Goal: Task Accomplishment & Management: Use online tool/utility

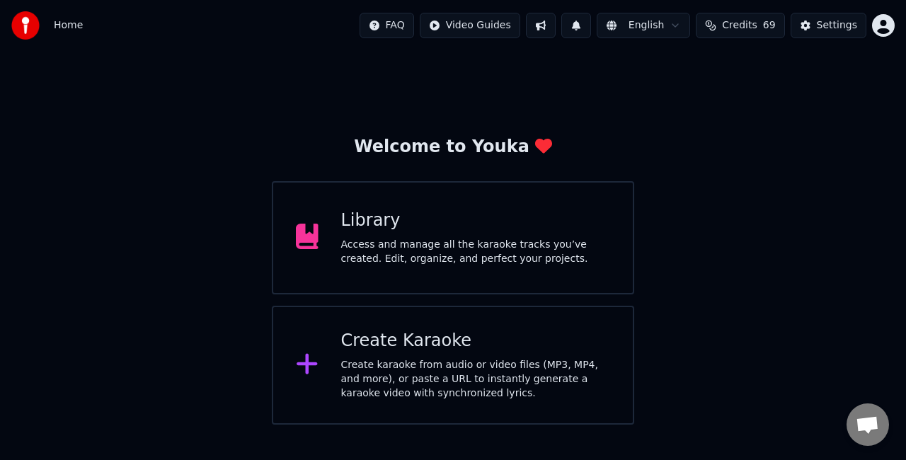
click at [502, 270] on div "Library Access and manage all the karaoke tracks you’ve created. Edit, organize…" at bounding box center [453, 237] width 362 height 113
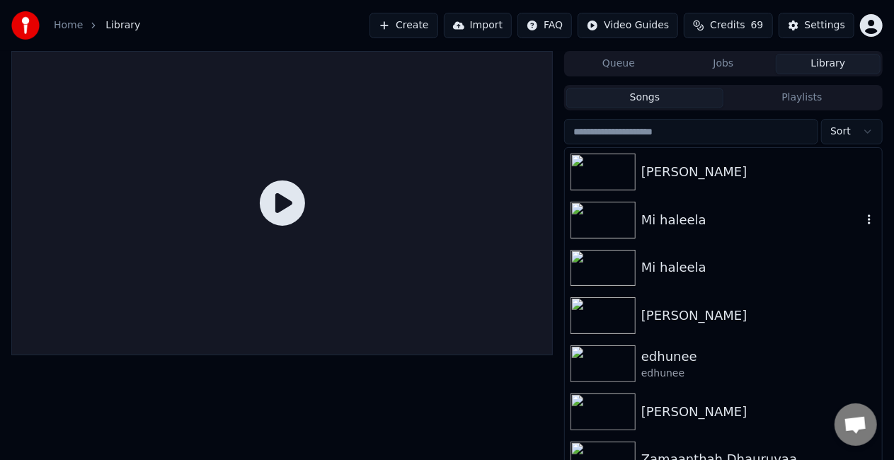
click at [675, 227] on div "Mi haleela" at bounding box center [751, 220] width 221 height 20
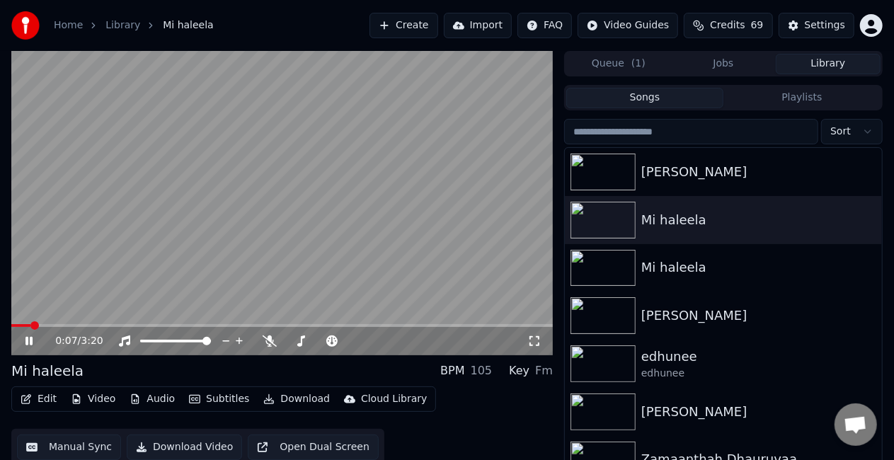
click at [132, 327] on span at bounding box center [282, 325] width 542 height 3
click at [119, 326] on span at bounding box center [65, 325] width 108 height 3
click at [211, 324] on span at bounding box center [111, 325] width 200 height 3
click at [187, 324] on span at bounding box center [116, 325] width 210 height 3
click at [197, 164] on video at bounding box center [282, 203] width 542 height 304
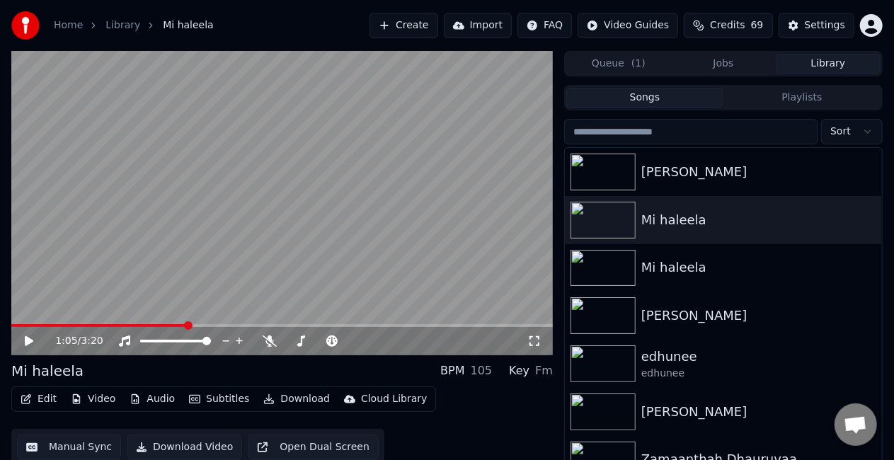
click at [197, 164] on video at bounding box center [282, 203] width 542 height 304
click at [197, 170] on video at bounding box center [282, 203] width 542 height 304
click at [86, 447] on button "Manual Sync" at bounding box center [69, 447] width 104 height 25
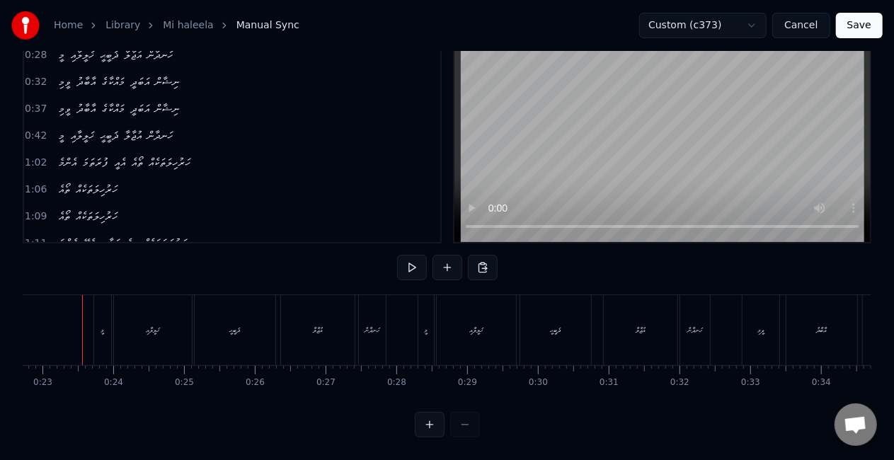
scroll to position [0, 1597]
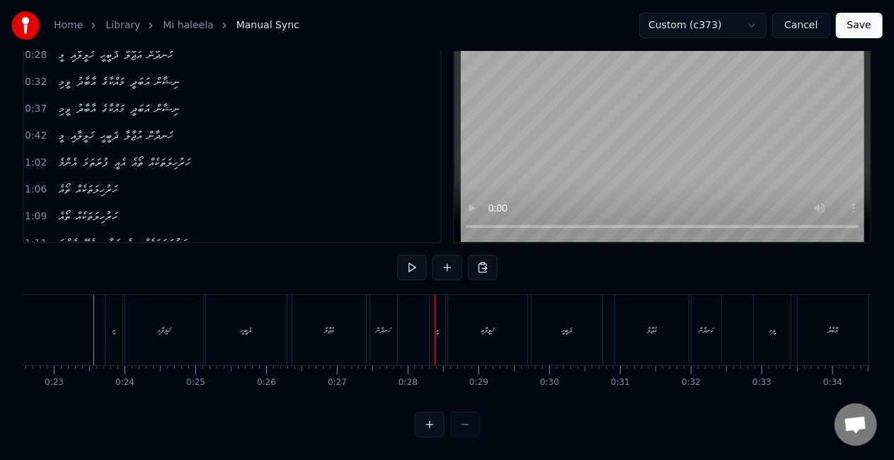
click at [341, 328] on div "އުޖާލާ" at bounding box center [329, 330] width 74 height 70
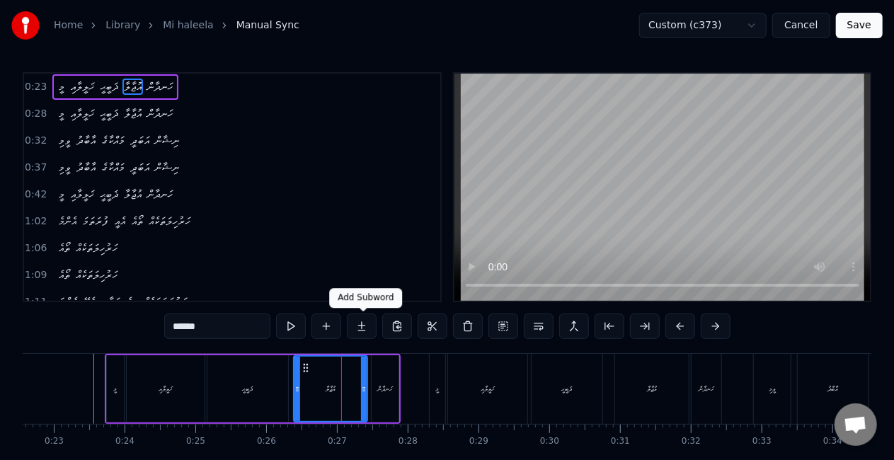
scroll to position [0, 0]
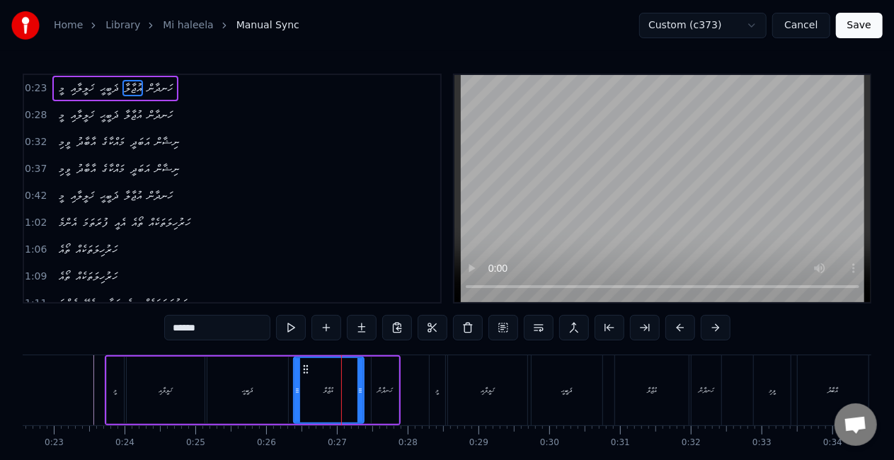
click at [358, 365] on div at bounding box center [360, 390] width 6 height 64
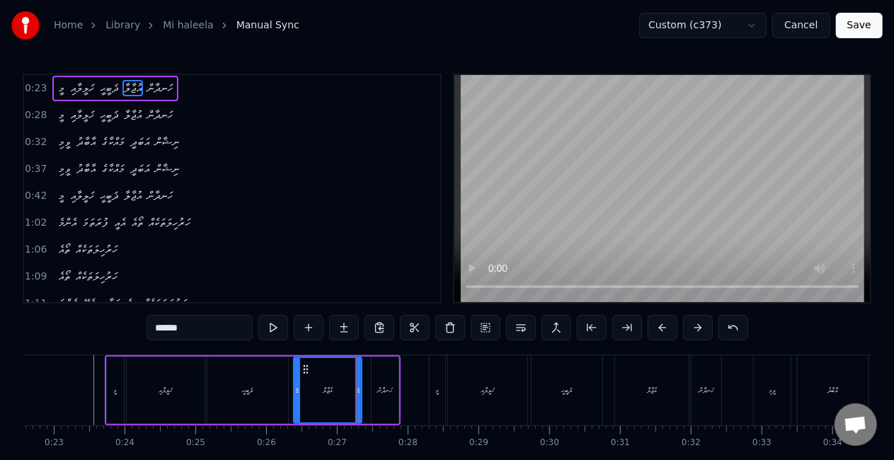
click at [311, 373] on div "އުޖާލާ" at bounding box center [327, 390] width 67 height 64
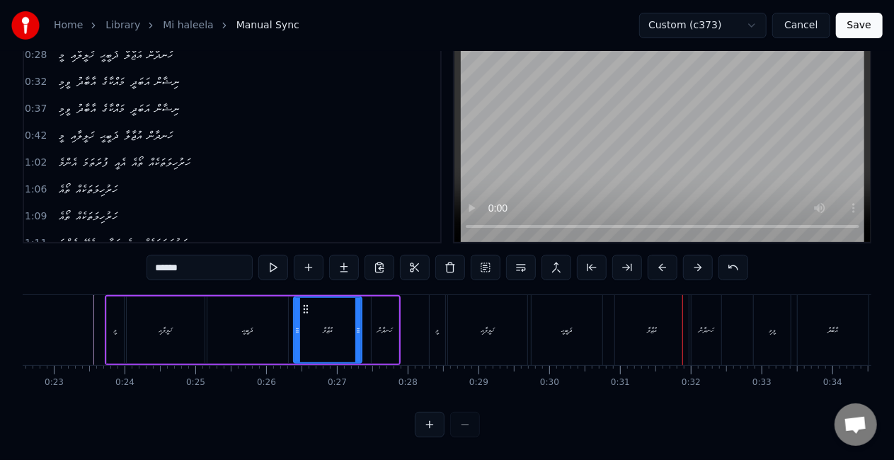
click at [660, 332] on div "އުޖާލާ" at bounding box center [652, 330] width 74 height 70
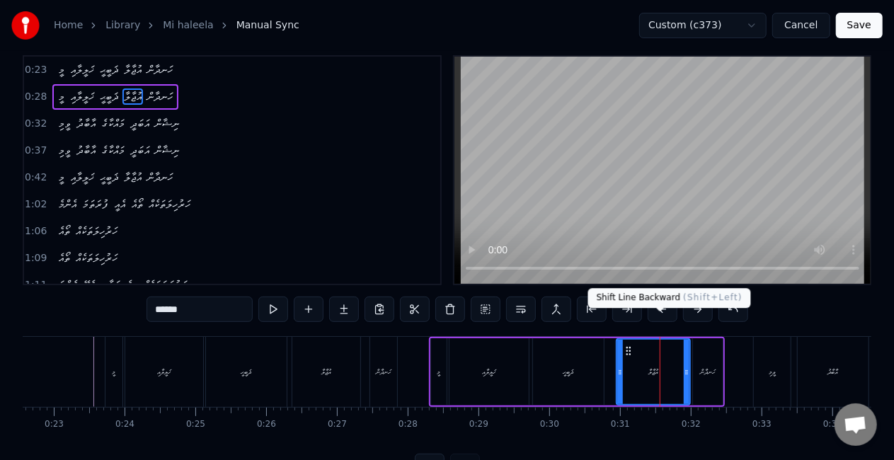
scroll to position [0, 0]
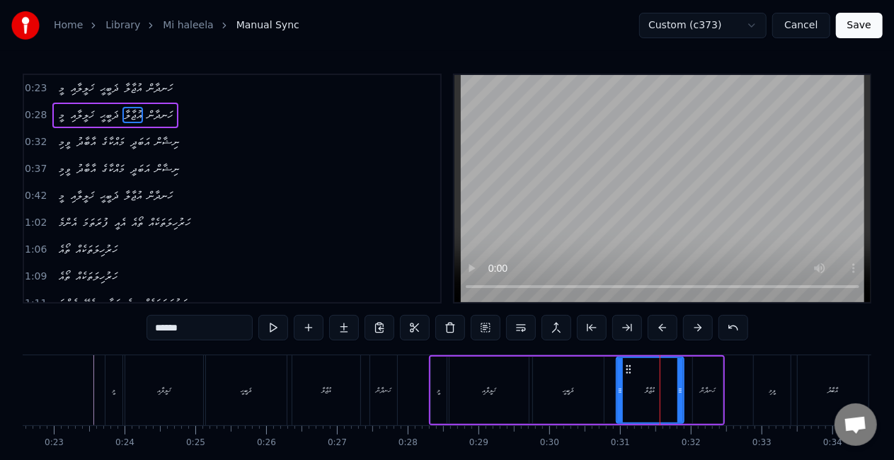
click at [682, 386] on icon at bounding box center [680, 390] width 6 height 11
click at [605, 377] on div "މީ ޚަލީލާއި ޛަބީޙީ އުޖާލާ ހަނދާން" at bounding box center [577, 390] width 296 height 70
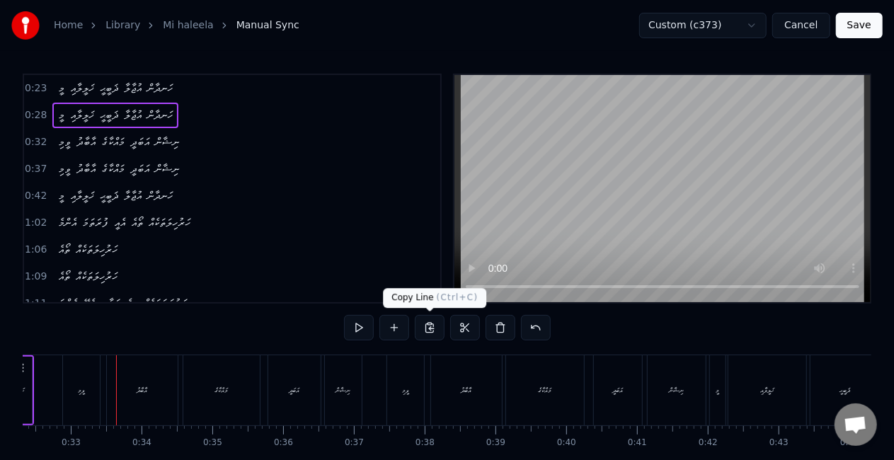
scroll to position [0, 2310]
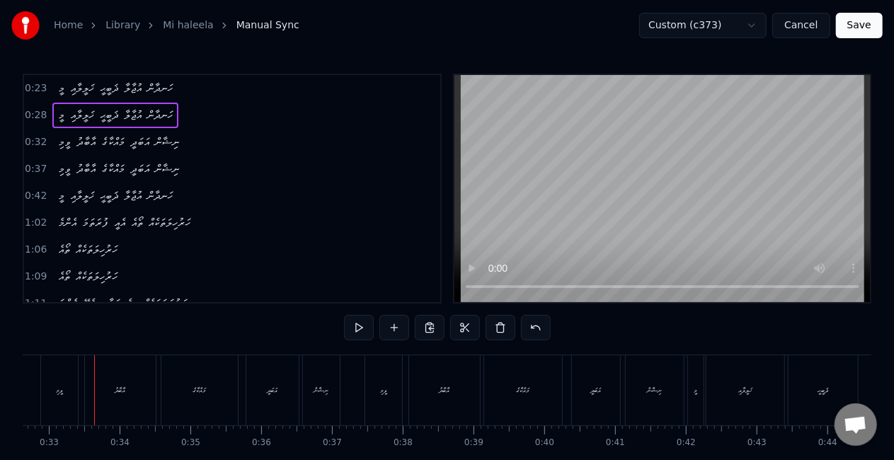
click at [67, 400] on div "ވީމި" at bounding box center [59, 390] width 37 height 70
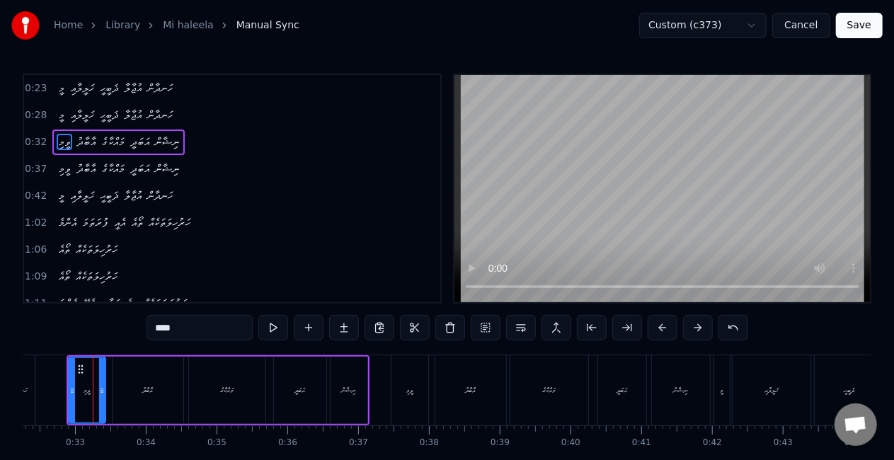
scroll to position [0, 2283]
drag, startPoint x: 75, startPoint y: 395, endPoint x: 69, endPoint y: 390, distance: 7.5
click at [69, 390] on icon at bounding box center [68, 390] width 6 height 11
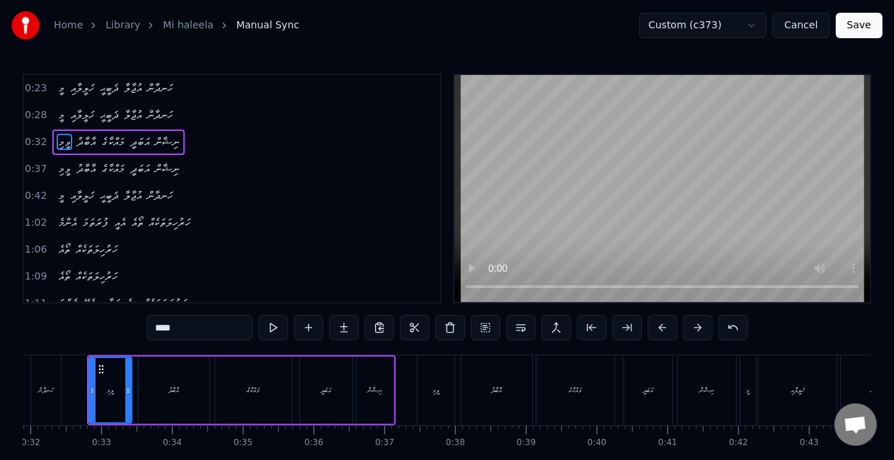
drag, startPoint x: 61, startPoint y: 379, endPoint x: 52, endPoint y: 380, distance: 9.3
click at [51, 381] on div "ހަނދާން" at bounding box center [46, 390] width 30 height 70
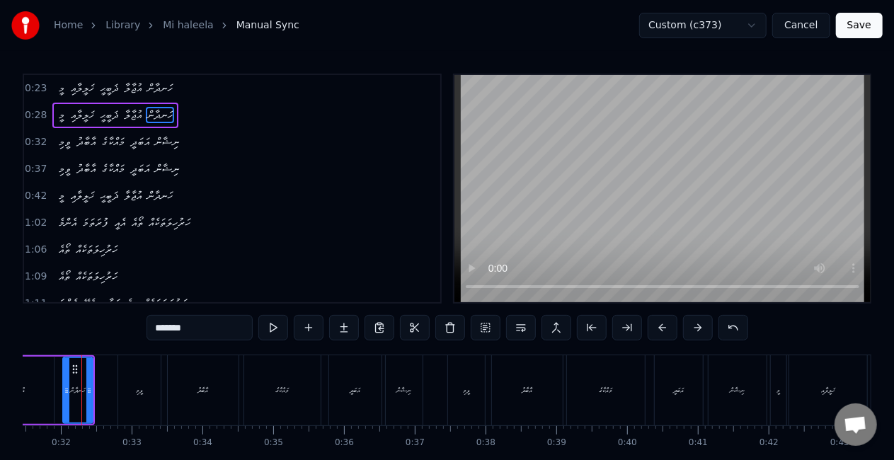
scroll to position [0, 2215]
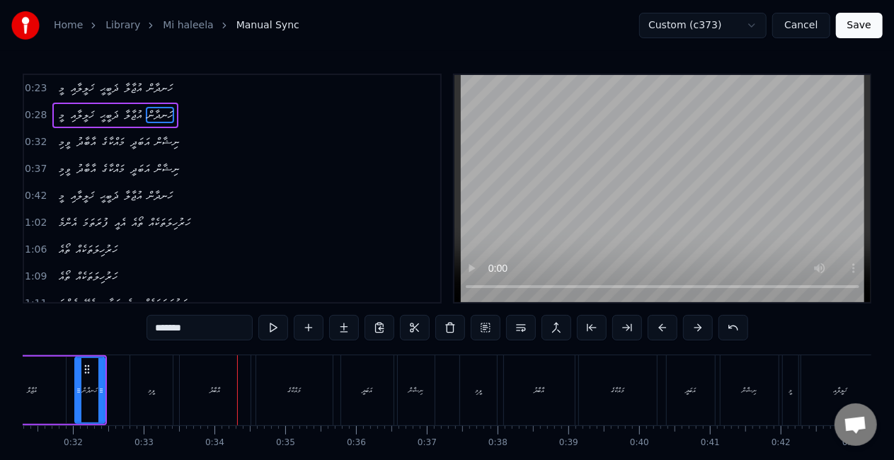
click at [229, 378] on div "އާބާދު" at bounding box center [215, 390] width 71 height 70
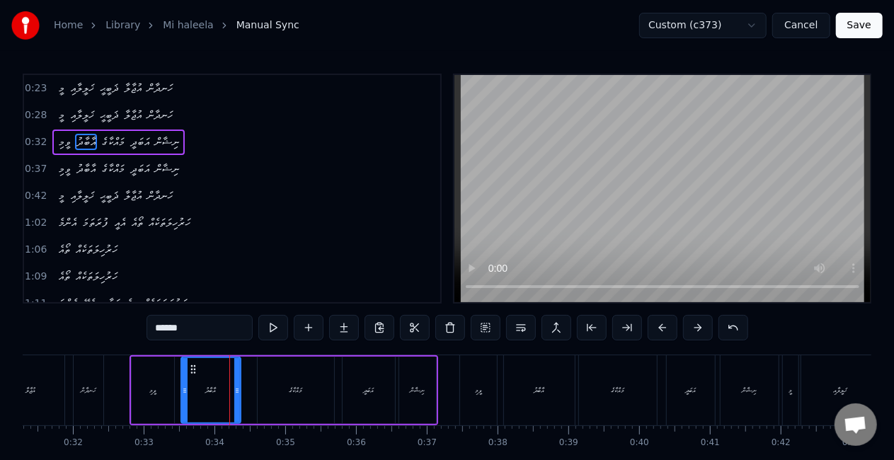
drag, startPoint x: 246, startPoint y: 391, endPoint x: 235, endPoint y: 384, distance: 13.4
click at [235, 386] on icon at bounding box center [237, 390] width 6 height 11
click at [206, 402] on div "އާބާދު" at bounding box center [211, 390] width 58 height 64
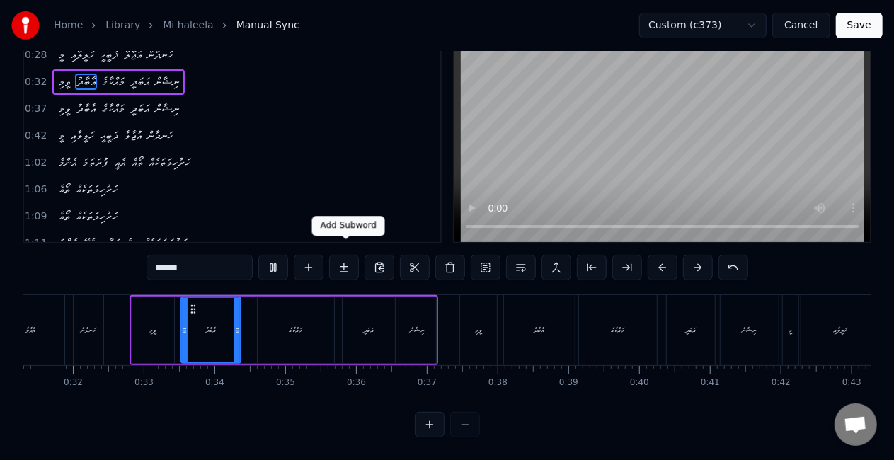
scroll to position [72, 0]
click at [540, 303] on div "އާބާދު" at bounding box center [539, 330] width 71 height 70
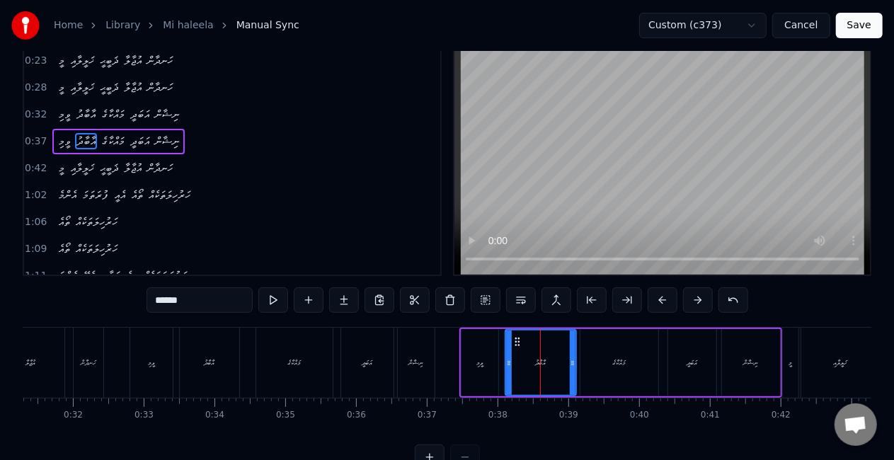
scroll to position [0, 0]
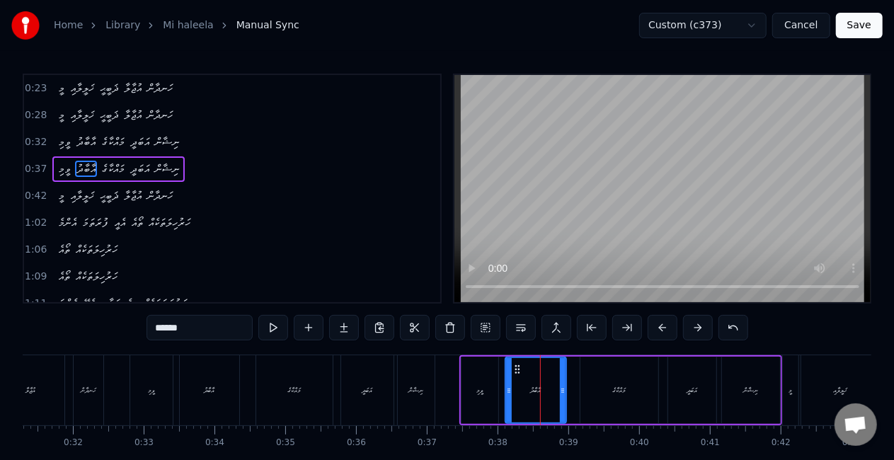
drag, startPoint x: 572, startPoint y: 386, endPoint x: 562, endPoint y: 382, distance: 10.5
click at [562, 382] on div at bounding box center [563, 390] width 6 height 64
click at [491, 378] on div "ވީމި" at bounding box center [480, 390] width 37 height 67
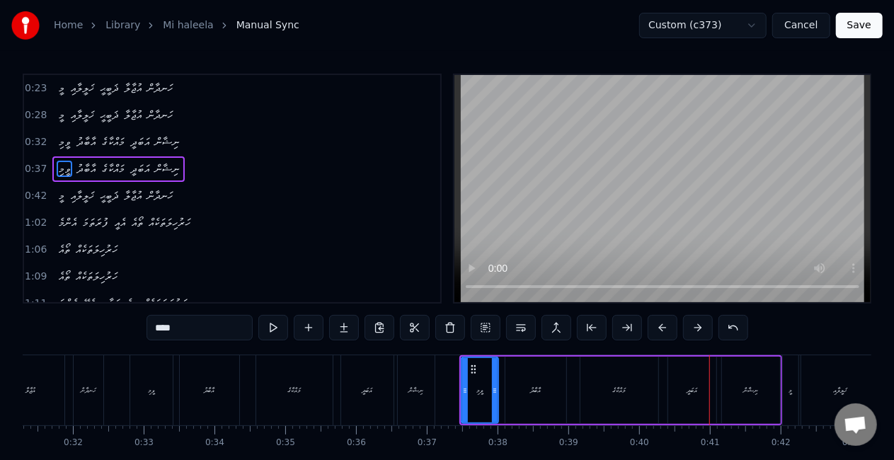
click at [686, 381] on div "އަބަދީ" at bounding box center [692, 390] width 48 height 67
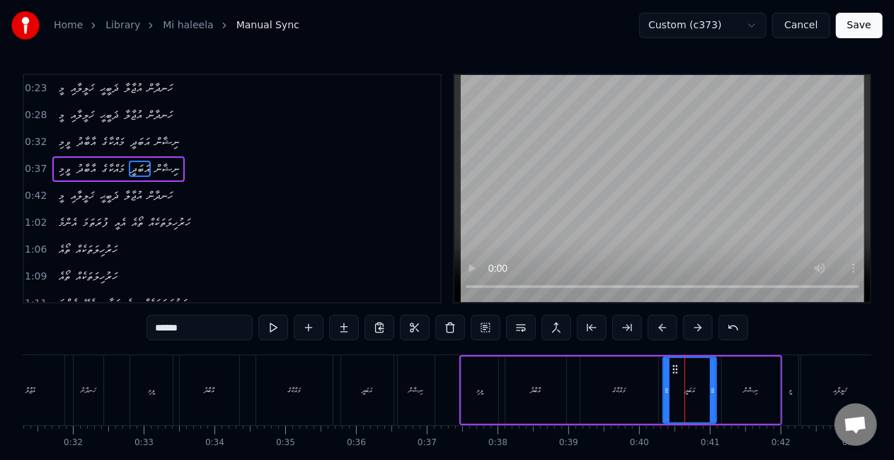
click at [668, 388] on icon at bounding box center [667, 390] width 6 height 11
click at [596, 385] on div "މައްކާގެ" at bounding box center [619, 390] width 78 height 67
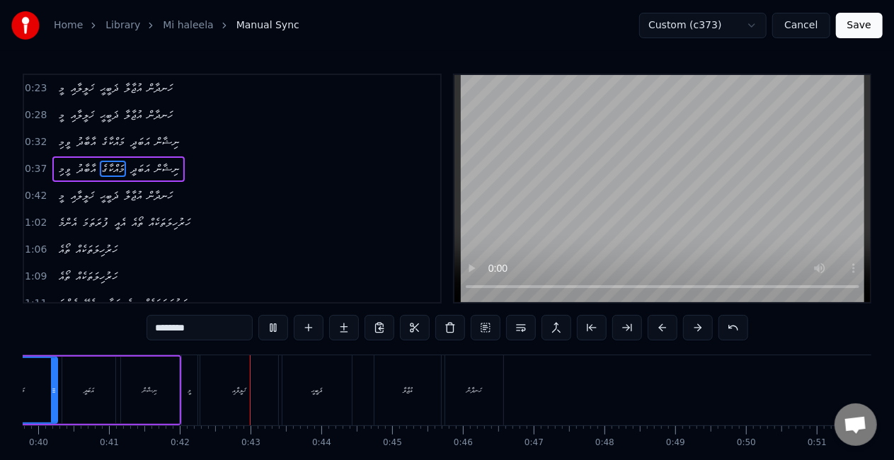
scroll to position [0, 2936]
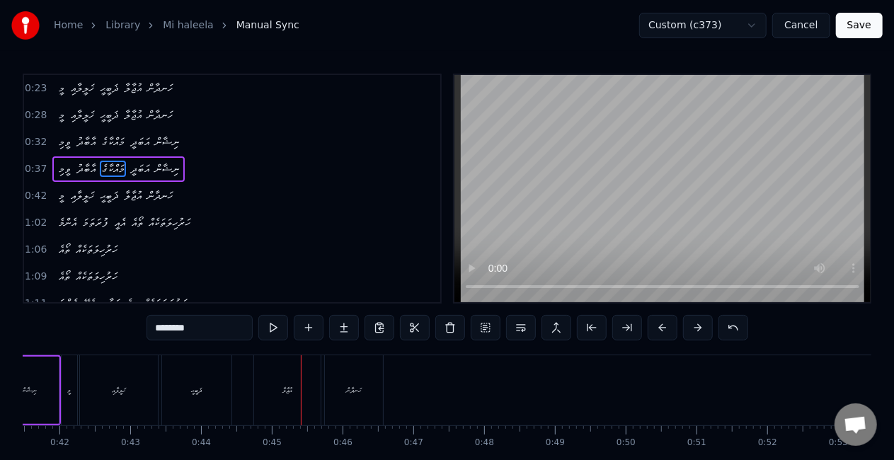
click at [303, 384] on div "އުޖާލާ" at bounding box center [287, 390] width 67 height 70
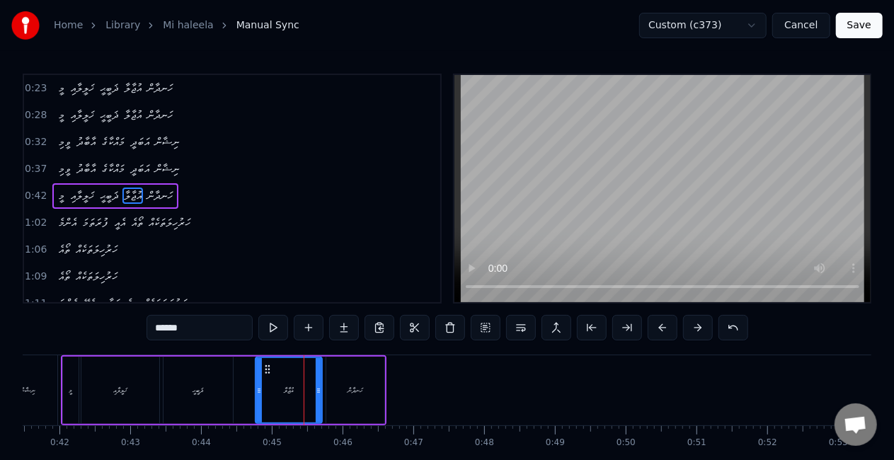
scroll to position [5, 0]
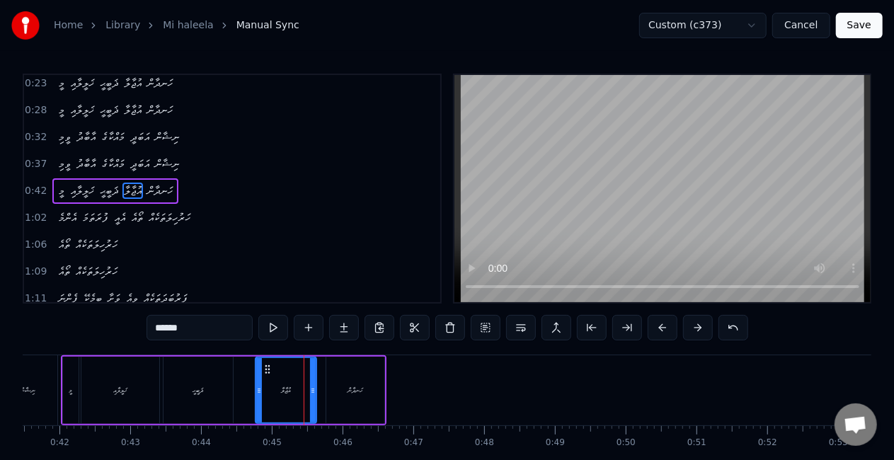
drag, startPoint x: 318, startPoint y: 389, endPoint x: 311, endPoint y: 386, distance: 7.3
click at [311, 386] on icon at bounding box center [313, 390] width 6 height 11
click at [252, 394] on div at bounding box center [253, 390] width 6 height 64
click at [213, 388] on div "ޛަބީޙީ" at bounding box center [198, 390] width 69 height 67
type input "******"
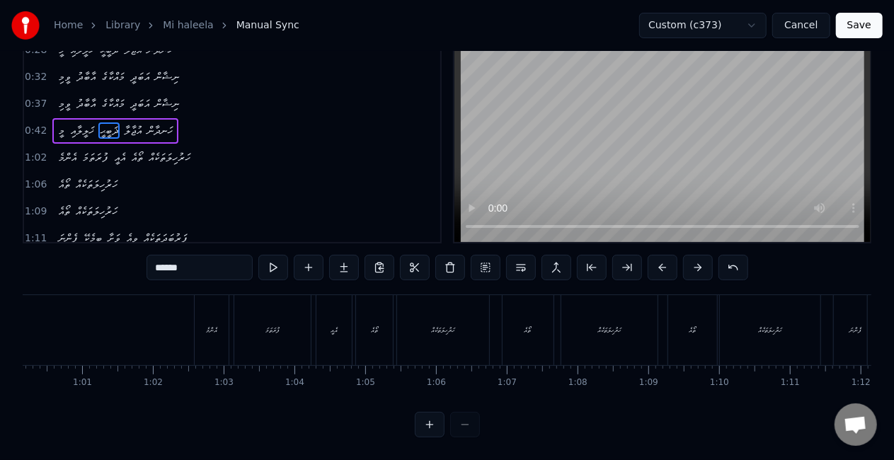
scroll to position [0, 4218]
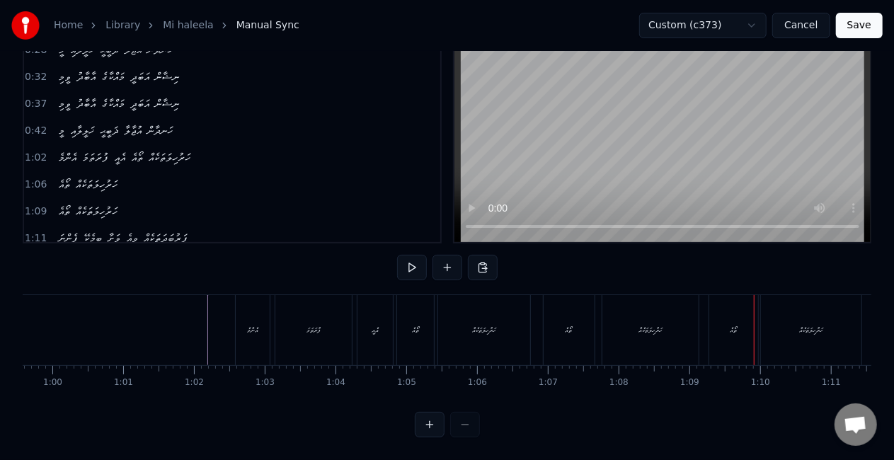
click at [731, 325] on div "ތޯއެ" at bounding box center [734, 330] width 7 height 11
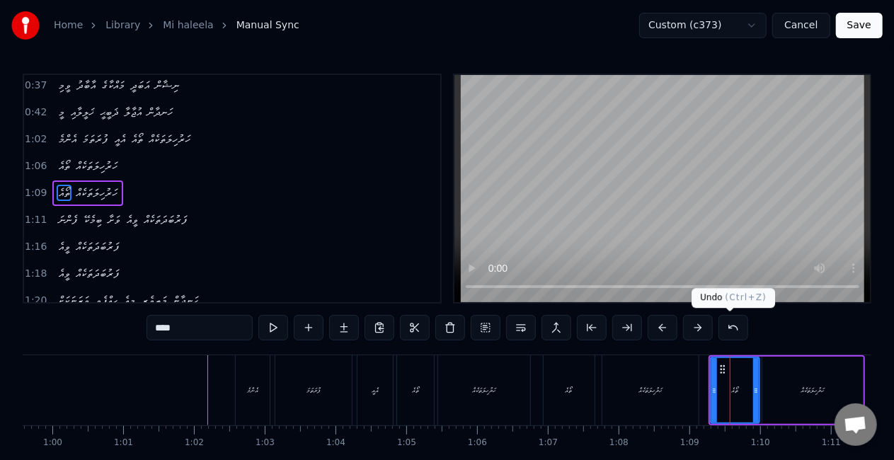
scroll to position [84, 0]
drag, startPoint x: 714, startPoint y: 383, endPoint x: 696, endPoint y: 378, distance: 18.4
click at [712, 382] on div at bounding box center [713, 390] width 6 height 64
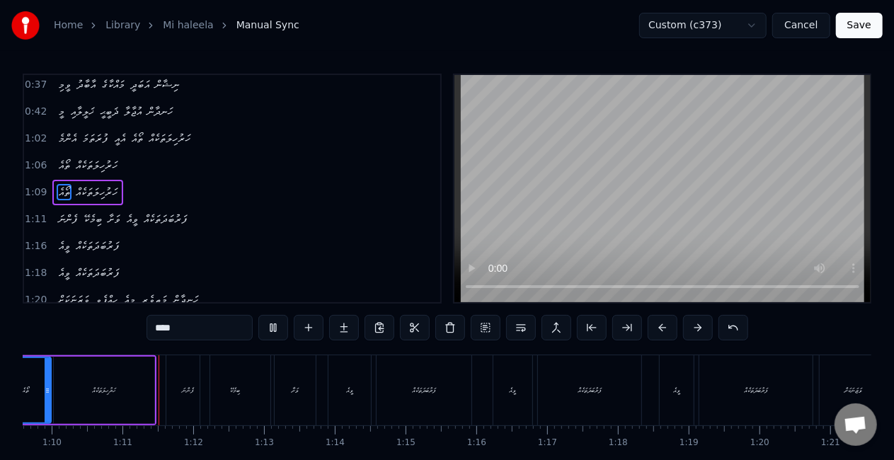
scroll to position [0, 4942]
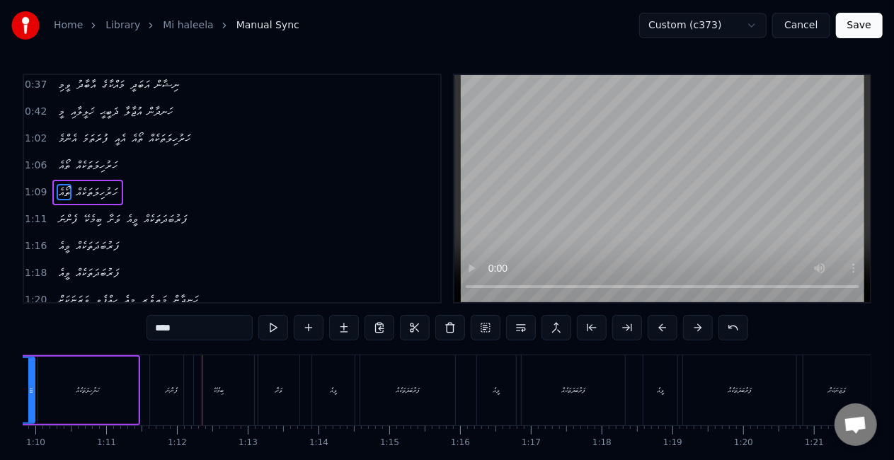
click at [179, 390] on div "ފެންނަ" at bounding box center [171, 390] width 43 height 70
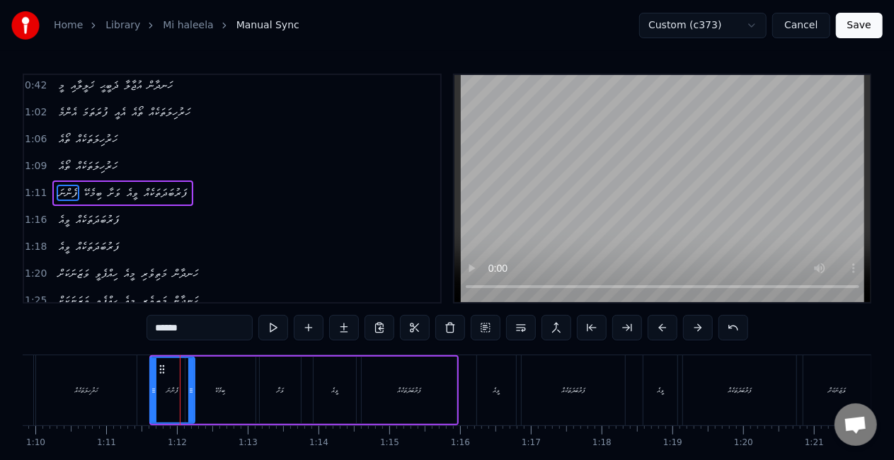
click at [153, 388] on icon at bounding box center [154, 390] width 6 height 11
click at [493, 388] on div "ވީއެ" at bounding box center [496, 390] width 7 height 11
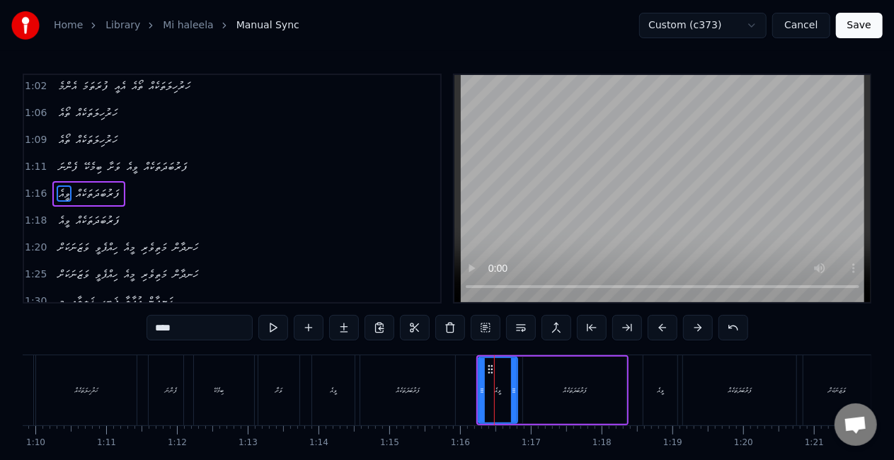
scroll to position [137, 0]
click at [474, 388] on icon at bounding box center [477, 390] width 6 height 11
click at [447, 380] on div "ފަރުބަދަތަކެއް" at bounding box center [407, 390] width 95 height 70
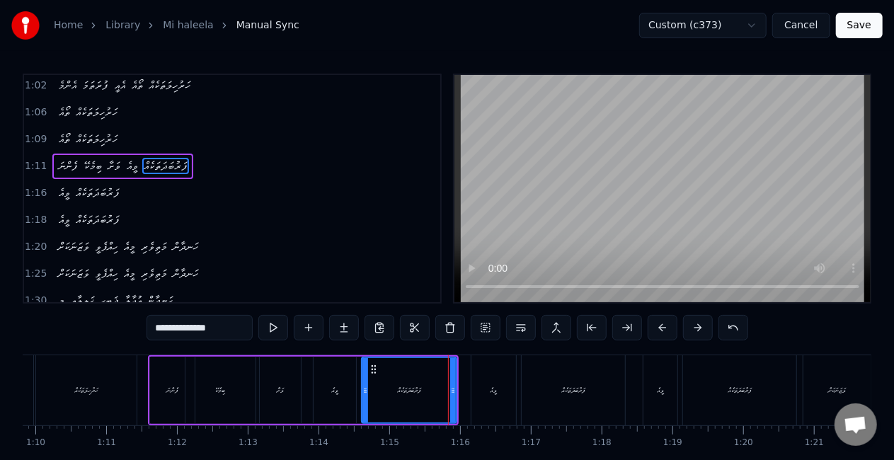
scroll to position [110, 0]
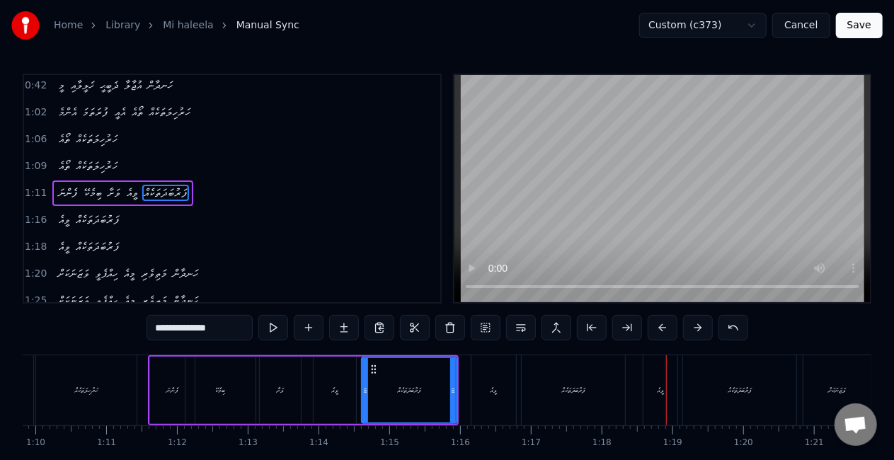
click at [654, 389] on div "ވީއެ" at bounding box center [660, 390] width 34 height 70
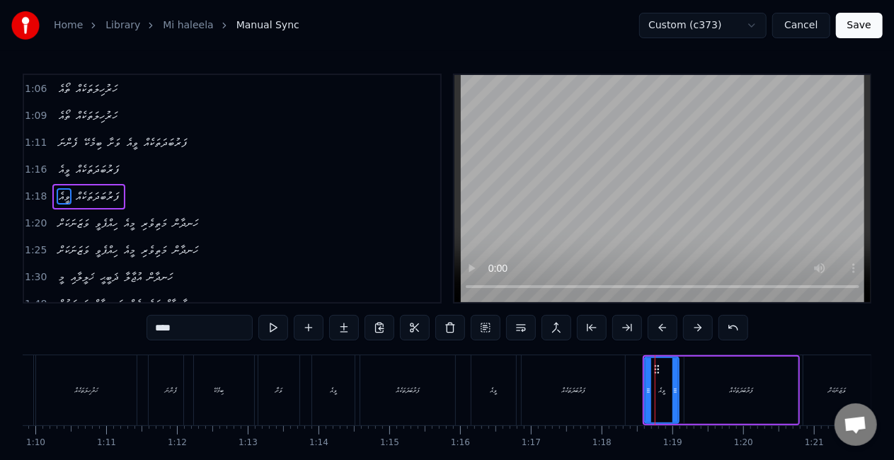
scroll to position [164, 0]
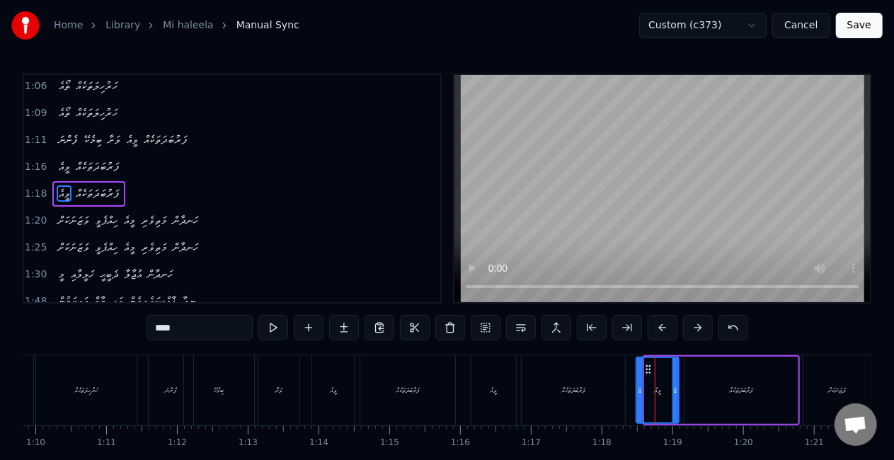
drag, startPoint x: 646, startPoint y: 389, endPoint x: 637, endPoint y: 388, distance: 8.6
click at [637, 388] on icon at bounding box center [640, 390] width 6 height 11
click at [612, 386] on div "ފަރުބަދަތަކެއް" at bounding box center [573, 390] width 103 height 70
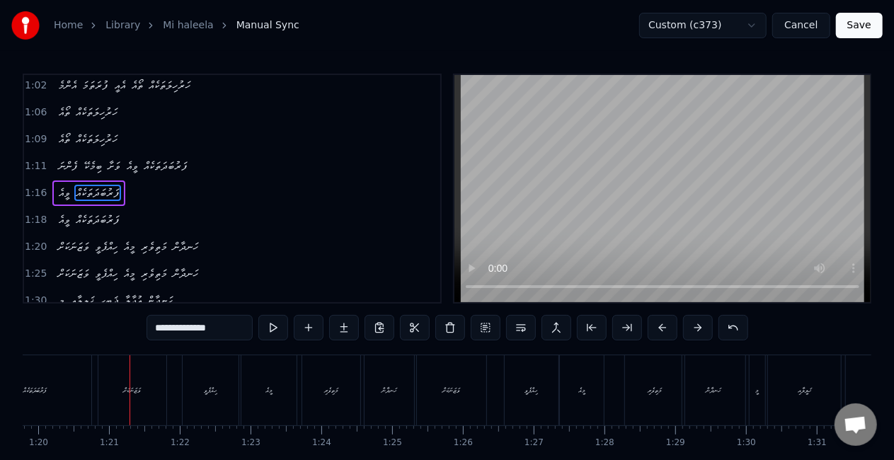
scroll to position [0, 5663]
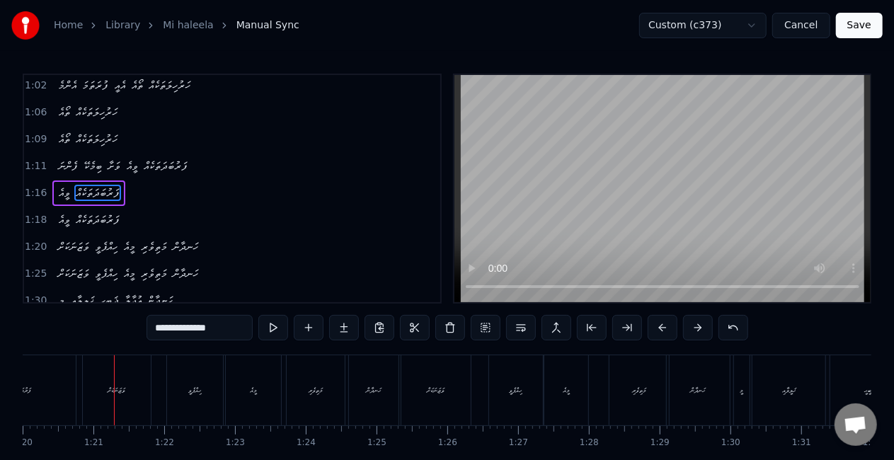
drag, startPoint x: 108, startPoint y: 395, endPoint x: 101, endPoint y: 393, distance: 7.4
click at [108, 395] on div "ވަޒަނަކަށް" at bounding box center [117, 390] width 18 height 11
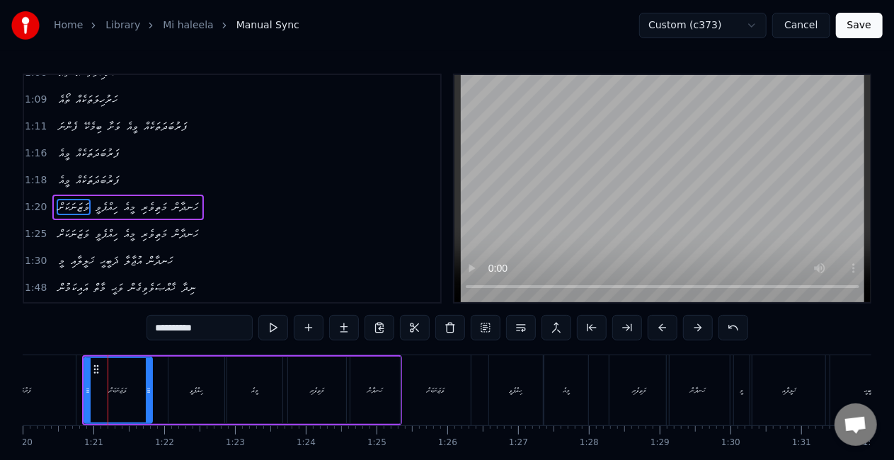
scroll to position [190, 0]
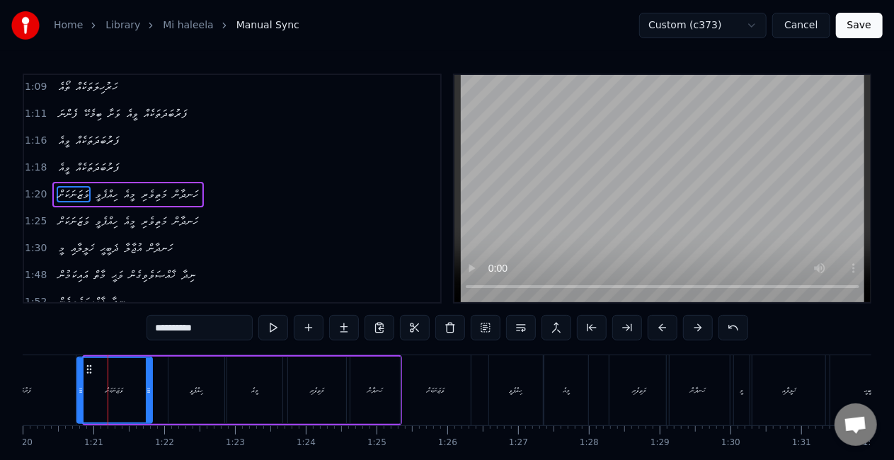
drag, startPoint x: 86, startPoint y: 392, endPoint x: 79, endPoint y: 390, distance: 7.4
click at [79, 390] on icon at bounding box center [81, 390] width 6 height 11
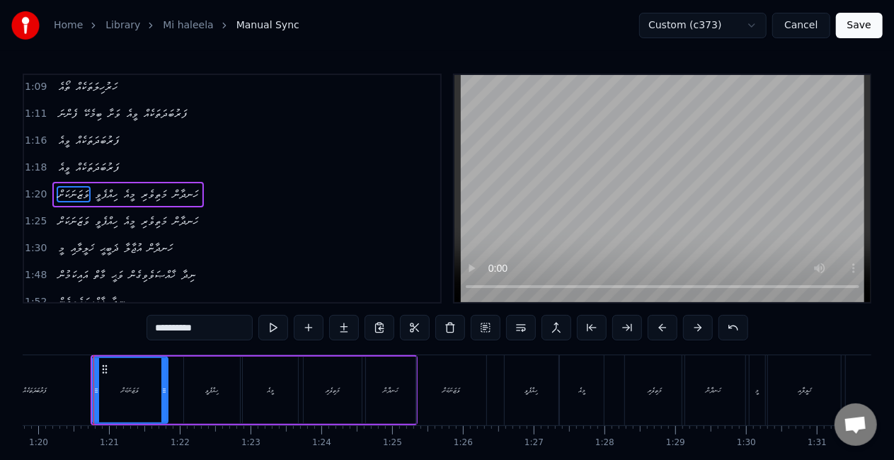
click at [60, 387] on div "ފަރުބަދަތަކެއް" at bounding box center [34, 390] width 113 height 70
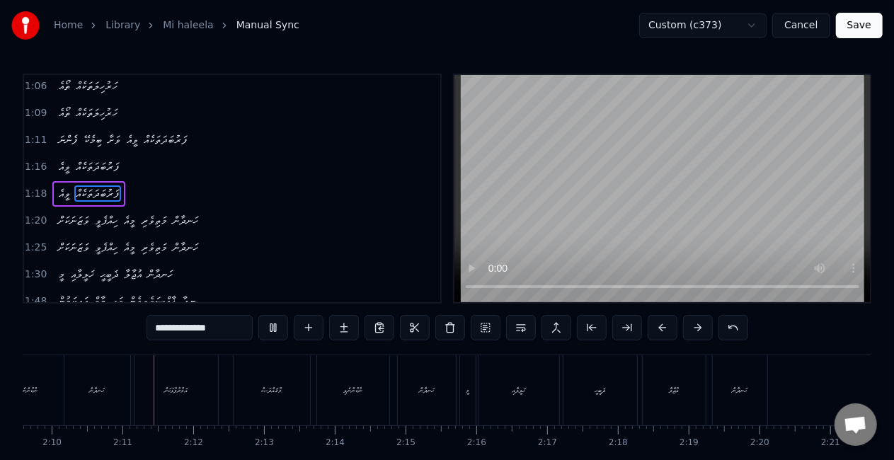
scroll to position [0, 9187]
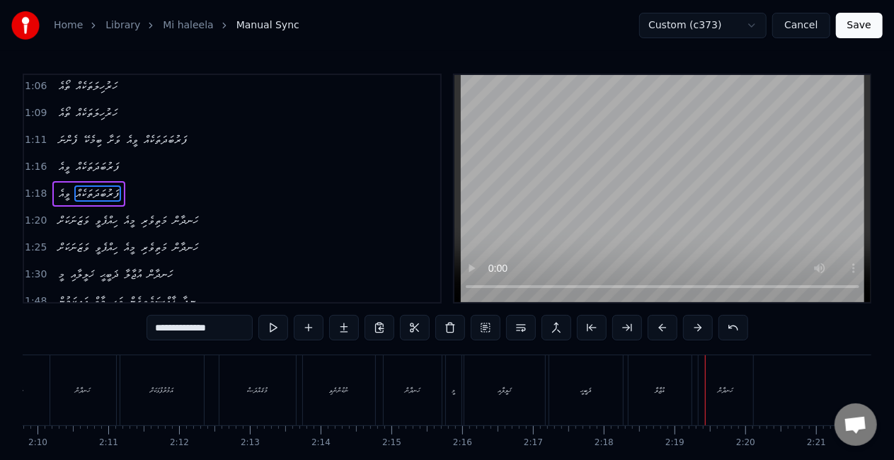
click at [658, 375] on div "އުޖާލާ" at bounding box center [660, 390] width 63 height 70
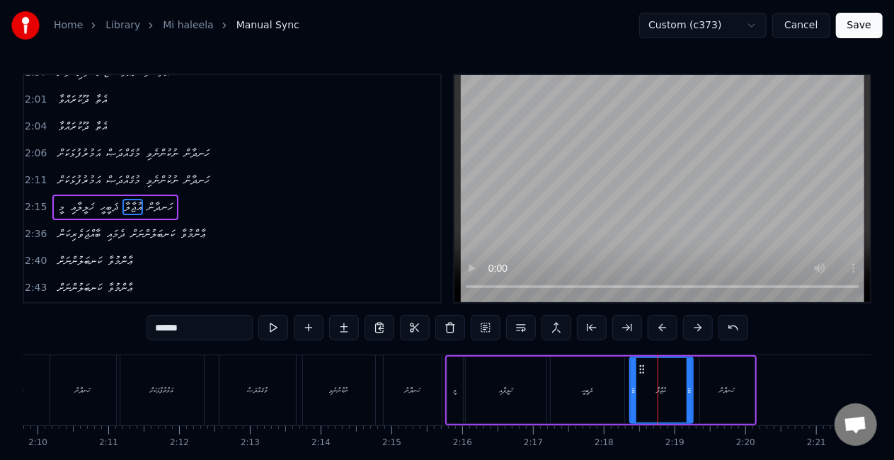
scroll to position [481, 0]
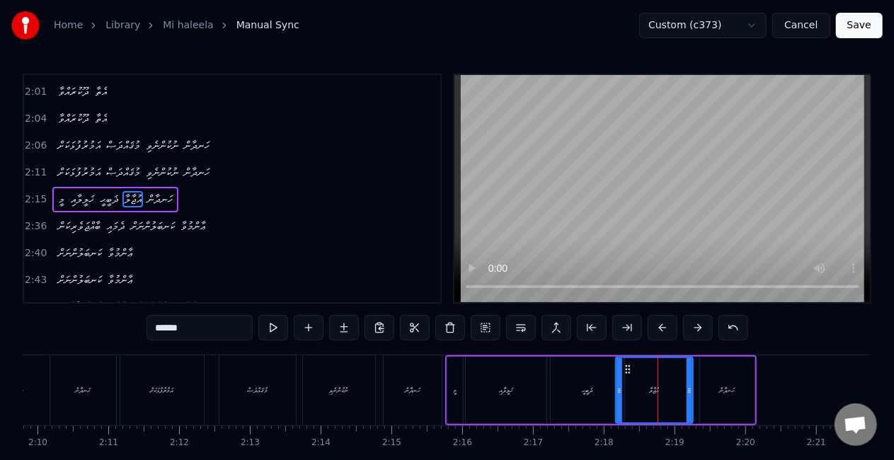
drag, startPoint x: 630, startPoint y: 389, endPoint x: 617, endPoint y: 384, distance: 13.9
click at [617, 384] on div at bounding box center [620, 390] width 6 height 64
click at [588, 379] on div "ޛަބީޙީ" at bounding box center [588, 390] width 74 height 67
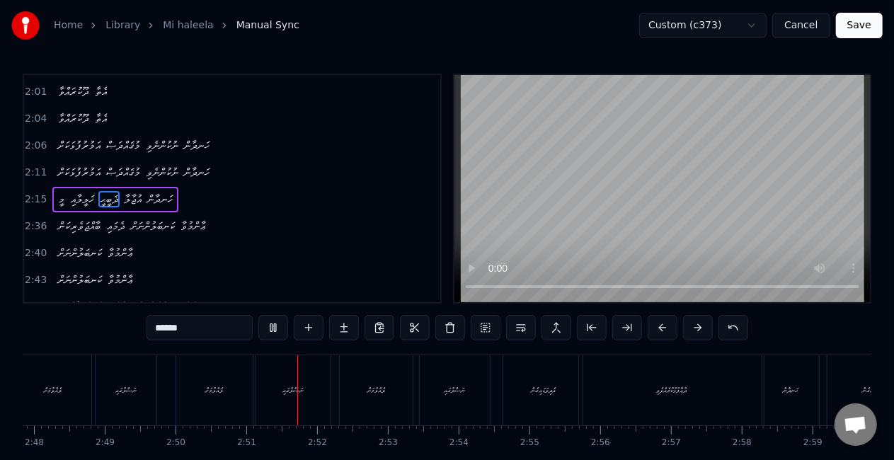
scroll to position [0, 12044]
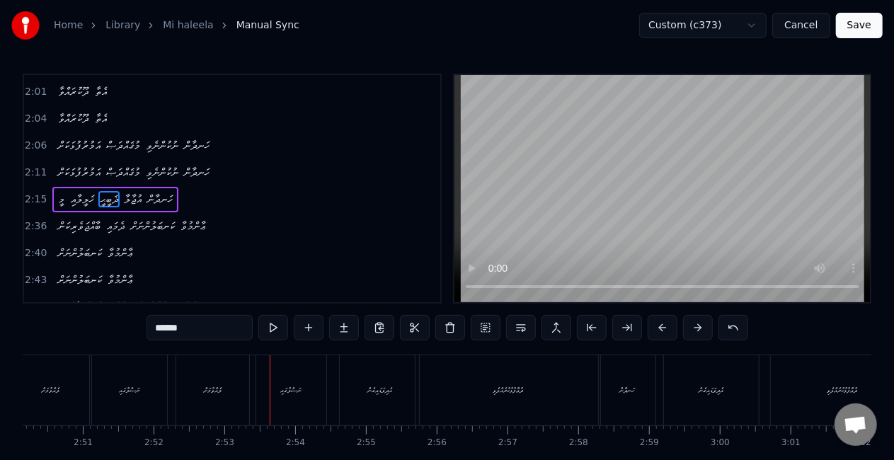
click at [287, 389] on div "ނަޞްލުގައި" at bounding box center [291, 390] width 21 height 11
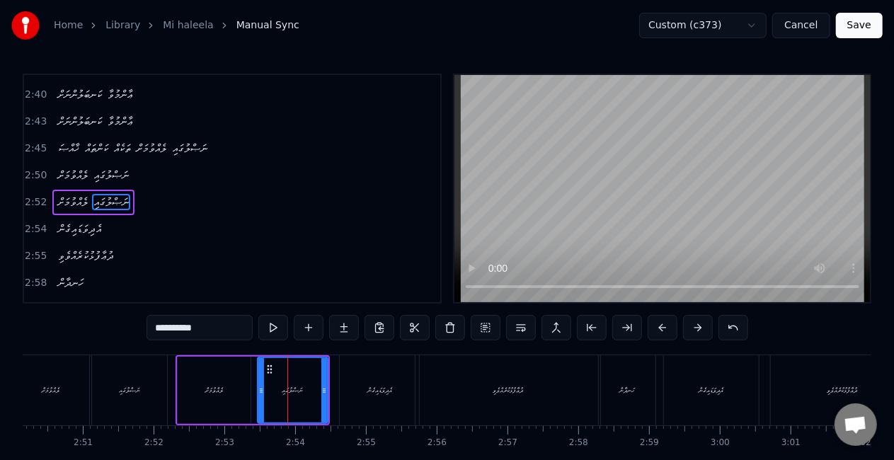
scroll to position [71, 0]
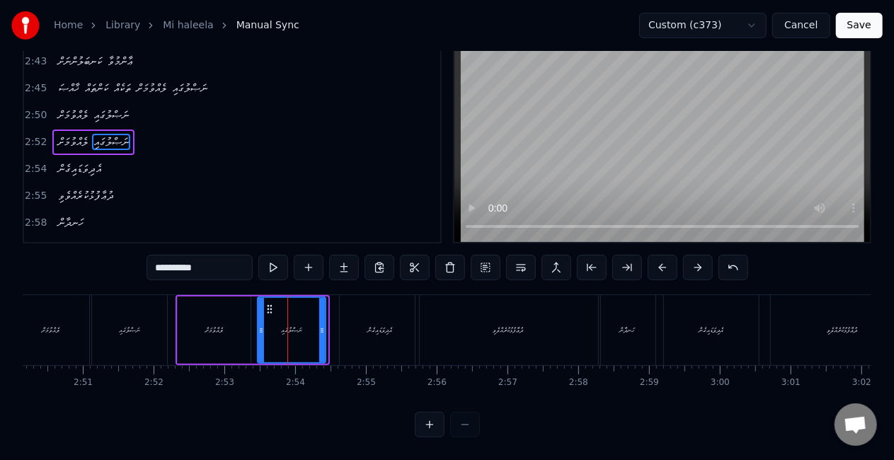
click at [324, 327] on div at bounding box center [322, 330] width 6 height 64
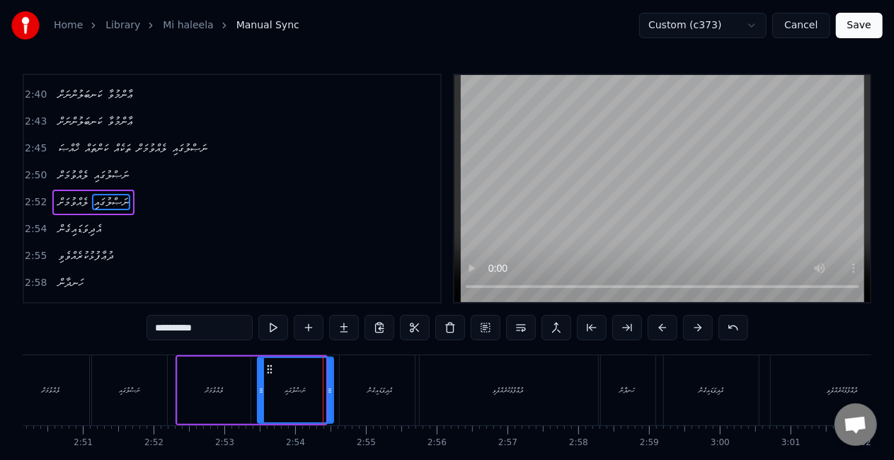
drag, startPoint x: 323, startPoint y: 387, endPoint x: 331, endPoint y: 391, distance: 8.6
click at [331, 391] on icon at bounding box center [330, 390] width 6 height 11
click at [353, 381] on div "އެދިވަޑައިގެން" at bounding box center [379, 390] width 79 height 70
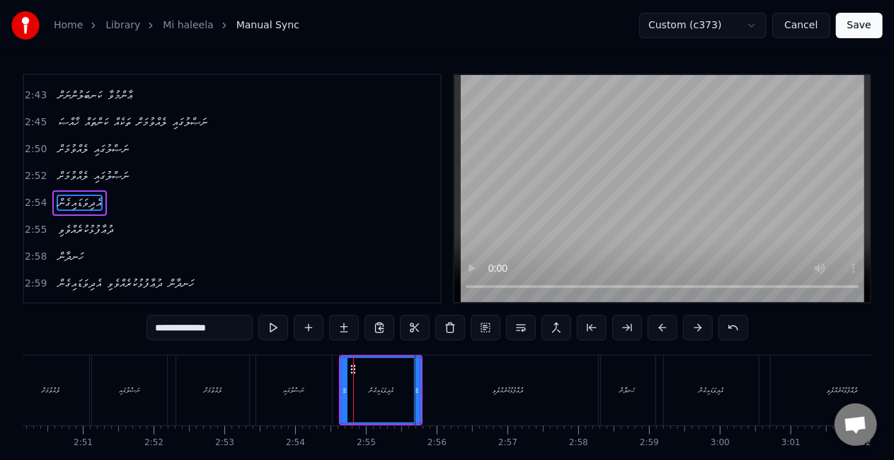
scroll to position [665, 0]
click at [481, 385] on div "ދުޢާފުޅުކުރެއްވެވި" at bounding box center [508, 390] width 185 height 70
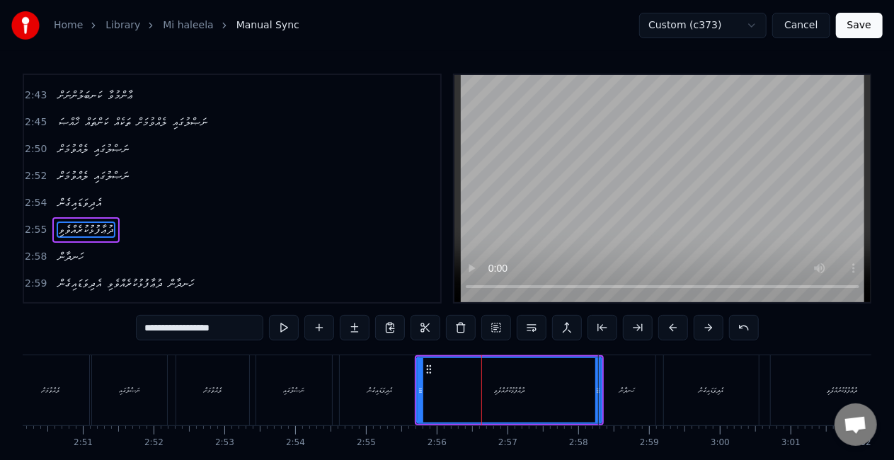
scroll to position [671, 0]
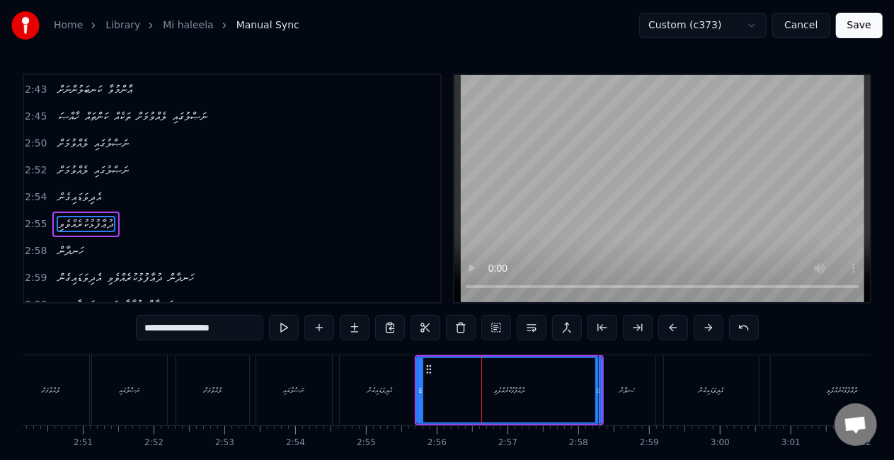
drag, startPoint x: 173, startPoint y: 330, endPoint x: 147, endPoint y: 327, distance: 26.3
click at [147, 327] on input "**********" at bounding box center [199, 327] width 127 height 25
click at [234, 323] on input "**********" at bounding box center [199, 327] width 127 height 25
drag, startPoint x: 175, startPoint y: 324, endPoint x: 110, endPoint y: 328, distance: 64.6
click at [110, 328] on div "0:23 މީ ޚަލީލާއި ޛަބީޙީ އުޖާލާ ހަނދާން 0:28 މީ ޚަލީލާއި ޛަބީޙީ އުޖާލާ ހަނދާން 0…" at bounding box center [447, 286] width 849 height 424
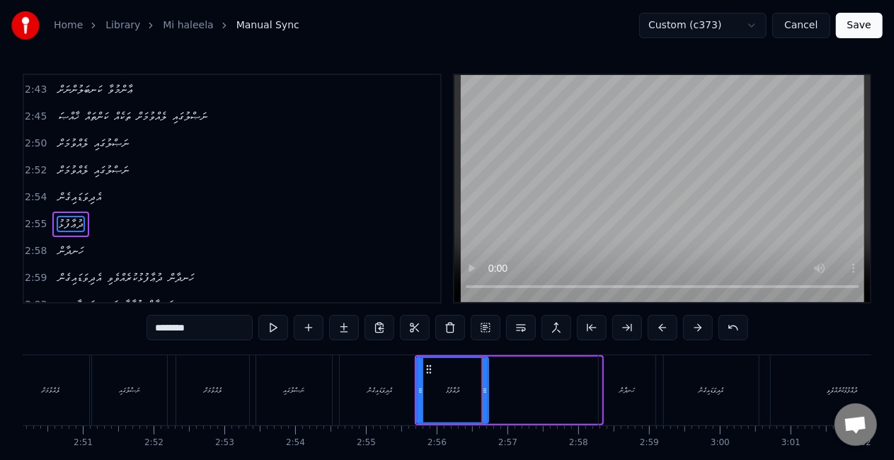
drag, startPoint x: 596, startPoint y: 387, endPoint x: 483, endPoint y: 388, distance: 113.3
click at [483, 388] on icon at bounding box center [485, 390] width 6 height 11
click at [426, 391] on div "ދުޢާފުޅު" at bounding box center [453, 390] width 70 height 64
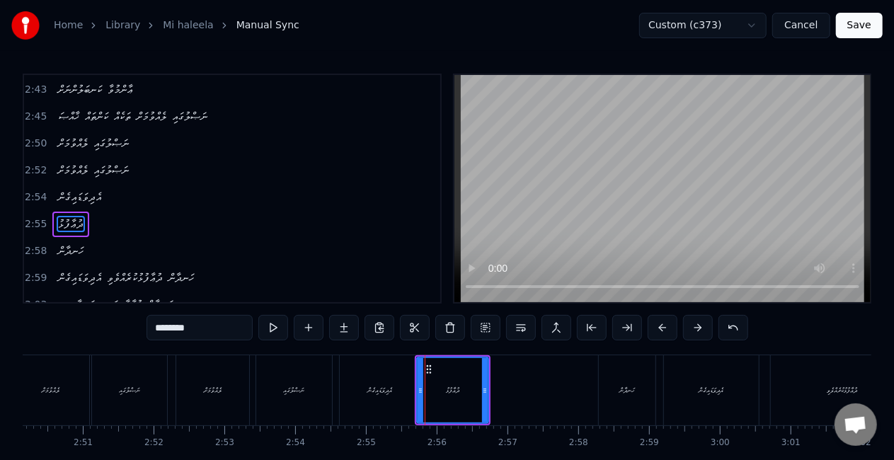
click at [374, 391] on div "އެދިވަޑައިގެން" at bounding box center [379, 390] width 25 height 11
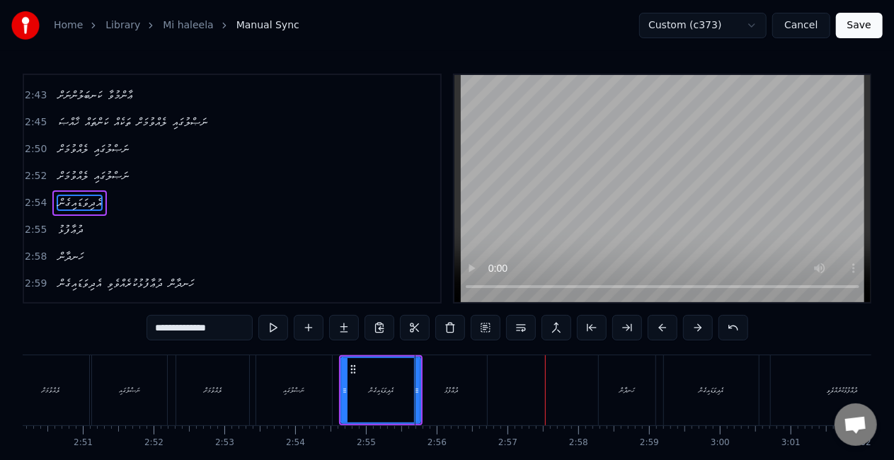
click at [471, 382] on div "ދުޢާފުޅު" at bounding box center [451, 390] width 71 height 70
type input "********"
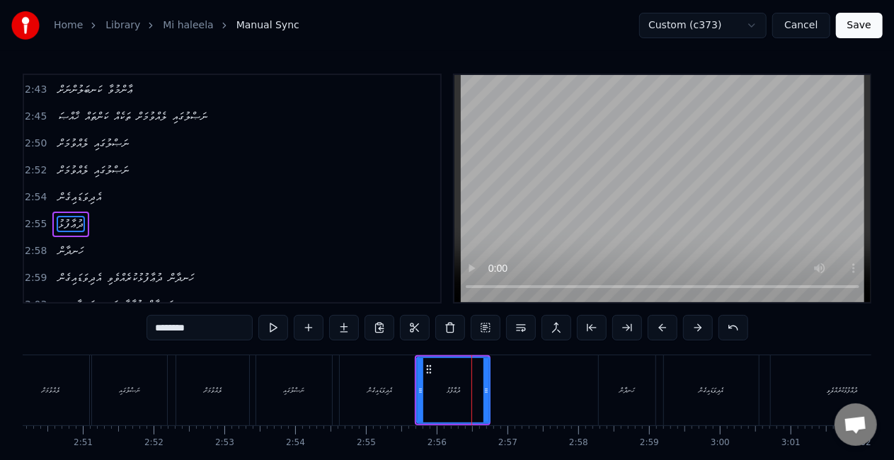
click at [487, 386] on icon at bounding box center [486, 390] width 6 height 11
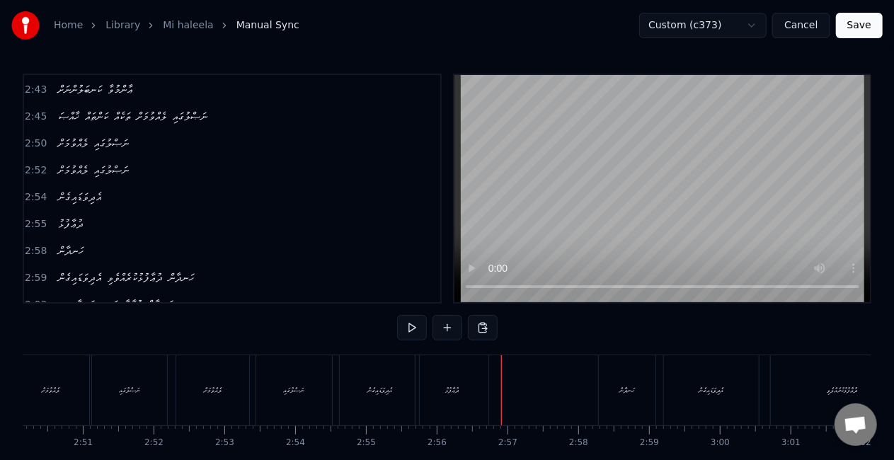
click at [479, 381] on div "ދުޢާފުޅު" at bounding box center [452, 390] width 73 height 70
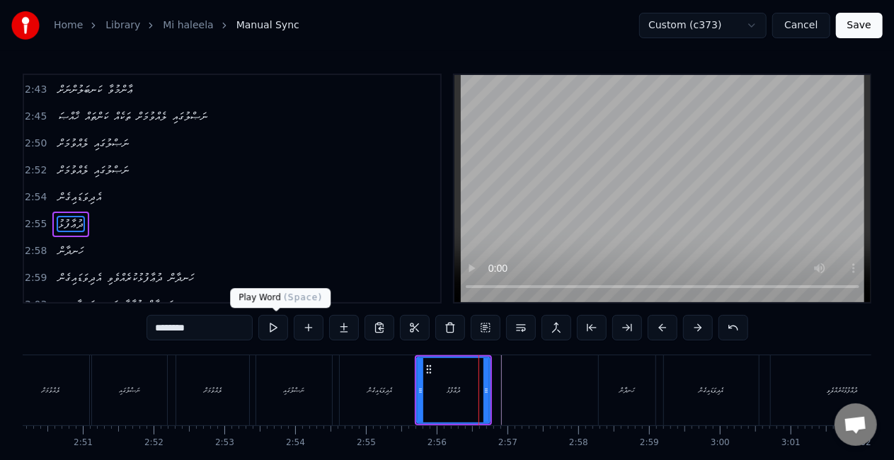
click at [271, 326] on button at bounding box center [273, 327] width 30 height 25
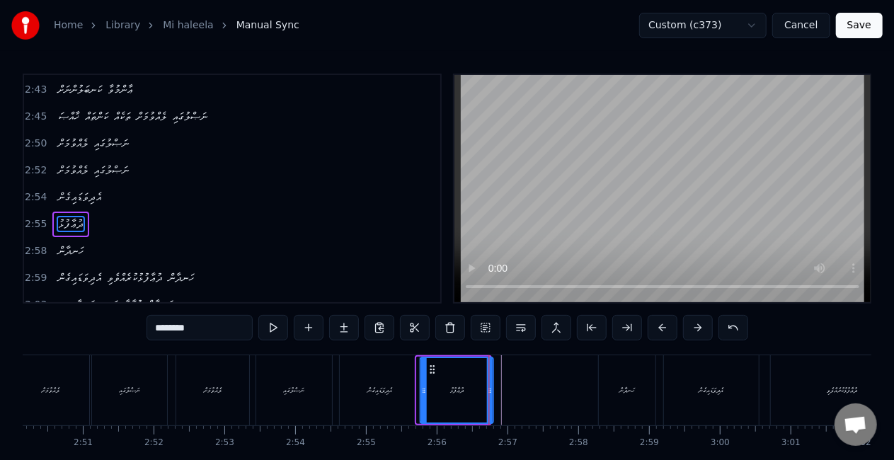
click at [430, 370] on icon at bounding box center [433, 369] width 11 height 11
click at [410, 381] on div "އެދިވަޑައިގެން" at bounding box center [379, 390] width 79 height 70
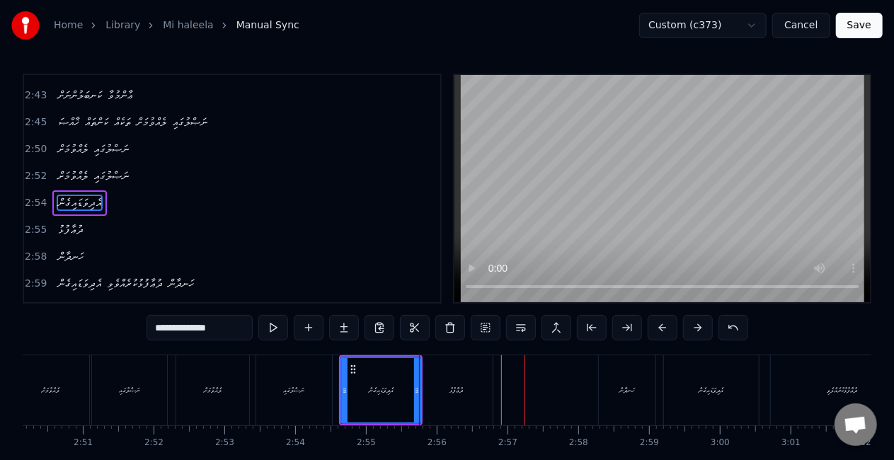
drag, startPoint x: 477, startPoint y: 403, endPoint x: 473, endPoint y: 396, distance: 8.9
click at [477, 403] on div "ދުޢާފުޅު" at bounding box center [456, 390] width 73 height 70
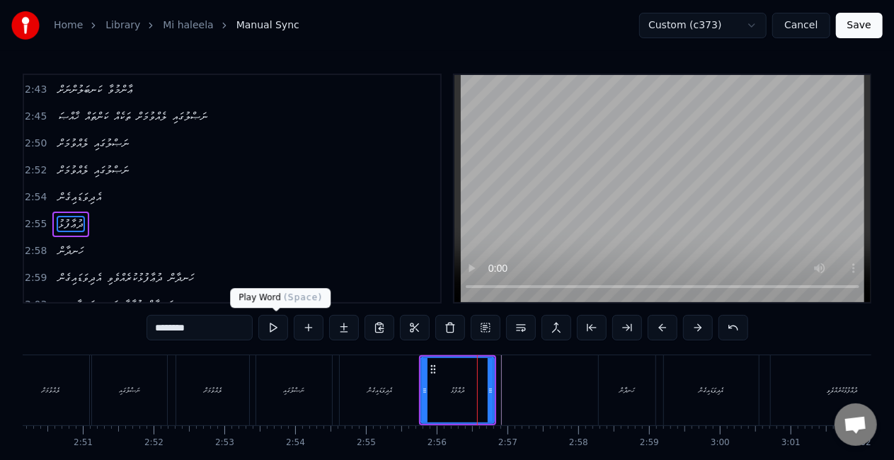
click at [275, 327] on button at bounding box center [273, 327] width 30 height 25
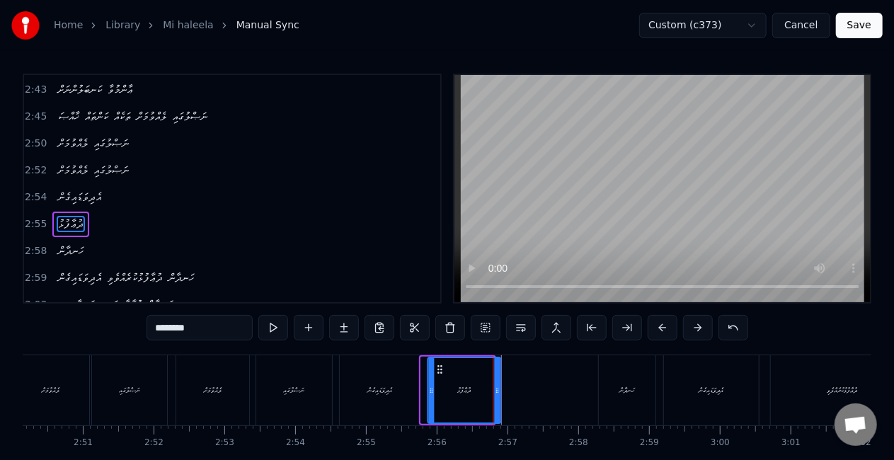
drag, startPoint x: 433, startPoint y: 367, endPoint x: 440, endPoint y: 370, distance: 7.9
click at [440, 370] on icon at bounding box center [440, 369] width 11 height 11
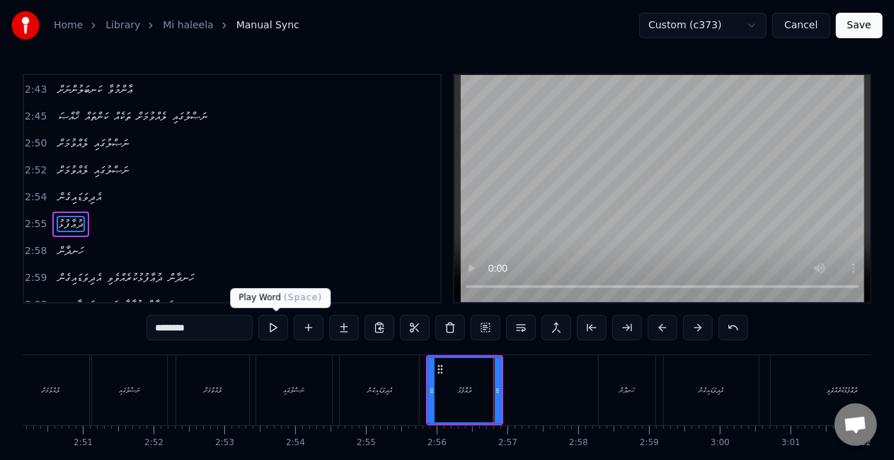
click at [279, 326] on button at bounding box center [273, 327] width 30 height 25
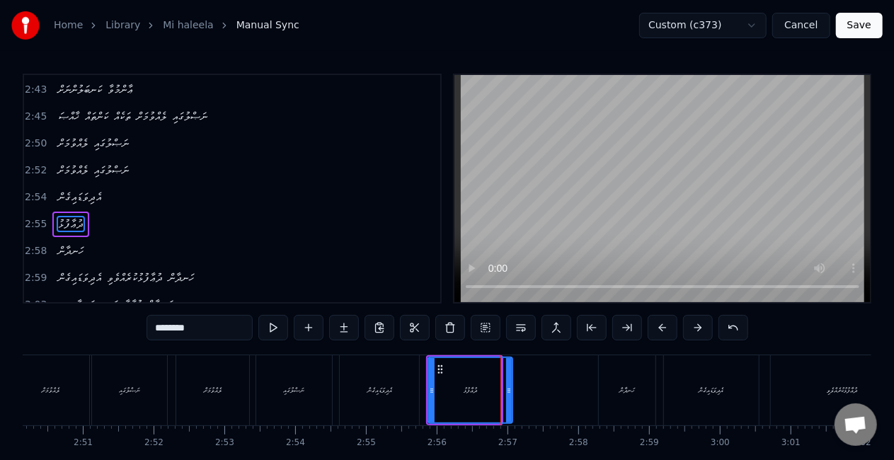
drag, startPoint x: 499, startPoint y: 381, endPoint x: 510, endPoint y: 388, distance: 13.4
click at [510, 388] on div at bounding box center [509, 390] width 6 height 64
click at [406, 368] on div "އެދިވަޑައިގެން" at bounding box center [379, 390] width 79 height 70
type input "**********"
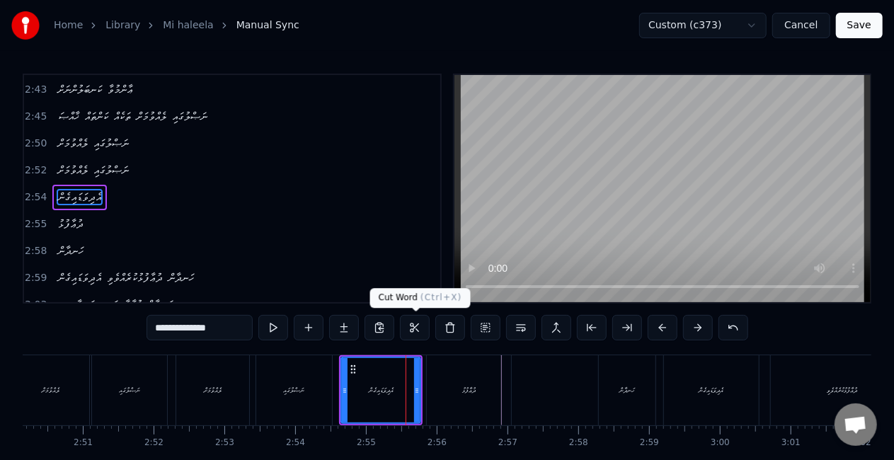
scroll to position [665, 0]
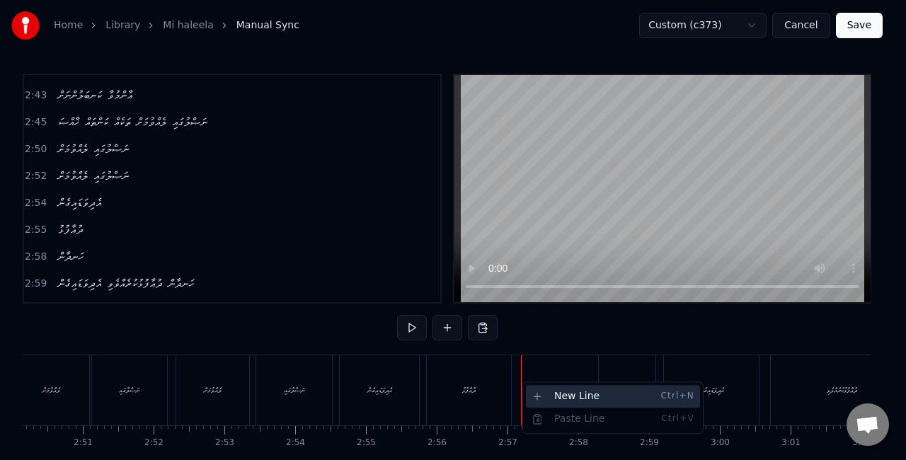
click at [529, 389] on div "New Line Ctrl+N" at bounding box center [613, 396] width 174 height 23
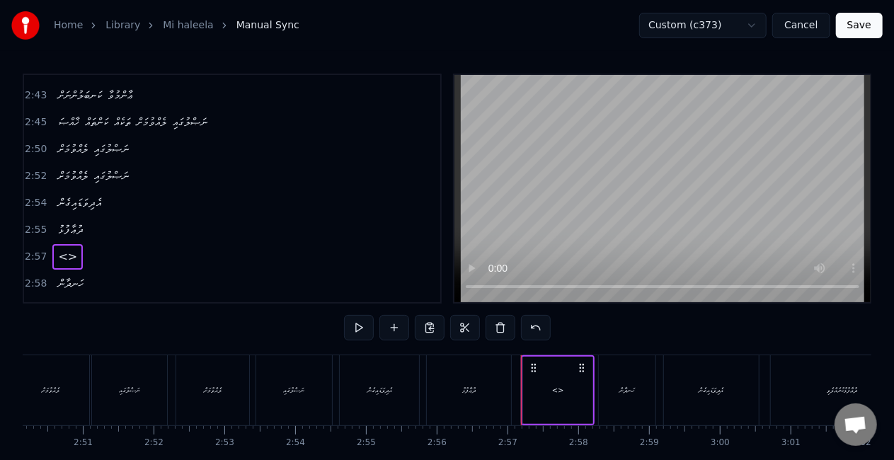
click at [549, 388] on div "<>" at bounding box center [557, 390] width 69 height 67
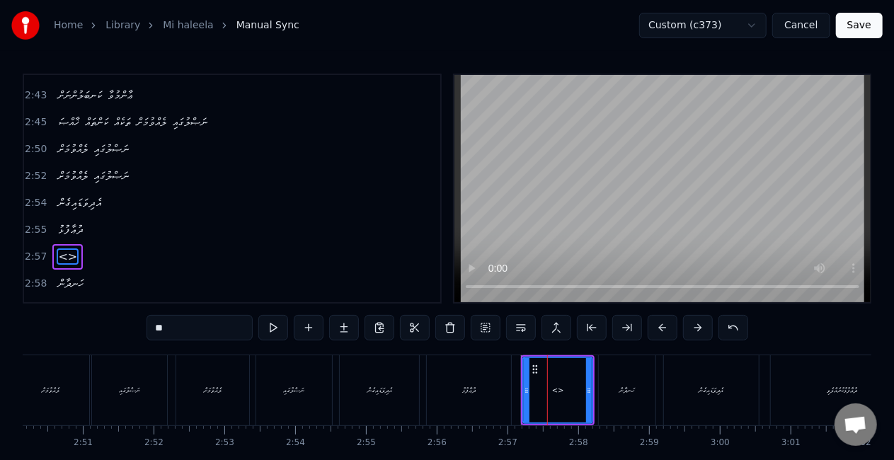
scroll to position [697, 0]
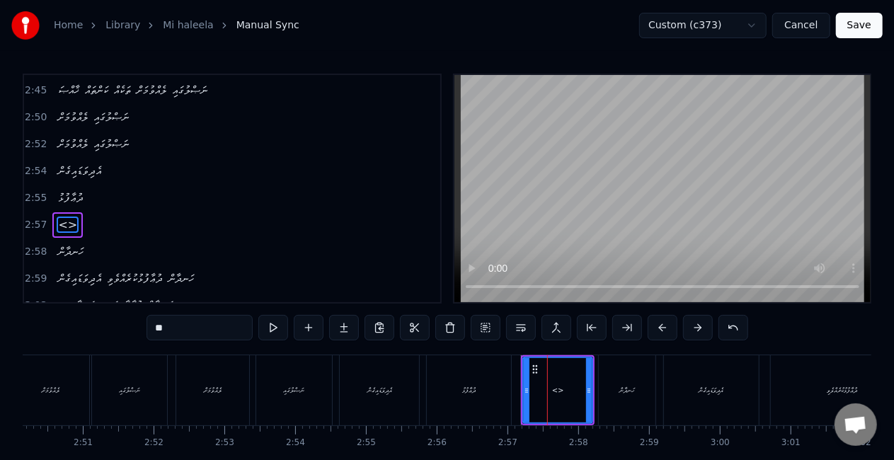
drag, startPoint x: 186, startPoint y: 331, endPoint x: 129, endPoint y: 327, distance: 57.4
click at [129, 327] on div "0:23 މީ ޚަލީލާއި ޛަބީޙީ އުޖާލާ ހަނދާން 0:28 މީ ޚަލީލާއި ޛަބީޙީ އުޖާލާ ހަނދާން 0…" at bounding box center [447, 286] width 849 height 424
paste input "********"
click at [472, 392] on div "ދުޢާފުޅު" at bounding box center [468, 390] width 13 height 11
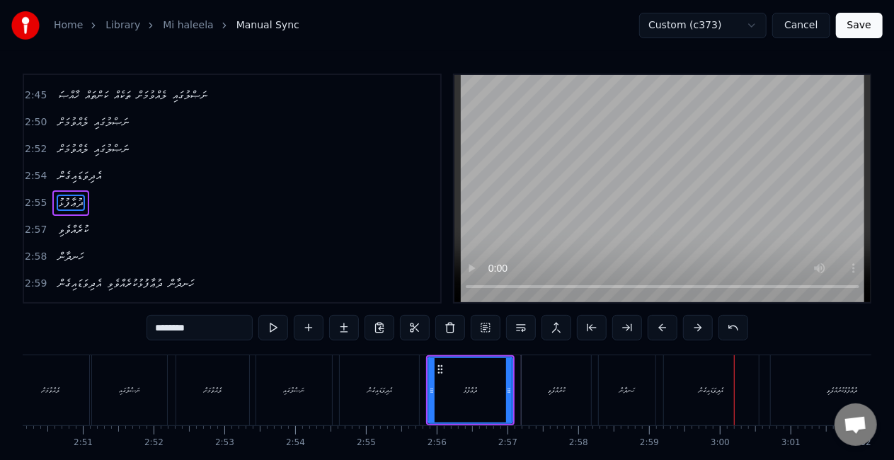
click at [539, 373] on div "ކުރެއްވެވި" at bounding box center [556, 390] width 69 height 70
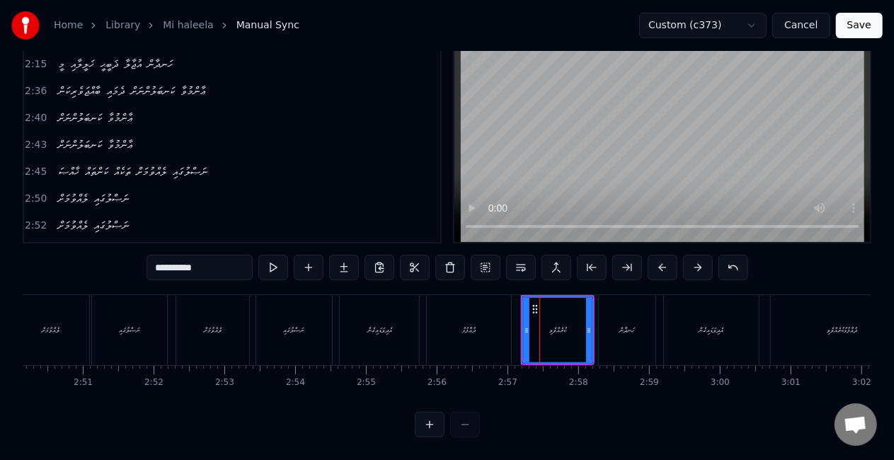
scroll to position [697, 0]
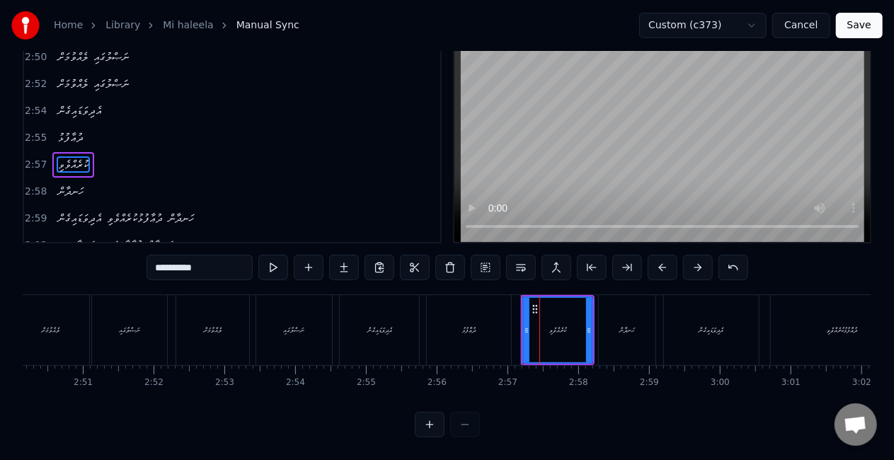
click at [495, 312] on div "ދުޢާފުޅު" at bounding box center [469, 330] width 84 height 70
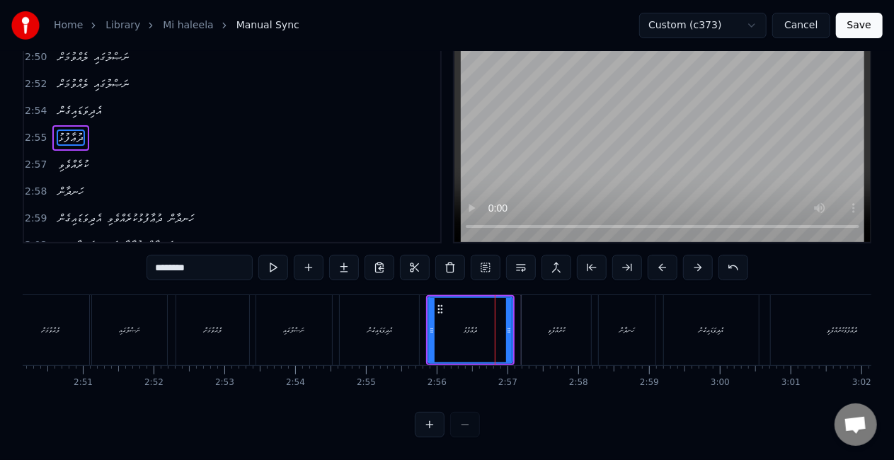
scroll to position [0, 0]
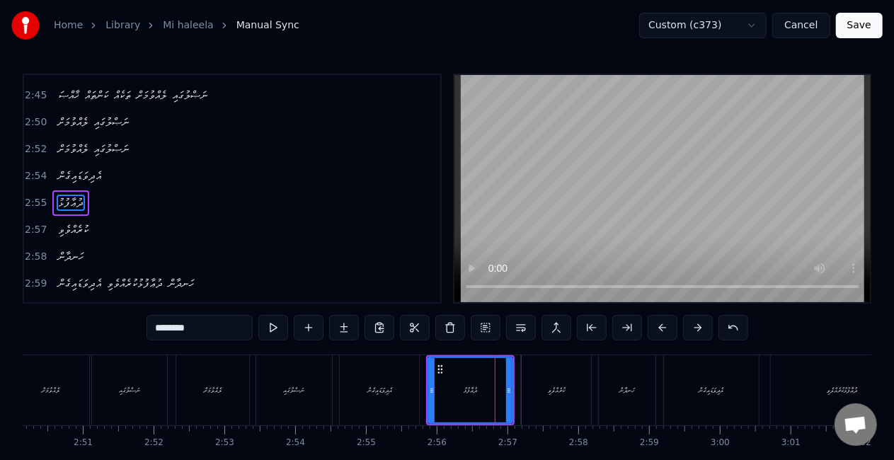
click at [569, 367] on div "ކުރެއްވެވި" at bounding box center [556, 390] width 69 height 70
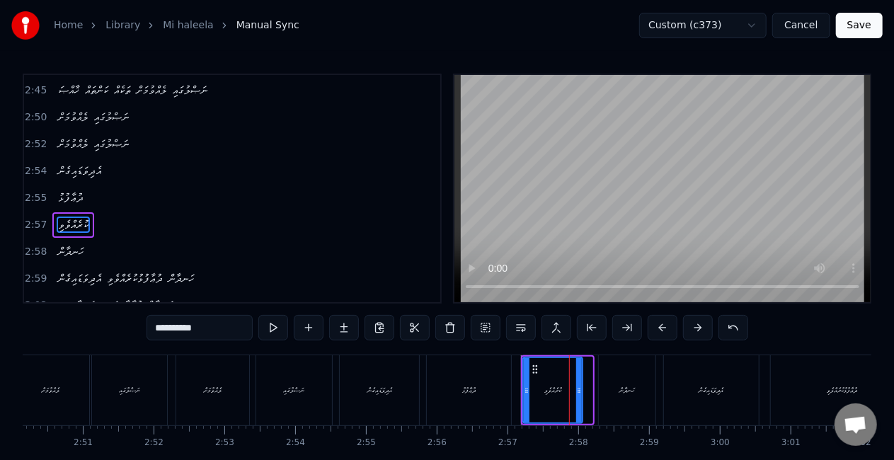
drag, startPoint x: 590, startPoint y: 391, endPoint x: 573, endPoint y: 390, distance: 17.0
click at [581, 391] on icon at bounding box center [579, 390] width 6 height 11
drag, startPoint x: 524, startPoint y: 390, endPoint x: 516, endPoint y: 389, distance: 7.8
click at [516, 389] on icon at bounding box center [519, 390] width 6 height 11
click at [466, 388] on div "ދުޢާފުޅު" at bounding box center [468, 390] width 13 height 11
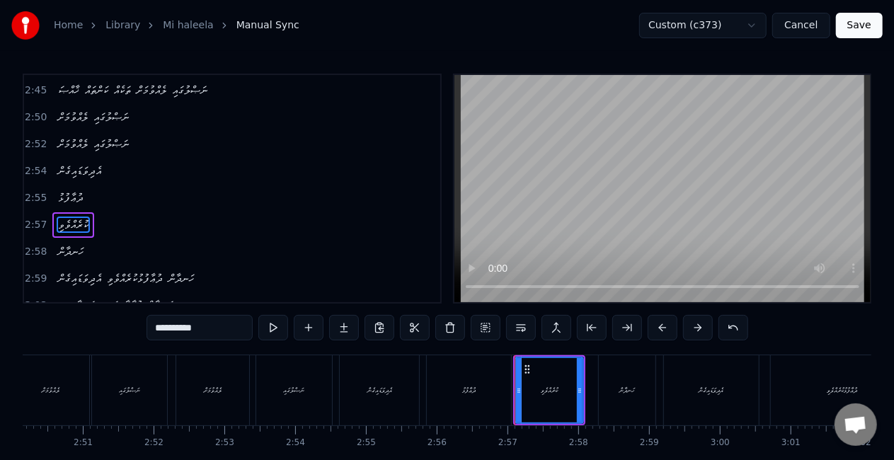
type input "********"
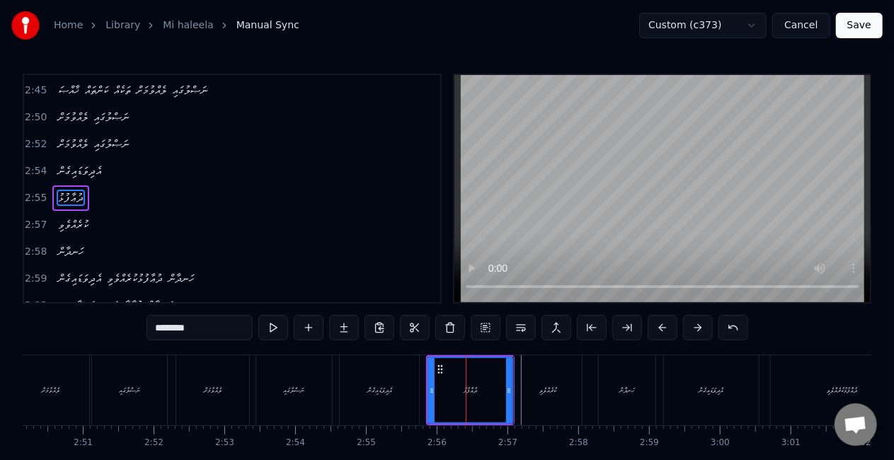
scroll to position [692, 0]
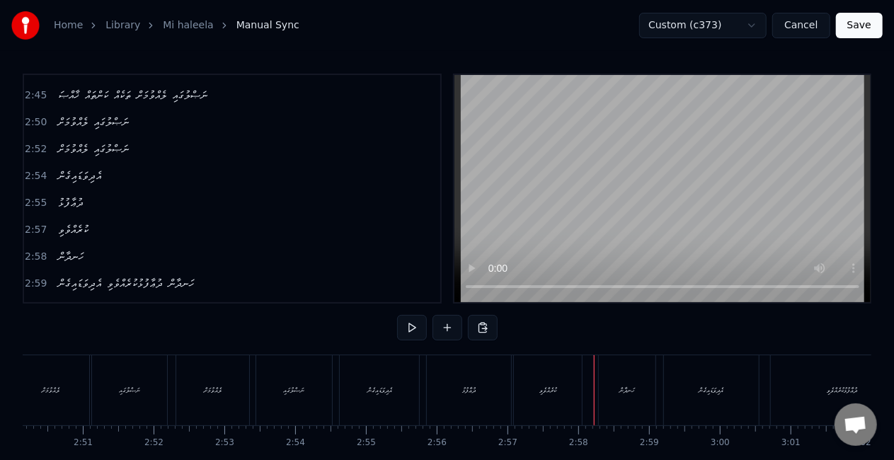
click at [605, 382] on div "ހަނދާން" at bounding box center [627, 390] width 57 height 70
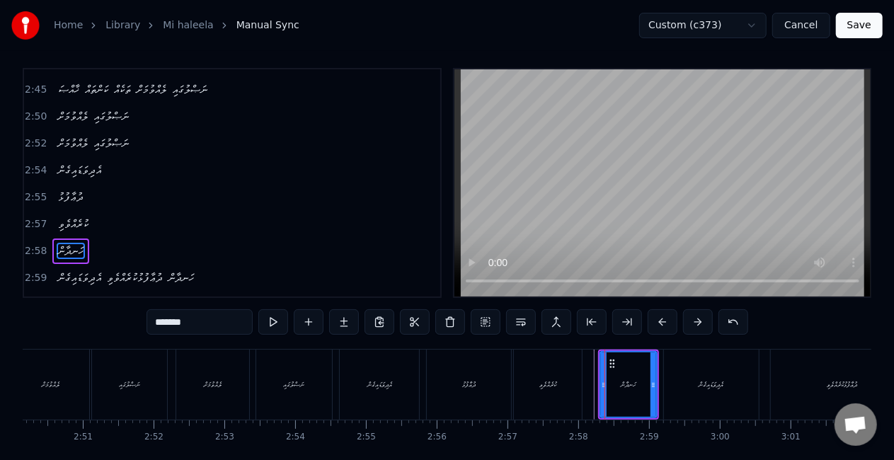
scroll to position [697, 0]
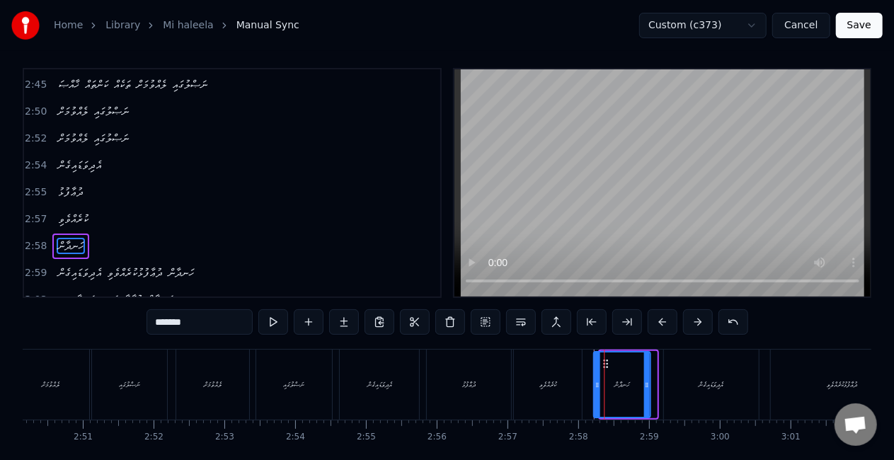
drag, startPoint x: 609, startPoint y: 361, endPoint x: 602, endPoint y: 359, distance: 7.4
click at [602, 359] on icon at bounding box center [605, 363] width 11 height 11
click at [583, 369] on div "ކުރެއްވެވި" at bounding box center [549, 385] width 72 height 70
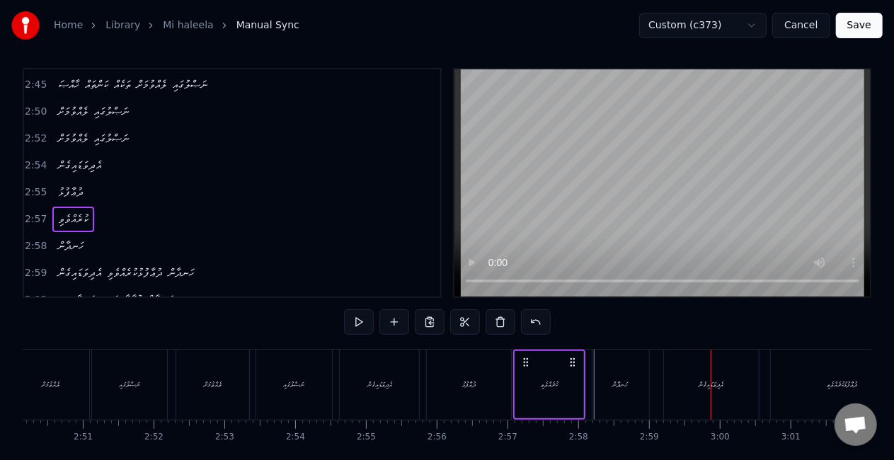
click at [716, 391] on div "އެދިވަޑައިގެން" at bounding box center [711, 385] width 95 height 70
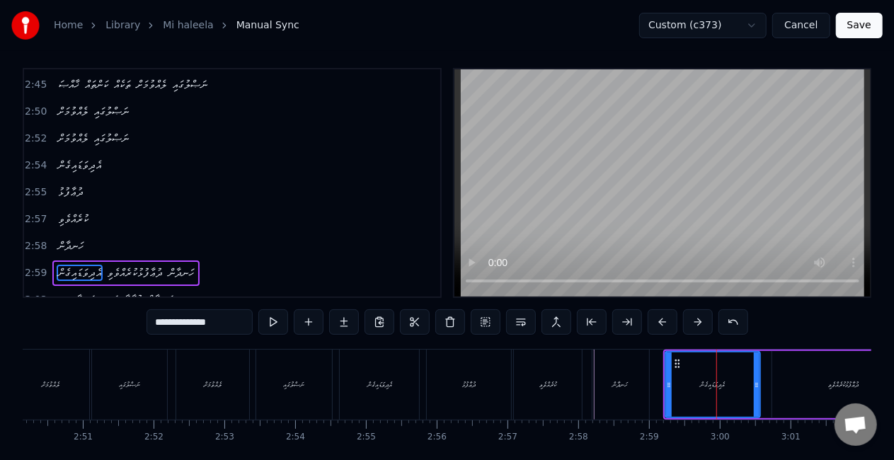
scroll to position [33, 0]
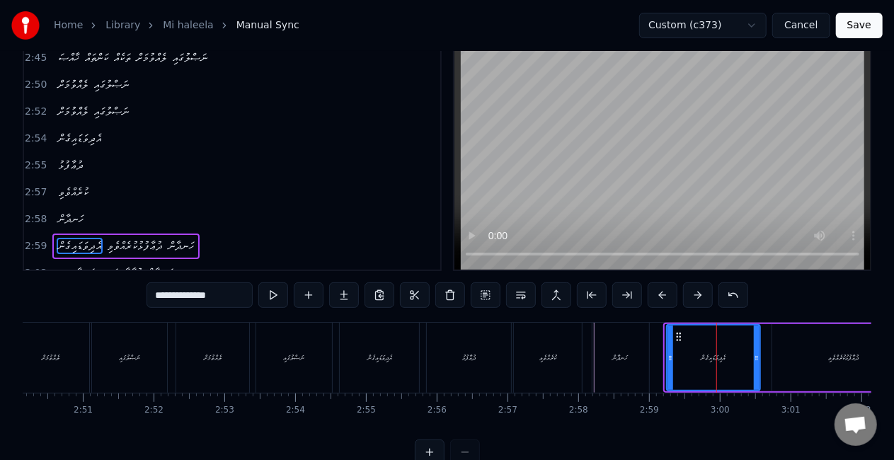
click at [669, 357] on icon at bounding box center [671, 358] width 6 height 11
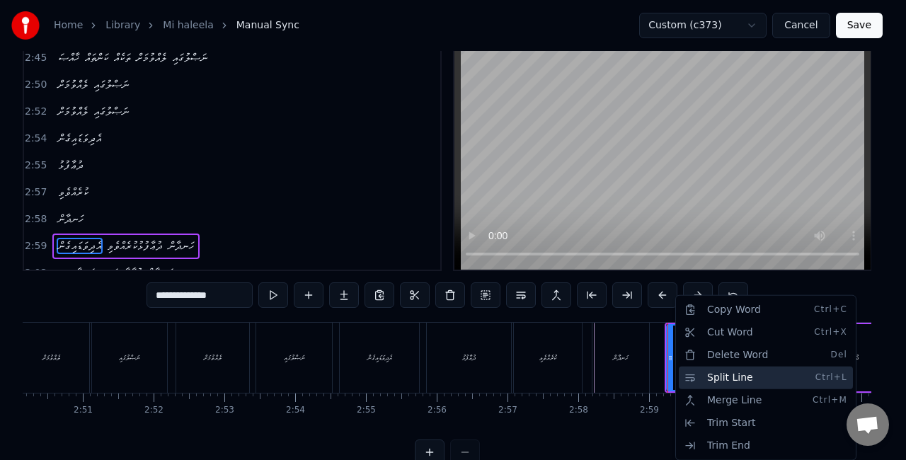
click at [695, 368] on div "Split Line Ctrl+L" at bounding box center [766, 378] width 174 height 23
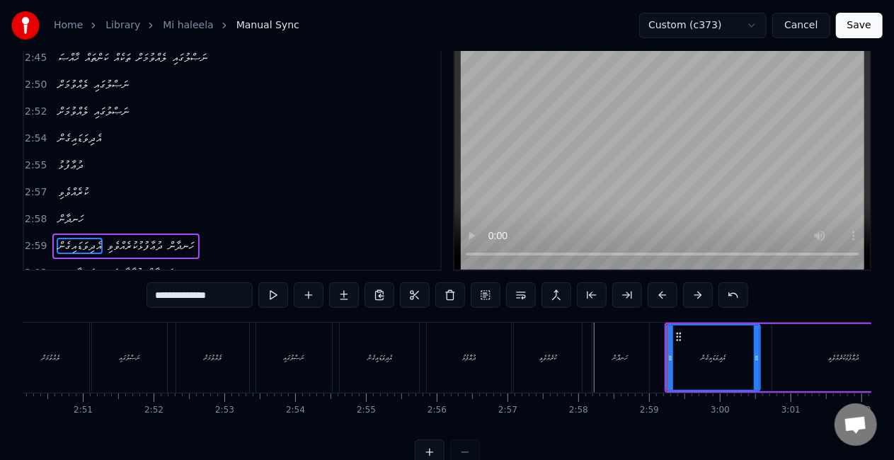
click at [646, 351] on div "ހަނދާން" at bounding box center [620, 358] width 57 height 70
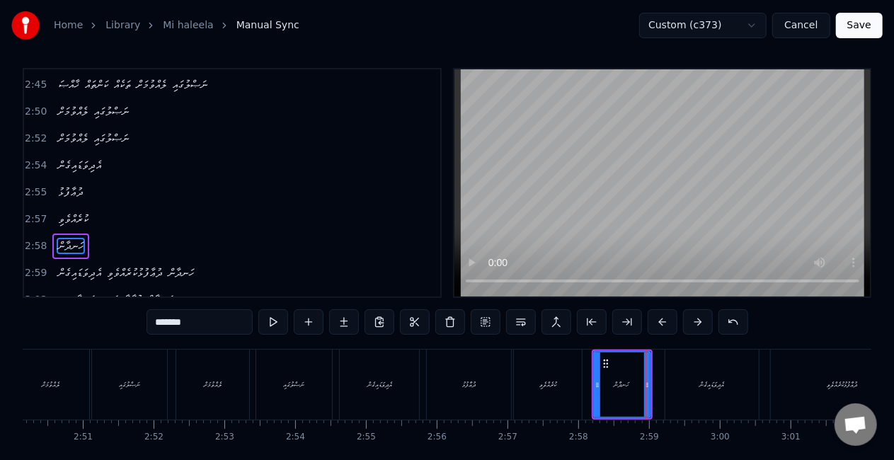
click at [680, 380] on div "އެދިވަޑައިގެން" at bounding box center [711, 385] width 93 height 70
type input "**********"
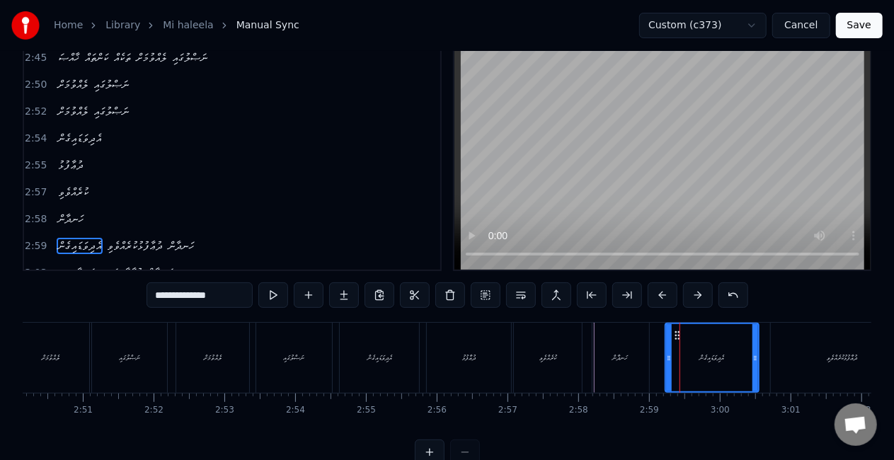
click at [767, 341] on div "އެދިވަޑައިގެން ދުޢާފުޅުކުރެއްވެވި ހަނދާން" at bounding box center [824, 358] width 319 height 70
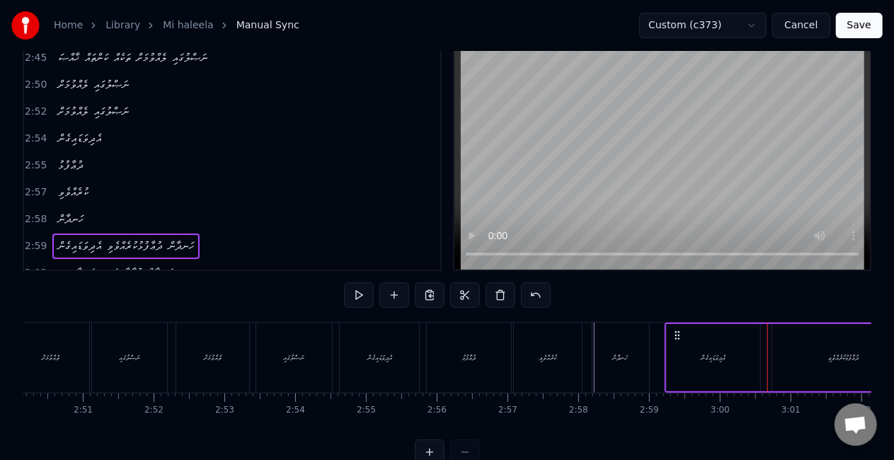
click at [743, 352] on div "އެދިވަޑައިގެން" at bounding box center [713, 357] width 93 height 67
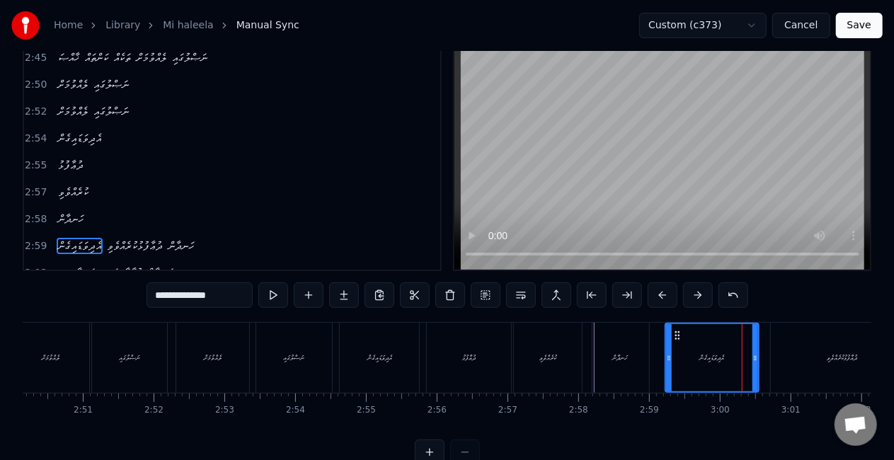
click at [773, 352] on div "ދުޢާފުޅުކުރެއްވެވި" at bounding box center [842, 358] width 142 height 70
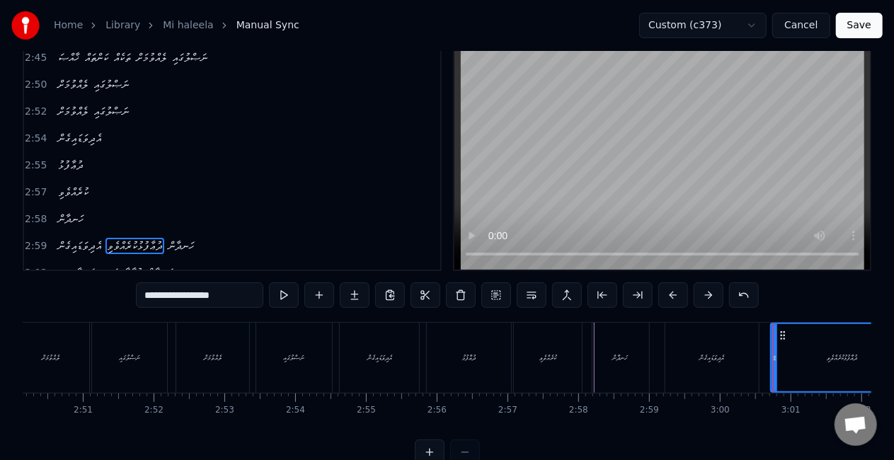
click at [626, 361] on div "ހަނދާން" at bounding box center [621, 358] width 16 height 11
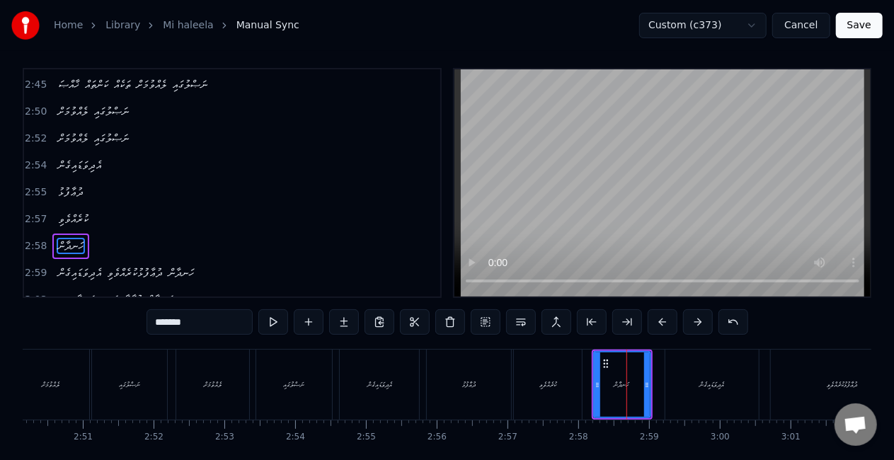
click at [549, 384] on div "ކުރެއްވެވި" at bounding box center [547, 384] width 17 height 11
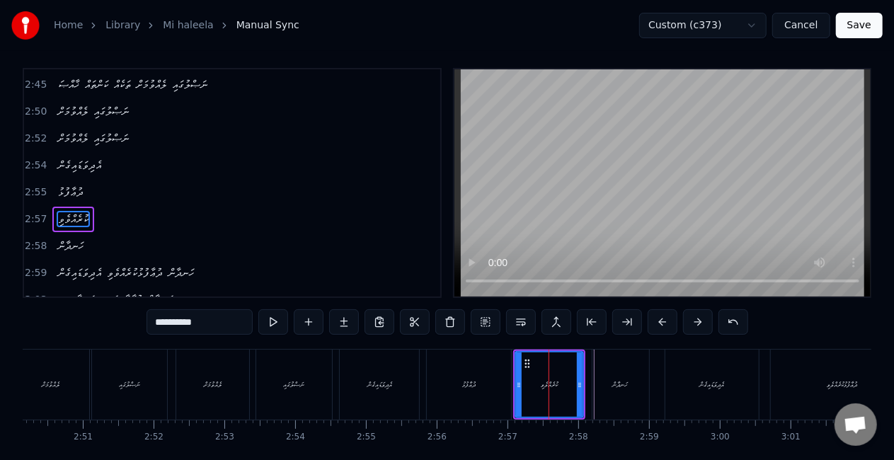
scroll to position [0, 0]
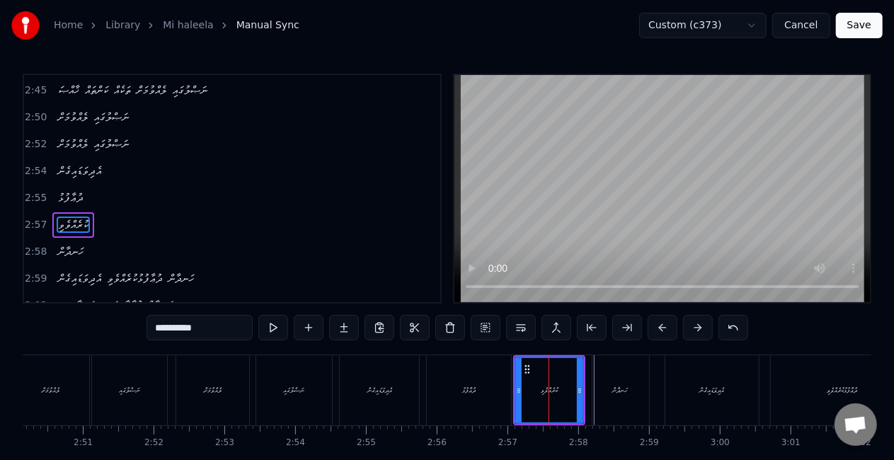
click at [484, 386] on div "ދުޢާފުޅު" at bounding box center [469, 390] width 84 height 70
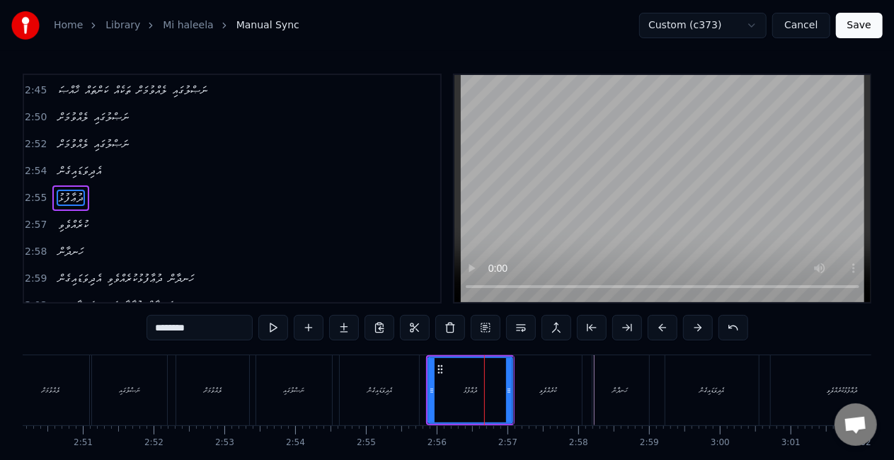
scroll to position [692, 0]
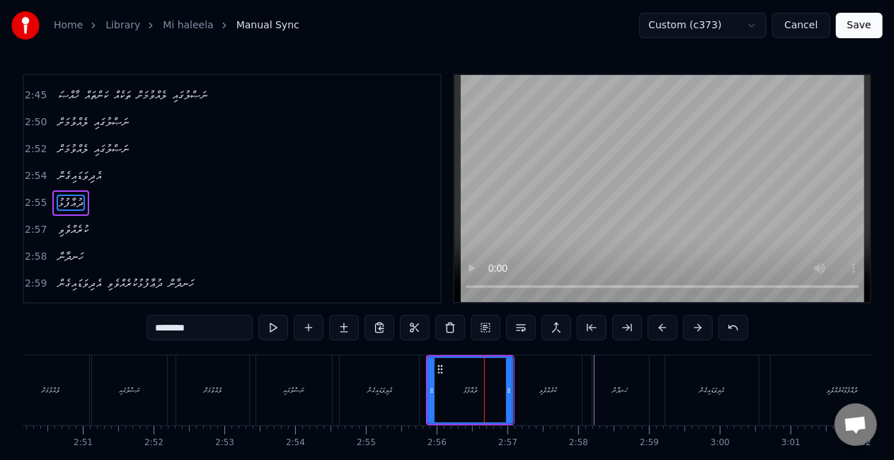
click at [394, 389] on div "އެދިވަޑައިގެން" at bounding box center [379, 390] width 79 height 70
type input "**********"
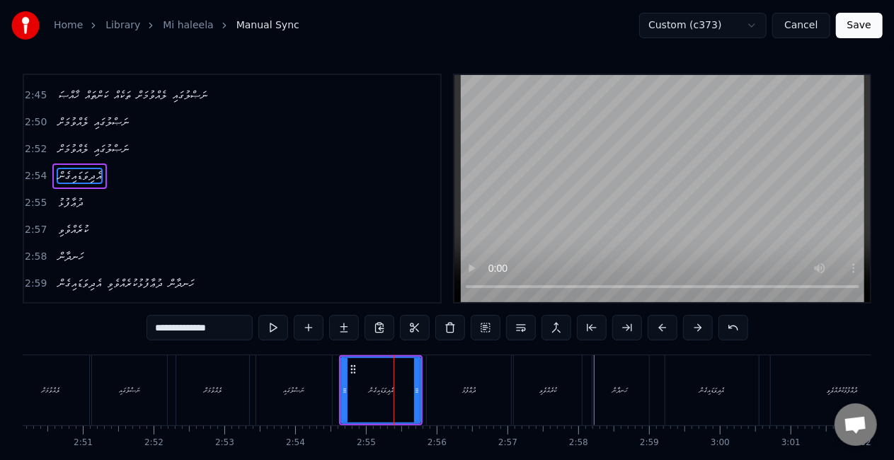
scroll to position [665, 0]
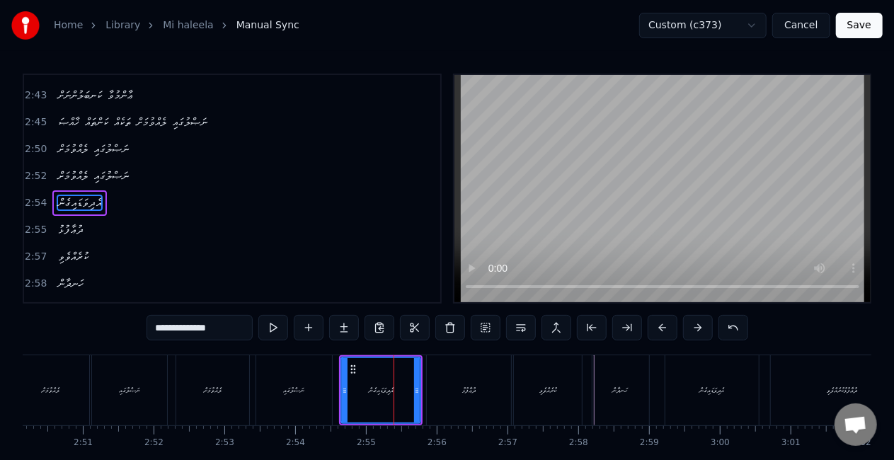
click at [334, 390] on div "ލެއްވުމަށް ނަޞްލުގައި" at bounding box center [256, 390] width 160 height 70
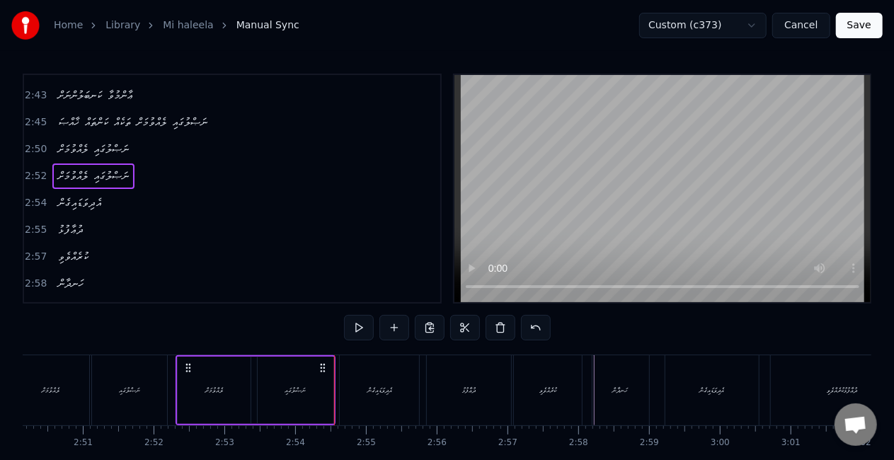
click at [151, 396] on div "ނަޞްލުގައި" at bounding box center [129, 390] width 75 height 70
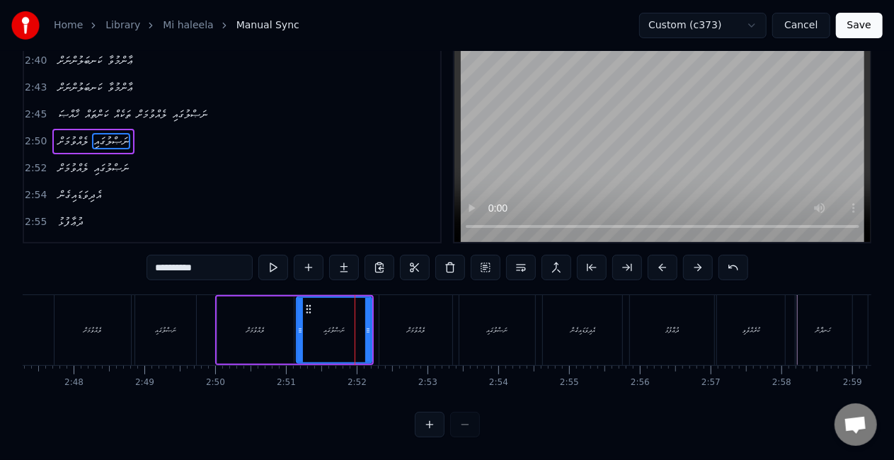
scroll to position [0, 11833]
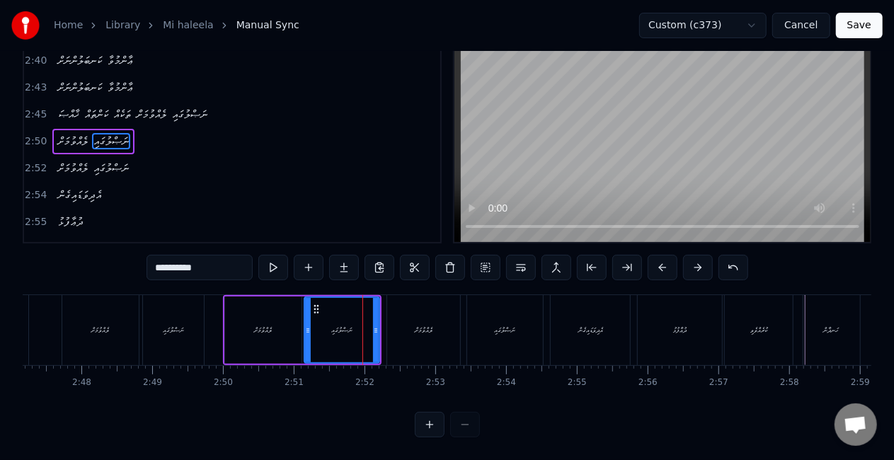
click at [86, 319] on div "ލެއްވުމަށް" at bounding box center [100, 330] width 76 height 70
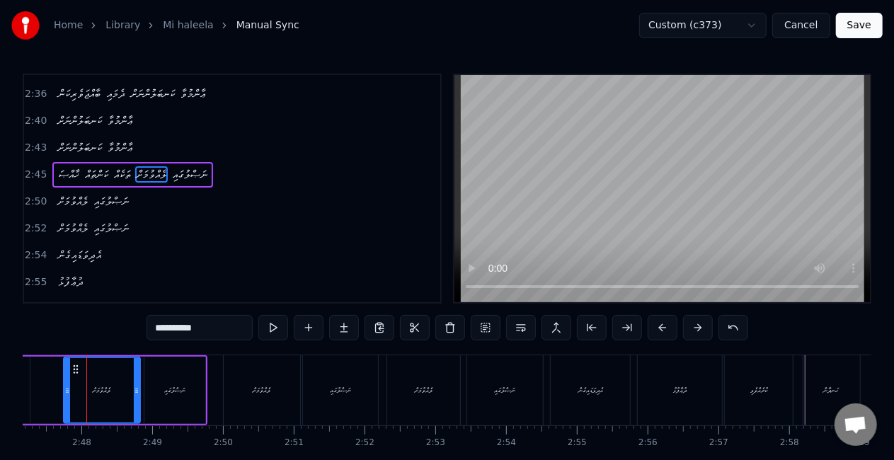
scroll to position [0, 11826]
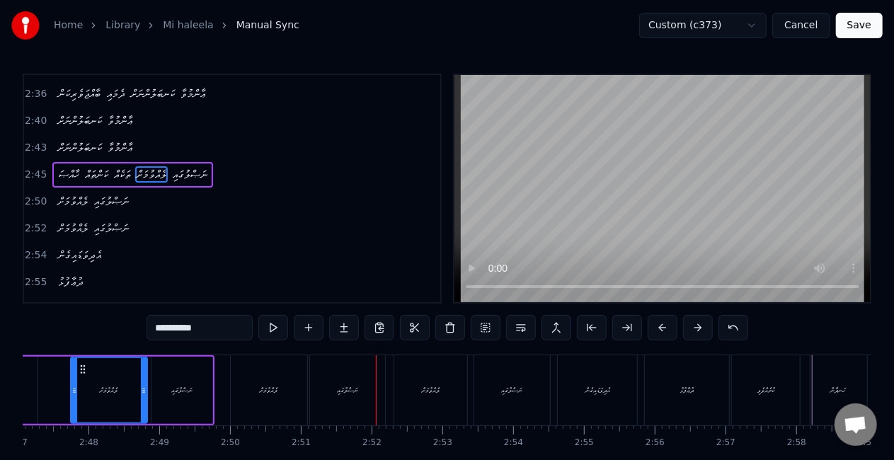
click at [281, 372] on div "ލެއްވުމަށް" at bounding box center [269, 390] width 76 height 70
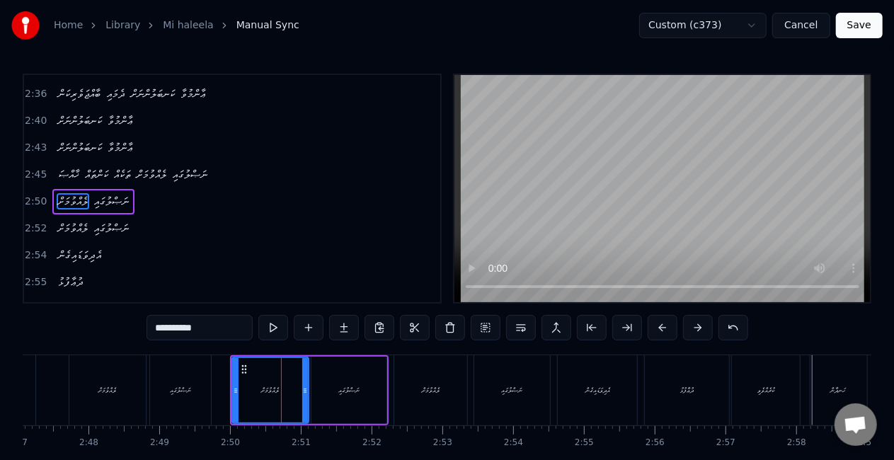
click at [254, 376] on div "ލެއްވުމަށް" at bounding box center [270, 390] width 75 height 64
click at [551, 326] on button at bounding box center [557, 327] width 30 height 25
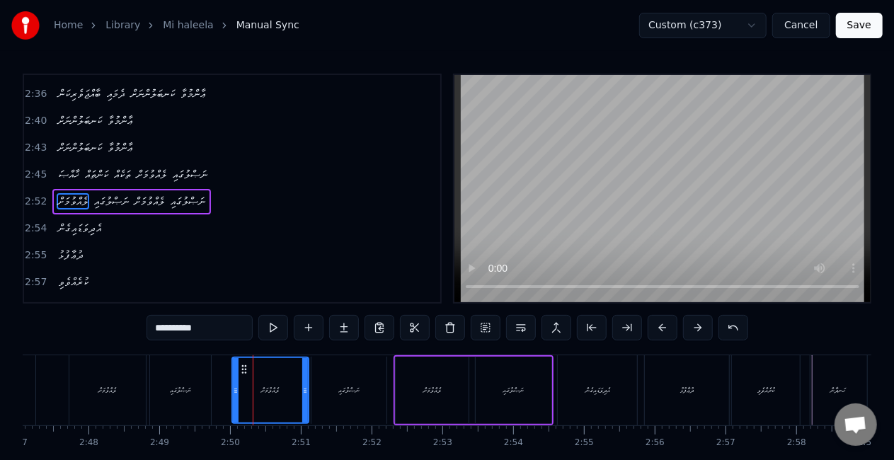
click at [195, 384] on div "ނަޞްލުގައި" at bounding box center [180, 390] width 61 height 70
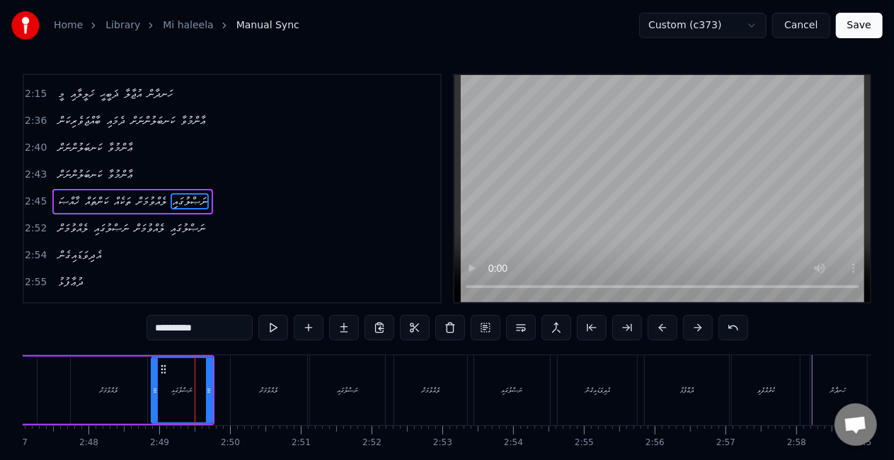
click at [242, 378] on div "ލެއްވުމަށް" at bounding box center [269, 390] width 76 height 70
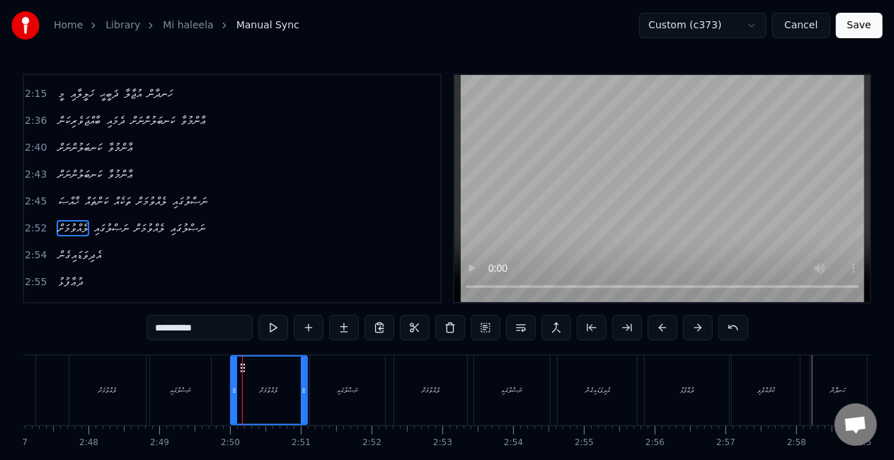
scroll to position [613, 0]
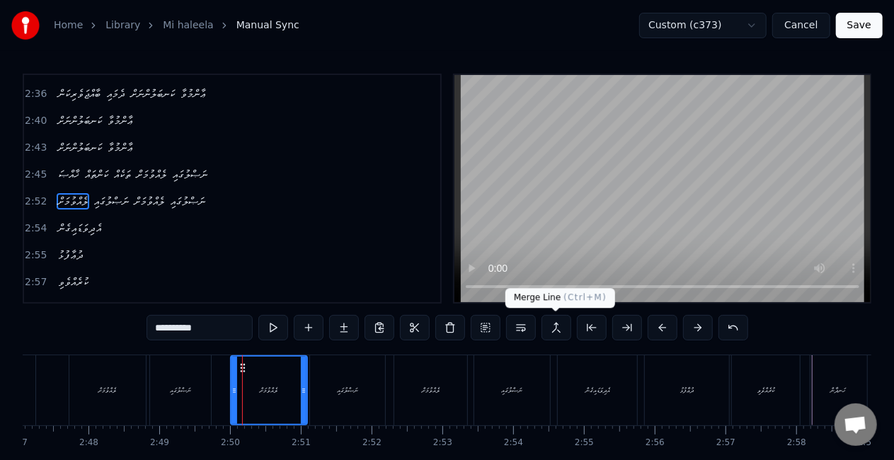
click at [551, 321] on button at bounding box center [557, 327] width 30 height 25
click at [358, 389] on div "ނަޞްލުގައި" at bounding box center [347, 390] width 21 height 11
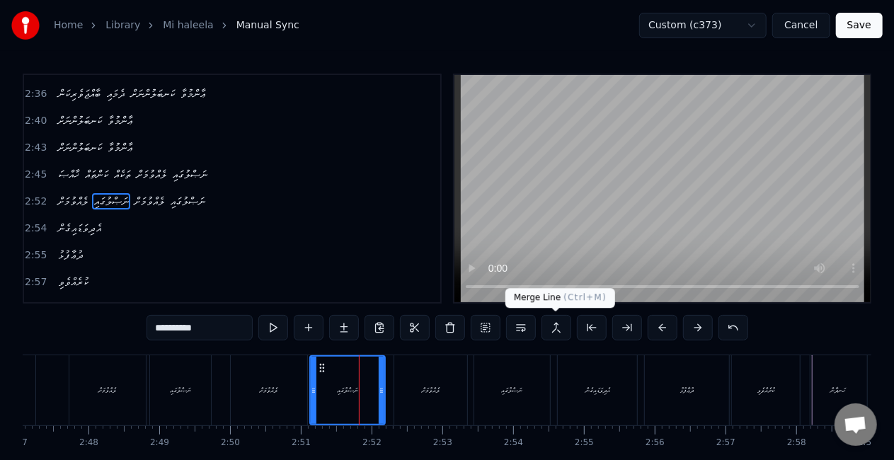
click at [546, 326] on button at bounding box center [557, 327] width 30 height 25
click at [266, 408] on div "ލެއްވުމަށް" at bounding box center [269, 390] width 76 height 70
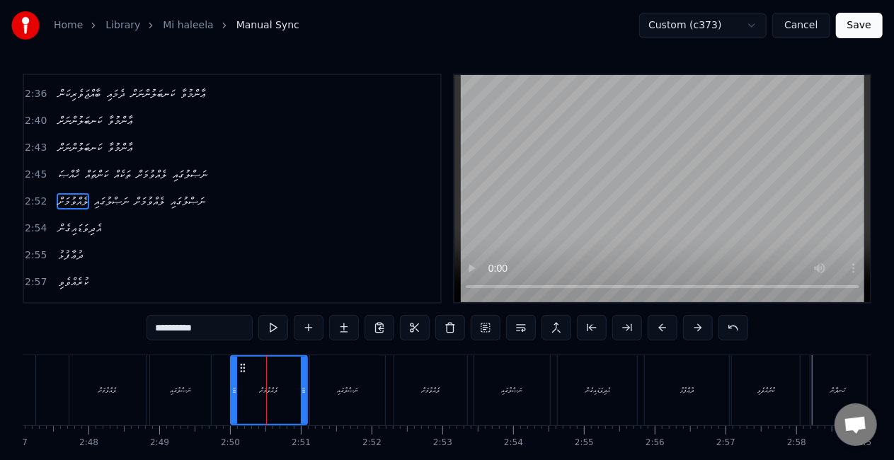
click at [325, 396] on div "ނަޞްލުގައި" at bounding box center [347, 390] width 75 height 70
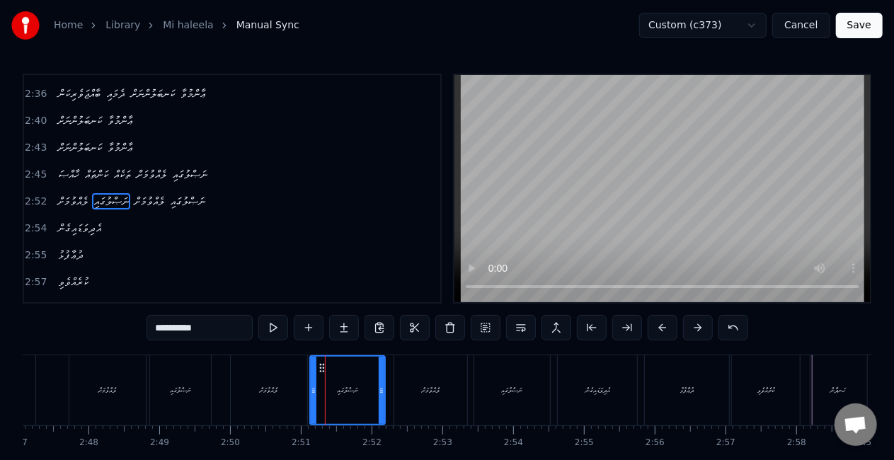
click at [413, 384] on div "ލެއްވުމަށް" at bounding box center [430, 390] width 73 height 70
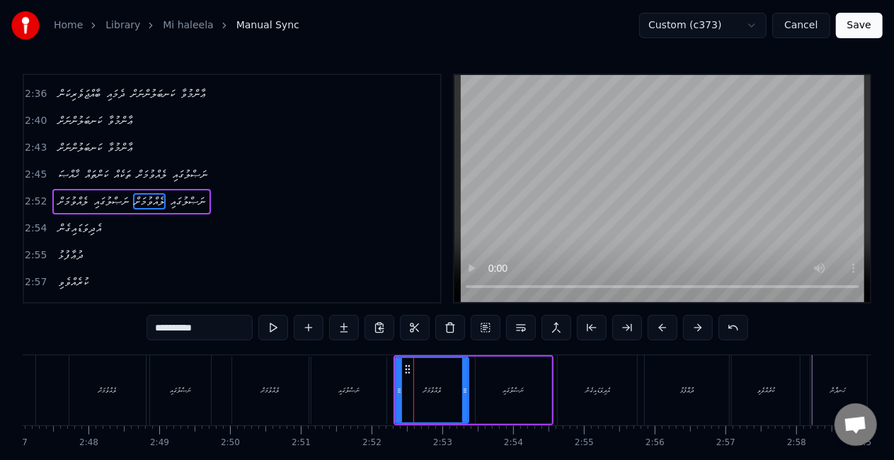
click at [330, 394] on div "ނަޞްލުގައި" at bounding box center [348, 390] width 75 height 67
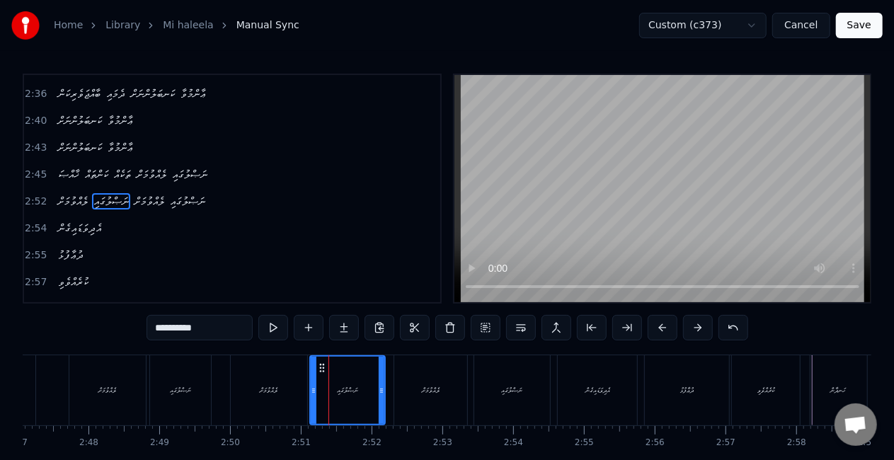
click at [249, 394] on div "ލެއްވުމަށް" at bounding box center [269, 390] width 76 height 70
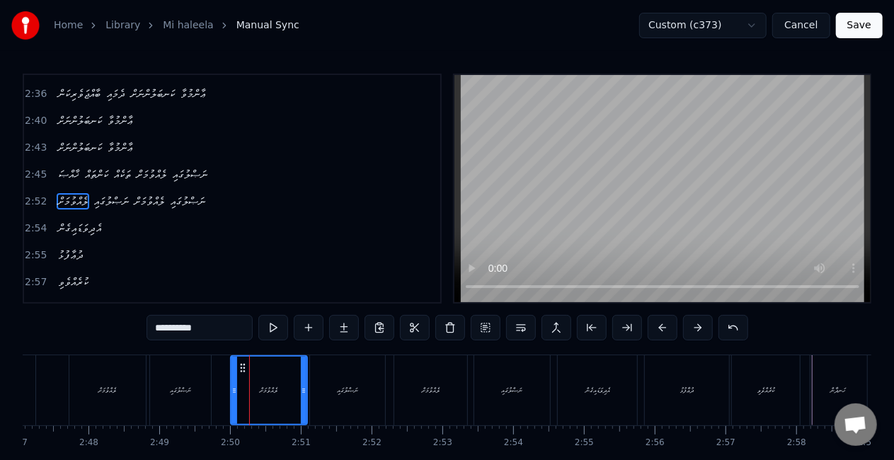
click at [181, 383] on div "ނަޞްލުގައި" at bounding box center [180, 390] width 61 height 70
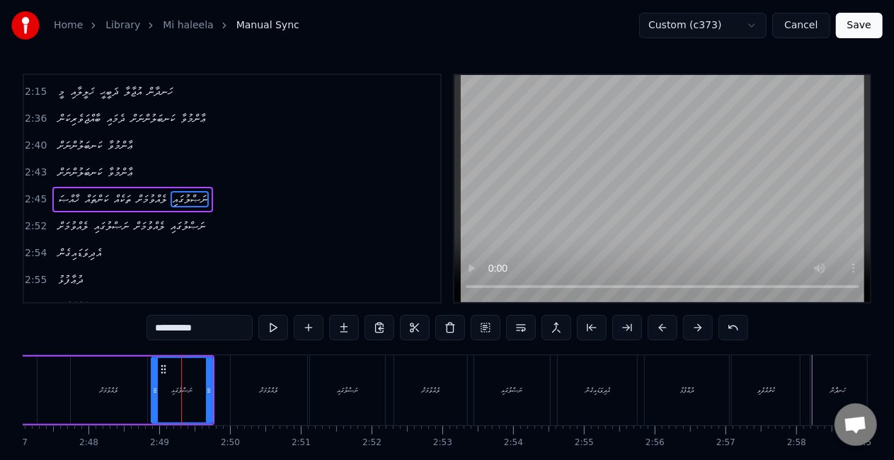
scroll to position [586, 0]
click at [453, 260] on div at bounding box center [662, 189] width 419 height 230
click at [351, 374] on div "ނަޞްލުގައި" at bounding box center [347, 390] width 75 height 70
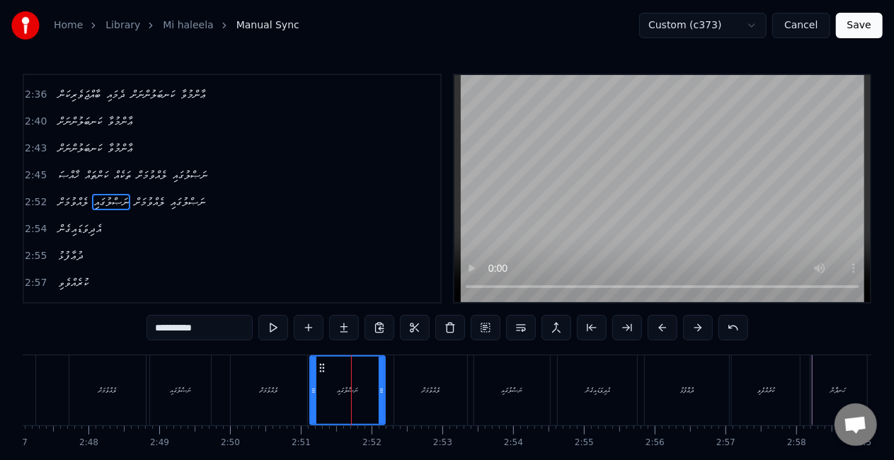
scroll to position [613, 0]
click at [381, 383] on div at bounding box center [380, 390] width 6 height 67
click at [396, 382] on div "ލެއްވުމަށް" at bounding box center [430, 390] width 73 height 70
type input "**********"
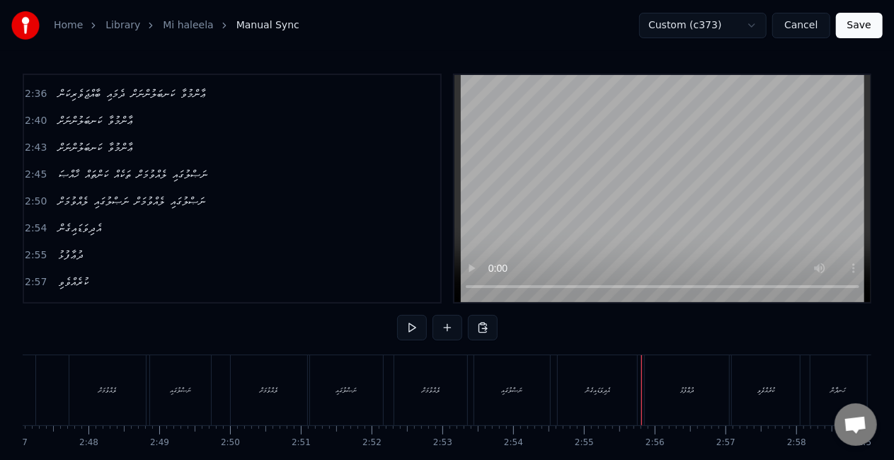
click at [618, 384] on div "އެދިވަޑައިގެން" at bounding box center [597, 390] width 79 height 70
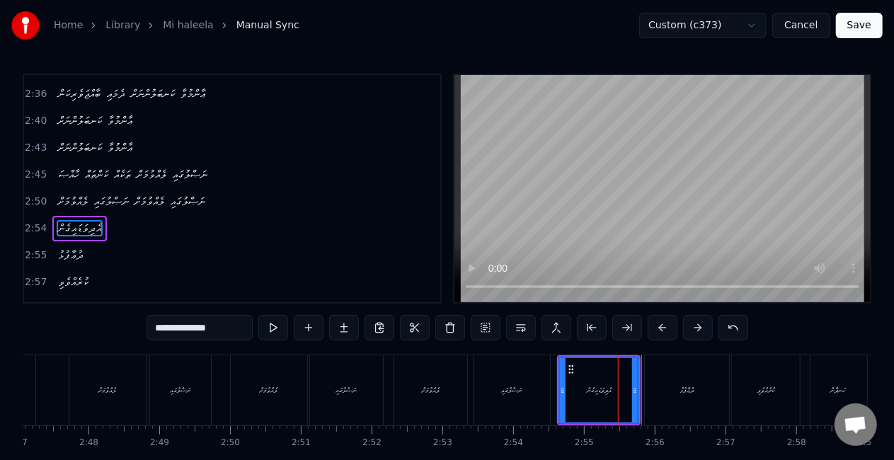
scroll to position [639, 0]
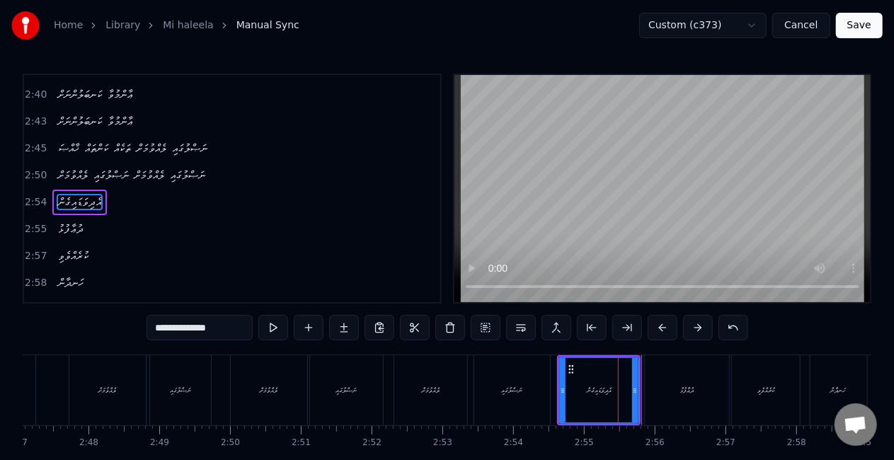
click at [523, 386] on div "ނަޞްލުގައި" at bounding box center [512, 390] width 21 height 11
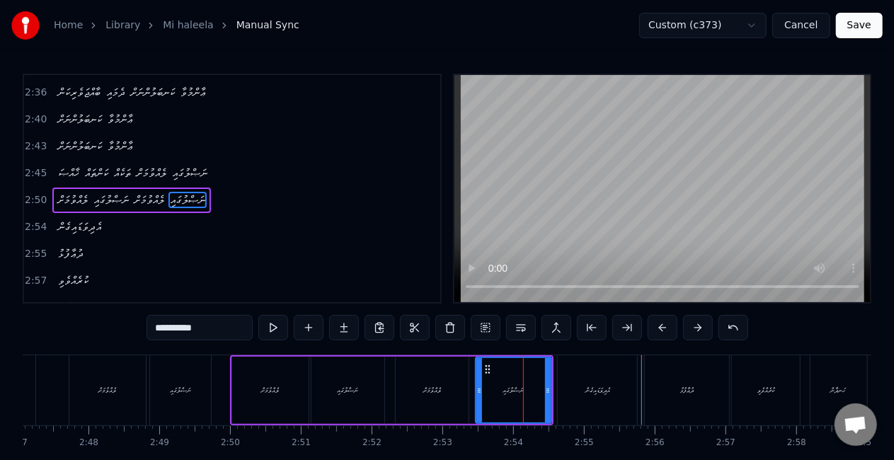
scroll to position [613, 0]
click at [572, 383] on div "އެދިވަޑައިގެން" at bounding box center [597, 390] width 79 height 70
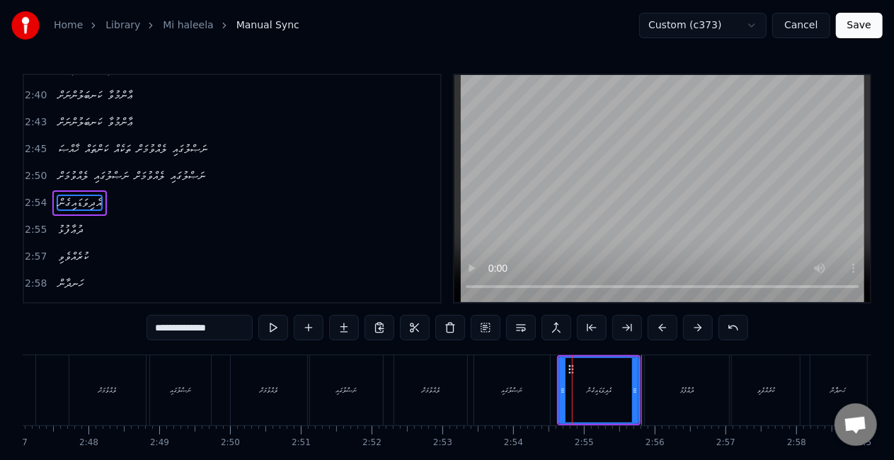
scroll to position [639, 0]
click at [657, 389] on div "ދުޢާފުޅު" at bounding box center [687, 390] width 84 height 70
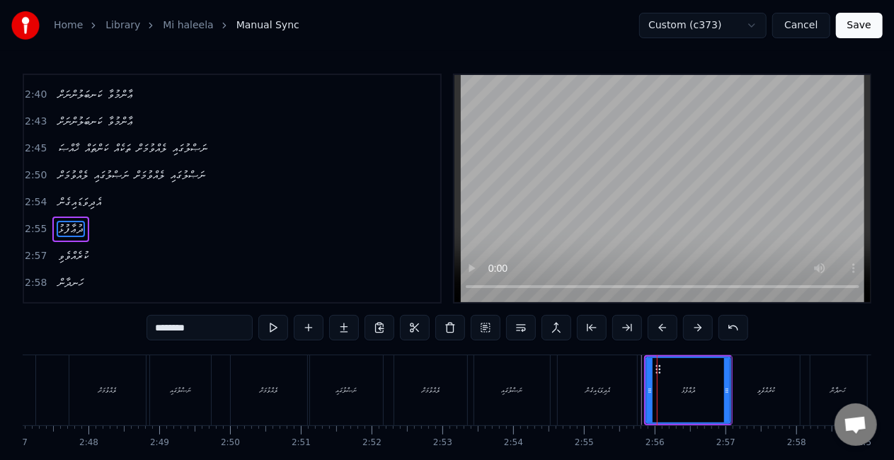
scroll to position [665, 0]
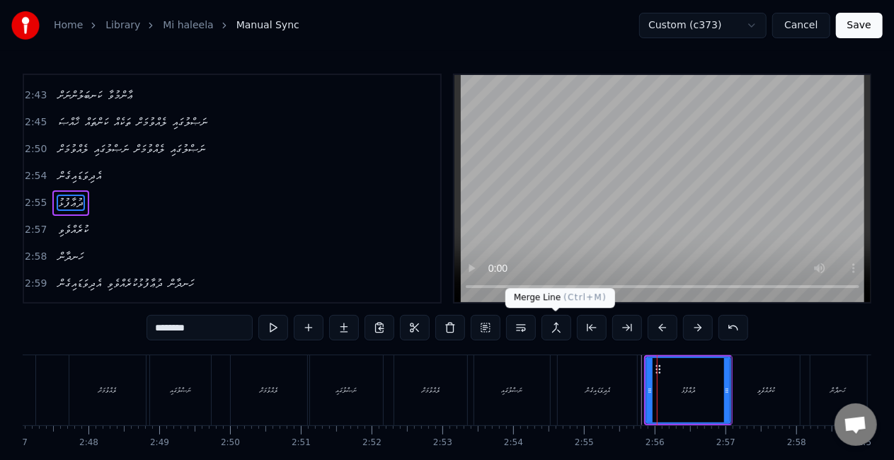
click at [559, 328] on button at bounding box center [557, 327] width 30 height 25
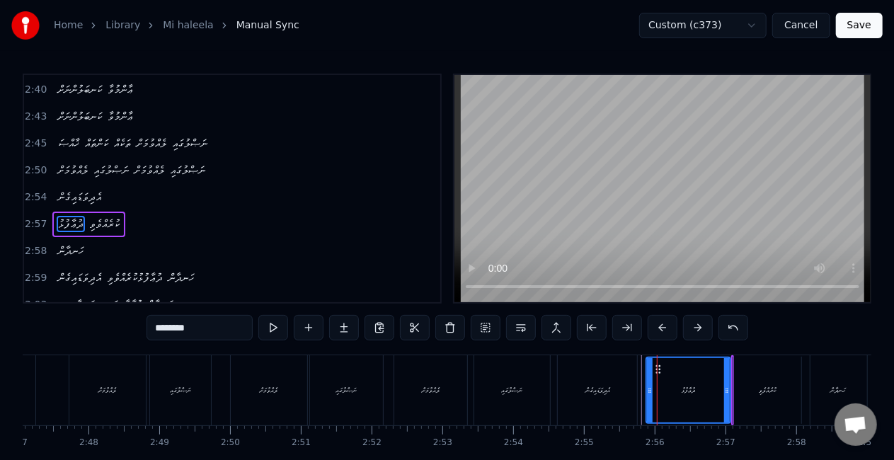
click at [610, 406] on div "އެދިވަޑައިގެން" at bounding box center [597, 390] width 79 height 70
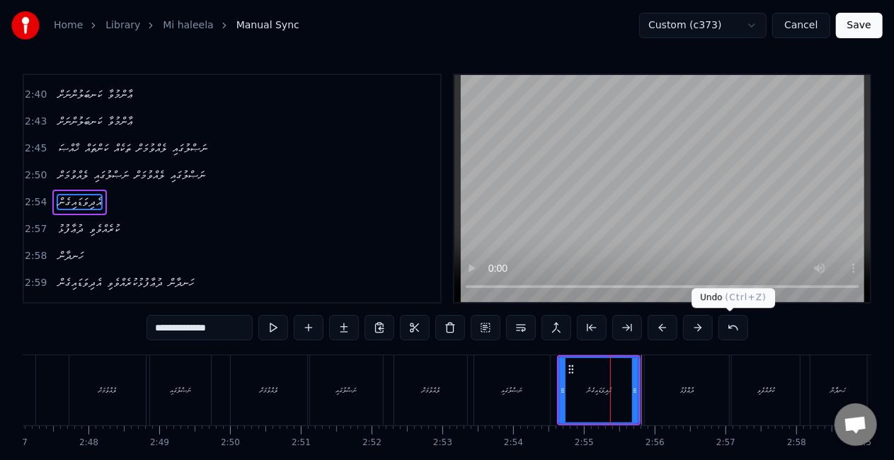
click at [730, 326] on button at bounding box center [733, 327] width 30 height 25
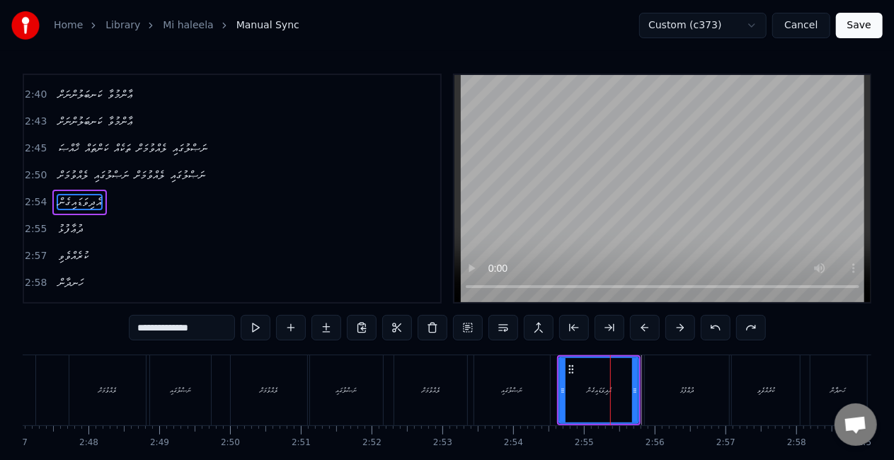
click at [495, 387] on div "ނަޞްލުގައި" at bounding box center [512, 390] width 76 height 70
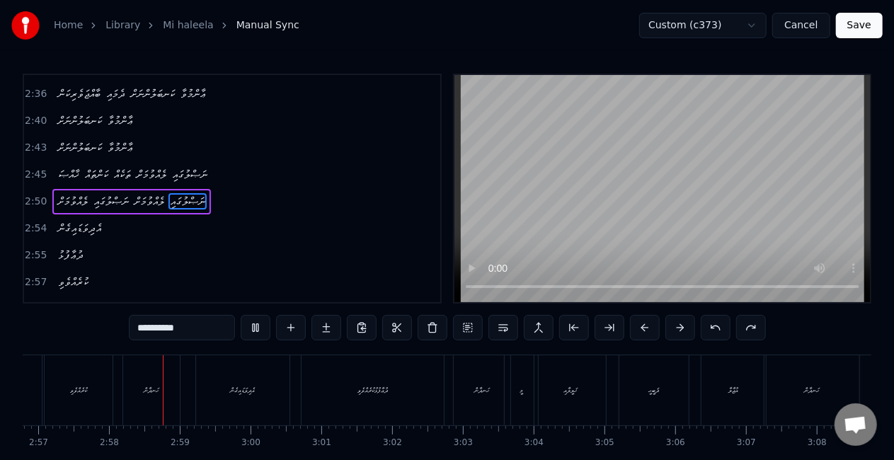
scroll to position [0, 12534]
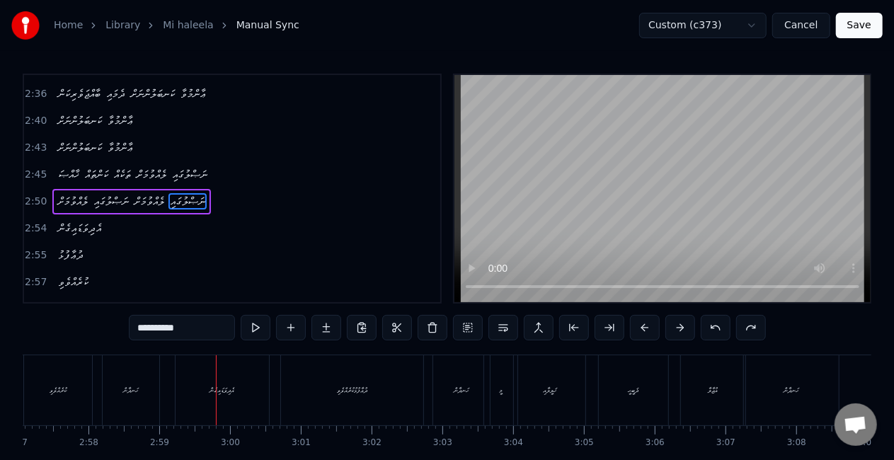
click at [246, 389] on div "އެދިވަޑައިގެން" at bounding box center [222, 390] width 93 height 70
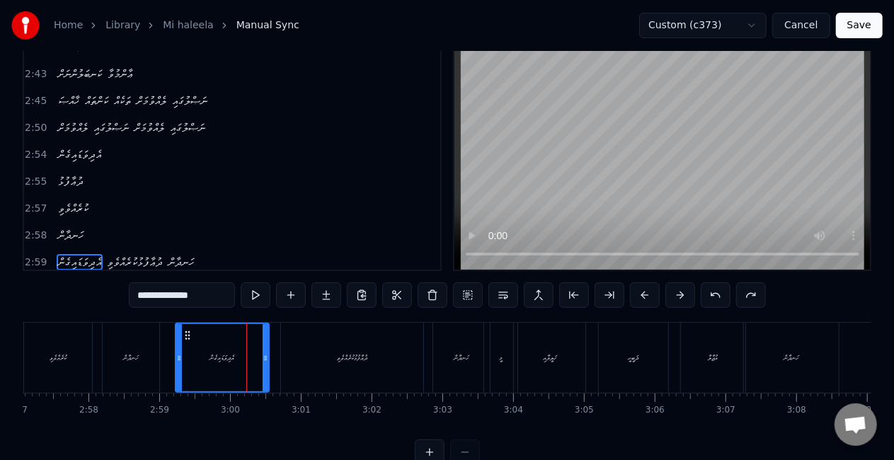
scroll to position [671, 0]
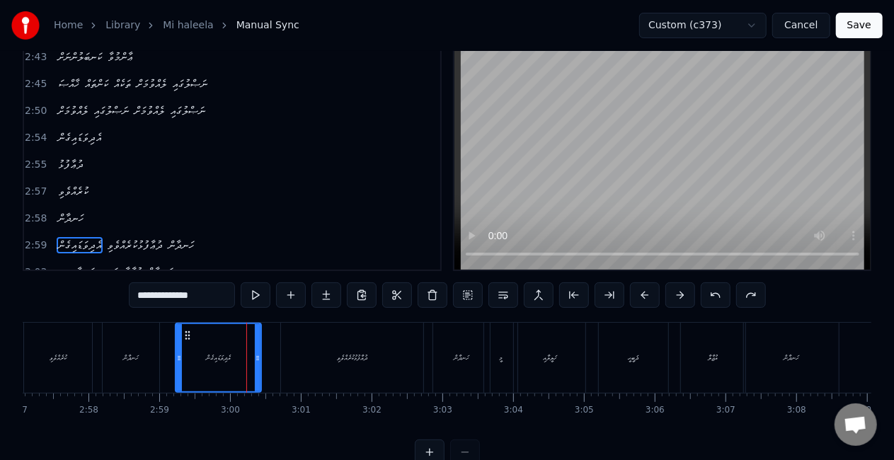
drag, startPoint x: 266, startPoint y: 358, endPoint x: 258, endPoint y: 357, distance: 7.8
click at [258, 357] on icon at bounding box center [258, 358] width 6 height 11
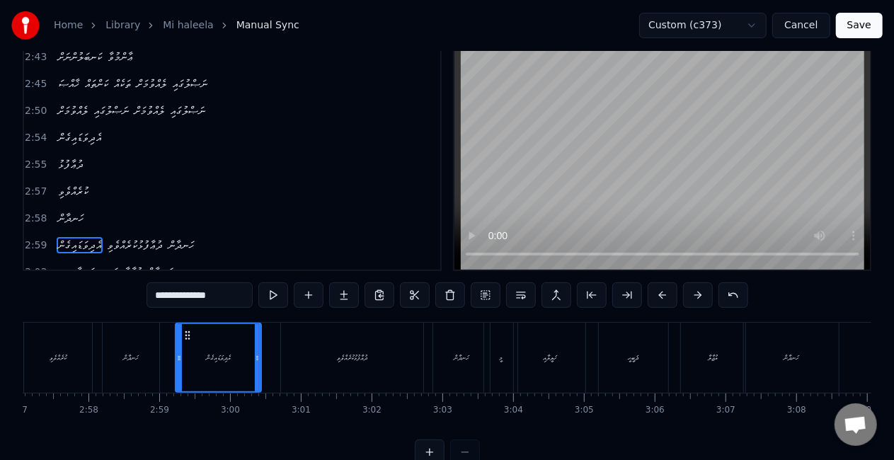
click at [147, 361] on div "ހަނދާން" at bounding box center [131, 358] width 57 height 70
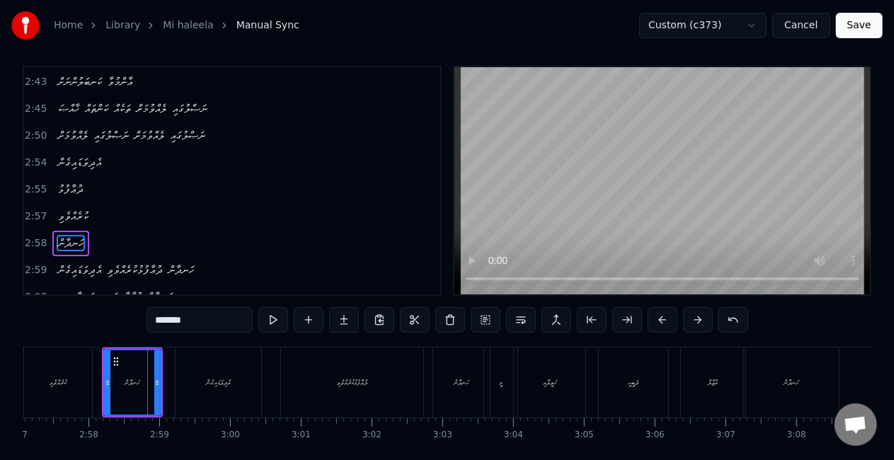
scroll to position [6, 0]
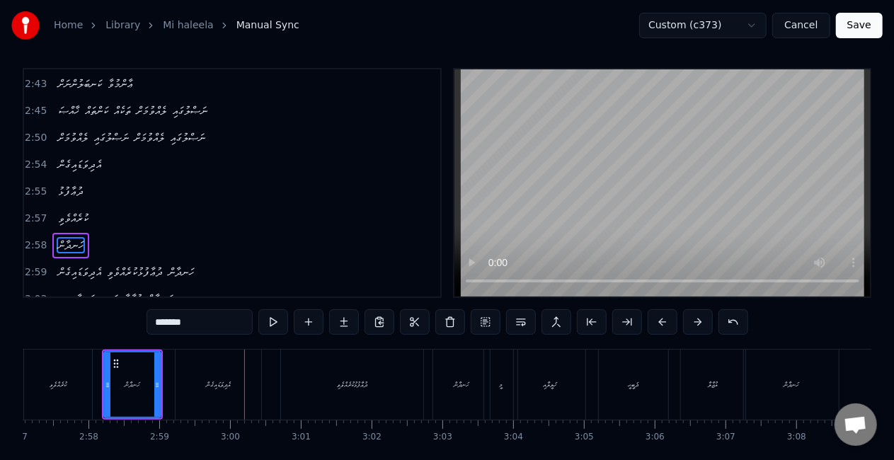
click at [234, 360] on div "އެދިވަޑައިގެން" at bounding box center [219, 385] width 86 height 70
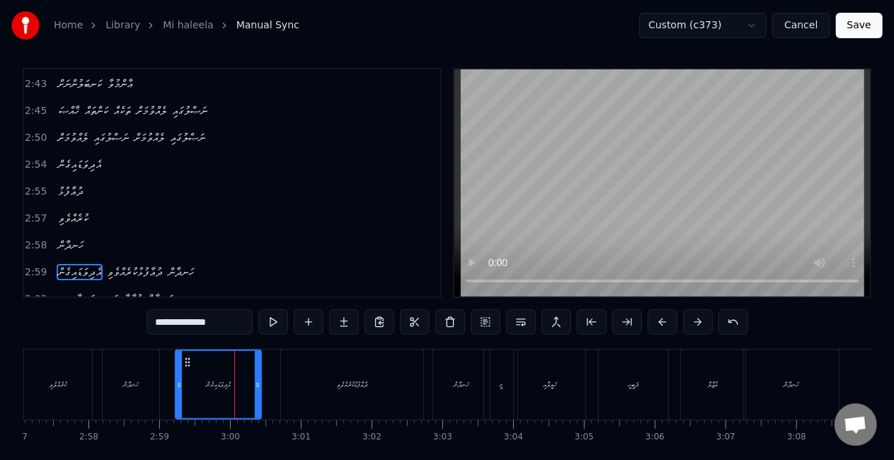
scroll to position [33, 0]
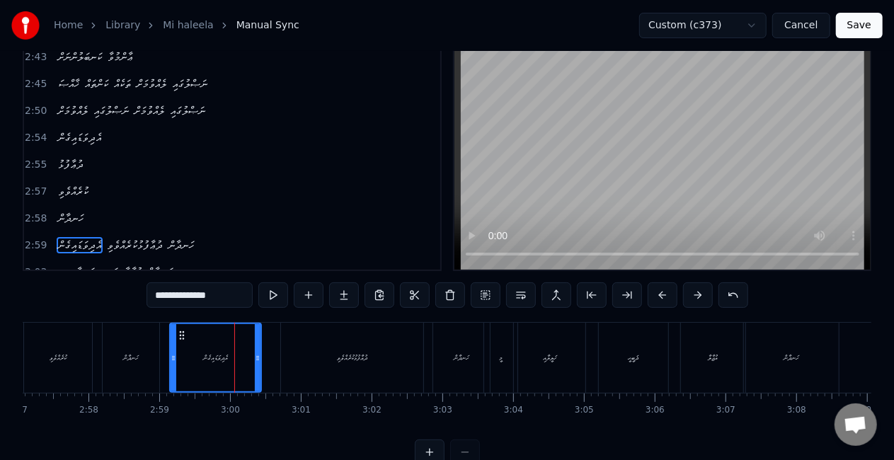
click at [170, 356] on div "އެދިވަޑައިގެން" at bounding box center [215, 358] width 93 height 70
click at [146, 348] on div "ހަނދާން" at bounding box center [131, 358] width 57 height 70
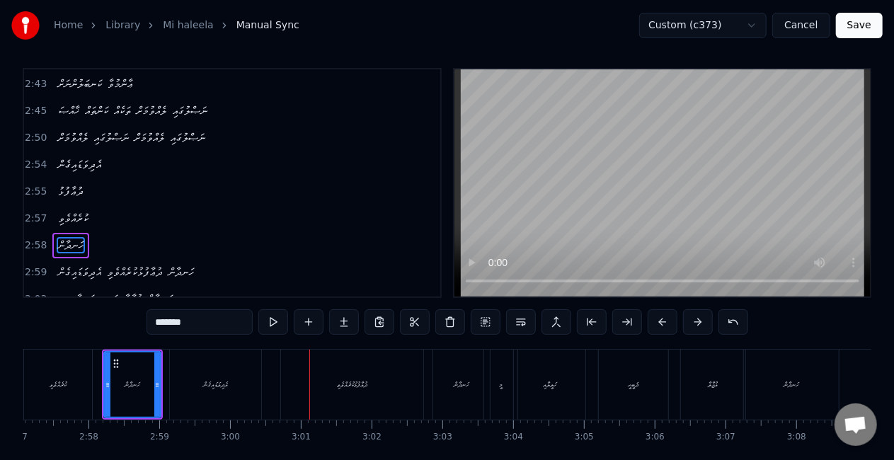
click at [379, 354] on div "ދުޢާފުޅުކުރެއްވެވި" at bounding box center [352, 385] width 142 height 70
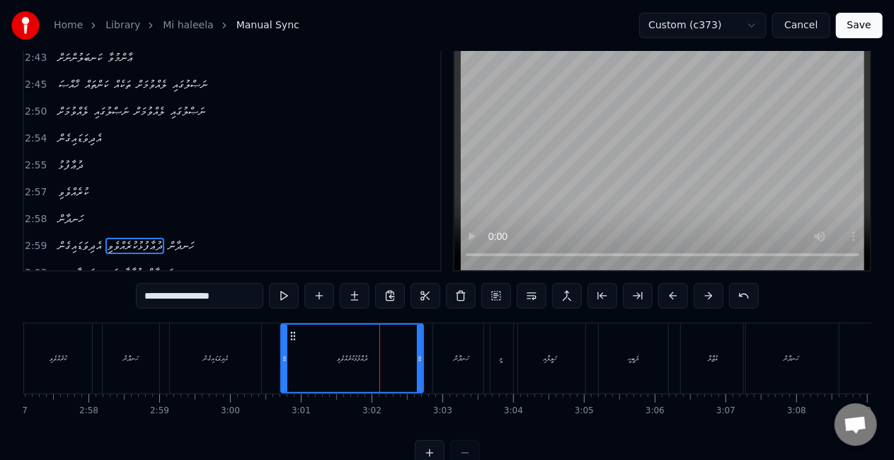
scroll to position [33, 0]
drag, startPoint x: 177, startPoint y: 293, endPoint x: 143, endPoint y: 297, distance: 34.2
click at [143, 297] on input "**********" at bounding box center [199, 294] width 127 height 25
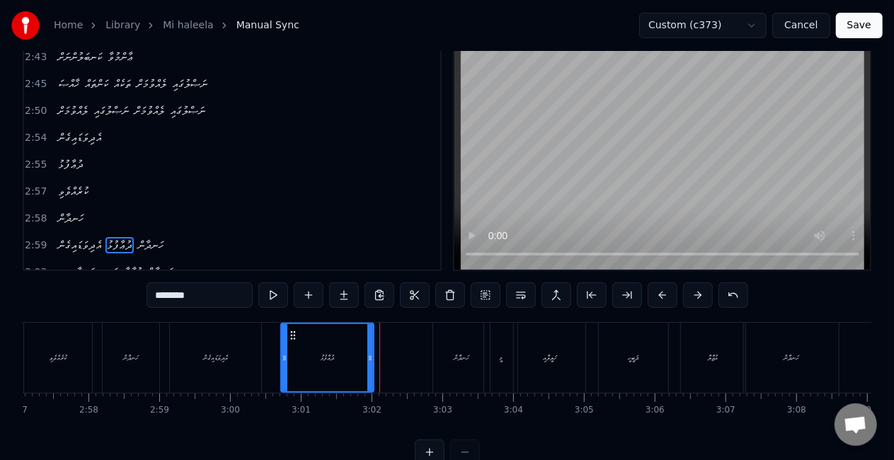
drag, startPoint x: 420, startPoint y: 343, endPoint x: 371, endPoint y: 347, distance: 49.7
click at [371, 347] on div at bounding box center [370, 357] width 6 height 67
click at [256, 344] on div "އެދިވަޑައިގެން" at bounding box center [215, 358] width 91 height 70
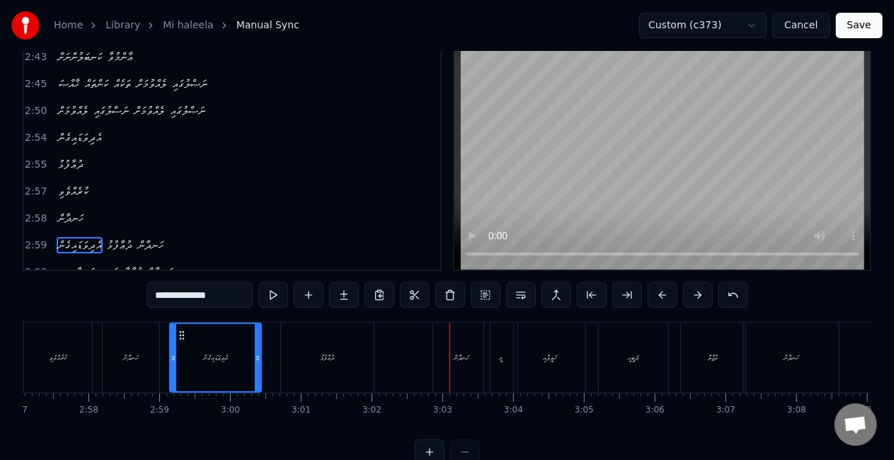
click at [336, 343] on div "ދުޢާފުޅު" at bounding box center [327, 358] width 93 height 70
type input "********"
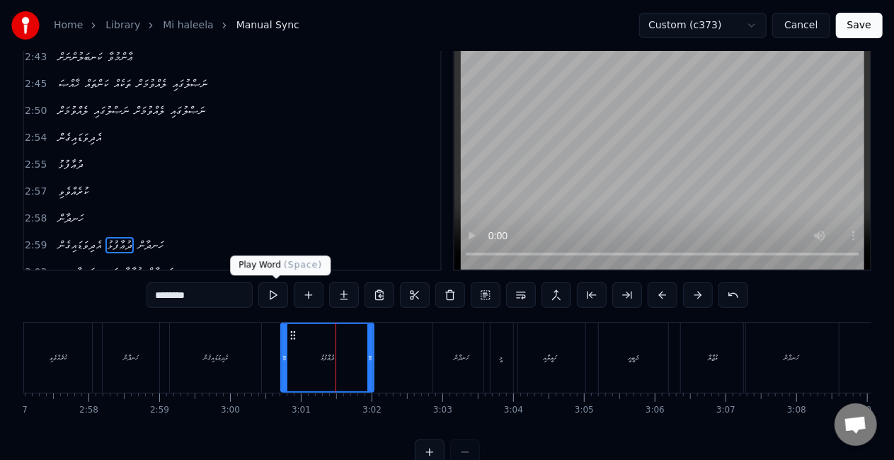
click at [275, 287] on button at bounding box center [273, 294] width 30 height 25
click at [380, 353] on div "އެދިވަޑައިގެން ދުޢާފުޅު ހަނދާން" at bounding box center [331, 358] width 324 height 70
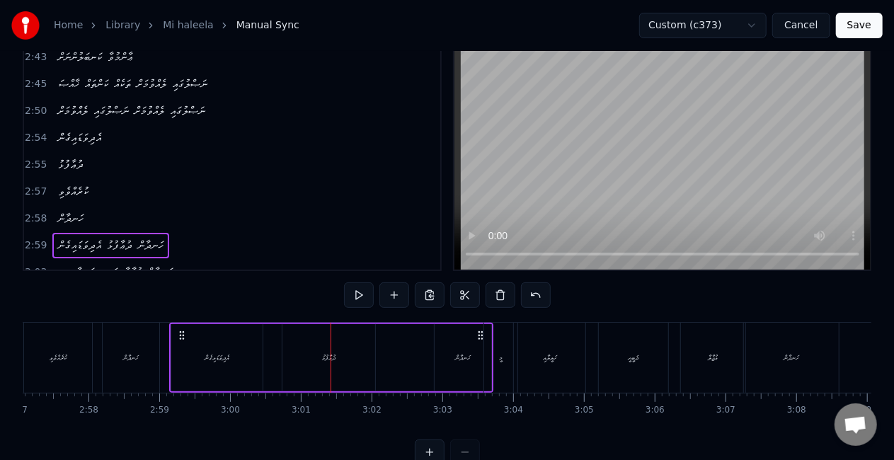
click at [371, 350] on div "ދުޢާފުޅު" at bounding box center [328, 357] width 93 height 67
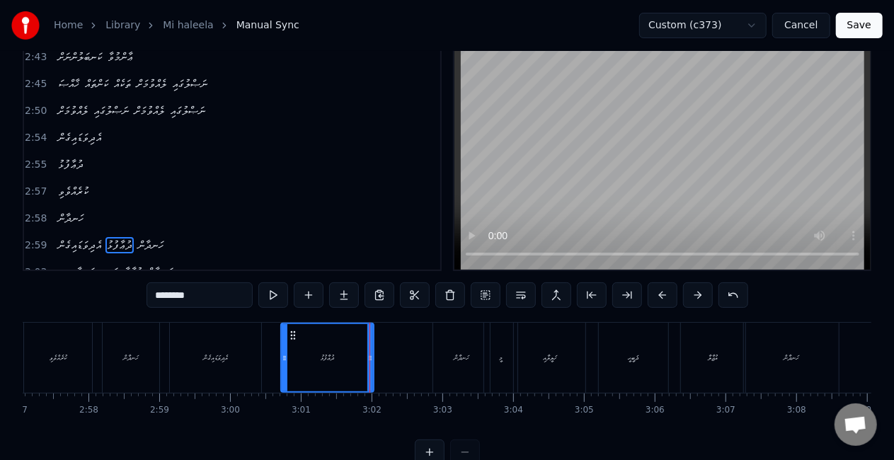
click at [380, 348] on div "އެދިވަޑައިގެން ދުޢާފުޅު ހަނދާން" at bounding box center [331, 358] width 324 height 70
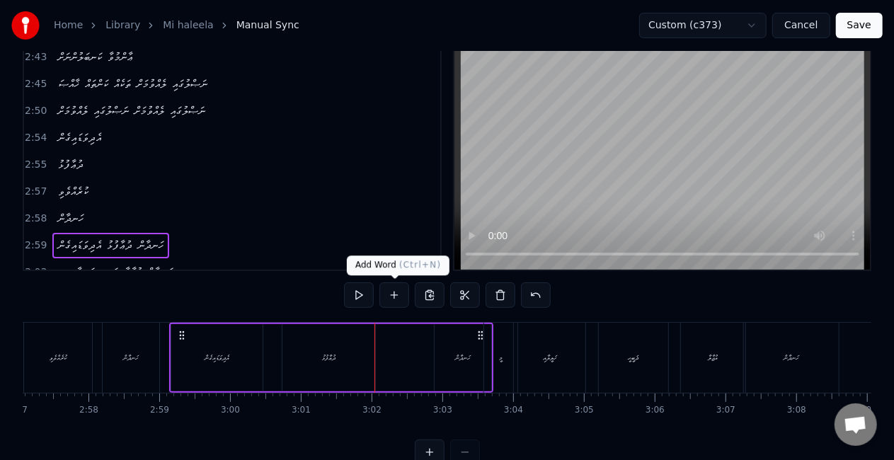
click at [394, 292] on button at bounding box center [394, 294] width 30 height 25
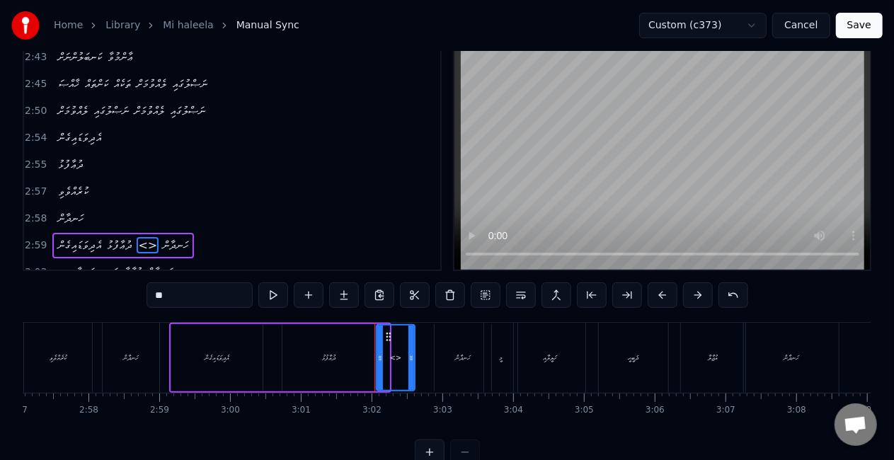
drag, startPoint x: 386, startPoint y: 345, endPoint x: 412, endPoint y: 336, distance: 27.3
click at [412, 336] on div at bounding box center [411, 358] width 6 height 64
click at [395, 350] on div "<>" at bounding box center [395, 358] width 37 height 64
drag, startPoint x: 219, startPoint y: 290, endPoint x: 138, endPoint y: 292, distance: 81.4
click at [138, 292] on div "0:23 މީ ޚަލީލާއި ޛަބީޙީ އުޖާލާ ހަނދާން 0:28 މީ ޚަލީލާއި ޛަބީޙީ އުޖާލާ ހަނދާން 0…" at bounding box center [447, 253] width 849 height 424
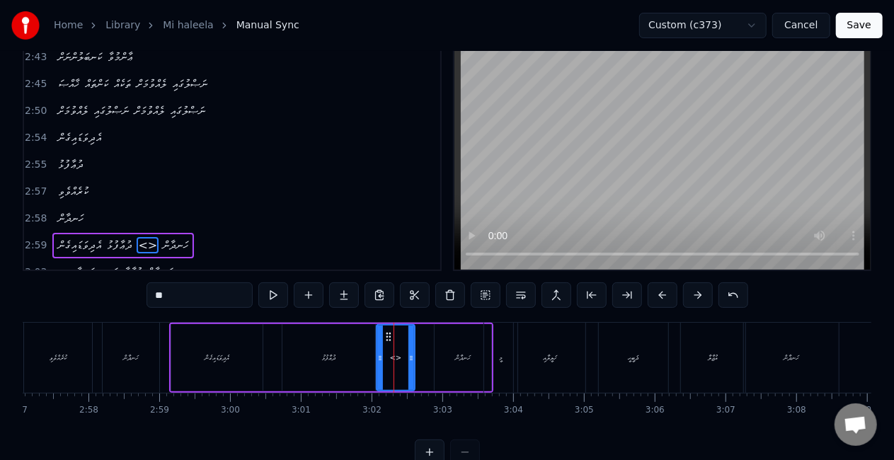
paste input "********"
drag, startPoint x: 380, startPoint y: 354, endPoint x: 351, endPoint y: 353, distance: 29.1
click at [362, 349] on div at bounding box center [363, 358] width 6 height 64
click at [287, 354] on div "ދުޢާފުޅު" at bounding box center [328, 357] width 93 height 67
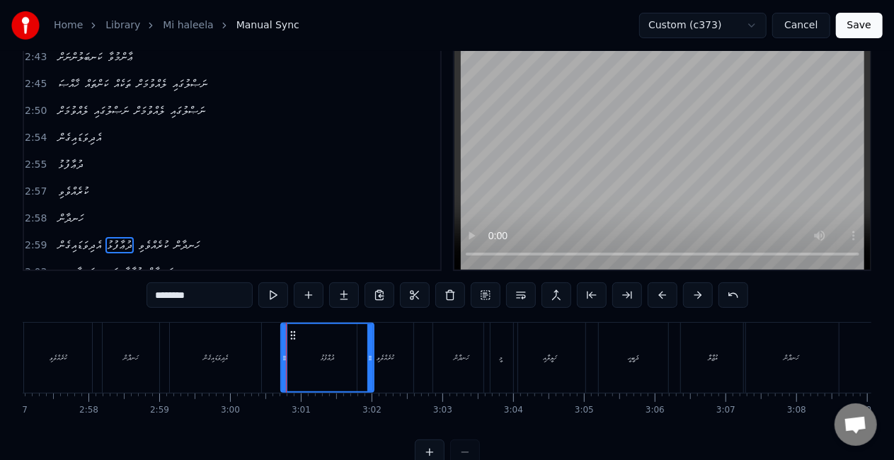
click at [238, 353] on div "އެދިވަޑައިގެން" at bounding box center [215, 358] width 91 height 70
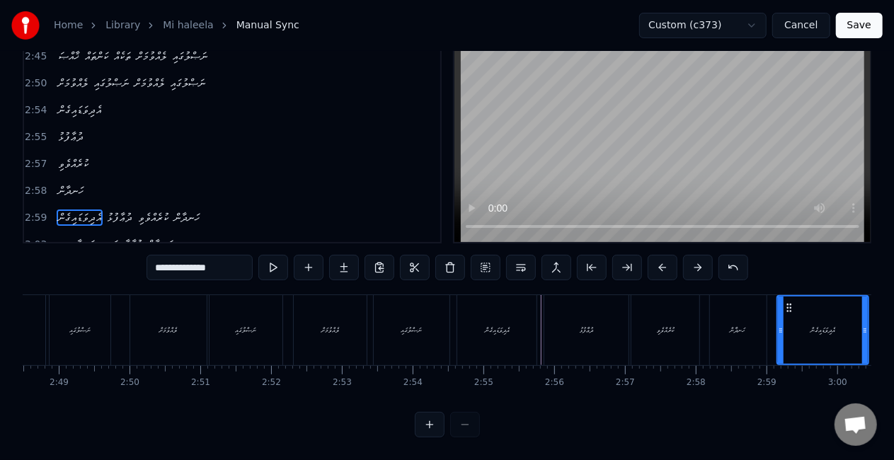
scroll to position [0, 11943]
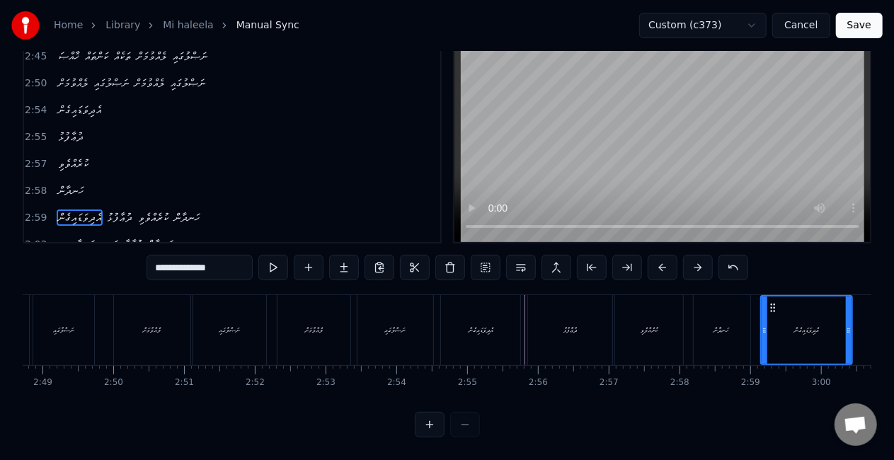
click at [534, 311] on div "ދުޢާފުޅު" at bounding box center [570, 330] width 84 height 70
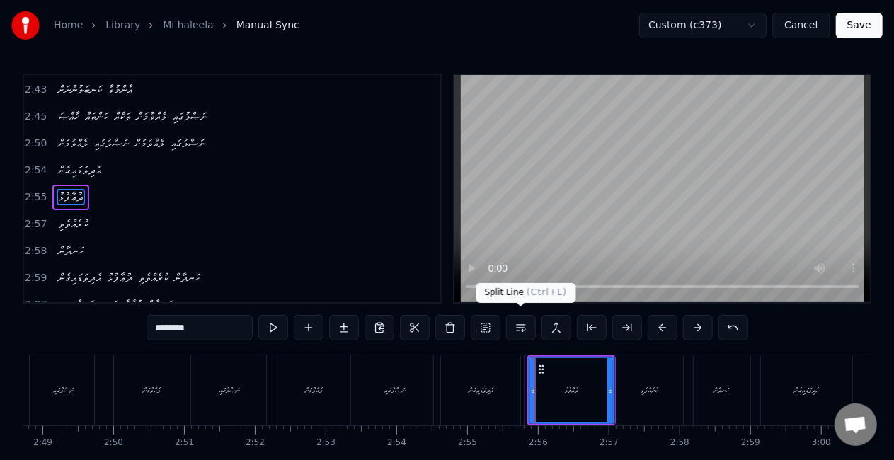
scroll to position [665, 0]
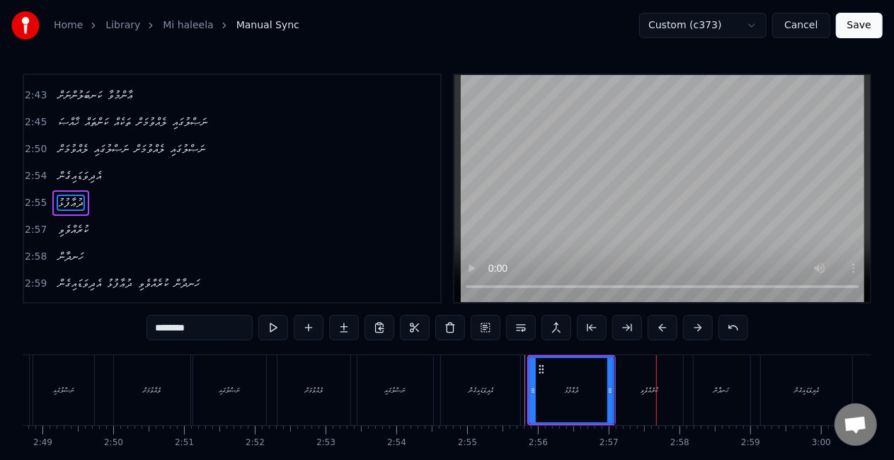
click at [668, 394] on div "ކުރެއްވެވި" at bounding box center [649, 390] width 68 height 70
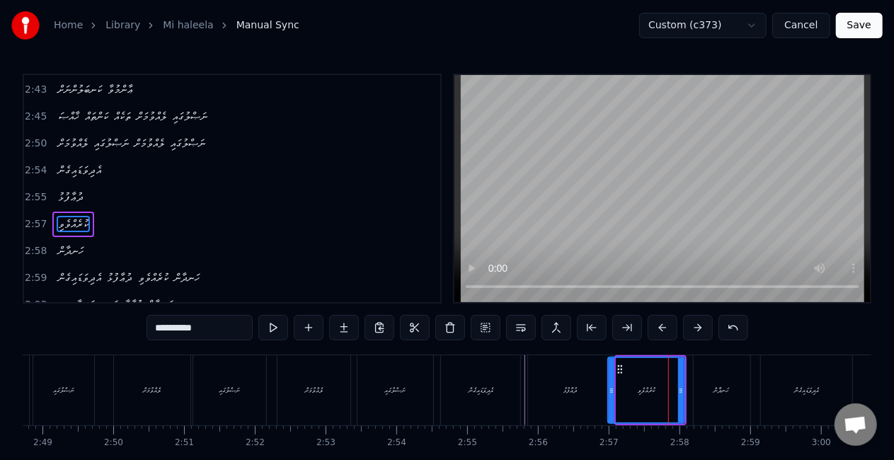
drag, startPoint x: 620, startPoint y: 396, endPoint x: 612, endPoint y: 394, distance: 8.6
click at [612, 394] on div at bounding box center [612, 390] width 6 height 64
click at [542, 389] on div "ދުޢާފުޅު" at bounding box center [570, 390] width 84 height 70
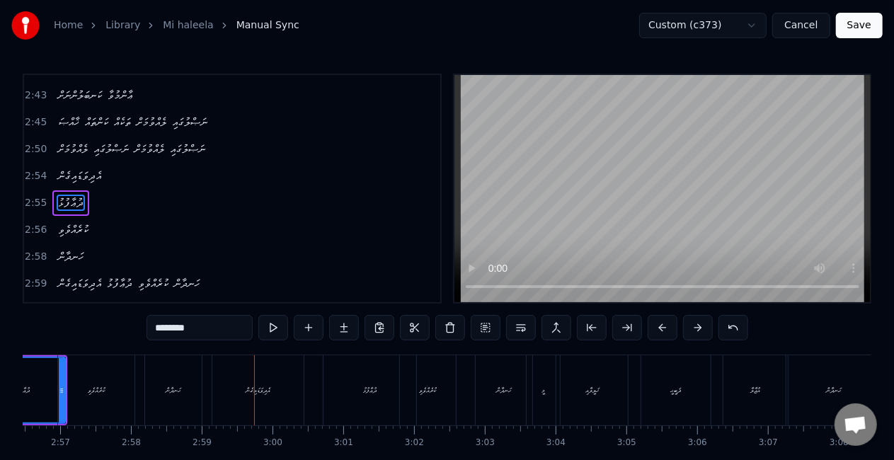
scroll to position [0, 12653]
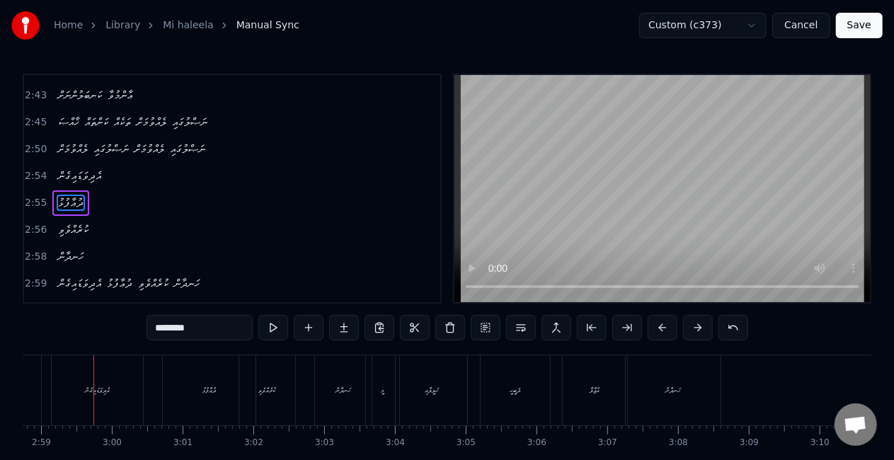
click at [74, 386] on div "އެދިވަޑައިގެން" at bounding box center [97, 390] width 91 height 70
type input "**********"
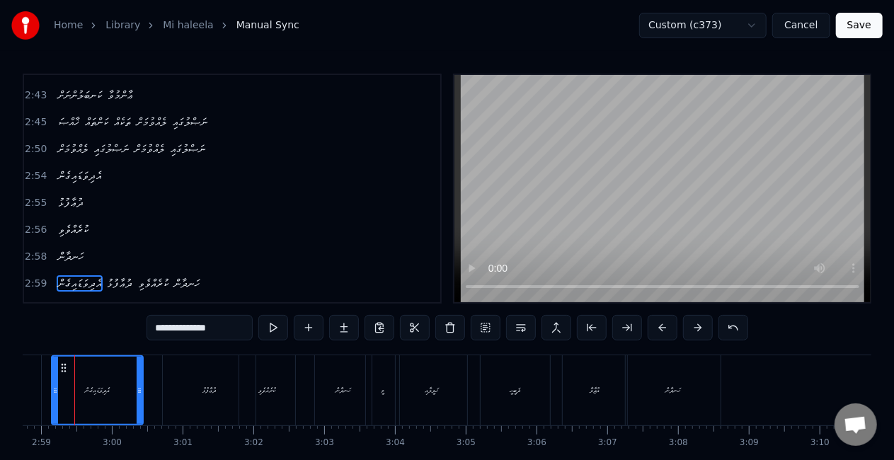
scroll to position [0, 12633]
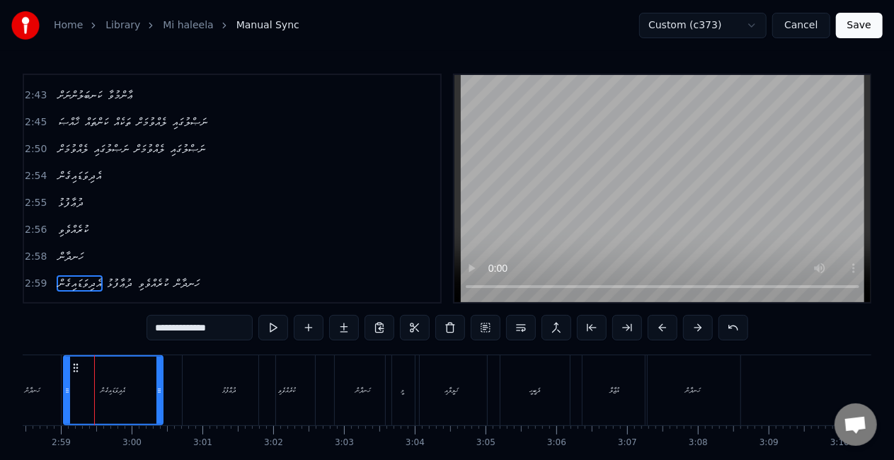
drag, startPoint x: 73, startPoint y: 395, endPoint x: 66, endPoint y: 392, distance: 7.6
click at [66, 392] on div at bounding box center [67, 390] width 6 height 67
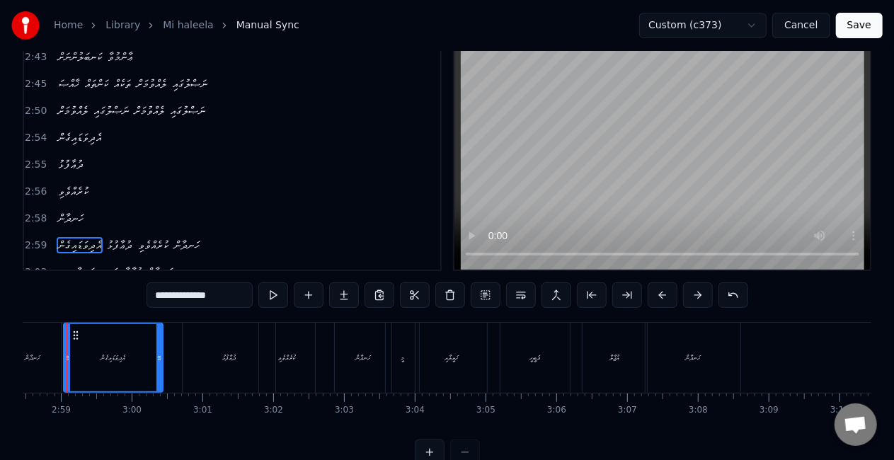
scroll to position [0, 12606]
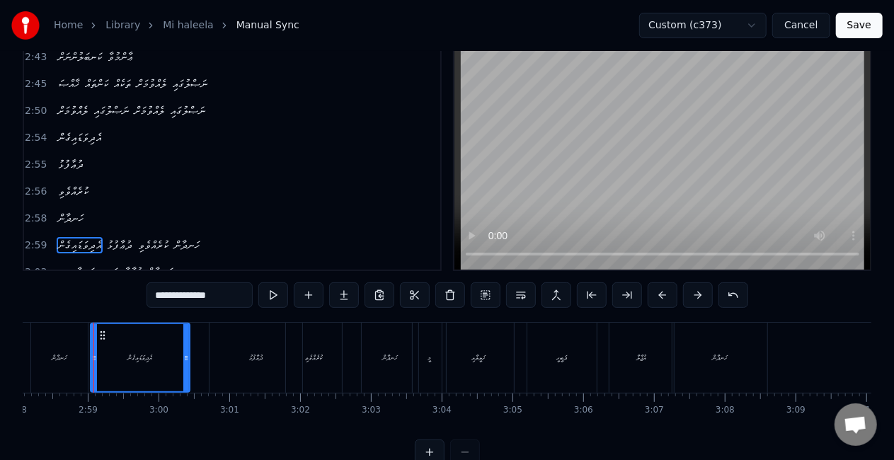
click at [156, 368] on div "އެދިވަޑައިގެން" at bounding box center [140, 357] width 98 height 67
click at [183, 353] on icon at bounding box center [183, 358] width 6 height 11
click at [93, 358] on circle at bounding box center [93, 357] width 1 height 1
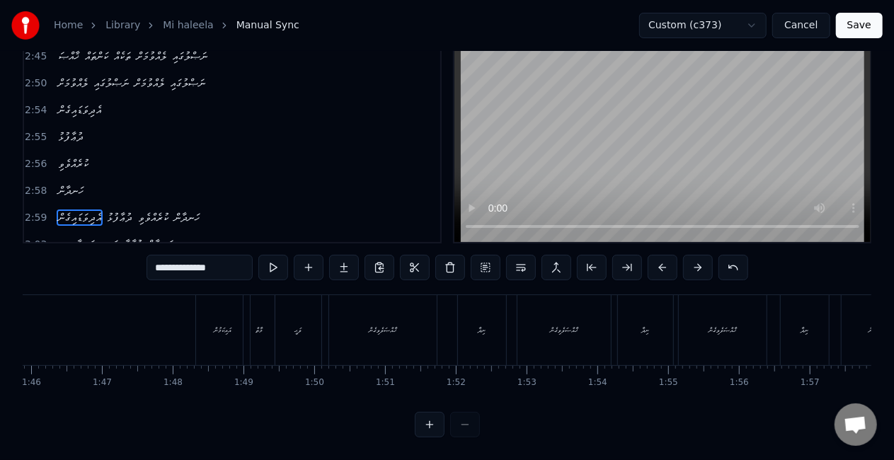
scroll to position [0, 7487]
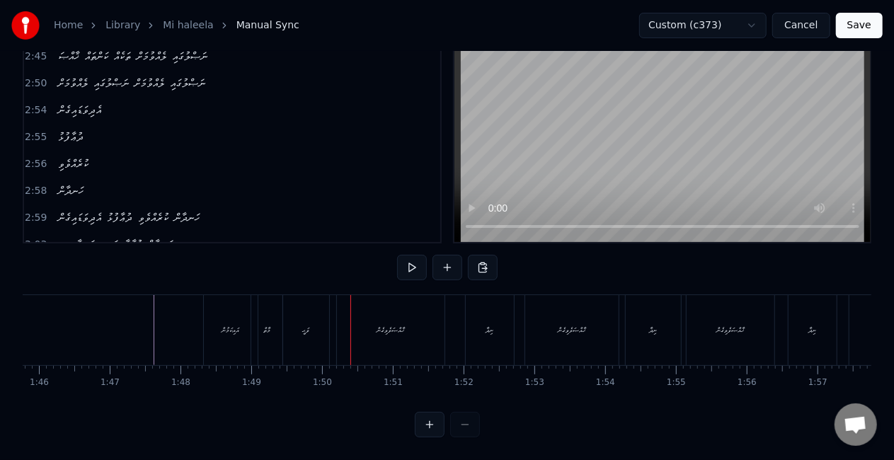
click at [269, 299] on div "މާތް" at bounding box center [266, 330] width 31 height 70
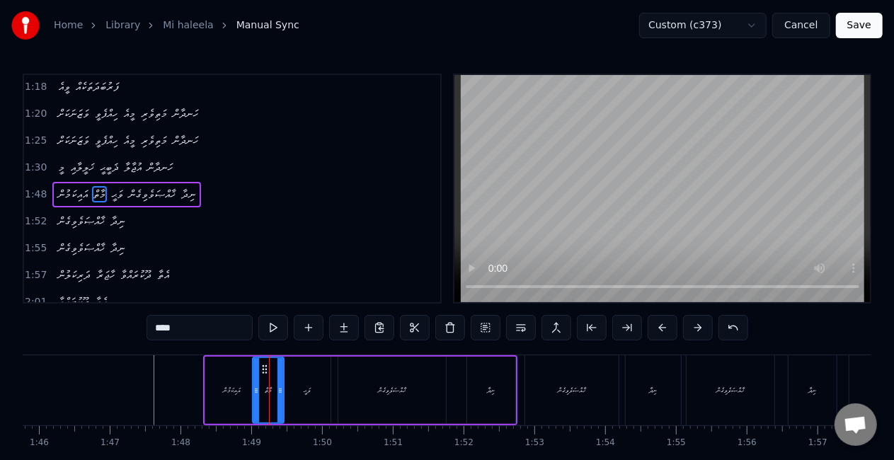
scroll to position [269, 0]
click at [285, 384] on div at bounding box center [286, 390] width 6 height 64
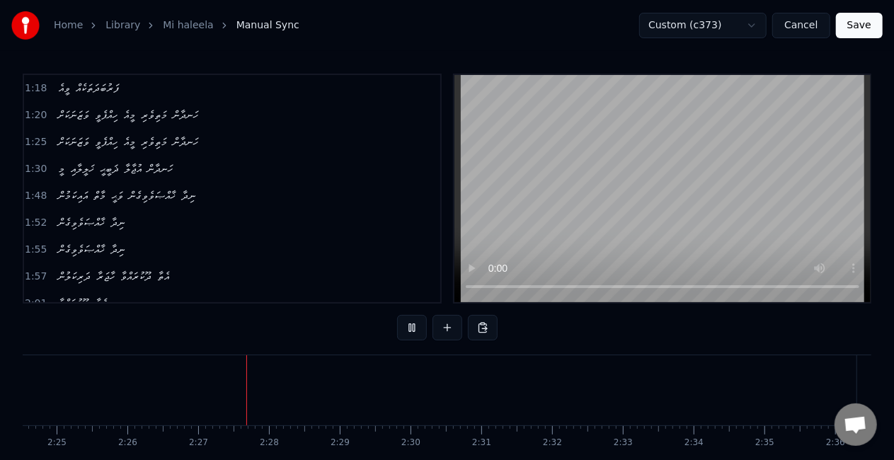
scroll to position [0, 10346]
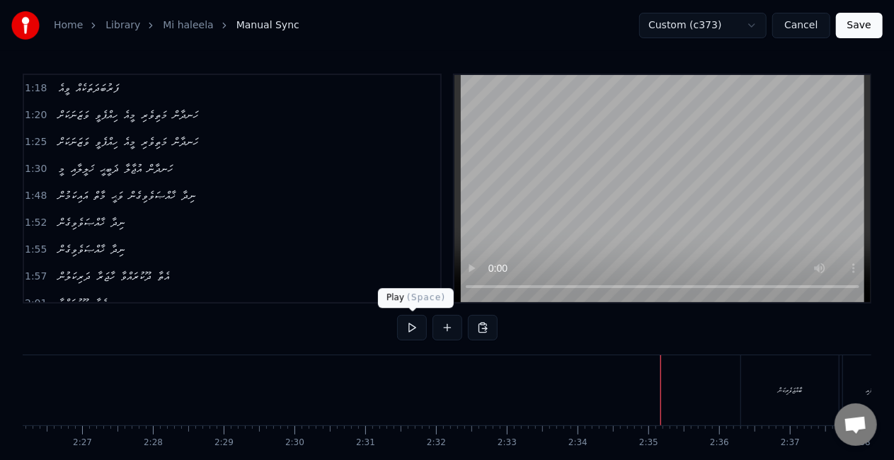
click at [405, 326] on button at bounding box center [412, 327] width 30 height 25
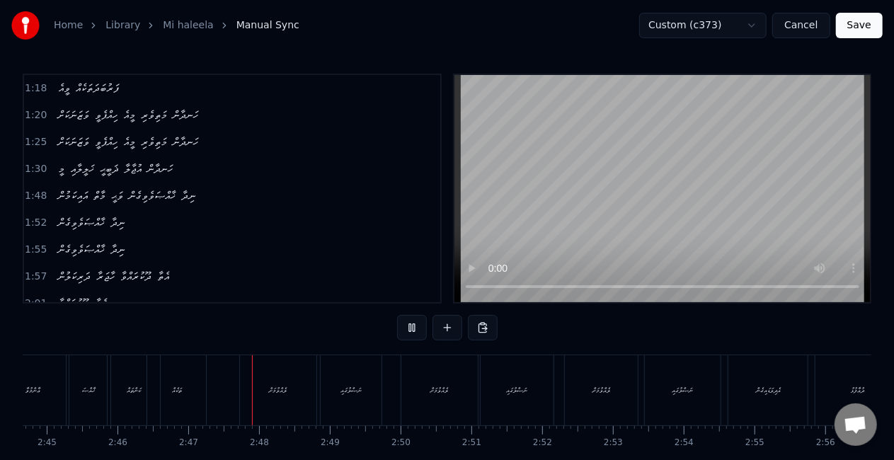
scroll to position [0, 11773]
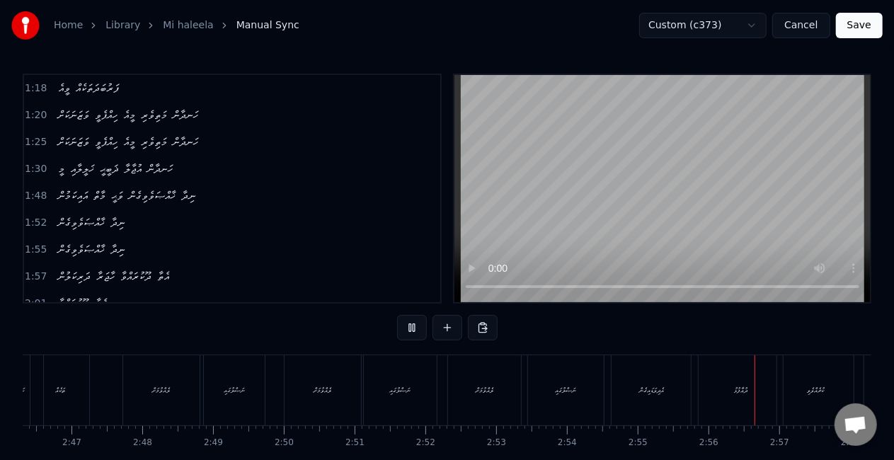
click at [405, 325] on button at bounding box center [412, 327] width 30 height 25
click at [699, 373] on div "ދުޢާފުޅު" at bounding box center [741, 390] width 84 height 70
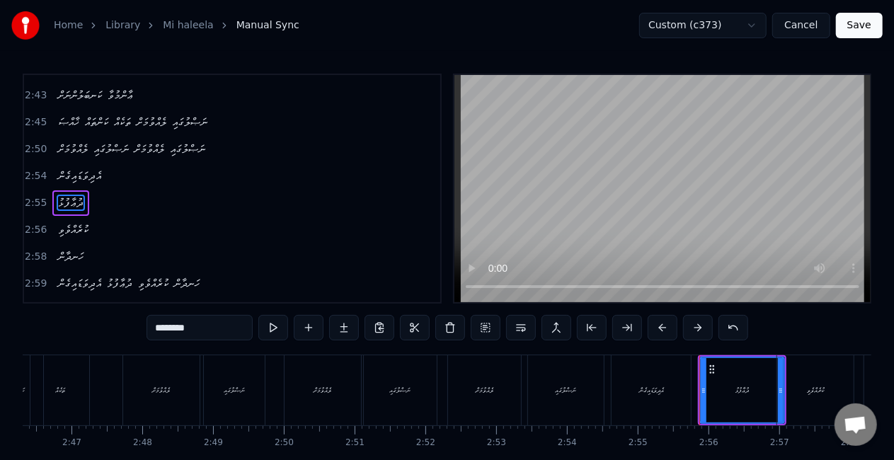
scroll to position [665, 0]
drag, startPoint x: 702, startPoint y: 395, endPoint x: 692, endPoint y: 391, distance: 11.4
click at [692, 391] on icon at bounding box center [693, 390] width 6 height 11
click at [604, 368] on div "ނަޞްލުގައި" at bounding box center [565, 390] width 77 height 70
type input "**********"
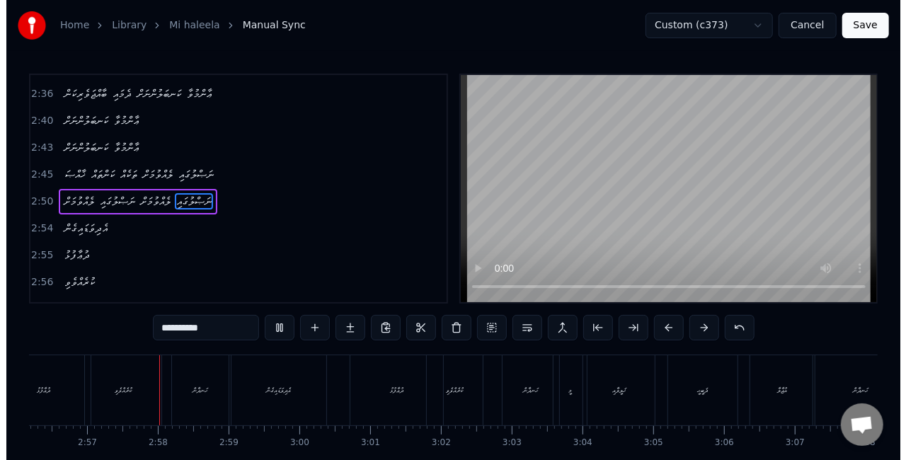
scroll to position [0, 12485]
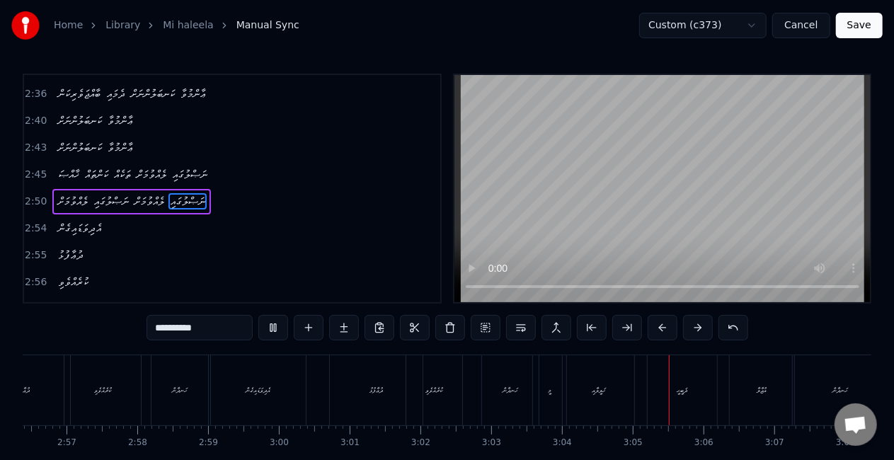
click at [854, 28] on button "Save" at bounding box center [859, 25] width 47 height 25
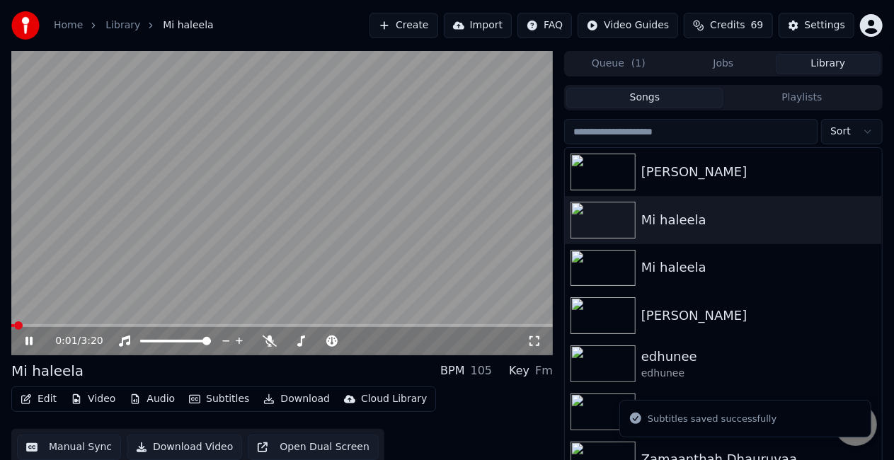
click at [338, 324] on span at bounding box center [282, 325] width 542 height 3
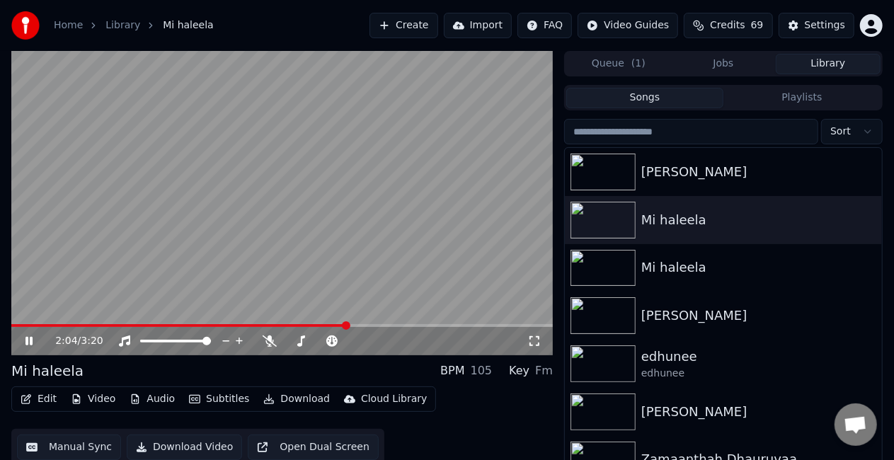
click at [18, 323] on video at bounding box center [282, 203] width 542 height 304
click at [37, 326] on span at bounding box center [24, 325] width 27 height 3
click at [178, 255] on video at bounding box center [282, 203] width 542 height 304
click at [31, 342] on icon at bounding box center [28, 341] width 7 height 8
click at [263, 396] on icon "button" at bounding box center [268, 399] width 11 height 10
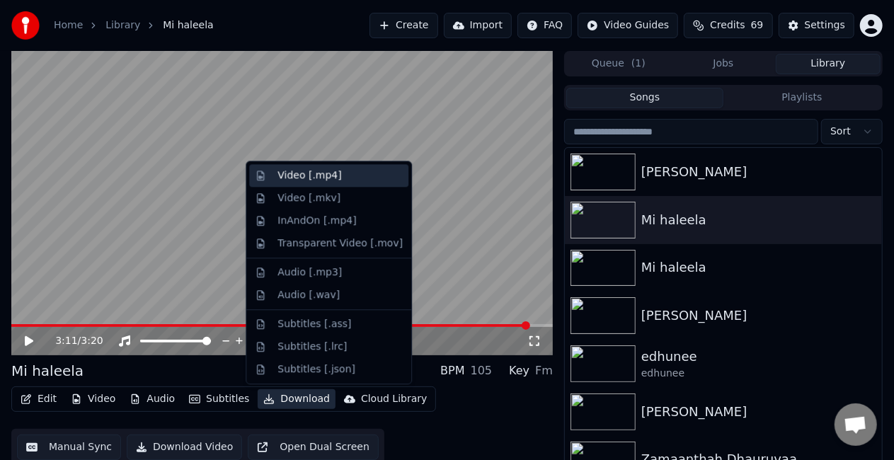
click at [281, 179] on div "Video [.mp4]" at bounding box center [309, 175] width 64 height 14
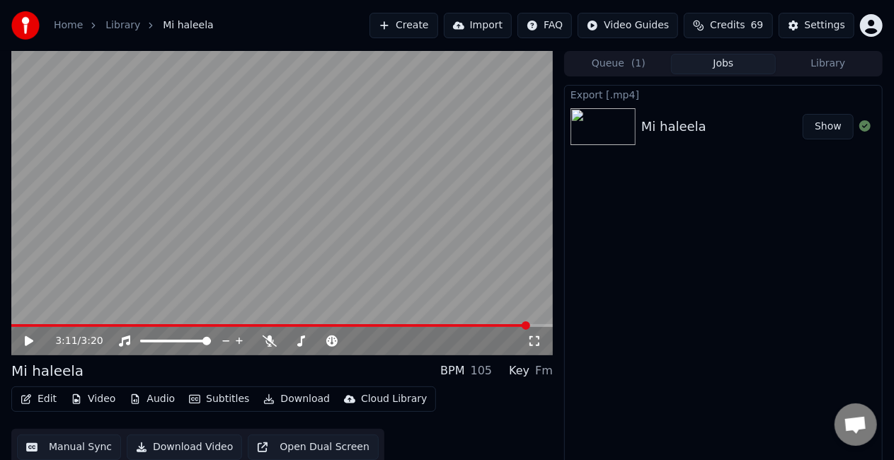
click at [433, 21] on button "Create" at bounding box center [404, 25] width 69 height 25
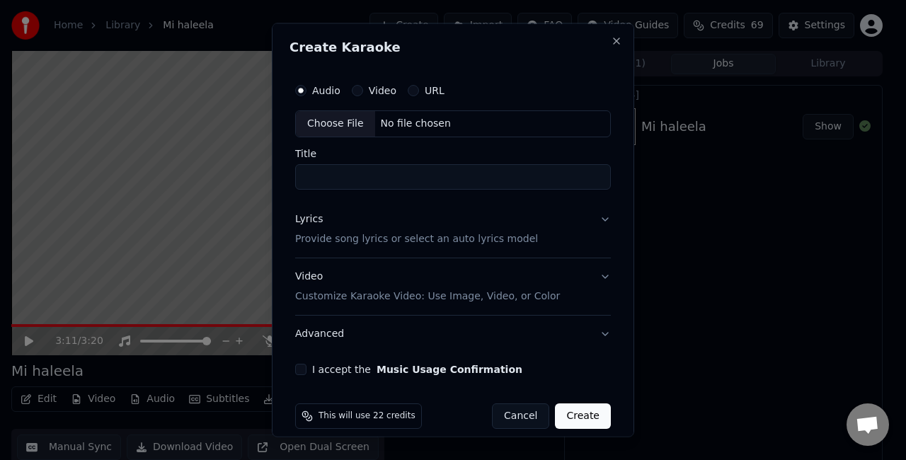
click at [333, 115] on div "Choose File" at bounding box center [335, 123] width 79 height 25
type input "**********"
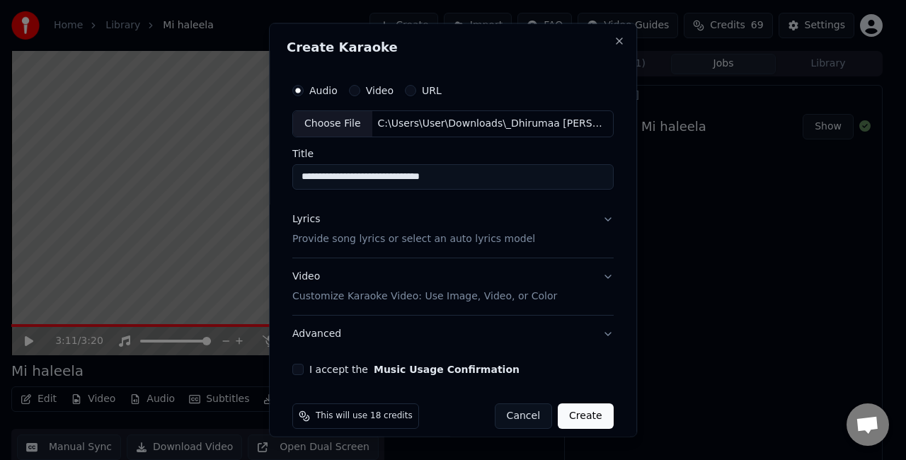
click at [535, 234] on button "Lyrics Provide song lyrics or select an auto lyrics model" at bounding box center [452, 228] width 321 height 57
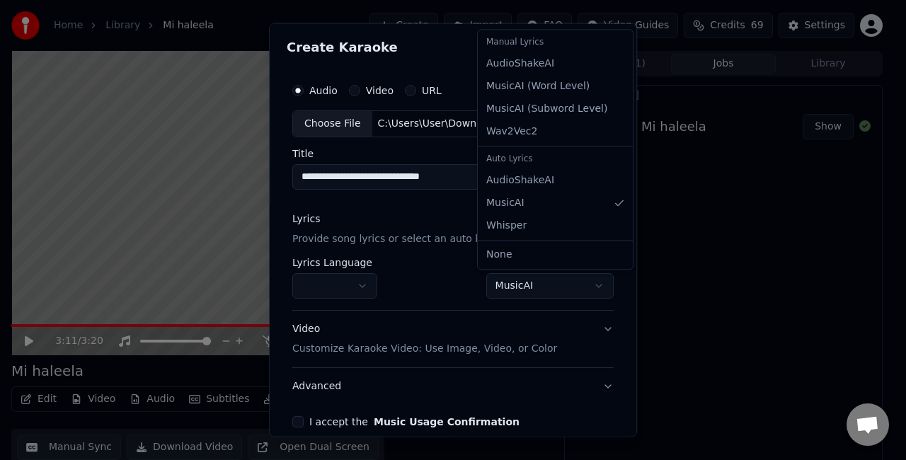
click at [500, 275] on body "**********" at bounding box center [447, 230] width 894 height 460
select select "**********"
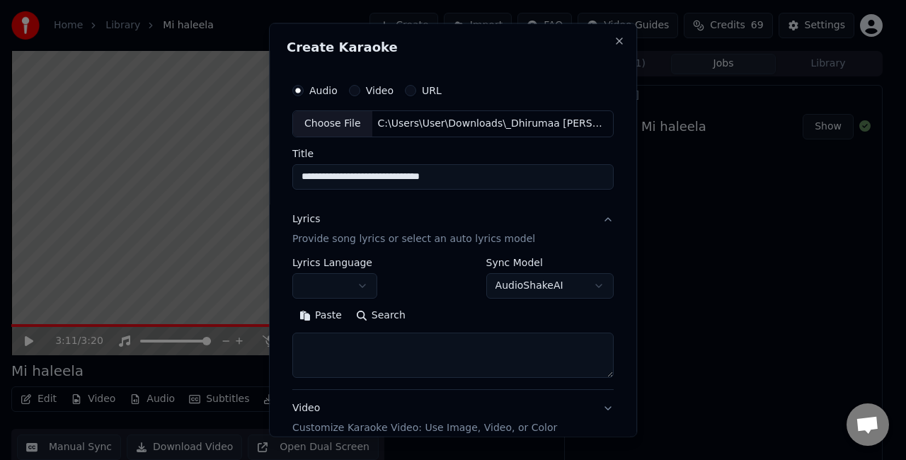
click at [356, 338] on textarea at bounding box center [452, 354] width 321 height 45
paste textarea "**********"
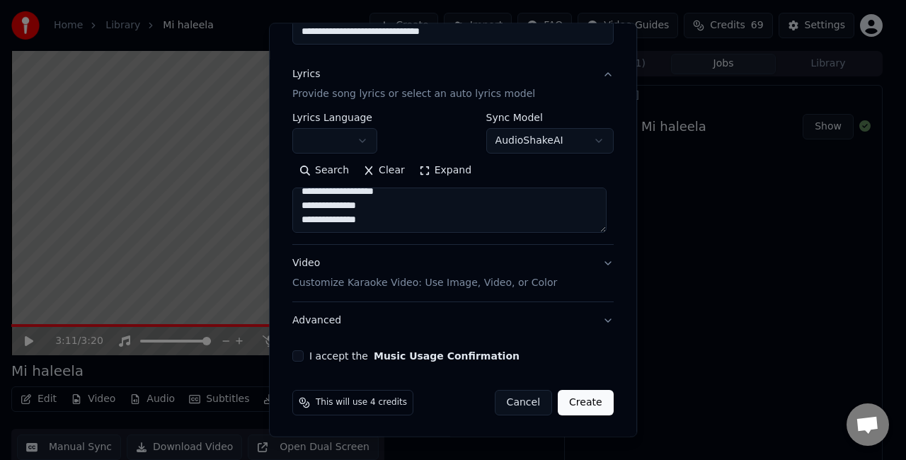
scroll to position [144, 0]
type textarea "**********"
click at [569, 258] on button "Video Customize Karaoke Video: Use Image, Video, or Color" at bounding box center [452, 273] width 321 height 57
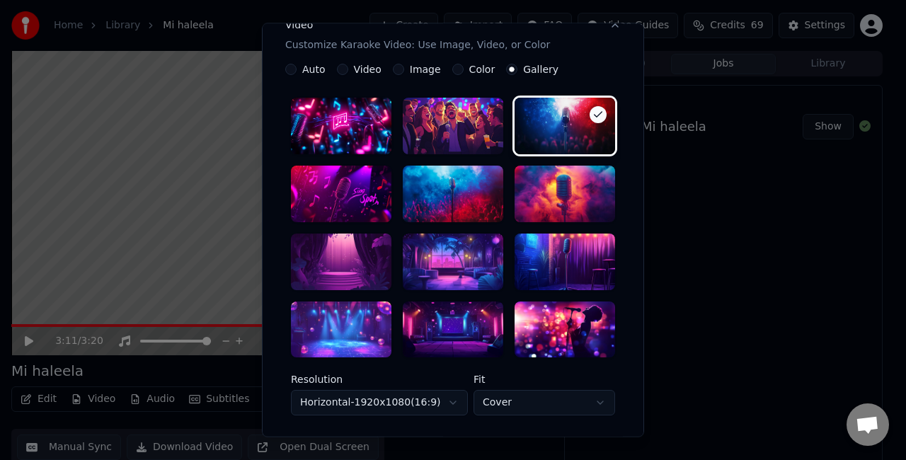
scroll to position [357, 0]
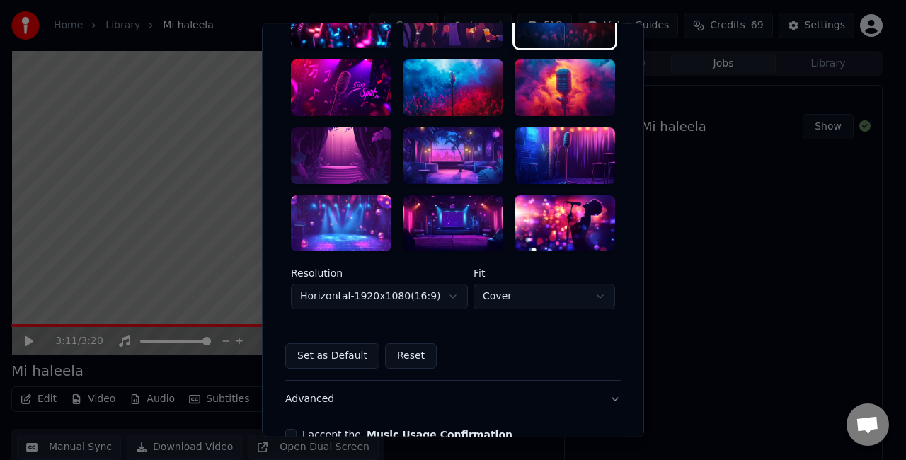
click at [466, 148] on div at bounding box center [453, 155] width 101 height 57
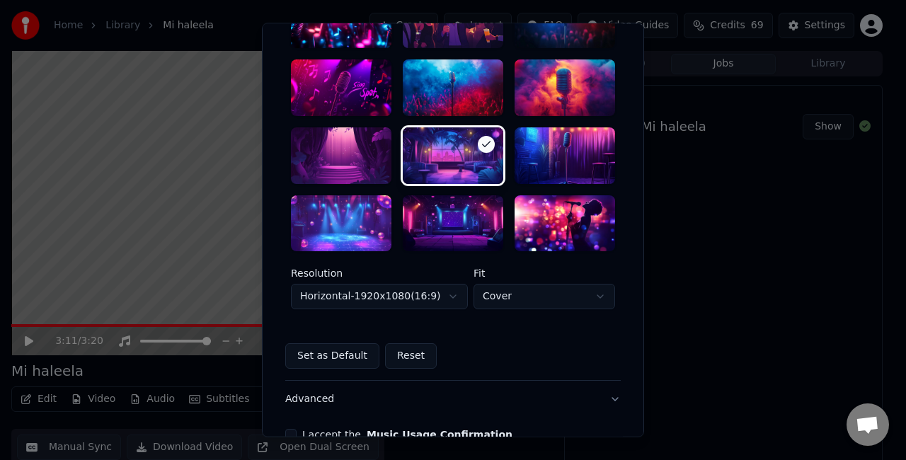
click at [501, 287] on body "**********" at bounding box center [447, 230] width 894 height 460
select select "****"
click at [428, 300] on body "**********" at bounding box center [447, 230] width 894 height 460
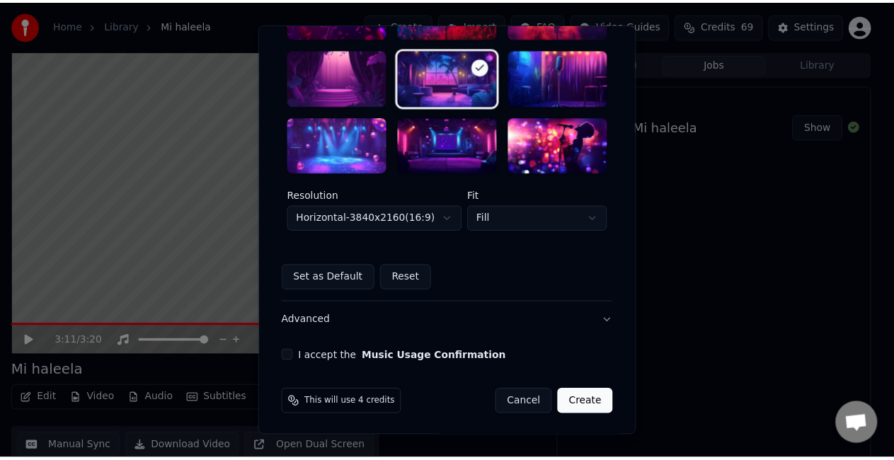
scroll to position [436, 0]
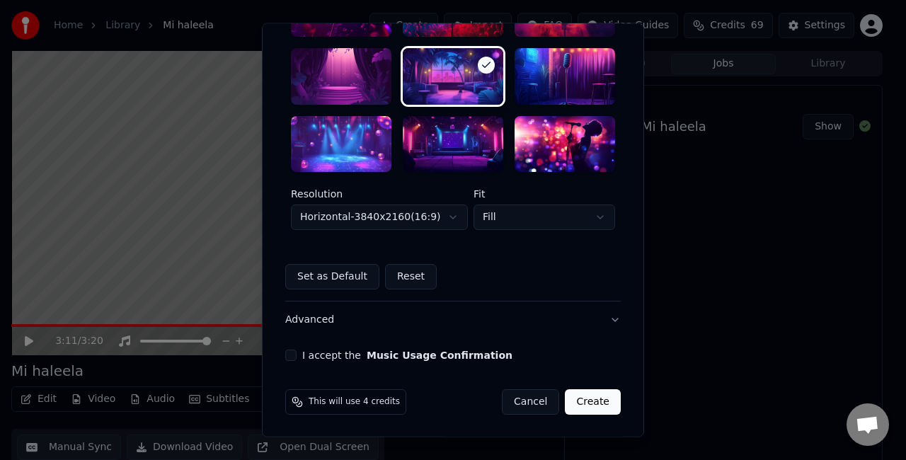
click at [285, 353] on button "I accept the Music Usage Confirmation" at bounding box center [290, 355] width 11 height 11
click at [597, 399] on button "Create" at bounding box center [593, 402] width 56 height 25
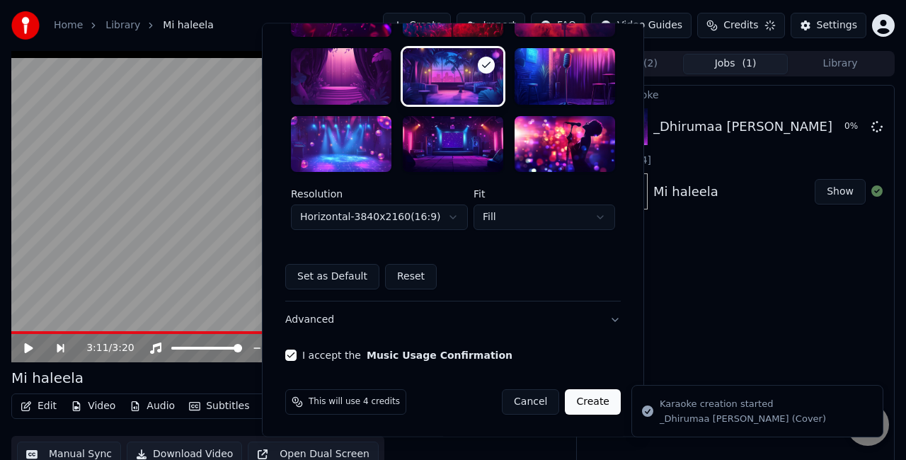
select select "*********"
select select "*****"
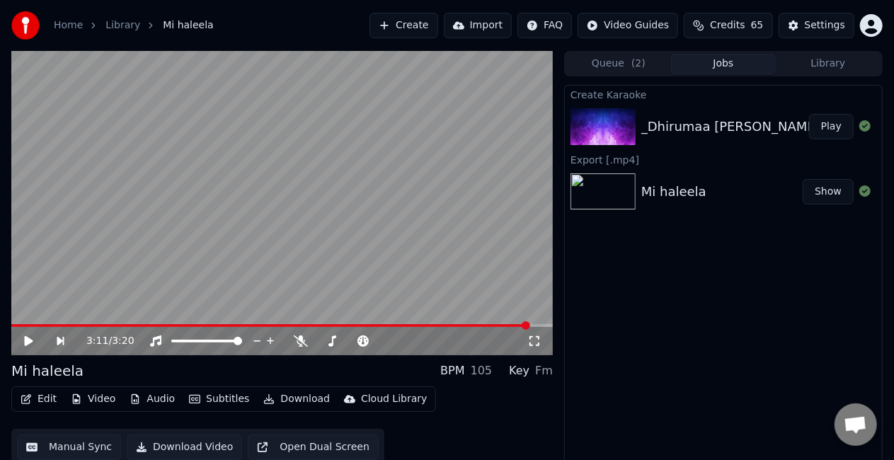
click at [828, 124] on button "Play" at bounding box center [831, 126] width 45 height 25
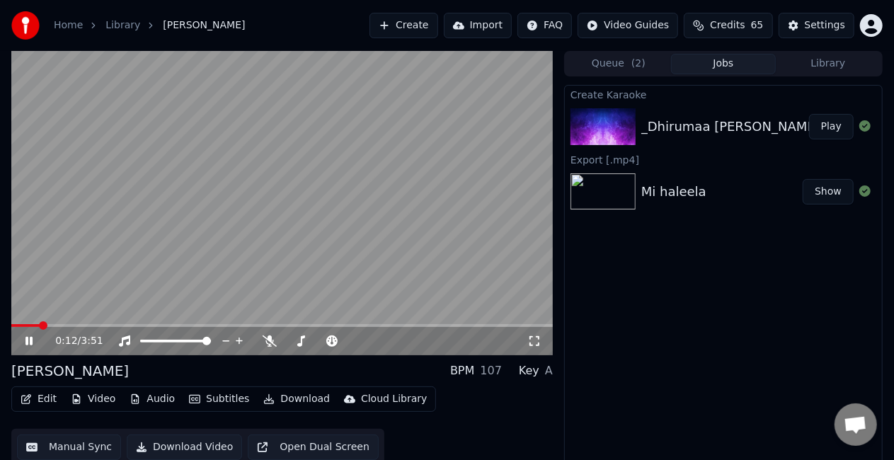
click at [39, 325] on span at bounding box center [282, 325] width 542 height 3
click at [109, 277] on video at bounding box center [282, 203] width 542 height 304
click at [174, 252] on video at bounding box center [282, 203] width 542 height 304
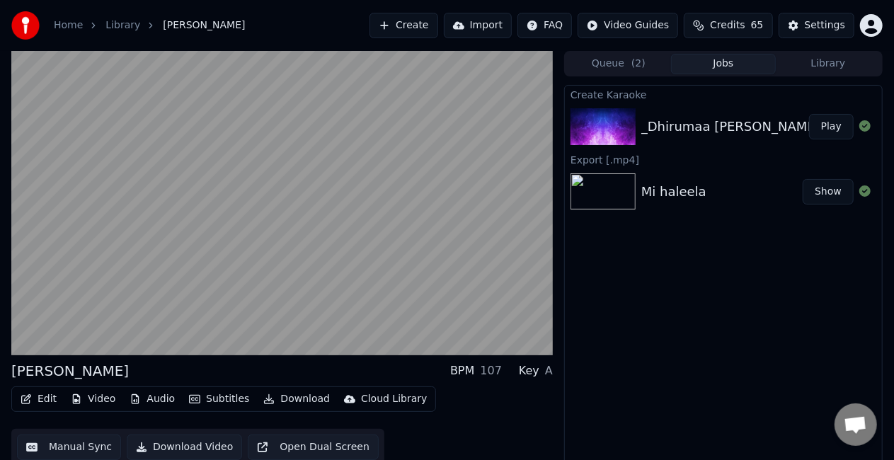
click at [174, 252] on video at bounding box center [282, 203] width 542 height 304
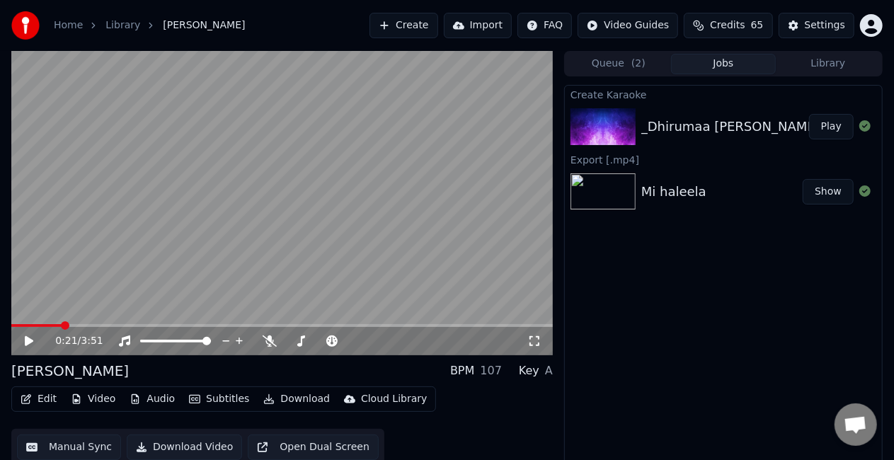
click at [174, 252] on video at bounding box center [282, 203] width 542 height 304
click at [187, 241] on video at bounding box center [282, 203] width 542 height 304
click at [177, 245] on video at bounding box center [282, 203] width 542 height 304
click at [245, 184] on video at bounding box center [282, 203] width 542 height 304
click at [21, 340] on div "1:08 / 3:51" at bounding box center [282, 341] width 530 height 14
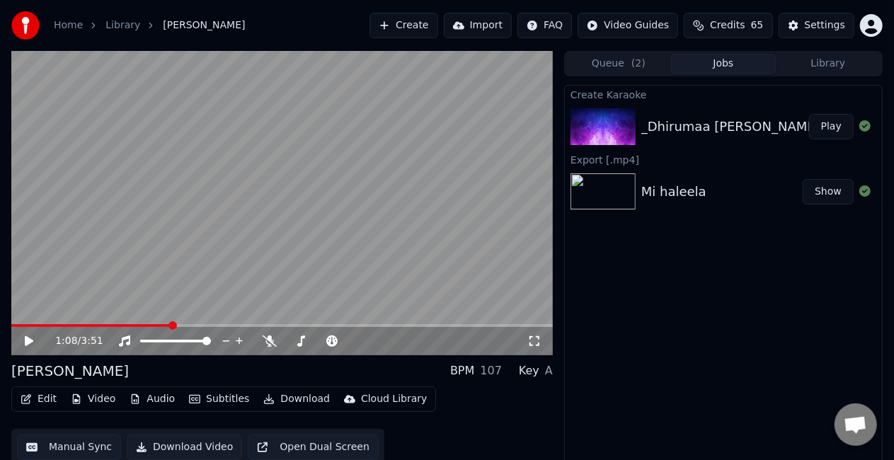
click at [30, 338] on icon at bounding box center [39, 341] width 33 height 11
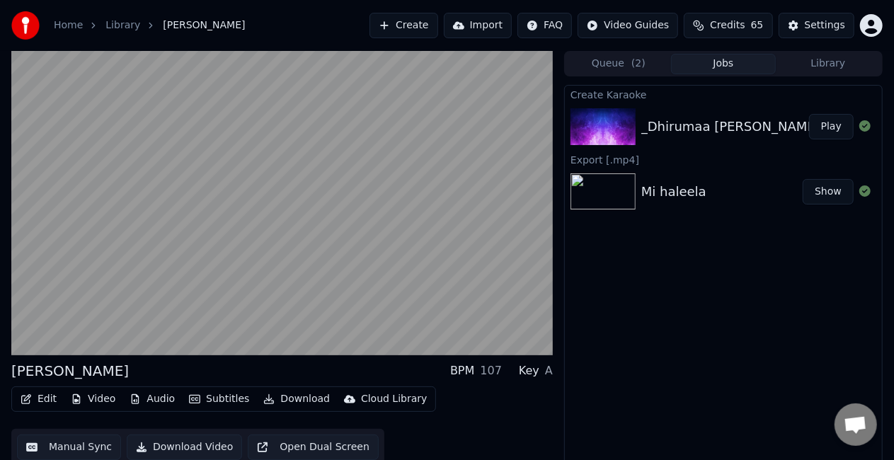
click at [217, 232] on video at bounding box center [282, 203] width 542 height 304
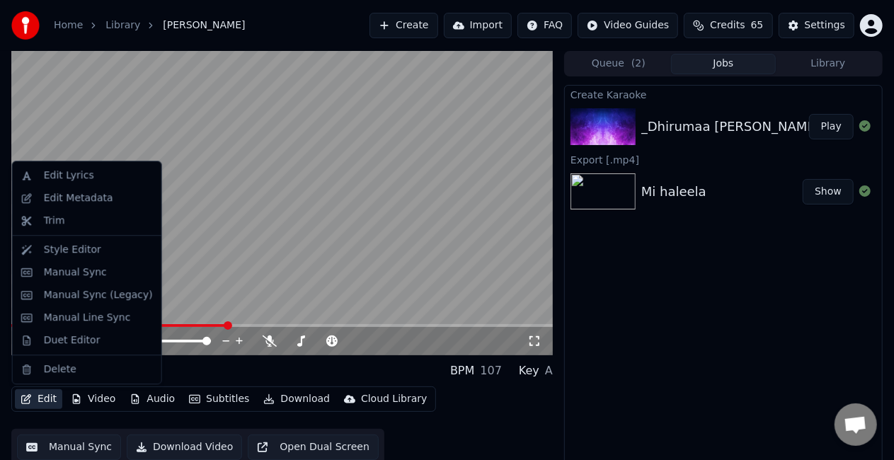
click at [40, 398] on button "Edit" at bounding box center [38, 399] width 47 height 20
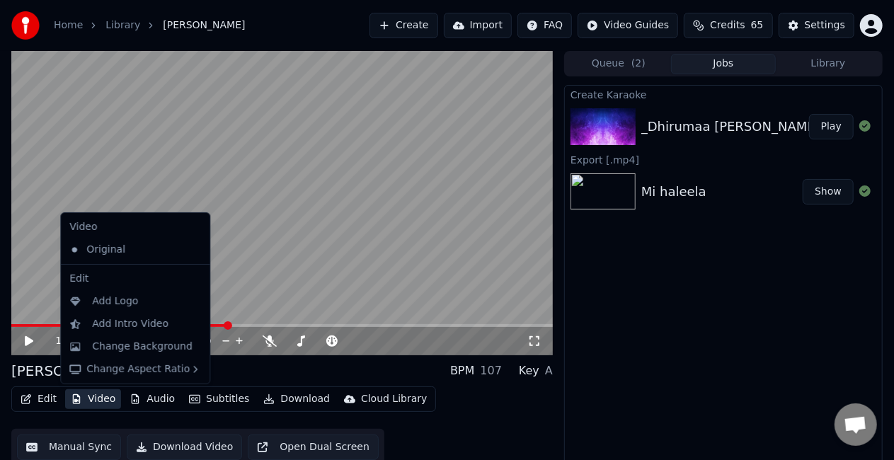
click at [72, 447] on button "Manual Sync" at bounding box center [69, 447] width 104 height 25
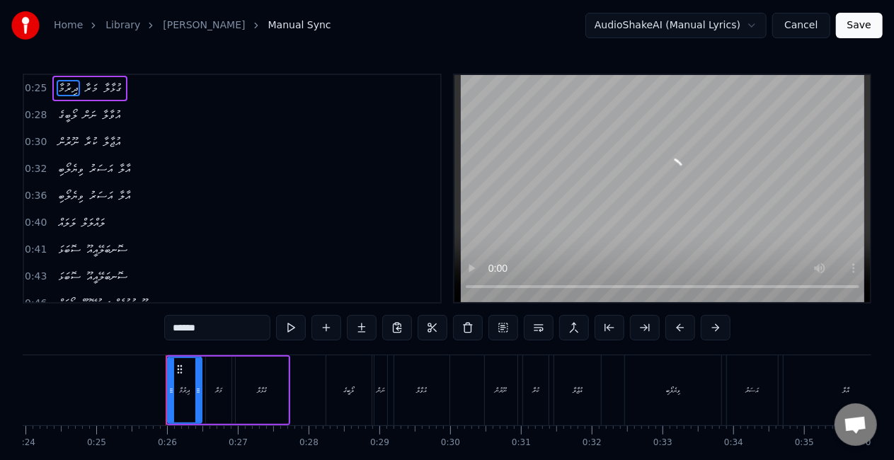
scroll to position [0, 1768]
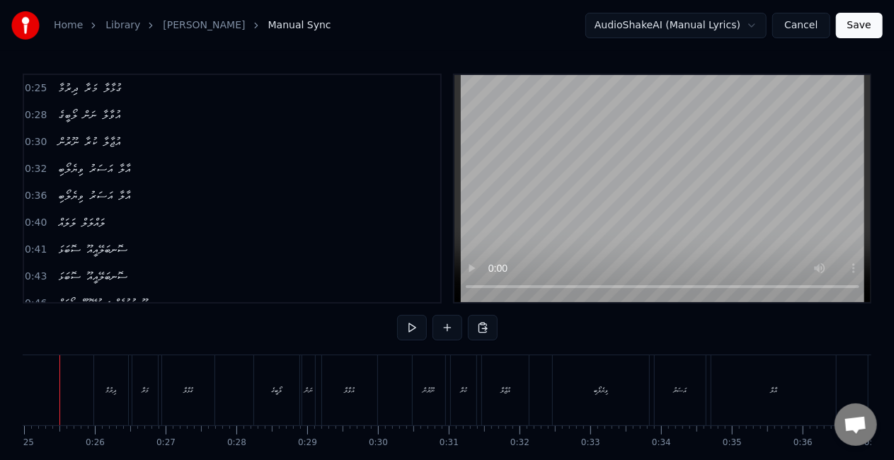
scroll to position [0, 1734]
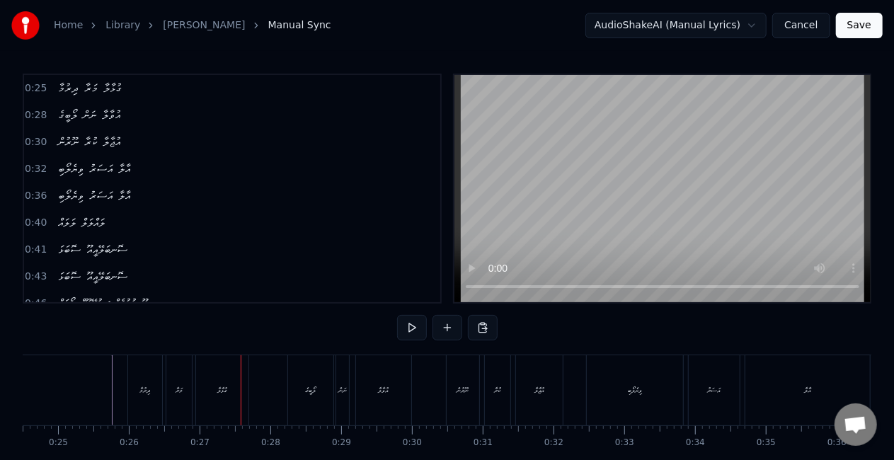
click at [176, 403] on div "މަރާ" at bounding box center [178, 390] width 25 height 70
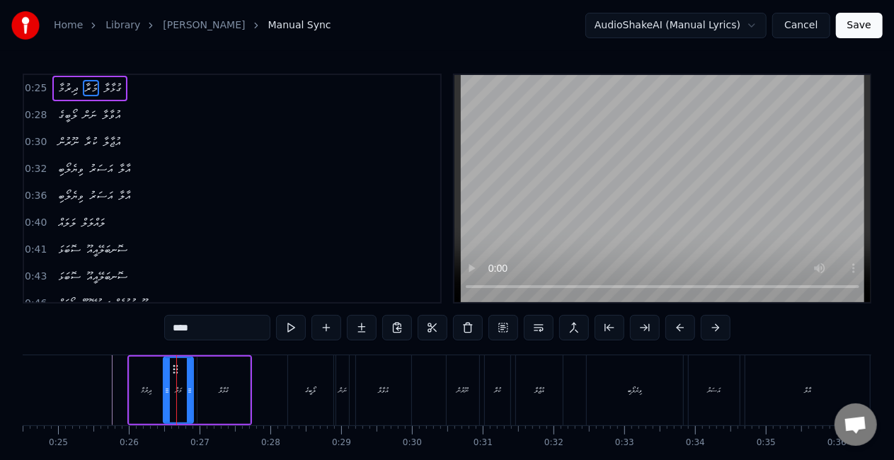
click at [167, 401] on div at bounding box center [167, 390] width 6 height 64
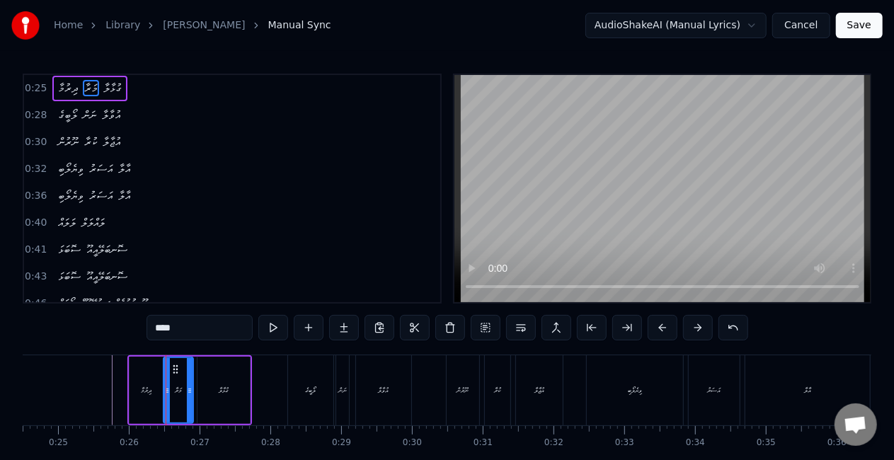
click at [206, 399] on div "ގުޅާލާ" at bounding box center [223, 390] width 52 height 67
type input "******"
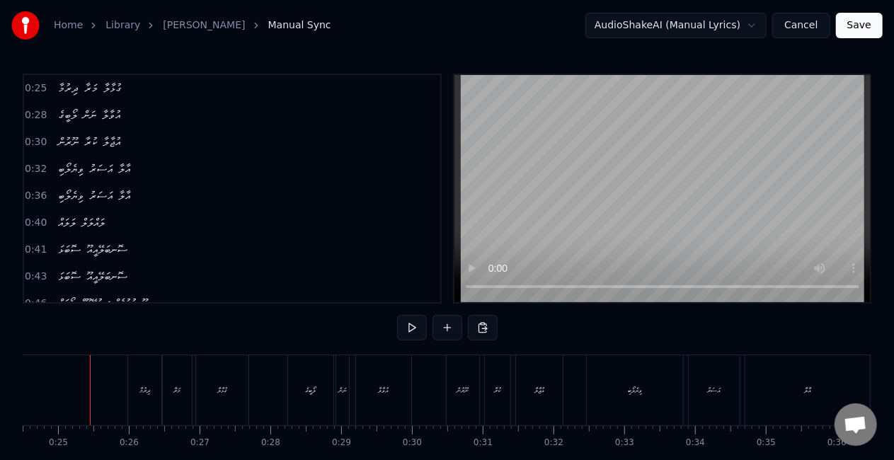
scroll to position [0, 1731]
click at [311, 394] on div "ލޯބީގެ" at bounding box center [314, 390] width 11 height 11
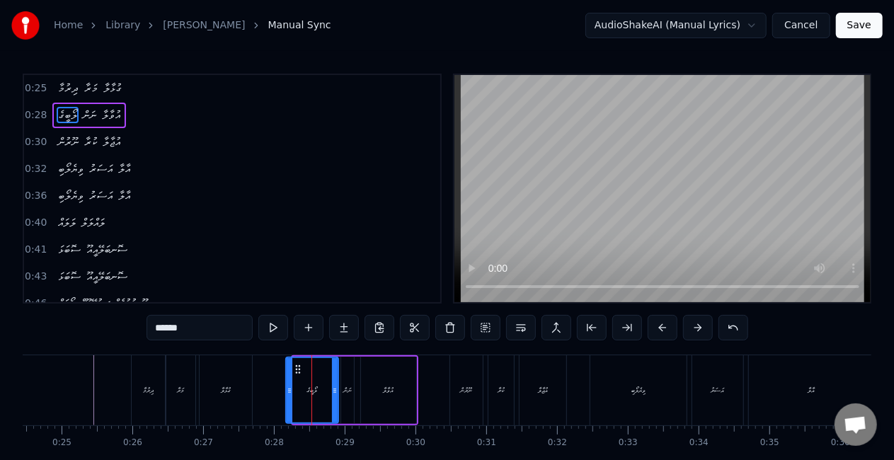
click at [290, 392] on icon at bounding box center [290, 390] width 6 height 11
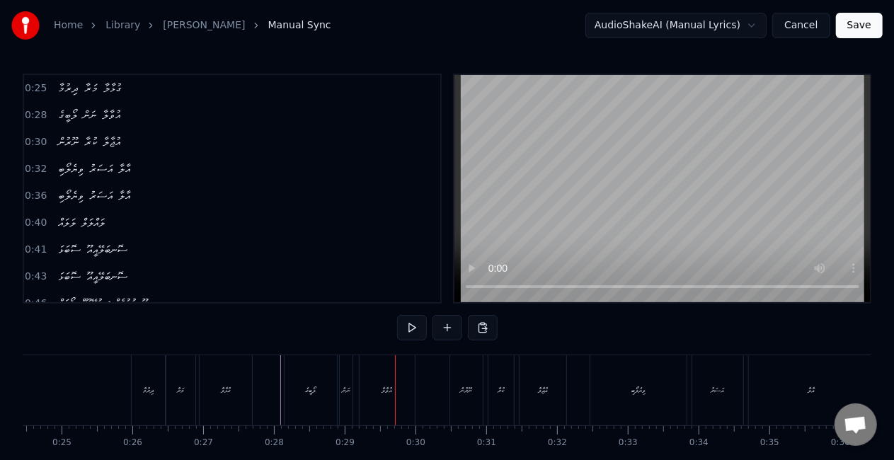
click at [350, 377] on div "ނަން" at bounding box center [346, 390] width 13 height 70
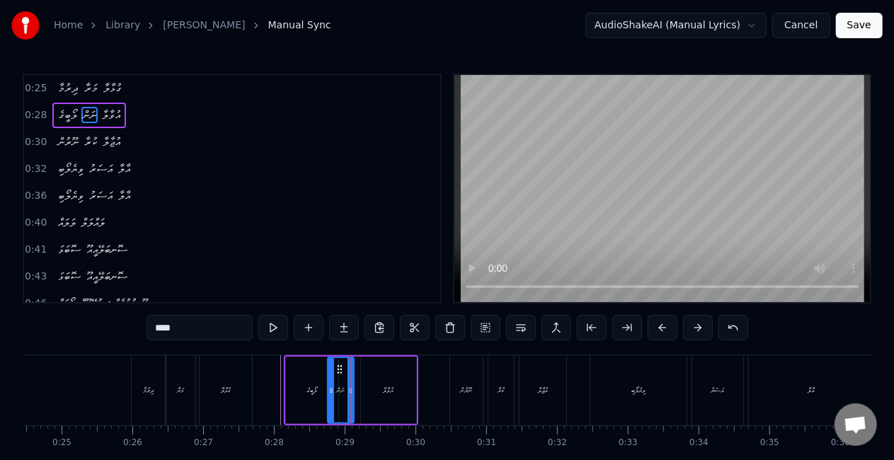
drag, startPoint x: 343, startPoint y: 386, endPoint x: 329, endPoint y: 386, distance: 13.4
click at [329, 386] on icon at bounding box center [331, 390] width 6 height 11
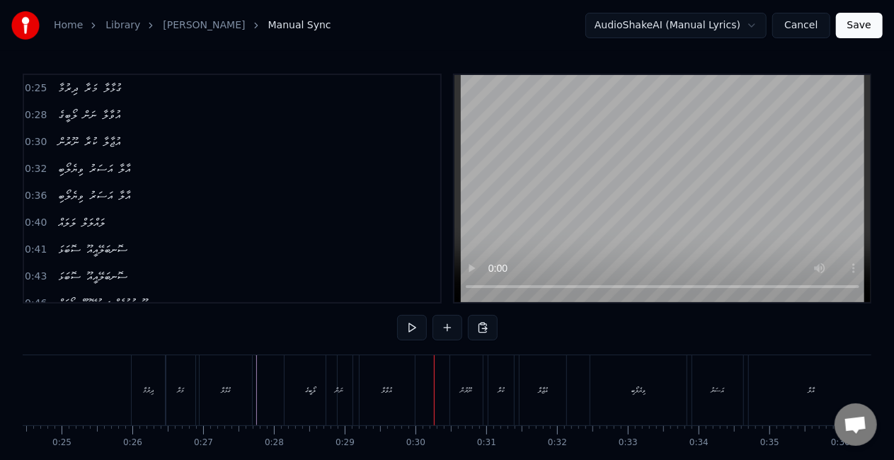
click at [395, 373] on div "އުވާލާ" at bounding box center [387, 390] width 55 height 70
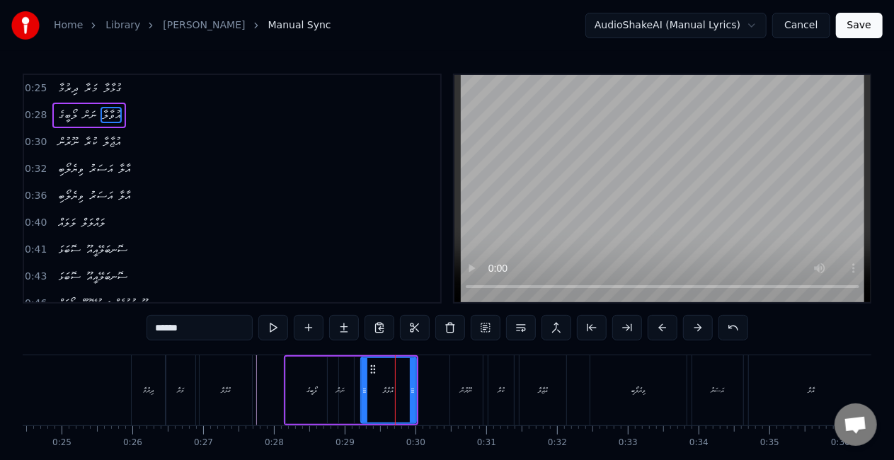
click at [342, 394] on div "ނަން" at bounding box center [341, 390] width 8 height 11
type input "****"
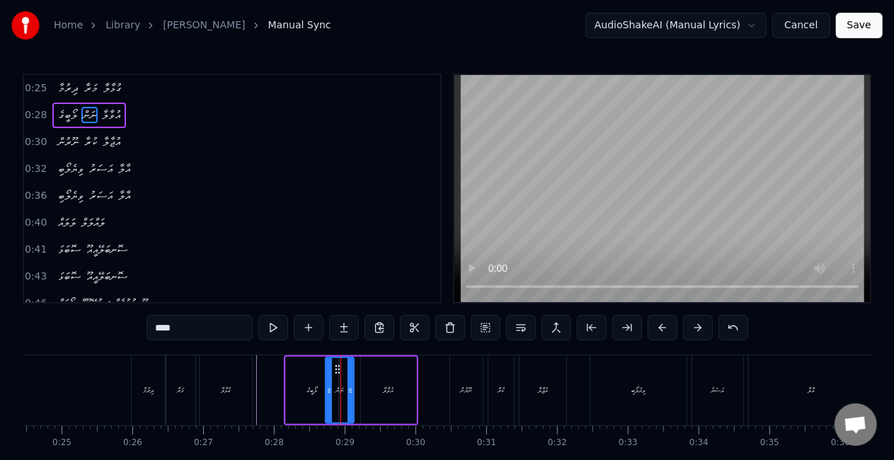
click at [328, 393] on icon at bounding box center [329, 390] width 6 height 11
click at [351, 393] on icon at bounding box center [353, 390] width 6 height 11
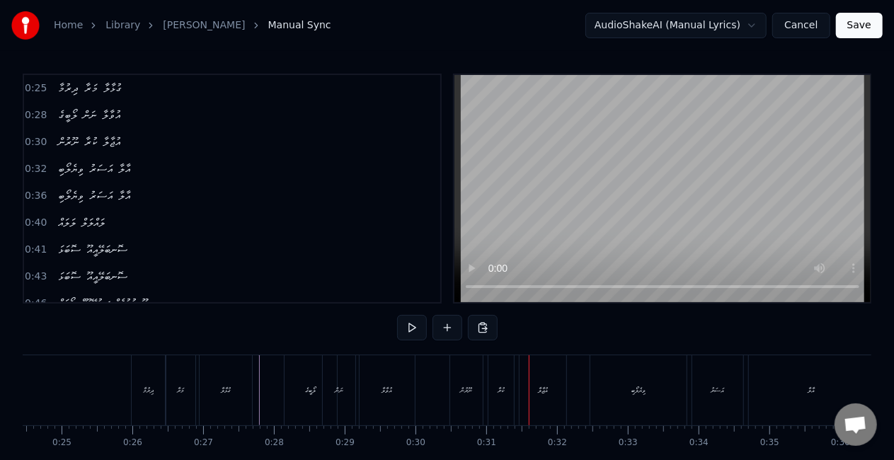
click at [450, 383] on div "ނޫރުން" at bounding box center [466, 390] width 34 height 70
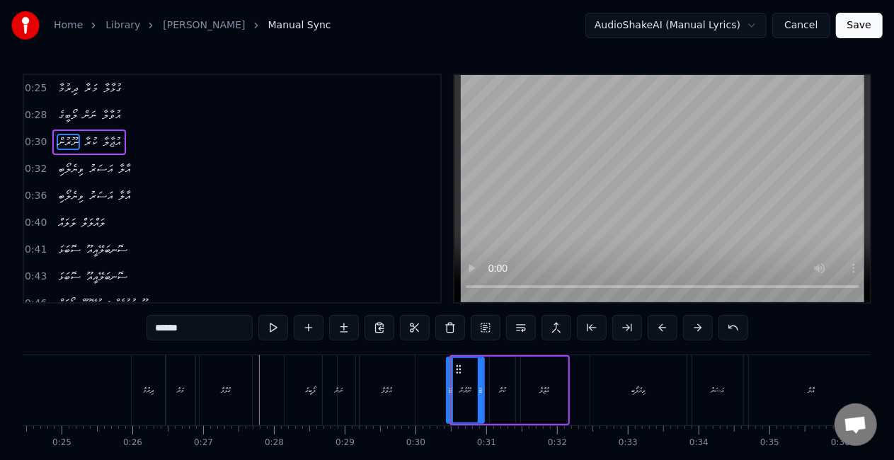
click at [448, 386] on icon at bounding box center [450, 390] width 6 height 11
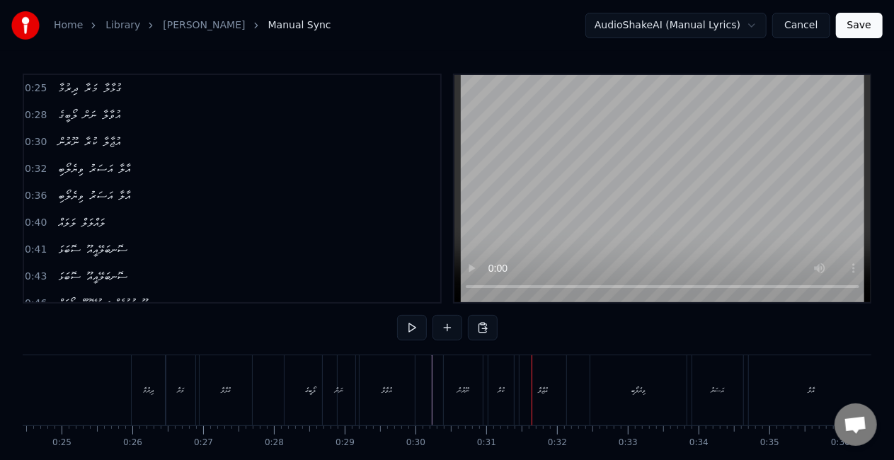
click at [498, 386] on div "ކުރާ" at bounding box center [501, 390] width 6 height 11
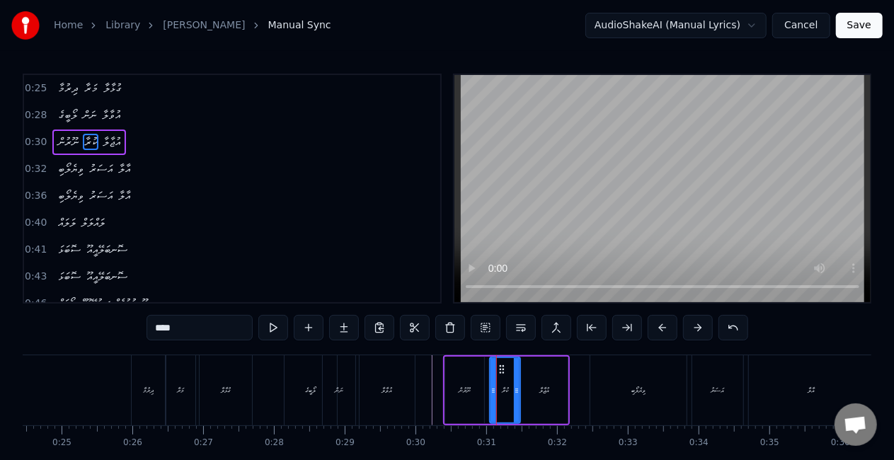
click at [515, 389] on icon at bounding box center [517, 390] width 6 height 11
drag, startPoint x: 493, startPoint y: 393, endPoint x: 485, endPoint y: 391, distance: 7.9
click at [485, 391] on icon at bounding box center [486, 390] width 6 height 11
click at [526, 394] on div "އުޖާލާ" at bounding box center [544, 390] width 47 height 67
type input "******"
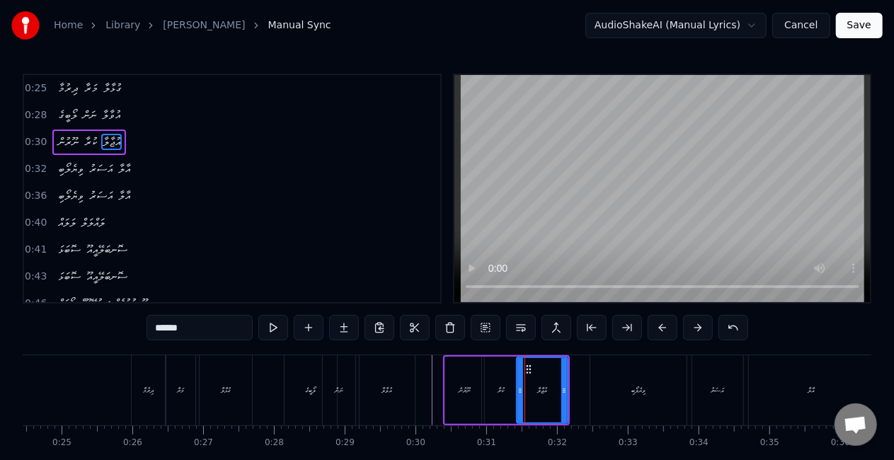
click at [517, 395] on div "އުޖާލާ" at bounding box center [542, 390] width 52 height 67
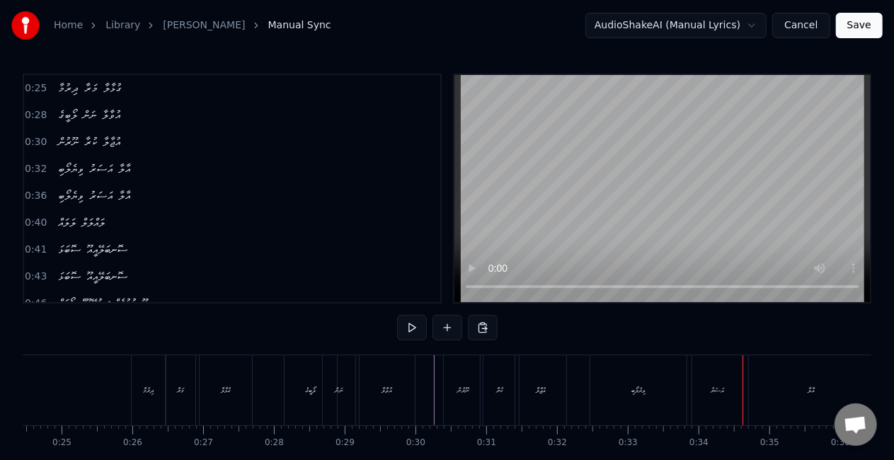
click at [598, 386] on div "ވިޔެލޯބި" at bounding box center [638, 390] width 96 height 70
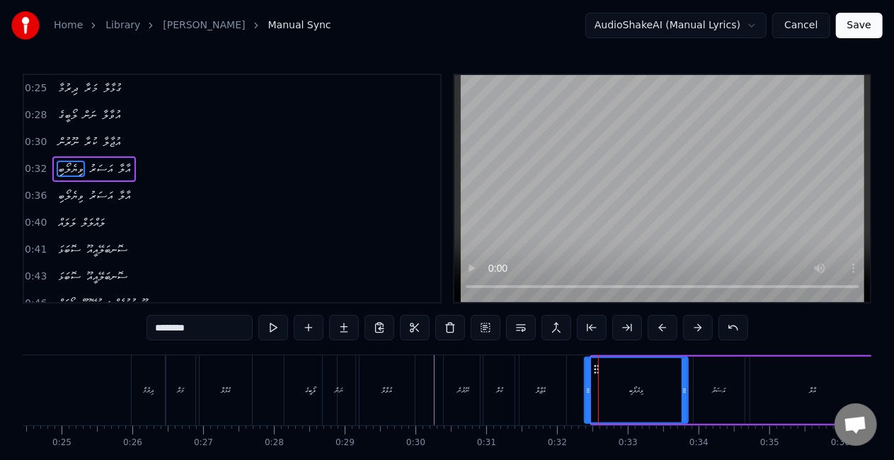
drag, startPoint x: 592, startPoint y: 390, endPoint x: 585, endPoint y: 389, distance: 7.1
click at [585, 389] on icon at bounding box center [588, 390] width 6 height 11
click at [676, 389] on icon at bounding box center [678, 390] width 6 height 11
click at [677, 389] on icon at bounding box center [676, 390] width 6 height 11
click at [580, 394] on icon at bounding box center [581, 390] width 6 height 11
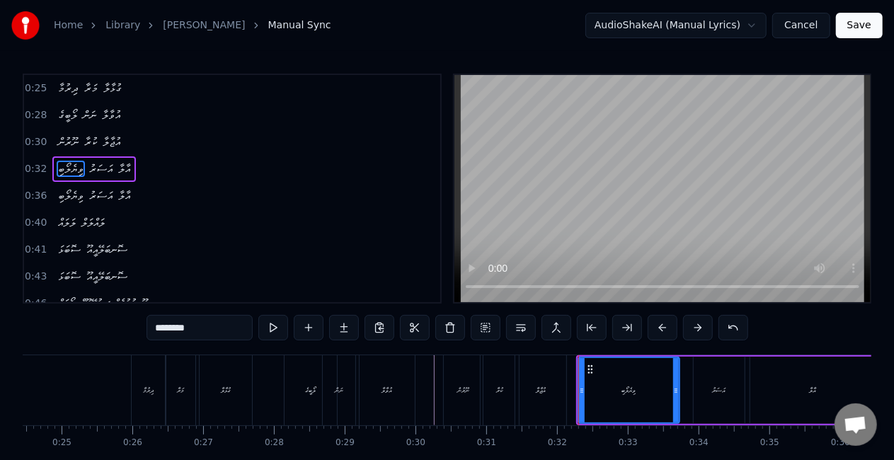
click at [561, 392] on div "އުޖާލާ" at bounding box center [540, 390] width 51 height 70
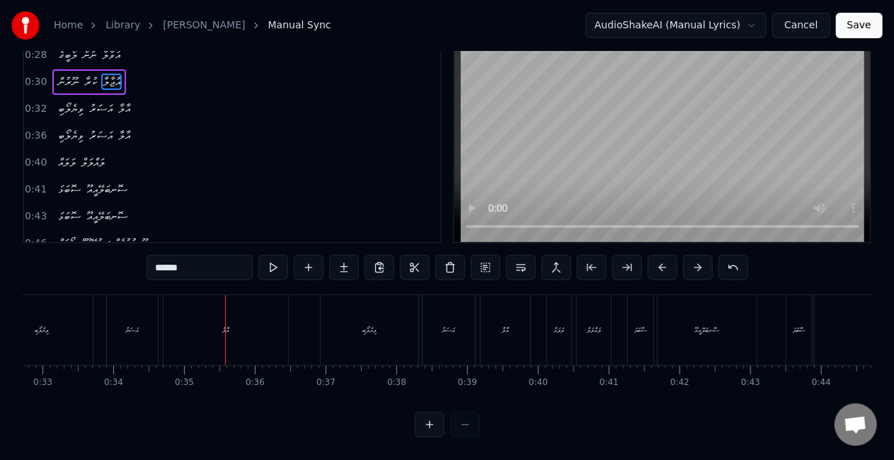
scroll to position [0, 2223]
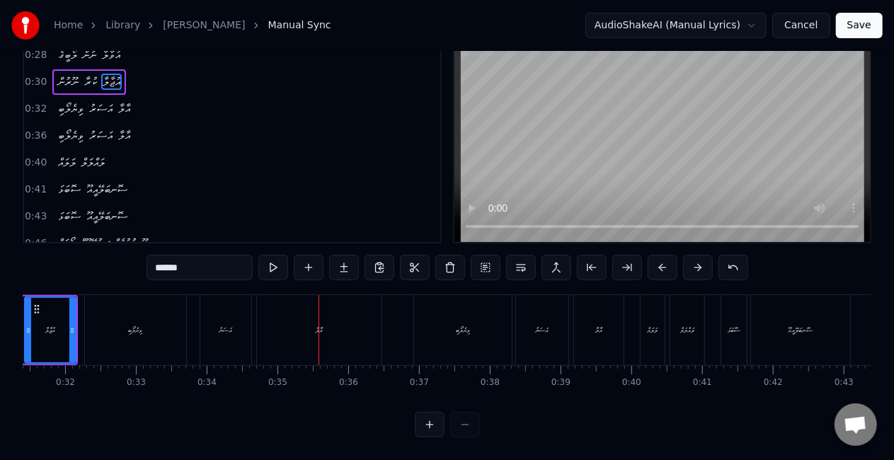
click at [204, 326] on div "އަސަރު" at bounding box center [225, 330] width 51 height 70
type input "******"
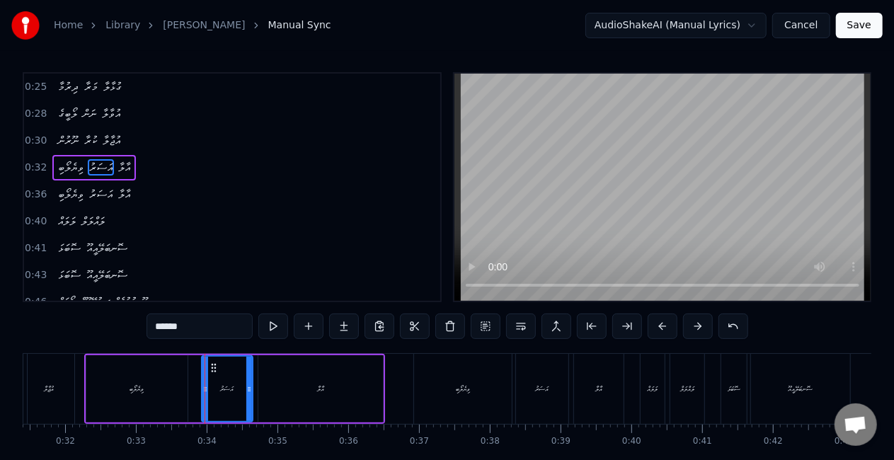
scroll to position [0, 0]
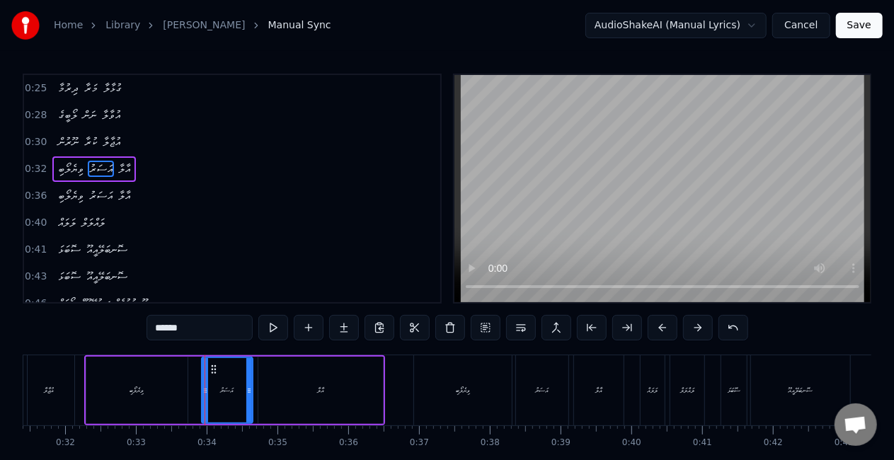
drag, startPoint x: 204, startPoint y: 388, endPoint x: 197, endPoint y: 387, distance: 7.1
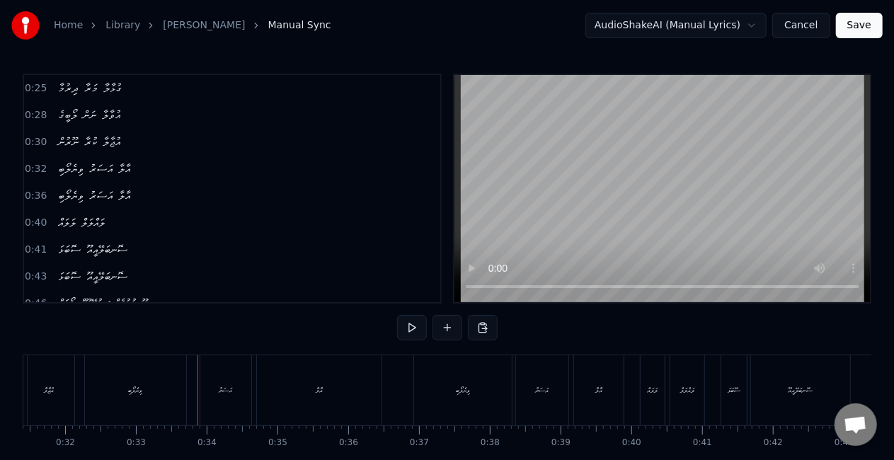
click at [210, 389] on div "އަސަރު" at bounding box center [225, 390] width 51 height 70
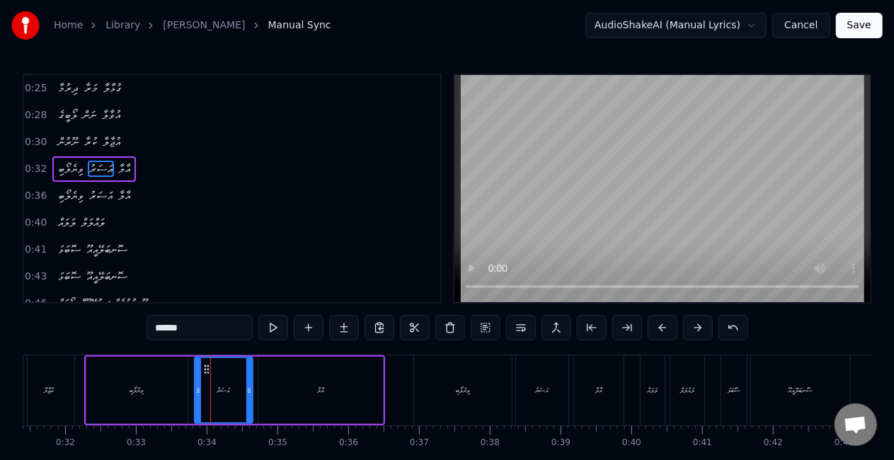
drag, startPoint x: 205, startPoint y: 391, endPoint x: 197, endPoint y: 389, distance: 7.9
click at [197, 389] on icon at bounding box center [198, 390] width 6 height 11
click at [177, 391] on div "ވިޔެލޯބި" at bounding box center [136, 390] width 101 height 67
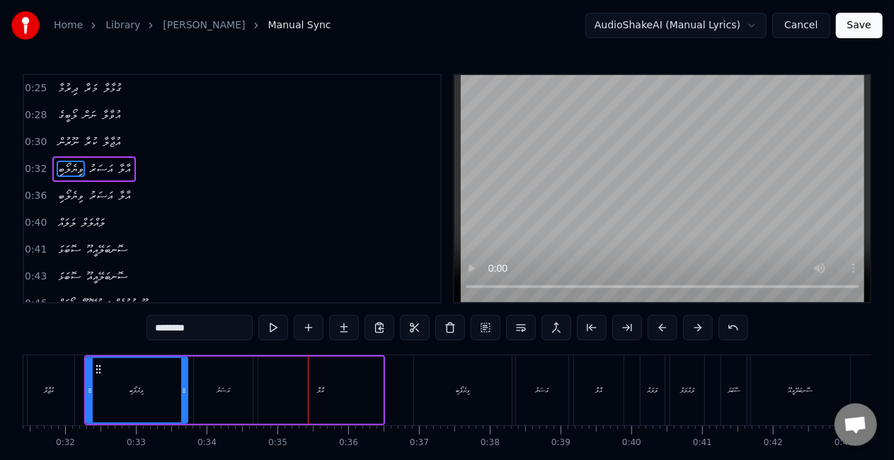
click at [324, 386] on div "އާލާ" at bounding box center [320, 390] width 125 height 67
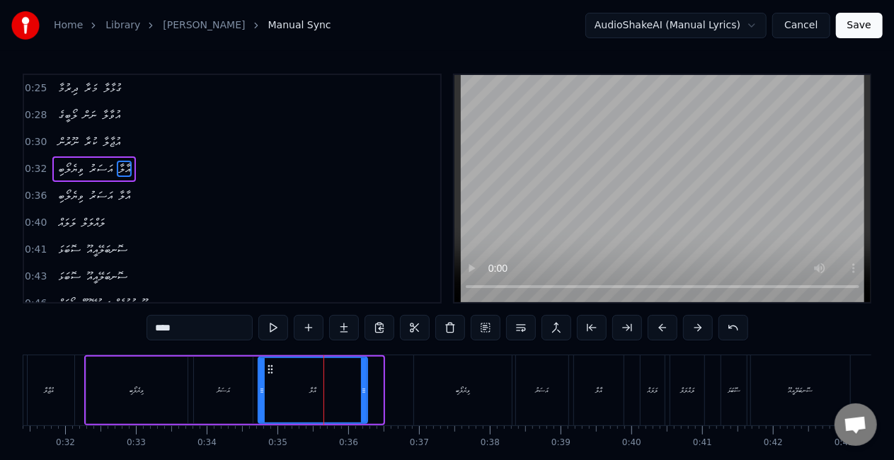
drag, startPoint x: 377, startPoint y: 391, endPoint x: 362, endPoint y: 389, distance: 14.9
click at [362, 389] on icon at bounding box center [364, 390] width 6 height 11
click at [205, 398] on div "އަސަރު" at bounding box center [223, 390] width 59 height 67
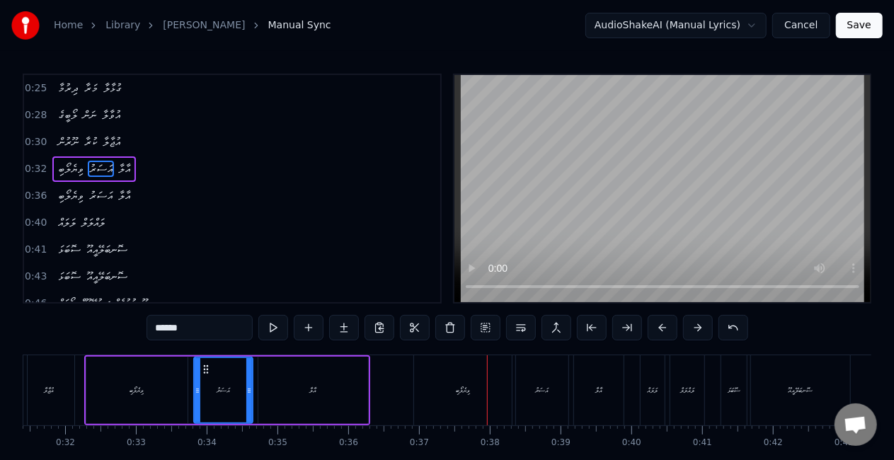
click at [459, 370] on div "ވިޔެލޯބި" at bounding box center [463, 390] width 98 height 70
type input "********"
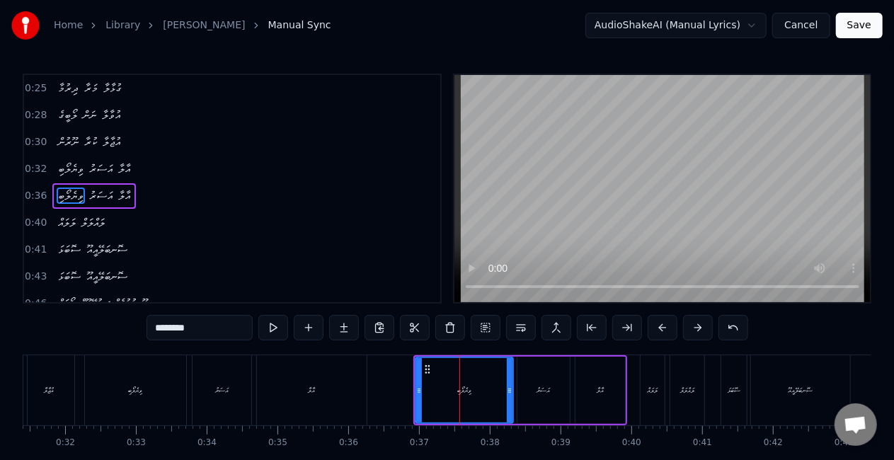
scroll to position [5, 0]
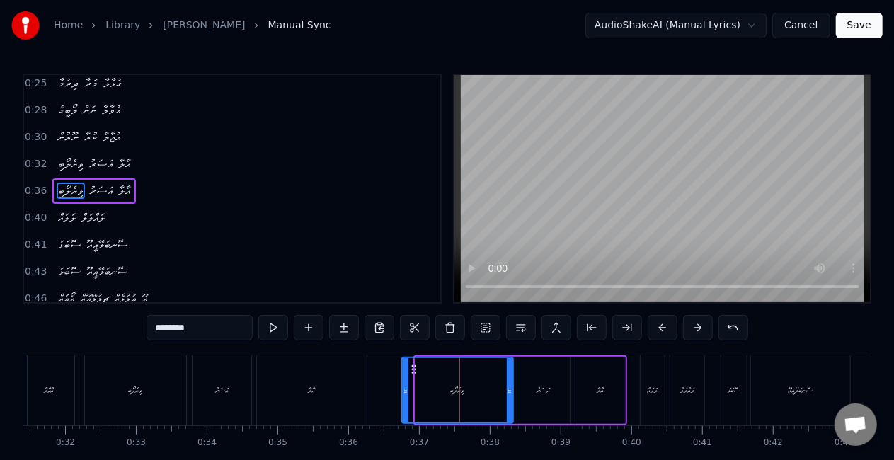
drag, startPoint x: 415, startPoint y: 398, endPoint x: 403, endPoint y: 393, distance: 13.0
click at [403, 393] on div at bounding box center [406, 390] width 6 height 64
drag, startPoint x: 511, startPoint y: 390, endPoint x: 494, endPoint y: 388, distance: 17.1
click at [494, 388] on icon at bounding box center [493, 390] width 6 height 11
click at [510, 391] on div "ވިޔެލޯބި އަސަރު އާލާ" at bounding box center [513, 390] width 227 height 70
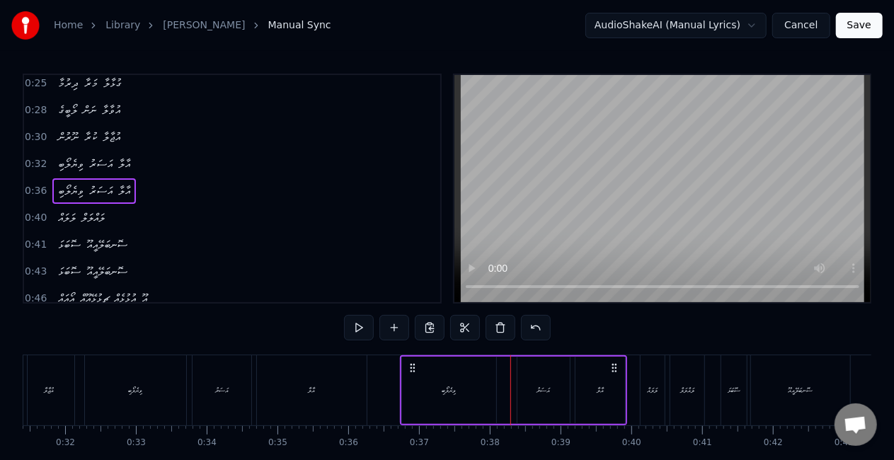
click at [522, 392] on div "އަސަރު" at bounding box center [543, 390] width 52 height 67
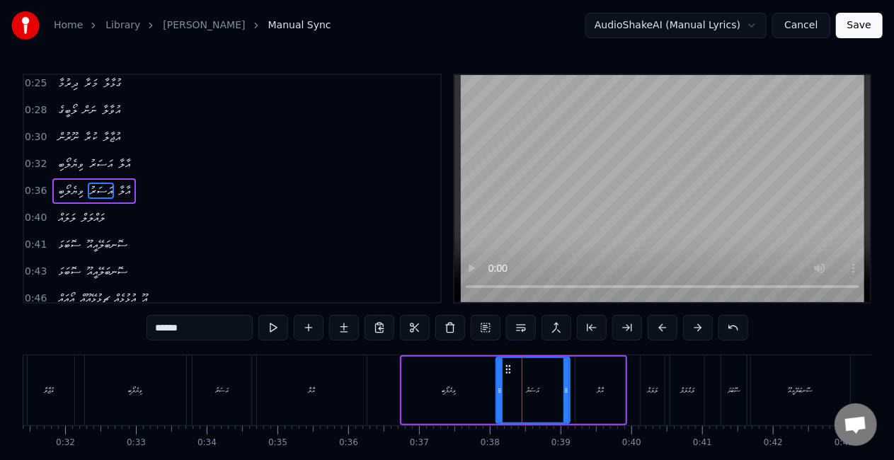
drag, startPoint x: 520, startPoint y: 392, endPoint x: 488, endPoint y: 387, distance: 32.9
click at [498, 389] on icon at bounding box center [500, 390] width 6 height 11
click at [414, 387] on div "ވިޔެލޯބި" at bounding box center [449, 390] width 94 height 67
type input "********"
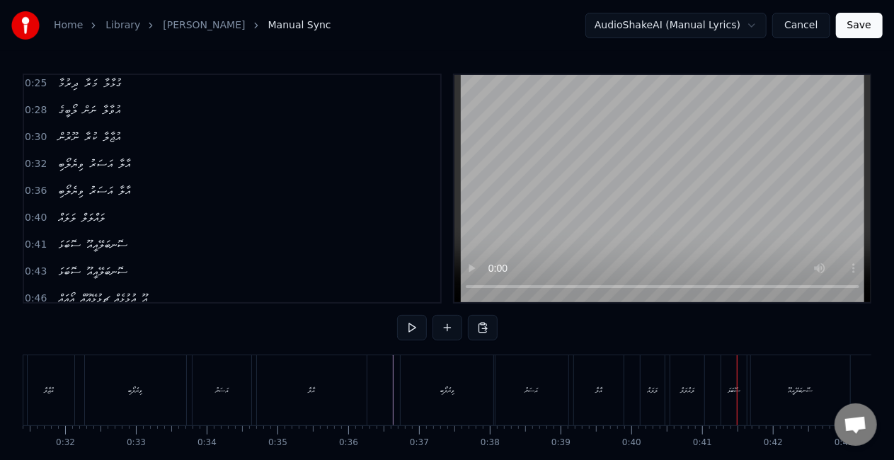
click at [723, 389] on div "ސޮބަޅަ" at bounding box center [733, 390] width 25 height 70
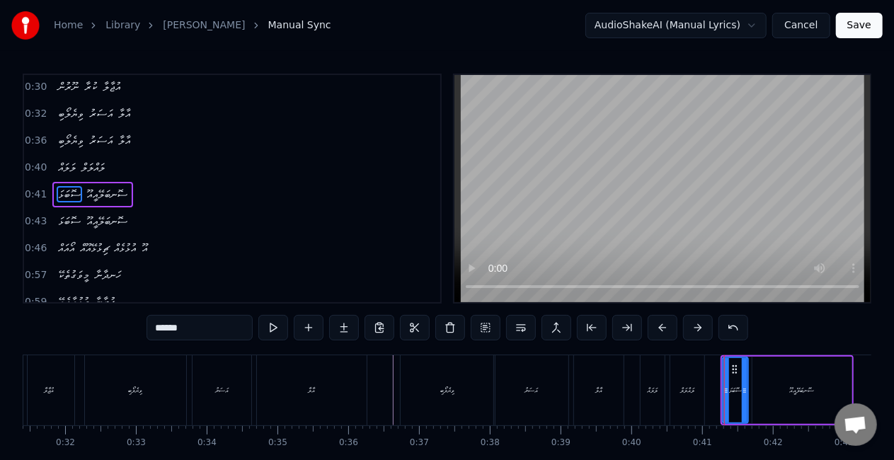
scroll to position [58, 0]
click at [750, 391] on icon at bounding box center [749, 390] width 6 height 11
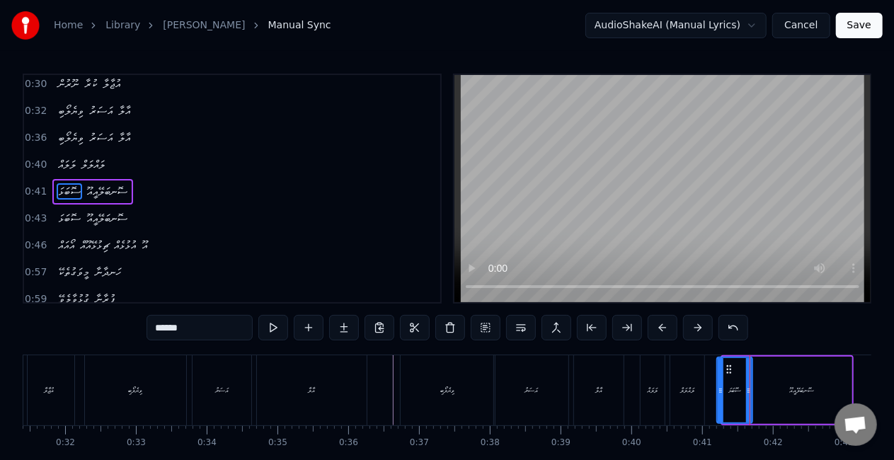
click at [718, 392] on icon at bounding box center [721, 390] width 6 height 11
click at [670, 386] on div "ލައްލަލް" at bounding box center [687, 390] width 35 height 70
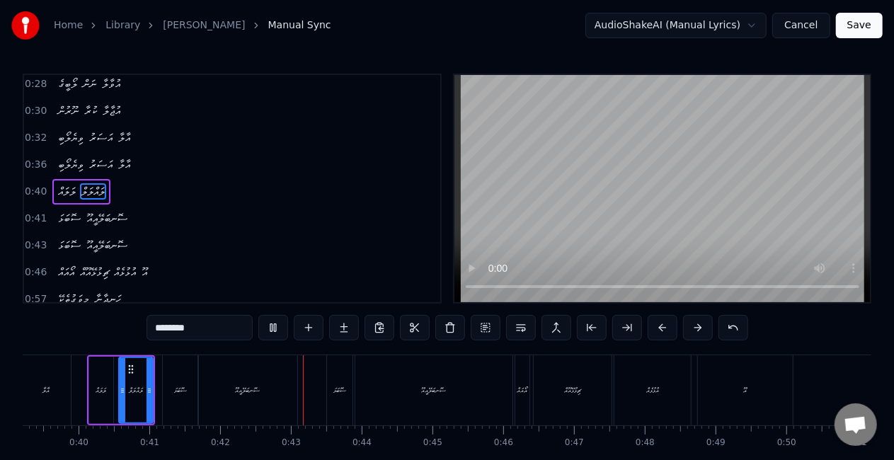
scroll to position [0, 2946]
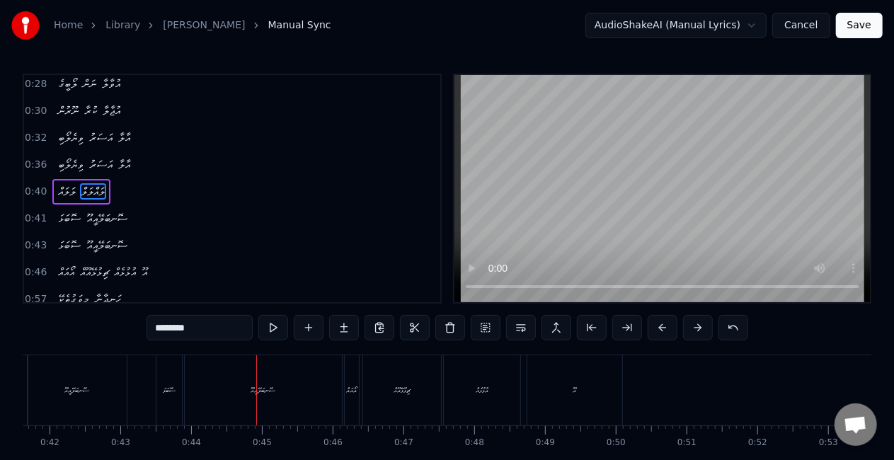
click at [174, 390] on div "ސޮބަޅަ" at bounding box center [169, 390] width 13 height 11
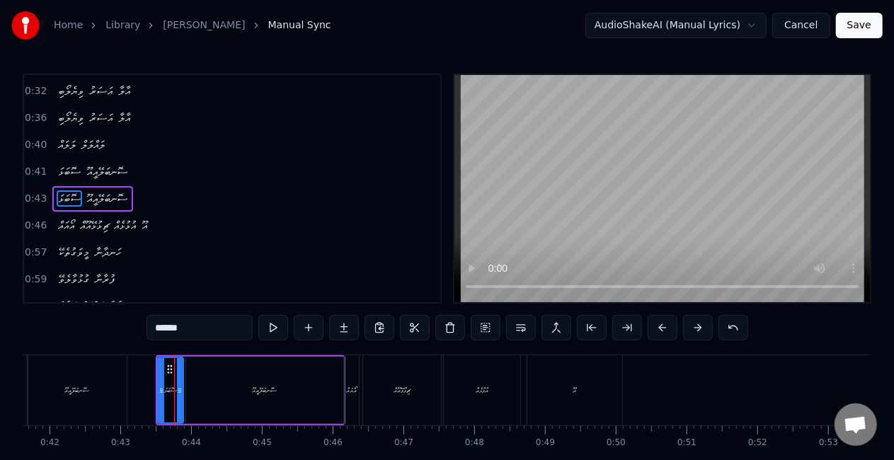
scroll to position [84, 0]
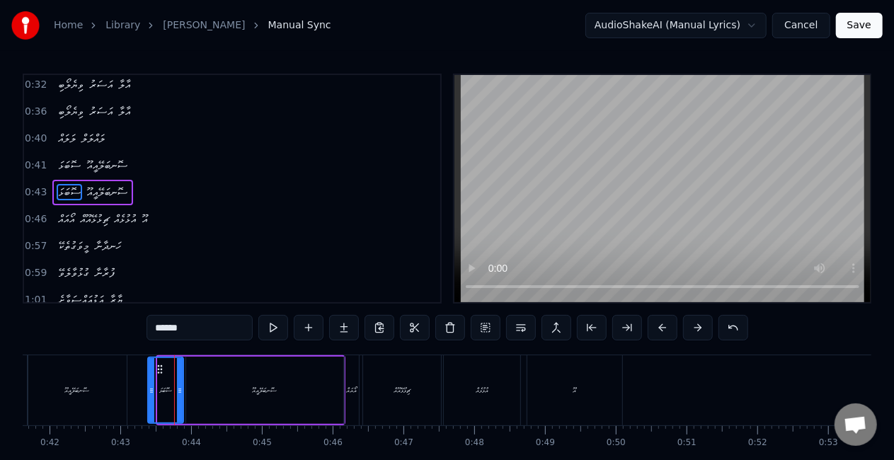
drag, startPoint x: 161, startPoint y: 392, endPoint x: 151, endPoint y: 391, distance: 10.0
click at [151, 391] on icon at bounding box center [152, 390] width 6 height 11
click at [181, 391] on icon at bounding box center [183, 390] width 6 height 11
click at [238, 389] on div "ސޮނބަލޭއީއޫ" at bounding box center [264, 390] width 157 height 67
type input "**********"
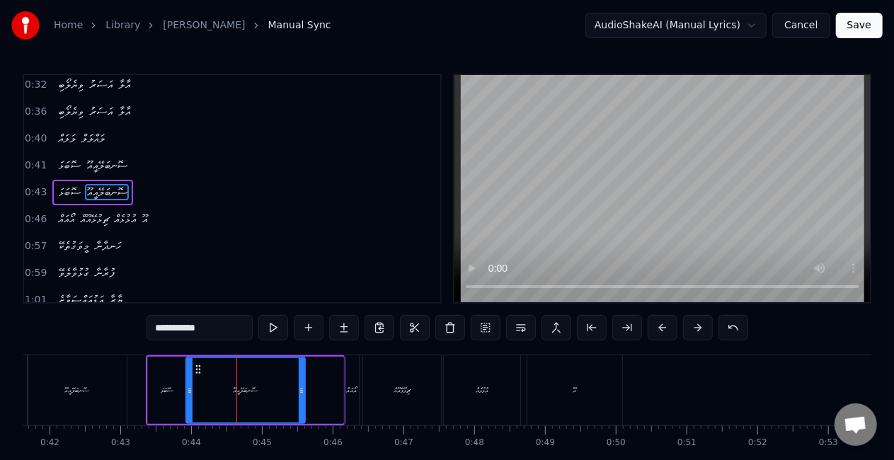
drag, startPoint x: 340, startPoint y: 386, endPoint x: 302, endPoint y: 381, distance: 38.6
click at [302, 381] on div at bounding box center [302, 390] width 6 height 64
click at [124, 390] on div "ސޮނބަލޭއީއޫ" at bounding box center [77, 390] width 99 height 70
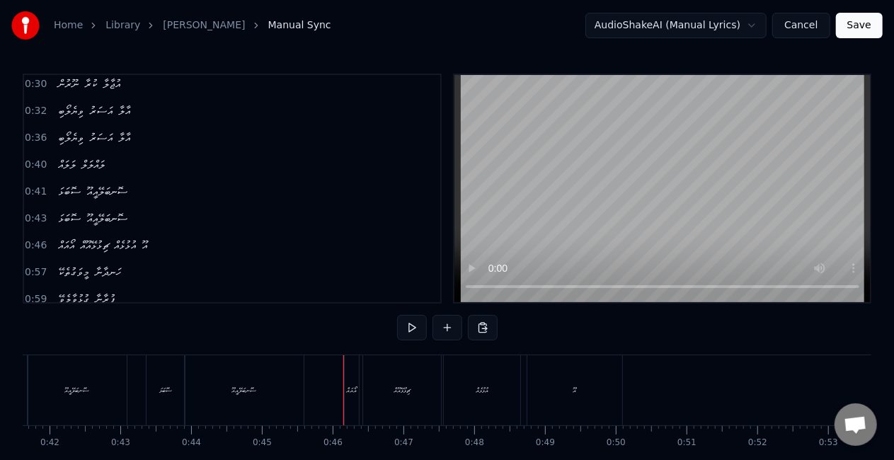
click at [350, 396] on div "އޯއައް" at bounding box center [352, 390] width 14 height 70
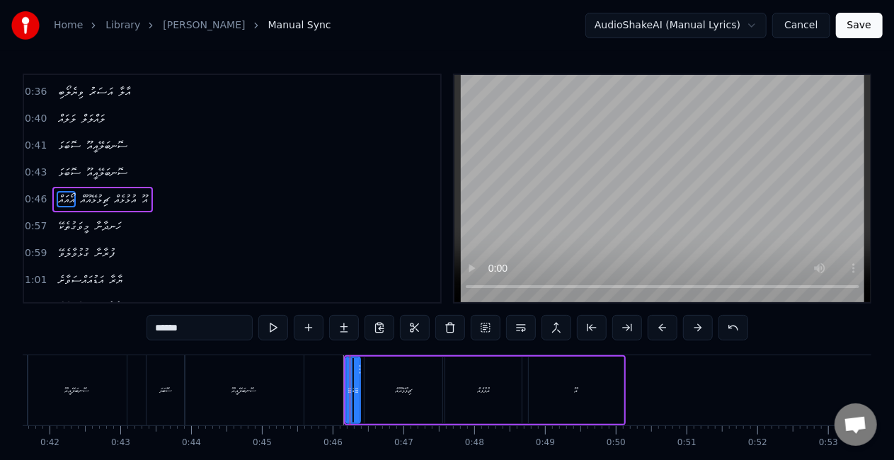
scroll to position [110, 0]
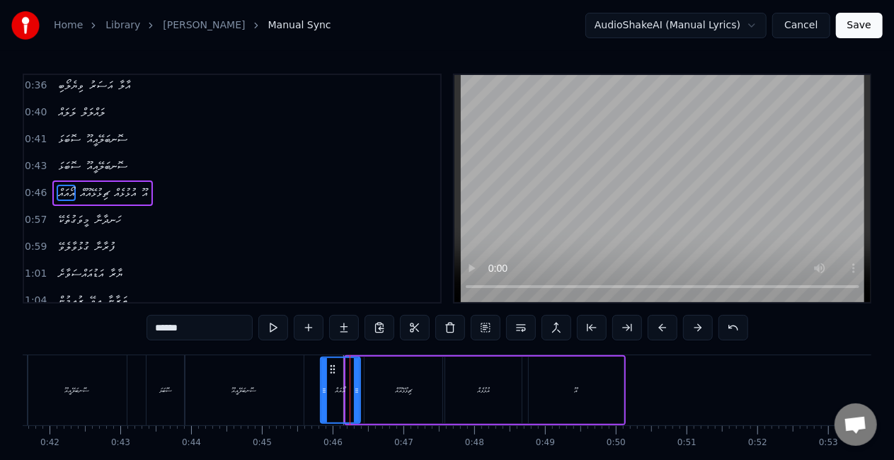
drag, startPoint x: 348, startPoint y: 396, endPoint x: 323, endPoint y: 394, distance: 25.6
click at [323, 394] on div at bounding box center [324, 390] width 6 height 64
click at [362, 392] on icon at bounding box center [361, 390] width 6 height 11
click at [302, 389] on div "ސޮނބަލޭއީއޫ" at bounding box center [244, 390] width 119 height 70
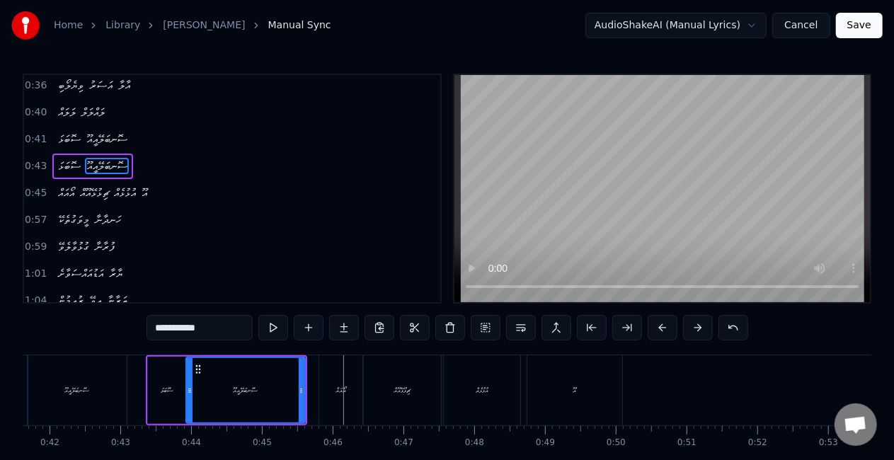
scroll to position [84, 0]
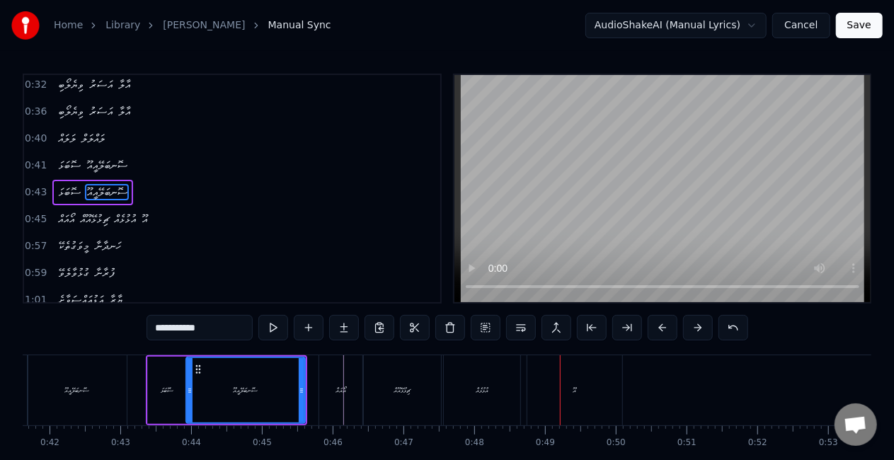
click at [425, 386] on div "ޗިޅުޅޭއޫއް" at bounding box center [402, 390] width 78 height 70
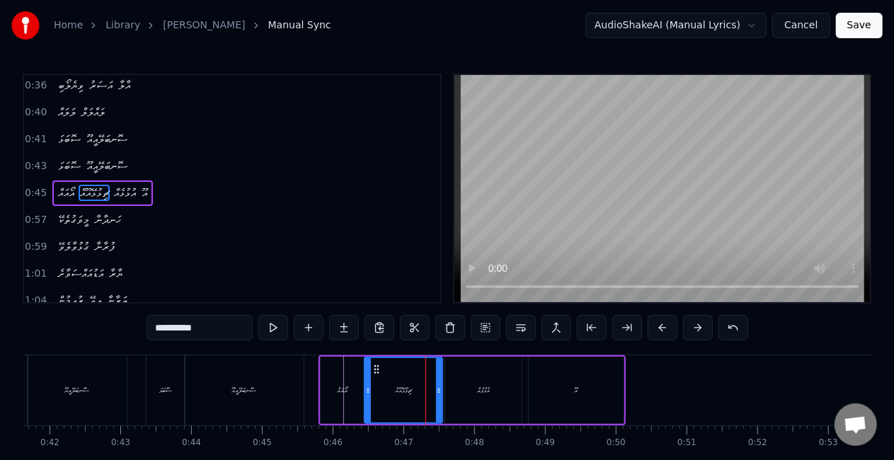
scroll to position [110, 0]
click at [457, 391] on div "އުޅުޅެއް" at bounding box center [483, 390] width 76 height 67
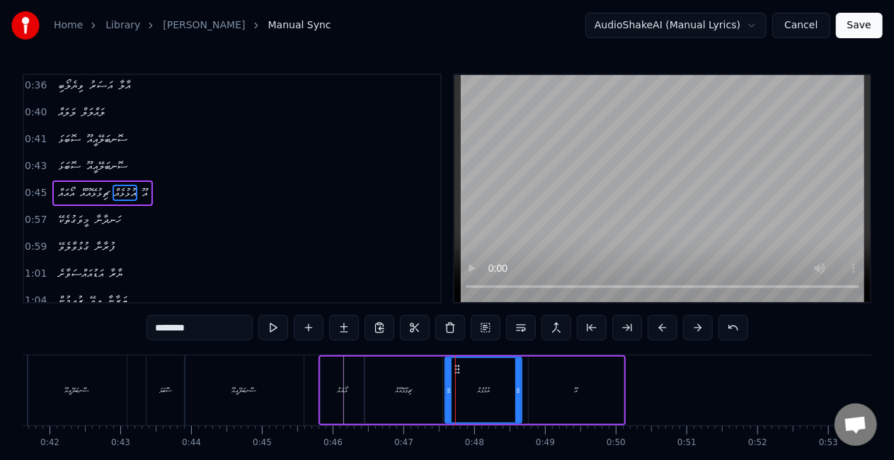
click at [537, 392] on div "އޫ" at bounding box center [576, 390] width 95 height 67
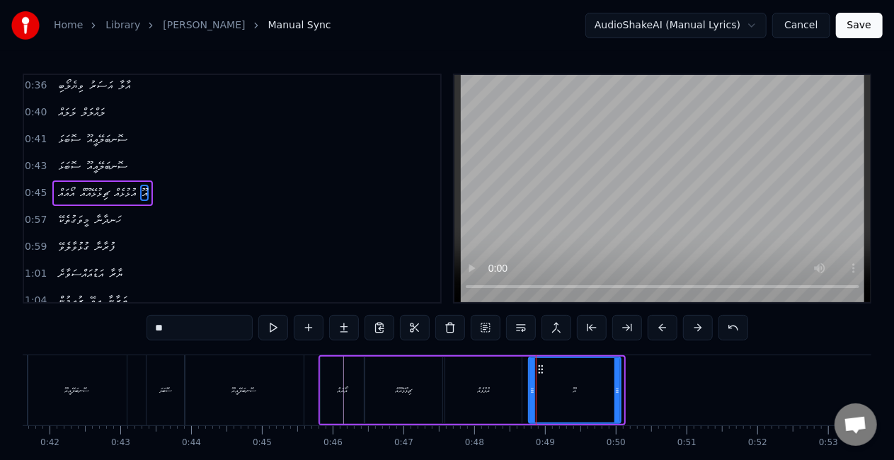
click at [618, 394] on icon at bounding box center [617, 390] width 6 height 11
click at [299, 388] on div "ސޮނބަލޭއީއޫ" at bounding box center [244, 390] width 119 height 70
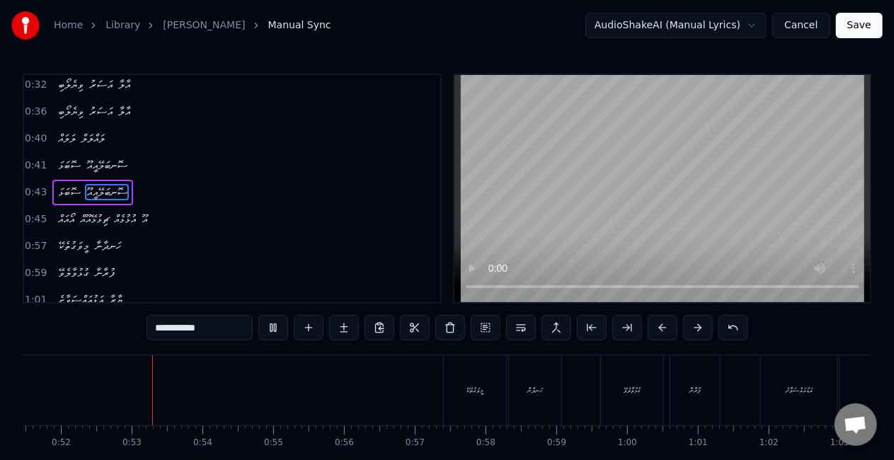
scroll to position [0, 3655]
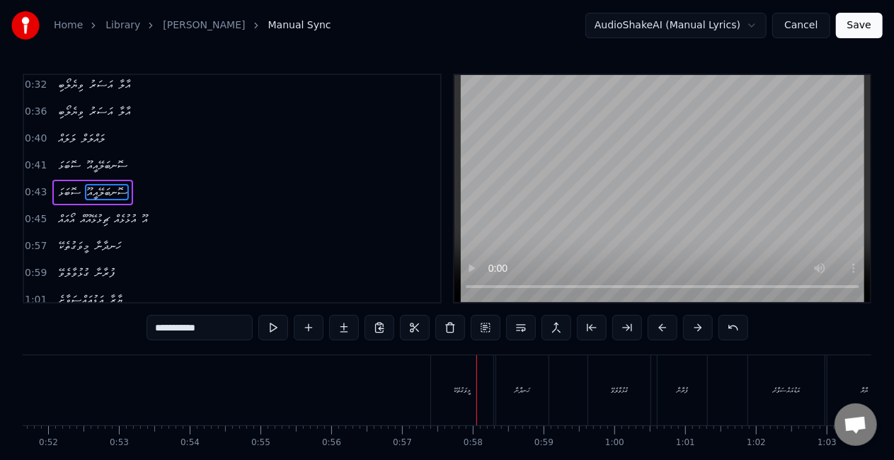
click at [448, 383] on div "މީވަގުތެކޭ" at bounding box center [462, 390] width 62 height 70
type input "**********"
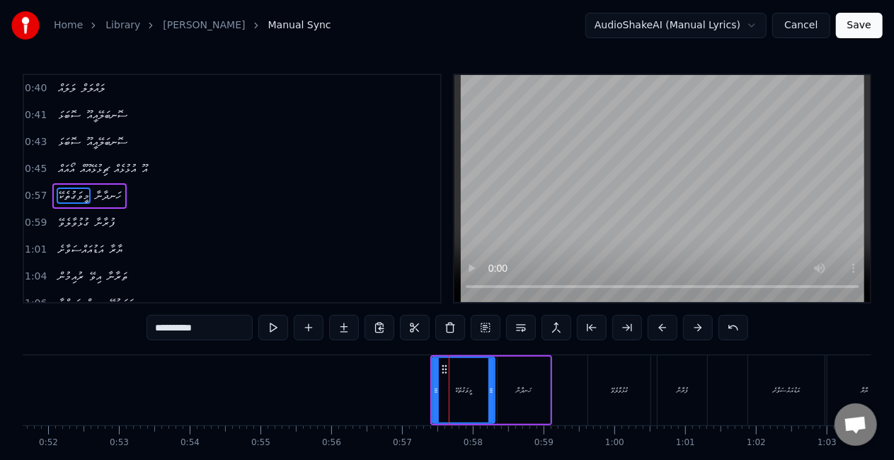
scroll to position [137, 0]
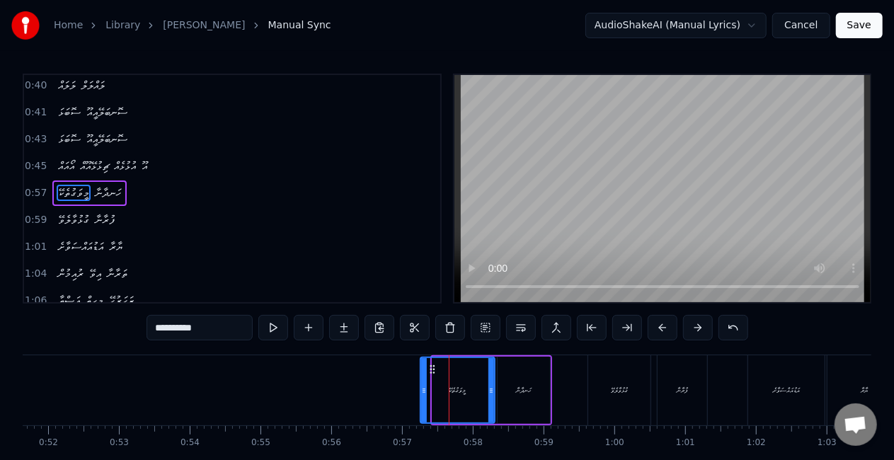
drag, startPoint x: 433, startPoint y: 389, endPoint x: 421, endPoint y: 387, distance: 12.2
click at [421, 387] on icon at bounding box center [424, 390] width 6 height 11
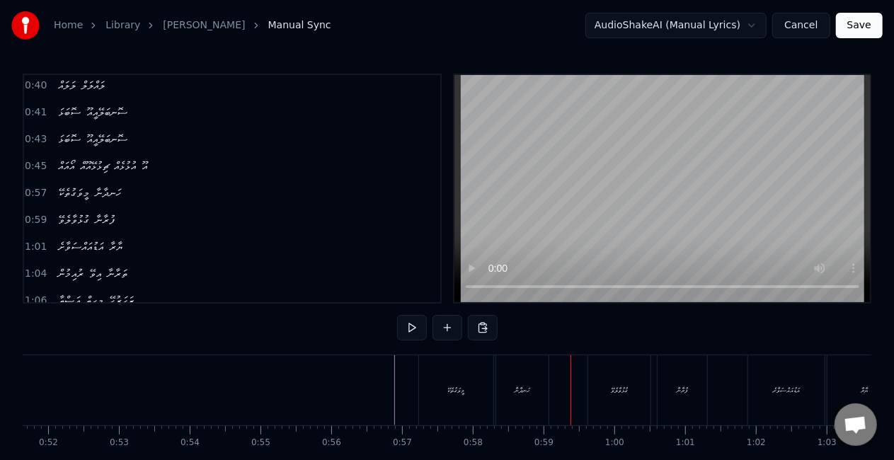
click at [501, 391] on div "ހަނދާނާ" at bounding box center [522, 390] width 52 height 70
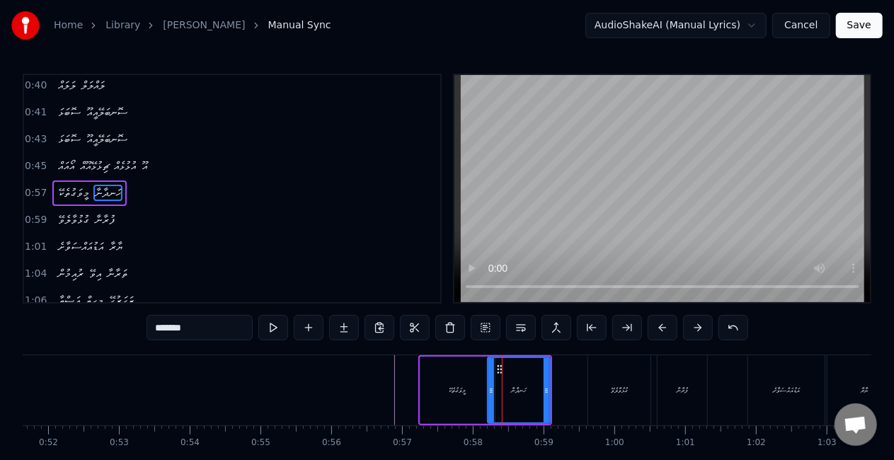
drag, startPoint x: 500, startPoint y: 391, endPoint x: 490, endPoint y: 388, distance: 10.3
click at [490, 388] on icon at bounding box center [491, 390] width 6 height 11
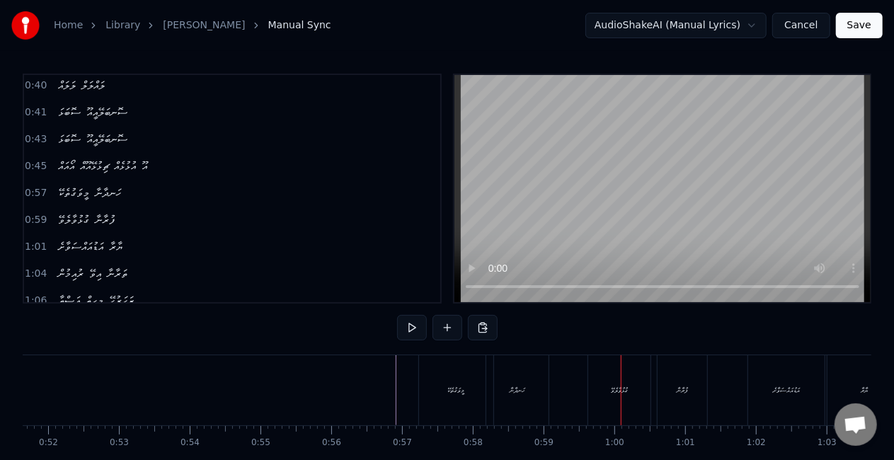
click at [611, 391] on div "ގުޅުވާލެވޭ" at bounding box center [619, 390] width 17 height 11
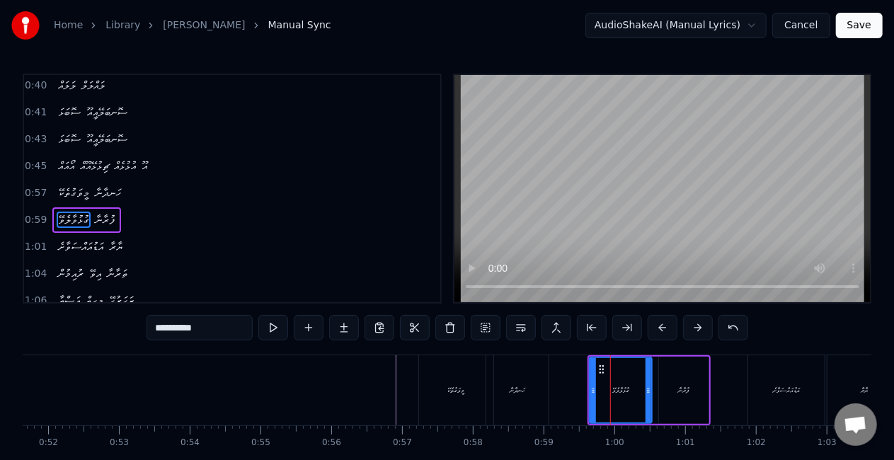
scroll to position [164, 0]
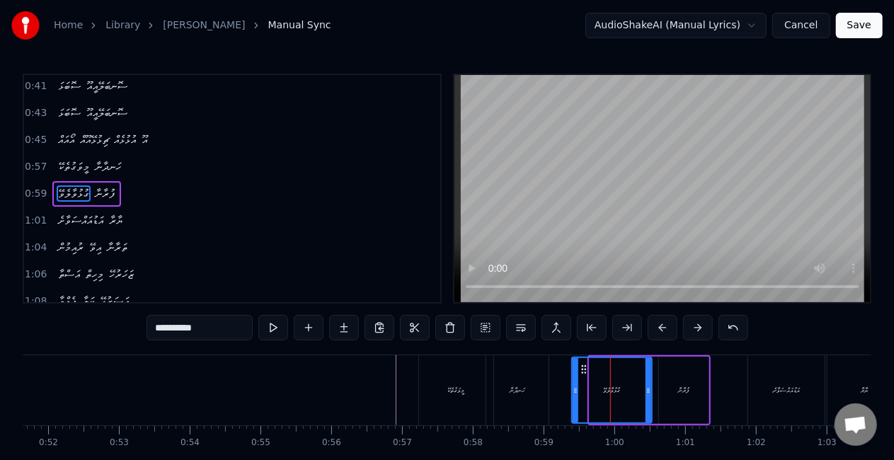
drag, startPoint x: 593, startPoint y: 391, endPoint x: 574, endPoint y: 388, distance: 19.3
click at [574, 388] on icon at bounding box center [576, 390] width 6 height 11
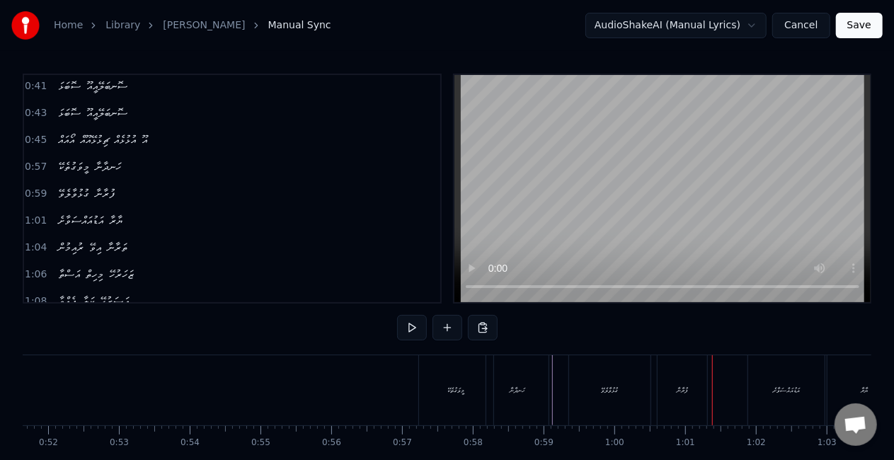
click at [670, 391] on div "ފުރާނާ" at bounding box center [683, 390] width 50 height 70
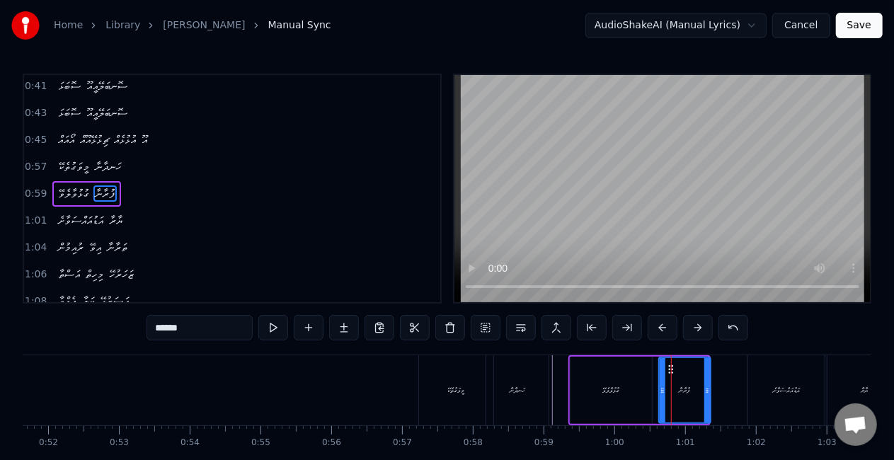
click at [706, 392] on icon at bounding box center [707, 390] width 6 height 11
drag, startPoint x: 660, startPoint y: 390, endPoint x: 651, endPoint y: 389, distance: 9.2
click at [651, 389] on icon at bounding box center [654, 390] width 6 height 11
click at [551, 383] on div "މީވަގުތެކޭ ހަނދާނާ" at bounding box center [485, 390] width 134 height 70
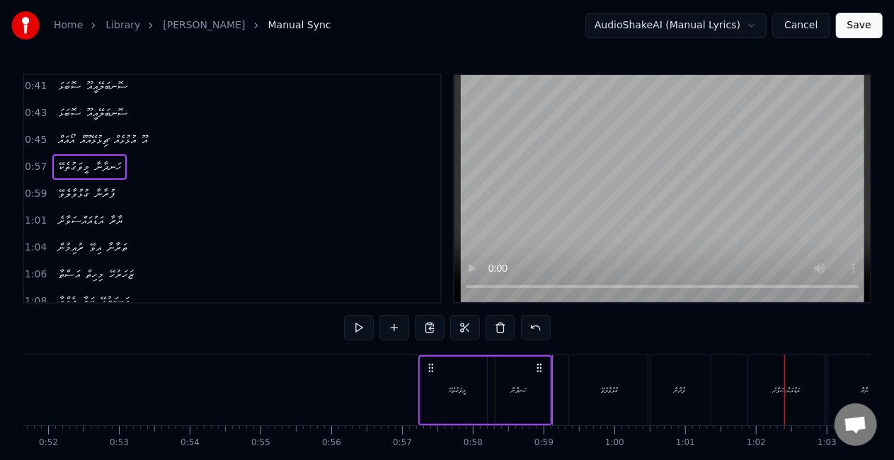
click at [763, 392] on div "އަޑުއައްސަވާށެ" at bounding box center [786, 390] width 76 height 70
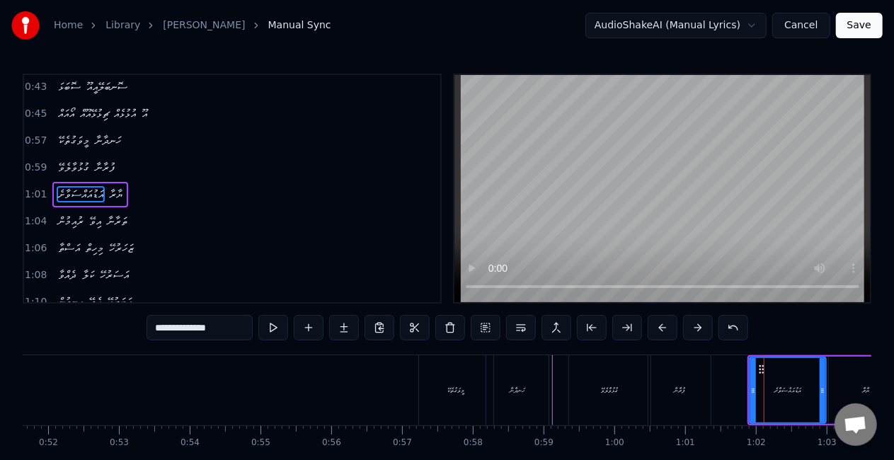
scroll to position [190, 0]
drag, startPoint x: 754, startPoint y: 393, endPoint x: 741, endPoint y: 393, distance: 12.7
click at [741, 393] on icon at bounding box center [741, 390] width 6 height 11
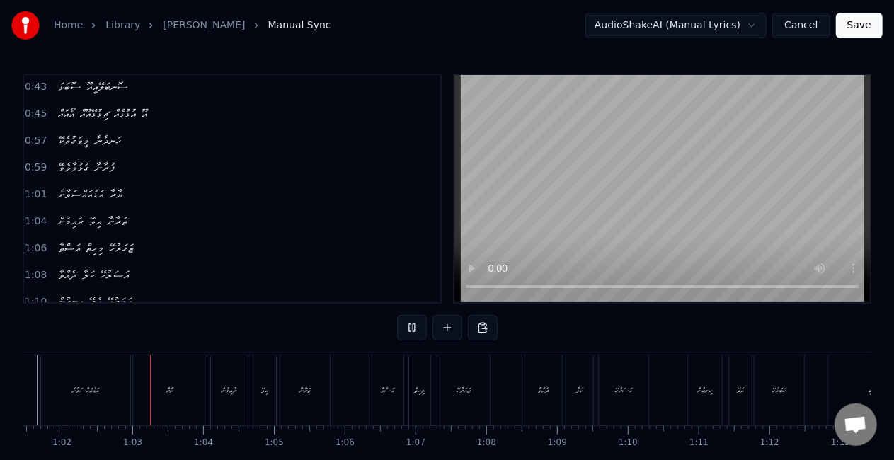
scroll to position [0, 4363]
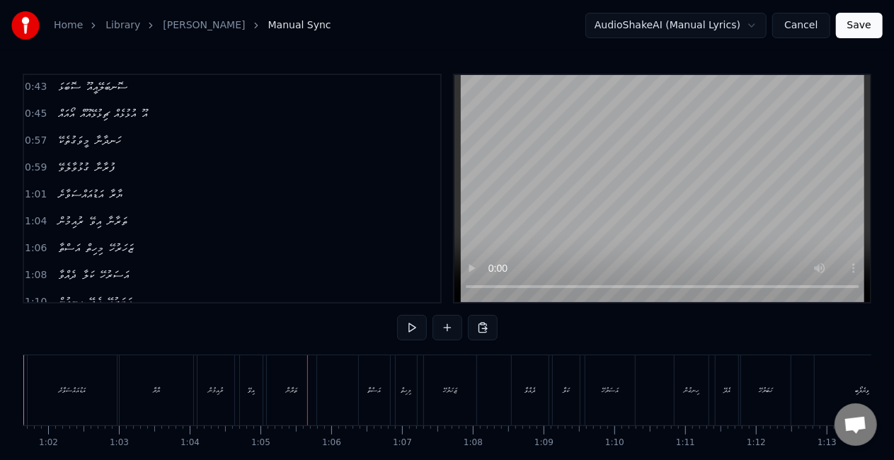
click at [205, 399] on div "ރުއިމުން" at bounding box center [215, 390] width 37 height 70
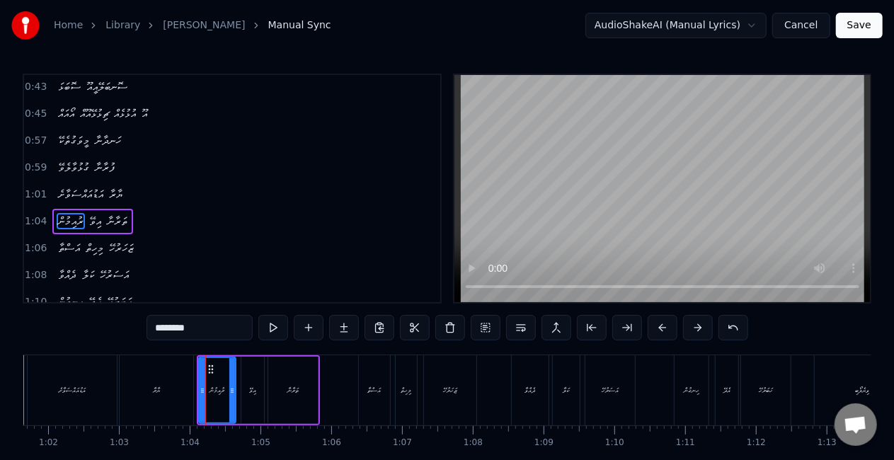
scroll to position [217, 0]
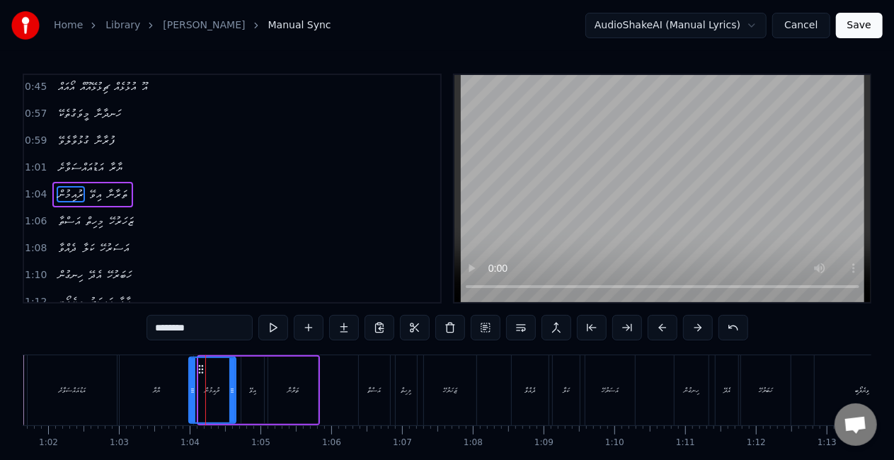
drag, startPoint x: 201, startPoint y: 397, endPoint x: 191, endPoint y: 396, distance: 10.0
click at [191, 396] on div at bounding box center [193, 390] width 6 height 64
click at [149, 389] on div "ޔާރާ" at bounding box center [157, 390] width 74 height 70
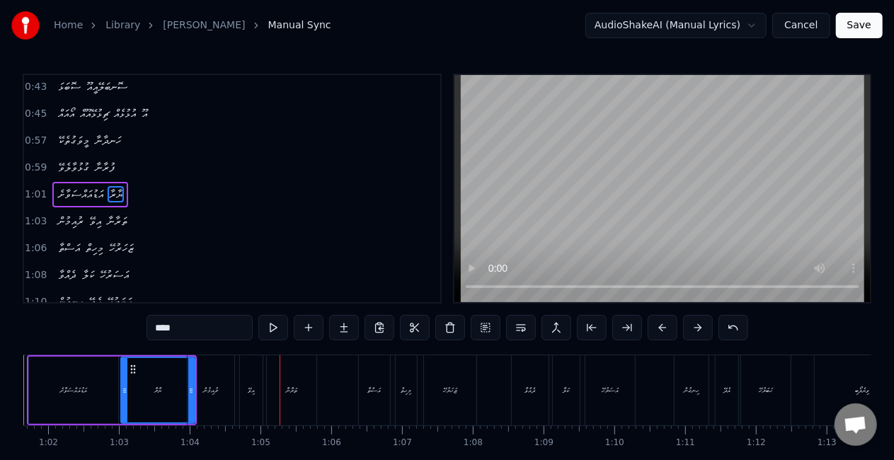
click at [246, 391] on div "އިވޭ" at bounding box center [251, 390] width 23 height 70
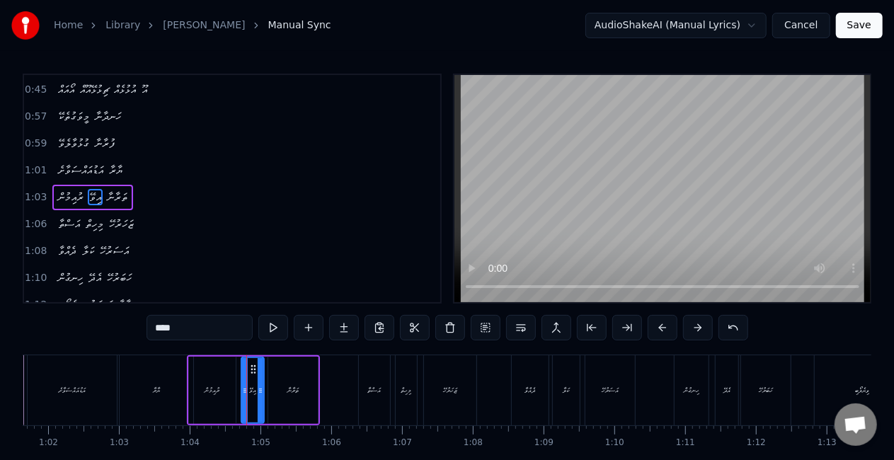
scroll to position [217, 0]
drag, startPoint x: 242, startPoint y: 391, endPoint x: 235, endPoint y: 390, distance: 7.2
click at [235, 390] on icon at bounding box center [238, 390] width 6 height 11
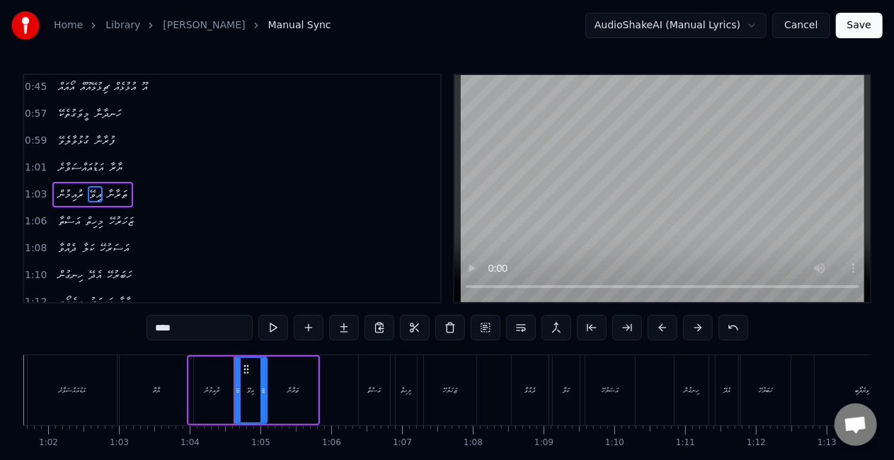
click at [262, 394] on icon at bounding box center [263, 390] width 6 height 11
click at [279, 393] on div "ތަރާނާ" at bounding box center [293, 390] width 50 height 67
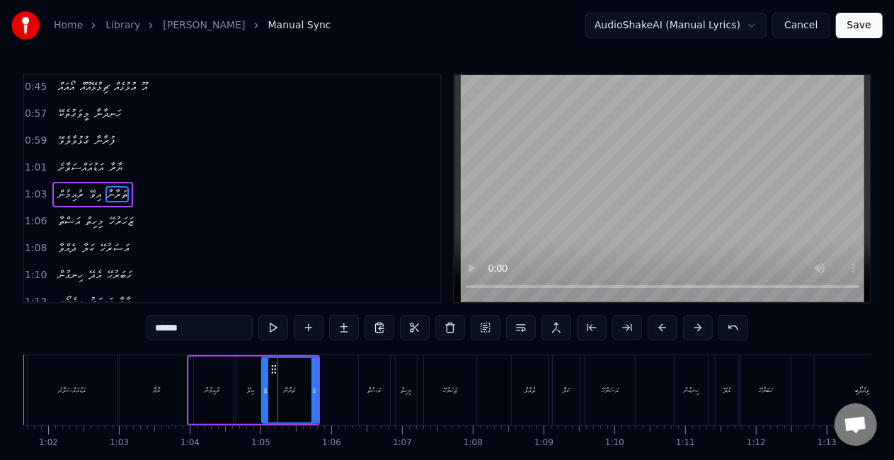
click at [265, 394] on icon at bounding box center [266, 390] width 6 height 11
drag, startPoint x: 316, startPoint y: 385, endPoint x: 324, endPoint y: 386, distance: 7.9
click at [324, 386] on icon at bounding box center [322, 390] width 6 height 11
click at [209, 386] on div "ރުއިމުން" at bounding box center [212, 390] width 15 height 11
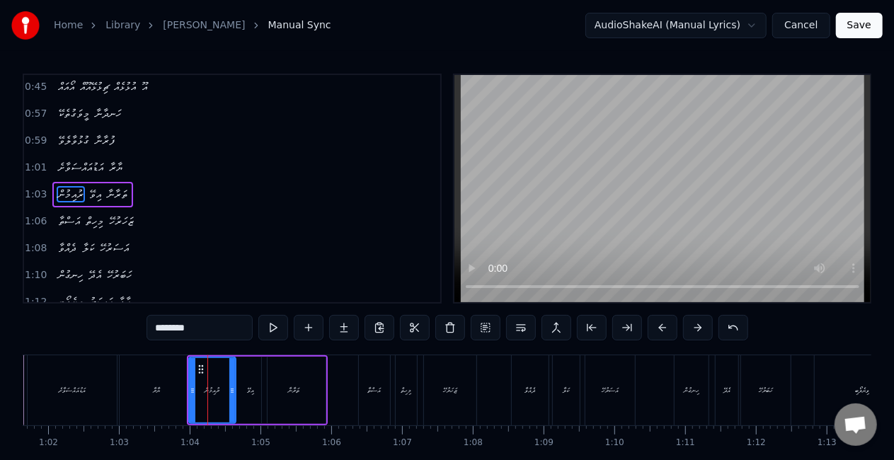
click at [170, 381] on div "ޔާރާ" at bounding box center [157, 390] width 74 height 70
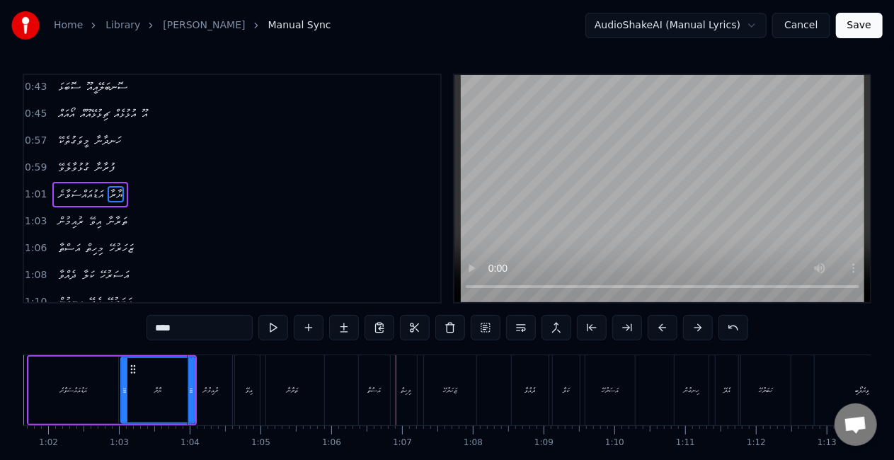
click at [364, 396] on div "އަސްތާ" at bounding box center [374, 390] width 31 height 70
type input "******"
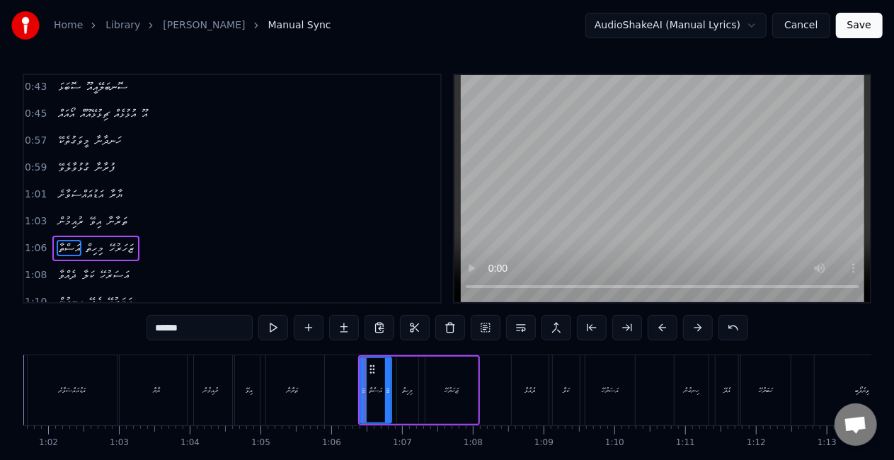
scroll to position [243, 0]
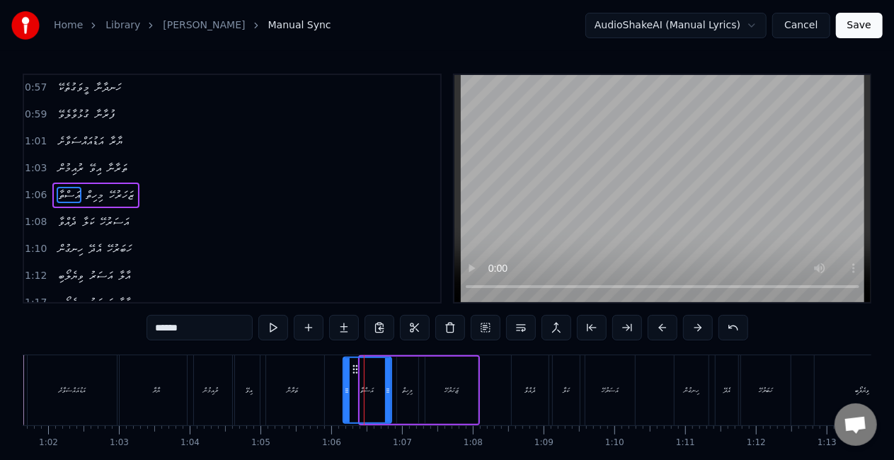
drag, startPoint x: 362, startPoint y: 396, endPoint x: 346, endPoint y: 395, distance: 16.3
click at [346, 395] on div at bounding box center [347, 390] width 6 height 64
click at [391, 391] on icon at bounding box center [392, 390] width 6 height 11
click at [326, 385] on div "ރުއިމުން އިވޭ ތަރާނާ" at bounding box center [257, 390] width 141 height 70
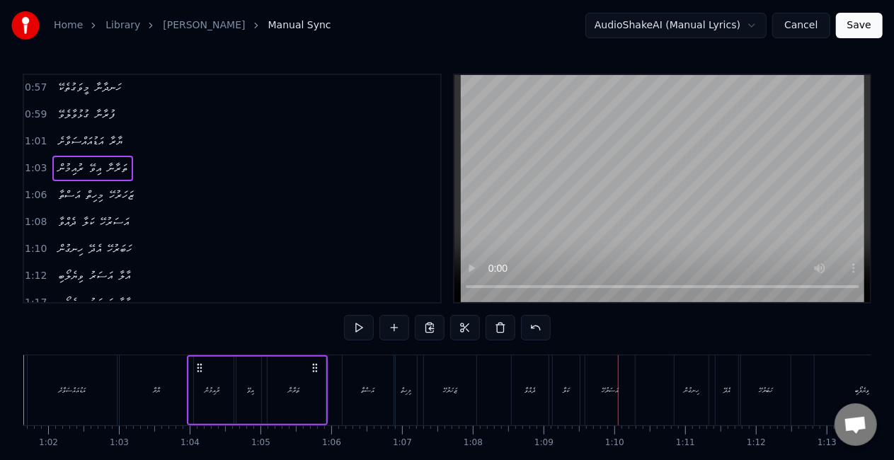
click at [521, 389] on div "ދެއްވާ" at bounding box center [530, 390] width 37 height 70
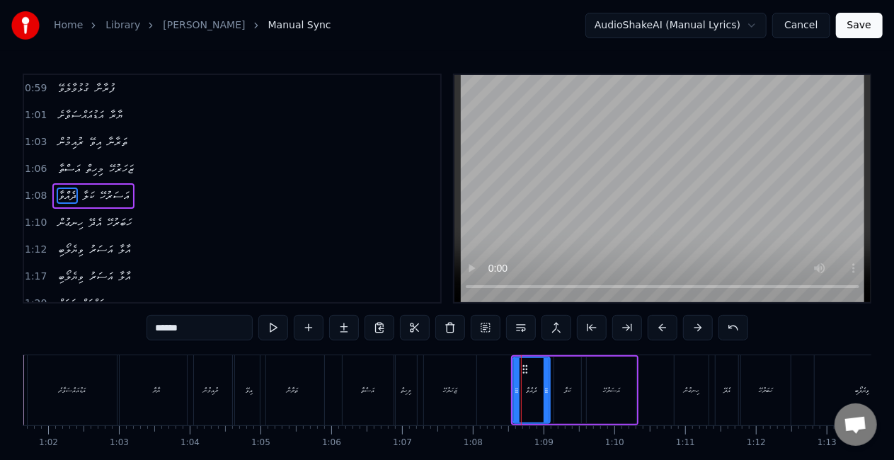
click at [400, 398] on div "މިހިތް" at bounding box center [406, 390] width 21 height 70
type input "******"
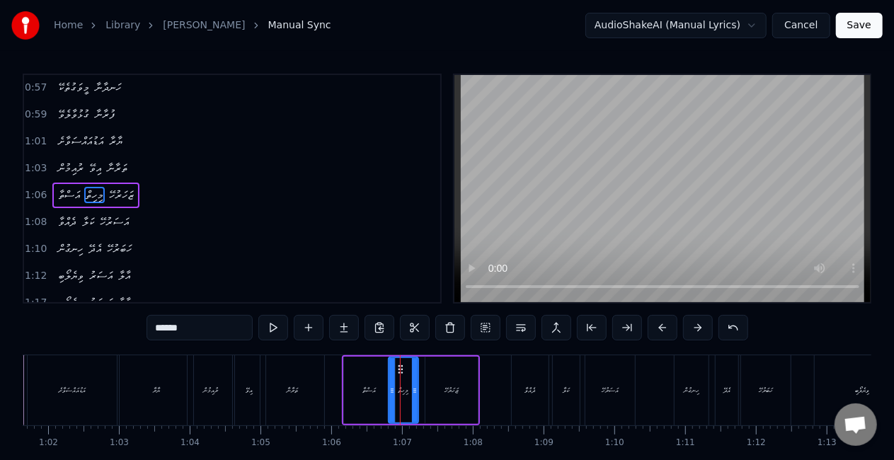
click at [389, 393] on icon at bounding box center [392, 390] width 6 height 11
click at [420, 391] on icon at bounding box center [419, 390] width 6 height 11
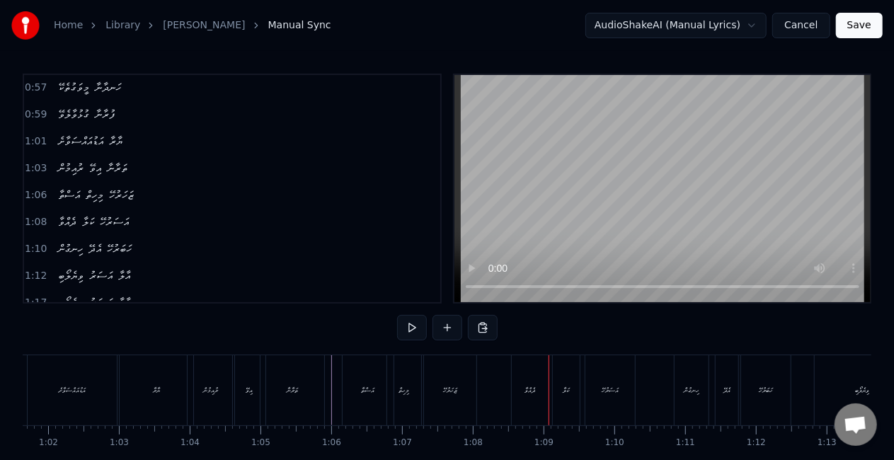
click at [515, 385] on div "ދެއްވާ" at bounding box center [530, 390] width 37 height 70
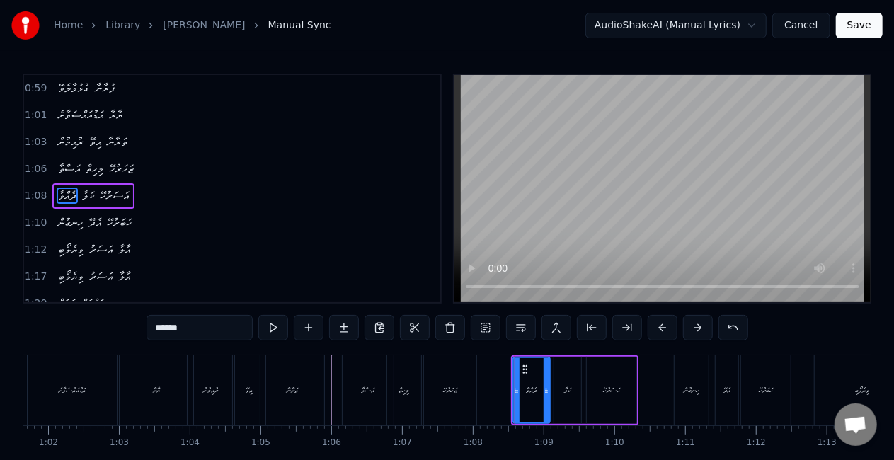
scroll to position [269, 0]
drag, startPoint x: 514, startPoint y: 393, endPoint x: 503, endPoint y: 389, distance: 11.2
click at [503, 389] on icon at bounding box center [506, 390] width 6 height 11
click at [548, 395] on icon at bounding box center [548, 390] width 6 height 11
click at [560, 392] on div "ކަލާ" at bounding box center [567, 390] width 27 height 67
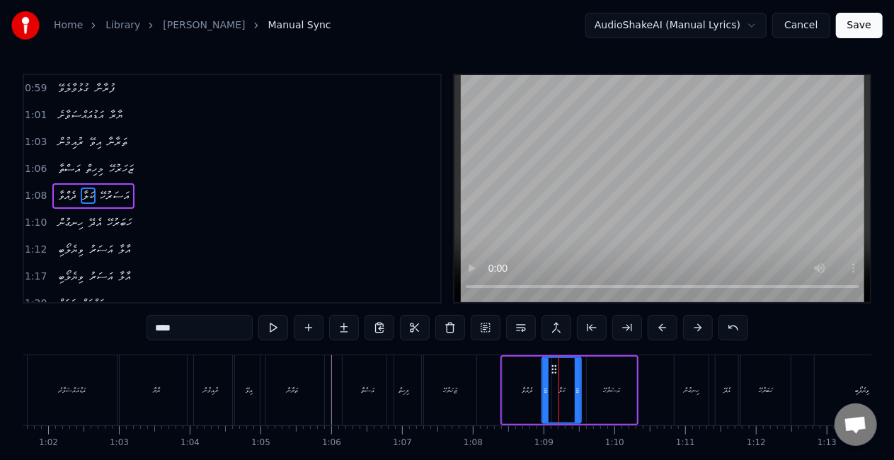
drag, startPoint x: 559, startPoint y: 392, endPoint x: 551, endPoint y: 394, distance: 8.6
click at [549, 394] on icon at bounding box center [546, 390] width 6 height 11
click at [580, 389] on icon at bounding box center [580, 390] width 6 height 11
click at [611, 391] on div "އަސަރުހޭ" at bounding box center [611, 390] width 17 height 11
type input "********"
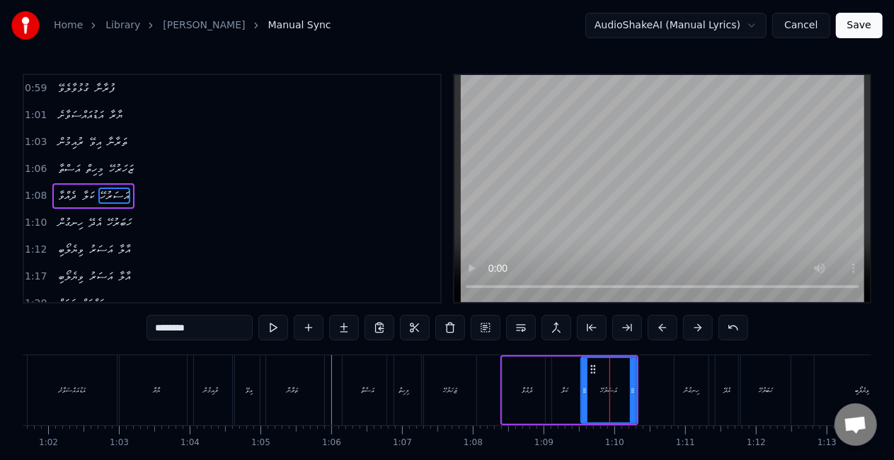
click at [583, 390] on icon at bounding box center [585, 390] width 6 height 11
click at [637, 391] on icon at bounding box center [636, 390] width 6 height 11
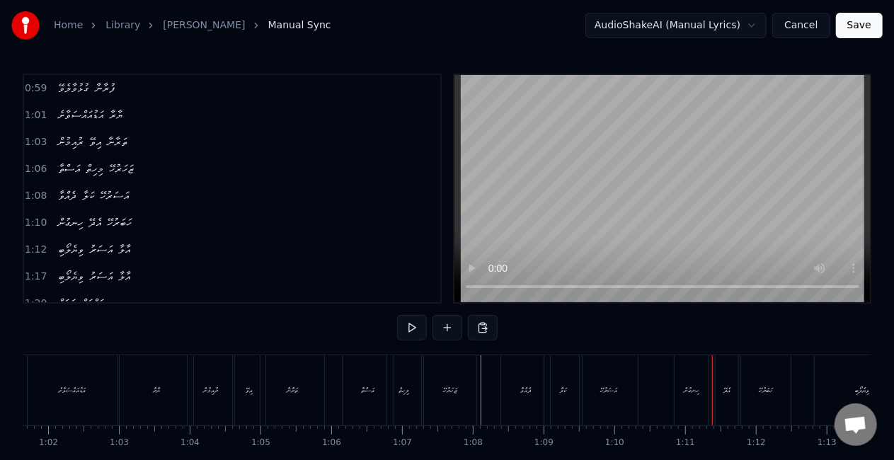
click at [685, 383] on div "ހިނގުން" at bounding box center [692, 390] width 34 height 70
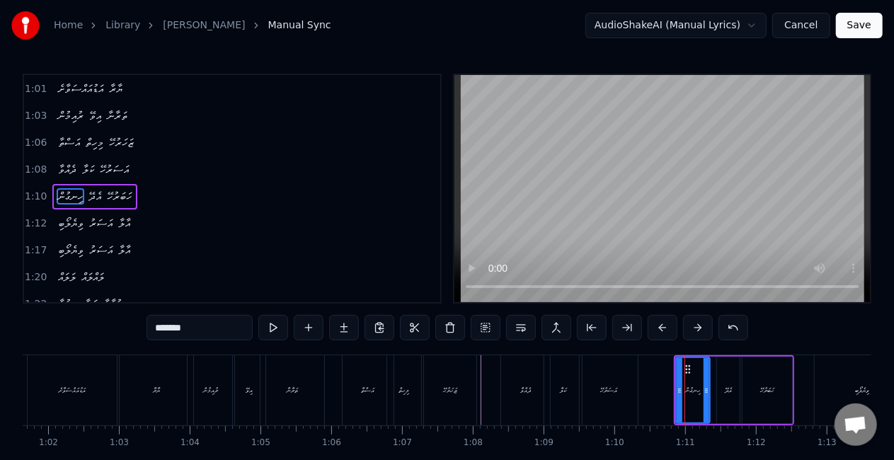
scroll to position [296, 0]
click at [675, 389] on icon at bounding box center [675, 390] width 6 height 11
click at [719, 393] on div "އެދޭ" at bounding box center [728, 390] width 23 height 67
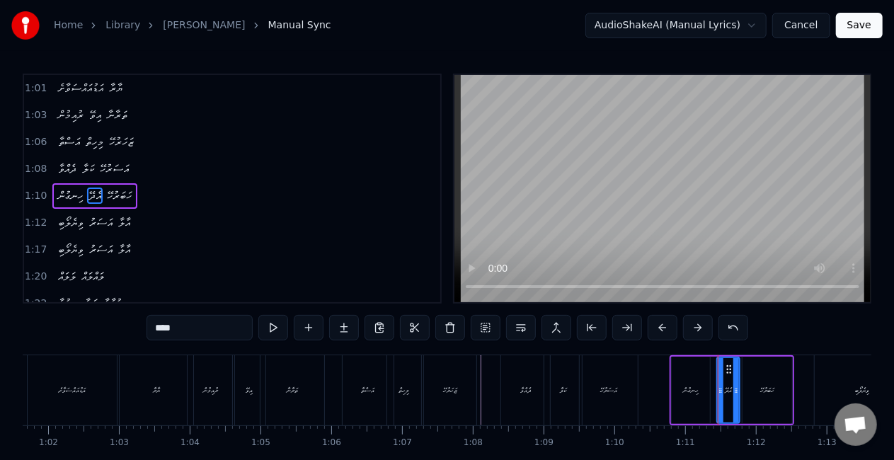
click at [698, 392] on div "ހިނގުން" at bounding box center [691, 390] width 16 height 11
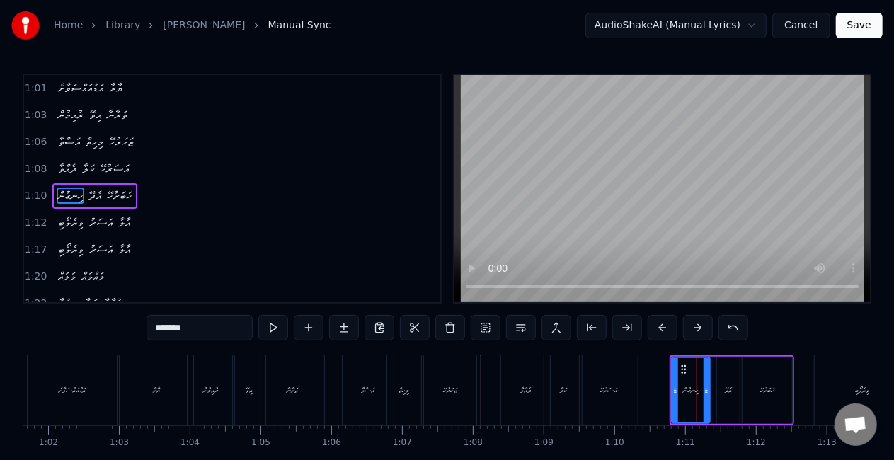
click at [721, 391] on div "އެދޭ" at bounding box center [728, 390] width 23 height 67
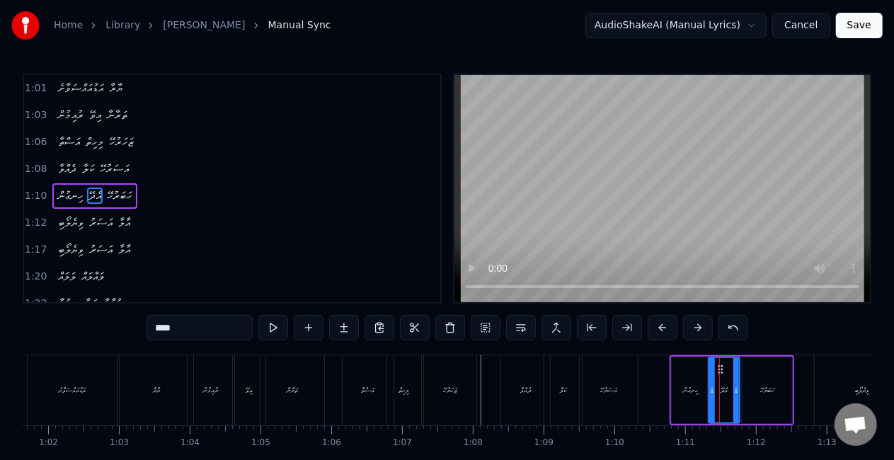
click at [712, 391] on icon at bounding box center [712, 390] width 6 height 11
click at [755, 388] on div "ހަބަރުހޭ" at bounding box center [768, 390] width 50 height 67
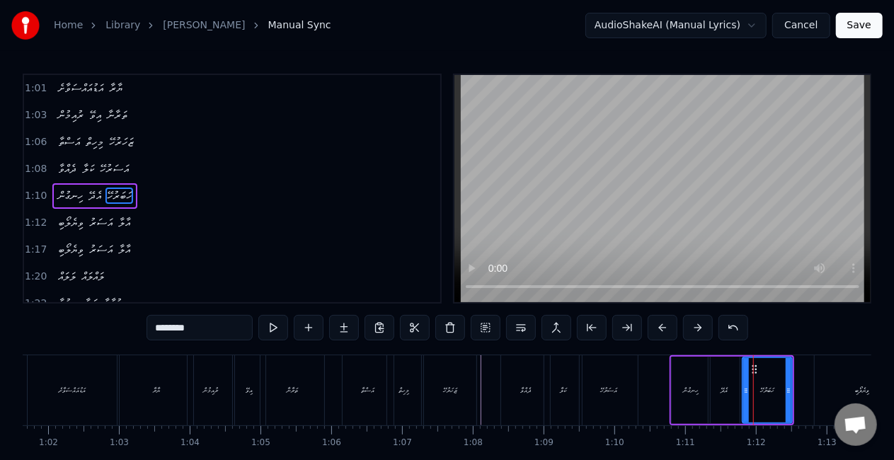
click at [723, 391] on div "އެދޭ" at bounding box center [724, 390] width 7 height 11
type input "****"
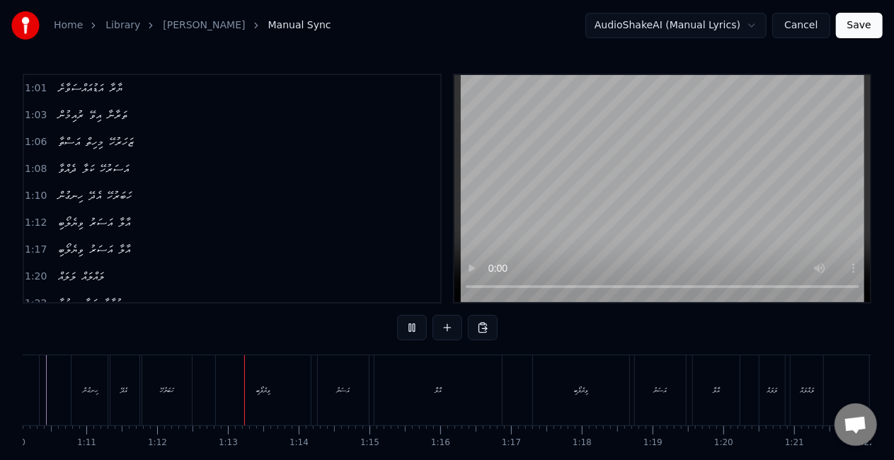
scroll to position [0, 5080]
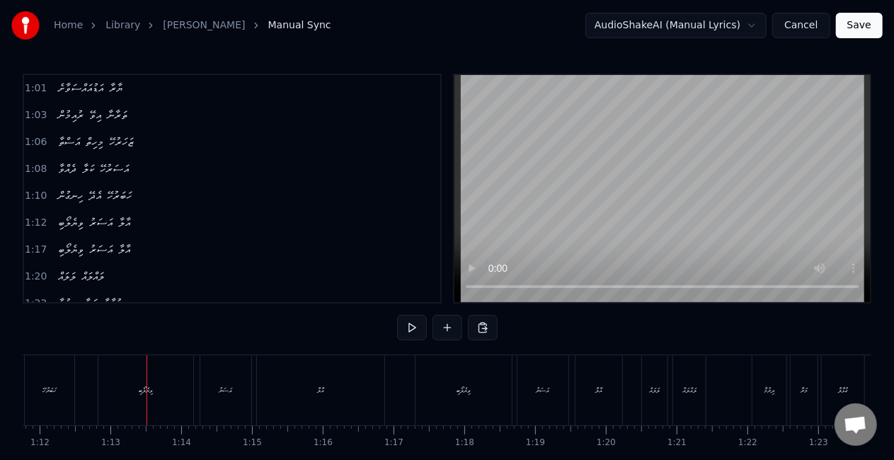
click at [181, 385] on div "ވިޔެލޯބި" at bounding box center [145, 390] width 95 height 70
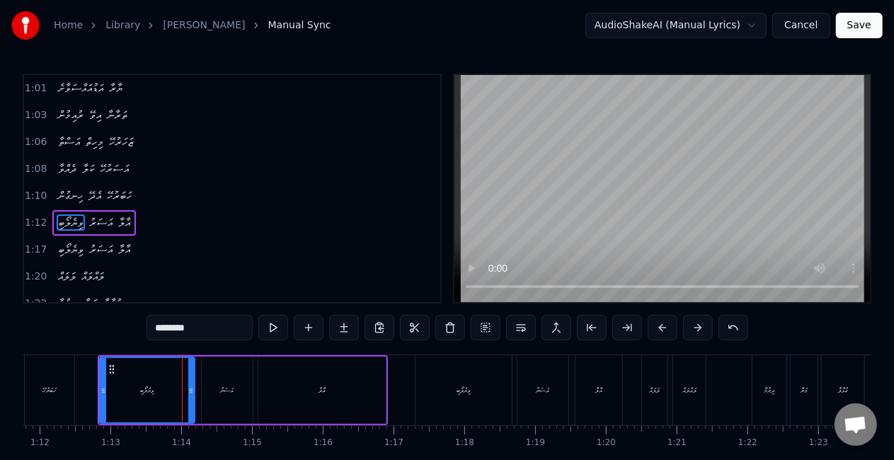
scroll to position [322, 0]
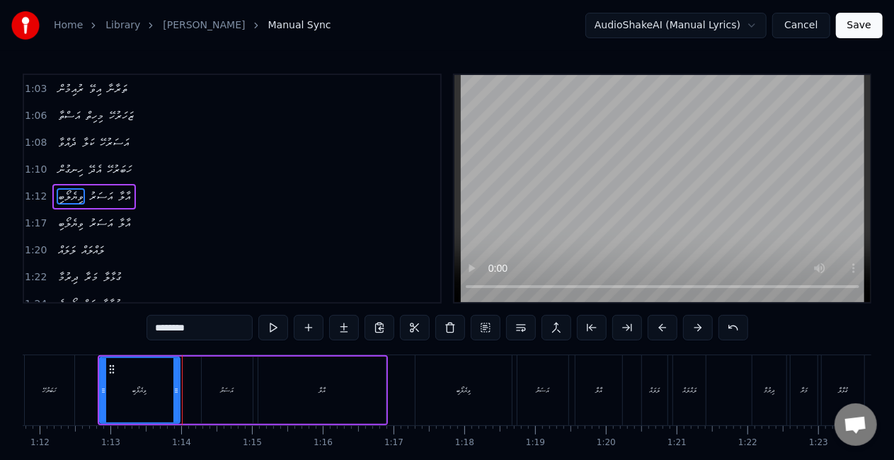
drag, startPoint x: 193, startPoint y: 389, endPoint x: 178, endPoint y: 389, distance: 14.9
click at [178, 389] on icon at bounding box center [176, 390] width 6 height 11
drag, startPoint x: 101, startPoint y: 389, endPoint x: 91, endPoint y: 388, distance: 10.0
click at [93, 389] on icon at bounding box center [96, 390] width 6 height 11
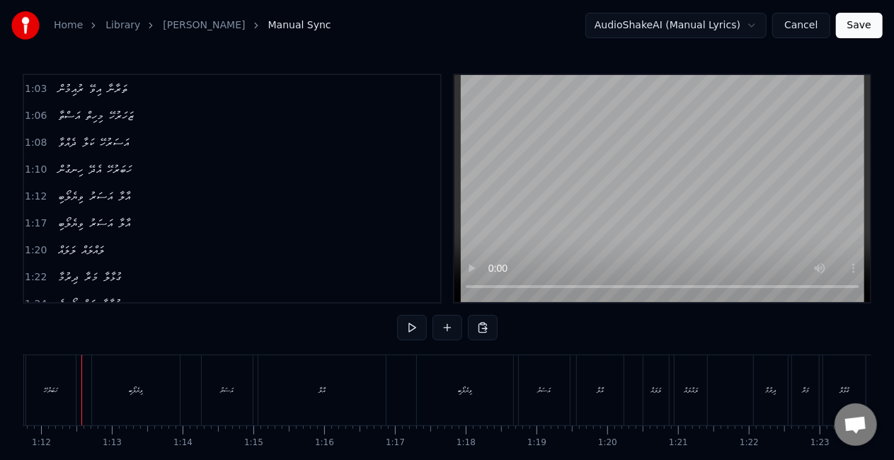
scroll to position [0, 5066]
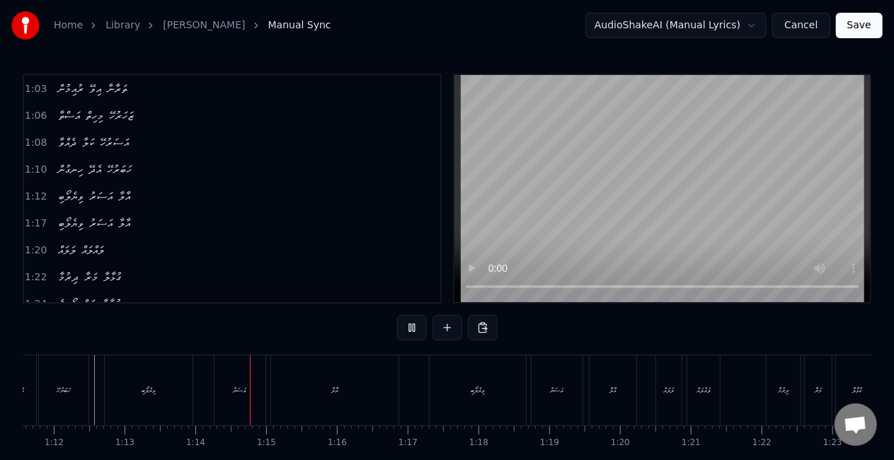
click at [447, 279] on div "0:25 ދިރުމާ މަރާ ގުޅާލާ 0:28 ލޯބީގެ ނަން އުވާލާ 0:30 ނޫރުން ކުރާ އުޖާލާ 0:32 ވި…" at bounding box center [447, 189] width 849 height 230
click at [259, 378] on div "އަސަރު" at bounding box center [239, 390] width 51 height 70
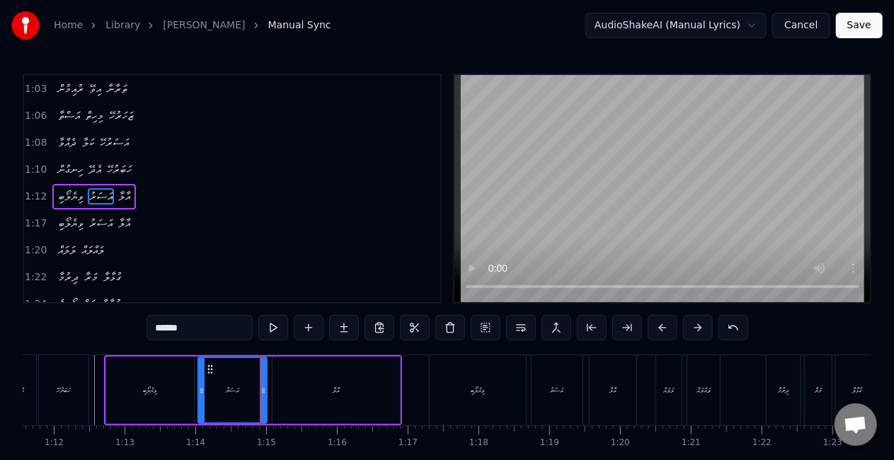
drag, startPoint x: 217, startPoint y: 391, endPoint x: 200, endPoint y: 388, distance: 17.2
click at [200, 388] on icon at bounding box center [202, 390] width 6 height 11
drag, startPoint x: 260, startPoint y: 389, endPoint x: 253, endPoint y: 388, distance: 7.9
click at [253, 388] on icon at bounding box center [256, 390] width 6 height 11
drag, startPoint x: 254, startPoint y: 392, endPoint x: 261, endPoint y: 389, distance: 7.9
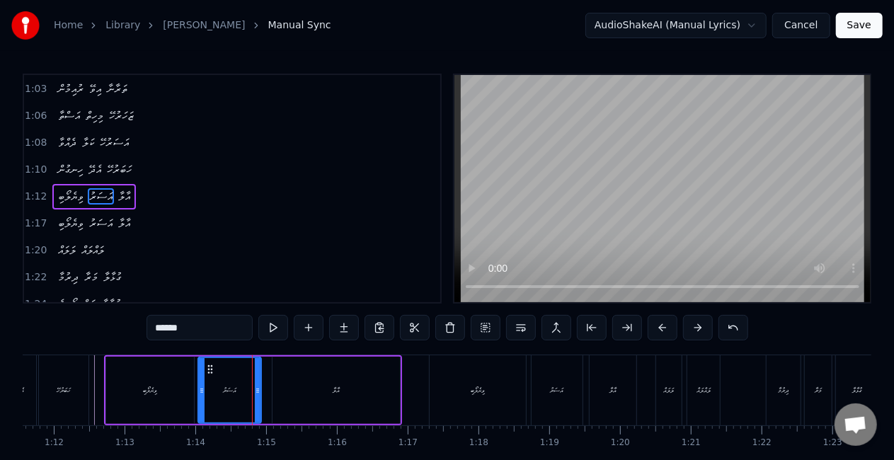
click at [260, 392] on icon at bounding box center [258, 390] width 6 height 11
click at [296, 384] on div "އާލާ" at bounding box center [336, 390] width 127 height 67
type input "****"
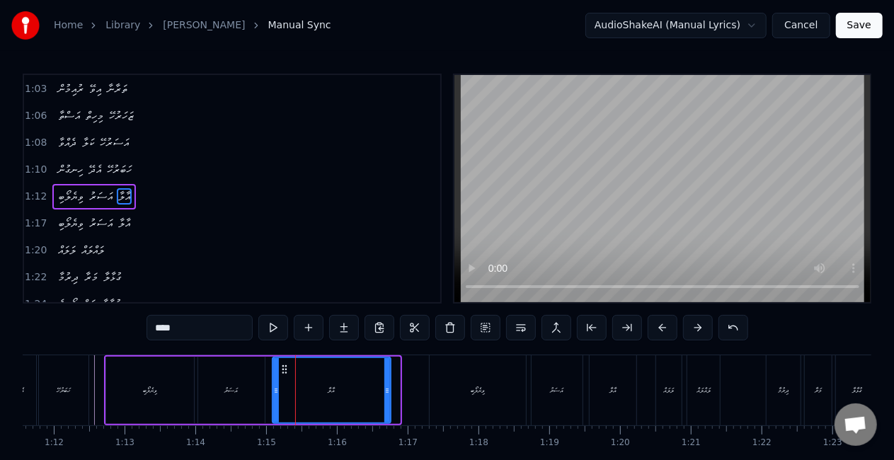
drag, startPoint x: 395, startPoint y: 389, endPoint x: 385, endPoint y: 389, distance: 9.9
click at [386, 389] on circle at bounding box center [386, 389] width 1 height 1
drag, startPoint x: 275, startPoint y: 395, endPoint x: 259, endPoint y: 394, distance: 15.6
click at [259, 394] on icon at bounding box center [261, 390] width 6 height 11
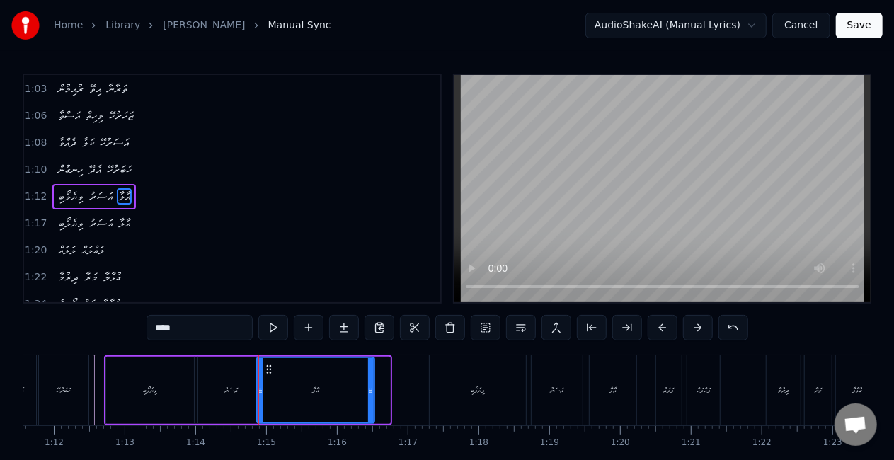
drag, startPoint x: 386, startPoint y: 394, endPoint x: 371, endPoint y: 394, distance: 15.6
click at [371, 394] on icon at bounding box center [371, 390] width 6 height 11
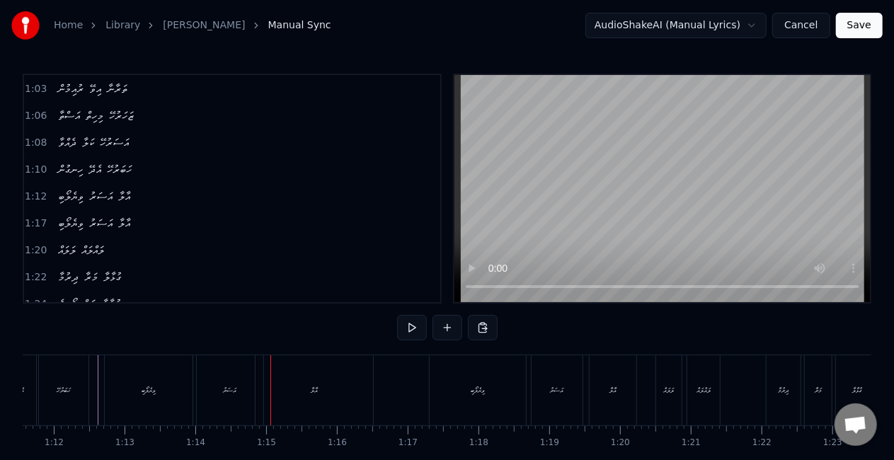
click at [237, 390] on div "އަސަރު" at bounding box center [230, 390] width 13 height 11
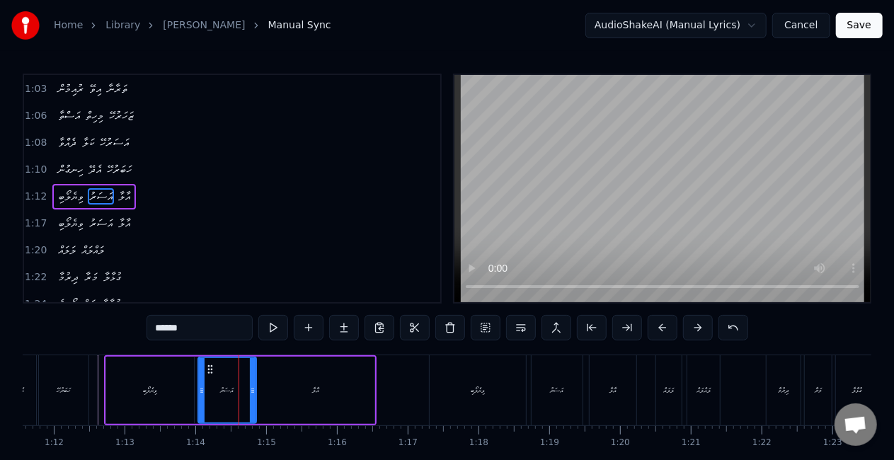
drag, startPoint x: 260, startPoint y: 392, endPoint x: 252, endPoint y: 392, distance: 8.5
click at [252, 392] on icon at bounding box center [253, 390] width 6 height 11
click at [132, 394] on div "ވިޔެލޯބި" at bounding box center [150, 390] width 88 height 67
type input "********"
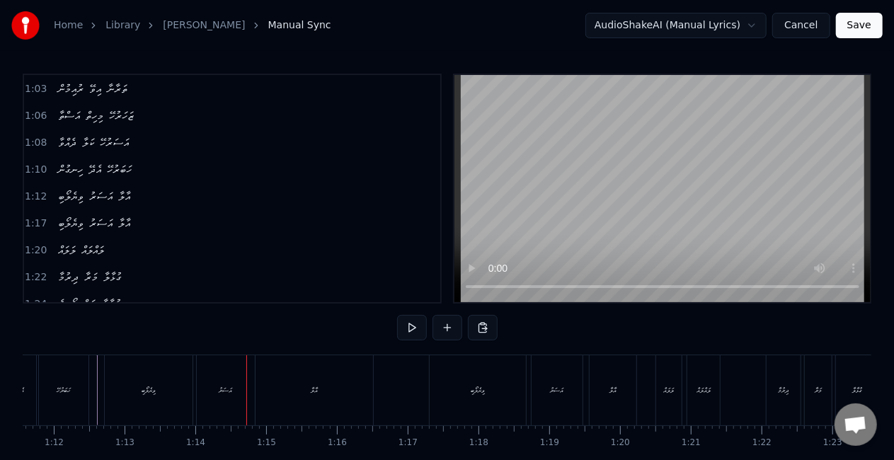
click at [217, 401] on div "އަސަރު" at bounding box center [226, 390] width 58 height 70
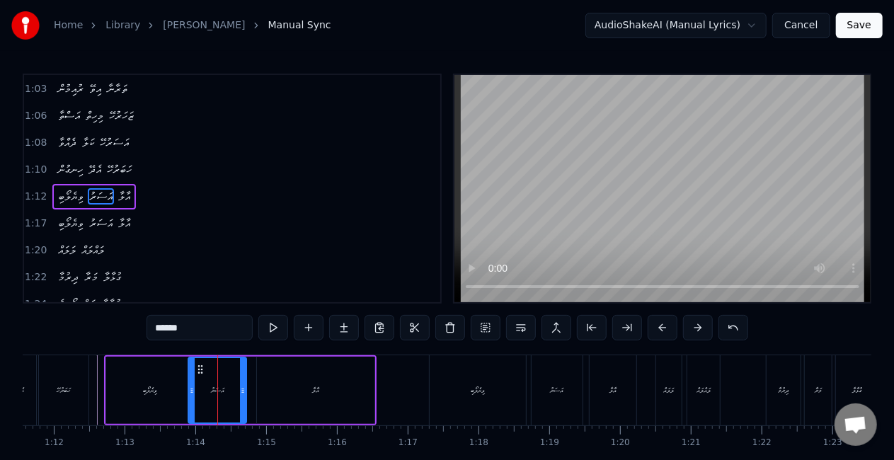
drag, startPoint x: 207, startPoint y: 365, endPoint x: 198, endPoint y: 365, distance: 9.2
click at [198, 366] on circle at bounding box center [198, 366] width 1 height 1
click at [118, 395] on div "ވިޔެލޯބި" at bounding box center [150, 390] width 88 height 67
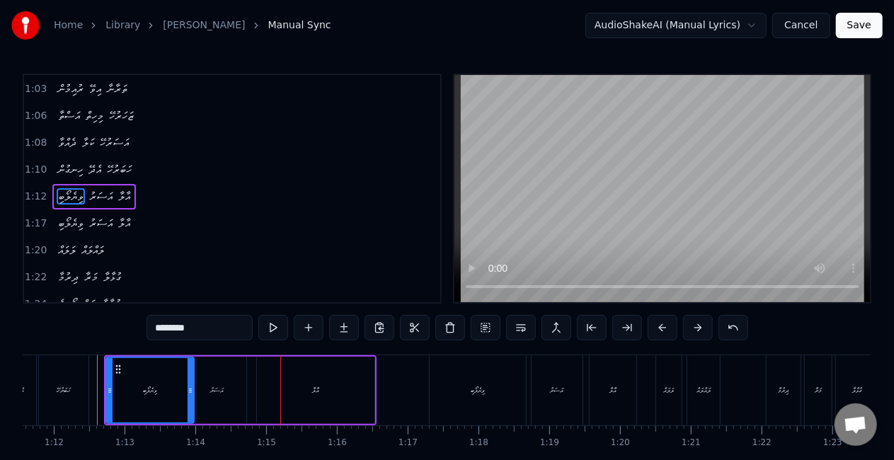
drag, startPoint x: 204, startPoint y: 413, endPoint x: 217, endPoint y: 400, distance: 18.0
click at [204, 412] on div "އަސަރު" at bounding box center [217, 390] width 58 height 67
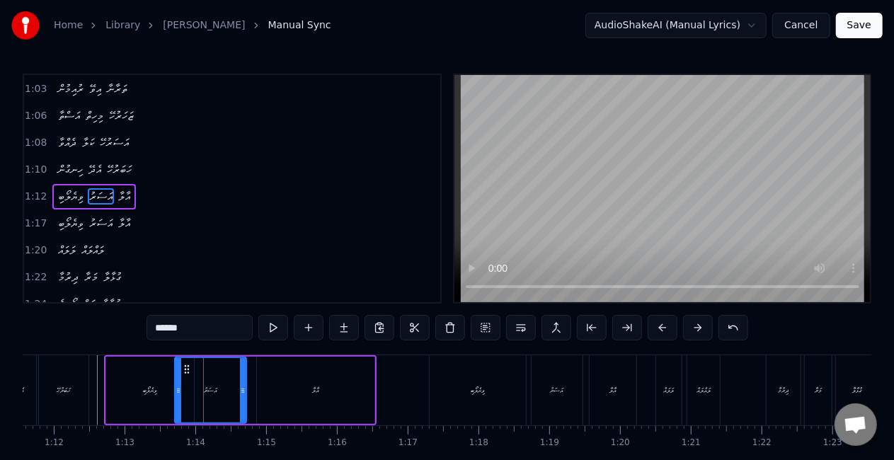
drag, startPoint x: 188, startPoint y: 399, endPoint x: 174, endPoint y: 398, distance: 14.2
click at [176, 398] on div at bounding box center [179, 390] width 6 height 64
click at [161, 399] on div "ވިޔެލޯބި" at bounding box center [150, 390] width 88 height 67
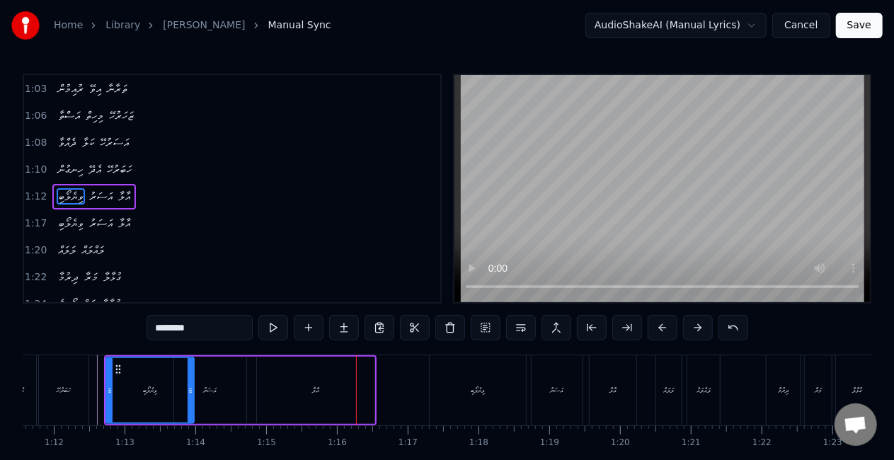
click at [195, 413] on div "އަސަރު" at bounding box center [210, 390] width 72 height 67
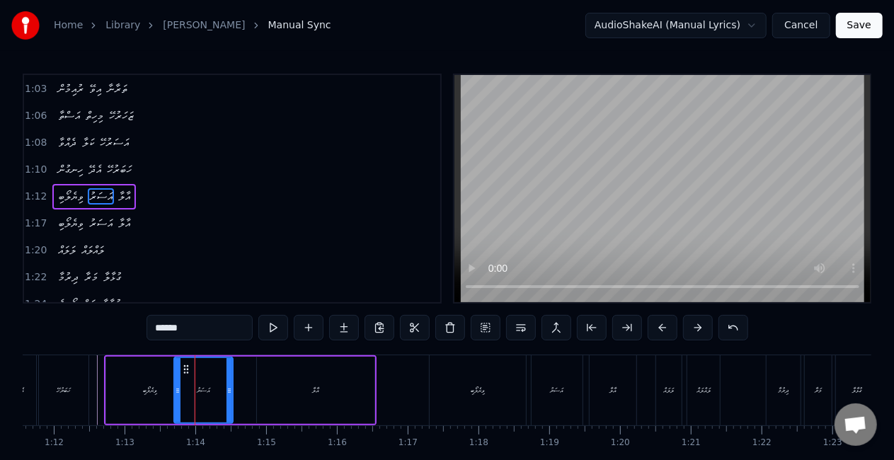
drag, startPoint x: 245, startPoint y: 396, endPoint x: 231, endPoint y: 396, distance: 14.2
click at [231, 396] on div at bounding box center [230, 390] width 6 height 64
click at [118, 392] on div "ވިޔެލޯބި" at bounding box center [150, 390] width 88 height 67
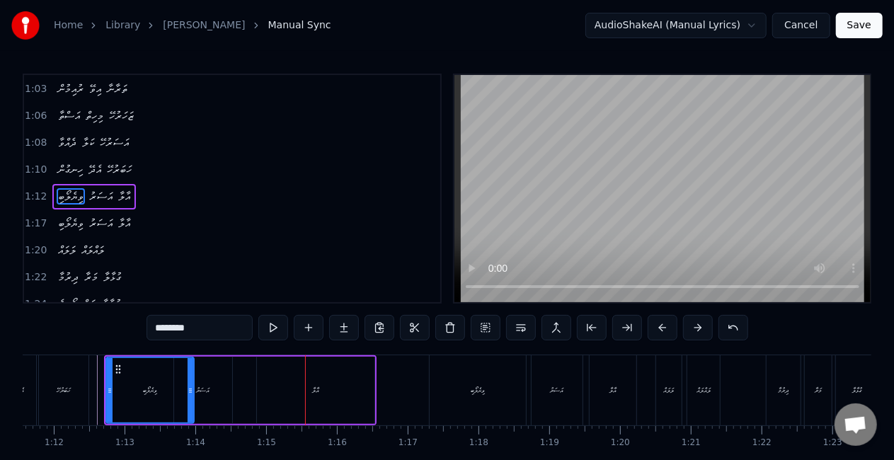
click at [343, 386] on div "އާލާ" at bounding box center [316, 390] width 118 height 67
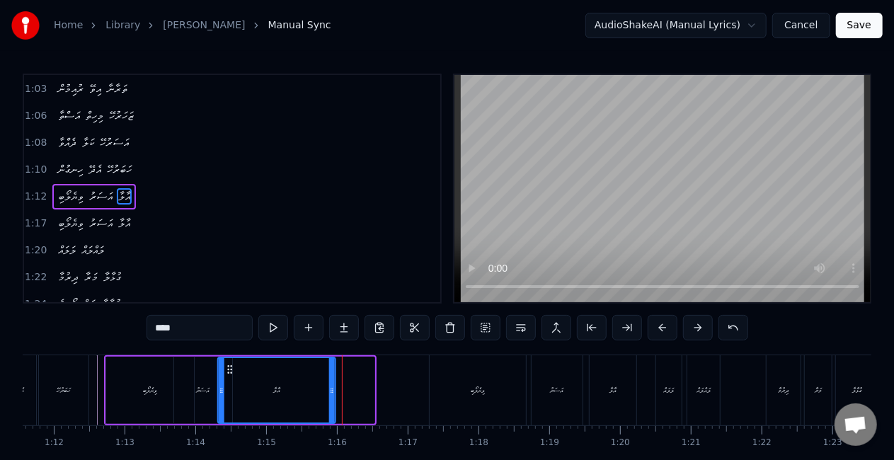
drag, startPoint x: 268, startPoint y: 366, endPoint x: 227, endPoint y: 363, distance: 40.4
click at [227, 364] on icon at bounding box center [229, 369] width 11 height 11
click at [167, 398] on div "ވިޔެލޯބި" at bounding box center [150, 390] width 88 height 67
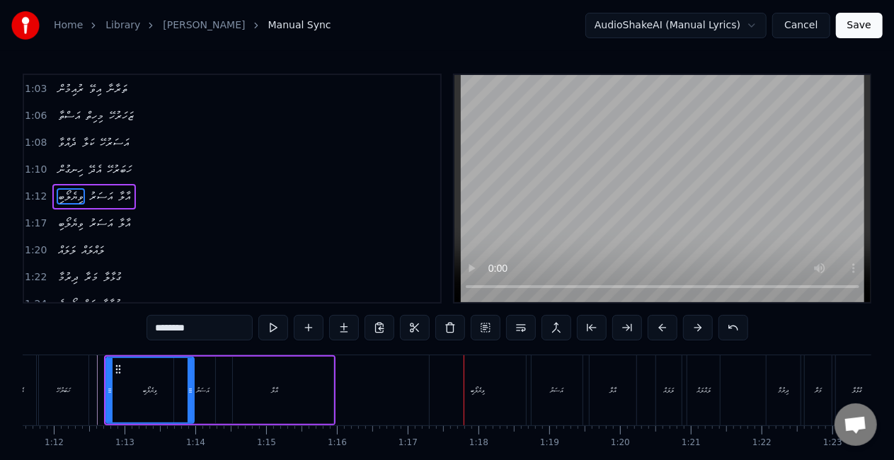
click at [76, 390] on div "ހަބަރުހޭ" at bounding box center [64, 390] width 50 height 70
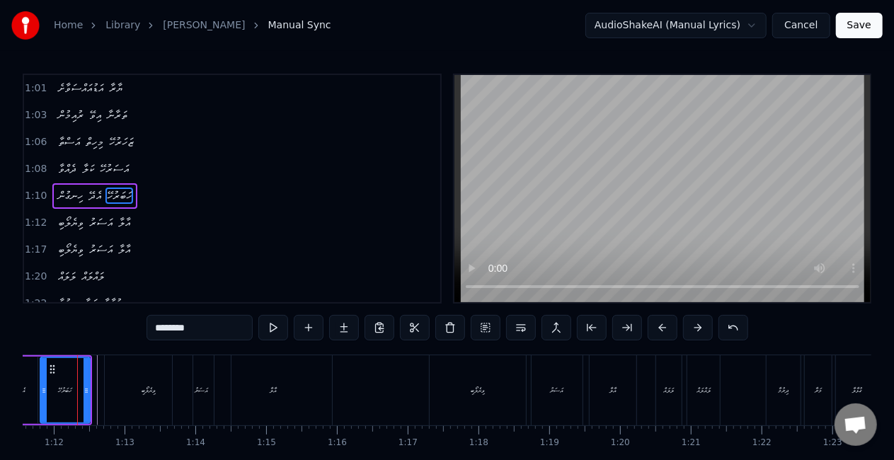
scroll to position [0, 5049]
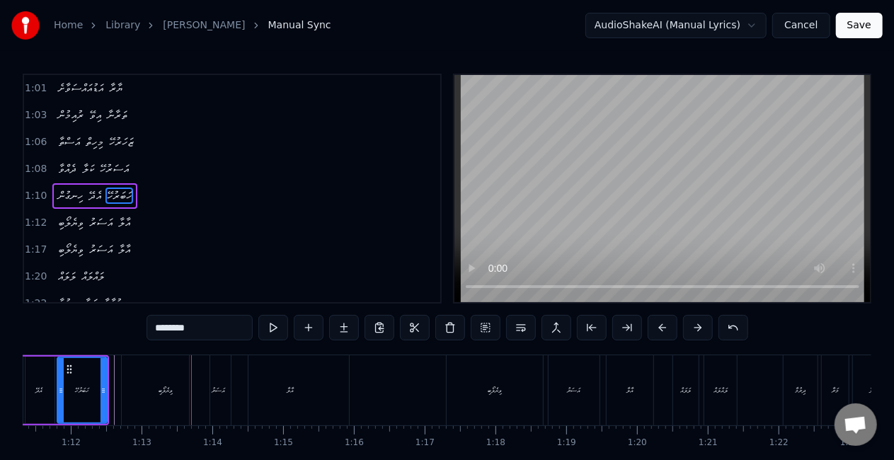
click at [156, 399] on div "ވިޔެލޯބި" at bounding box center [166, 390] width 88 height 70
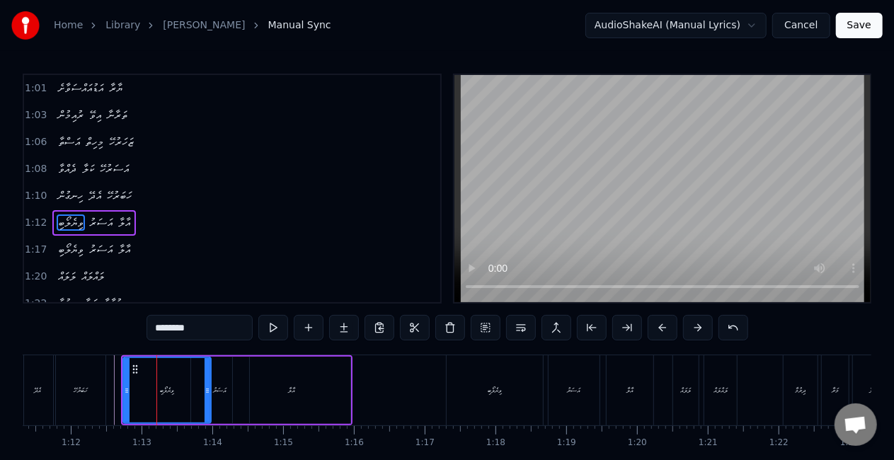
scroll to position [322, 0]
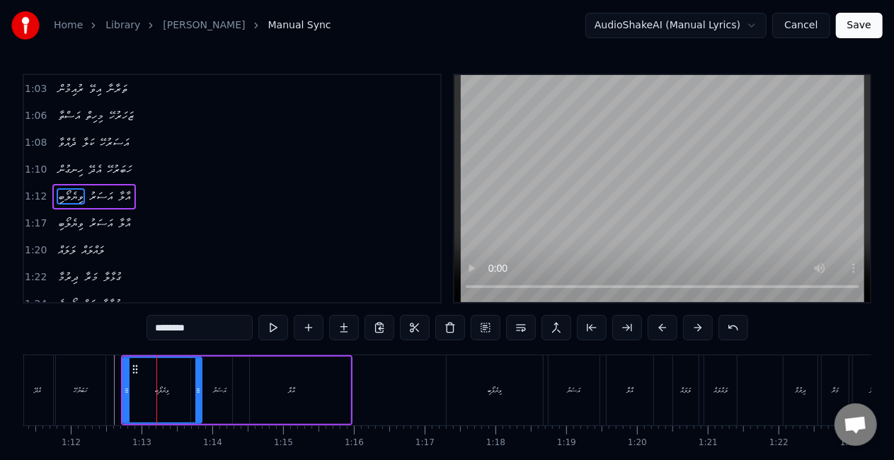
drag, startPoint x: 206, startPoint y: 391, endPoint x: 197, endPoint y: 390, distance: 9.3
click at [197, 390] on icon at bounding box center [198, 390] width 6 height 11
drag, startPoint x: 126, startPoint y: 391, endPoint x: 118, endPoint y: 389, distance: 7.9
click at [118, 389] on icon at bounding box center [119, 390] width 6 height 11
click at [74, 389] on div "ހަބަރުހޭ" at bounding box center [81, 390] width 14 height 11
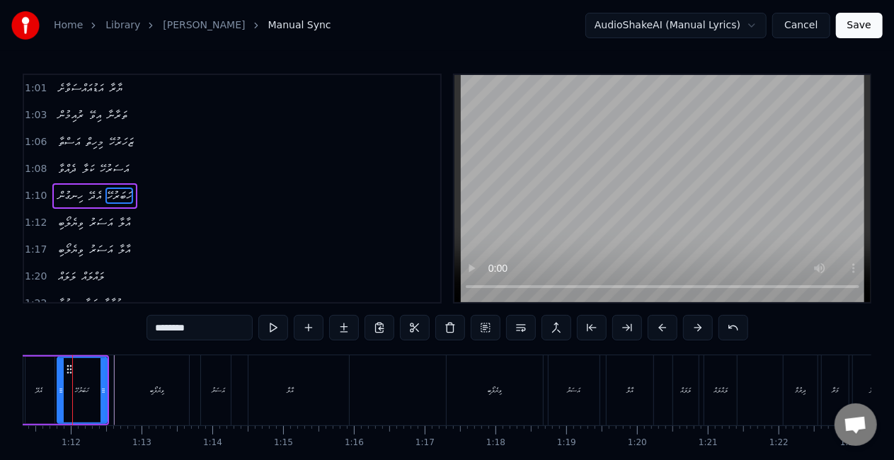
scroll to position [0, 5027]
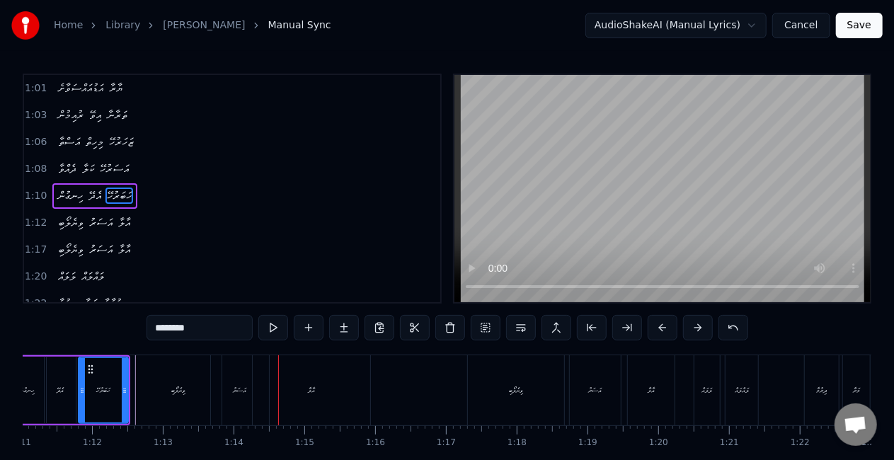
click at [173, 405] on div "ވިޔެލޯބި" at bounding box center [178, 390] width 86 height 70
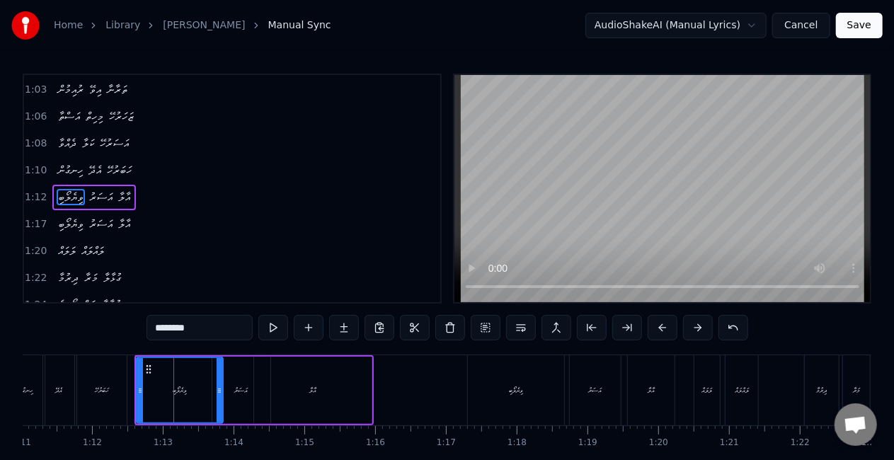
scroll to position [322, 0]
click at [215, 392] on icon at bounding box center [218, 390] width 6 height 11
click at [135, 391] on icon at bounding box center [137, 390] width 6 height 11
click at [116, 391] on div "ހަބަރުހޭ" at bounding box center [102, 390] width 50 height 70
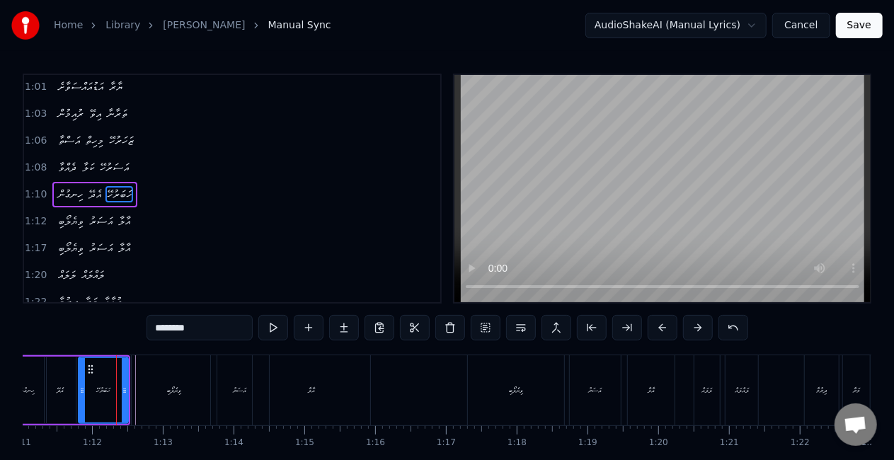
scroll to position [296, 0]
click at [245, 389] on div "އަސަރު" at bounding box center [240, 390] width 13 height 11
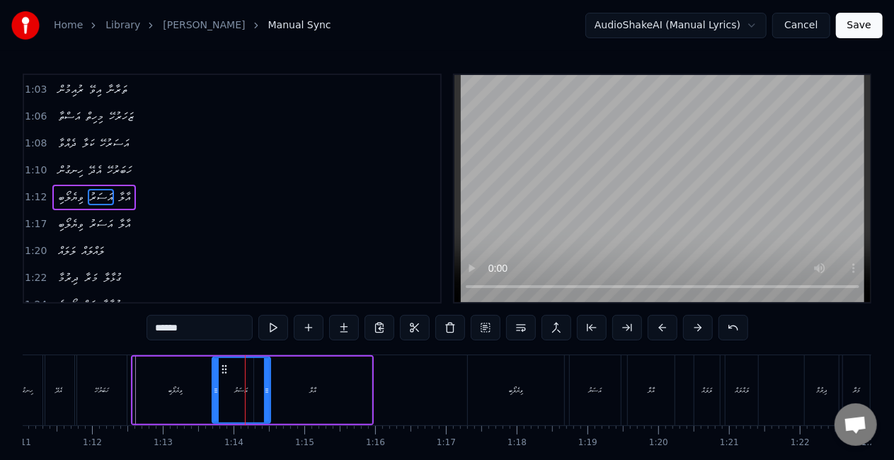
scroll to position [322, 0]
drag, startPoint x: 216, startPoint y: 394, endPoint x: 198, endPoint y: 391, distance: 17.9
click at [198, 391] on icon at bounding box center [199, 390] width 6 height 11
click at [163, 407] on div "ވިޔެލޯބި" at bounding box center [175, 390] width 85 height 67
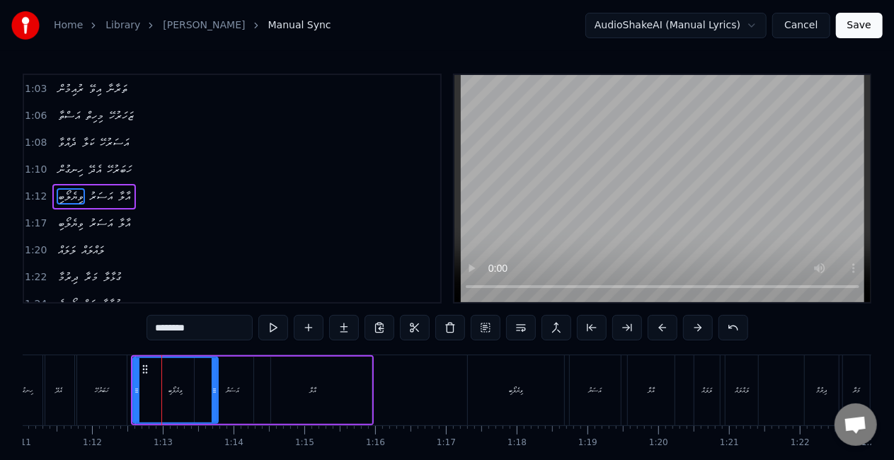
click at [453, 264] on div at bounding box center [662, 189] width 419 height 230
click at [226, 401] on div "އަސަރު" at bounding box center [233, 390] width 76 height 67
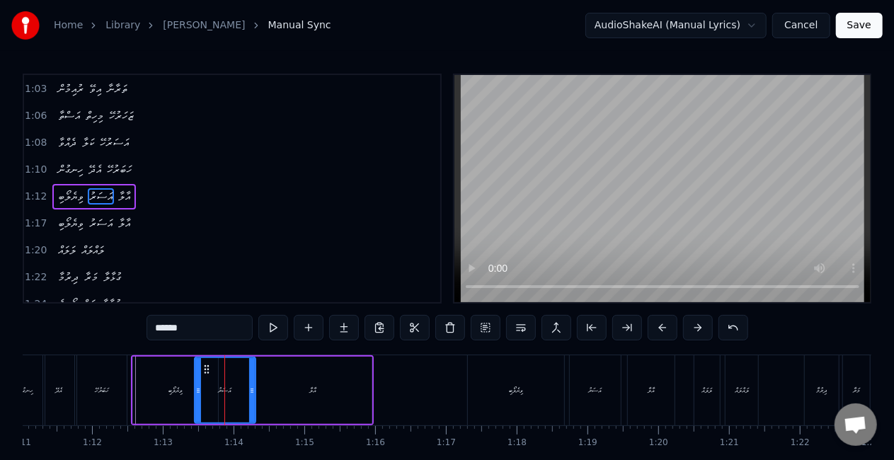
drag, startPoint x: 264, startPoint y: 390, endPoint x: 251, endPoint y: 389, distance: 13.5
click at [251, 389] on icon at bounding box center [252, 390] width 6 height 11
click at [195, 390] on icon at bounding box center [196, 390] width 6 height 11
click at [144, 390] on div "ވިޔެލޯބި" at bounding box center [175, 390] width 85 height 67
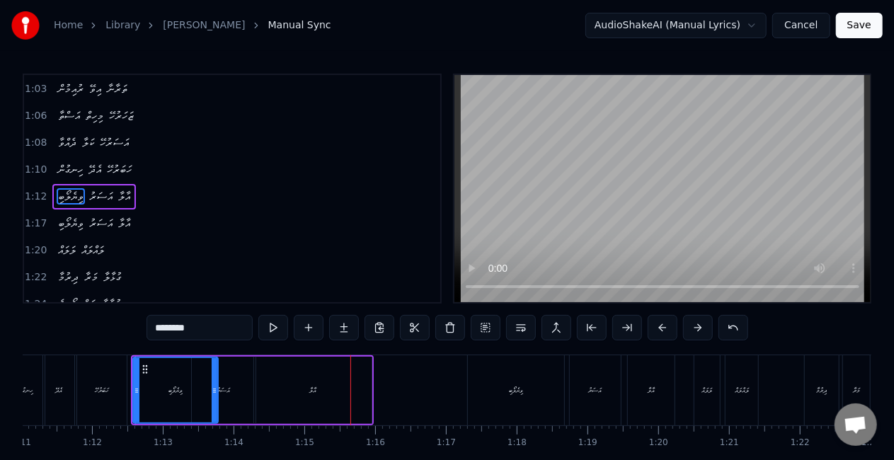
drag, startPoint x: 326, startPoint y: 396, endPoint x: 348, endPoint y: 384, distance: 25.6
click at [326, 395] on div "އާލާ" at bounding box center [313, 390] width 118 height 67
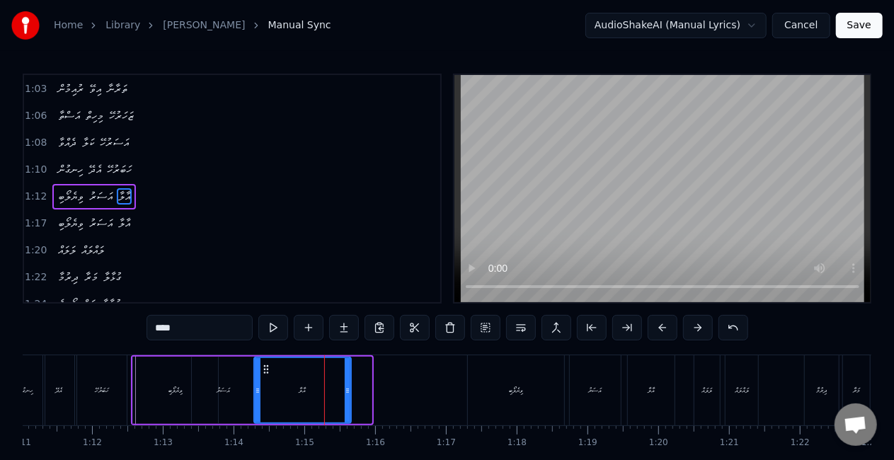
drag, startPoint x: 368, startPoint y: 395, endPoint x: 348, endPoint y: 389, distance: 21.3
click at [348, 389] on icon at bounding box center [348, 390] width 6 height 11
drag, startPoint x: 237, startPoint y: 386, endPoint x: 295, endPoint y: 319, distance: 88.8
click at [237, 384] on div "އަސަރު" at bounding box center [224, 390] width 64 height 67
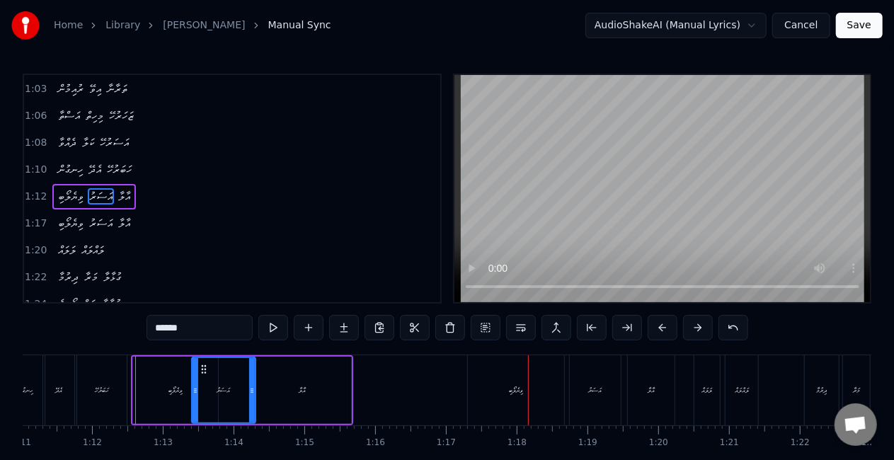
click at [481, 395] on div "ވިޔެލޯބި" at bounding box center [516, 390] width 96 height 70
type input "********"
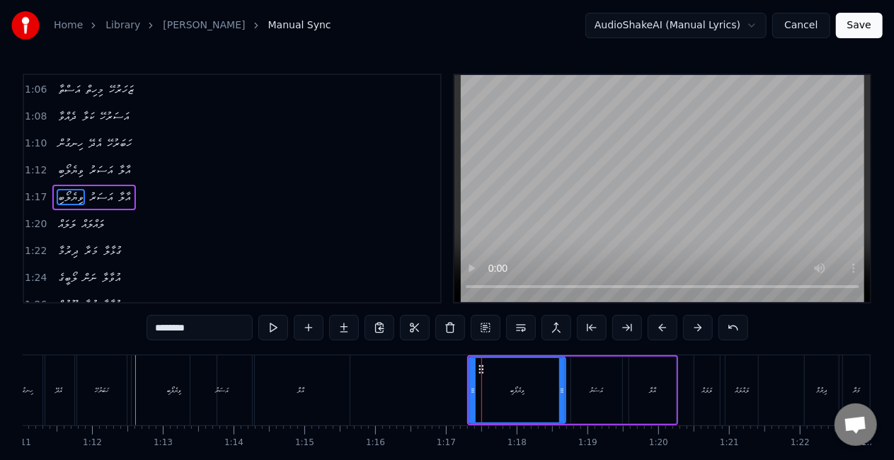
scroll to position [348, 0]
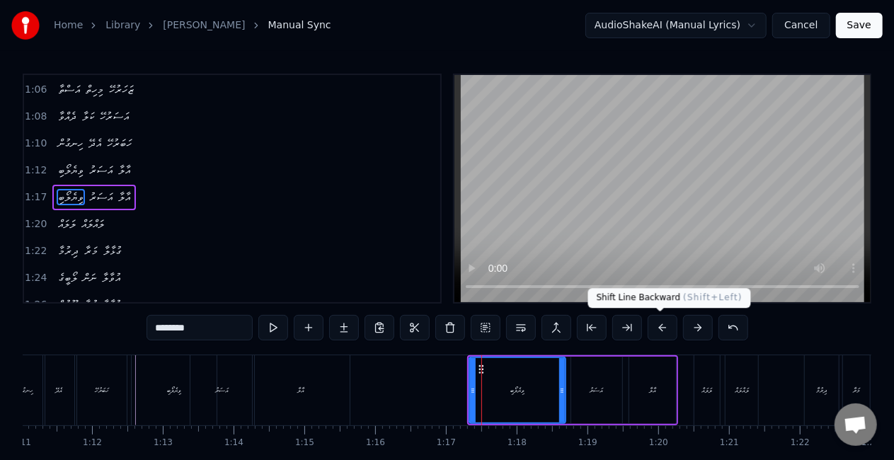
click at [660, 329] on button at bounding box center [663, 327] width 30 height 25
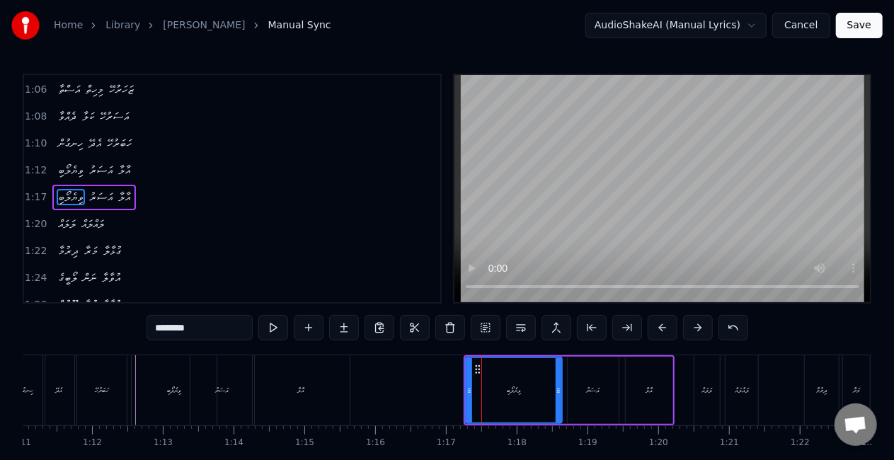
click at [660, 329] on button at bounding box center [663, 327] width 30 height 25
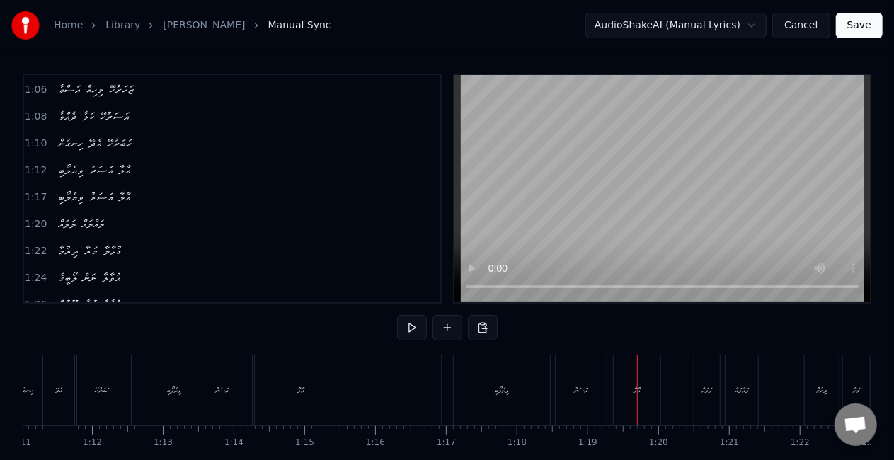
click at [558, 399] on div "އަސަރު" at bounding box center [581, 390] width 51 height 70
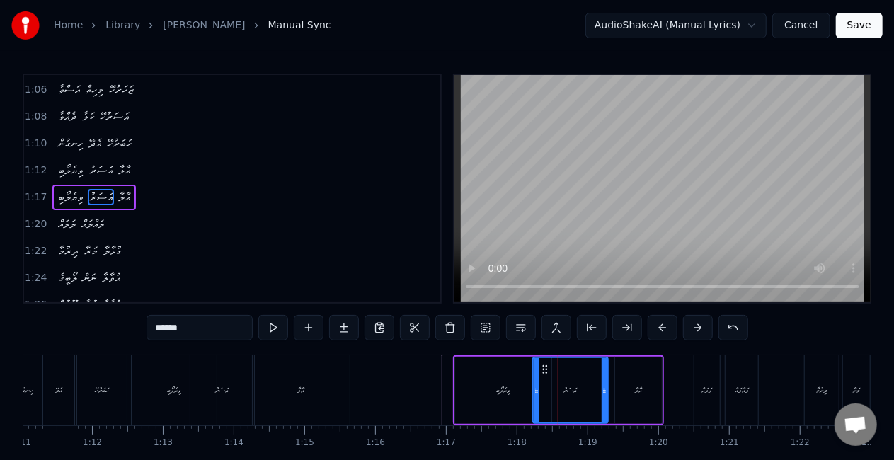
drag, startPoint x: 561, startPoint y: 396, endPoint x: 537, endPoint y: 390, distance: 24.9
click at [537, 390] on div at bounding box center [537, 390] width 6 height 64
drag, startPoint x: 605, startPoint y: 395, endPoint x: 592, endPoint y: 394, distance: 12.8
click at [592, 394] on icon at bounding box center [592, 390] width 6 height 11
click at [631, 391] on div "އާލާ" at bounding box center [638, 390] width 47 height 67
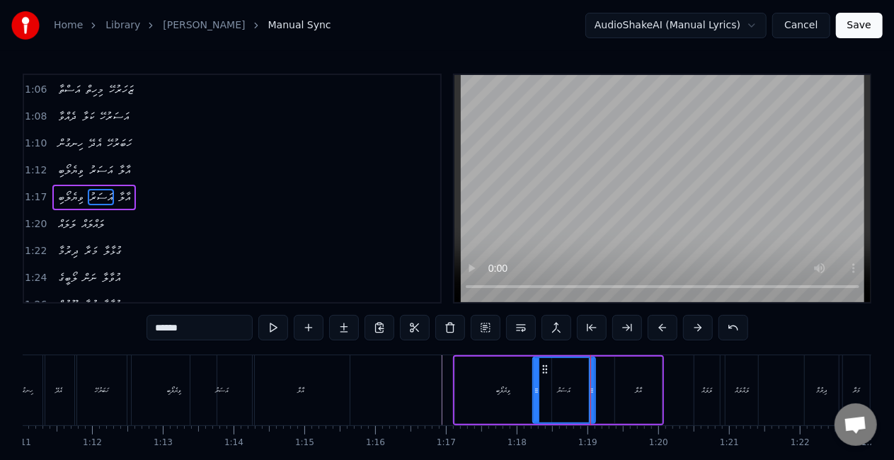
type input "****"
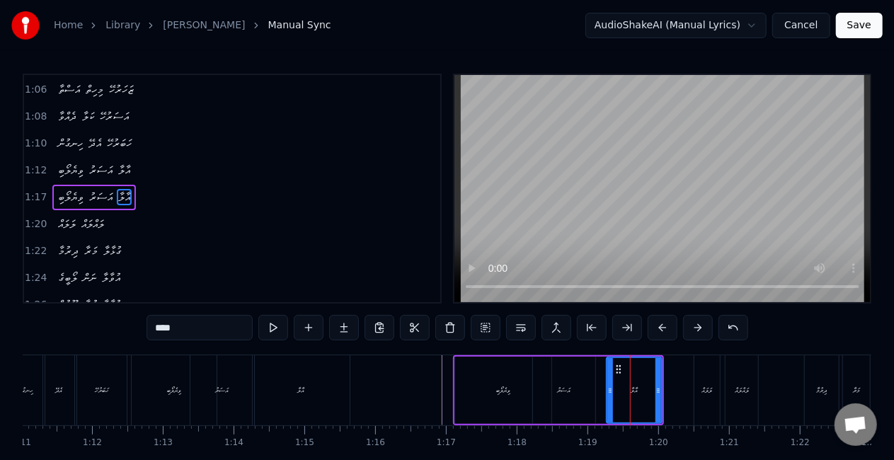
drag, startPoint x: 616, startPoint y: 396, endPoint x: 607, endPoint y: 396, distance: 8.5
click at [607, 396] on div at bounding box center [610, 390] width 6 height 64
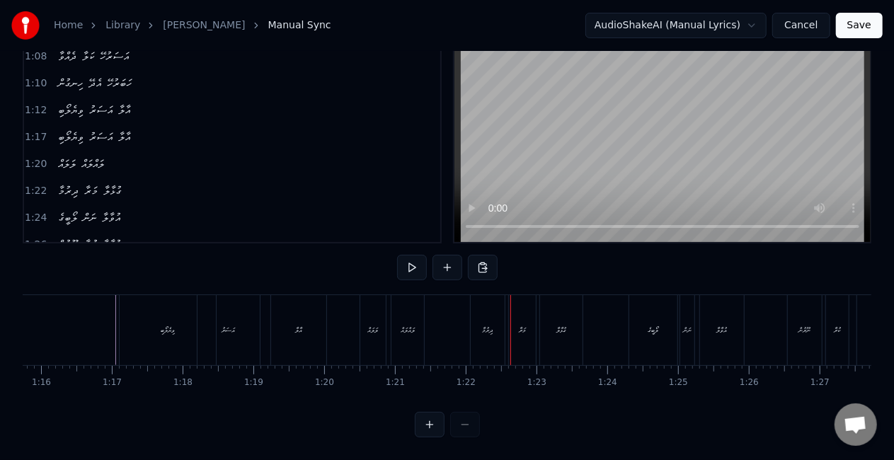
scroll to position [0, 5221]
click at [315, 325] on div "ވިޔެލޯބި" at bounding box center [308, 330] width 14 height 11
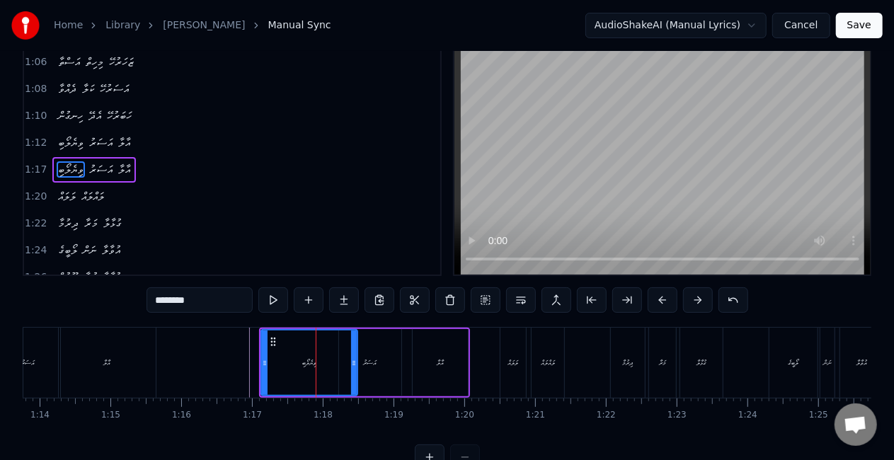
scroll to position [0, 0]
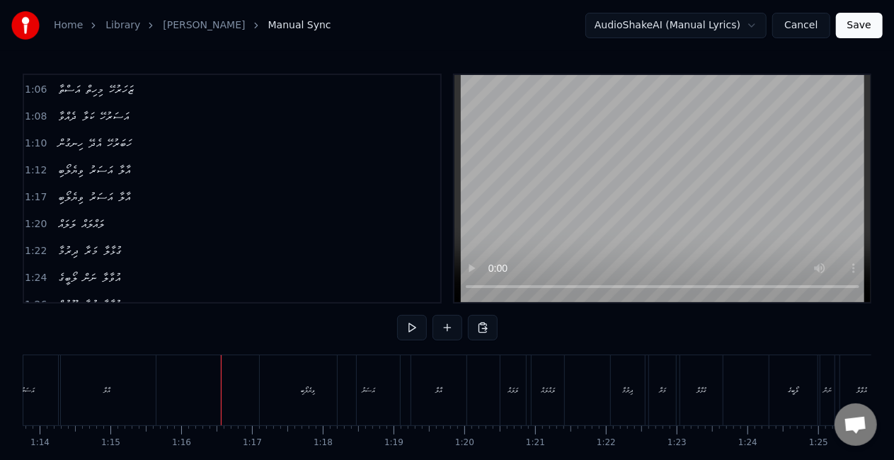
click at [628, 395] on div "ދިރުމާ" at bounding box center [628, 390] width 11 height 11
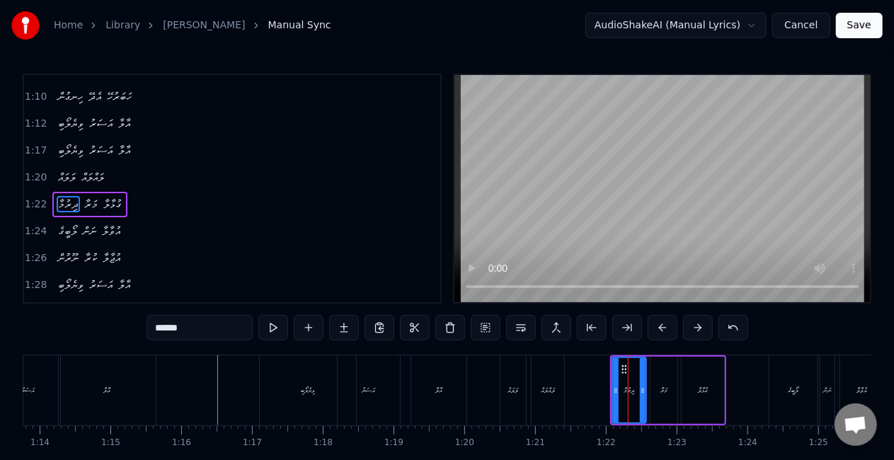
scroll to position [401, 0]
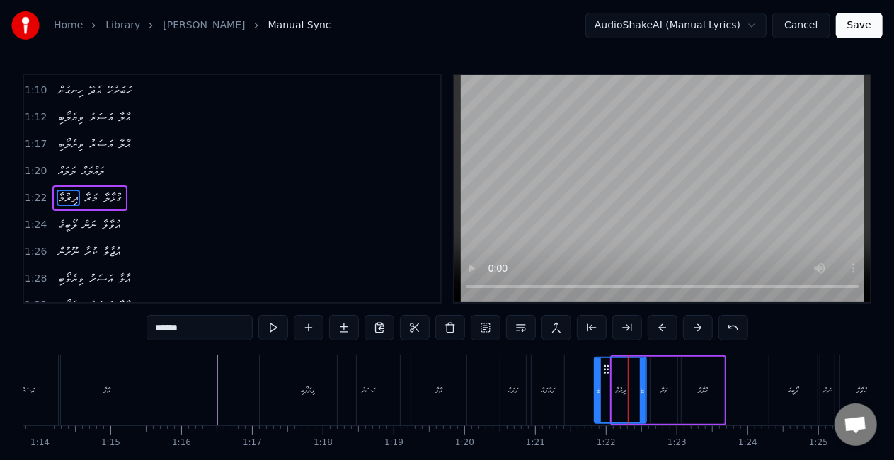
drag, startPoint x: 614, startPoint y: 401, endPoint x: 597, endPoint y: 401, distance: 17.7
click at [597, 401] on div at bounding box center [598, 390] width 6 height 64
click at [660, 394] on div "މަރާ" at bounding box center [663, 390] width 7 height 11
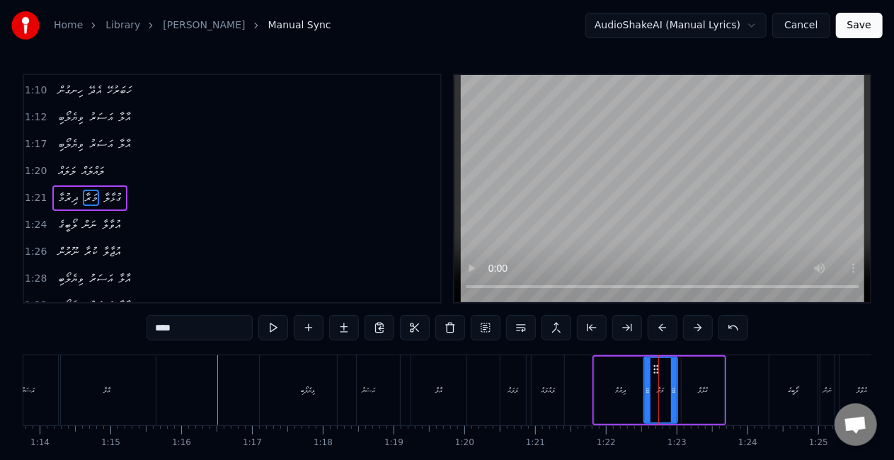
click at [648, 399] on div at bounding box center [648, 390] width 6 height 64
click at [680, 394] on icon at bounding box center [678, 390] width 6 height 11
click at [695, 391] on div "ގުޅާލާ" at bounding box center [703, 390] width 42 height 67
type input "******"
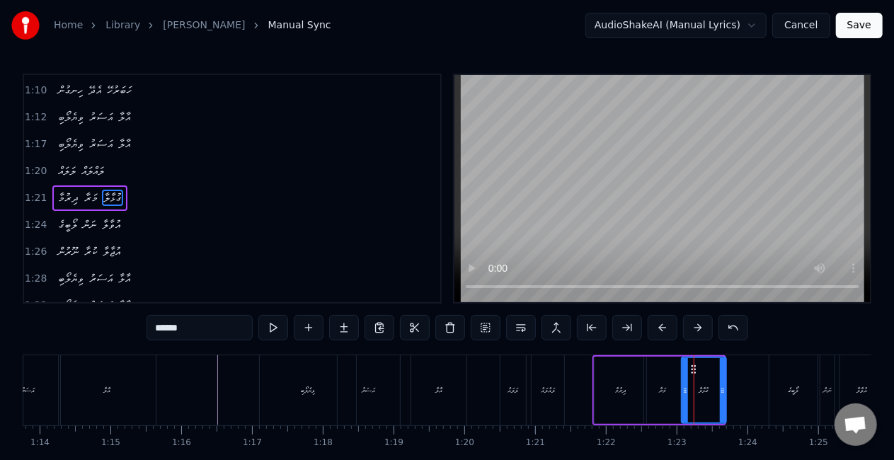
click at [723, 390] on icon at bounding box center [723, 390] width 6 height 11
click at [682, 399] on div at bounding box center [683, 390] width 6 height 64
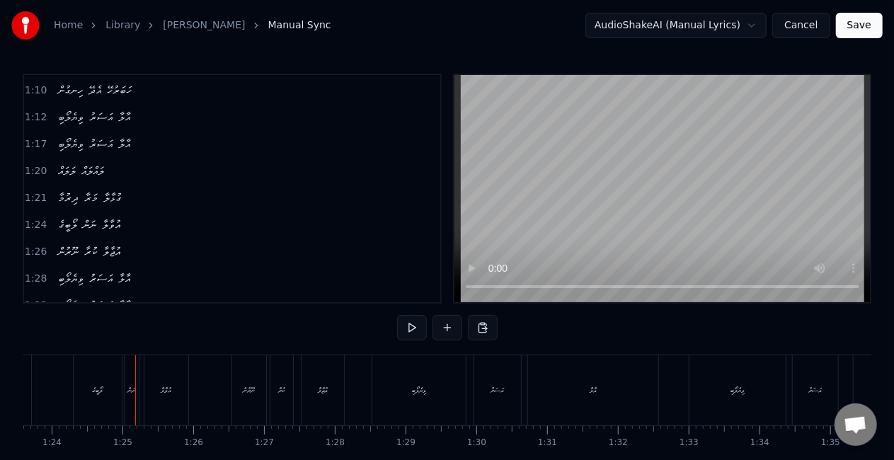
scroll to position [0, 5942]
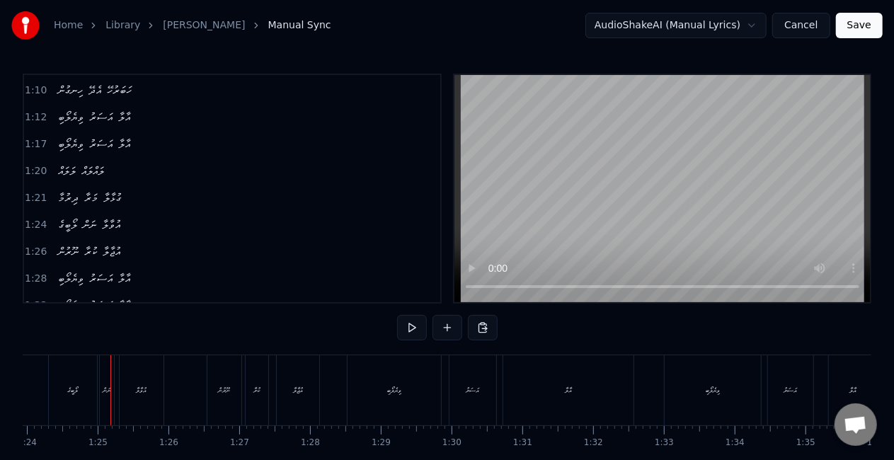
click at [55, 403] on div "ލޯބީގެ" at bounding box center [73, 390] width 48 height 70
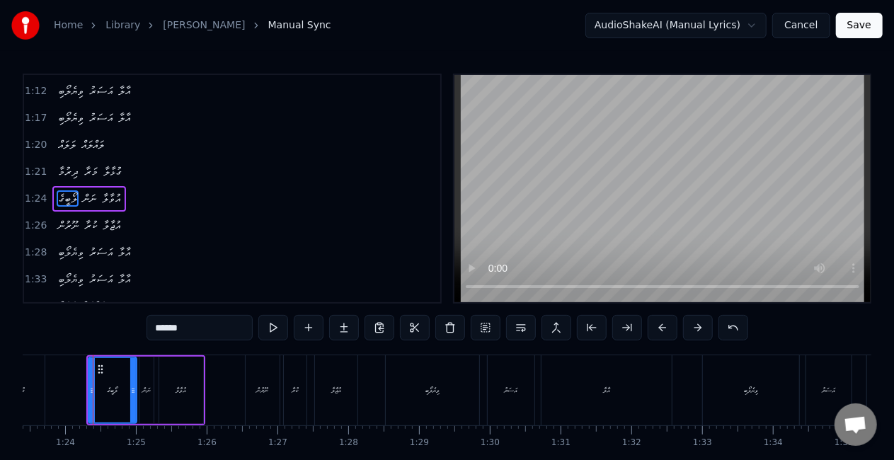
scroll to position [0, 5903]
drag, startPoint x: 92, startPoint y: 395, endPoint x: 74, endPoint y: 388, distance: 19.1
click at [74, 388] on icon at bounding box center [75, 390] width 6 height 11
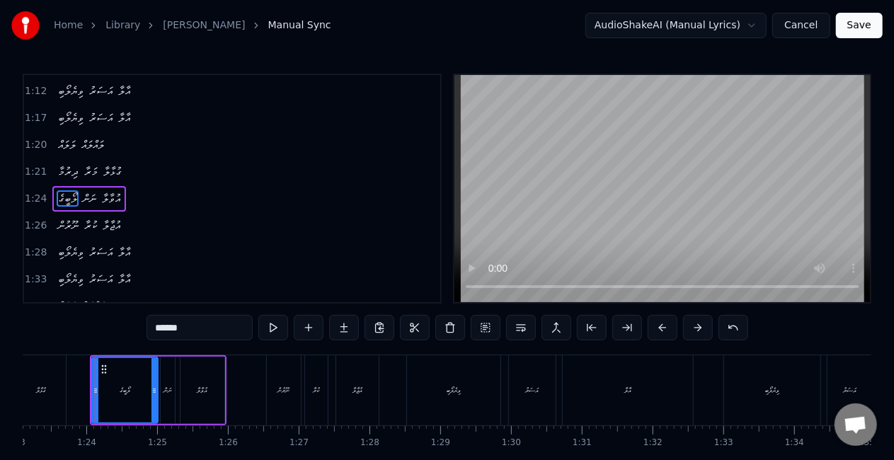
click at [64, 385] on div "ގުޅާލާ" at bounding box center [41, 390] width 50 height 70
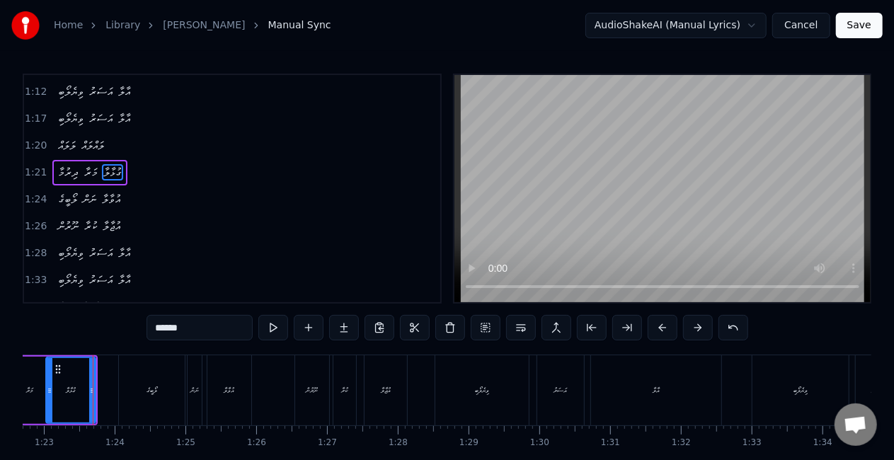
scroll to position [0, 5853]
click at [195, 401] on div "ނަން" at bounding box center [196, 390] width 14 height 70
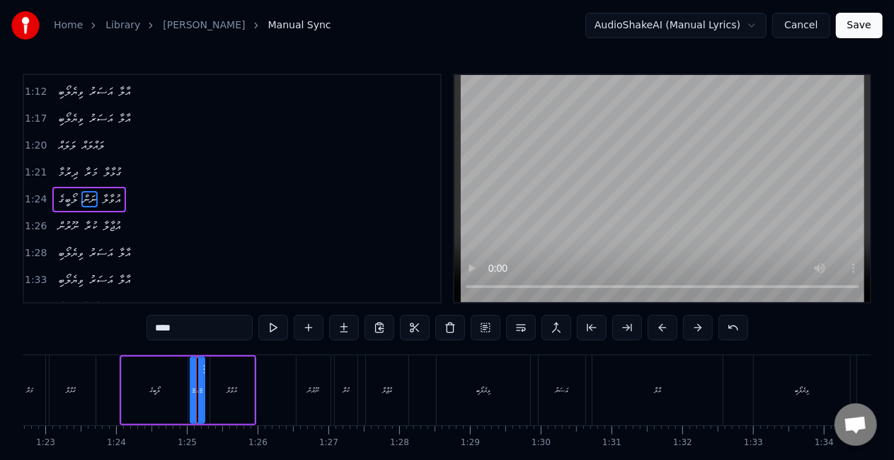
scroll to position [428, 0]
drag, startPoint x: 193, startPoint y: 398, endPoint x: 177, endPoint y: 395, distance: 16.5
click at [177, 395] on div at bounding box center [178, 390] width 6 height 64
click at [210, 394] on div "އުވާލާ" at bounding box center [232, 390] width 45 height 67
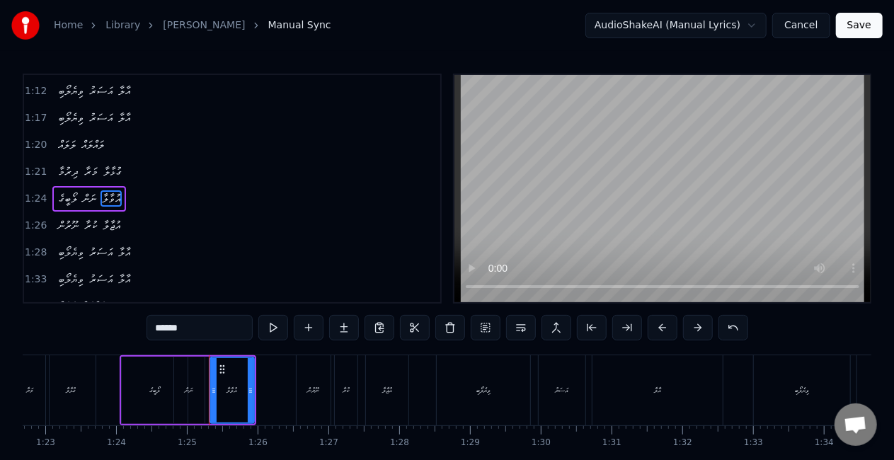
click at [127, 386] on div "ލޯބީގެ" at bounding box center [155, 390] width 66 height 67
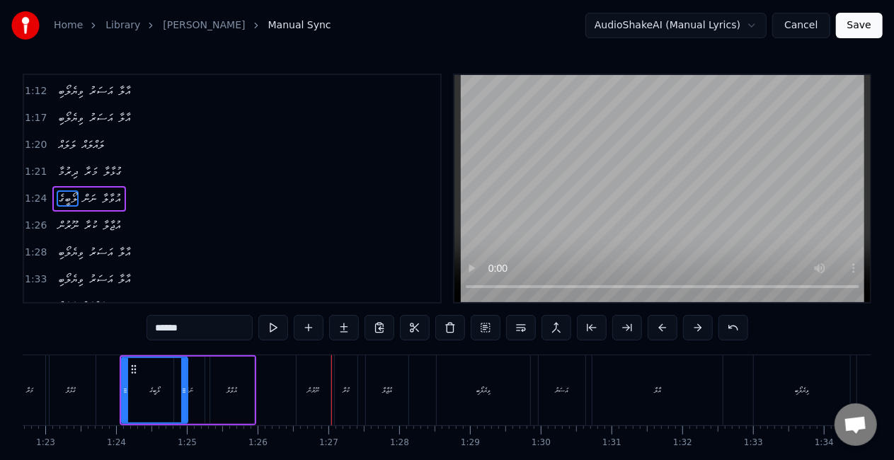
click at [318, 384] on div "ނޫރުން" at bounding box center [314, 390] width 34 height 70
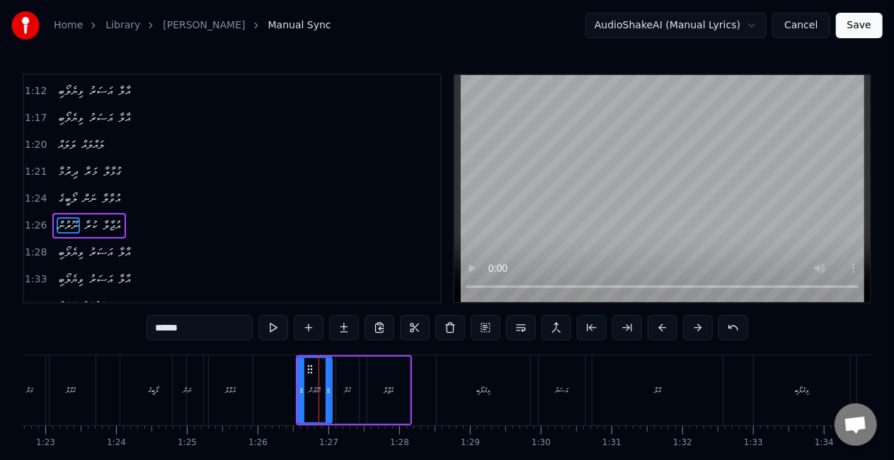
scroll to position [454, 0]
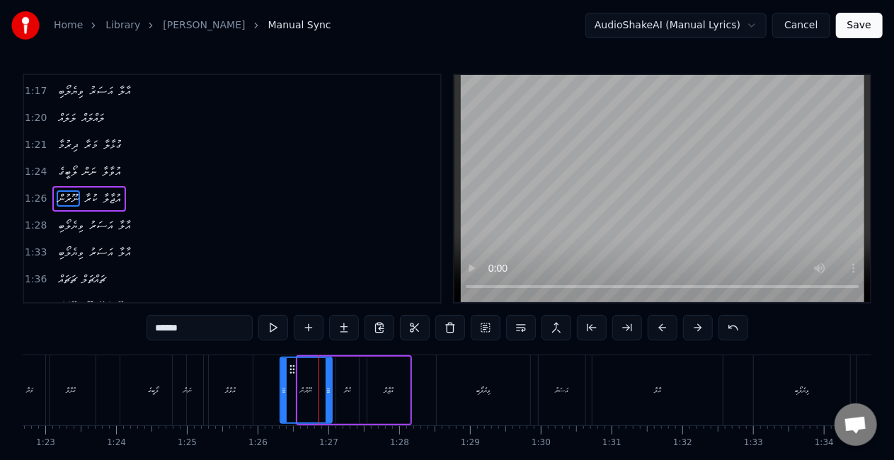
drag, startPoint x: 293, startPoint y: 398, endPoint x: 282, endPoint y: 396, distance: 10.7
click at [282, 396] on div at bounding box center [284, 390] width 6 height 64
click at [338, 390] on div "ކުރާ" at bounding box center [347, 390] width 23 height 67
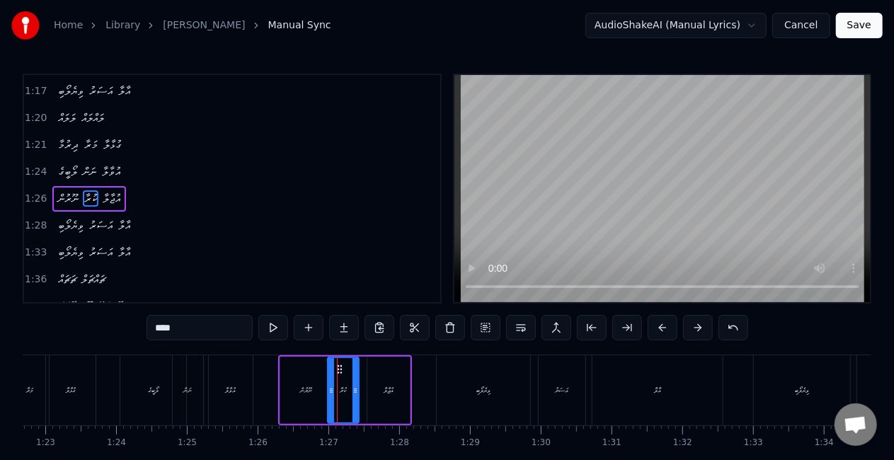
drag, startPoint x: 337, startPoint y: 391, endPoint x: 328, endPoint y: 391, distance: 8.5
click at [328, 391] on icon at bounding box center [331, 390] width 6 height 11
drag, startPoint x: 356, startPoint y: 389, endPoint x: 364, endPoint y: 390, distance: 7.8
click at [364, 390] on icon at bounding box center [363, 390] width 6 height 11
click at [375, 389] on div "އުޖާލާ" at bounding box center [388, 390] width 42 height 67
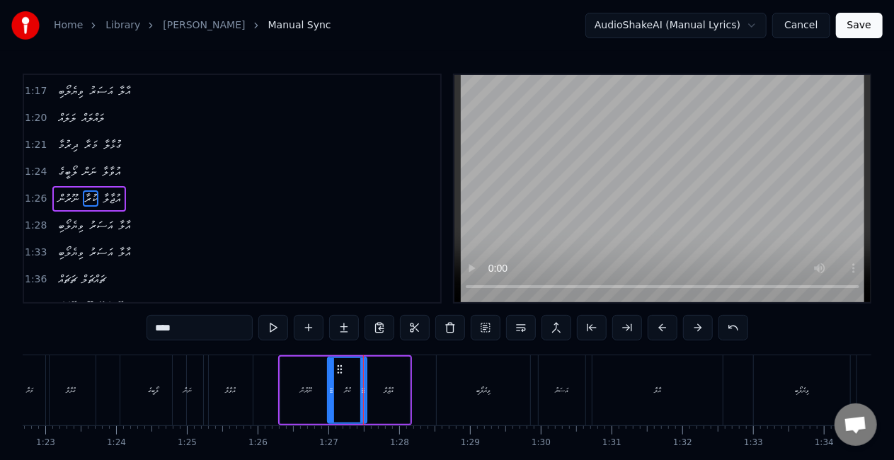
type input "******"
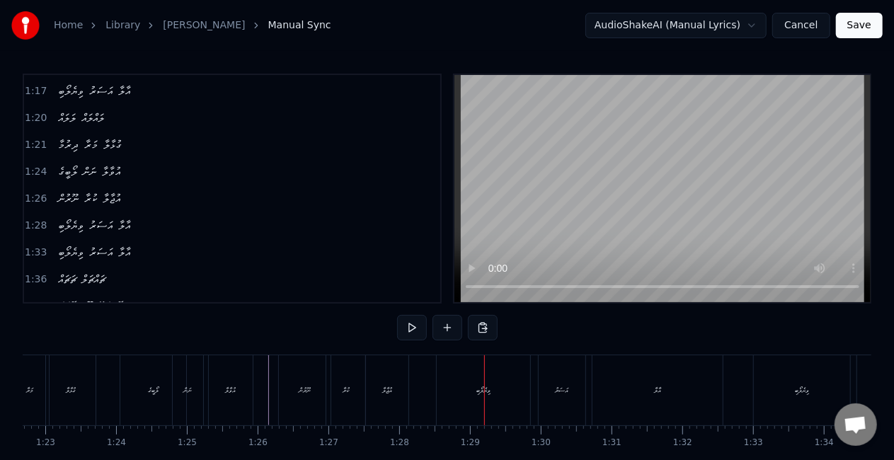
click at [481, 384] on div "ވިޔެލޯބި" at bounding box center [483, 390] width 93 height 70
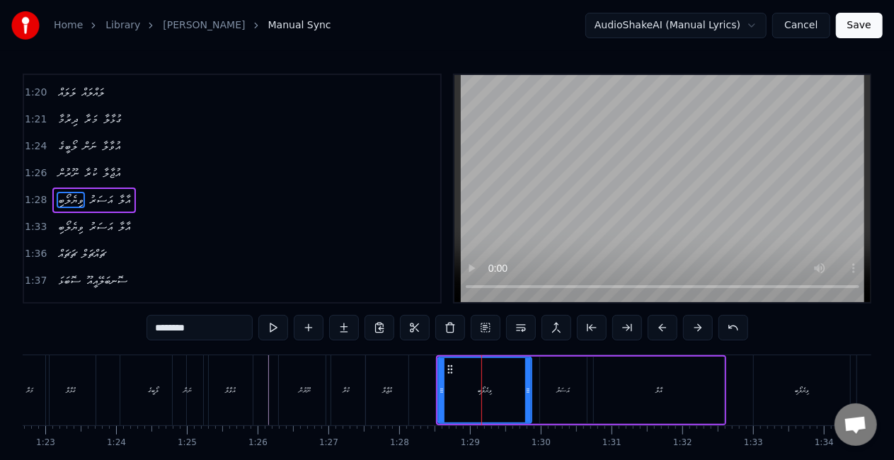
scroll to position [481, 0]
click at [437, 395] on div "ވިޔެލޯބި އަސަރު އާލާ" at bounding box center [581, 390] width 290 height 70
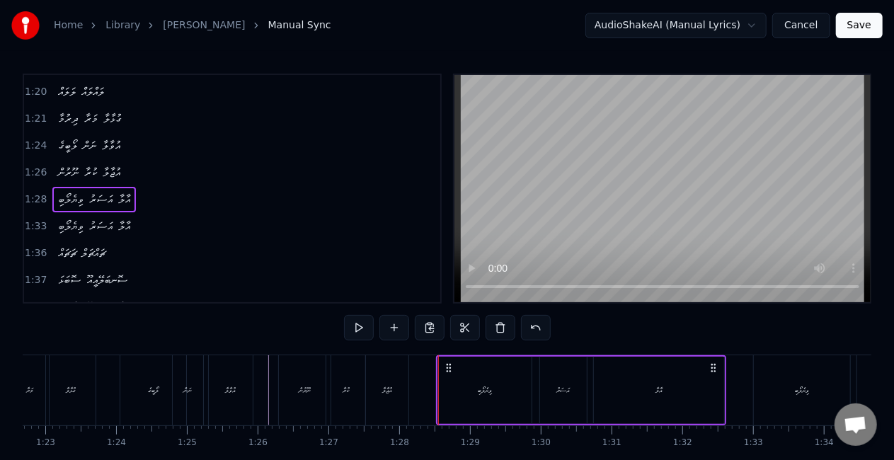
click at [438, 395] on div "ވިޔެލޯބި" at bounding box center [484, 390] width 93 height 67
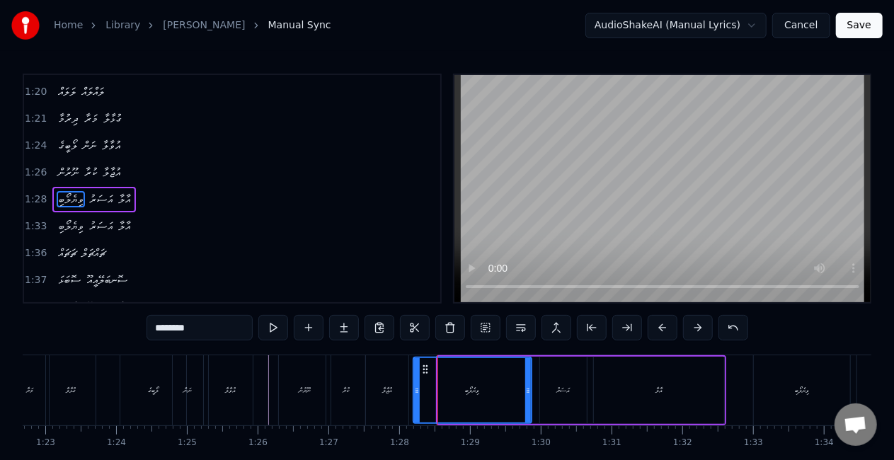
drag, startPoint x: 439, startPoint y: 395, endPoint x: 416, endPoint y: 391, distance: 23.0
click at [416, 392] on icon at bounding box center [417, 390] width 6 height 11
drag, startPoint x: 525, startPoint y: 392, endPoint x: 508, endPoint y: 392, distance: 17.0
click at [508, 392] on icon at bounding box center [511, 390] width 6 height 11
drag, startPoint x: 417, startPoint y: 396, endPoint x: 411, endPoint y: 387, distance: 10.6
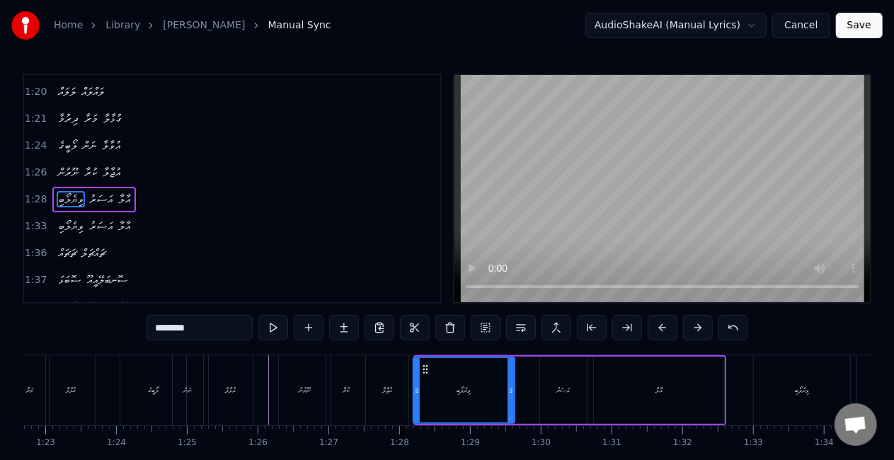
click at [414, 394] on div at bounding box center [417, 390] width 6 height 64
drag, startPoint x: 338, startPoint y: 372, endPoint x: 348, endPoint y: 355, distance: 19.9
click at [338, 372] on div "ކުރާ" at bounding box center [345, 390] width 39 height 70
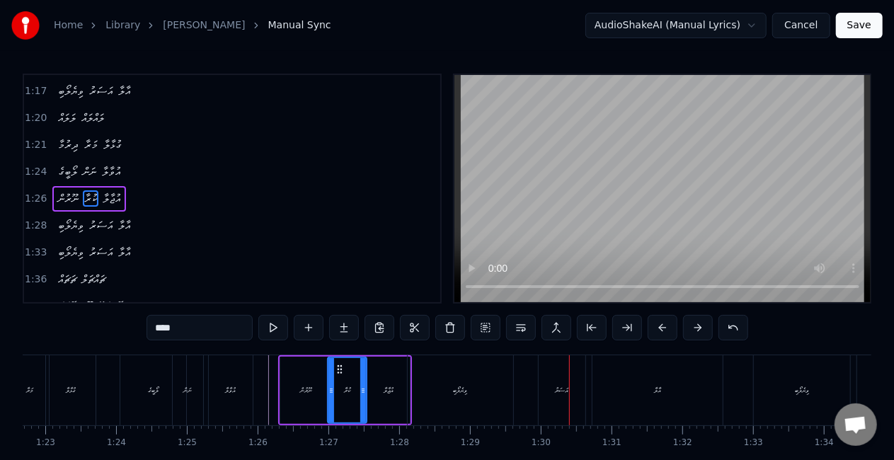
click at [539, 375] on div "އަސަރު" at bounding box center [562, 390] width 47 height 70
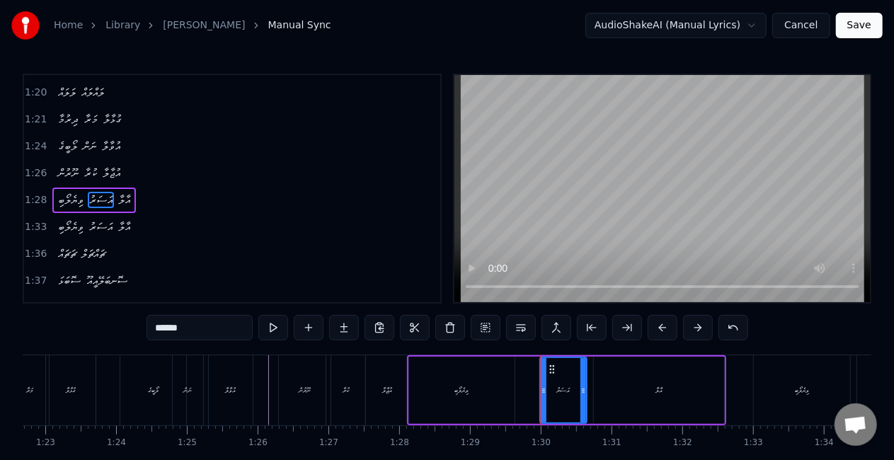
scroll to position [481, 0]
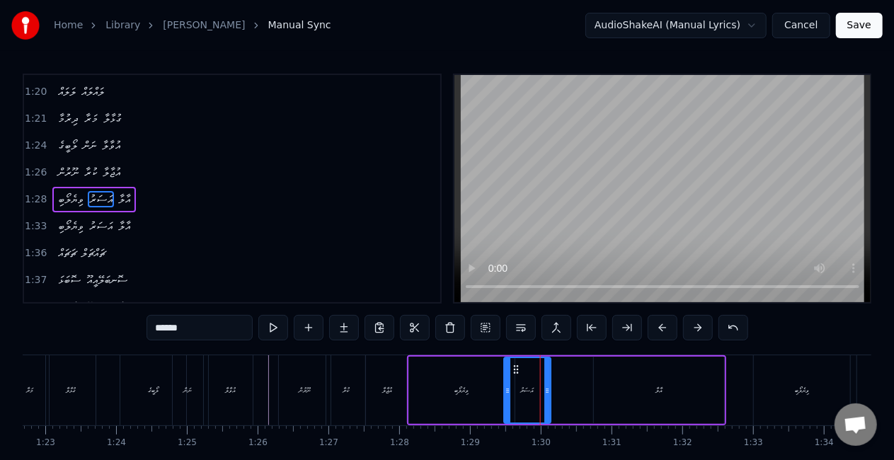
drag, startPoint x: 551, startPoint y: 370, endPoint x: 505, endPoint y: 368, distance: 45.3
click at [515, 366] on icon at bounding box center [515, 369] width 11 height 11
click at [480, 376] on div "ވިޔެލޯބި" at bounding box center [461, 390] width 105 height 67
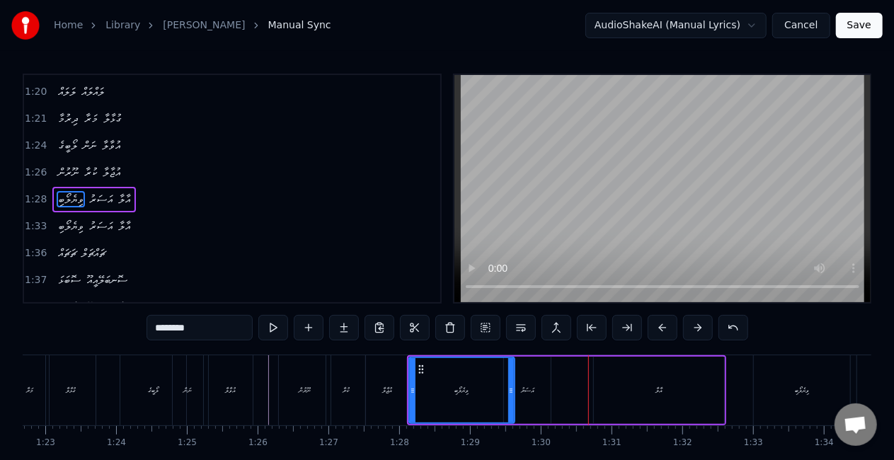
click at [543, 377] on div "އަސަރު" at bounding box center [527, 390] width 47 height 67
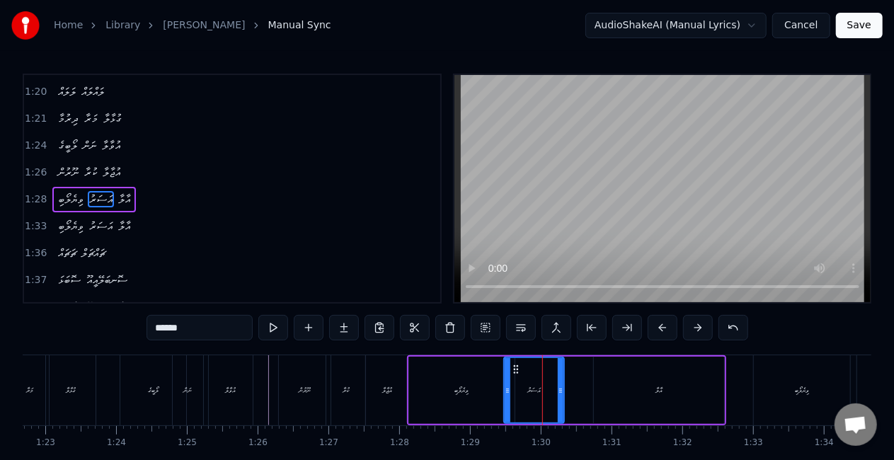
drag, startPoint x: 549, startPoint y: 382, endPoint x: 563, endPoint y: 384, distance: 15.0
click at [563, 384] on div at bounding box center [561, 390] width 6 height 64
click at [641, 382] on div "އާލާ" at bounding box center [659, 390] width 130 height 67
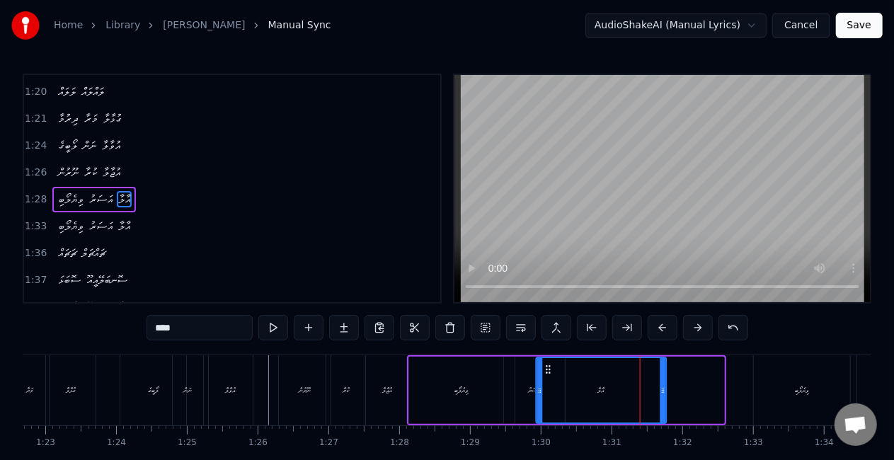
drag, startPoint x: 609, startPoint y: 370, endPoint x: 551, endPoint y: 366, distance: 58.2
click at [551, 366] on icon at bounding box center [548, 369] width 11 height 11
click at [415, 387] on div "ވިޔެލޯބި" at bounding box center [461, 390] width 105 height 67
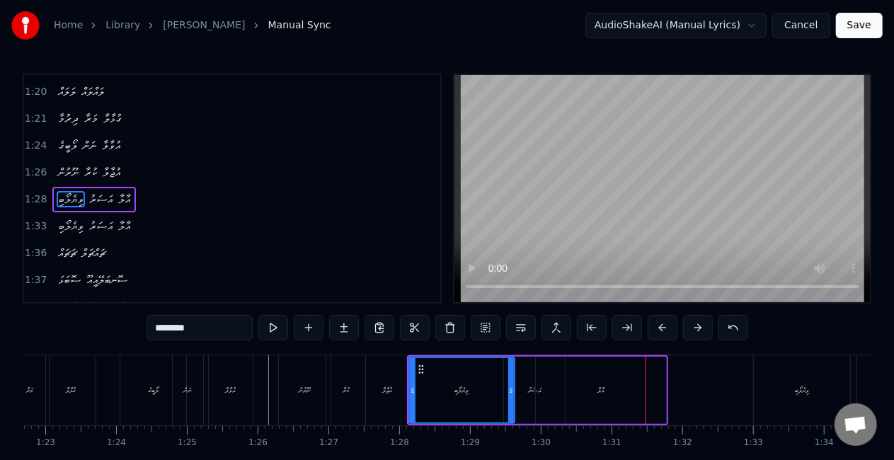
click at [537, 400] on div "އާލާ" at bounding box center [601, 390] width 130 height 67
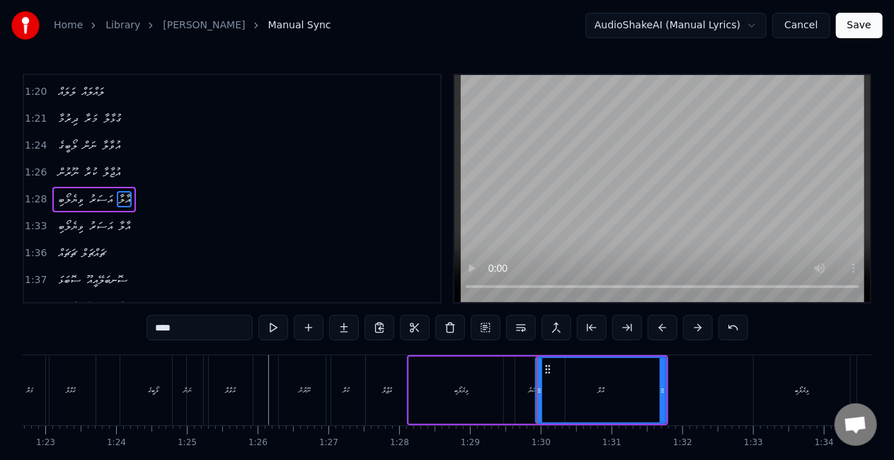
click at [497, 400] on div "ވިޔެލޯބި" at bounding box center [461, 390] width 105 height 67
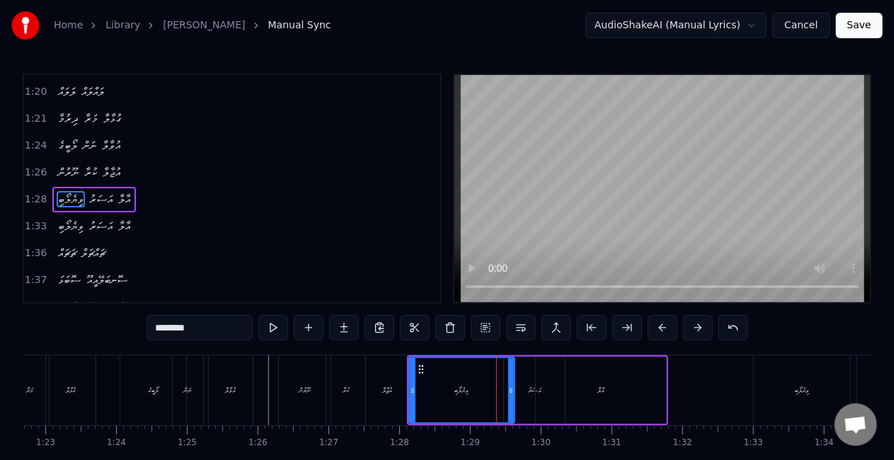
click at [525, 395] on div "އަސަރު" at bounding box center [534, 390] width 61 height 67
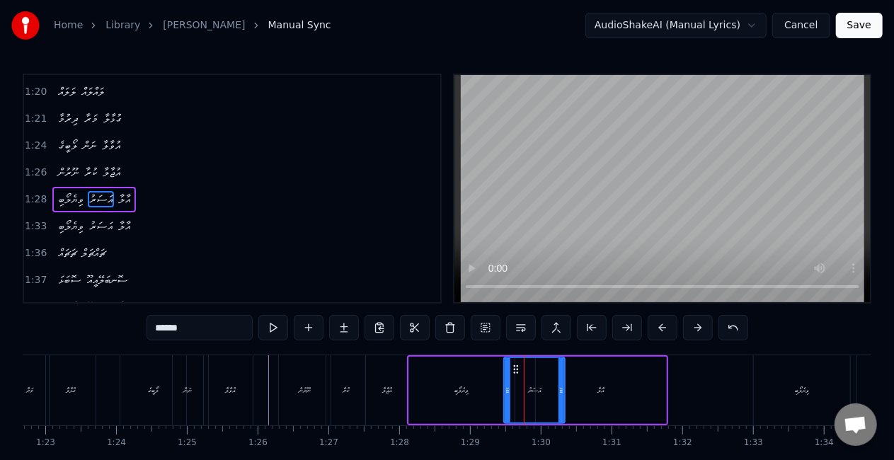
click at [634, 392] on div "އާލާ" at bounding box center [601, 390] width 130 height 67
type input "****"
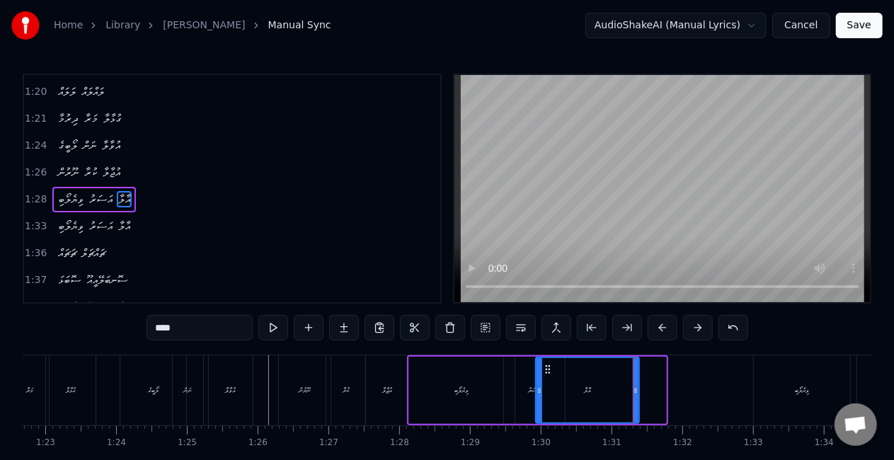
drag, startPoint x: 661, startPoint y: 386, endPoint x: 571, endPoint y: 379, distance: 90.2
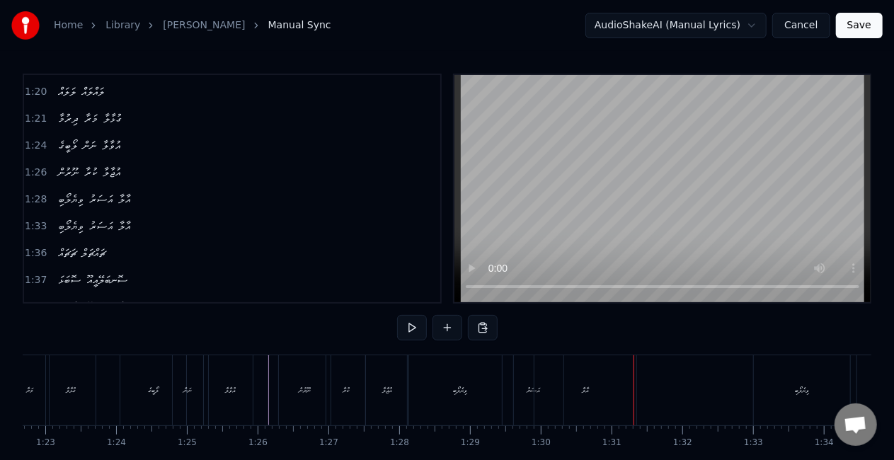
click at [420, 385] on div "ވިޔެލޯބި" at bounding box center [460, 390] width 105 height 70
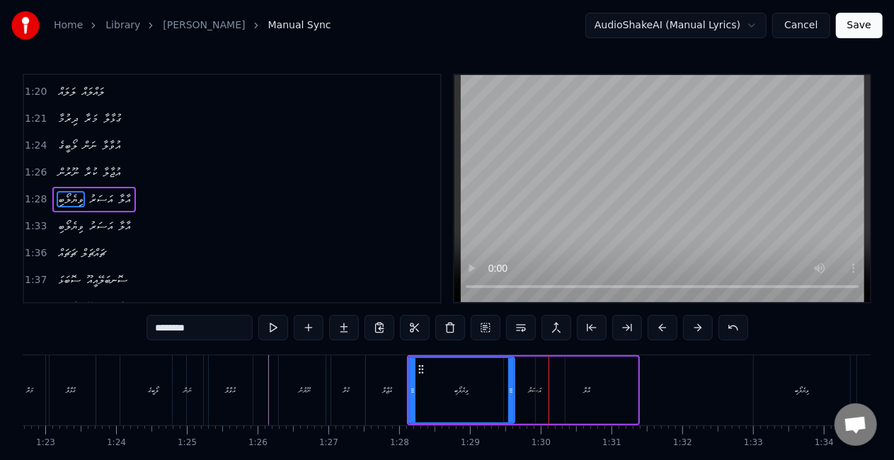
click at [455, 391] on div "ވިޔެލޯބި" at bounding box center [462, 390] width 14 height 11
click at [511, 395] on icon at bounding box center [511, 390] width 6 height 11
click at [532, 395] on div "އަސަރު" at bounding box center [534, 390] width 13 height 11
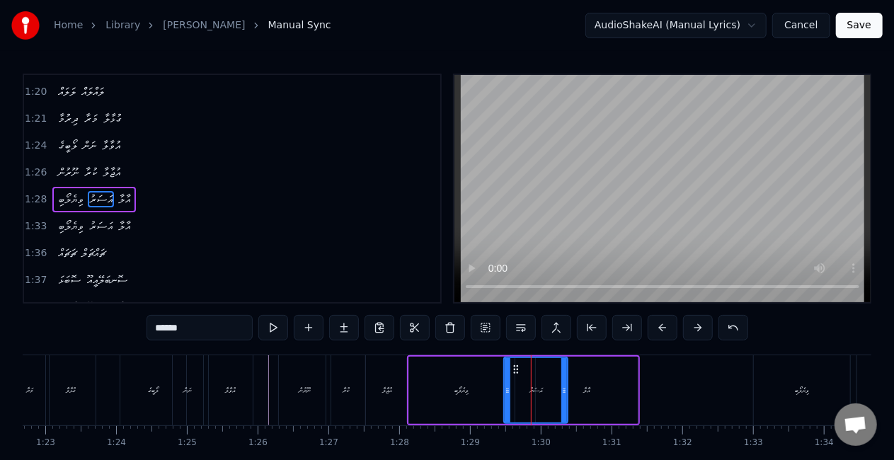
click at [563, 392] on circle at bounding box center [563, 392] width 1 height 1
click at [389, 406] on div "އުޖާލާ" at bounding box center [387, 390] width 42 height 70
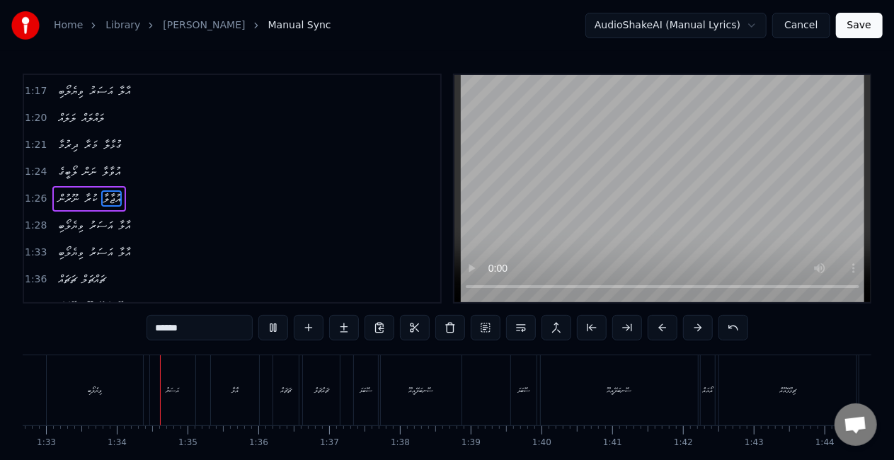
scroll to position [0, 6575]
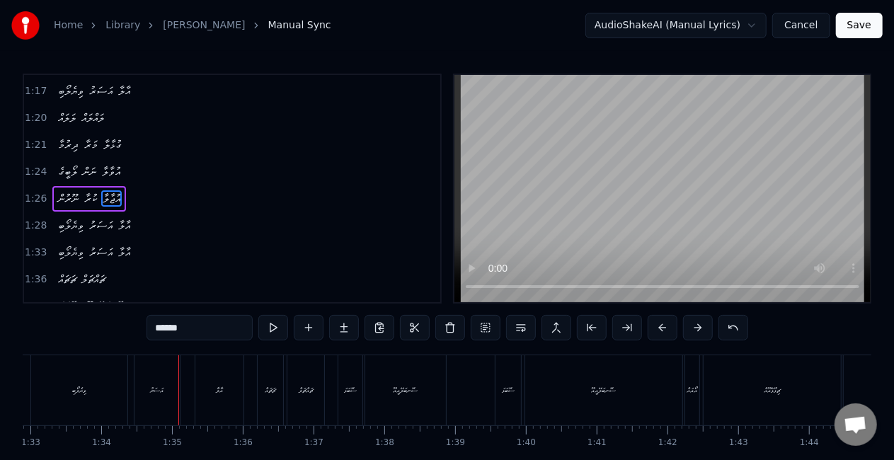
click at [149, 402] on div "އަސަރު" at bounding box center [156, 390] width 45 height 70
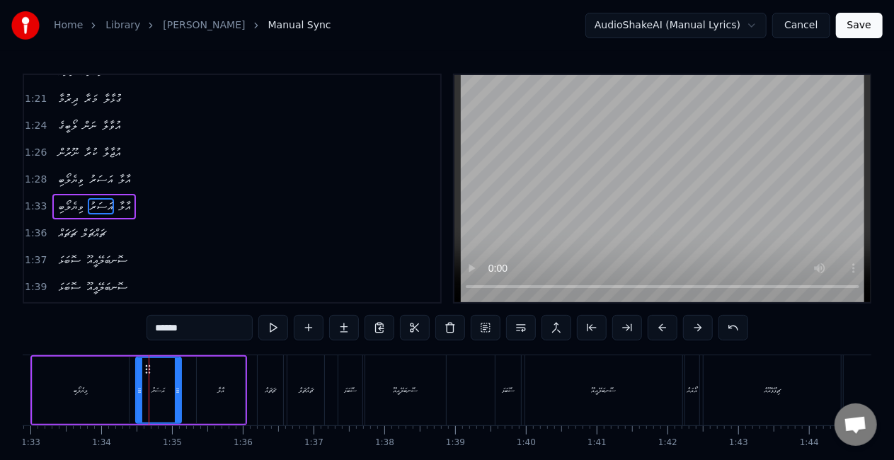
scroll to position [507, 0]
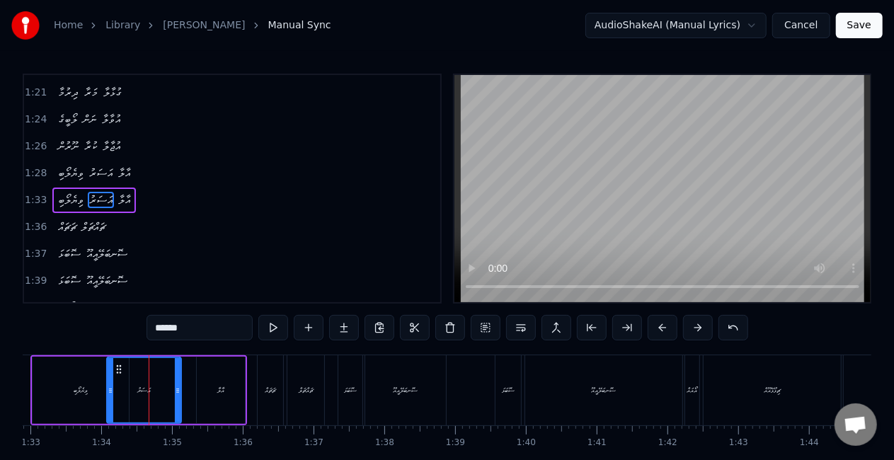
drag, startPoint x: 137, startPoint y: 399, endPoint x: 108, endPoint y: 394, distance: 29.4
click at [108, 394] on div at bounding box center [111, 390] width 6 height 64
drag, startPoint x: 178, startPoint y: 398, endPoint x: 168, endPoint y: 401, distance: 10.3
click at [166, 401] on div at bounding box center [164, 390] width 6 height 64
click at [197, 400] on div "އާލާ" at bounding box center [221, 390] width 48 height 67
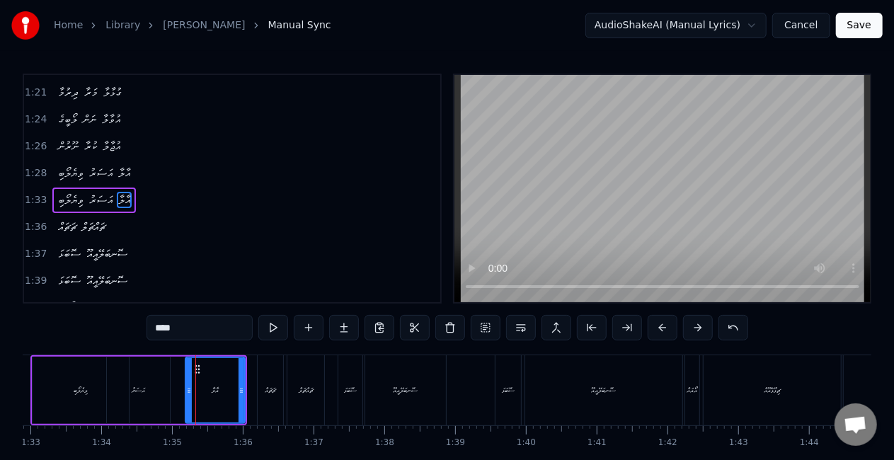
drag, startPoint x: 200, startPoint y: 394, endPoint x: 188, endPoint y: 392, distance: 11.4
click at [188, 392] on icon at bounding box center [189, 390] width 6 height 11
click at [53, 389] on div "ވިޔެލޯބި" at bounding box center [81, 390] width 96 height 67
type input "********"
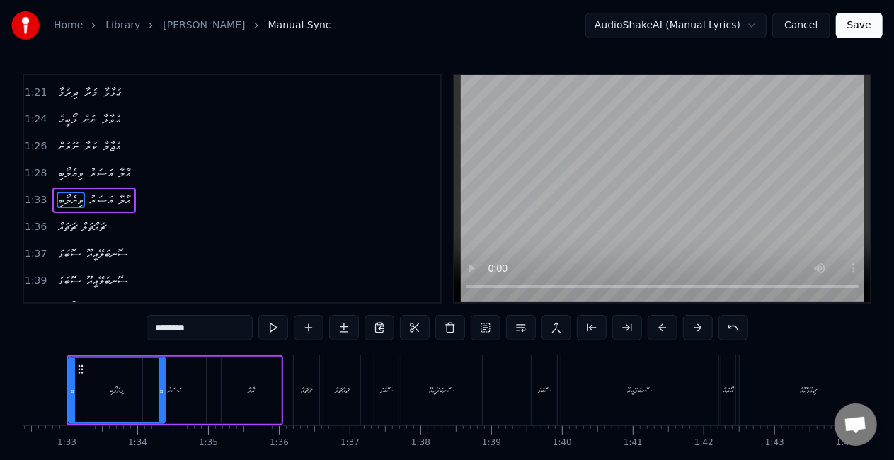
scroll to position [0, 6534]
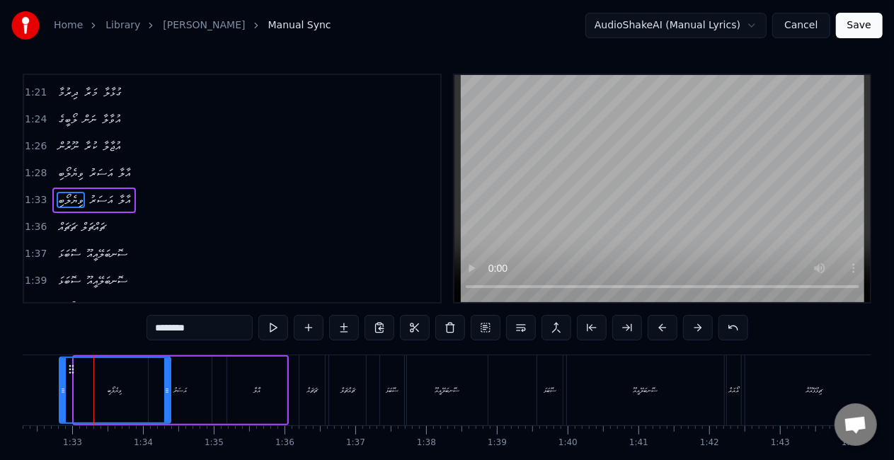
drag, startPoint x: 76, startPoint y: 387, endPoint x: 61, endPoint y: 382, distance: 16.6
click at [62, 382] on div at bounding box center [63, 390] width 6 height 64
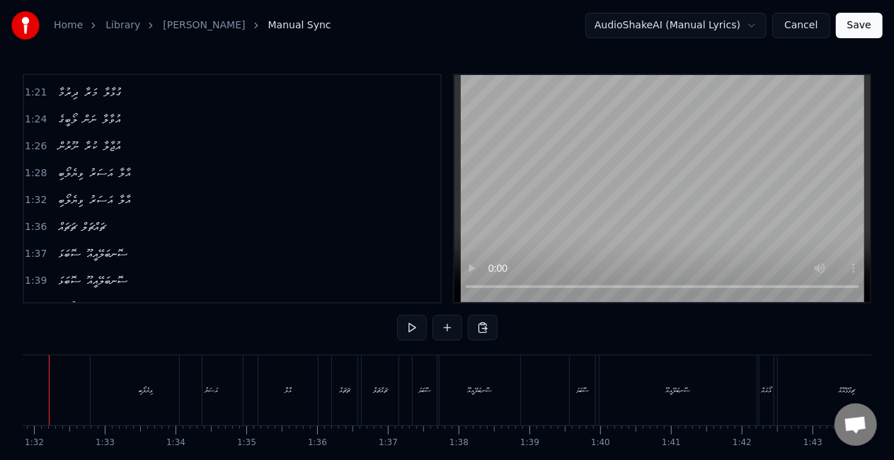
scroll to position [0, 6456]
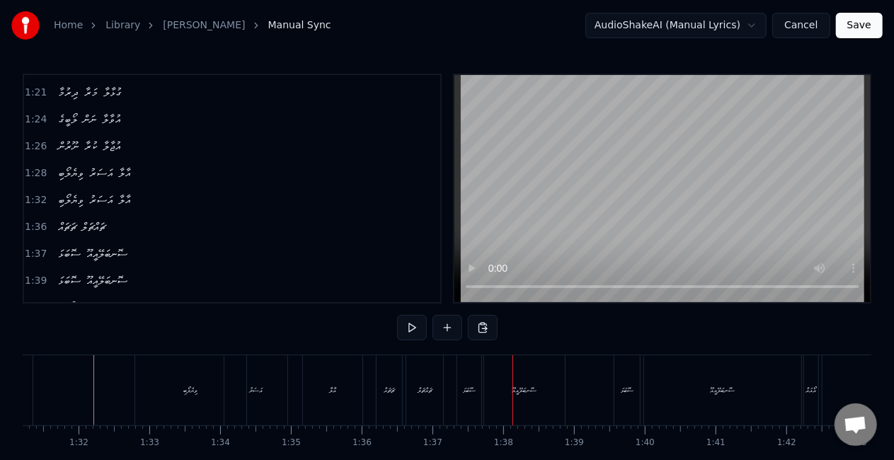
click at [471, 382] on div "ސޮބަޅަ" at bounding box center [469, 390] width 24 height 70
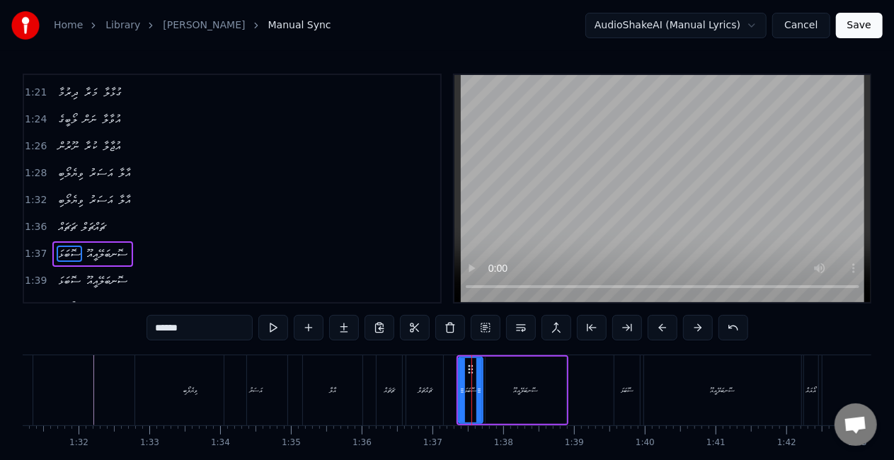
scroll to position [560, 0]
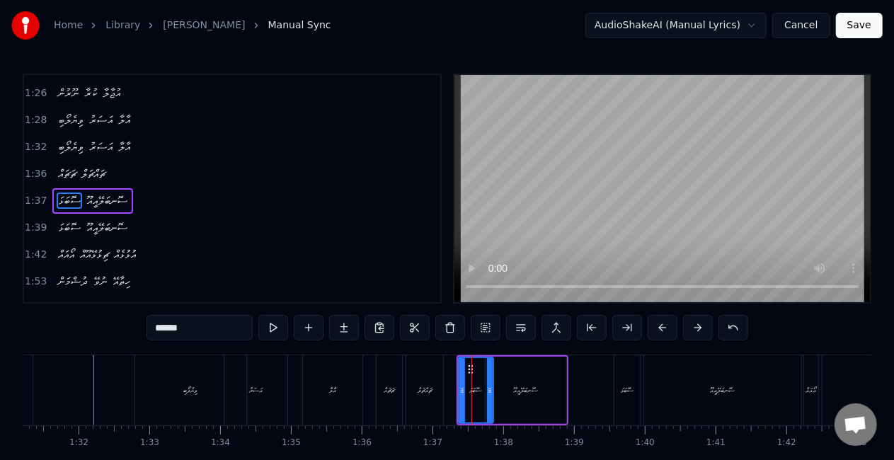
drag, startPoint x: 478, startPoint y: 392, endPoint x: 488, endPoint y: 395, distance: 11.0
click at [488, 395] on icon at bounding box center [490, 390] width 6 height 11
drag, startPoint x: 462, startPoint y: 392, endPoint x: 454, endPoint y: 391, distance: 7.2
click at [454, 391] on icon at bounding box center [455, 390] width 6 height 11
click at [640, 381] on div "ސޮބަޅަ ސޮނބަލޭއީއޫ" at bounding box center [709, 390] width 191 height 70
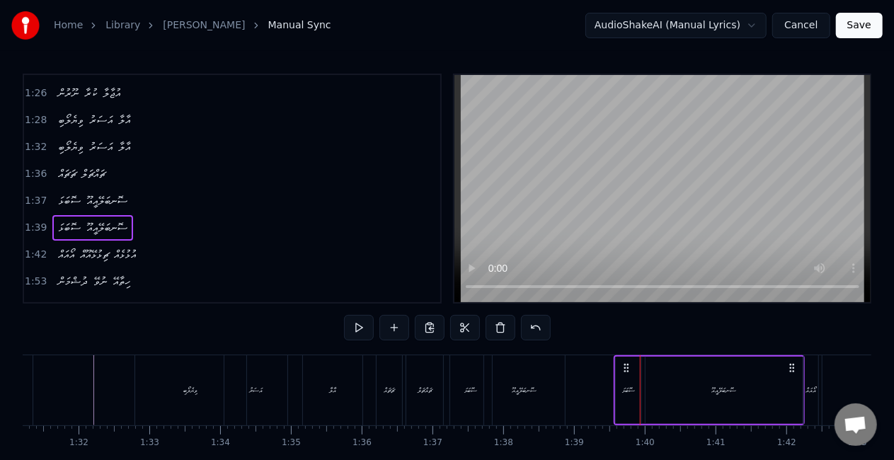
click at [631, 391] on div "ސޮބަޅަ" at bounding box center [628, 390] width 13 height 11
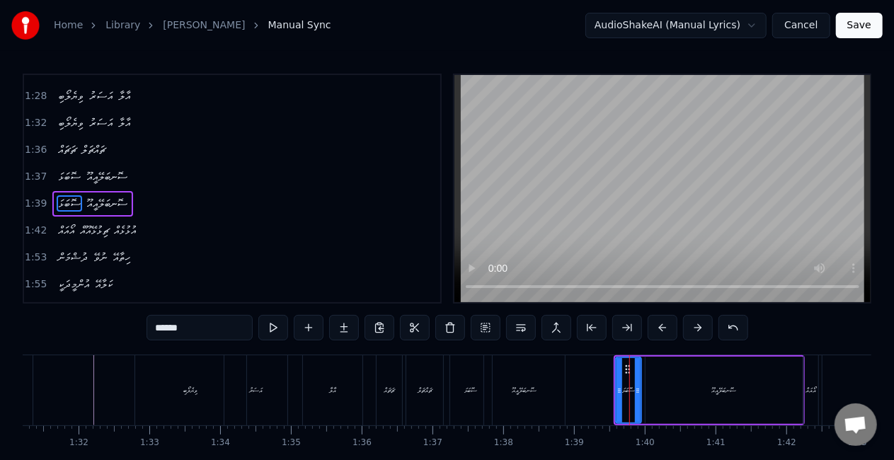
scroll to position [586, 0]
drag, startPoint x: 637, startPoint y: 393, endPoint x: 646, endPoint y: 394, distance: 8.5
click at [646, 394] on icon at bounding box center [646, 390] width 6 height 11
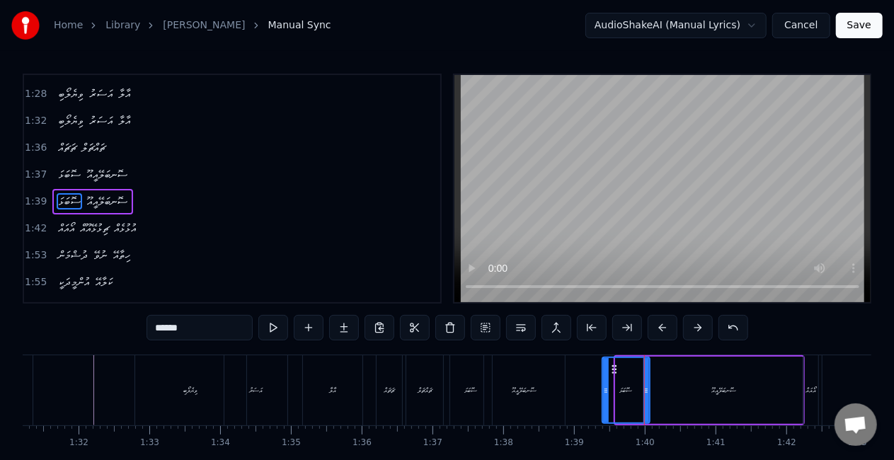
drag, startPoint x: 618, startPoint y: 400, endPoint x: 605, endPoint y: 397, distance: 13.7
click at [605, 397] on div at bounding box center [606, 390] width 6 height 64
click at [655, 390] on div "ސޮނބަލޭއީއޫ" at bounding box center [724, 390] width 157 height 67
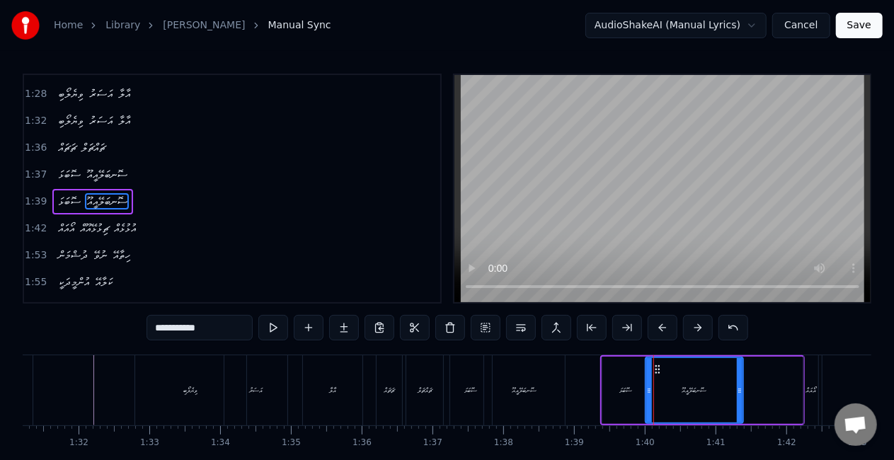
drag, startPoint x: 800, startPoint y: 392, endPoint x: 742, endPoint y: 389, distance: 58.1
click at [742, 389] on icon at bounding box center [740, 390] width 6 height 11
click at [440, 394] on div "ޗައްޗަލް" at bounding box center [424, 390] width 37 height 70
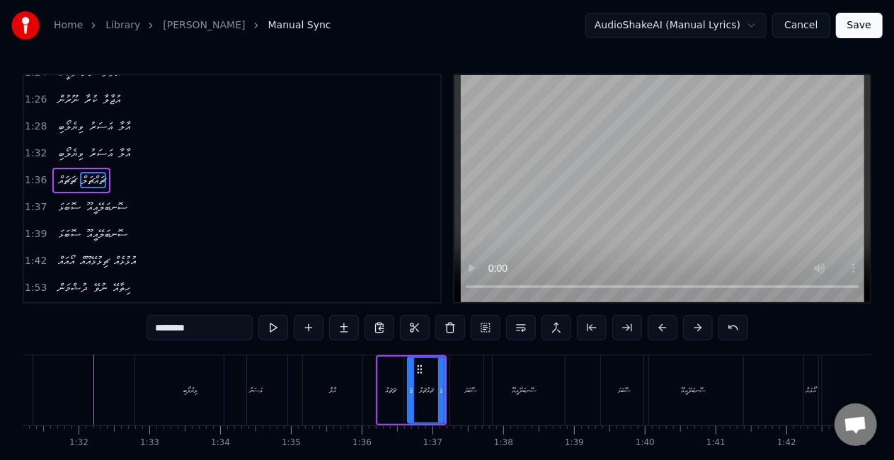
scroll to position [534, 0]
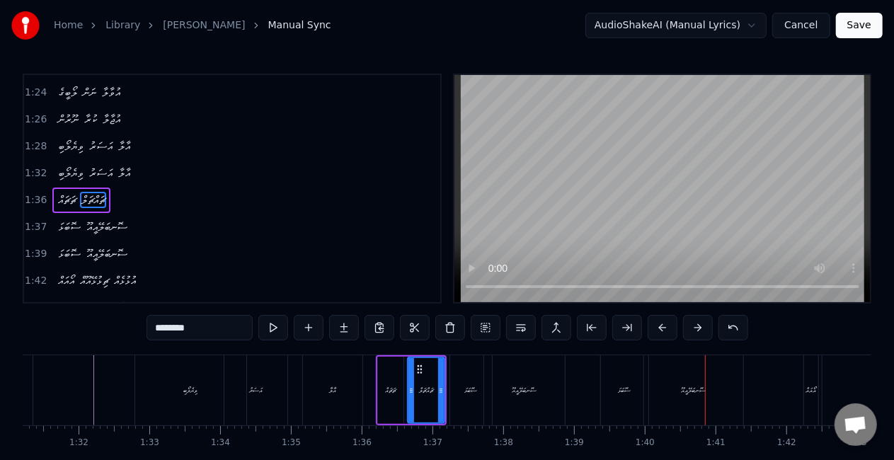
click at [470, 375] on div "ސޮބަޅަ" at bounding box center [471, 390] width 42 height 70
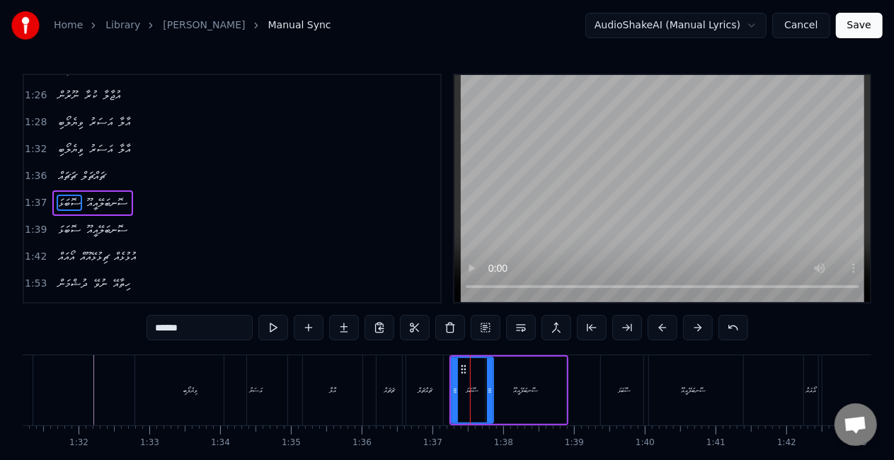
scroll to position [560, 0]
click at [503, 382] on div "ސޮނބަލޭއީއޫ" at bounding box center [526, 390] width 81 height 67
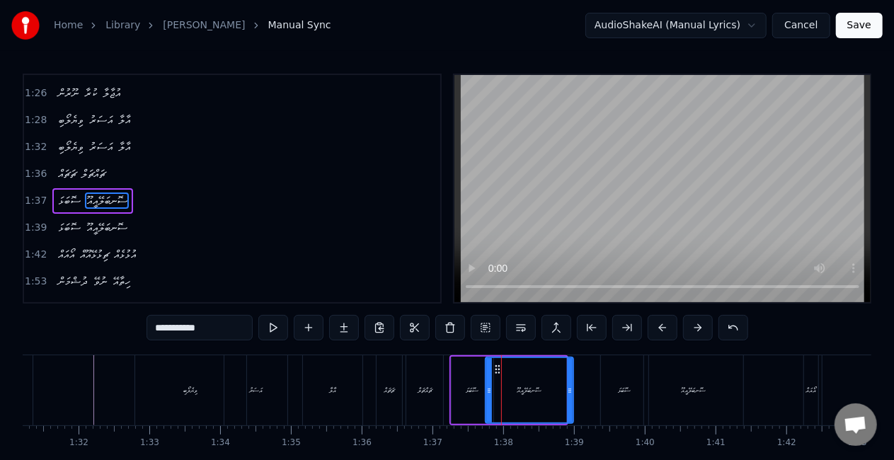
drag, startPoint x: 562, startPoint y: 392, endPoint x: 573, endPoint y: 392, distance: 10.6
click at [573, 392] on icon at bounding box center [570, 390] width 6 height 11
drag, startPoint x: 488, startPoint y: 393, endPoint x: 498, endPoint y: 394, distance: 9.3
click at [498, 394] on icon at bounding box center [499, 390] width 6 height 11
click at [470, 393] on div "ސޮބަޅަ" at bounding box center [472, 390] width 13 height 11
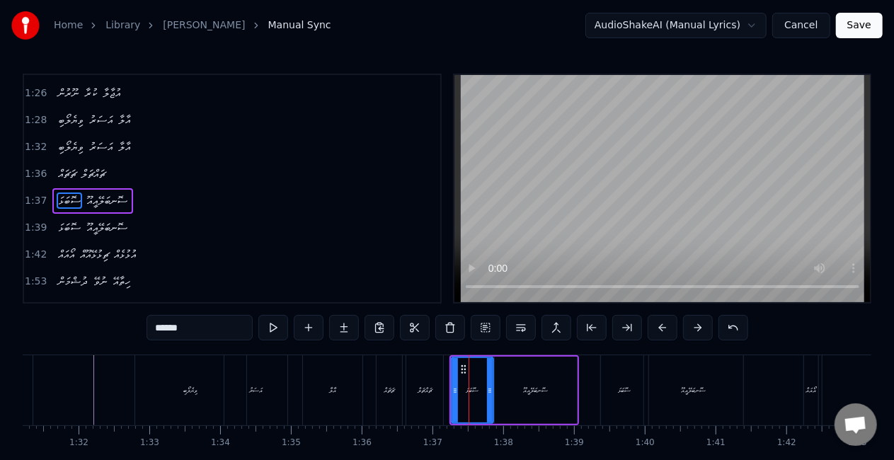
click at [390, 402] on div "ޗަޗައް" at bounding box center [389, 390] width 25 height 70
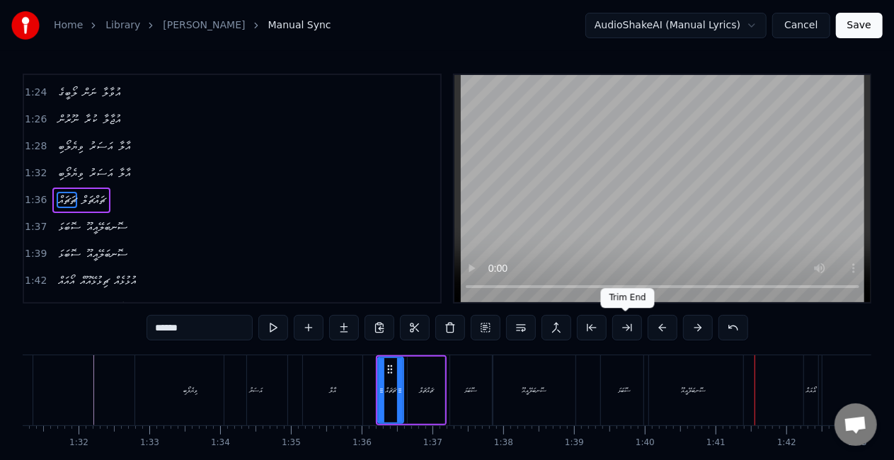
click at [698, 381] on div "ސޮނބަލޭއީއޫ" at bounding box center [693, 390] width 99 height 70
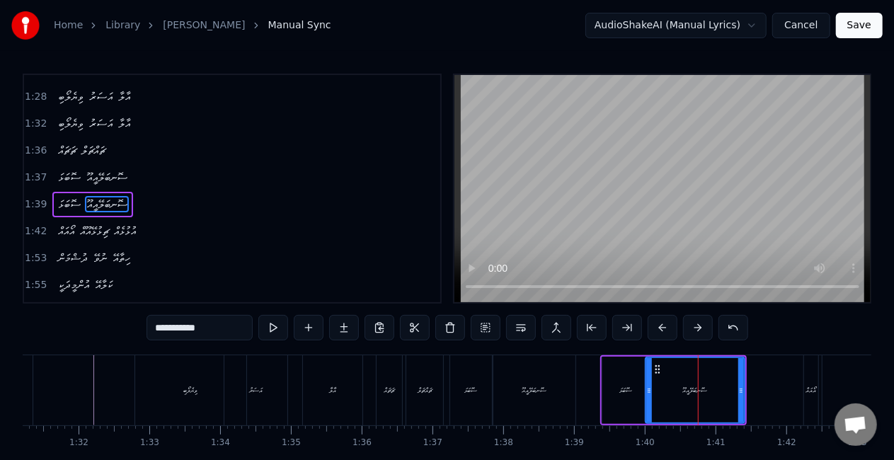
scroll to position [586, 0]
click at [740, 399] on div at bounding box center [741, 390] width 6 height 64
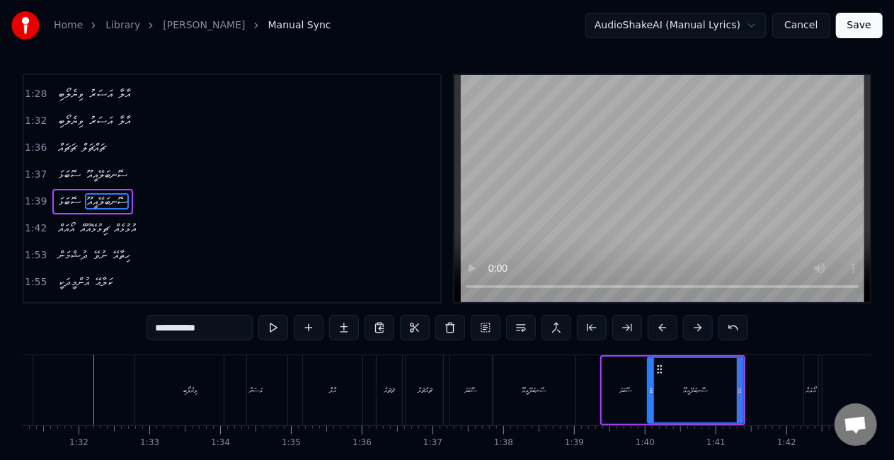
click at [650, 398] on div at bounding box center [651, 390] width 6 height 64
click at [638, 396] on div "ސޮބަޅަ" at bounding box center [625, 390] width 47 height 67
type input "******"
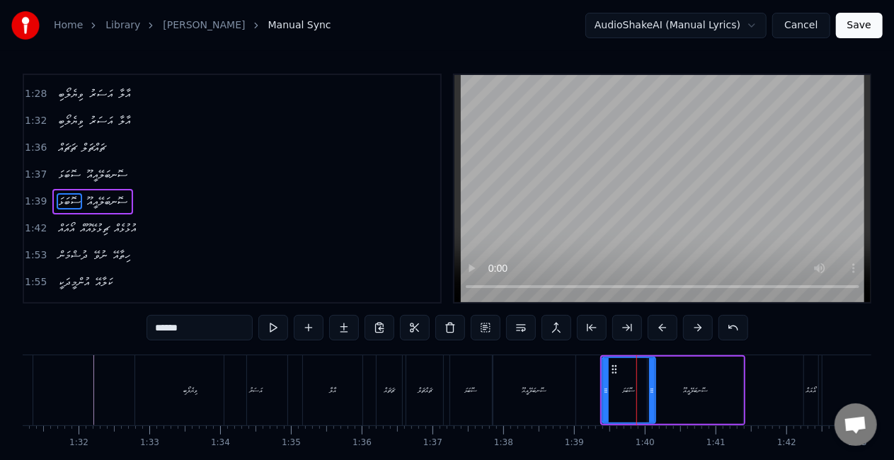
click at [653, 397] on div at bounding box center [652, 390] width 6 height 64
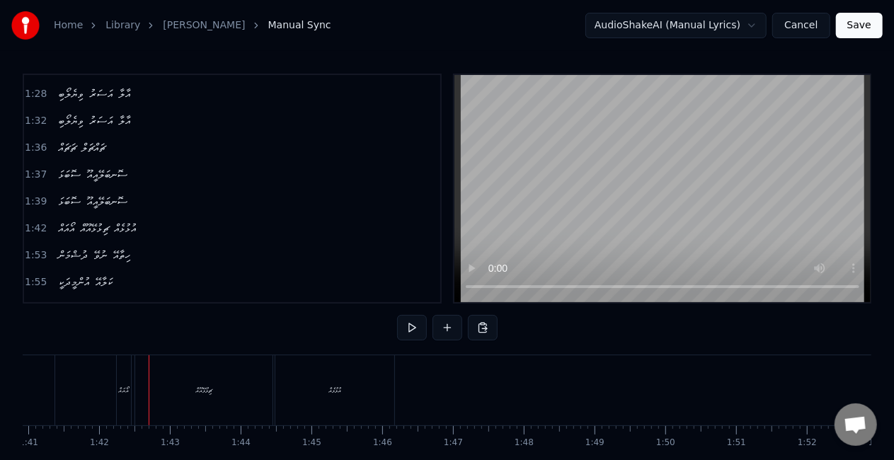
scroll to position [0, 7164]
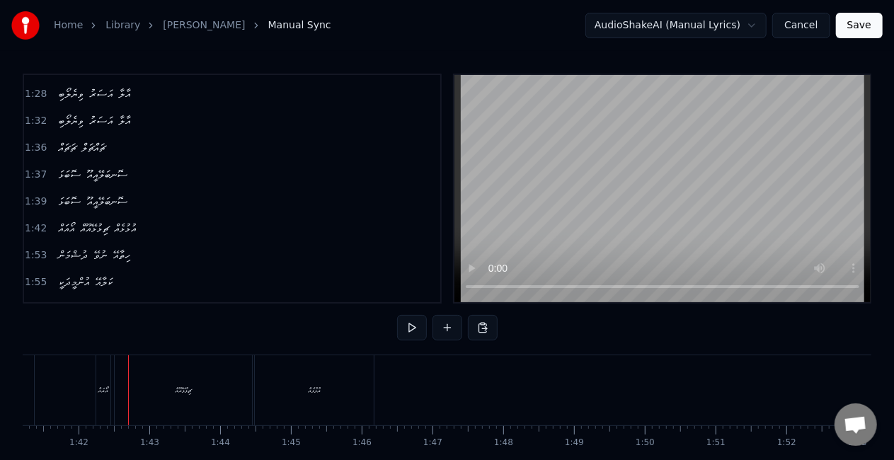
click at [101, 392] on div "އޯއައް" at bounding box center [103, 390] width 11 height 11
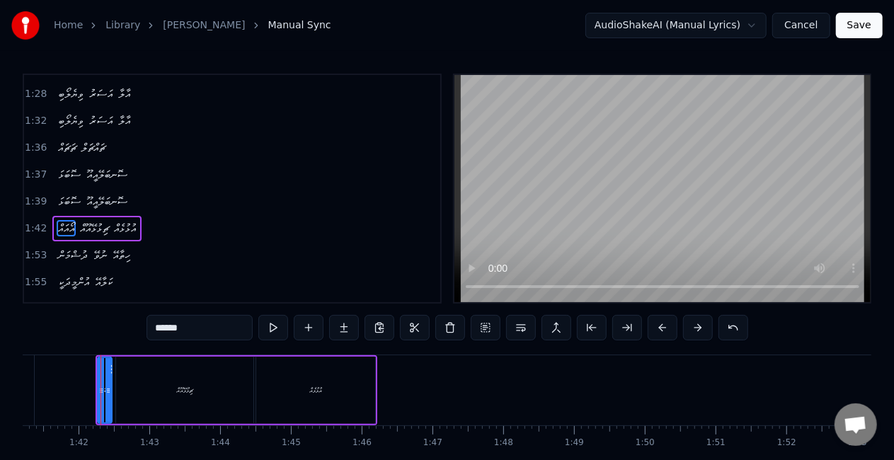
scroll to position [613, 0]
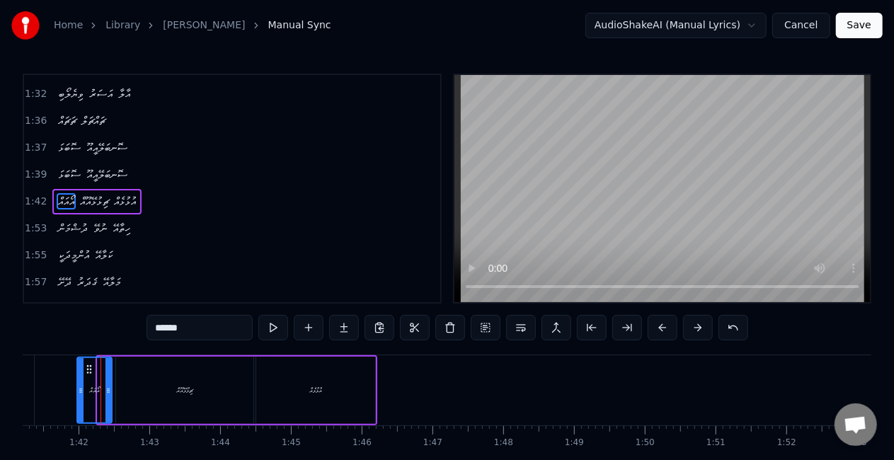
drag, startPoint x: 100, startPoint y: 390, endPoint x: 79, endPoint y: 385, distance: 21.8
click at [79, 385] on icon at bounding box center [81, 390] width 6 height 11
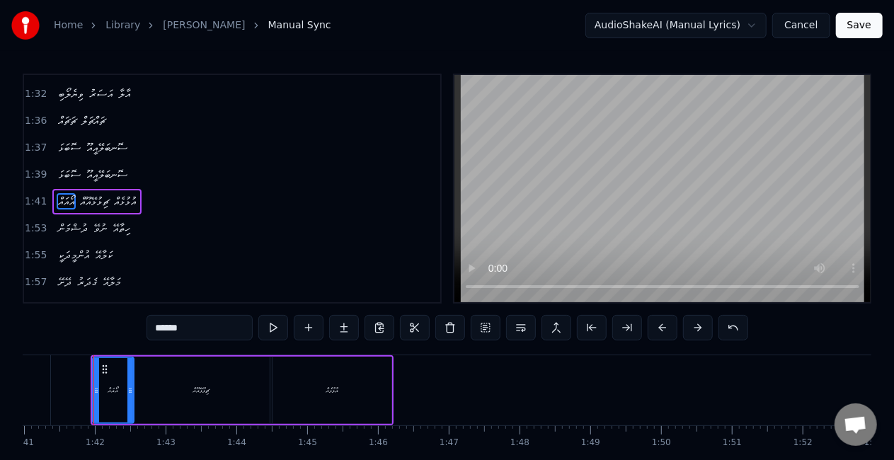
click at [132, 398] on div at bounding box center [130, 390] width 6 height 64
click at [93, 394] on icon at bounding box center [96, 390] width 6 height 11
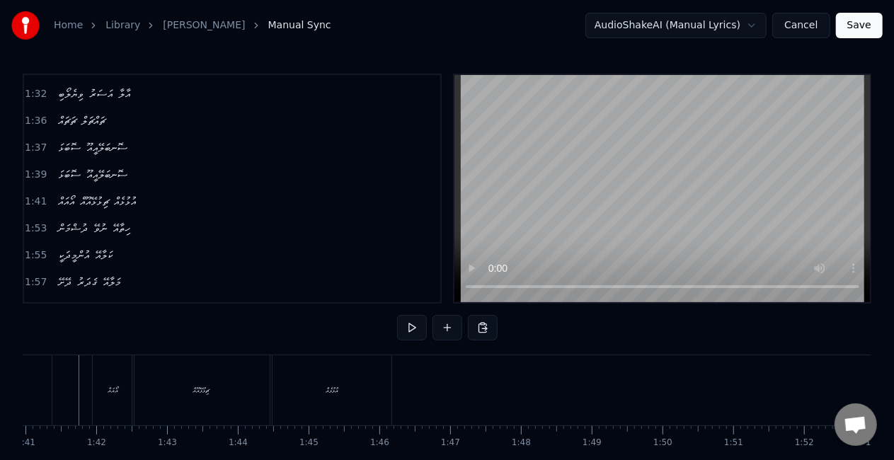
scroll to position [0, 7131]
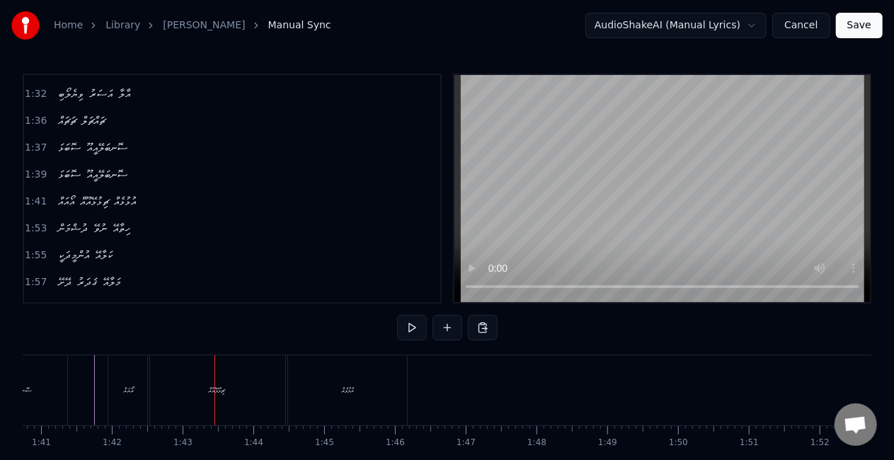
click at [126, 394] on div "އޯއައް" at bounding box center [129, 390] width 11 height 11
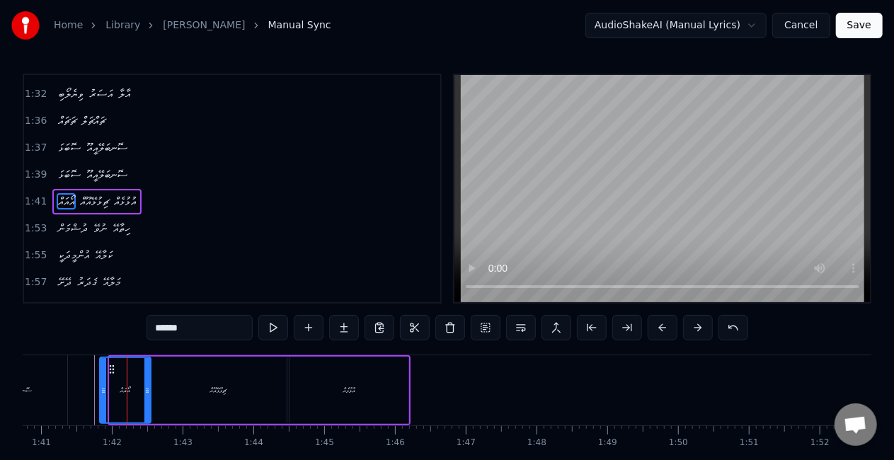
click at [101, 399] on div at bounding box center [104, 390] width 6 height 64
click at [147, 398] on div at bounding box center [150, 390] width 6 height 64
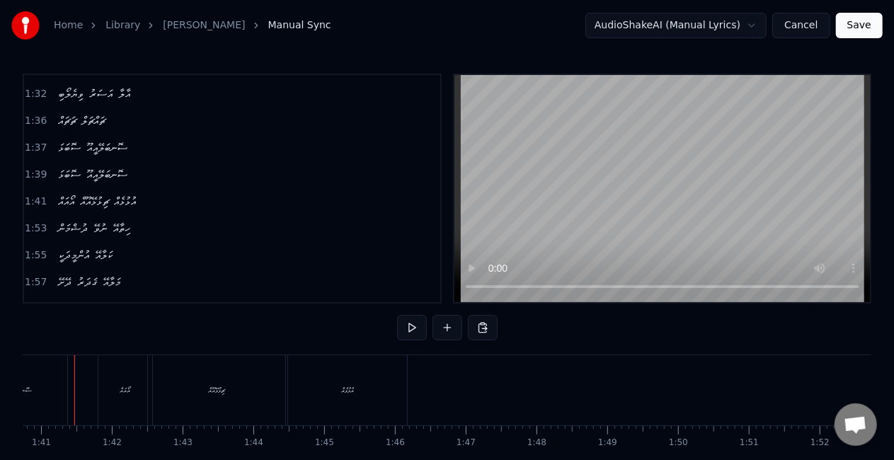
scroll to position [0, 7111]
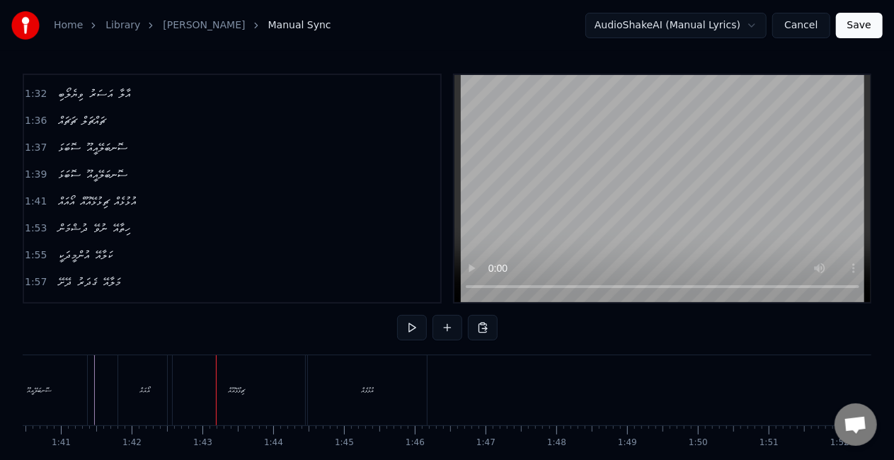
click at [239, 401] on div "ޗިޅުޅޭއޫއް" at bounding box center [236, 390] width 137 height 70
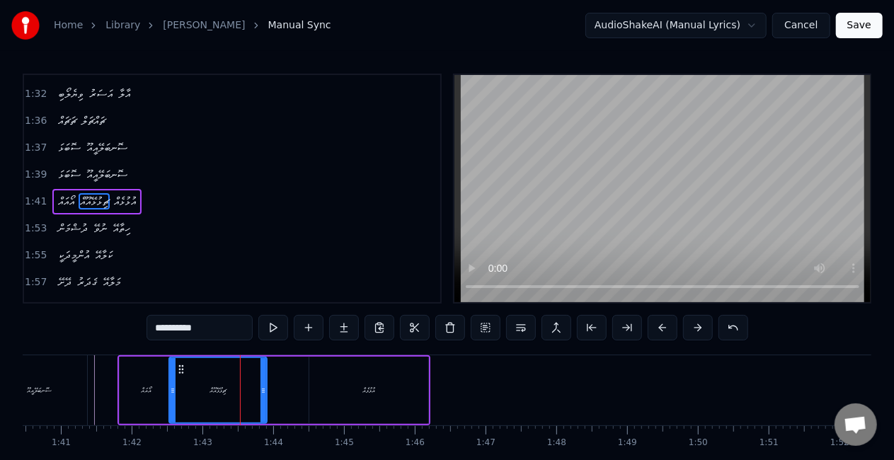
drag, startPoint x: 302, startPoint y: 394, endPoint x: 260, endPoint y: 389, distance: 41.3
click at [261, 389] on icon at bounding box center [263, 390] width 6 height 11
drag, startPoint x: 171, startPoint y: 400, endPoint x: 159, endPoint y: 397, distance: 12.4
click at [159, 397] on div at bounding box center [160, 390] width 6 height 64
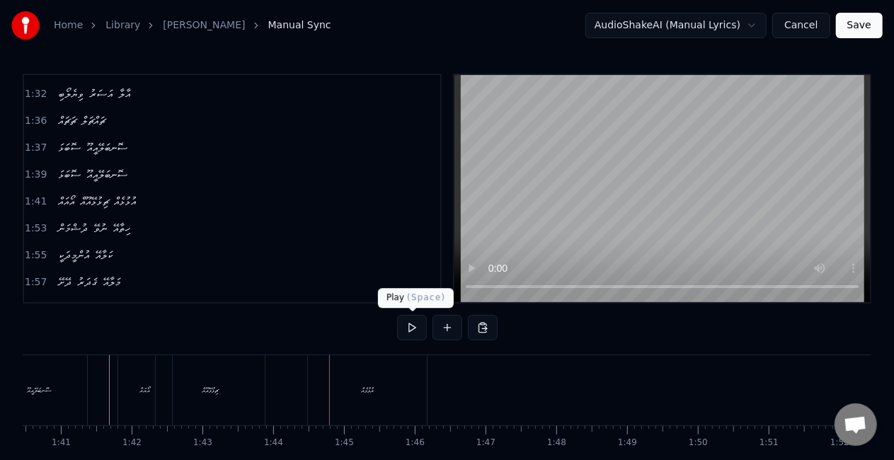
click at [378, 379] on div "އުޅުޅެއް" at bounding box center [367, 390] width 119 height 70
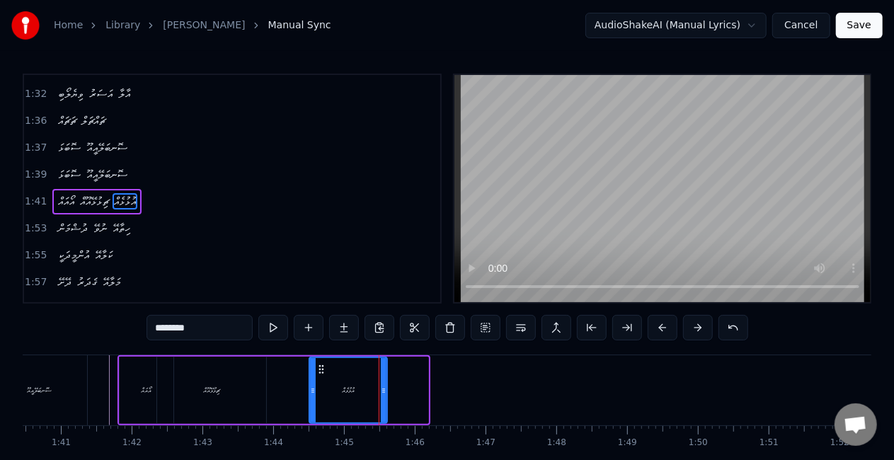
drag, startPoint x: 423, startPoint y: 389, endPoint x: 372, endPoint y: 383, distance: 50.7
click at [377, 385] on div "އުޅުޅެއް" at bounding box center [348, 390] width 76 height 64
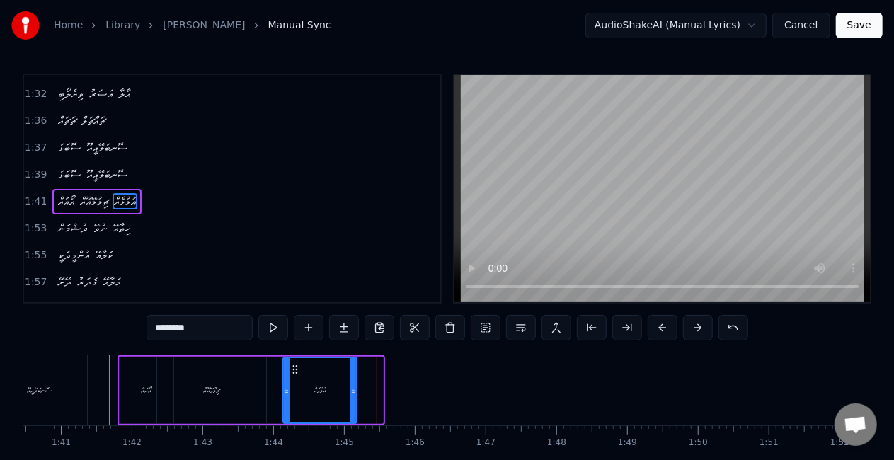
drag, startPoint x: 322, startPoint y: 373, endPoint x: 296, endPoint y: 372, distance: 26.2
click at [296, 372] on circle at bounding box center [296, 372] width 1 height 1
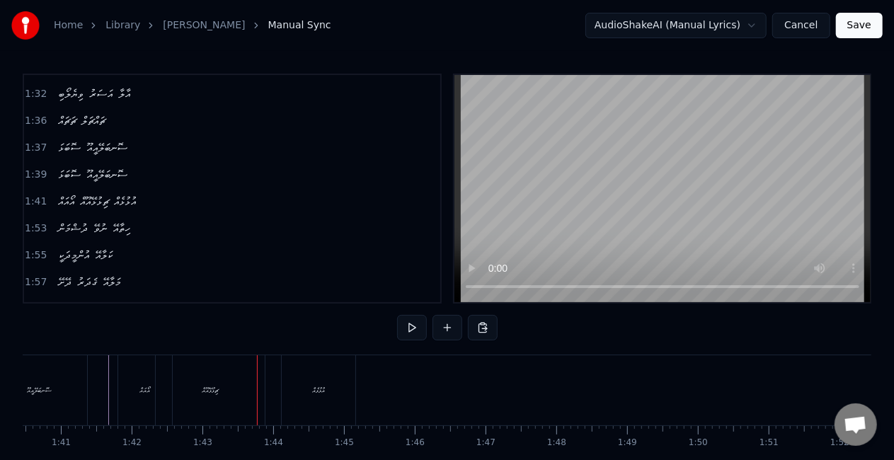
click at [211, 370] on div "ޗިޅުޅޭއޫއް" at bounding box center [210, 390] width 109 height 70
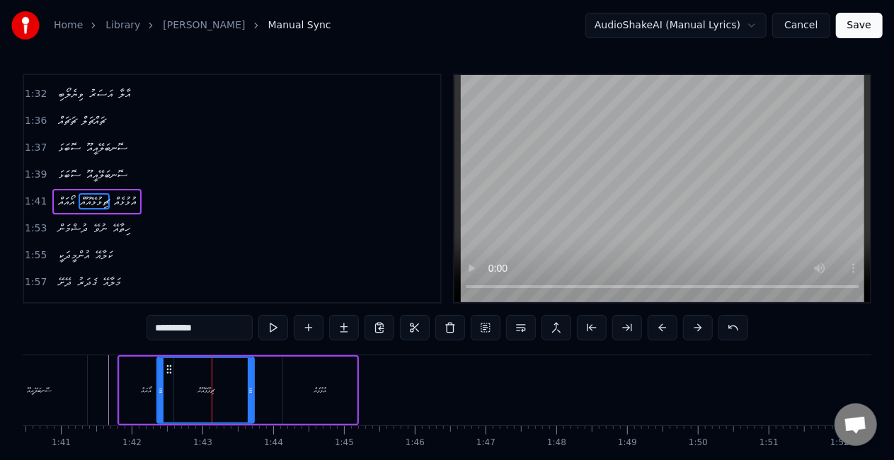
drag, startPoint x: 261, startPoint y: 394, endPoint x: 249, endPoint y: 392, distance: 12.2
click at [249, 392] on icon at bounding box center [251, 390] width 6 height 11
click at [286, 389] on div "އުޅުޅެއް" at bounding box center [320, 390] width 74 height 67
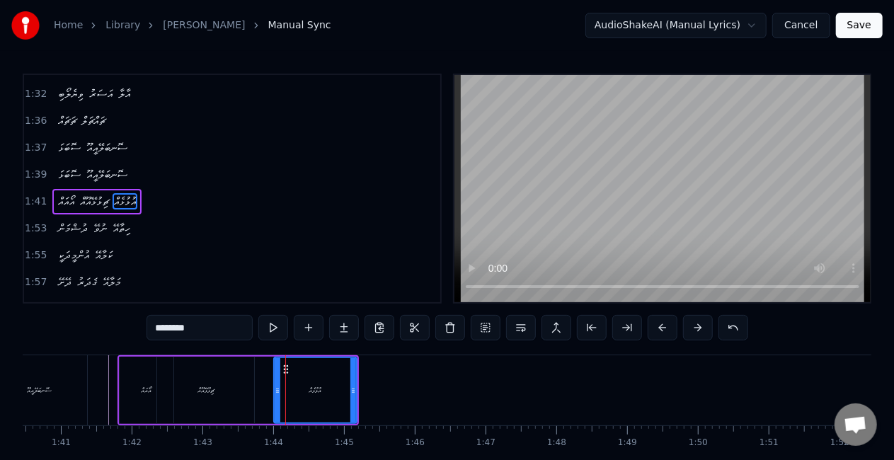
drag, startPoint x: 286, startPoint y: 388, endPoint x: 271, endPoint y: 384, distance: 15.5
click at [275, 386] on icon at bounding box center [278, 390] width 6 height 11
click at [126, 385] on div "އޯއައް" at bounding box center [147, 390] width 54 height 67
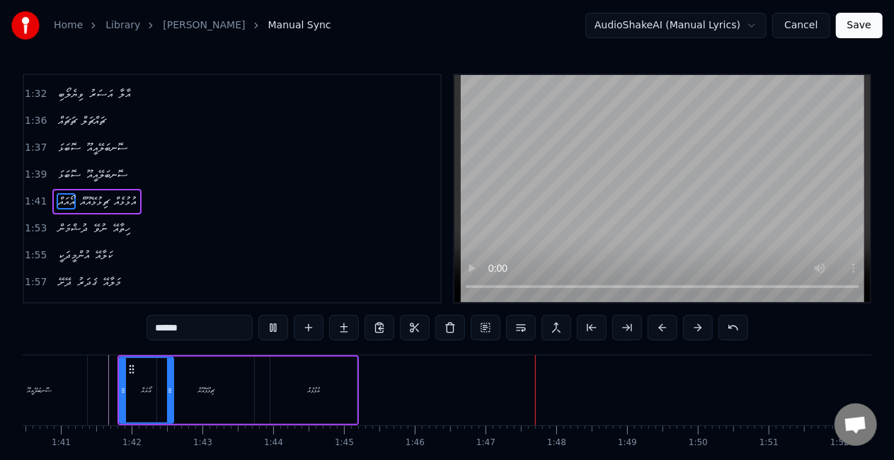
click at [337, 365] on div "އުޅުޅެއް" at bounding box center [313, 390] width 86 height 67
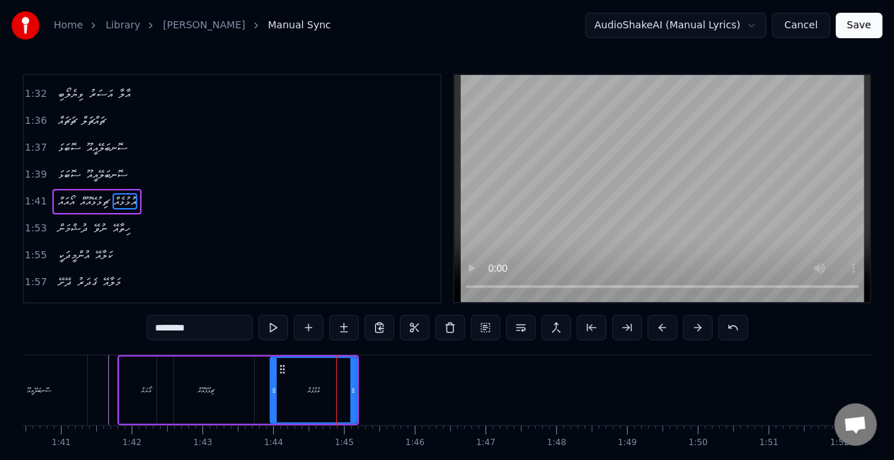
click at [351, 386] on div "އުޅުޅެއް" at bounding box center [314, 390] width 88 height 67
drag, startPoint x: 273, startPoint y: 397, endPoint x: 266, endPoint y: 394, distance: 7.9
click at [266, 394] on div at bounding box center [268, 390] width 6 height 64
click at [225, 385] on div "ޗިޅުޅޭއޫއް" at bounding box center [205, 390] width 97 height 67
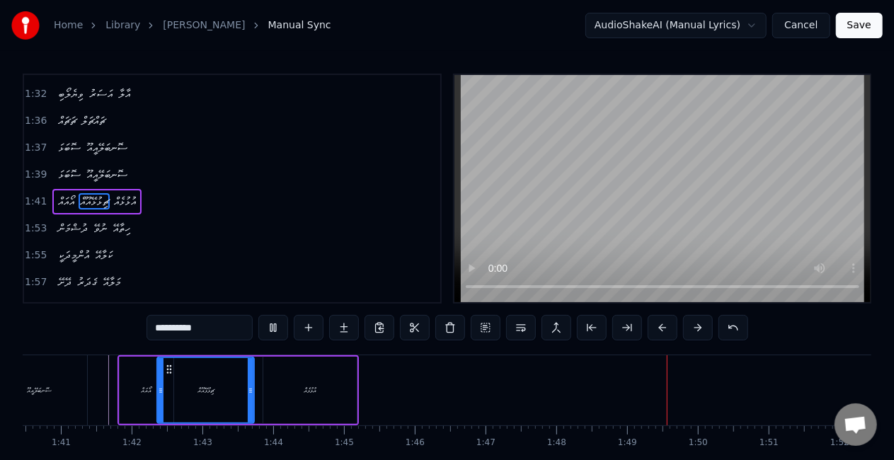
click at [276, 384] on div "އުޅުޅެއް" at bounding box center [309, 390] width 93 height 67
type input "********"
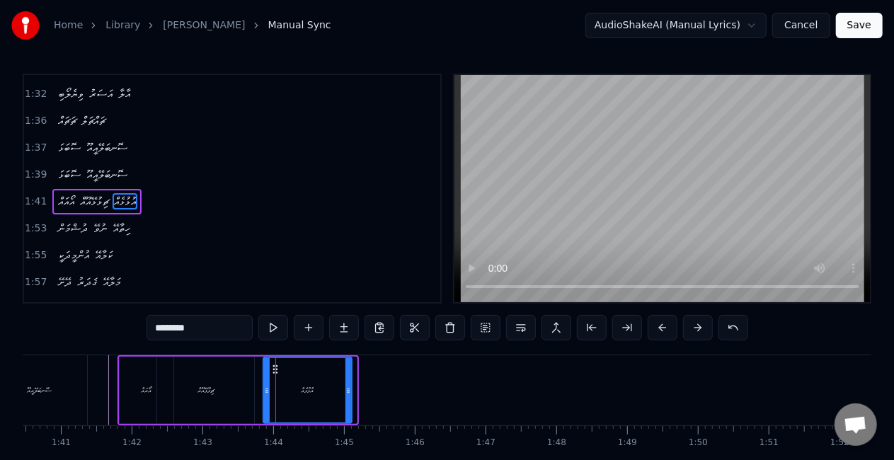
click at [345, 389] on icon at bounding box center [348, 390] width 6 height 11
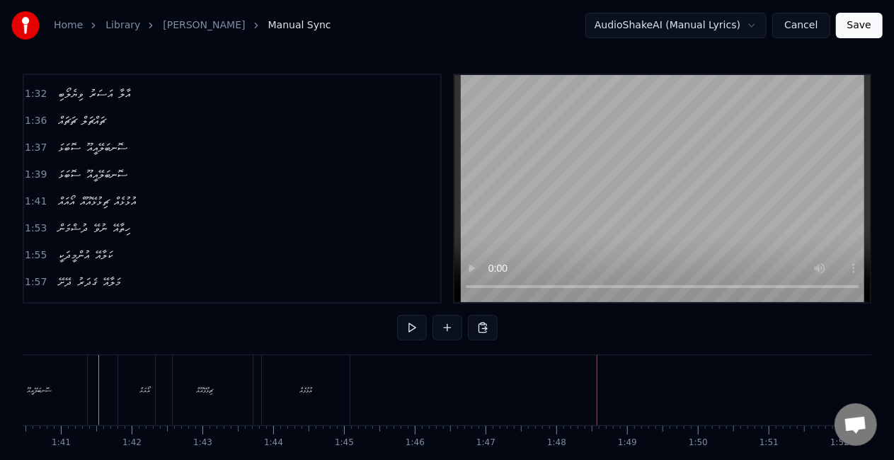
click at [299, 391] on div "އުޅުޅެއް" at bounding box center [305, 390] width 13 height 11
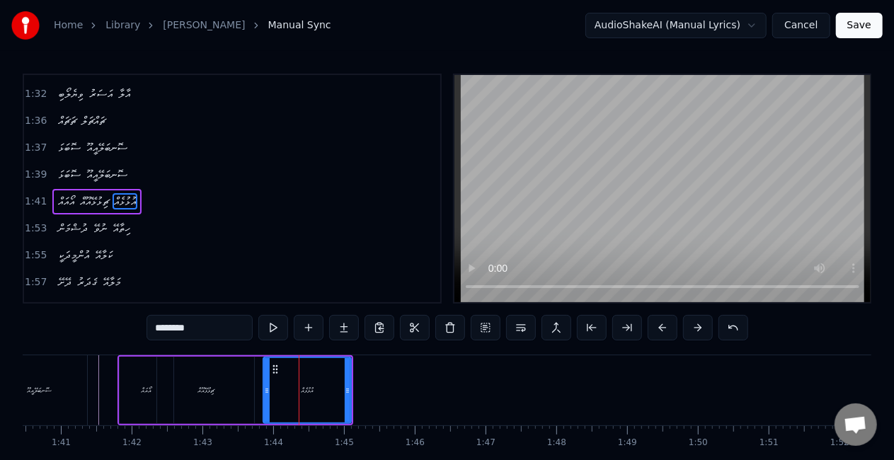
drag, startPoint x: 159, startPoint y: 327, endPoint x: 167, endPoint y: 324, distance: 8.3
click at [160, 327] on input "********" at bounding box center [200, 327] width 106 height 25
drag, startPoint x: 178, startPoint y: 324, endPoint x: 166, endPoint y: 328, distance: 13.2
click at [166, 328] on input "*********" at bounding box center [200, 327] width 106 height 25
click at [733, 323] on button at bounding box center [733, 327] width 30 height 25
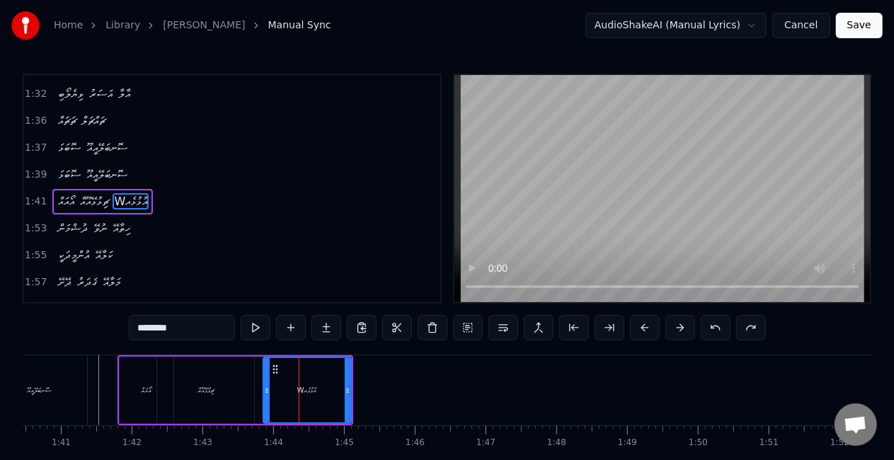
click at [736, 323] on button at bounding box center [751, 327] width 30 height 25
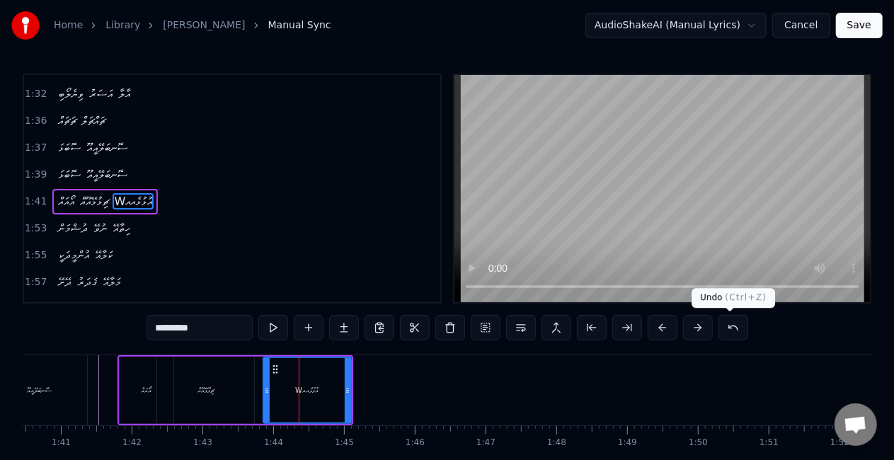
click at [731, 325] on button at bounding box center [733, 327] width 30 height 25
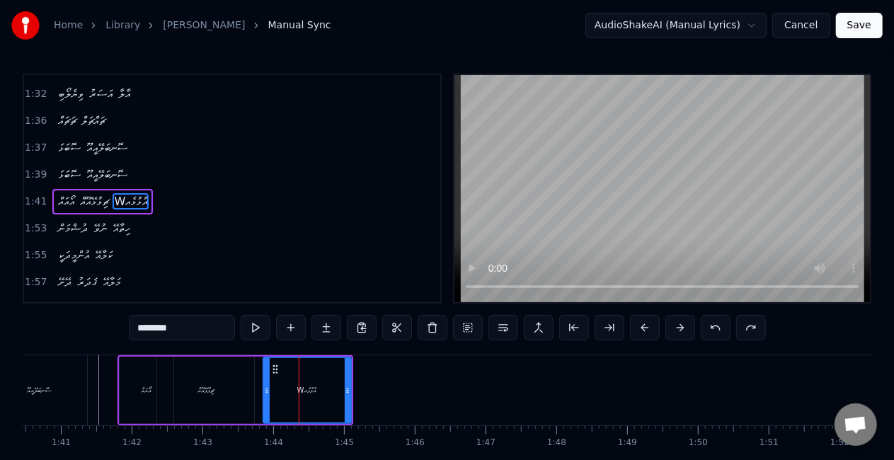
click at [731, 325] on div "********" at bounding box center [447, 327] width 637 height 25
click at [716, 331] on button at bounding box center [716, 327] width 30 height 25
click at [139, 327] on input "********" at bounding box center [182, 327] width 106 height 25
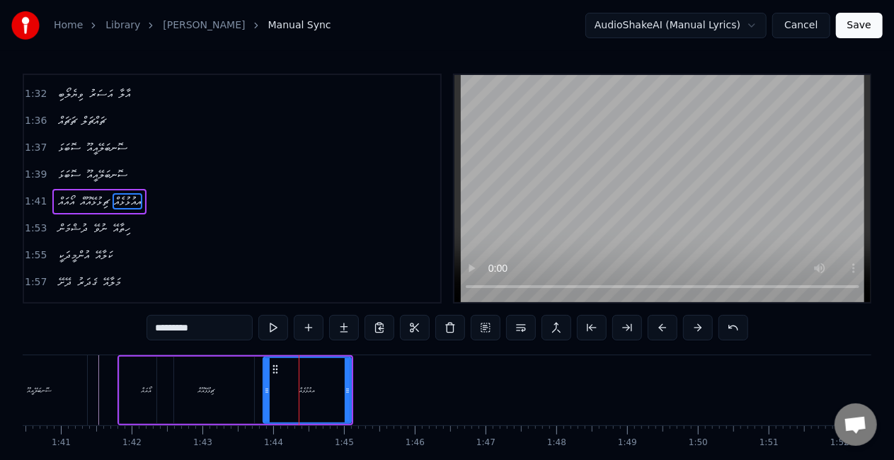
click at [190, 328] on input "*********" at bounding box center [200, 327] width 106 height 25
drag, startPoint x: 191, startPoint y: 330, endPoint x: 184, endPoint y: 335, distance: 8.6
click at [184, 335] on input "*********" at bounding box center [200, 327] width 106 height 25
type input "********"
drag, startPoint x: 190, startPoint y: 322, endPoint x: 142, endPoint y: 321, distance: 48.1
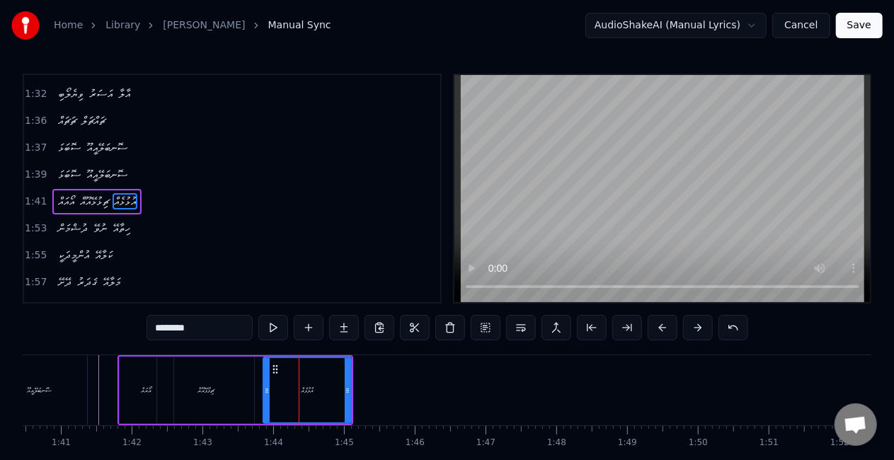
click at [143, 321] on div "0:25 ދިރުމާ މަރާ ގުޅާލާ 0:28 ލޯބީގެ ނަން އުވާލާ 0:30 ނޫރުން ކުރާ އުޖާލާ 0:32 ވި…" at bounding box center [447, 286] width 849 height 424
paste input "********"
click at [260, 382] on div at bounding box center [263, 390] width 6 height 64
click at [120, 390] on div "އޯއައް" at bounding box center [147, 390] width 54 height 67
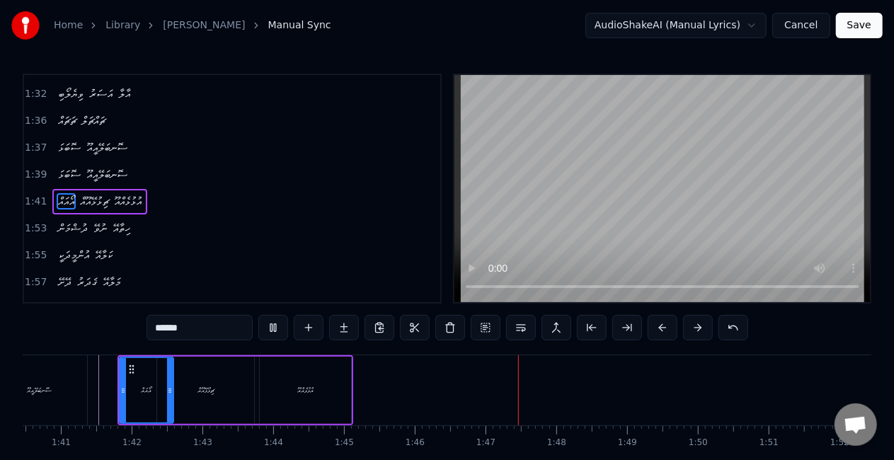
click at [336, 388] on div "އުޅުޅެއްއޫ" at bounding box center [305, 390] width 91 height 67
type input "**********"
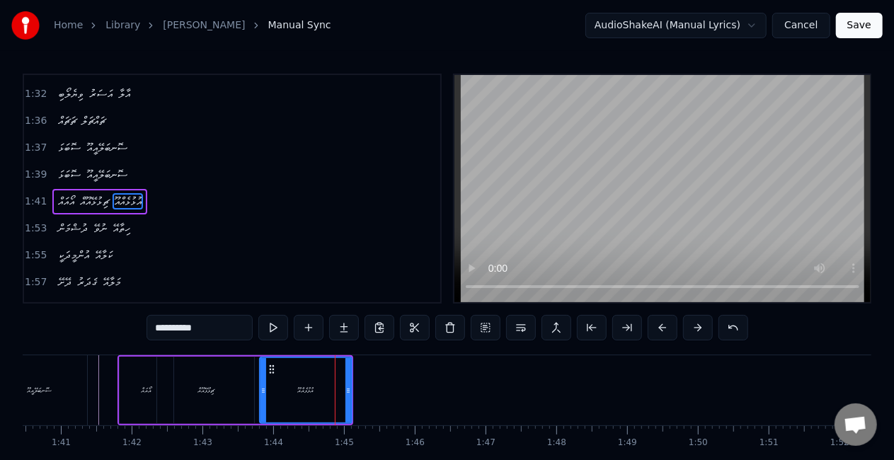
click at [349, 386] on icon at bounding box center [348, 390] width 6 height 11
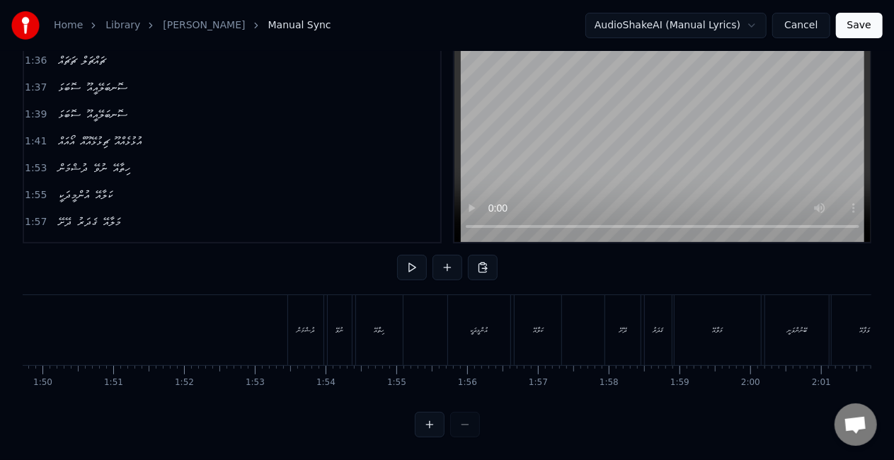
scroll to position [0, 7673]
click at [398, 325] on div "ދުޝްމަން" at bounding box center [400, 330] width 18 height 11
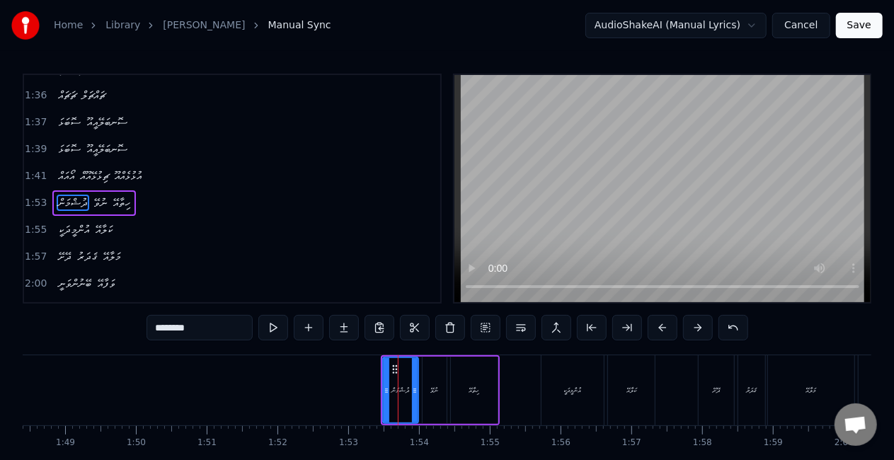
scroll to position [639, 0]
drag, startPoint x: 386, startPoint y: 403, endPoint x: 364, endPoint y: 399, distance: 23.2
click at [367, 400] on div at bounding box center [368, 390] width 6 height 64
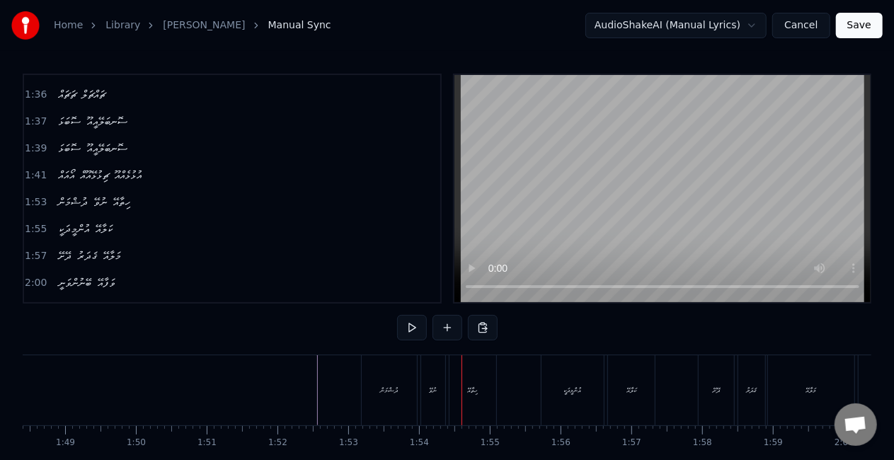
click at [443, 385] on div "ނުވޭ" at bounding box center [433, 390] width 24 height 70
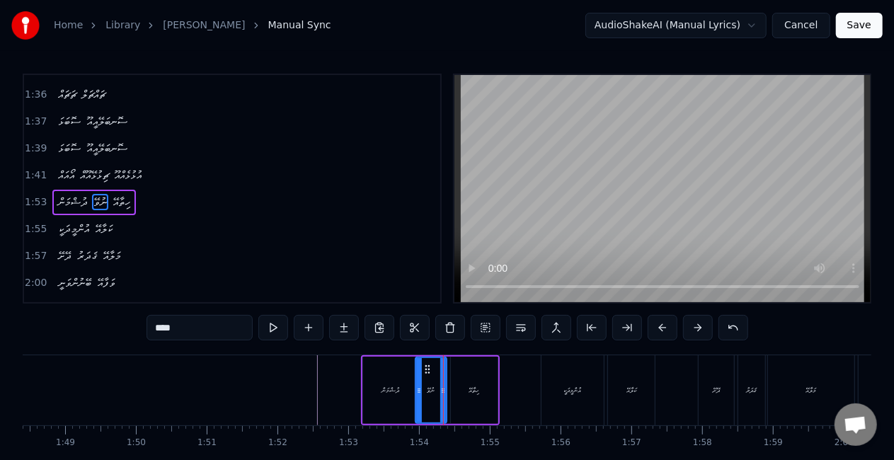
drag, startPoint x: 425, startPoint y: 391, endPoint x: 418, endPoint y: 391, distance: 7.1
click at [418, 391] on icon at bounding box center [419, 390] width 6 height 11
click at [449, 394] on icon at bounding box center [450, 390] width 6 height 11
click at [473, 387] on div "ހިތާއޭ" at bounding box center [474, 390] width 11 height 11
type input "******"
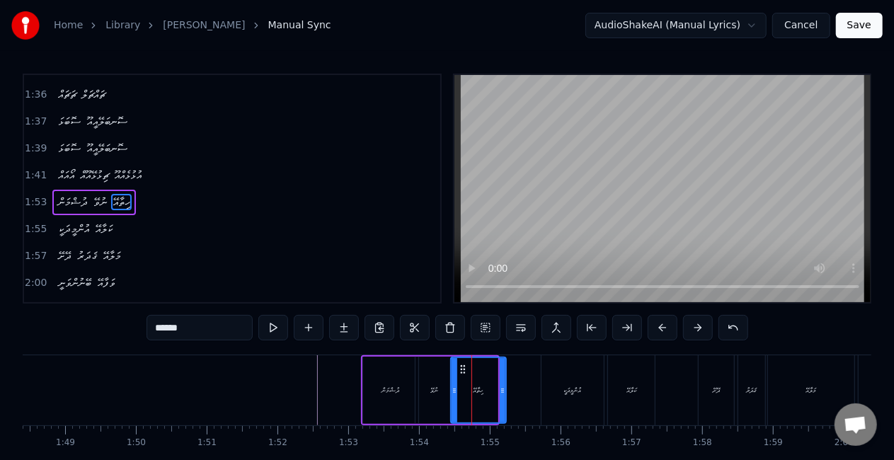
drag, startPoint x: 496, startPoint y: 388, endPoint x: 505, endPoint y: 388, distance: 9.9
click at [505, 389] on icon at bounding box center [503, 390] width 6 height 11
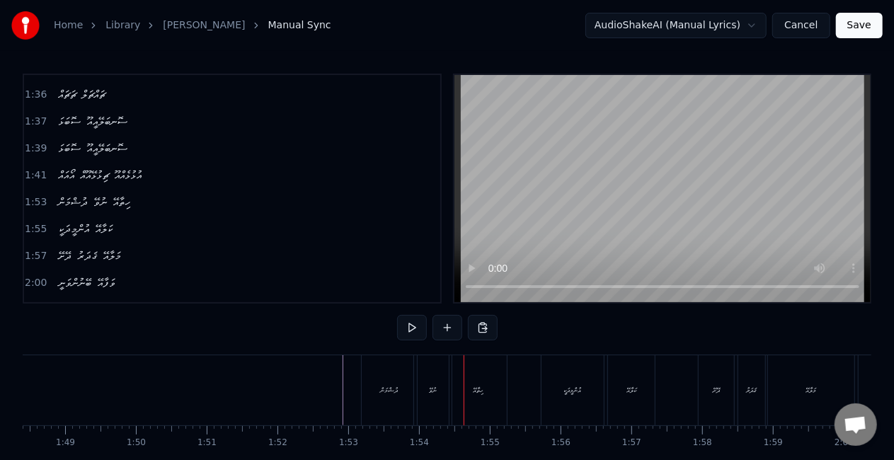
click at [432, 393] on div "ނުވޭ" at bounding box center [433, 390] width 8 height 11
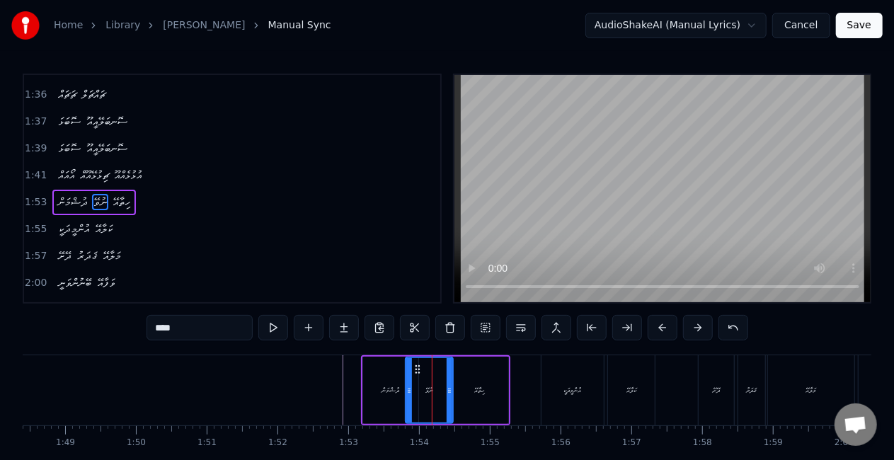
drag, startPoint x: 420, startPoint y: 390, endPoint x: 409, endPoint y: 388, distance: 10.8
click at [411, 390] on circle at bounding box center [410, 390] width 1 height 1
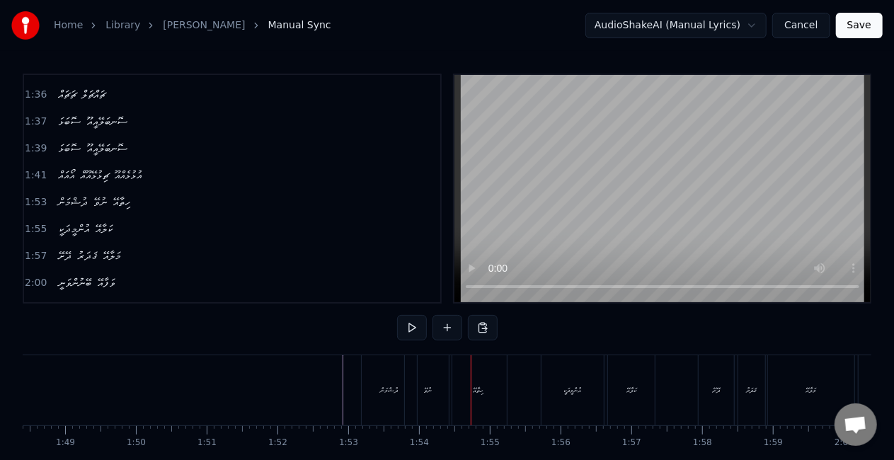
click at [420, 394] on div "ނުވޭ" at bounding box center [428, 390] width 47 height 70
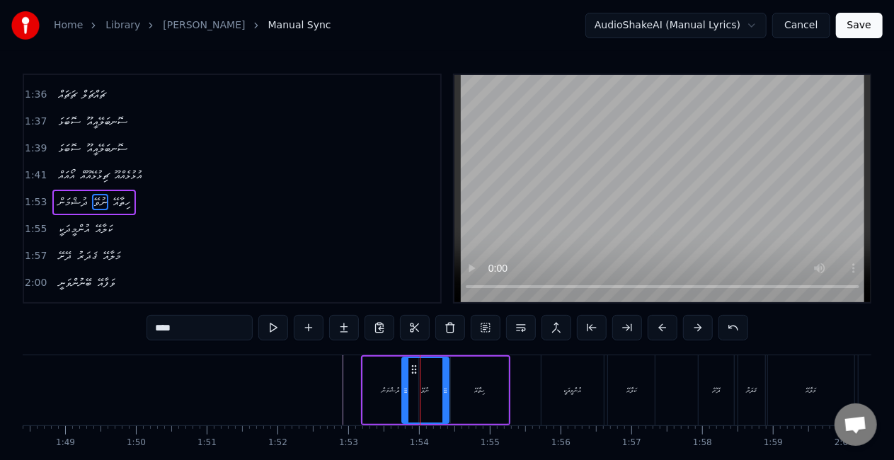
click at [413, 369] on icon at bounding box center [413, 369] width 11 height 11
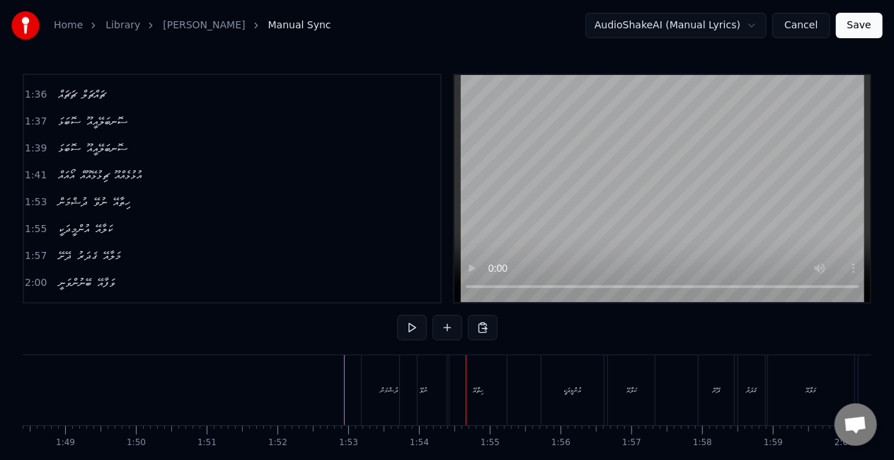
click at [422, 399] on div "ނުވޭ" at bounding box center [423, 390] width 47 height 70
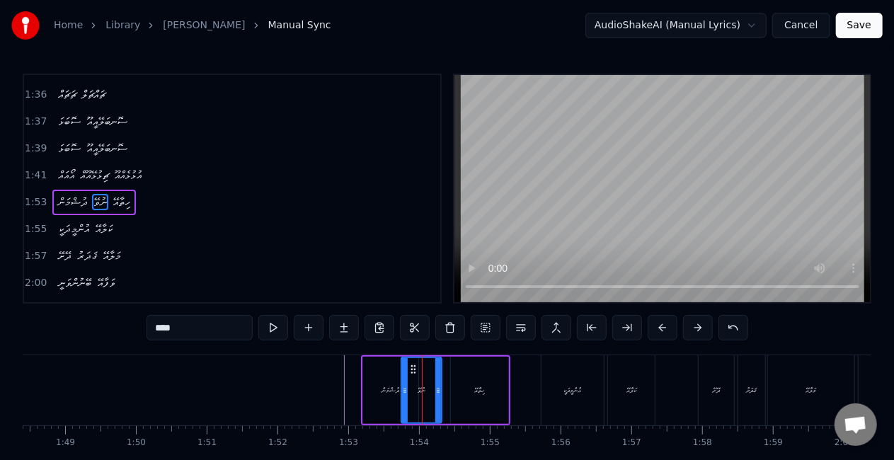
click at [436, 395] on icon at bounding box center [438, 390] width 6 height 11
click at [329, 396] on div at bounding box center [533, 390] width 16368 height 70
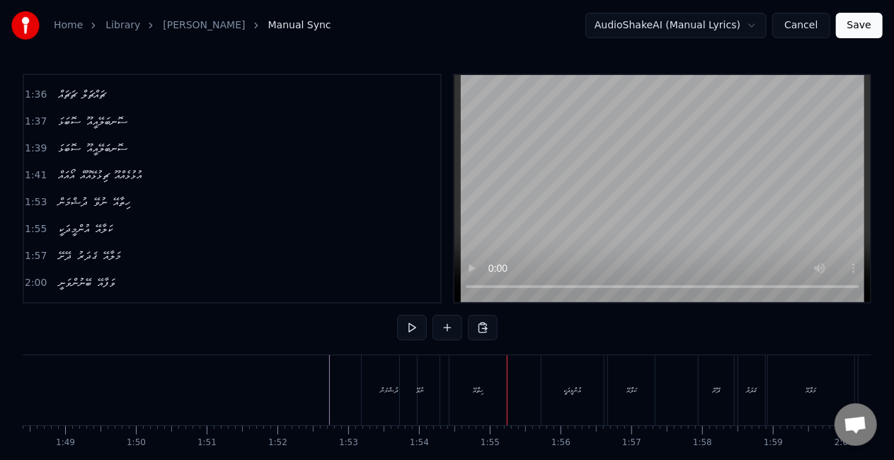
click at [435, 383] on div "ނުވޭ" at bounding box center [420, 390] width 40 height 70
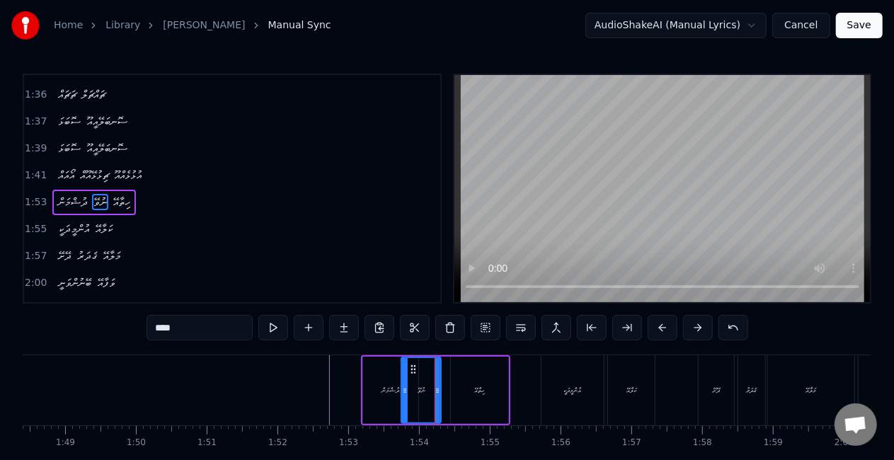
click at [462, 389] on div "ހިތާއޭ" at bounding box center [479, 390] width 57 height 67
type input "******"
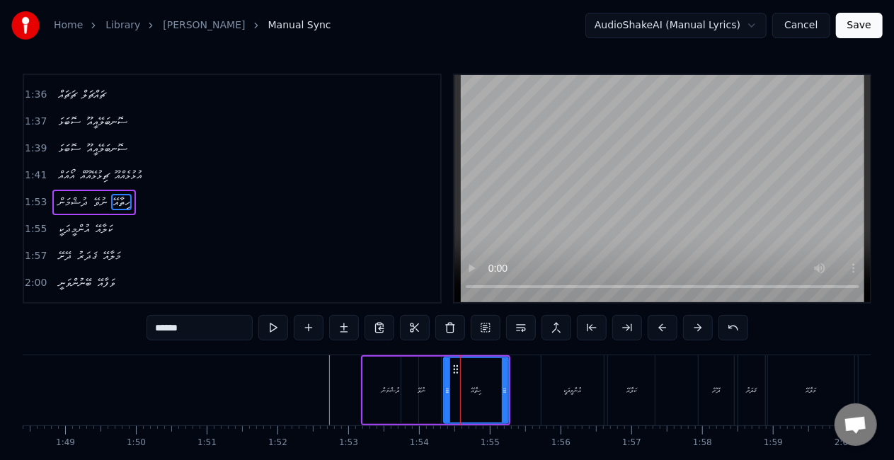
drag, startPoint x: 454, startPoint y: 394, endPoint x: 447, endPoint y: 390, distance: 8.6
click at [447, 391] on icon at bounding box center [448, 390] width 6 height 11
click at [327, 384] on div at bounding box center [533, 390] width 16368 height 70
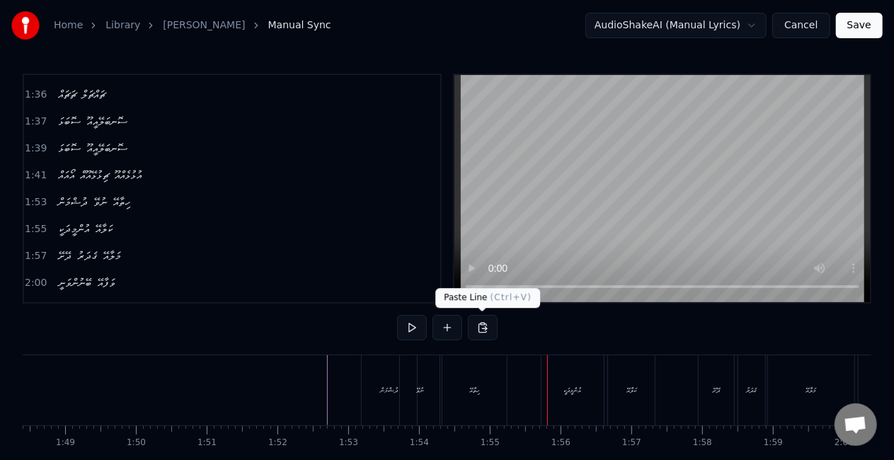
click at [482, 371] on div "ހިތާއޭ" at bounding box center [474, 390] width 64 height 70
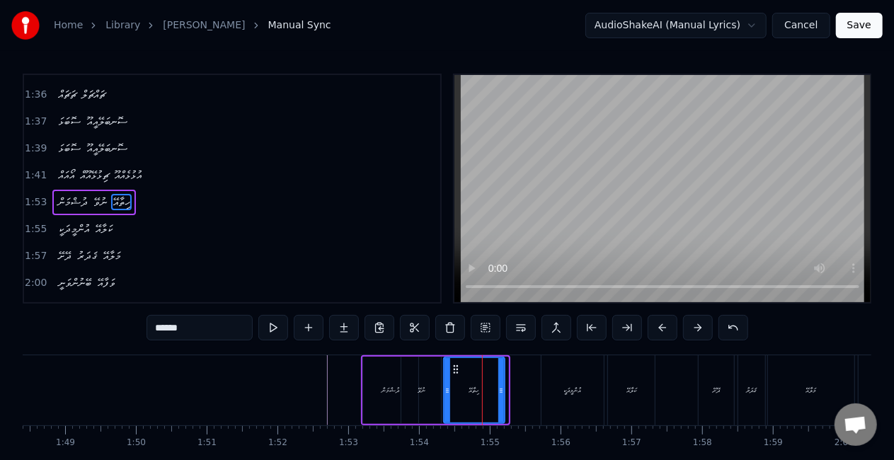
click at [500, 393] on icon at bounding box center [501, 390] width 6 height 11
click at [319, 396] on div at bounding box center [533, 390] width 16368 height 70
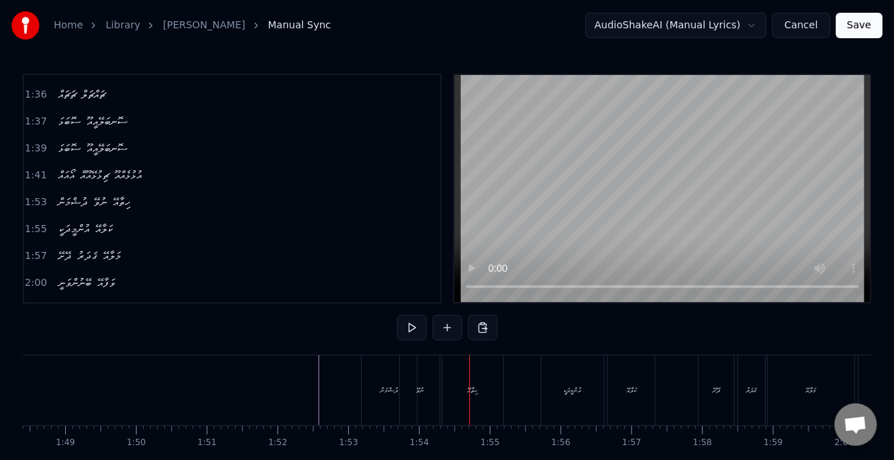
click at [433, 386] on div "ނުވޭ" at bounding box center [420, 390] width 40 height 70
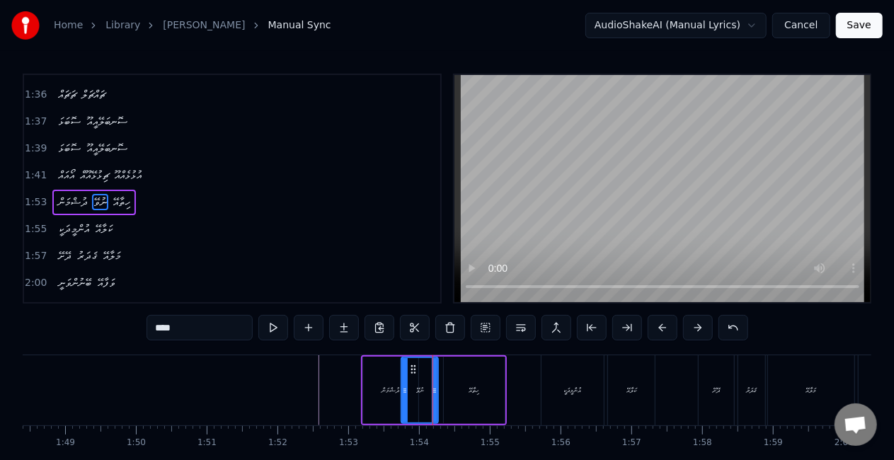
click at [436, 394] on div "ނުވޭ" at bounding box center [420, 390] width 38 height 67
click at [398, 394] on icon at bounding box center [399, 390] width 6 height 11
click at [266, 399] on div at bounding box center [533, 390] width 16368 height 70
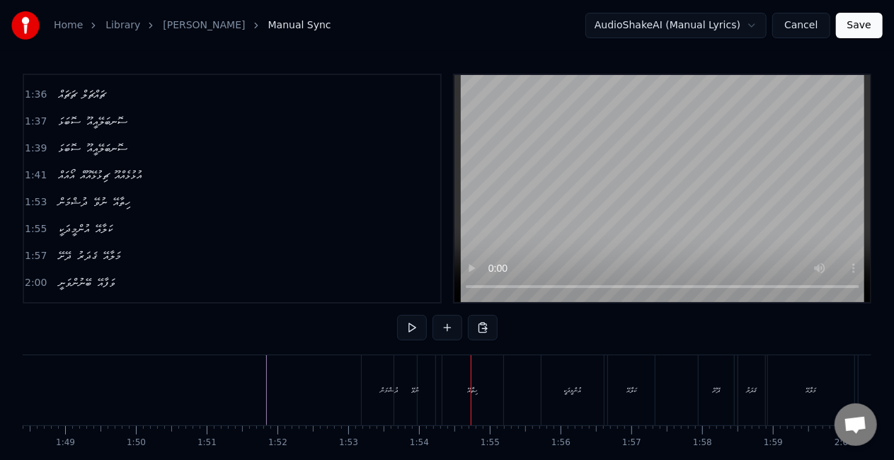
click at [424, 377] on div "ނުވޭ" at bounding box center [414, 390] width 41 height 70
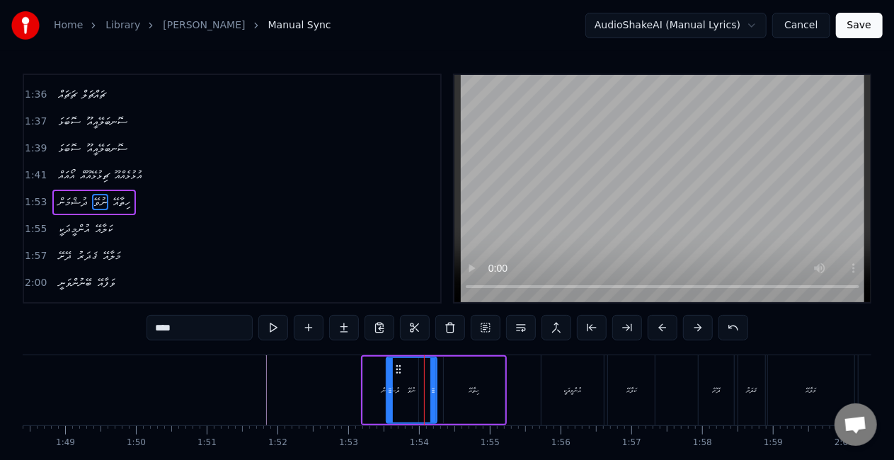
drag, startPoint x: 401, startPoint y: 398, endPoint x: 390, endPoint y: 396, distance: 10.7
click at [390, 396] on div at bounding box center [390, 390] width 6 height 64
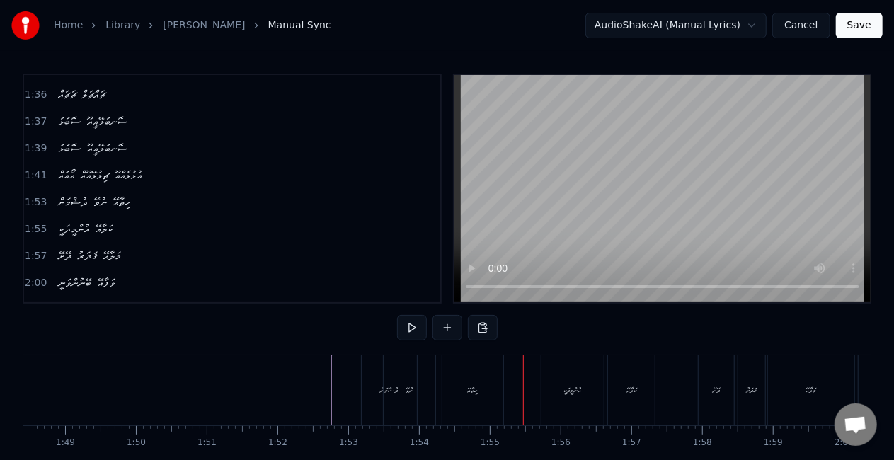
click at [479, 381] on div "ހިތާއޭ" at bounding box center [472, 390] width 61 height 70
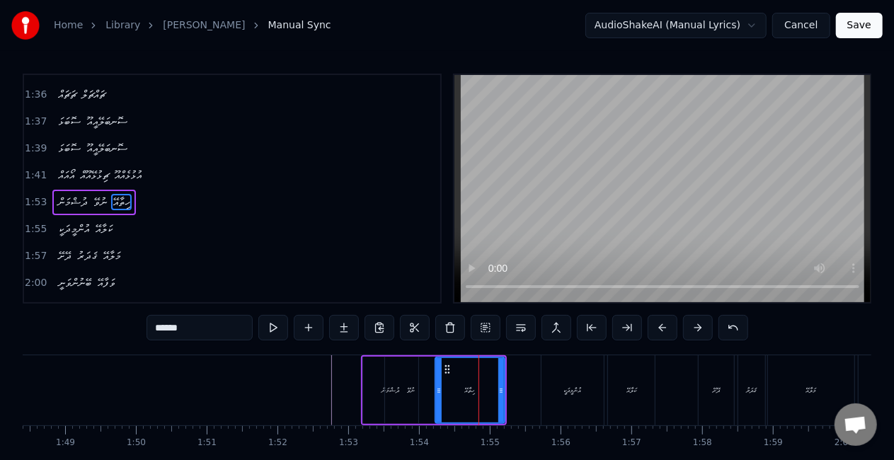
drag, startPoint x: 445, startPoint y: 393, endPoint x: 437, endPoint y: 393, distance: 8.5
click at [437, 393] on icon at bounding box center [439, 390] width 6 height 11
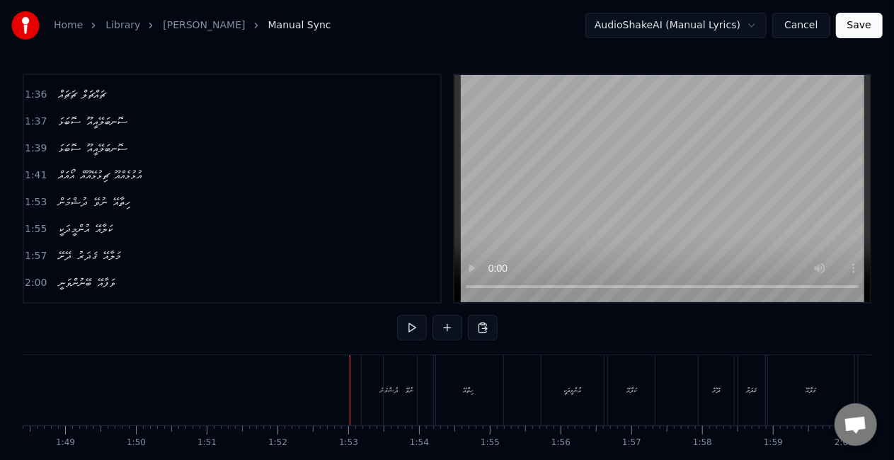
click at [381, 389] on div "ދުޝްމަން" at bounding box center [390, 390] width 18 height 11
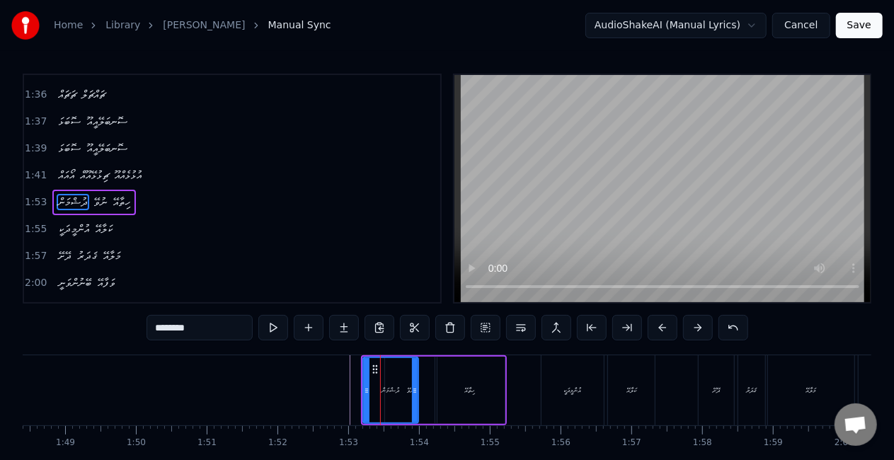
click at [362, 394] on div "ދުޝްމަން" at bounding box center [390, 390] width 57 height 67
drag, startPoint x: 366, startPoint y: 398, endPoint x: 347, endPoint y: 389, distance: 21.2
click at [358, 393] on div at bounding box center [359, 390] width 6 height 64
click at [325, 384] on div at bounding box center [533, 390] width 16368 height 70
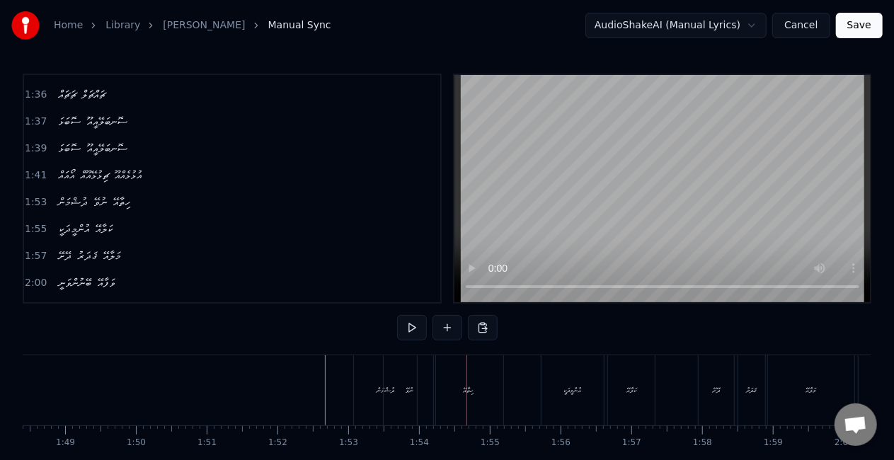
click at [420, 384] on div "ނުވޭ" at bounding box center [410, 390] width 52 height 70
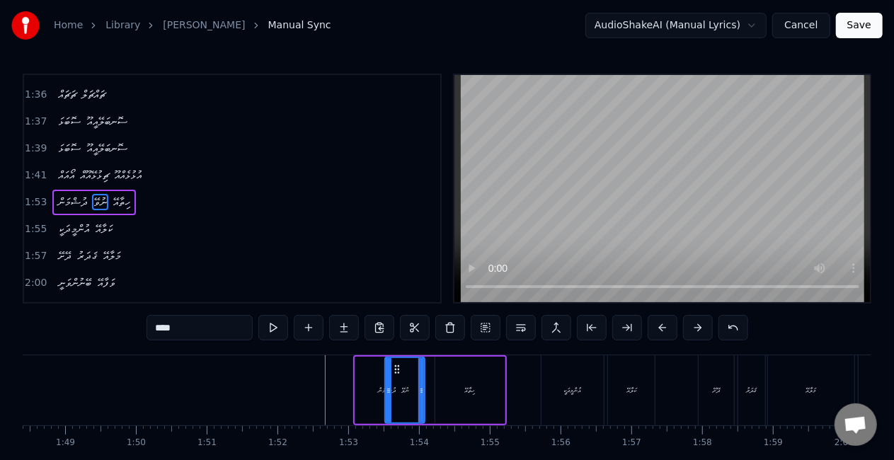
drag, startPoint x: 432, startPoint y: 394, endPoint x: 418, endPoint y: 388, distance: 14.6
click at [419, 389] on icon at bounding box center [421, 390] width 6 height 11
click at [317, 396] on div at bounding box center [533, 390] width 16368 height 70
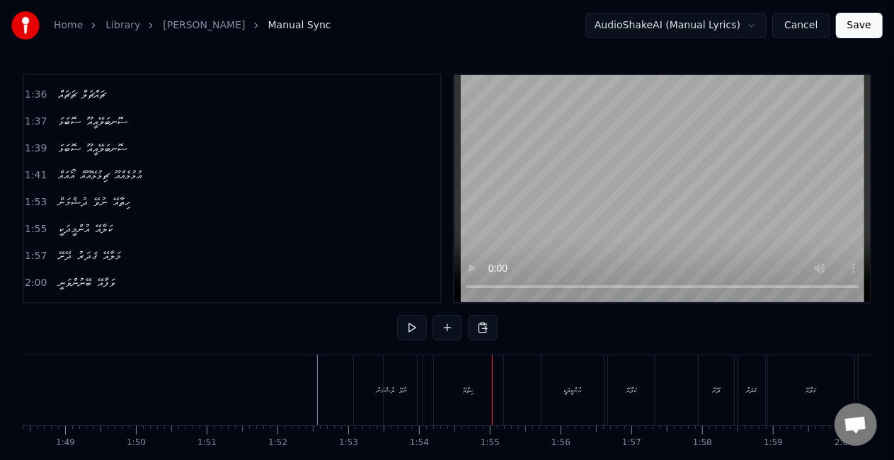
click at [452, 386] on div "ހިތާއޭ" at bounding box center [468, 390] width 69 height 70
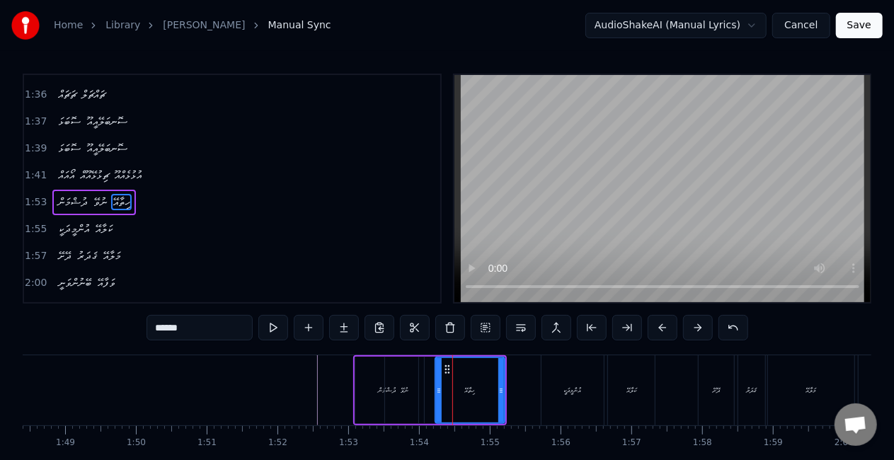
click at [422, 391] on div "ނުވޭ" at bounding box center [404, 390] width 39 height 67
type input "****"
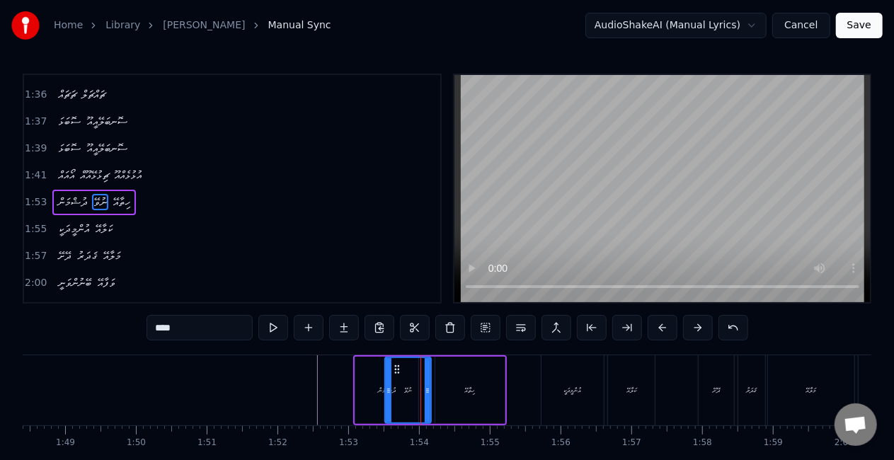
drag, startPoint x: 419, startPoint y: 389, endPoint x: 428, endPoint y: 391, distance: 9.3
click at [428, 391] on icon at bounding box center [428, 390] width 6 height 11
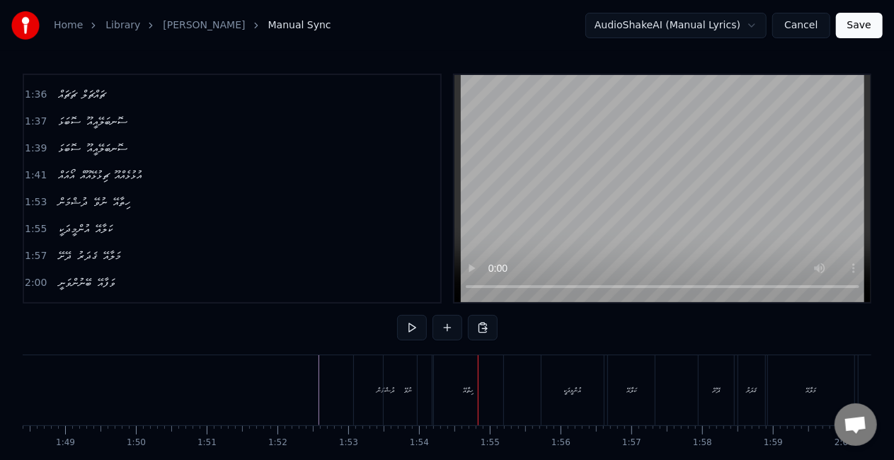
click at [406, 388] on div "ނުވޭ" at bounding box center [408, 390] width 8 height 11
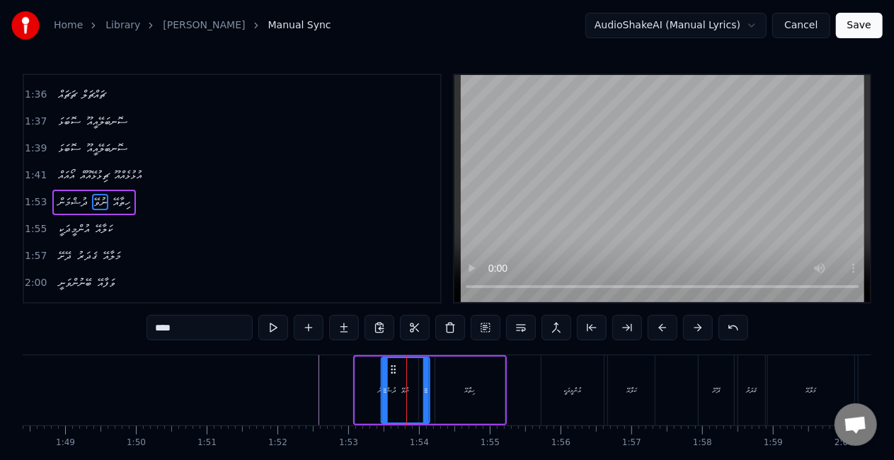
click at [394, 368] on icon at bounding box center [393, 369] width 11 height 11
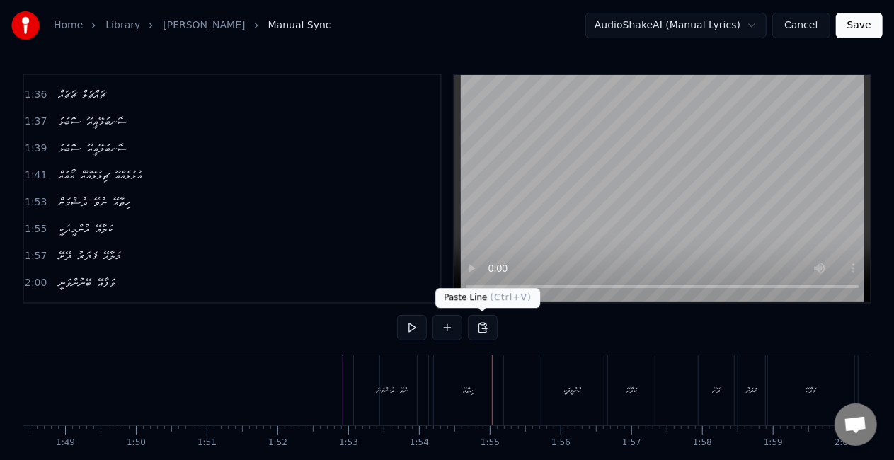
click at [476, 365] on div "ހިތާއޭ" at bounding box center [468, 390] width 69 height 70
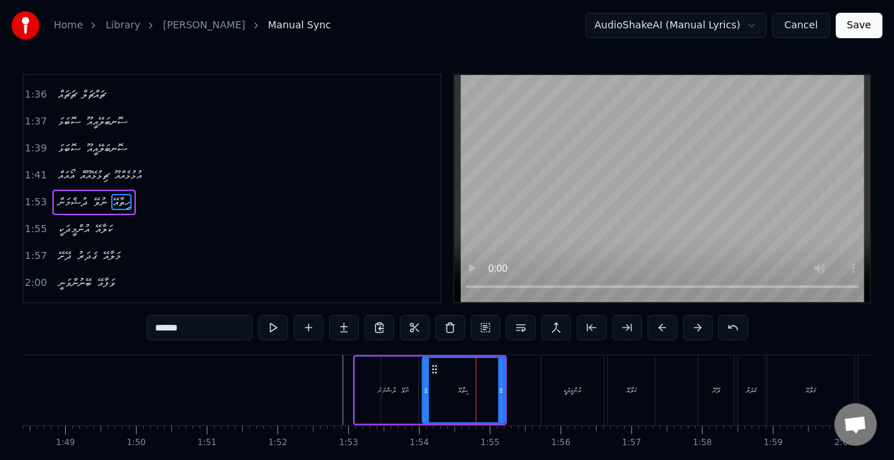
drag, startPoint x: 437, startPoint y: 391, endPoint x: 420, endPoint y: 388, distance: 17.4
click at [423, 389] on icon at bounding box center [426, 390] width 6 height 11
click at [265, 388] on div at bounding box center [533, 390] width 16368 height 70
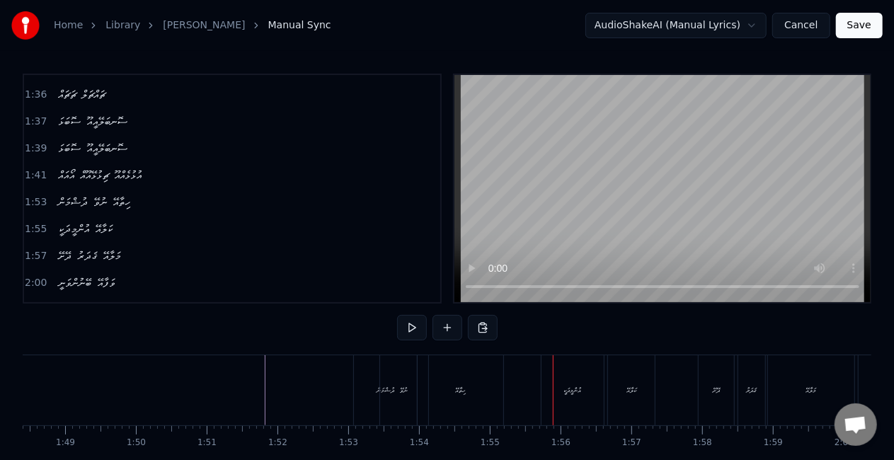
click at [487, 365] on div "ހިތާއޭ" at bounding box center [461, 390] width 86 height 70
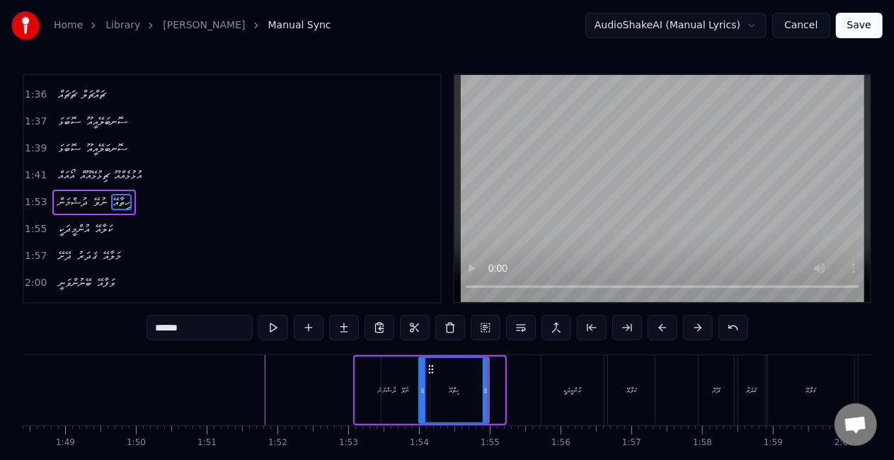
drag, startPoint x: 501, startPoint y: 381, endPoint x: 486, endPoint y: 377, distance: 15.5
click at [486, 377] on div at bounding box center [486, 390] width 6 height 64
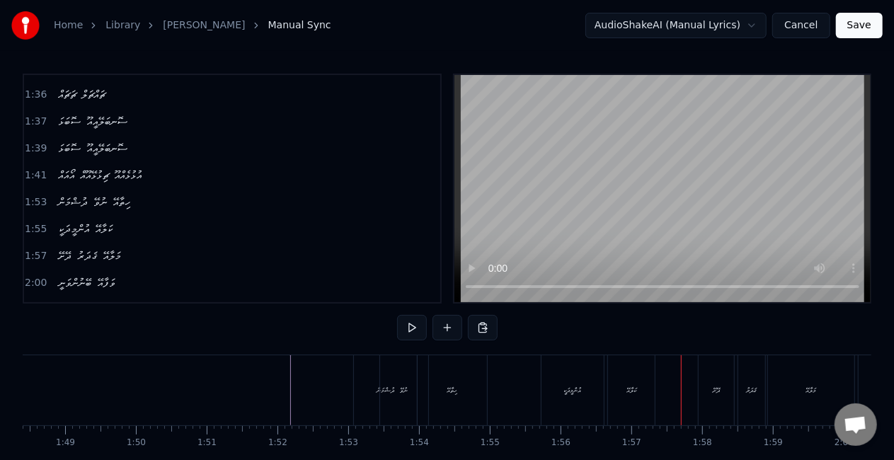
click at [549, 377] on div "އުންމީދަކީ" at bounding box center [573, 390] width 62 height 70
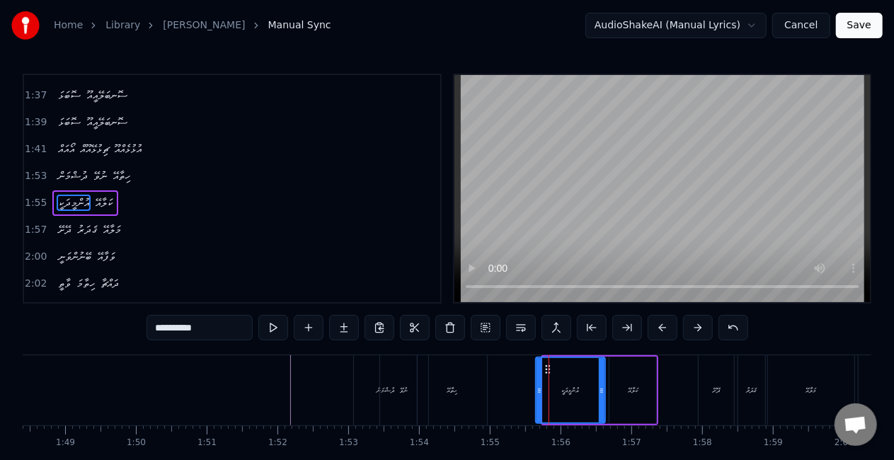
drag, startPoint x: 546, startPoint y: 384, endPoint x: 538, endPoint y: 381, distance: 9.0
click at [539, 382] on div at bounding box center [540, 390] width 6 height 64
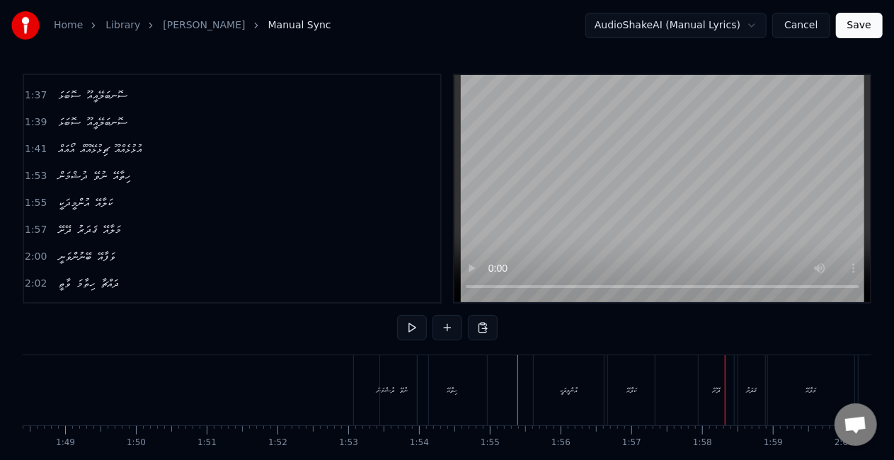
click at [700, 386] on div "ދޭށޭ" at bounding box center [716, 390] width 35 height 70
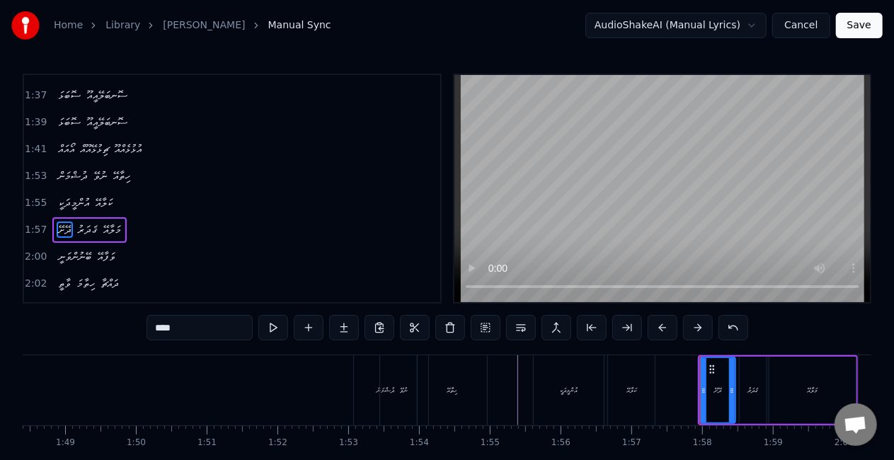
scroll to position [692, 0]
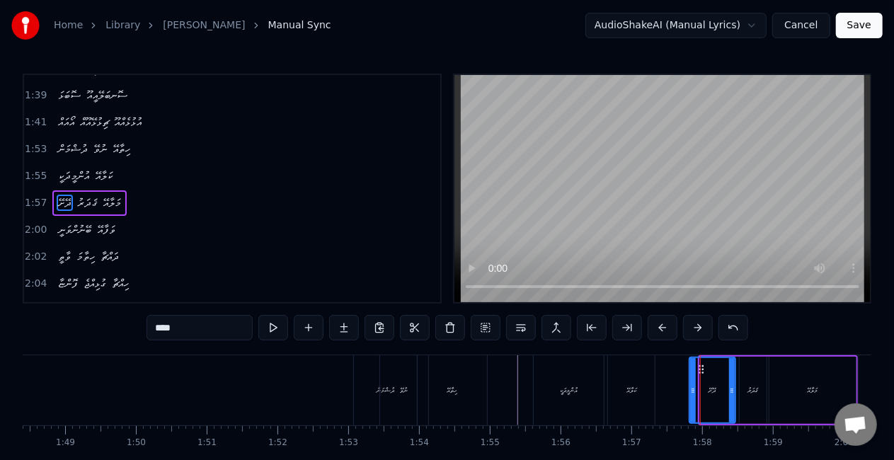
drag, startPoint x: 701, startPoint y: 394, endPoint x: 688, endPoint y: 391, distance: 13.1
click at [690, 391] on icon at bounding box center [693, 390] width 6 height 11
click at [640, 389] on div "ކަލާއޭ" at bounding box center [631, 390] width 47 height 70
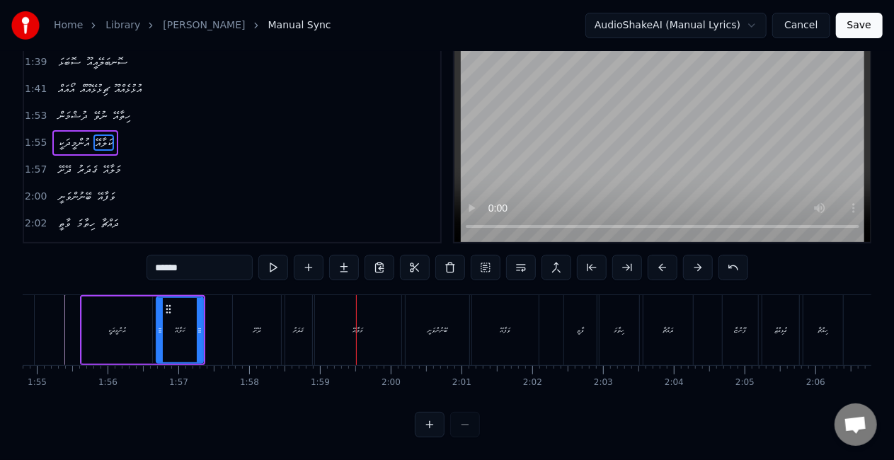
scroll to position [0, 8108]
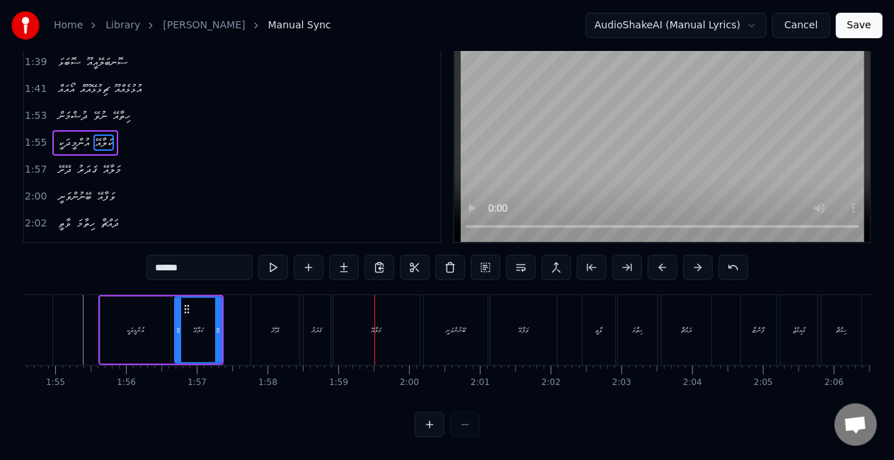
click at [315, 325] on div "ޤަދަރު" at bounding box center [317, 330] width 11 height 11
type input "******"
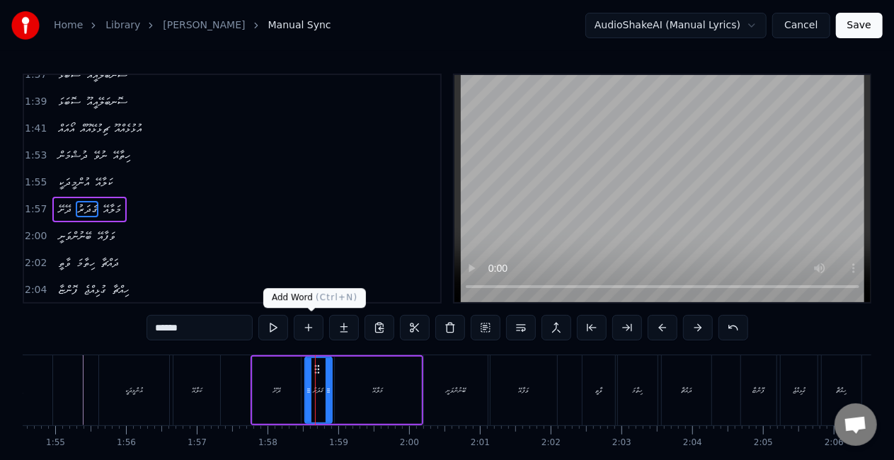
scroll to position [692, 0]
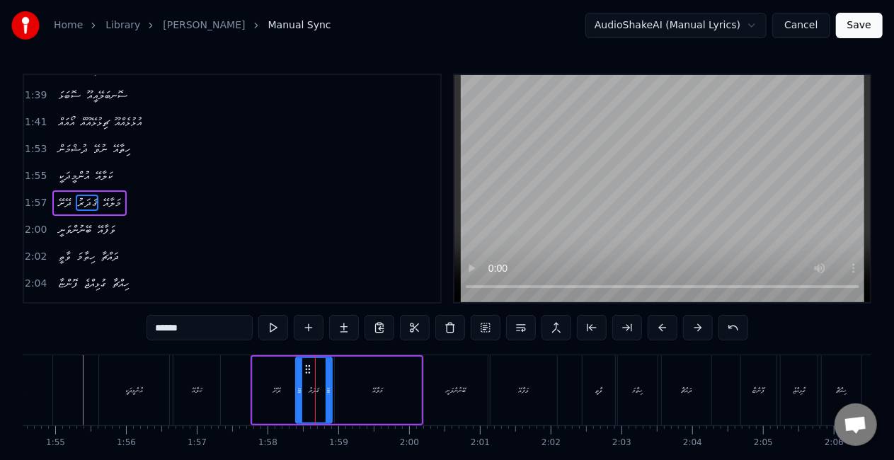
drag, startPoint x: 307, startPoint y: 381, endPoint x: 298, endPoint y: 380, distance: 9.2
click at [298, 380] on div at bounding box center [300, 390] width 6 height 64
click at [332, 392] on icon at bounding box center [333, 390] width 6 height 11
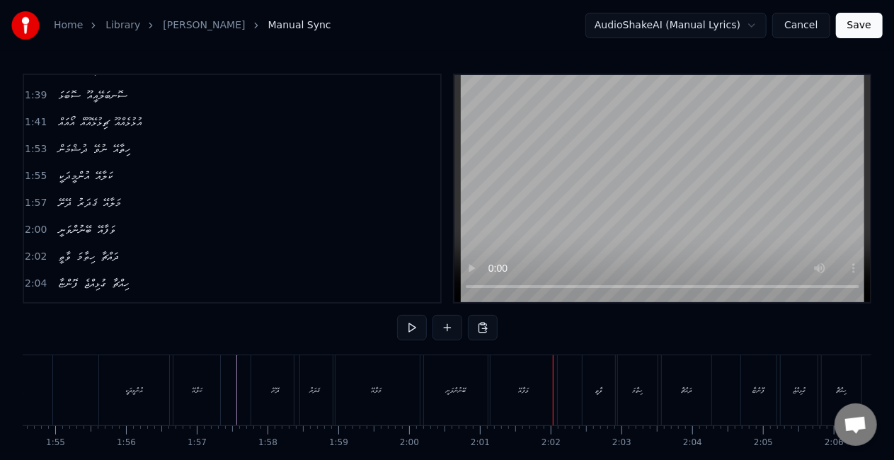
click at [506, 379] on div "ވަފާއޭ" at bounding box center [524, 390] width 67 height 70
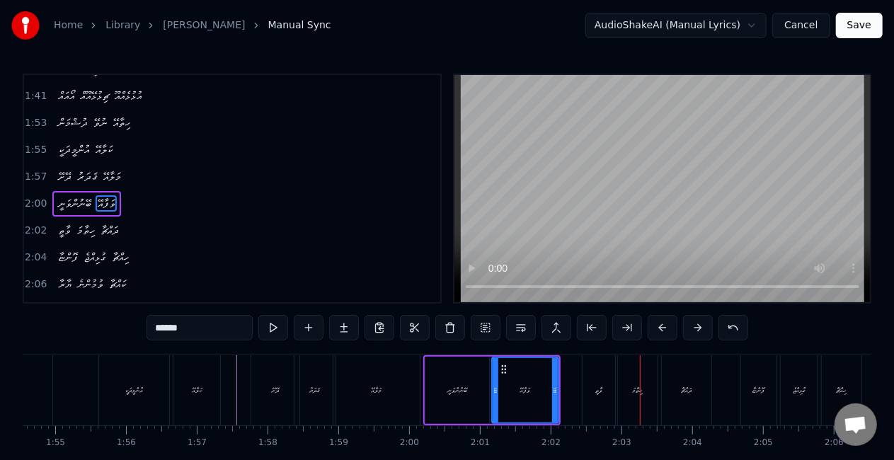
click at [587, 382] on div "ވާތީ" at bounding box center [599, 390] width 33 height 70
type input "****"
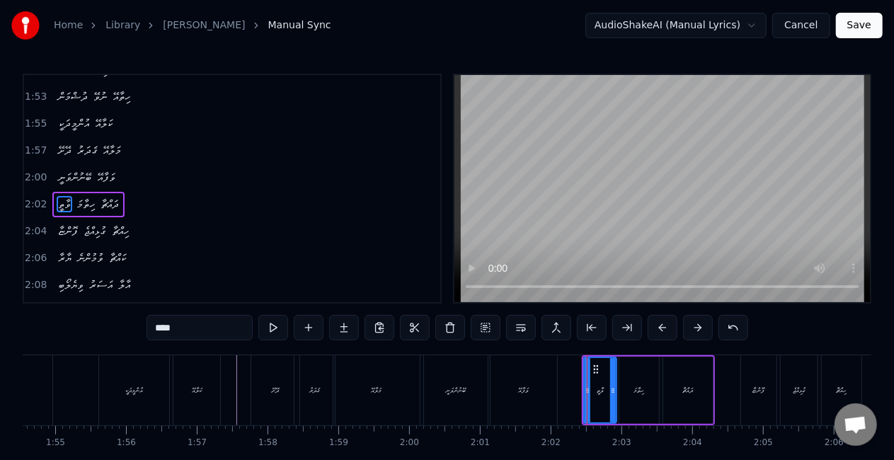
scroll to position [745, 0]
click at [586, 394] on div "ދިރުމާ މަރާ ގުޅާލާ ލޯބީގެ ނަން އުވާލާ ނޫރުން ކުރާ އުޖާލާ ވިޔެލޯބި އަސަރު އާލާ ވ…" at bounding box center [99, 390] width 16368 height 71
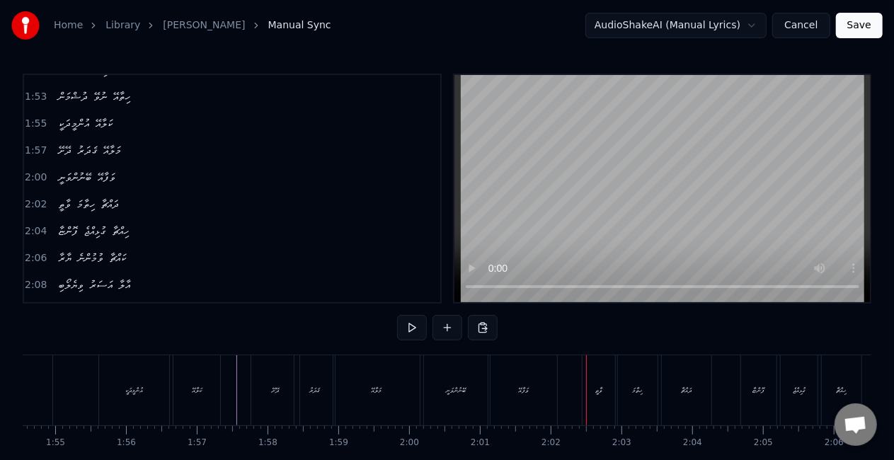
click at [585, 391] on div "ވާތީ" at bounding box center [599, 390] width 33 height 70
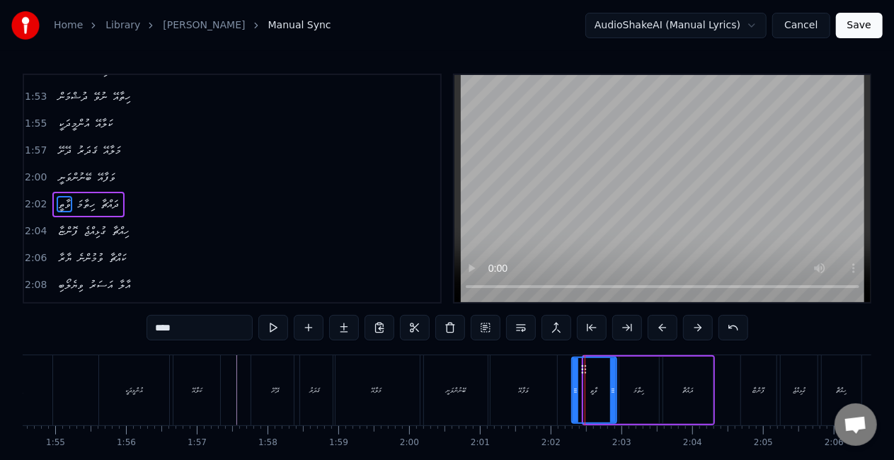
drag, startPoint x: 585, startPoint y: 394, endPoint x: 573, endPoint y: 391, distance: 12.4
click at [573, 391] on icon at bounding box center [576, 390] width 6 height 11
click at [631, 394] on div "ހިތާމަ" at bounding box center [639, 390] width 40 height 67
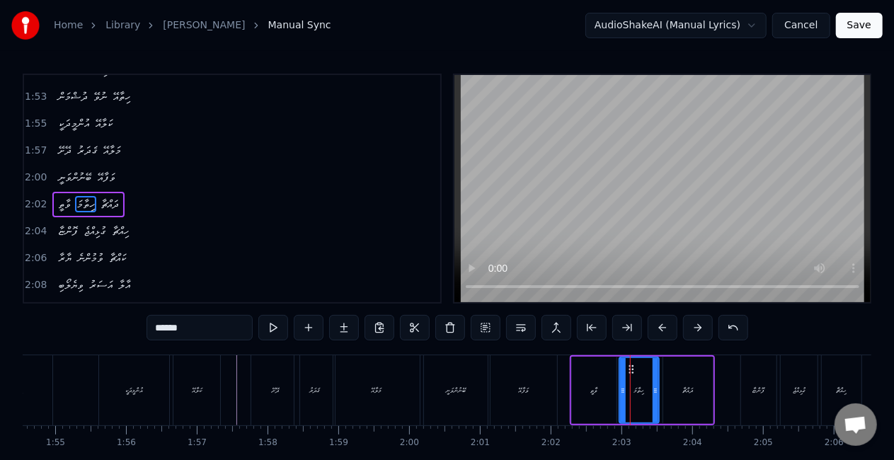
click at [583, 390] on div "ވާތީ" at bounding box center [594, 390] width 45 height 67
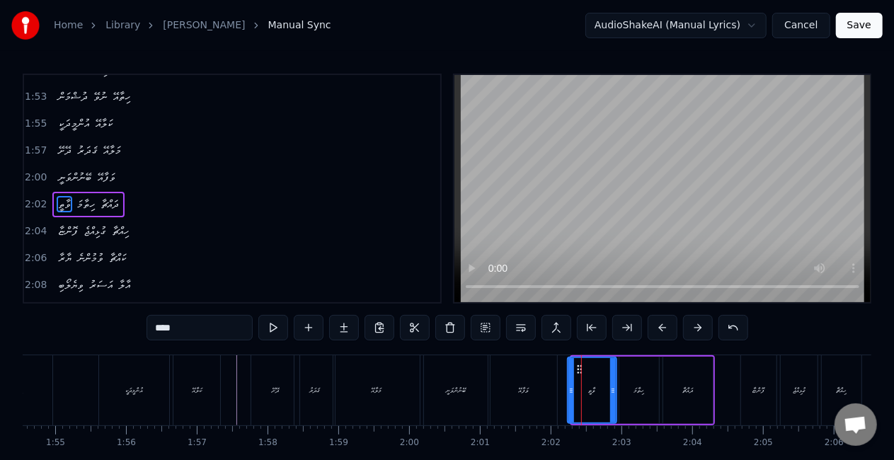
click at [569, 396] on div at bounding box center [571, 390] width 6 height 64
drag, startPoint x: 551, startPoint y: 382, endPoint x: 541, endPoint y: 357, distance: 27.3
click at [551, 382] on div "ވަފާއޭ" at bounding box center [524, 390] width 67 height 70
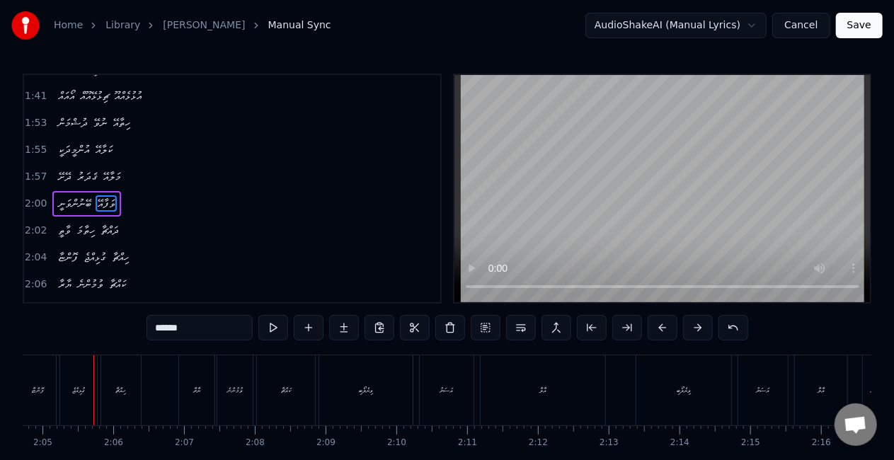
scroll to position [0, 0]
click at [33, 394] on div "ފޮންޏާ" at bounding box center [39, 390] width 12 height 11
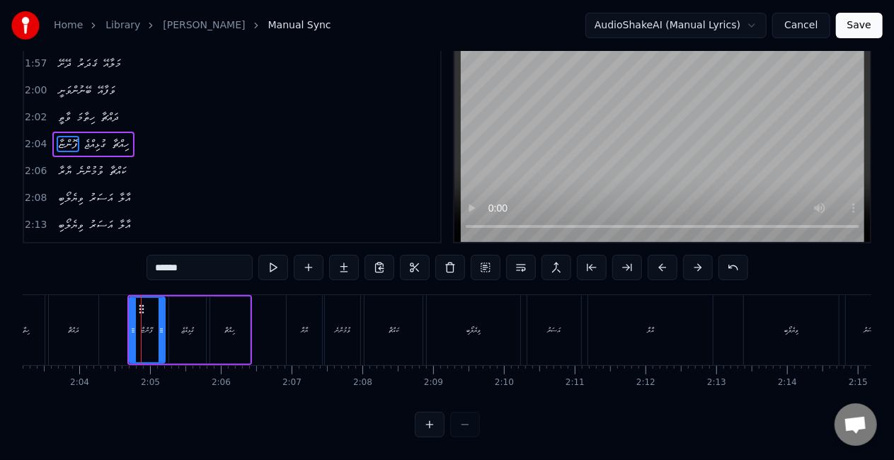
scroll to position [0, 8674]
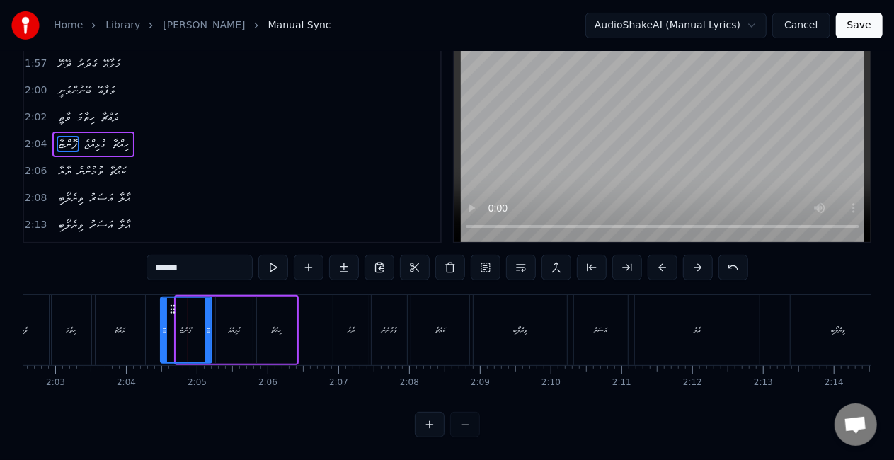
drag, startPoint x: 171, startPoint y: 327, endPoint x: 161, endPoint y: 326, distance: 10.7
click at [161, 326] on div at bounding box center [164, 330] width 6 height 64
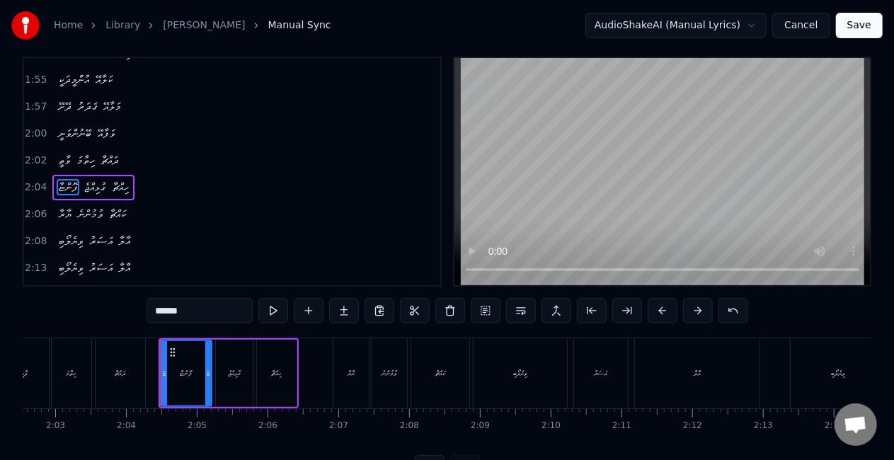
scroll to position [0, 0]
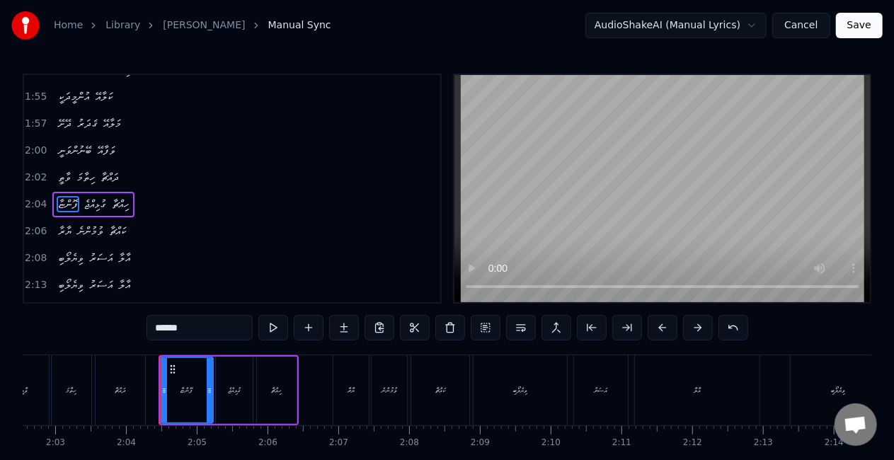
click at [208, 385] on icon at bounding box center [210, 390] width 6 height 11
click at [222, 387] on div "ގުޅިއްޖެ" at bounding box center [234, 390] width 37 height 67
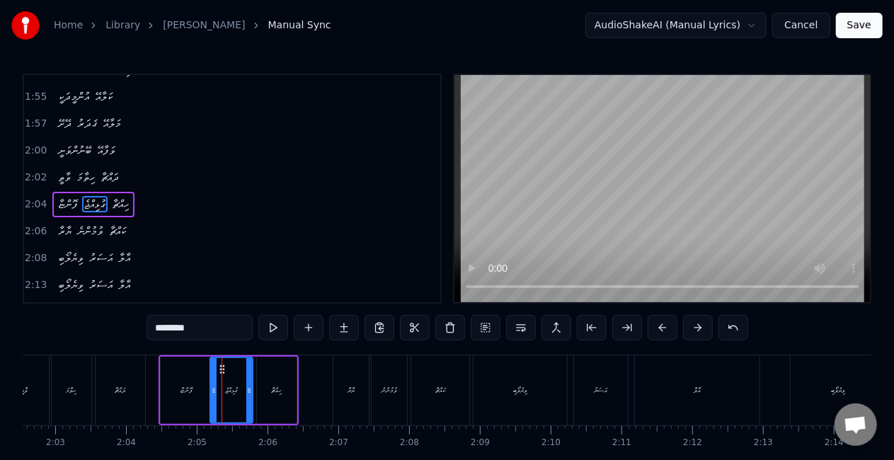
click at [214, 389] on icon at bounding box center [214, 390] width 6 height 11
click at [275, 392] on div "ހިއްޗާ" at bounding box center [277, 390] width 11 height 11
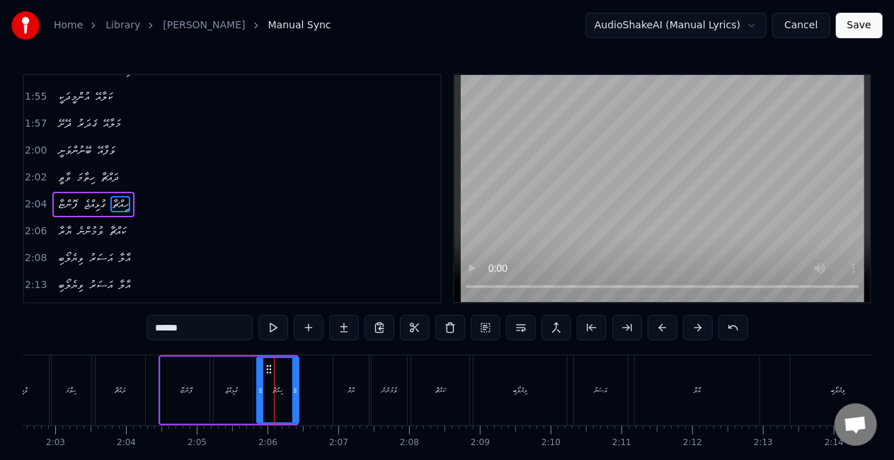
click at [296, 394] on icon at bounding box center [295, 390] width 6 height 11
click at [142, 389] on div "ދައްޗާ" at bounding box center [121, 390] width 50 height 70
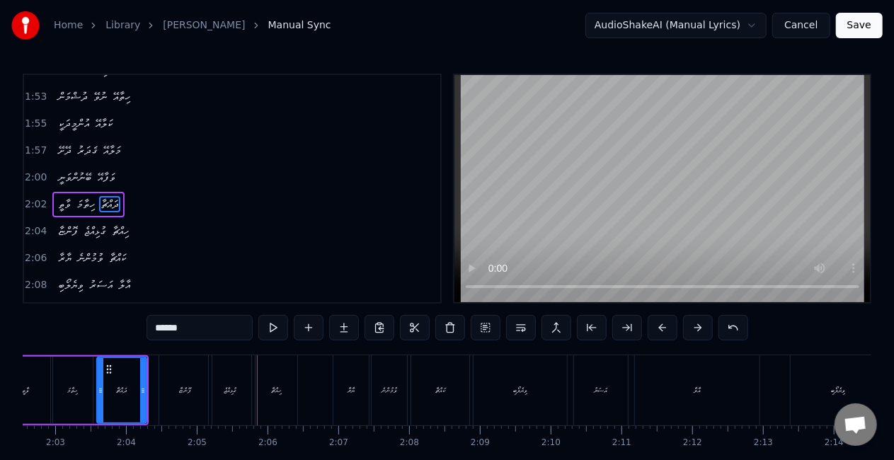
click at [244, 395] on div "ގުޅިއްޖެ" at bounding box center [230, 390] width 42 height 70
type input "********"
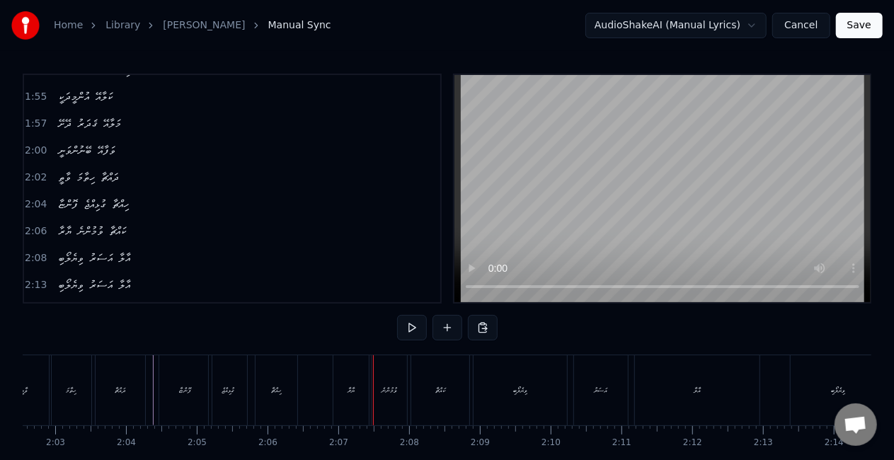
click at [343, 396] on div "ޔާރާ" at bounding box center [350, 390] width 35 height 70
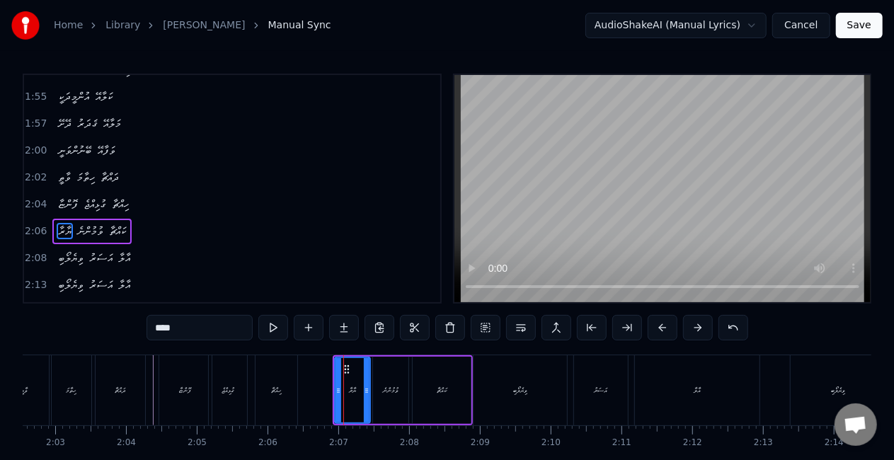
scroll to position [798, 0]
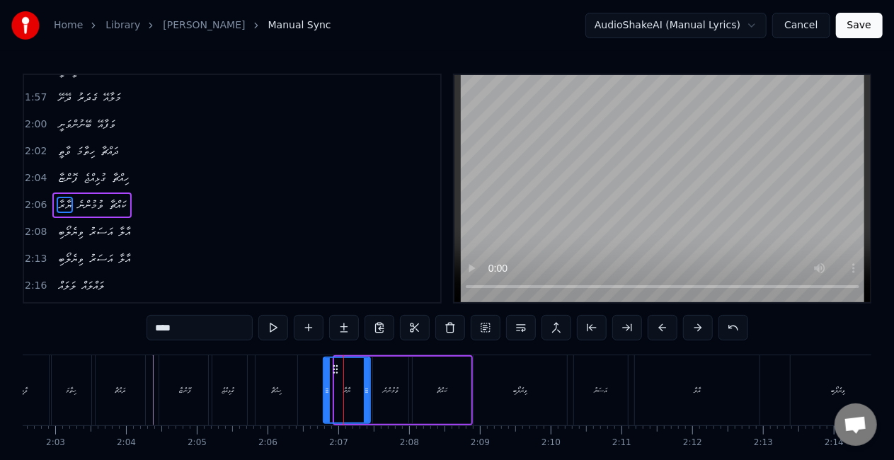
drag, startPoint x: 338, startPoint y: 394, endPoint x: 327, endPoint y: 391, distance: 11.7
click at [327, 391] on icon at bounding box center [327, 390] width 6 height 11
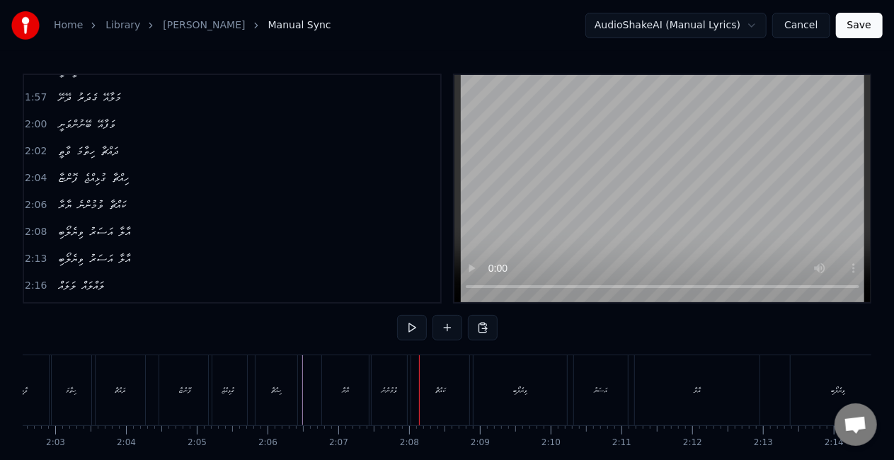
click at [382, 392] on div "ވުމުންނެ" at bounding box center [390, 390] width 16 height 11
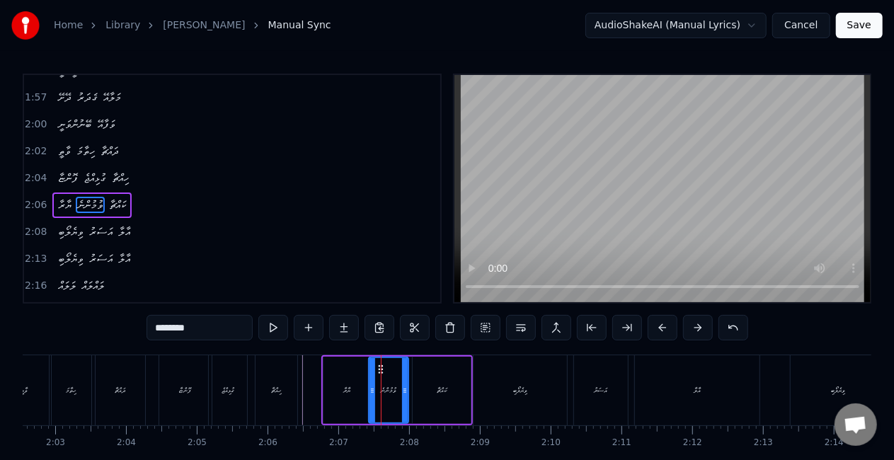
click at [371, 391] on icon at bounding box center [373, 390] width 6 height 11
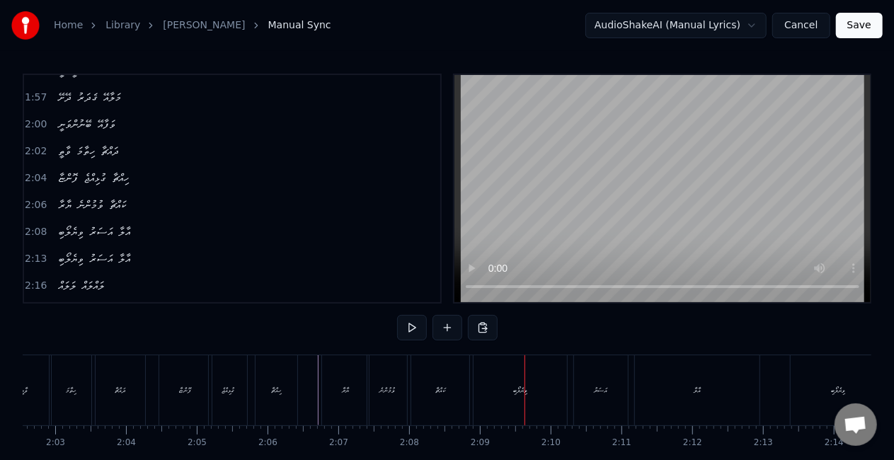
click at [498, 374] on div "ވިޔެލޯބި" at bounding box center [520, 390] width 93 height 70
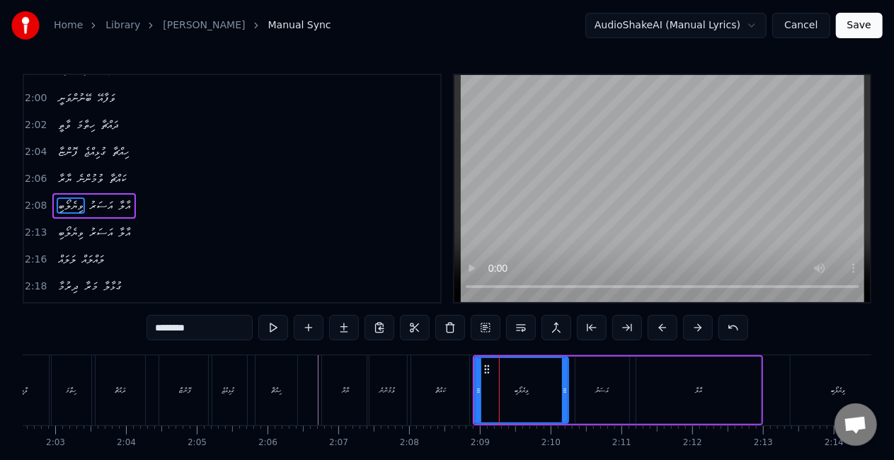
scroll to position [824, 0]
drag, startPoint x: 564, startPoint y: 396, endPoint x: 551, endPoint y: 394, distance: 13.7
click at [551, 394] on div at bounding box center [552, 390] width 6 height 64
click at [579, 391] on div "އަސަރު" at bounding box center [602, 390] width 54 height 67
type input "******"
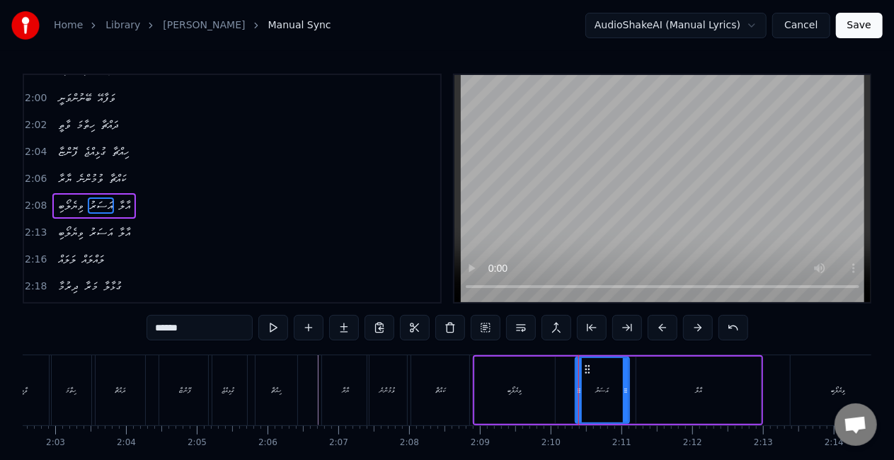
click at [578, 394] on div at bounding box center [578, 390] width 1 height 70
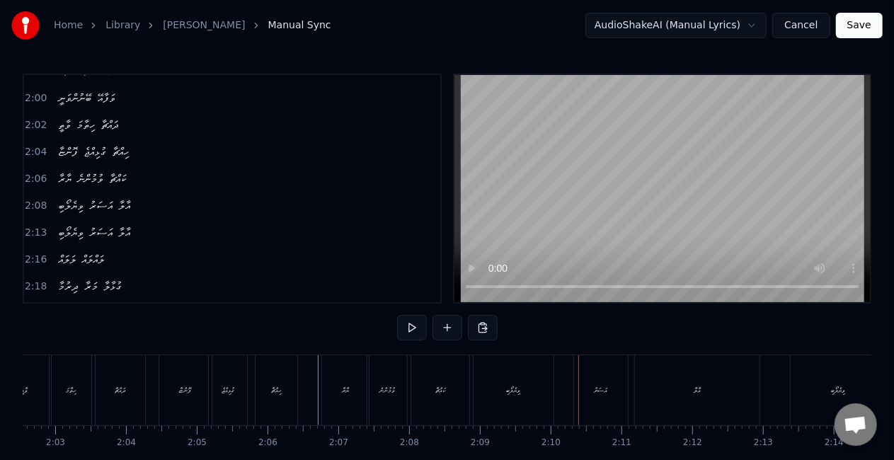
click at [583, 389] on div "އަސަރު" at bounding box center [601, 390] width 54 height 70
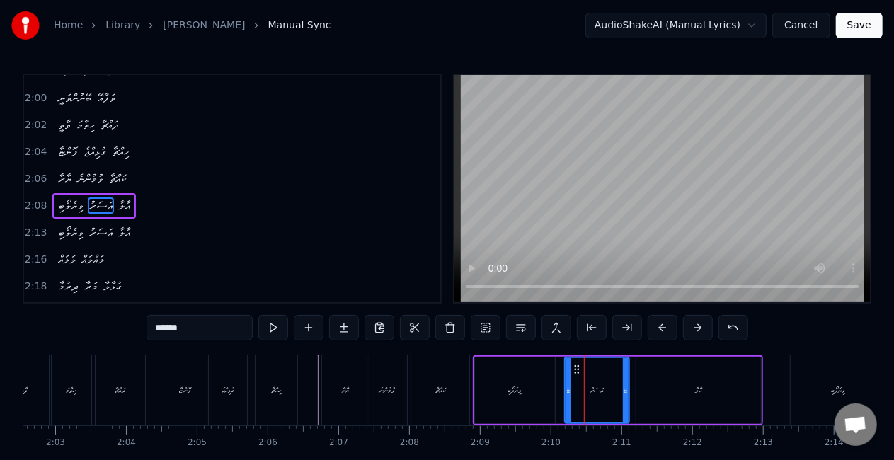
drag, startPoint x: 580, startPoint y: 392, endPoint x: 569, endPoint y: 389, distance: 11.2
click at [569, 389] on icon at bounding box center [569, 390] width 6 height 11
drag, startPoint x: 423, startPoint y: 390, endPoint x: 425, endPoint y: 375, distance: 14.9
click at [425, 389] on div "ކައްޗާ" at bounding box center [440, 390] width 58 height 70
type input "******"
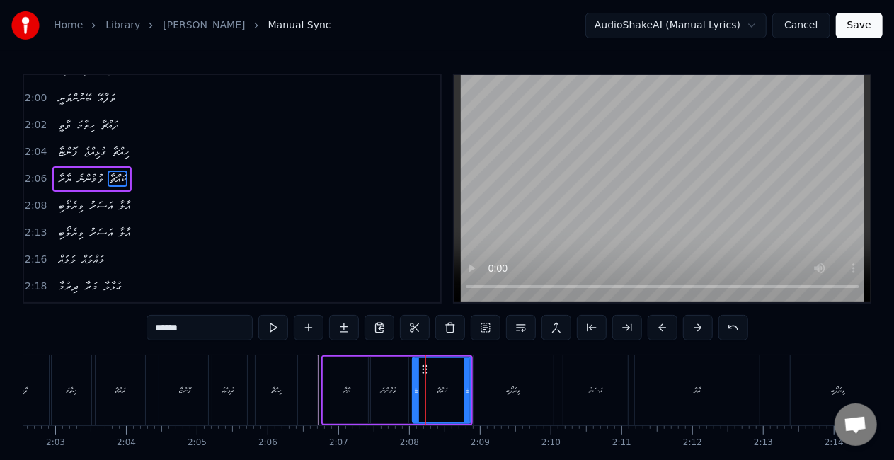
scroll to position [798, 0]
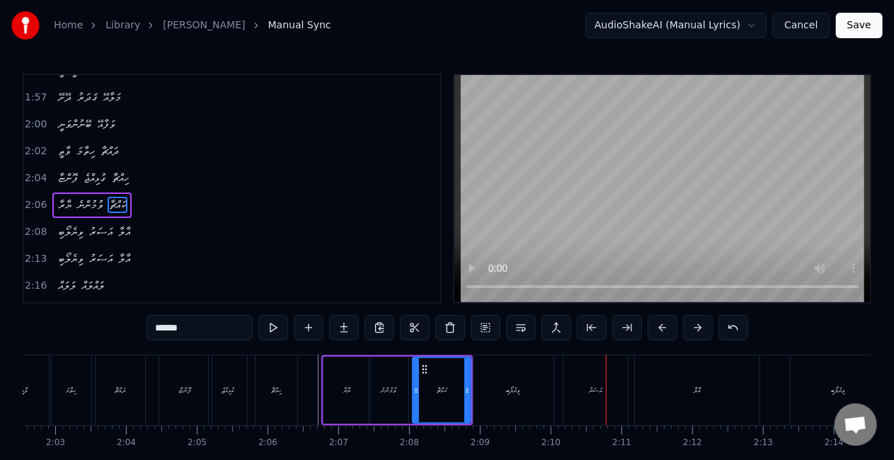
click at [558, 379] on div "ވިޔެލޯބި އަސަރު އާލާ" at bounding box center [618, 390] width 290 height 70
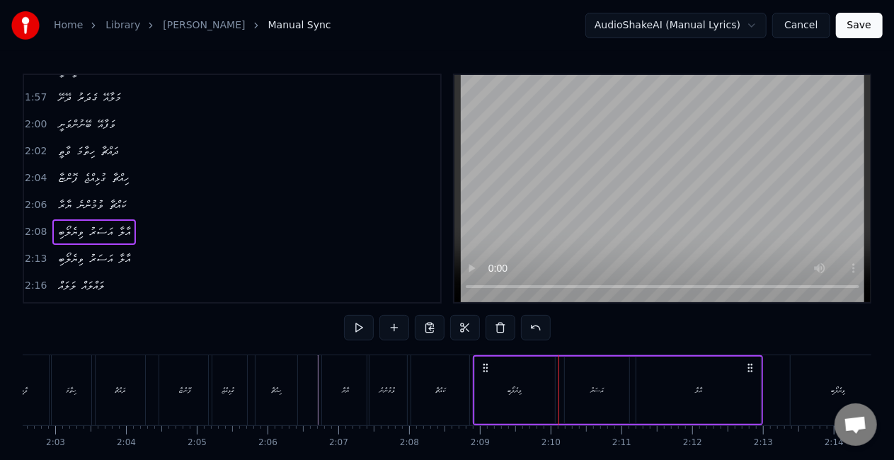
click at [593, 385] on div "އަސަރު" at bounding box center [596, 390] width 13 height 11
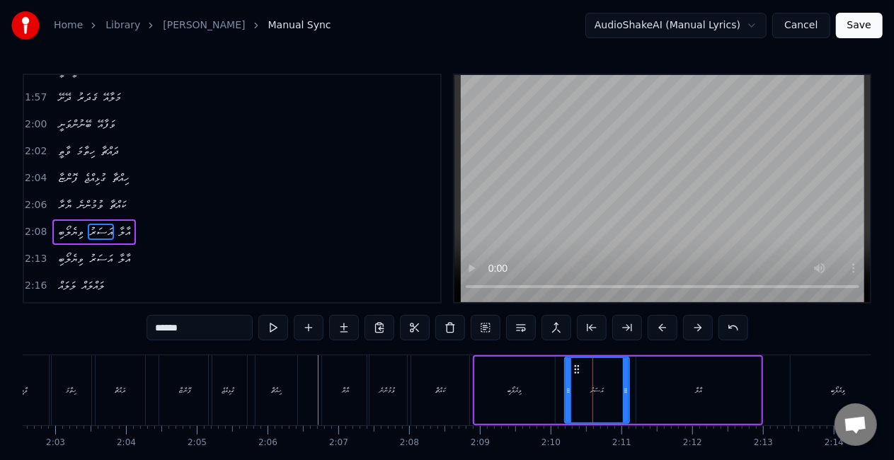
scroll to position [824, 0]
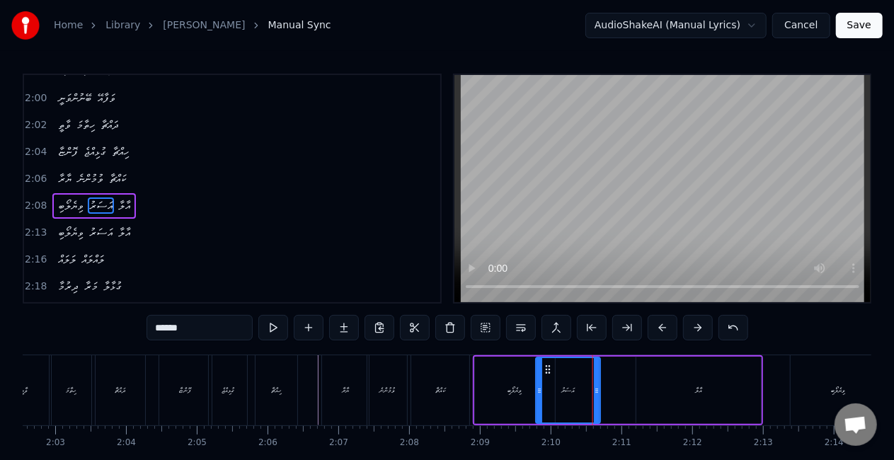
drag, startPoint x: 578, startPoint y: 369, endPoint x: 549, endPoint y: 368, distance: 28.3
click at [549, 368] on icon at bounding box center [547, 369] width 11 height 11
click at [508, 384] on div "ވިޔެލޯބި" at bounding box center [515, 390] width 80 height 67
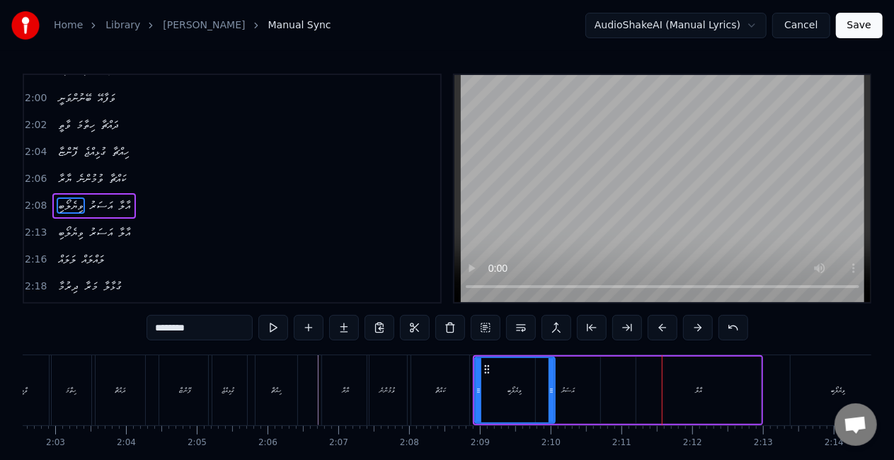
click at [682, 387] on div "އާލާ" at bounding box center [698, 390] width 125 height 67
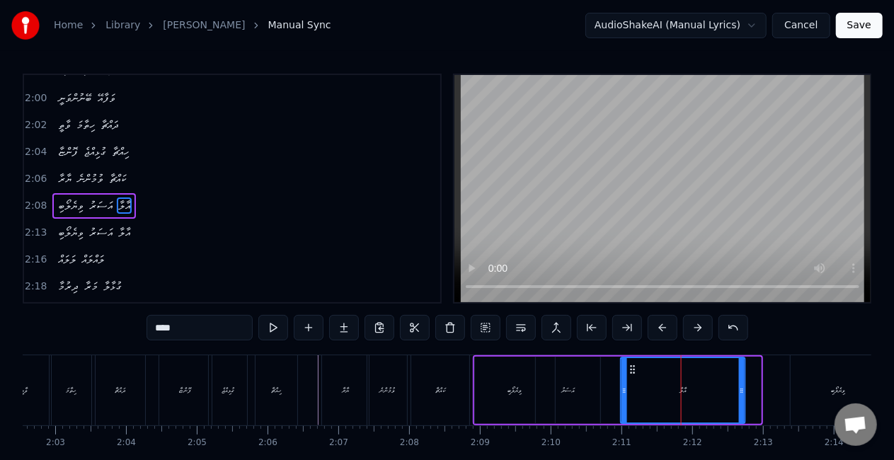
drag, startPoint x: 648, startPoint y: 370, endPoint x: 632, endPoint y: 367, distance: 16.4
click at [632, 367] on icon at bounding box center [632, 369] width 11 height 11
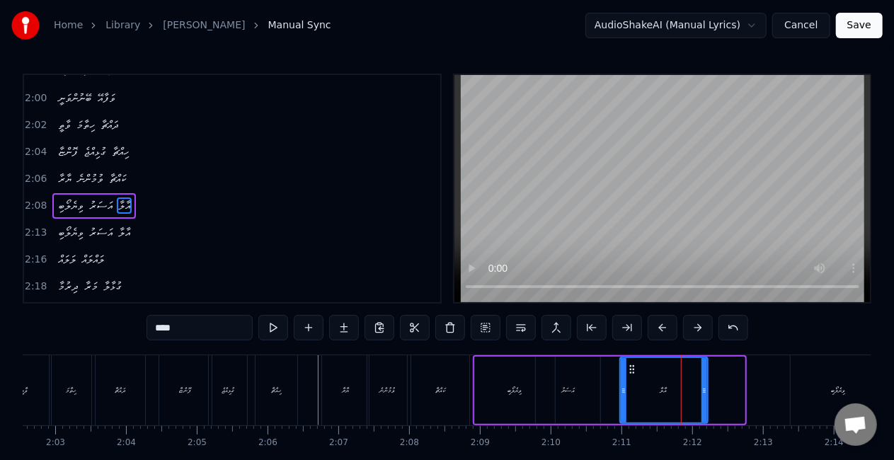
drag, startPoint x: 739, startPoint y: 390, endPoint x: 702, endPoint y: 385, distance: 37.1
click at [702, 385] on icon at bounding box center [705, 390] width 6 height 11
click at [498, 386] on div "ވިޔެލޯބި" at bounding box center [515, 390] width 80 height 67
type input "********"
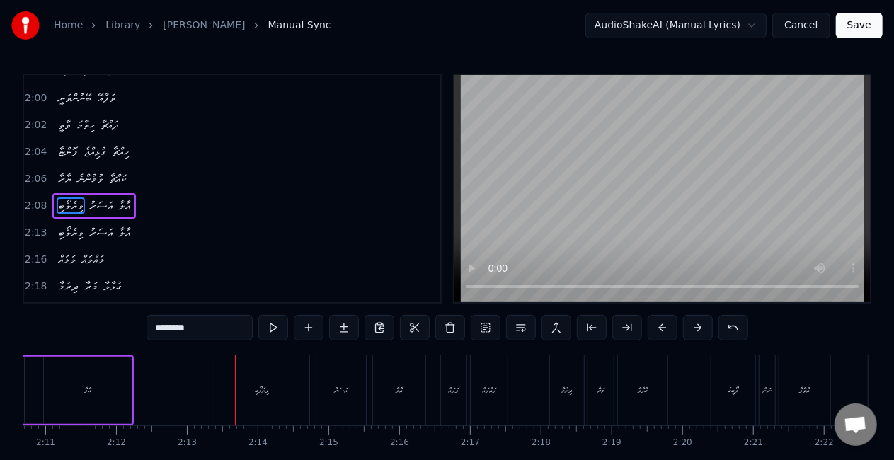
scroll to position [0, 9392]
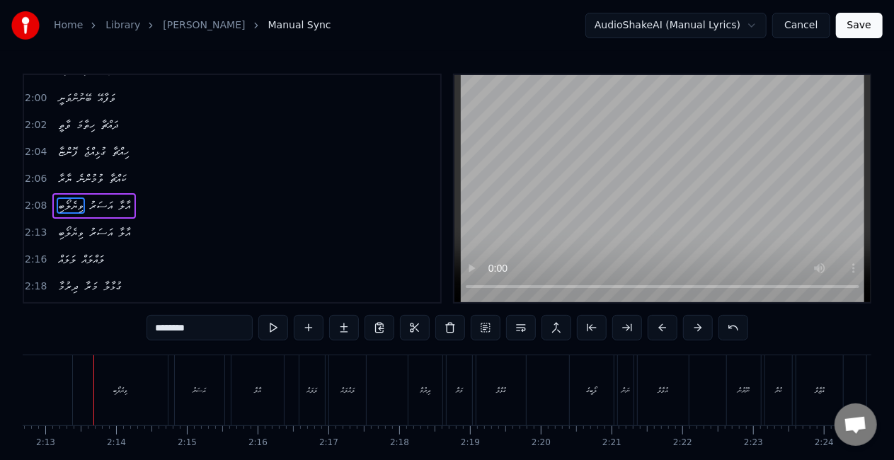
click at [137, 392] on div "ވިޔެލޯބި" at bounding box center [120, 390] width 95 height 70
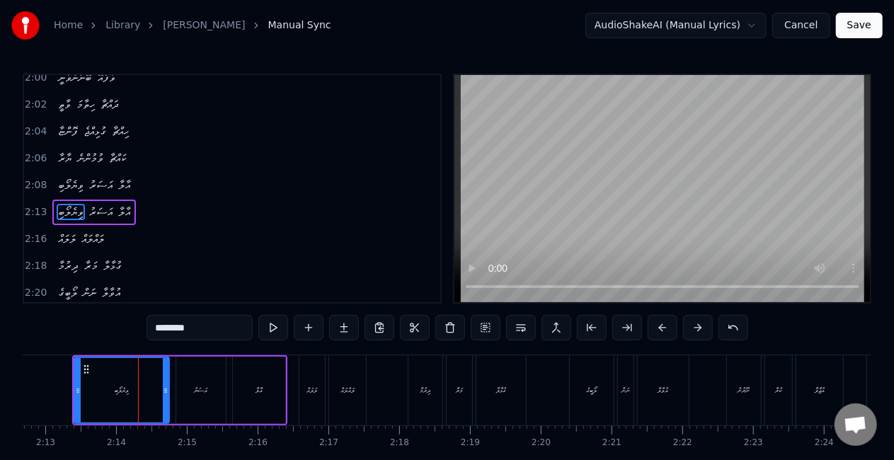
scroll to position [851, 0]
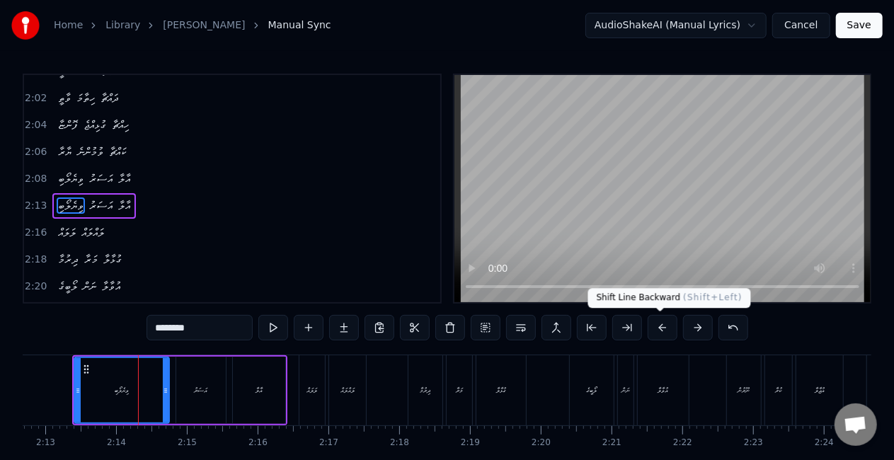
click at [660, 328] on button at bounding box center [663, 327] width 30 height 25
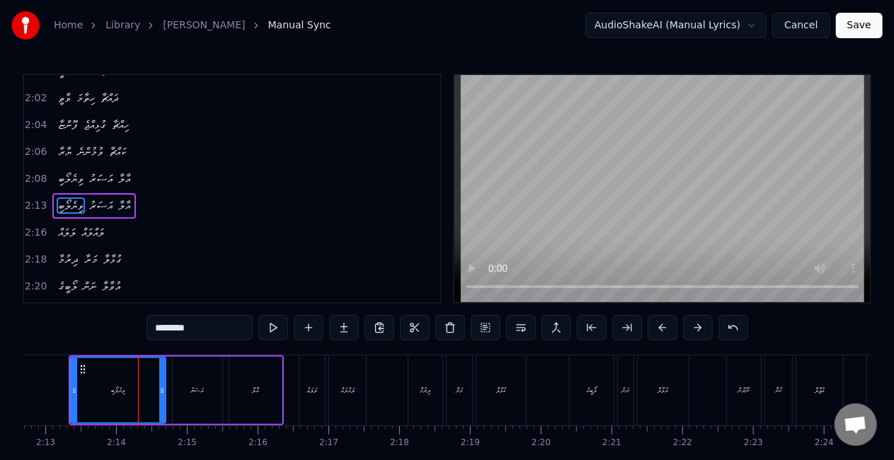
click at [660, 328] on button at bounding box center [663, 327] width 30 height 25
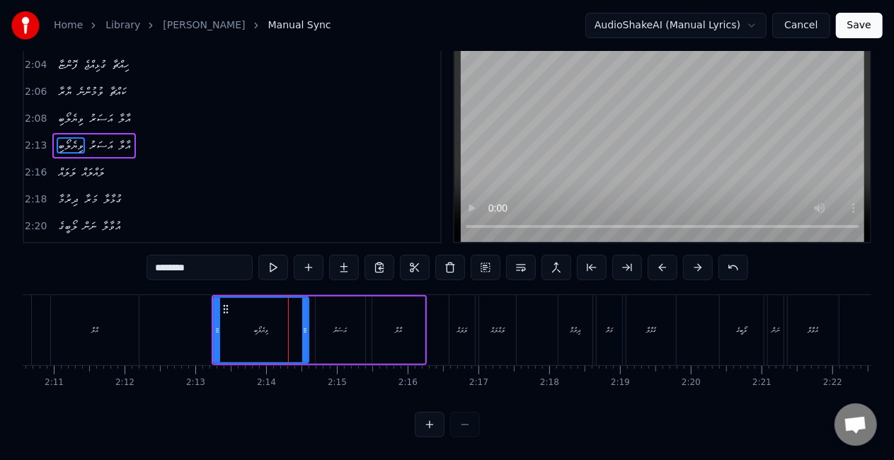
scroll to position [0, 9168]
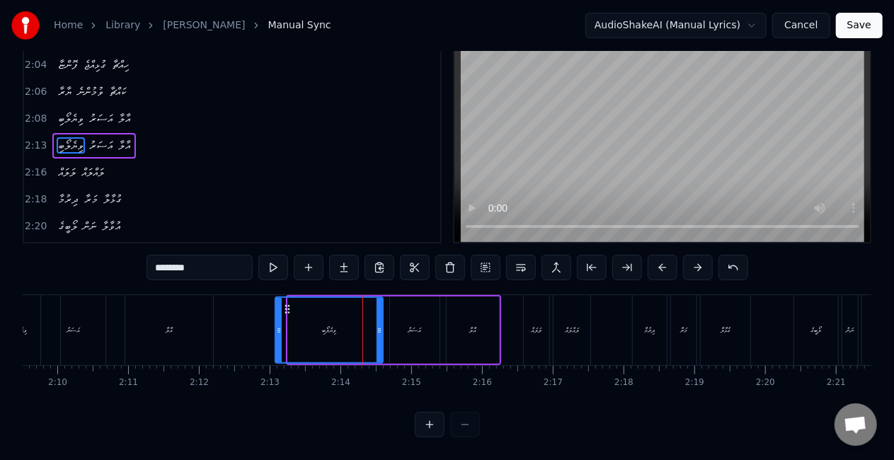
drag, startPoint x: 292, startPoint y: 326, endPoint x: 280, endPoint y: 325, distance: 12.8
click at [280, 325] on div at bounding box center [279, 330] width 6 height 64
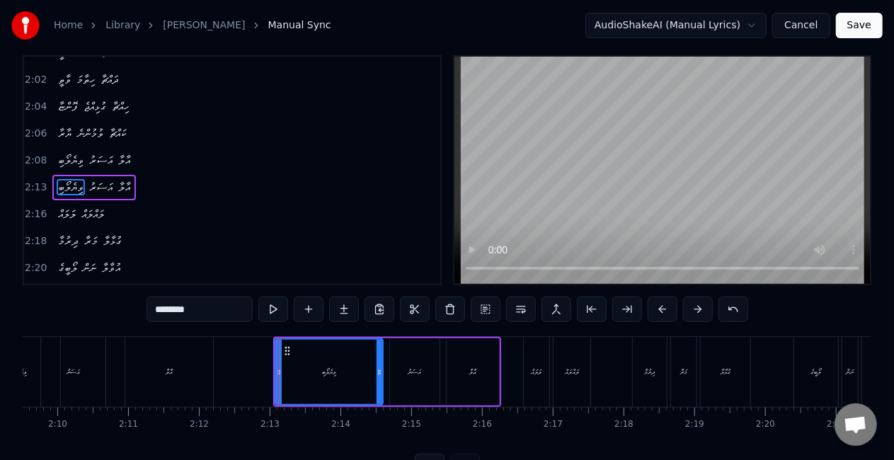
scroll to position [0, 0]
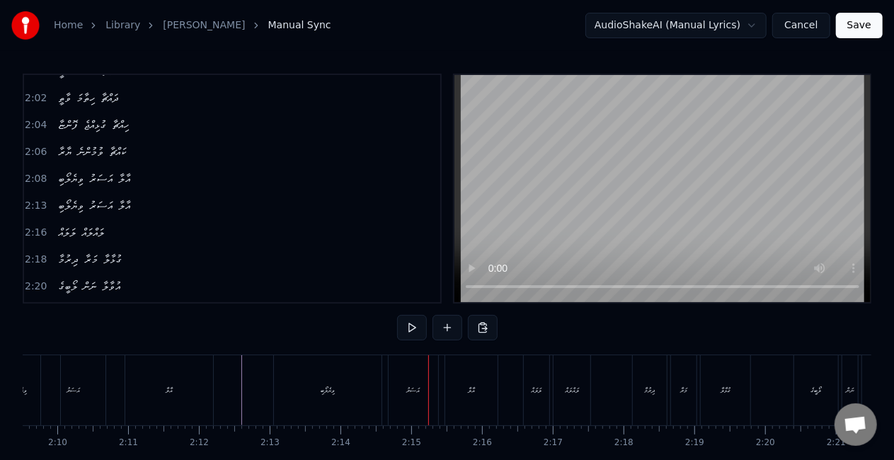
click at [361, 402] on div "ވިޔެލޯބި" at bounding box center [328, 390] width 108 height 70
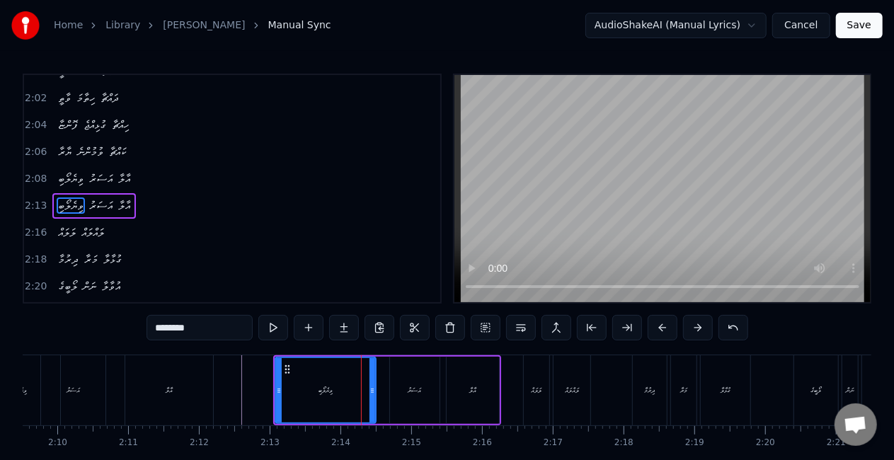
drag, startPoint x: 379, startPoint y: 405, endPoint x: 372, endPoint y: 402, distance: 7.6
click at [372, 402] on div at bounding box center [373, 390] width 6 height 64
click at [403, 391] on div "އަސަރު" at bounding box center [415, 390] width 50 height 67
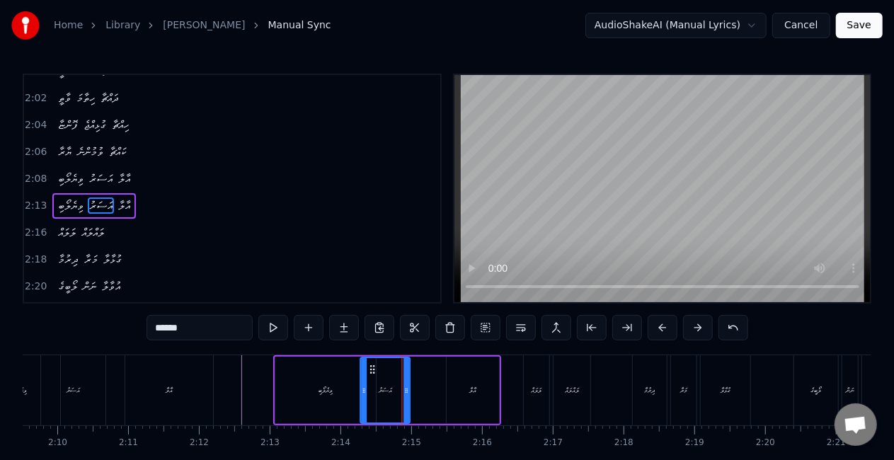
drag, startPoint x: 400, startPoint y: 371, endPoint x: 371, endPoint y: 369, distance: 29.1
click at [371, 369] on icon at bounding box center [372, 369] width 11 height 11
click at [471, 388] on div "އާލާ" at bounding box center [472, 390] width 7 height 11
type input "****"
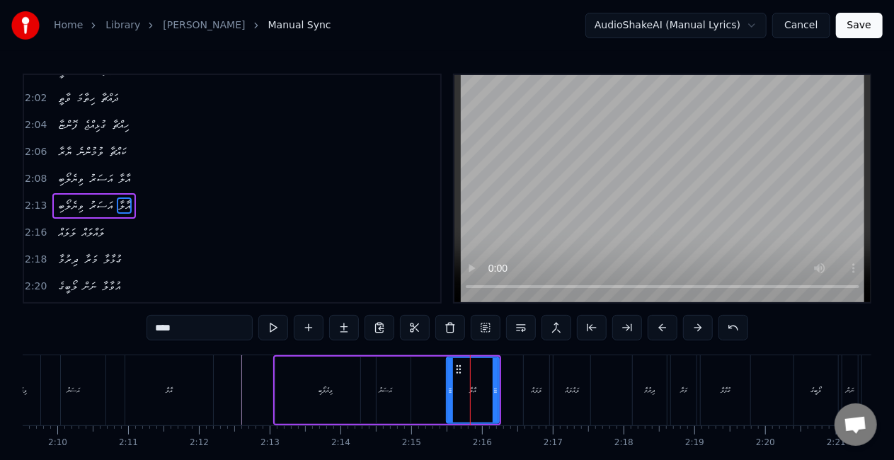
drag, startPoint x: 459, startPoint y: 362, endPoint x: 428, endPoint y: 367, distance: 31.5
click at [428, 367] on div "ވިޔެލޯބި އަސަރު އާލާ" at bounding box center [387, 390] width 228 height 70
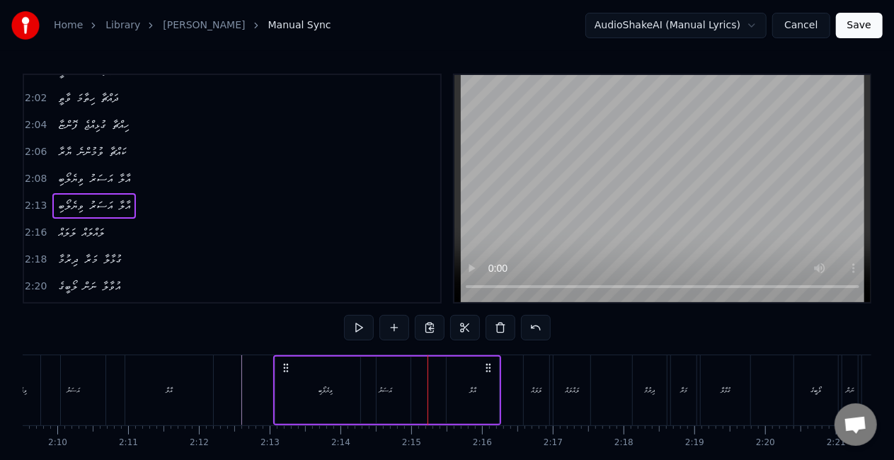
click at [459, 389] on div "އާލާ" at bounding box center [473, 390] width 52 height 67
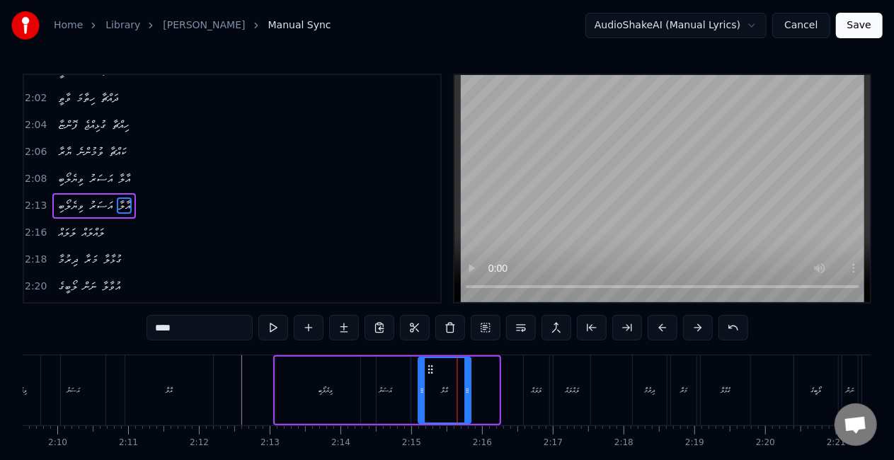
drag, startPoint x: 459, startPoint y: 370, endPoint x: 432, endPoint y: 370, distance: 26.9
click at [432, 370] on icon at bounding box center [430, 369] width 11 height 11
click at [279, 403] on div "ވިޔެލޯބި" at bounding box center [325, 390] width 101 height 67
type input "********"
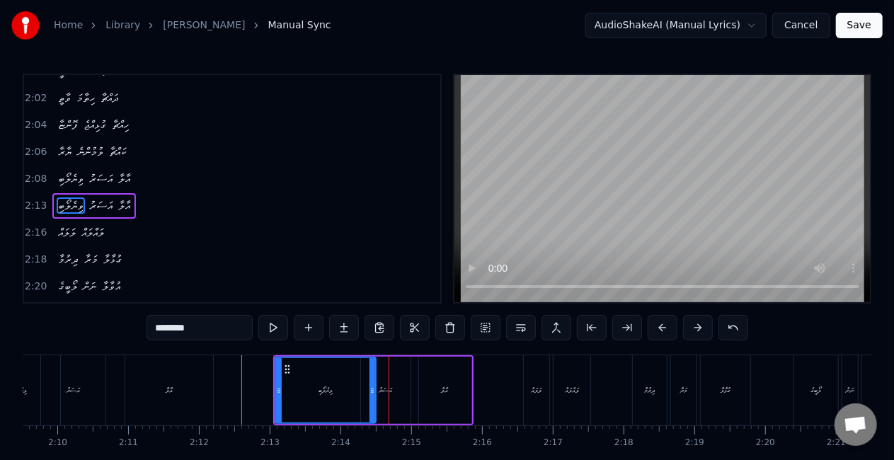
click at [335, 385] on div "ވިޔެލޯބި" at bounding box center [325, 390] width 99 height 64
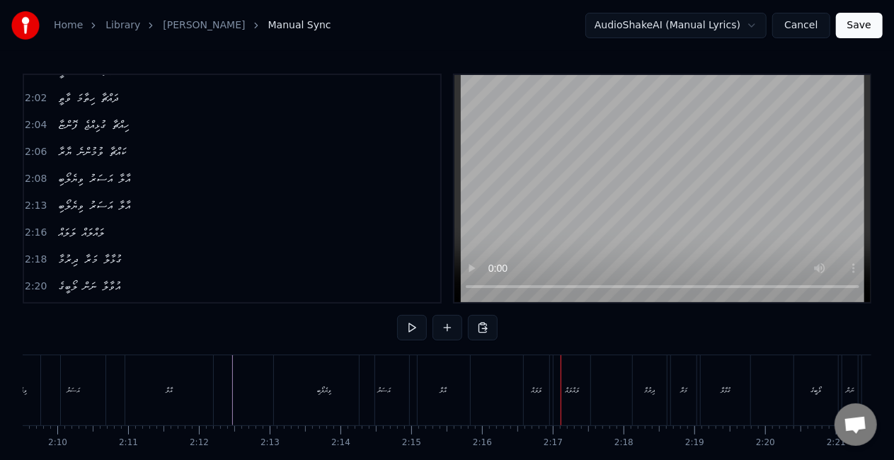
click at [443, 385] on div "އާލާ" at bounding box center [443, 390] width 7 height 11
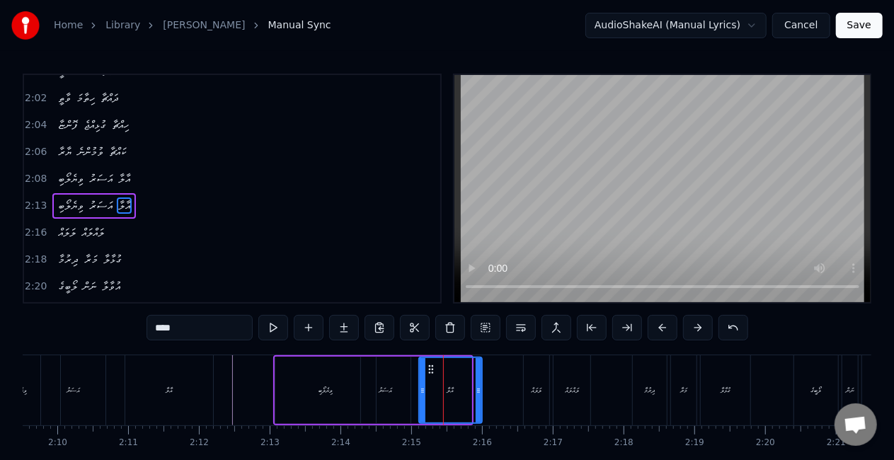
drag, startPoint x: 470, startPoint y: 389, endPoint x: 481, endPoint y: 391, distance: 11.7
click at [481, 391] on div "އާލާ" at bounding box center [450, 390] width 64 height 67
click at [426, 395] on icon at bounding box center [426, 390] width 6 height 11
click at [358, 386] on div "ވިޔެލޯބި" at bounding box center [325, 390] width 101 height 67
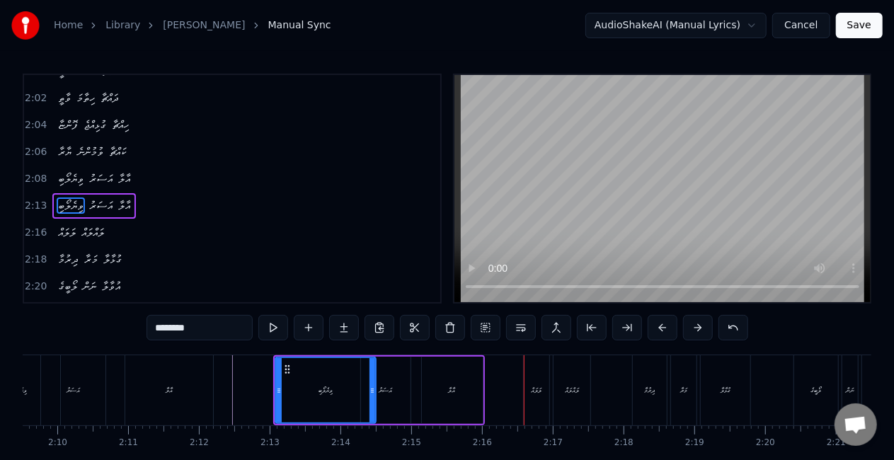
click at [401, 382] on div "އަސަރު" at bounding box center [386, 390] width 50 height 67
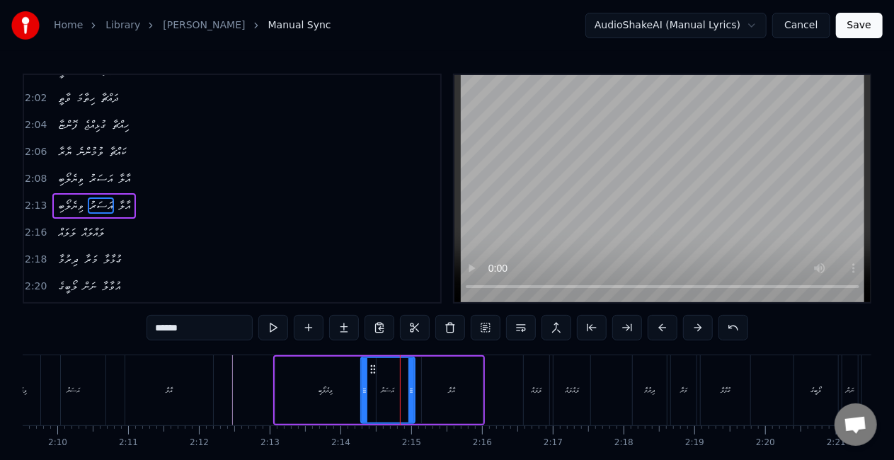
click at [412, 388] on icon at bounding box center [411, 390] width 6 height 11
drag, startPoint x: 286, startPoint y: 391, endPoint x: 293, endPoint y: 376, distance: 17.1
click at [287, 391] on div "ވިޔެލޯބި" at bounding box center [325, 390] width 101 height 67
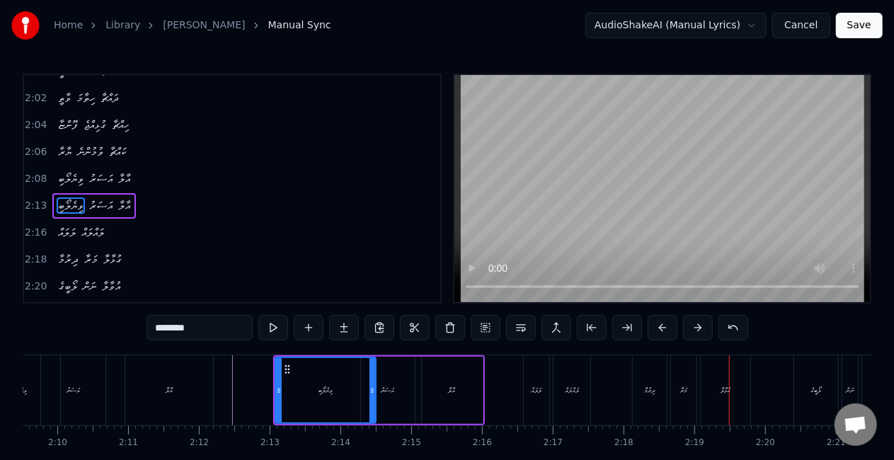
click at [650, 388] on div "ދިރުމާ" at bounding box center [650, 390] width 11 height 11
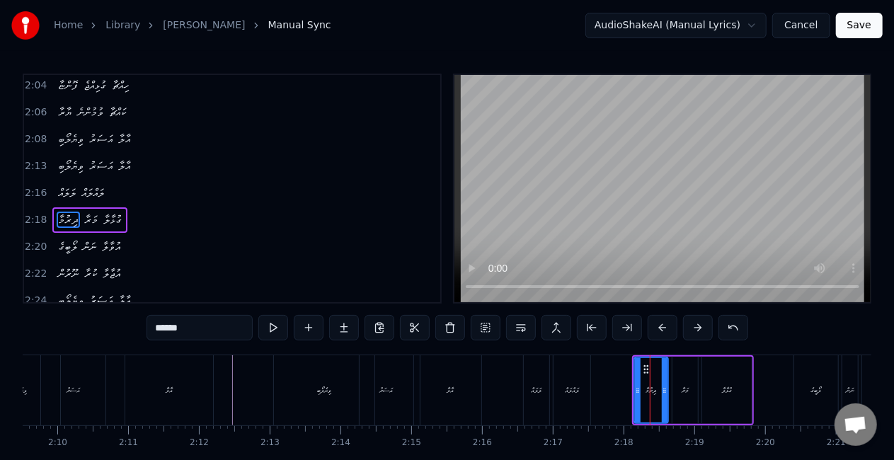
scroll to position [903, 0]
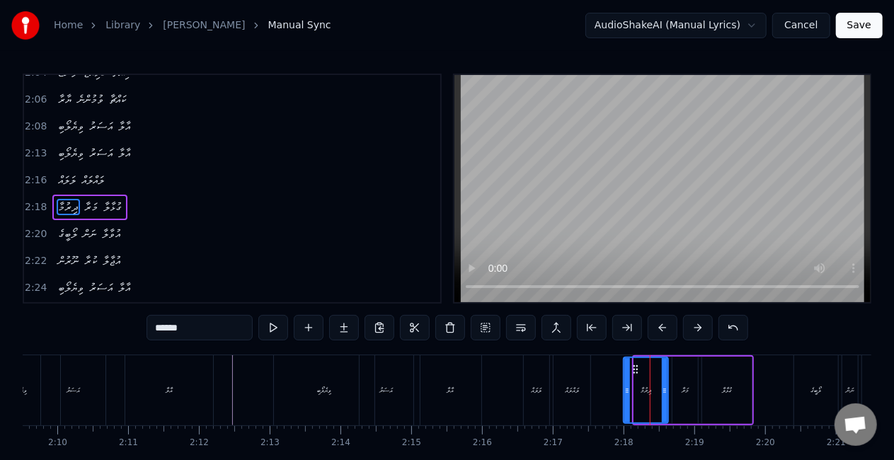
drag, startPoint x: 636, startPoint y: 398, endPoint x: 626, endPoint y: 394, distance: 11.2
click at [626, 394] on div at bounding box center [627, 390] width 6 height 64
click at [667, 399] on div at bounding box center [667, 390] width 6 height 64
click at [685, 394] on div "މަރާ" at bounding box center [685, 390] width 7 height 11
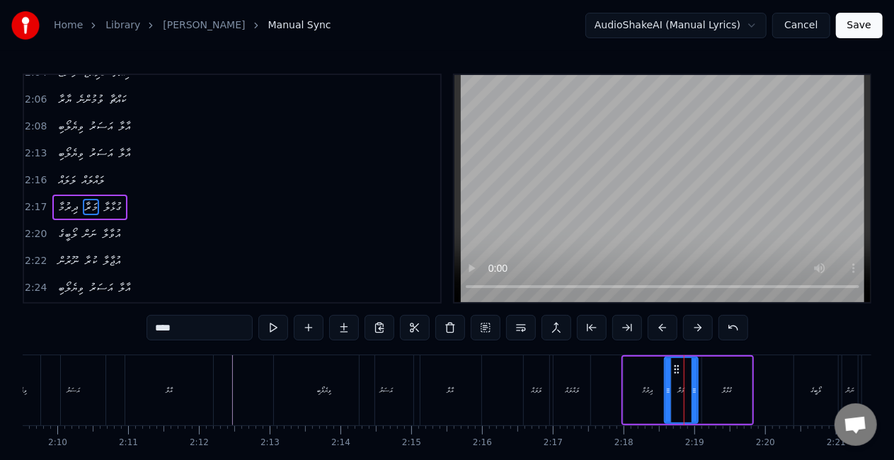
drag, startPoint x: 675, startPoint y: 394, endPoint x: 667, endPoint y: 391, distance: 8.3
click at [667, 391] on icon at bounding box center [668, 390] width 6 height 11
click at [714, 394] on div "ގުޅާލާ" at bounding box center [727, 390] width 50 height 67
type input "******"
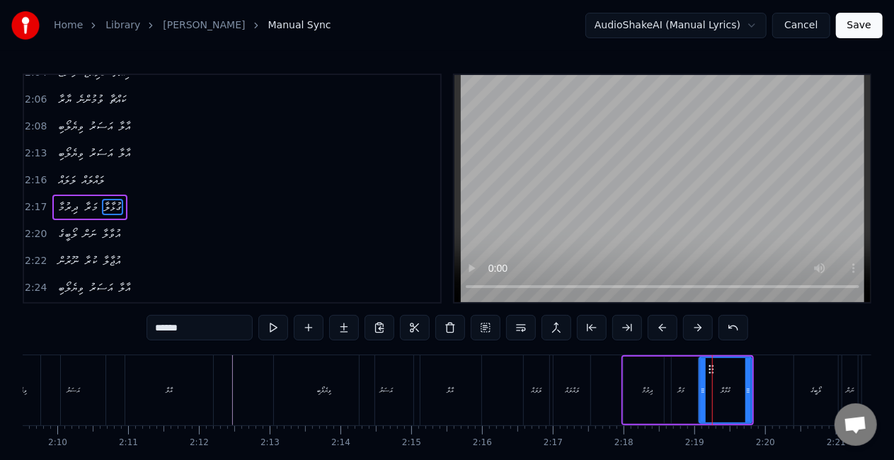
click at [700, 394] on icon at bounding box center [703, 390] width 6 height 11
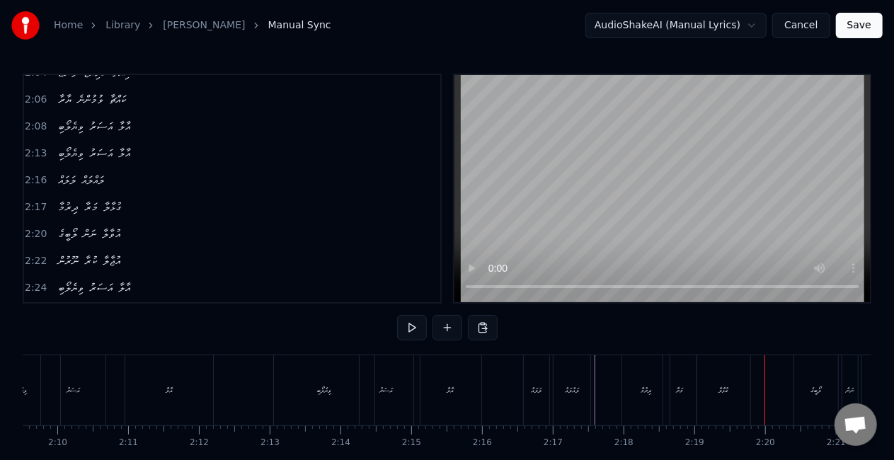
click at [729, 396] on div "ގުޅާލާ" at bounding box center [723, 390] width 53 height 70
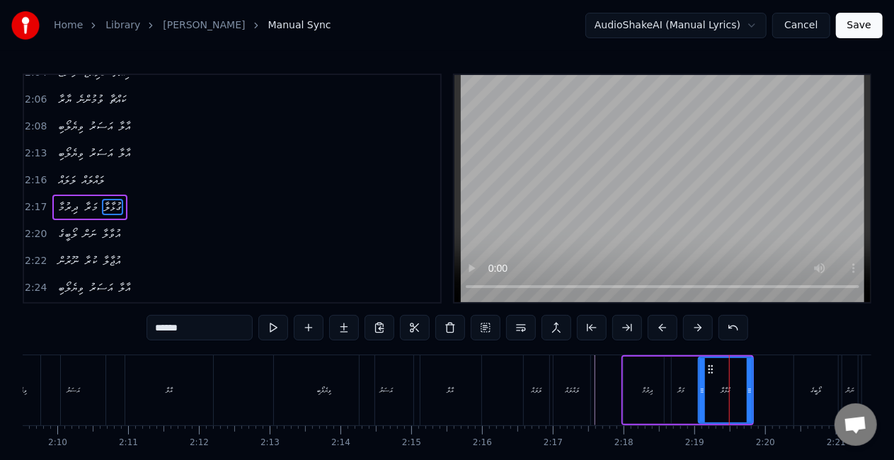
click at [749, 390] on icon at bounding box center [750, 390] width 6 height 11
click at [694, 389] on div "މަރާ" at bounding box center [681, 390] width 33 height 67
type input "****"
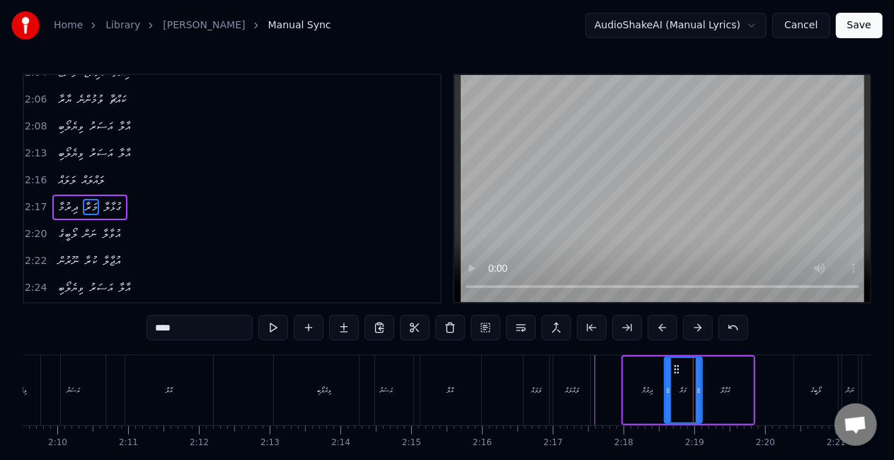
click at [699, 391] on icon at bounding box center [699, 390] width 6 height 11
click at [665, 392] on icon at bounding box center [668, 390] width 6 height 11
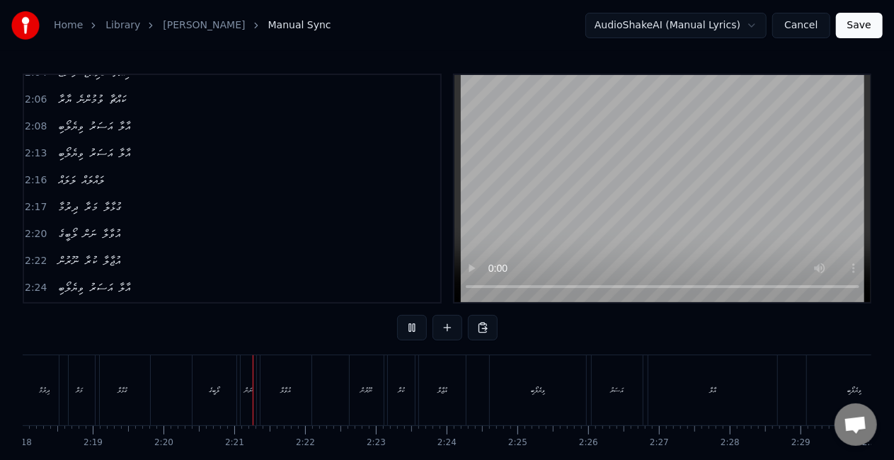
scroll to position [0, 9890]
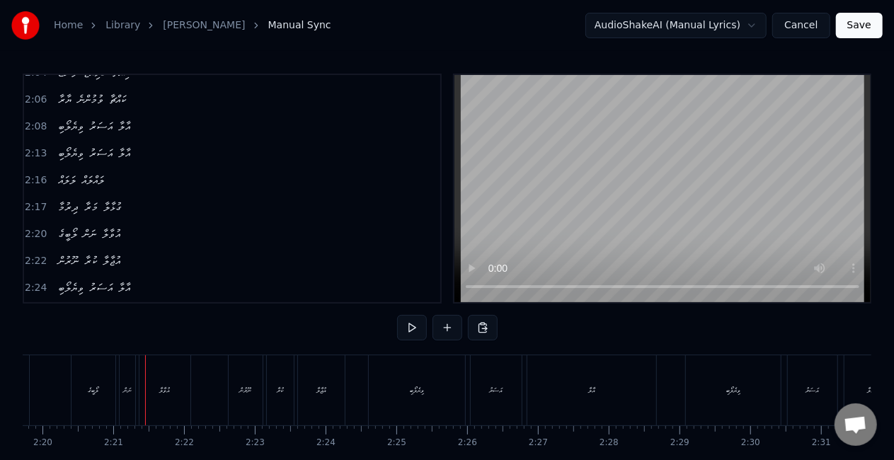
click at [79, 392] on div "ލޯބީގެ" at bounding box center [93, 390] width 44 height 70
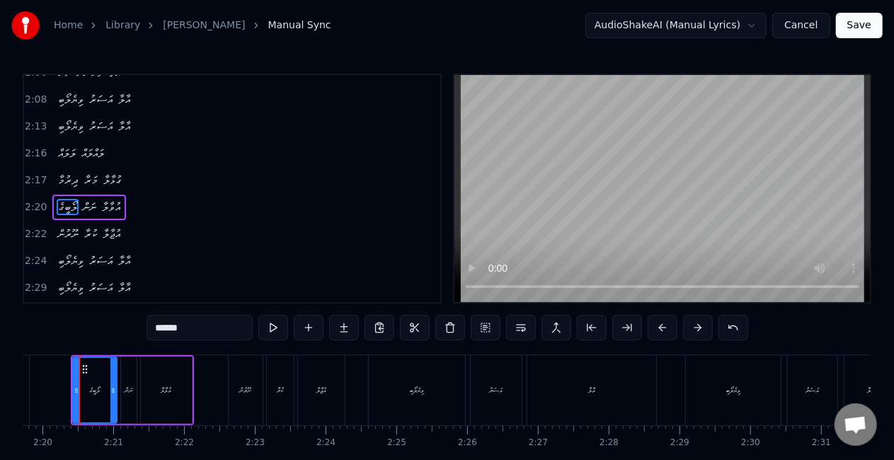
scroll to position [0, 9876]
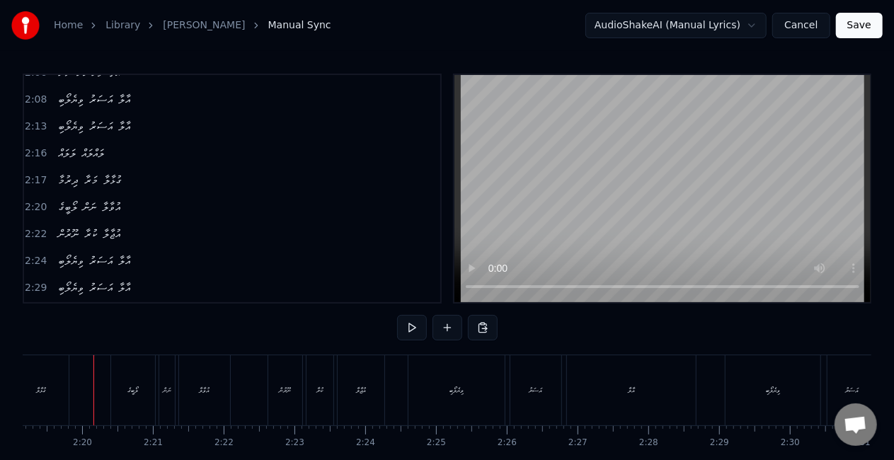
click at [120, 394] on div "ލޯބީގެ" at bounding box center [135, 390] width 44 height 70
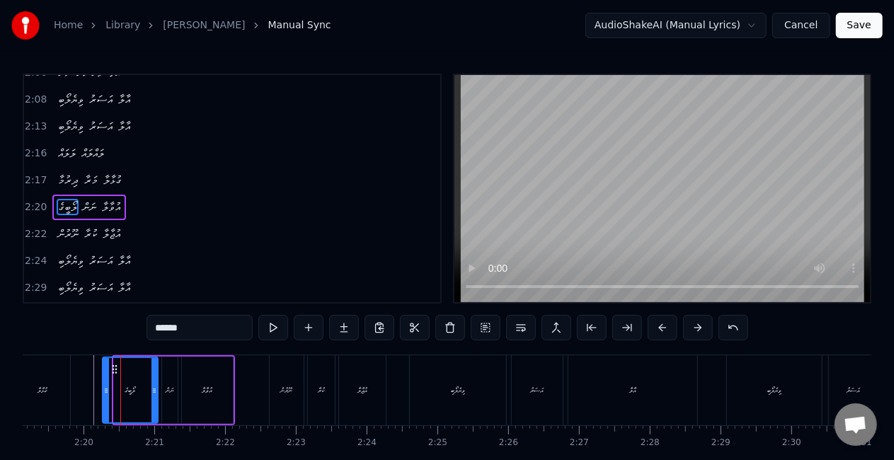
drag, startPoint x: 119, startPoint y: 386, endPoint x: 108, endPoint y: 385, distance: 11.4
click at [108, 385] on icon at bounding box center [106, 390] width 6 height 11
click at [166, 394] on div "ނަން" at bounding box center [170, 390] width 8 height 11
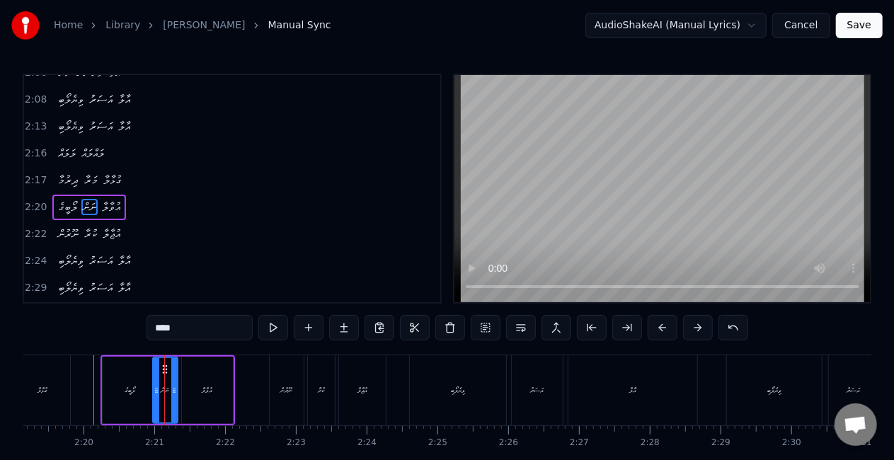
drag, startPoint x: 166, startPoint y: 394, endPoint x: 156, endPoint y: 394, distance: 9.9
click at [156, 394] on icon at bounding box center [157, 390] width 6 height 11
drag, startPoint x: 176, startPoint y: 394, endPoint x: 190, endPoint y: 391, distance: 13.6
click at [183, 395] on icon at bounding box center [181, 390] width 6 height 11
click at [196, 391] on div "އުވާލާ" at bounding box center [207, 390] width 51 height 67
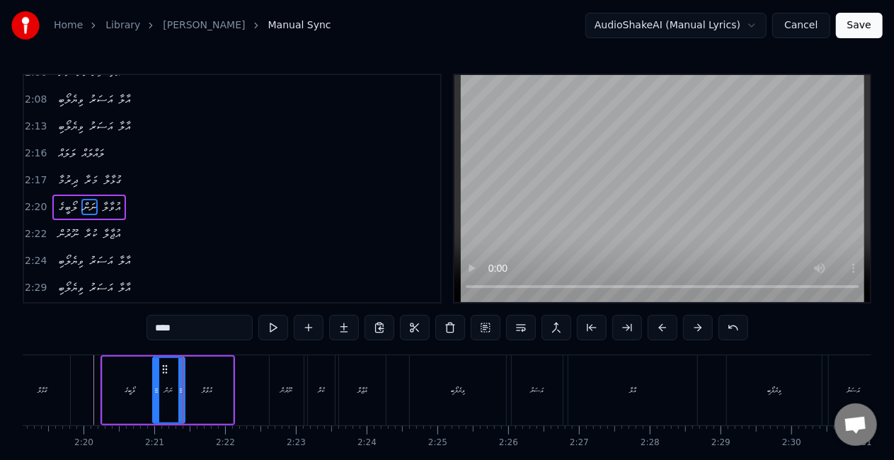
type input "******"
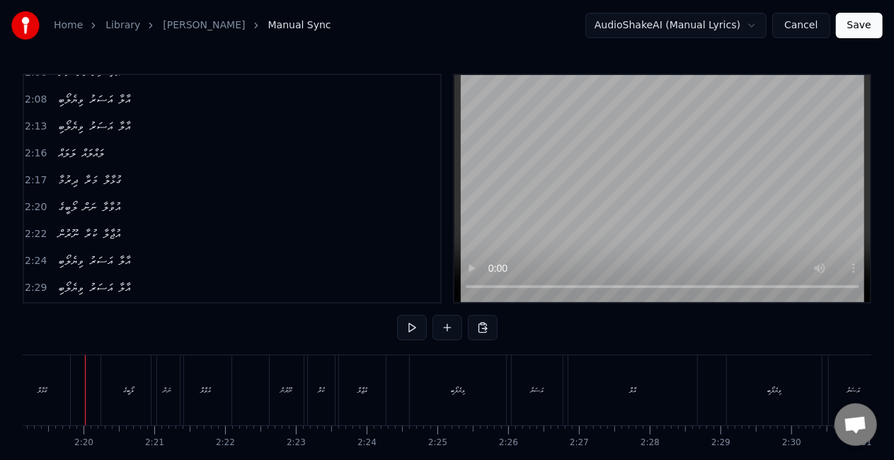
scroll to position [0, 9841]
click at [176, 396] on div "ނަން" at bounding box center [176, 390] width 32 height 70
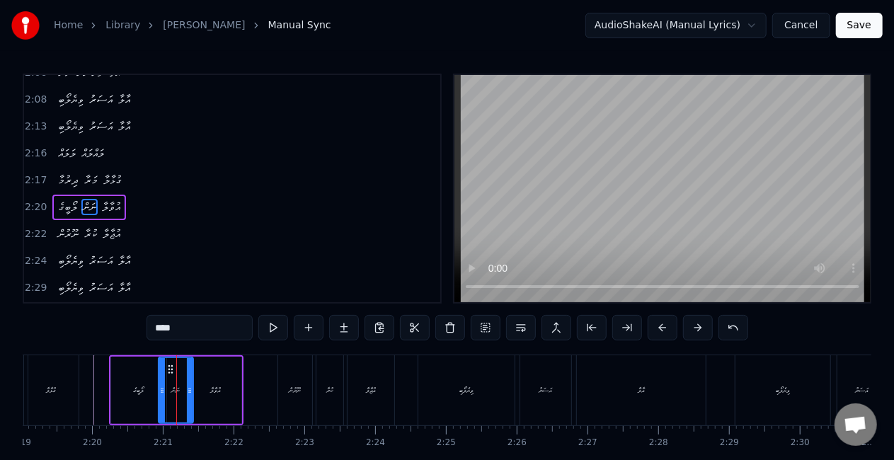
click at [161, 393] on icon at bounding box center [162, 390] width 6 height 11
click at [195, 399] on div at bounding box center [194, 390] width 6 height 64
click at [113, 390] on div "ލޯބީގެ" at bounding box center [138, 390] width 55 height 67
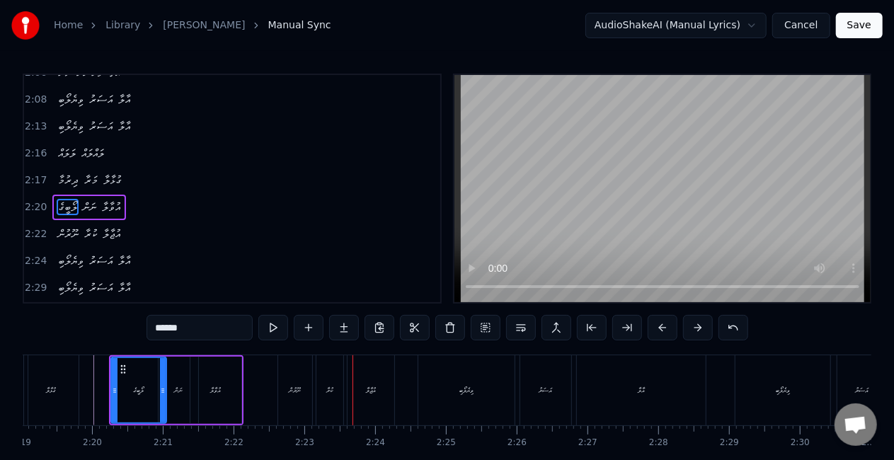
click at [292, 395] on div "ނޫރުން" at bounding box center [296, 390] width 12 height 11
type input "******"
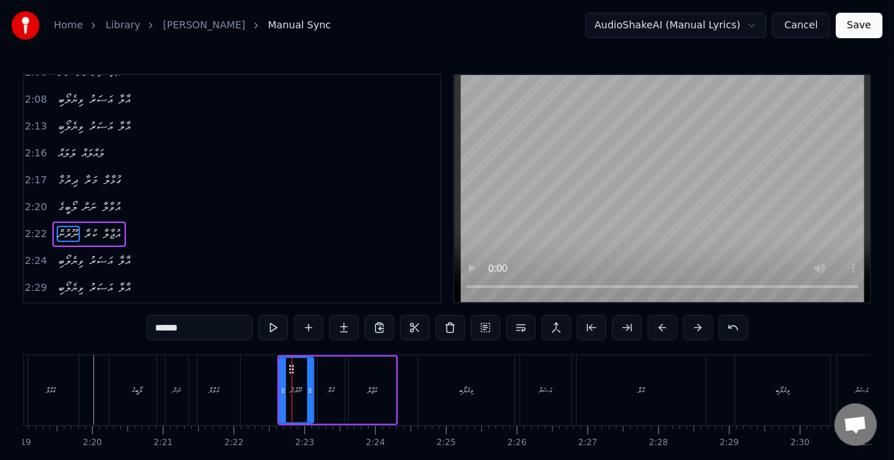
scroll to position [956, 0]
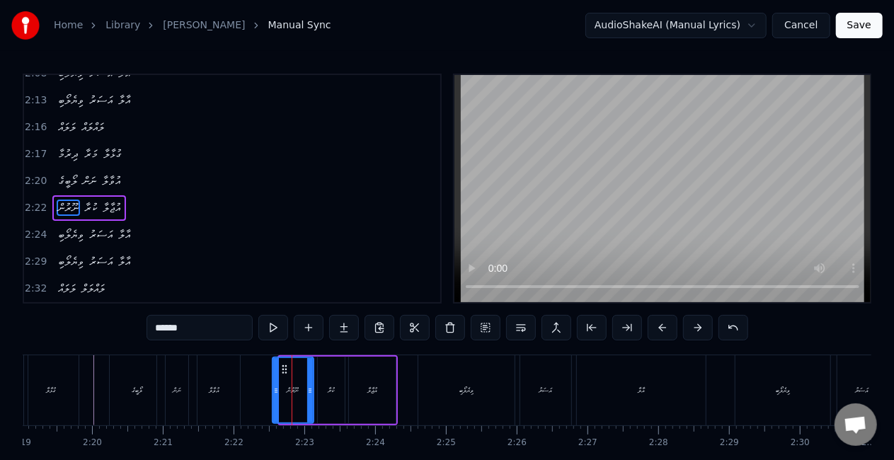
drag, startPoint x: 282, startPoint y: 394, endPoint x: 275, endPoint y: 391, distance: 7.6
click at [275, 391] on icon at bounding box center [276, 390] width 6 height 11
click at [312, 392] on icon at bounding box center [312, 390] width 6 height 11
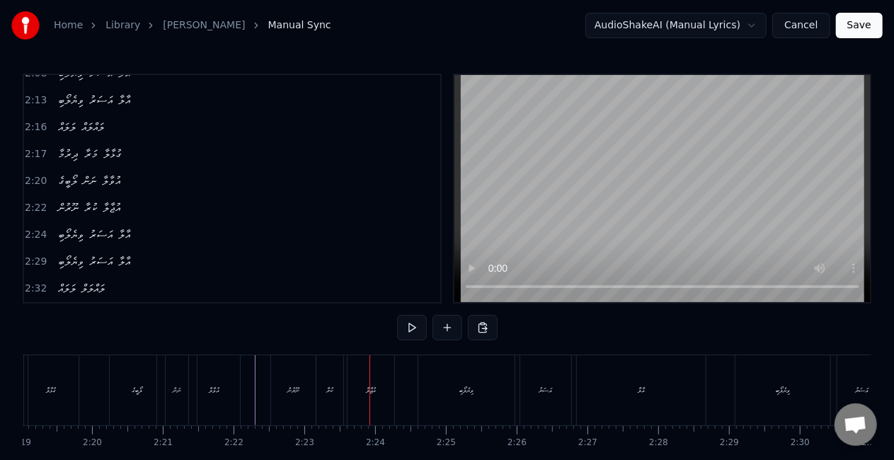
click at [336, 391] on div "ކުރާ" at bounding box center [329, 390] width 27 height 70
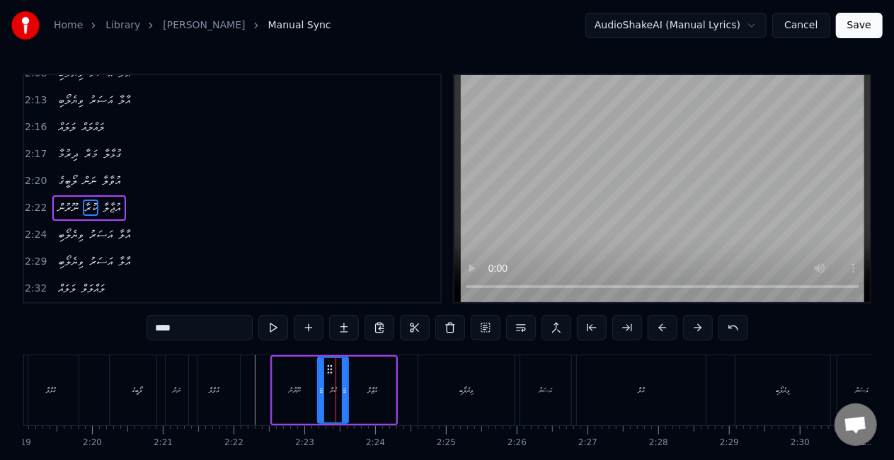
click at [345, 394] on icon at bounding box center [345, 390] width 6 height 11
click at [317, 391] on icon at bounding box center [318, 390] width 6 height 11
click at [368, 386] on div "އުޖާލާ" at bounding box center [372, 390] width 10 height 11
type input "******"
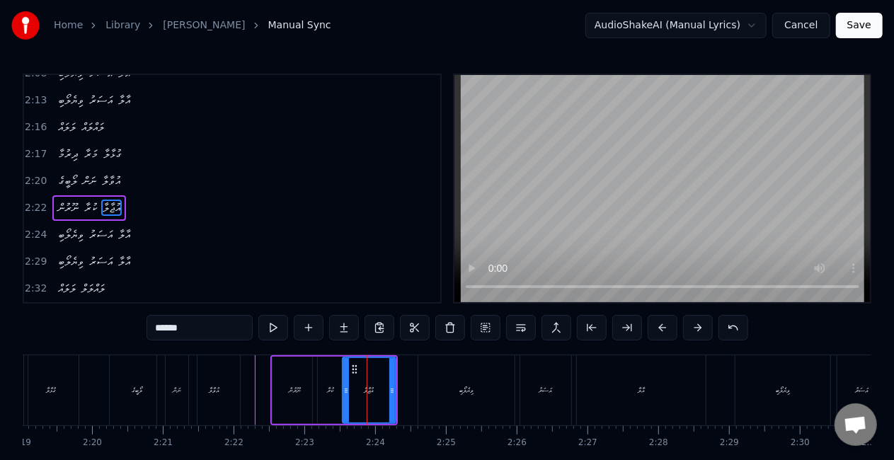
click at [345, 389] on icon at bounding box center [346, 390] width 6 height 11
click at [395, 394] on icon at bounding box center [395, 390] width 6 height 11
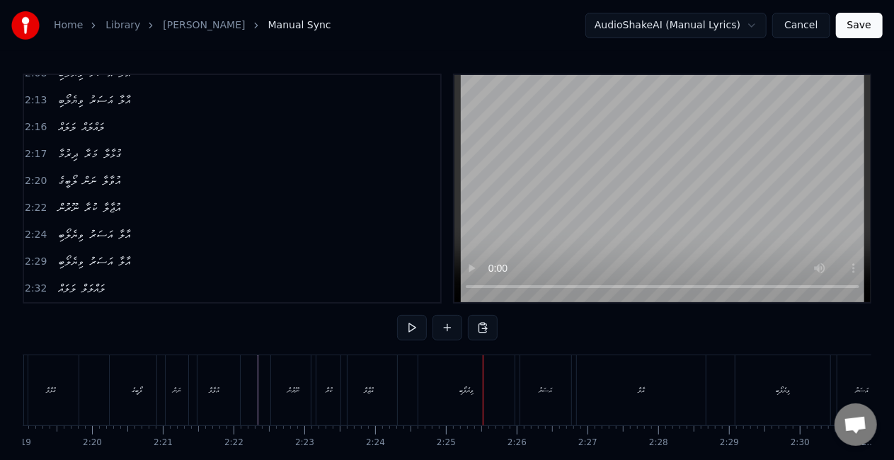
click at [430, 382] on div "ވިޔެލޯބި" at bounding box center [466, 390] width 96 height 70
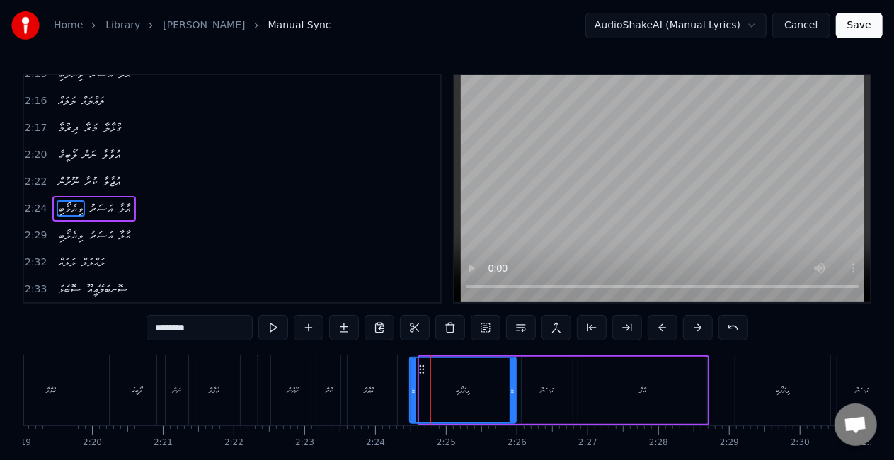
drag, startPoint x: 427, startPoint y: 384, endPoint x: 408, endPoint y: 386, distance: 19.3
click at [411, 386] on icon at bounding box center [414, 390] width 6 height 11
click at [369, 388] on div "އުޖާލާ" at bounding box center [370, 390] width 10 height 11
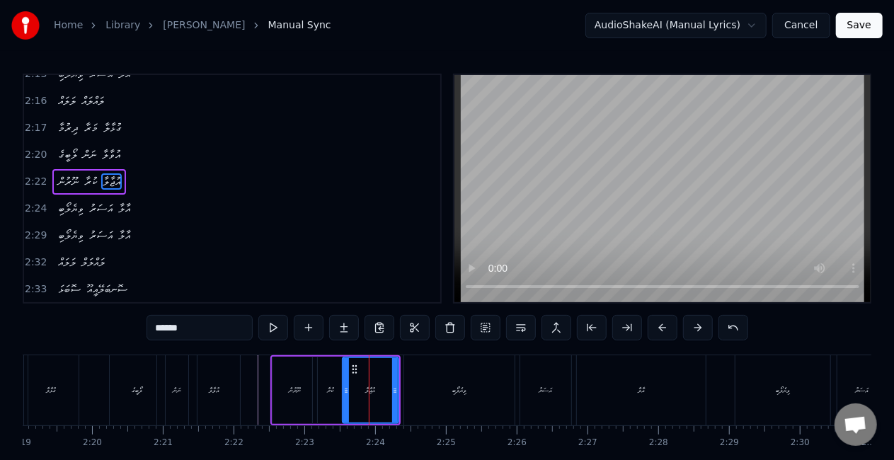
scroll to position [956, 0]
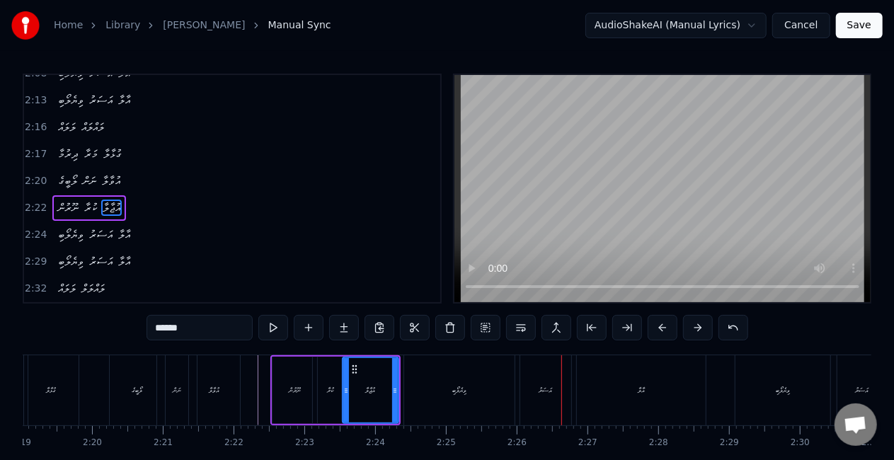
click at [453, 381] on div "ވިޔެލޯބި" at bounding box center [459, 390] width 110 height 70
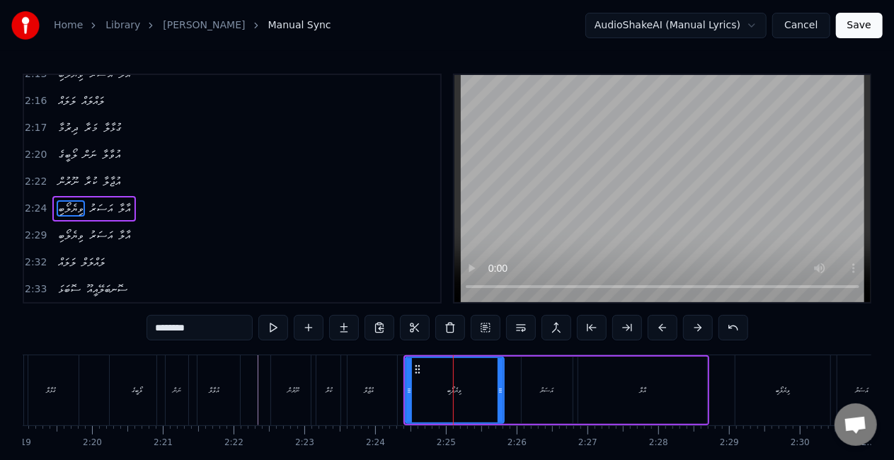
drag, startPoint x: 512, startPoint y: 394, endPoint x: 500, endPoint y: 394, distance: 12.0
click at [500, 394] on icon at bounding box center [501, 390] width 6 height 11
click at [534, 394] on div "އަސަރު" at bounding box center [547, 390] width 51 height 67
type input "******"
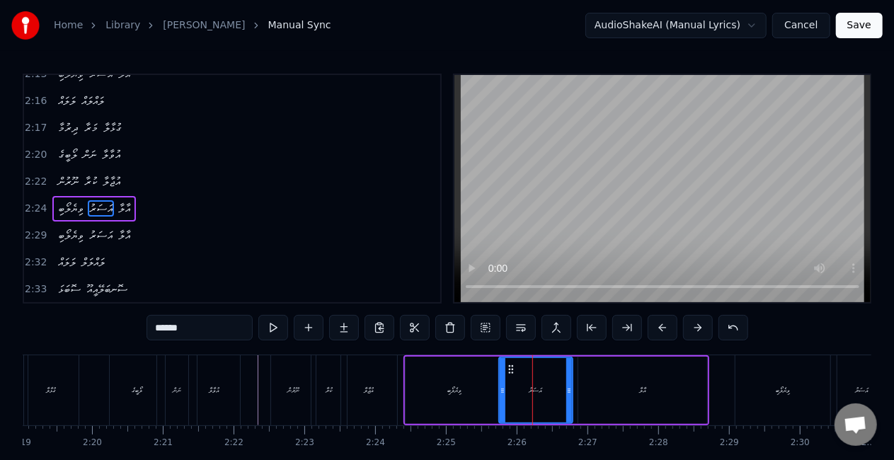
drag, startPoint x: 524, startPoint y: 394, endPoint x: 498, endPoint y: 392, distance: 25.5
click at [500, 392] on icon at bounding box center [503, 390] width 6 height 11
drag, startPoint x: 571, startPoint y: 394, endPoint x: 558, endPoint y: 392, distance: 12.8
click at [560, 394] on icon at bounding box center [562, 390] width 6 height 11
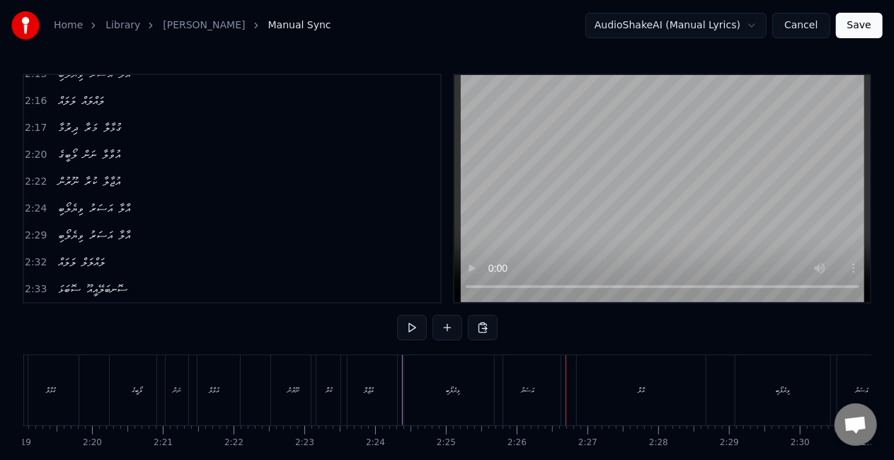
click at [509, 394] on div "އަސަރު" at bounding box center [528, 390] width 66 height 70
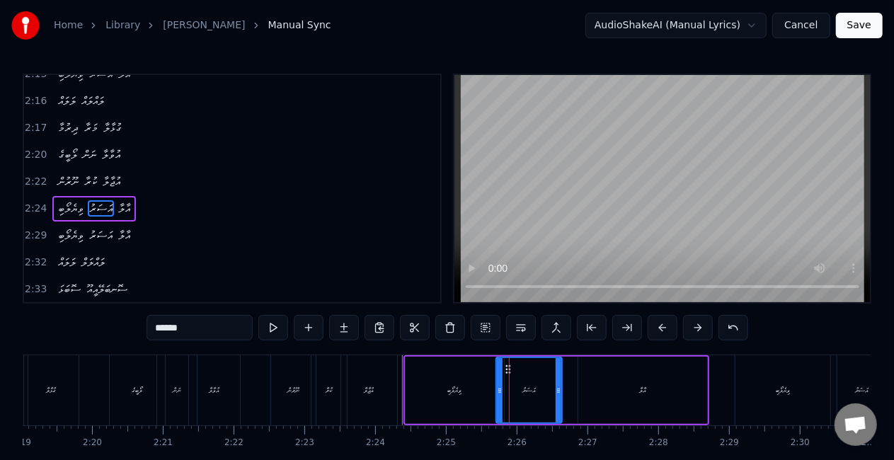
drag, startPoint x: 508, startPoint y: 370, endPoint x: 498, endPoint y: 368, distance: 10.8
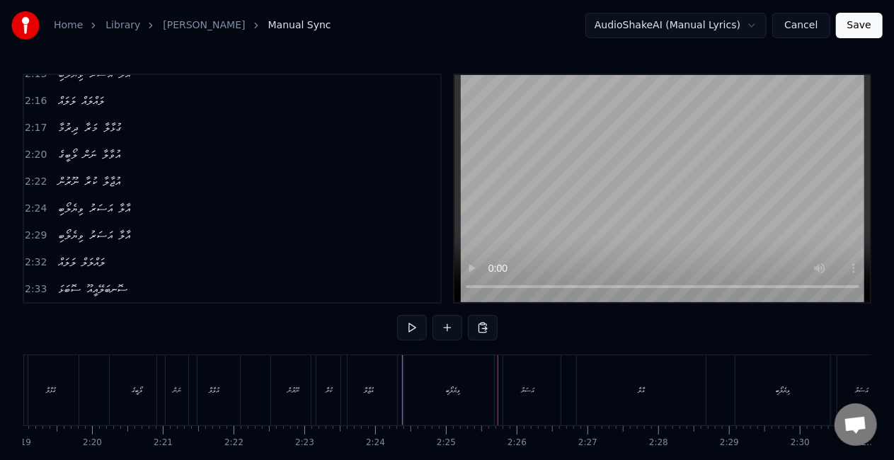
click at [512, 372] on div "އަސަރު" at bounding box center [528, 390] width 66 height 70
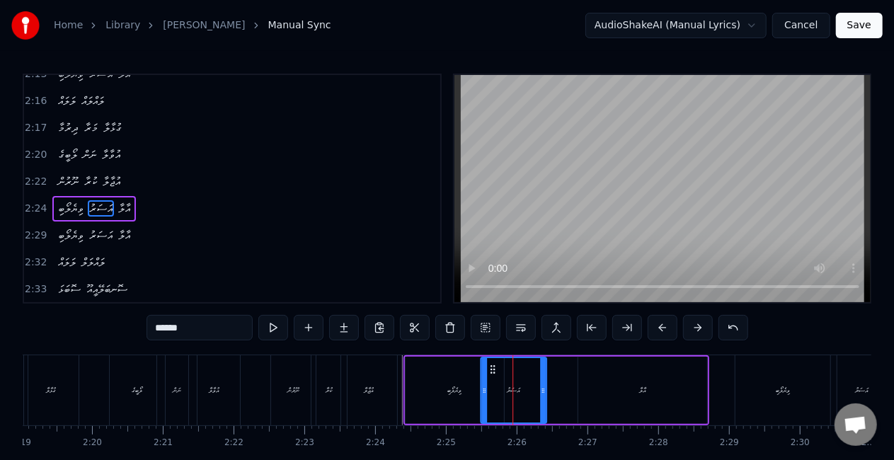
drag, startPoint x: 507, startPoint y: 367, endPoint x: 491, endPoint y: 367, distance: 15.6
click at [491, 367] on icon at bounding box center [492, 369] width 11 height 11
click at [450, 391] on div "ވިޔެލޯބި" at bounding box center [455, 390] width 14 height 11
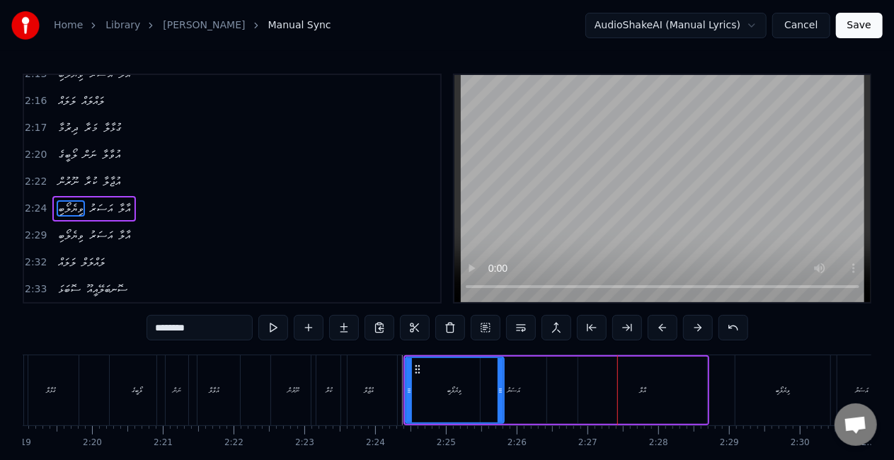
click at [586, 385] on div "އާލާ" at bounding box center [642, 390] width 129 height 67
type input "****"
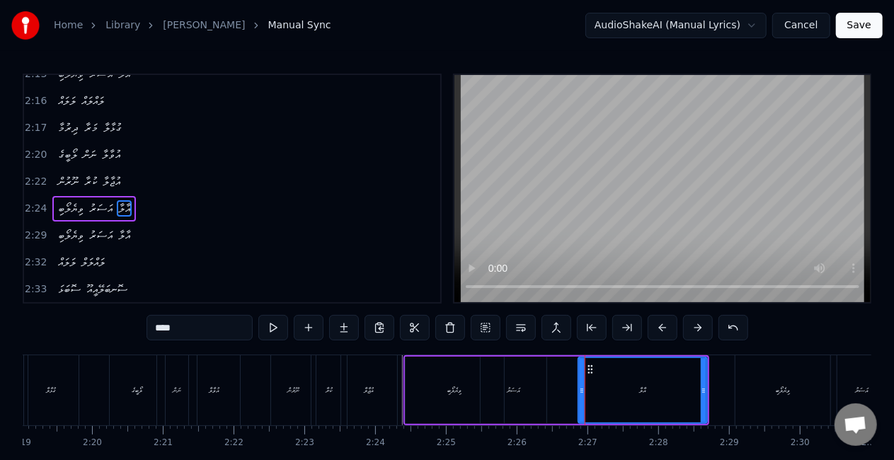
click at [595, 367] on div "އާލާ" at bounding box center [642, 390] width 127 height 64
drag, startPoint x: 593, startPoint y: 367, endPoint x: 580, endPoint y: 368, distance: 12.8
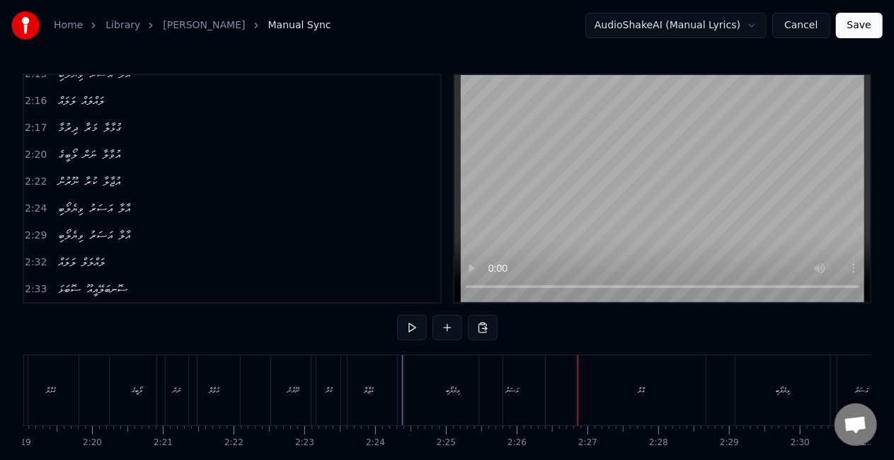
click at [593, 370] on div "އާލާ" at bounding box center [641, 390] width 129 height 70
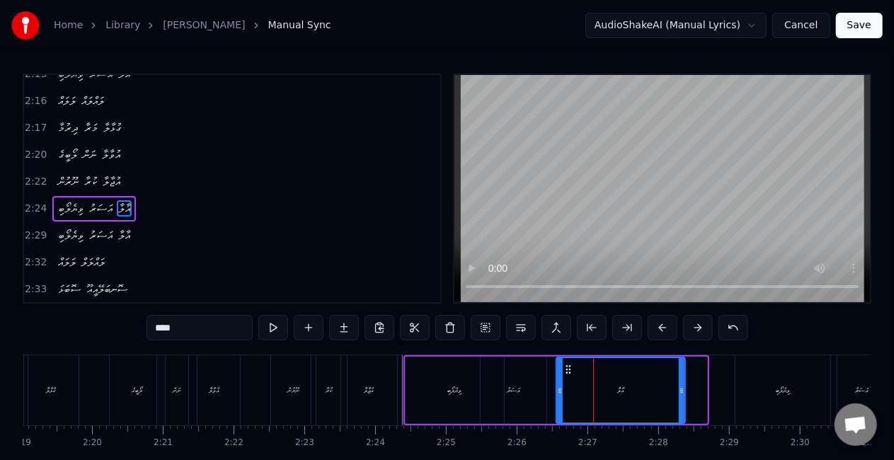
drag, startPoint x: 589, startPoint y: 367, endPoint x: 566, endPoint y: 365, distance: 22.7
click at [566, 365] on icon at bounding box center [568, 369] width 11 height 11
drag, startPoint x: 682, startPoint y: 391, endPoint x: 651, endPoint y: 386, distance: 31.4
click at [661, 391] on icon at bounding box center [661, 390] width 6 height 11
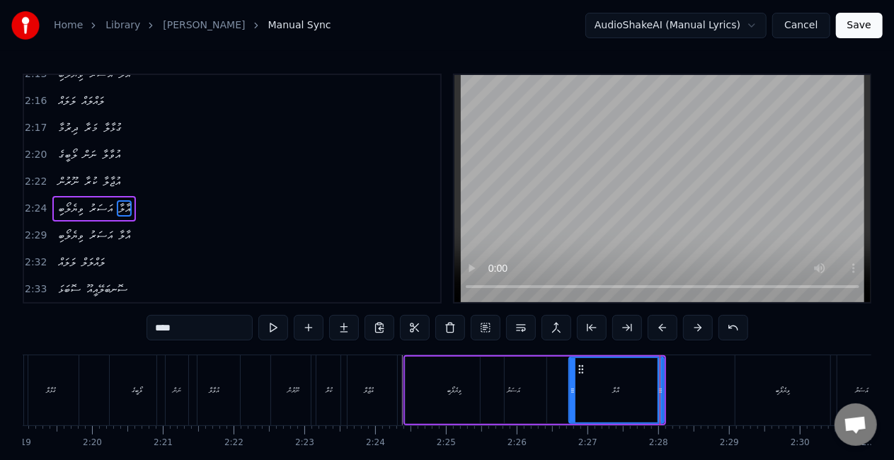
drag, startPoint x: 561, startPoint y: 389, endPoint x: 574, endPoint y: 396, distance: 14.2
click at [574, 396] on div at bounding box center [573, 390] width 6 height 64
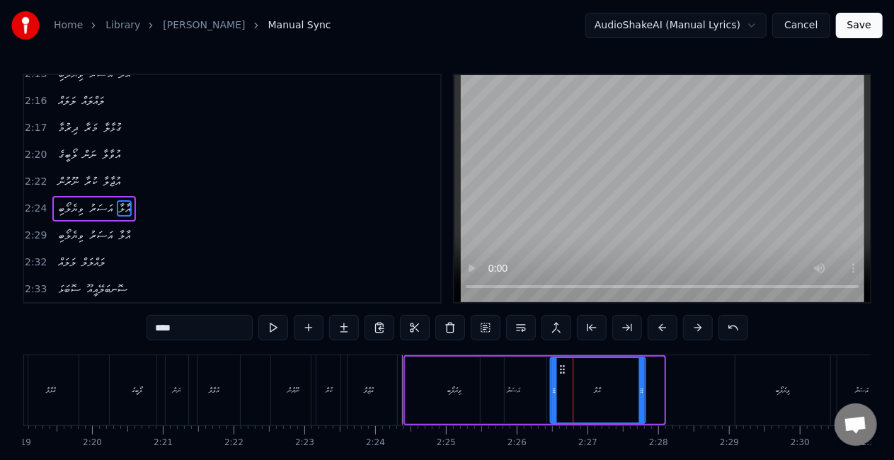
drag, startPoint x: 579, startPoint y: 367, endPoint x: 560, endPoint y: 358, distance: 21.2
click at [560, 358] on div "އާލާ" at bounding box center [597, 390] width 93 height 64
drag, startPoint x: 532, startPoint y: 381, endPoint x: 532, endPoint y: 361, distance: 19.8
click at [532, 381] on div "އަސަރު" at bounding box center [514, 390] width 66 height 67
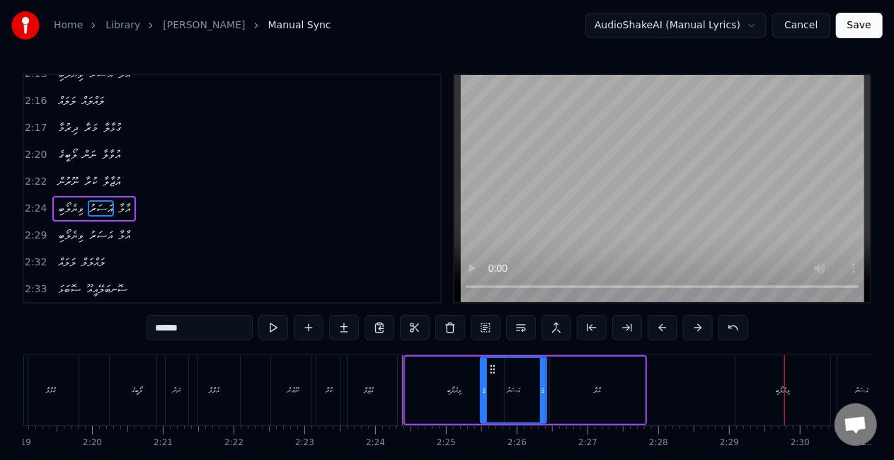
click at [748, 398] on div "ވިޔެލޯބި" at bounding box center [782, 390] width 95 height 70
type input "********"
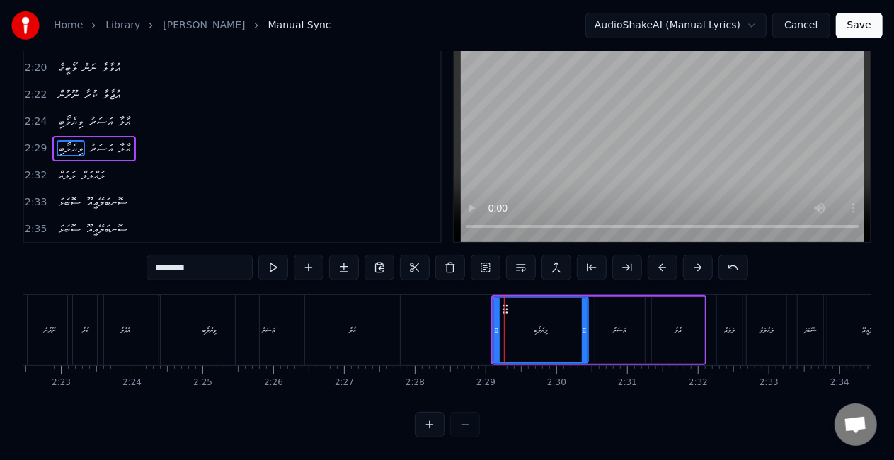
scroll to position [0, 10094]
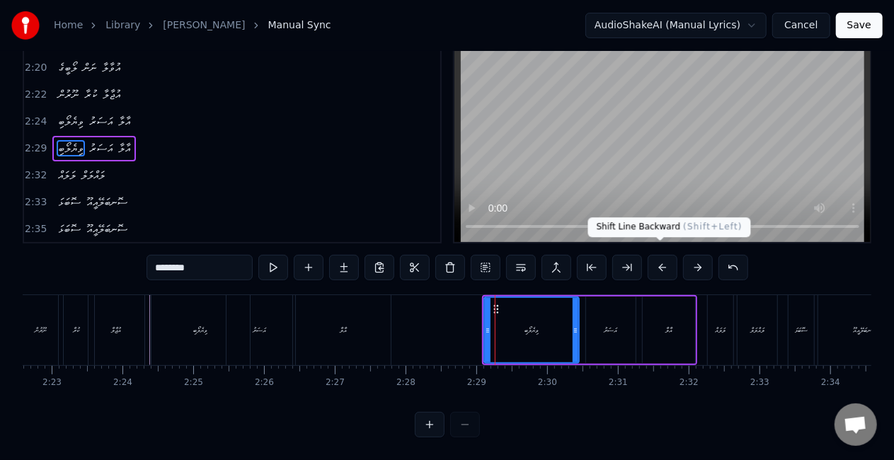
click at [662, 258] on button at bounding box center [663, 267] width 30 height 25
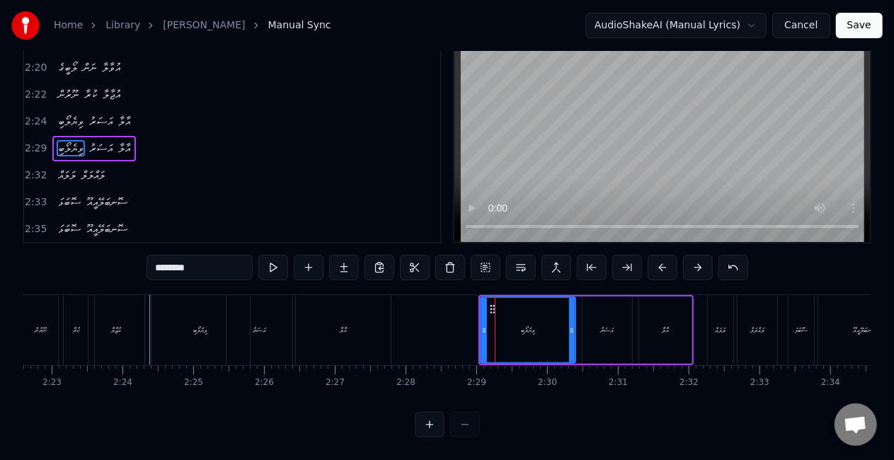
click at [662, 258] on button at bounding box center [663, 267] width 30 height 25
click at [662, 259] on button at bounding box center [663, 267] width 30 height 25
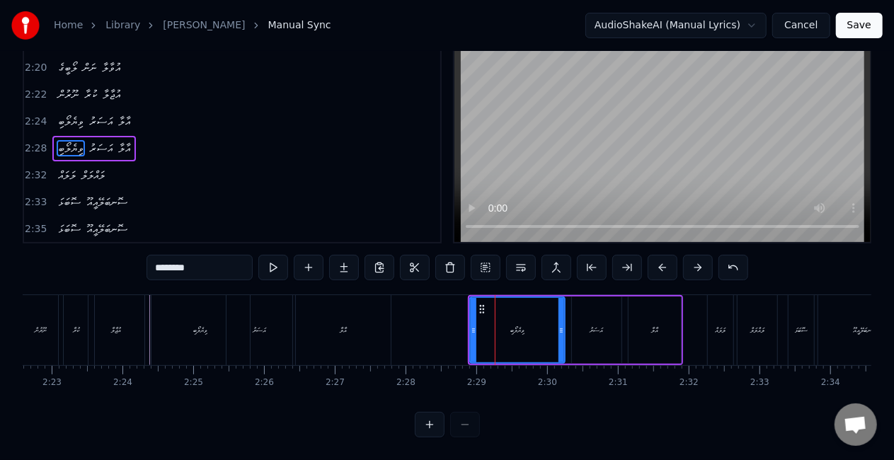
click at [662, 259] on button at bounding box center [663, 267] width 30 height 25
click at [464, 314] on div "ވިޔެލޯބި އަސަރު އާލާ" at bounding box center [571, 330] width 215 height 70
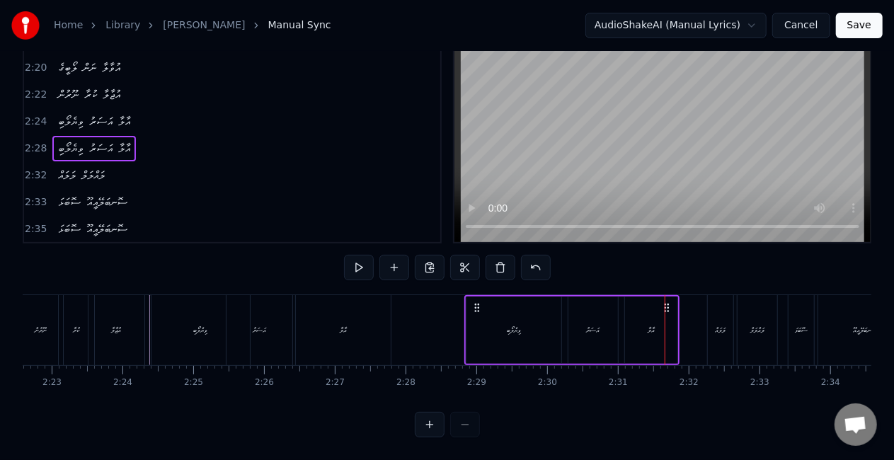
click at [487, 317] on div "ވިޔެލޯބި" at bounding box center [513, 330] width 95 height 67
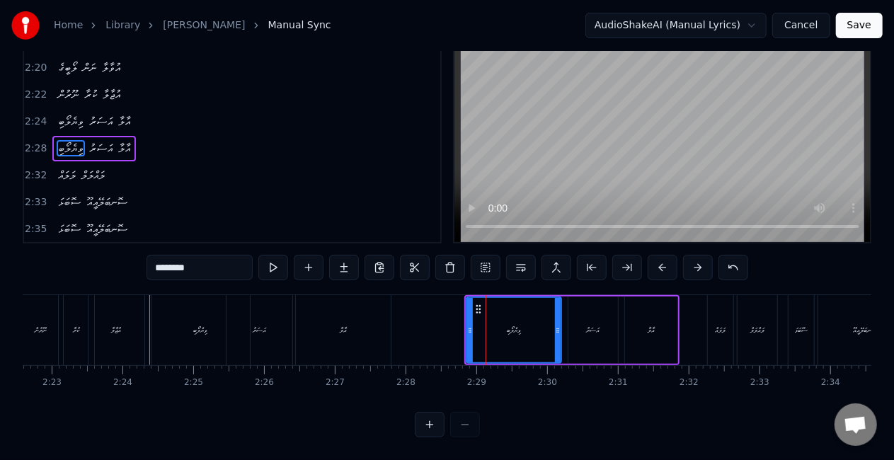
scroll to position [0, 0]
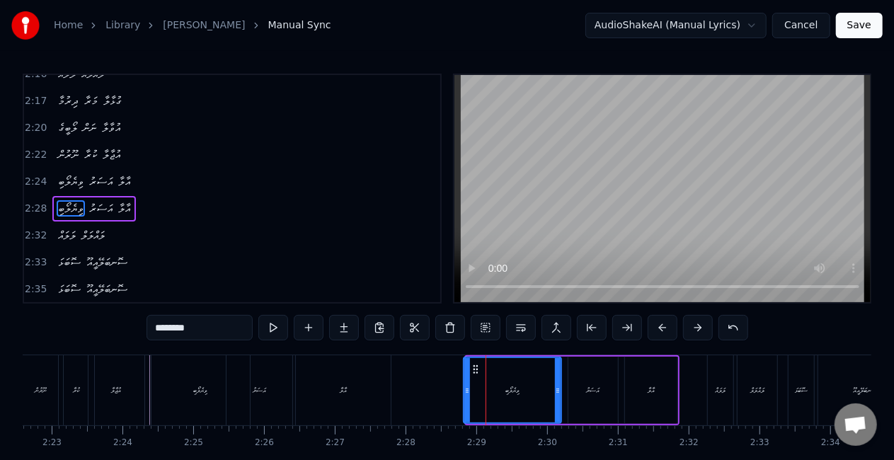
click at [466, 389] on icon at bounding box center [467, 390] width 6 height 11
click at [579, 394] on div "އަސަރު" at bounding box center [593, 390] width 50 height 67
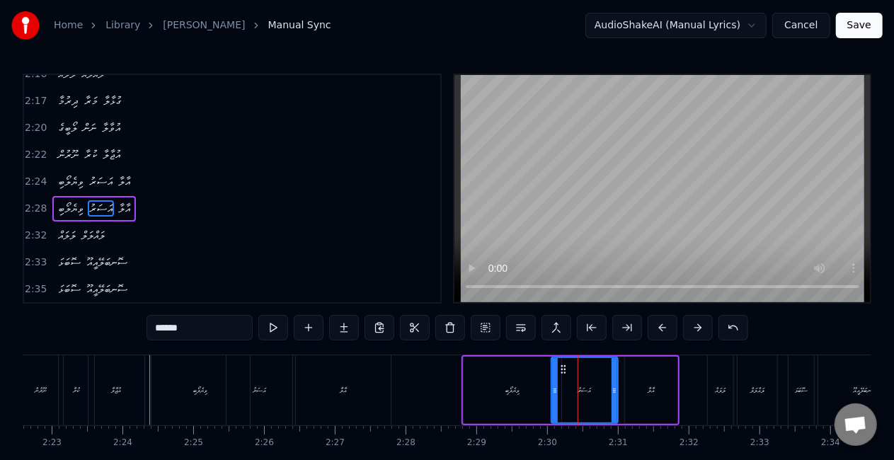
drag, startPoint x: 571, startPoint y: 394, endPoint x: 554, endPoint y: 392, distance: 17.0
click at [554, 392] on icon at bounding box center [555, 390] width 6 height 11
drag, startPoint x: 614, startPoint y: 391, endPoint x: 631, endPoint y: 396, distance: 18.6
click at [629, 396] on div at bounding box center [628, 390] width 6 height 64
click at [648, 391] on div "އާލާ" at bounding box center [651, 390] width 7 height 11
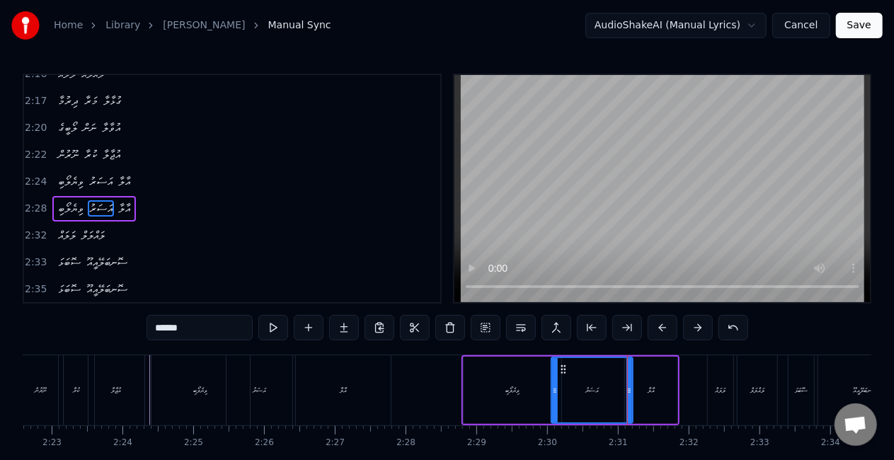
type input "****"
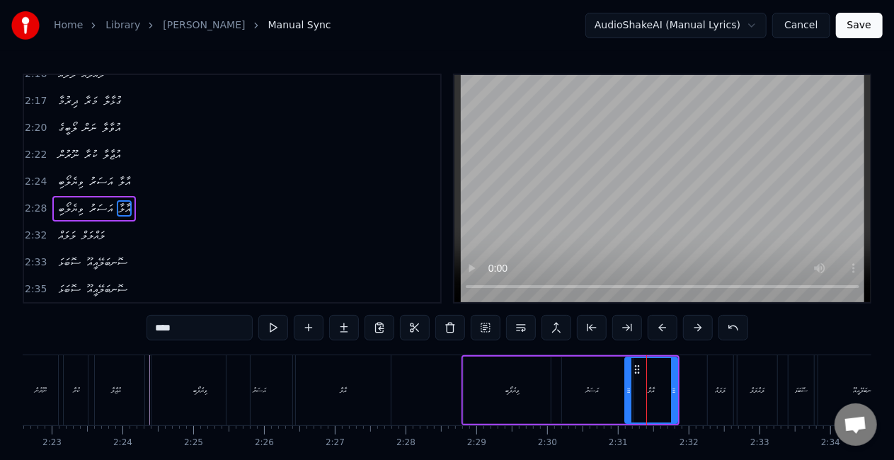
click at [638, 366] on circle at bounding box center [638, 366] width 1 height 1
drag, startPoint x: 675, startPoint y: 388, endPoint x: 689, endPoint y: 391, distance: 14.6
click at [689, 391] on icon at bounding box center [688, 390] width 6 height 11
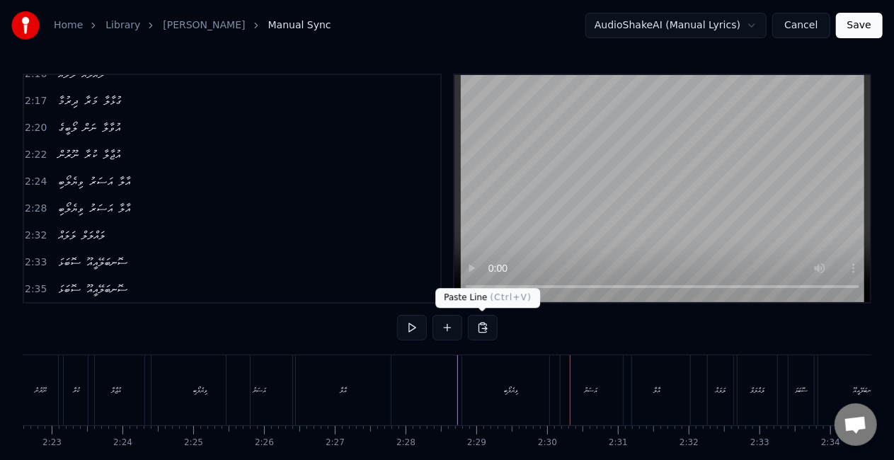
click at [479, 382] on div "ވިޔެލޯބި" at bounding box center [511, 390] width 98 height 70
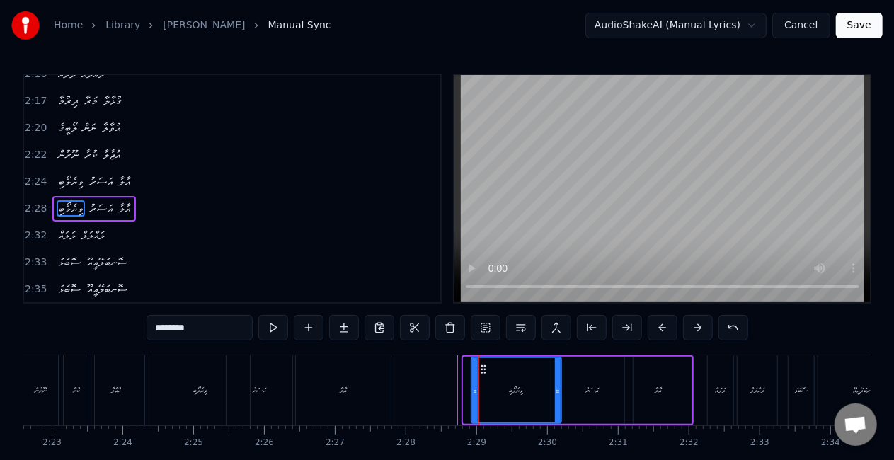
drag, startPoint x: 467, startPoint y: 391, endPoint x: 475, endPoint y: 393, distance: 8.1
click at [475, 393] on icon at bounding box center [475, 390] width 6 height 11
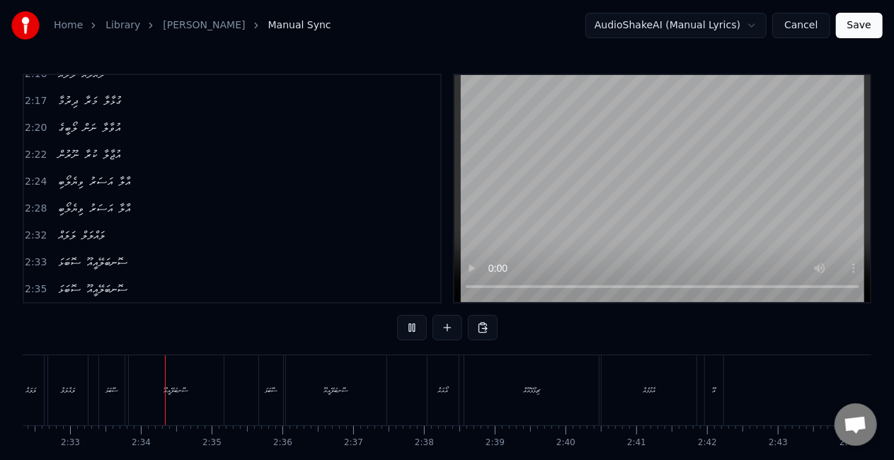
scroll to position [0, 10805]
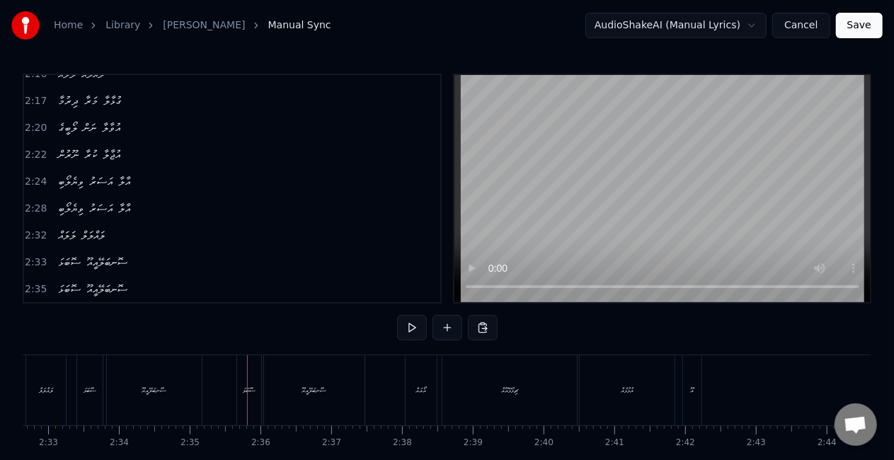
click at [181, 386] on div "ސޮނބަލޭއީއޫ" at bounding box center [154, 390] width 95 height 70
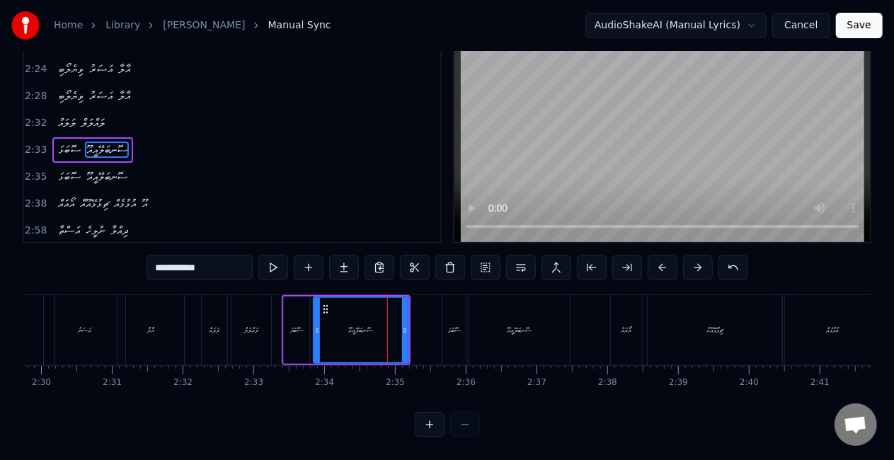
scroll to position [0, 10581]
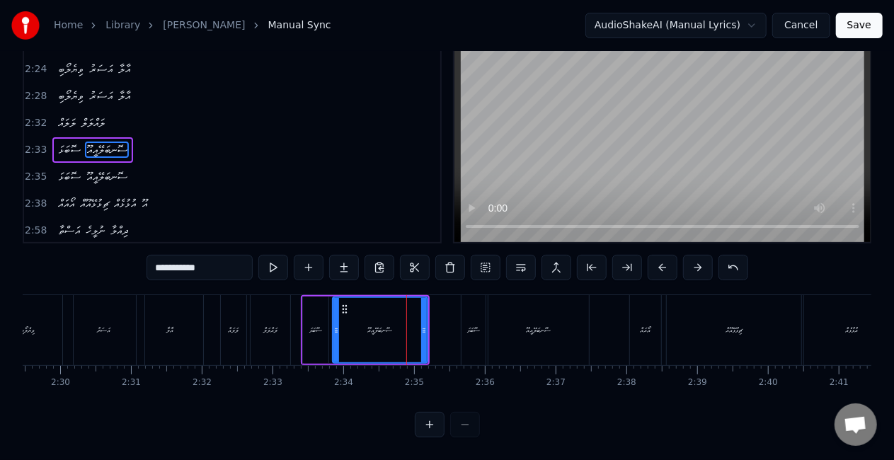
click at [239, 326] on div "ލަލައް" at bounding box center [233, 330] width 25 height 70
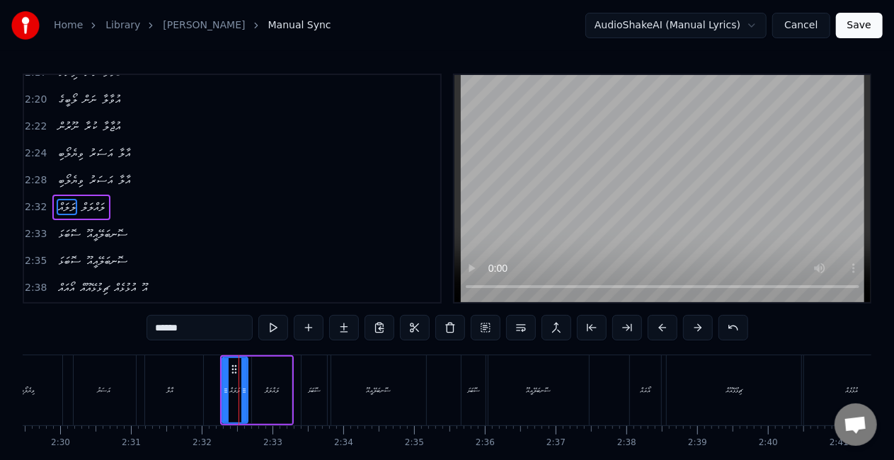
scroll to position [1036, 0]
click at [219, 387] on icon at bounding box center [220, 390] width 6 height 11
click at [249, 392] on icon at bounding box center [249, 390] width 6 height 11
click at [265, 391] on div "ލައްލަލް" at bounding box center [272, 390] width 14 height 11
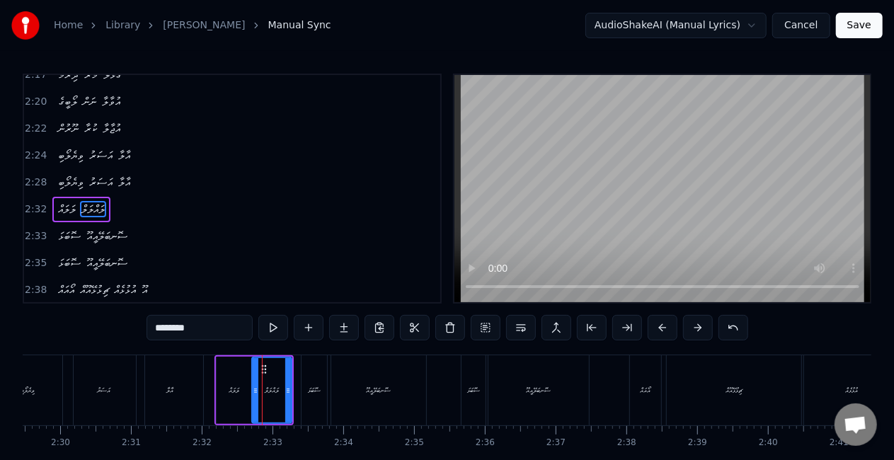
click at [312, 389] on div "ސޮބަޅަ" at bounding box center [314, 390] width 13 height 11
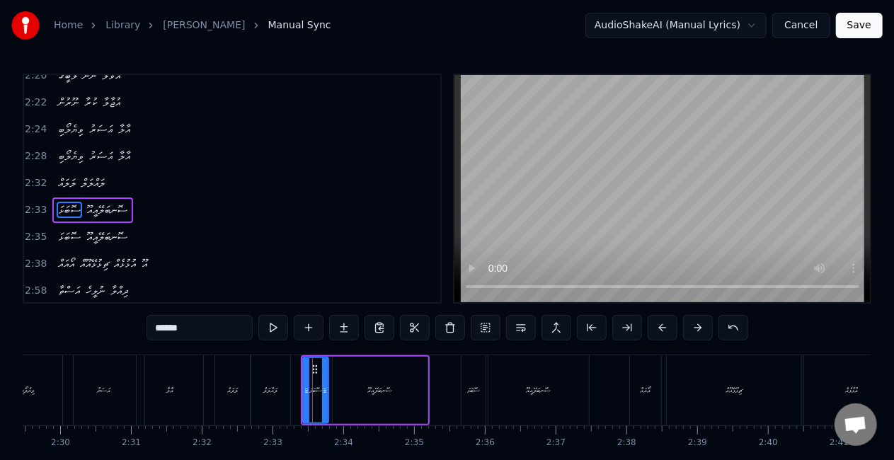
scroll to position [1062, 0]
drag, startPoint x: 304, startPoint y: 392, endPoint x: 294, endPoint y: 391, distance: 10.0
click at [294, 391] on icon at bounding box center [297, 390] width 6 height 11
click at [330, 391] on icon at bounding box center [330, 390] width 6 height 11
click at [293, 389] on icon at bounding box center [295, 390] width 6 height 11
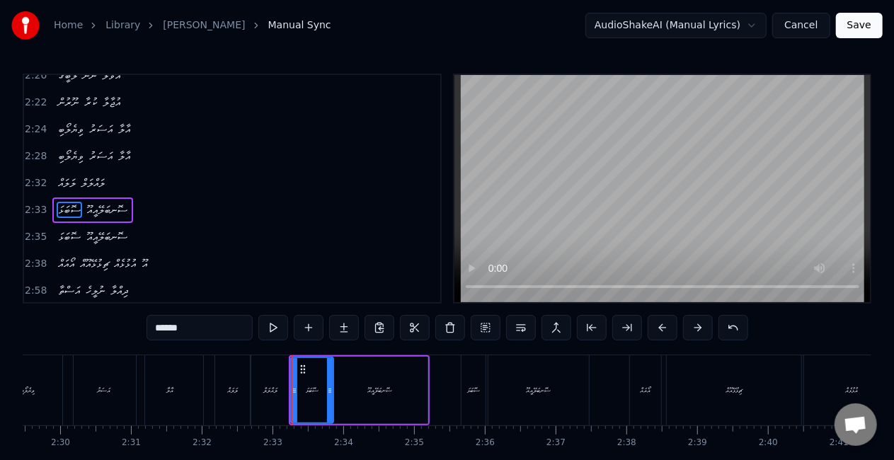
click at [279, 388] on div "ލައްލަލް" at bounding box center [271, 390] width 40 height 70
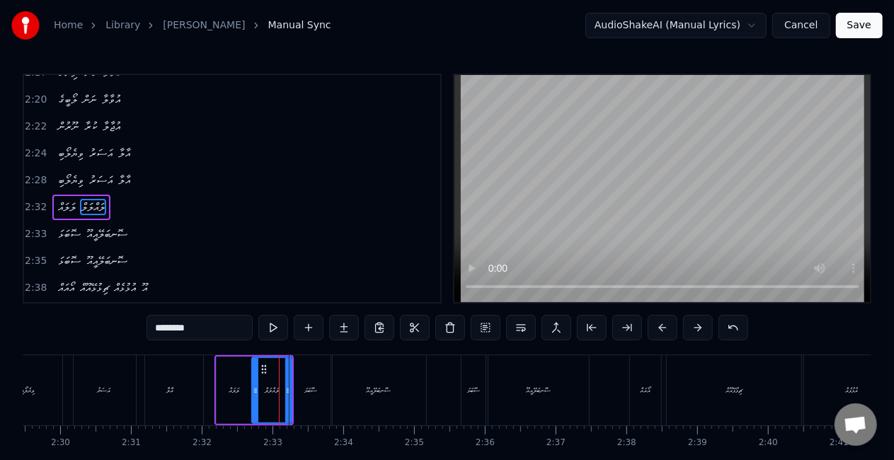
scroll to position [1036, 0]
click at [225, 367] on div "ލަލައް" at bounding box center [234, 390] width 35 height 67
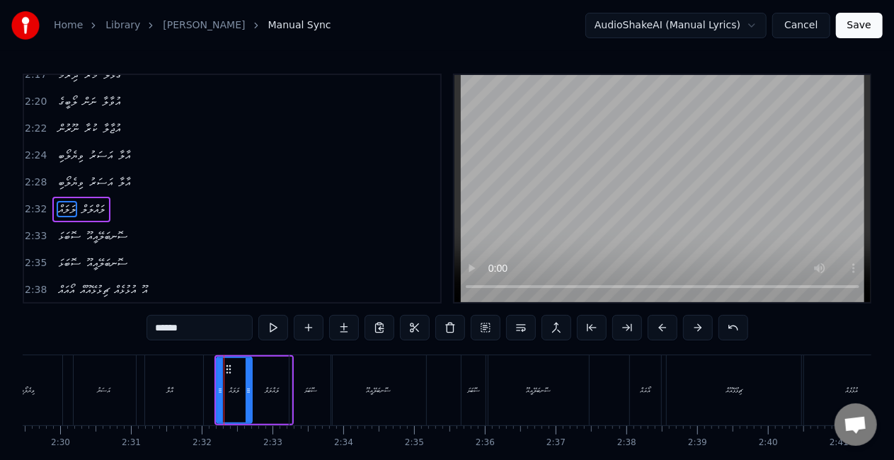
click at [276, 385] on div "ލައްލަލް" at bounding box center [272, 390] width 14 height 11
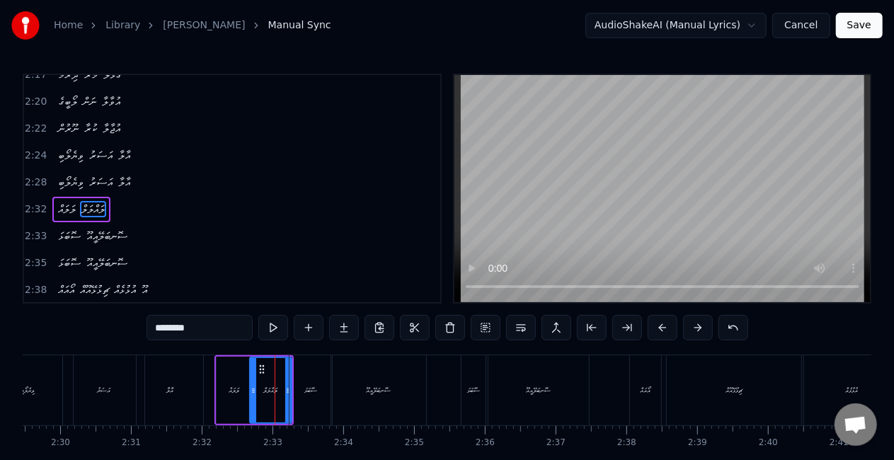
click at [253, 390] on icon at bounding box center [254, 390] width 6 height 11
click at [222, 387] on div "ލަލައް" at bounding box center [234, 390] width 35 height 67
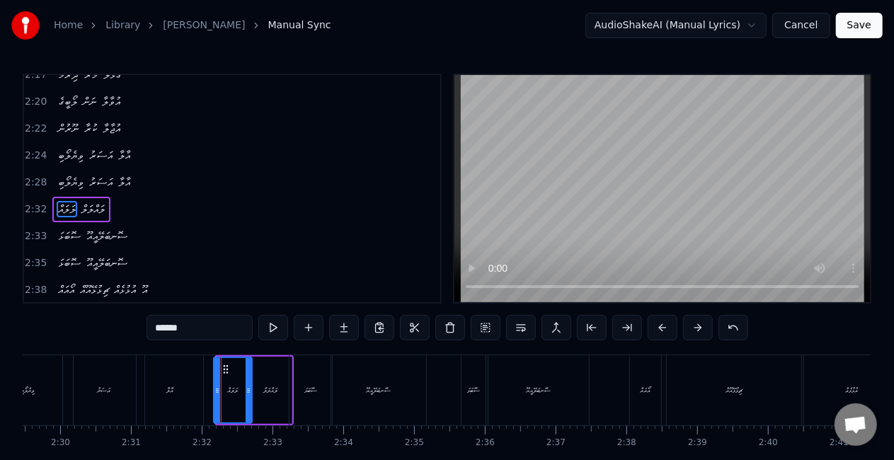
click at [215, 387] on icon at bounding box center [217, 390] width 6 height 11
click at [311, 388] on div "ސޮބަޅަ" at bounding box center [310, 390] width 13 height 11
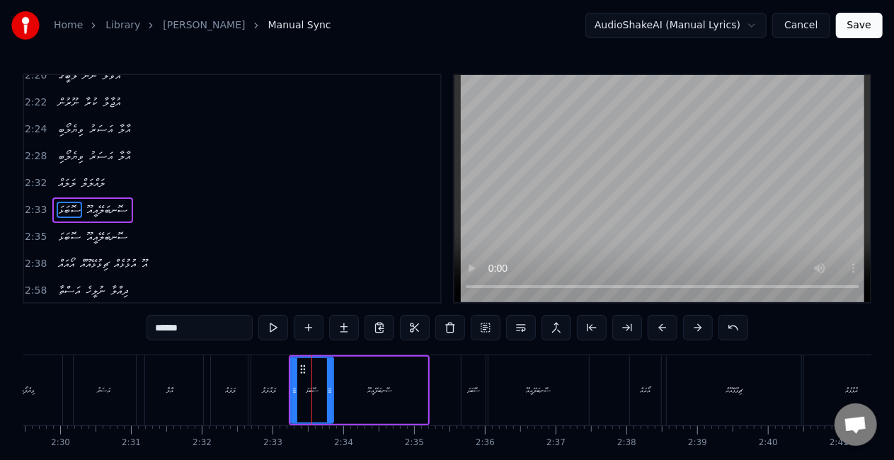
scroll to position [1062, 0]
click at [358, 392] on div "ސޮނބަލޭއީއޫ" at bounding box center [380, 390] width 95 height 67
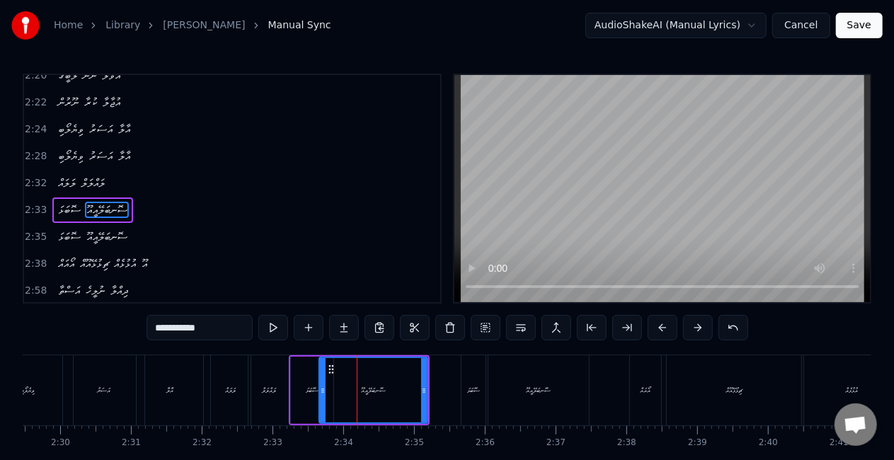
drag, startPoint x: 336, startPoint y: 391, endPoint x: 323, endPoint y: 391, distance: 13.5
click at [323, 391] on icon at bounding box center [323, 390] width 6 height 11
click at [126, 380] on div "އަސަރު" at bounding box center [103, 390] width 81 height 70
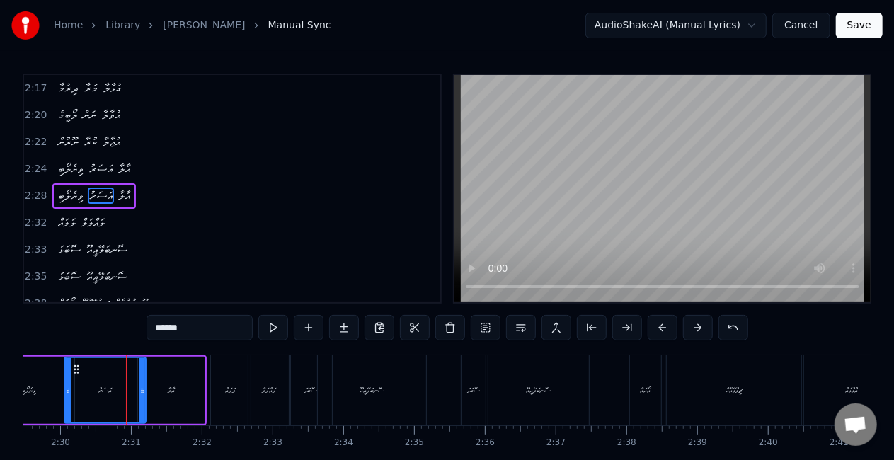
scroll to position [1009, 0]
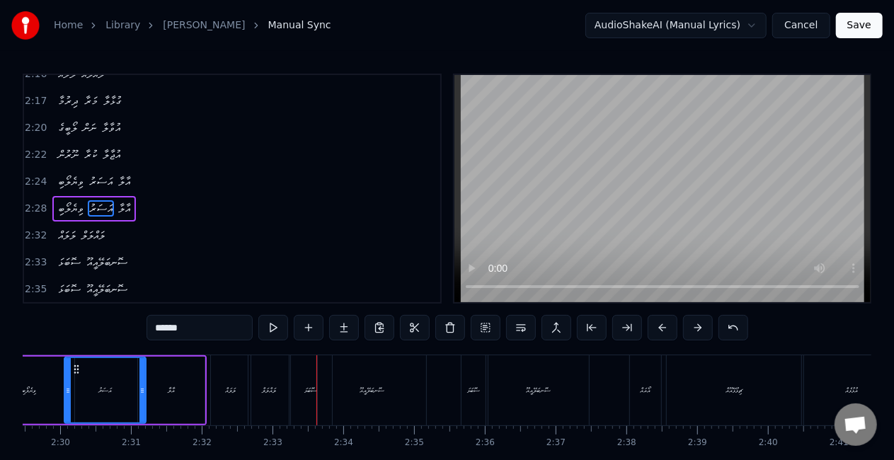
click at [389, 388] on div "ސޮނބަލޭއީއޫ" at bounding box center [372, 390] width 108 height 70
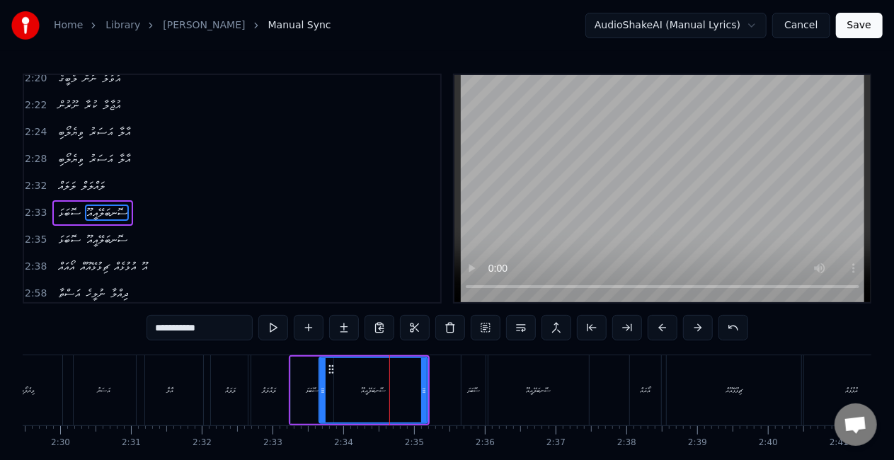
scroll to position [1062, 0]
click at [299, 392] on div "ސޮބަޅަ" at bounding box center [312, 390] width 42 height 67
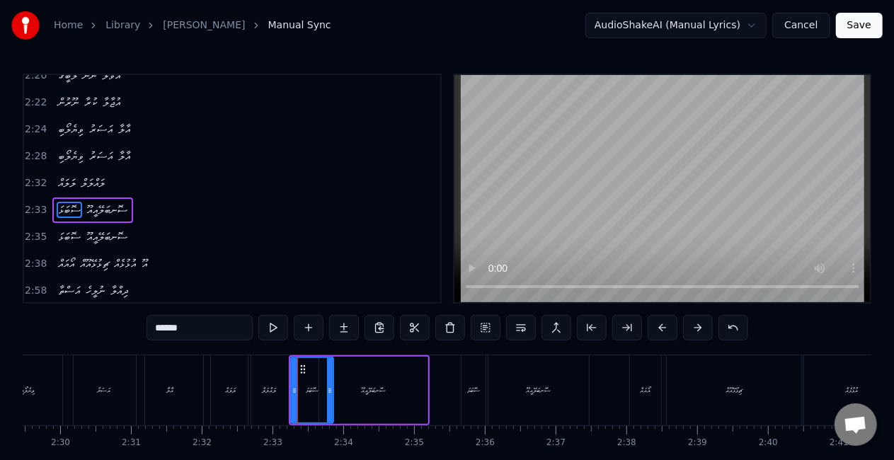
click at [343, 391] on div "ސޮނބަލޭއީއޫ" at bounding box center [373, 390] width 108 height 67
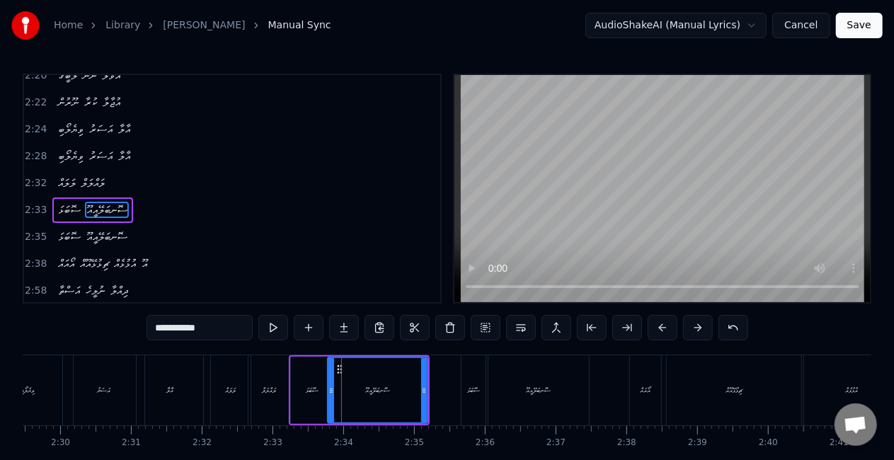
drag, startPoint x: 321, startPoint y: 386, endPoint x: 330, endPoint y: 389, distance: 9.0
click at [330, 389] on icon at bounding box center [331, 390] width 6 height 11
click at [236, 384] on div "ލަލައް" at bounding box center [231, 390] width 40 height 70
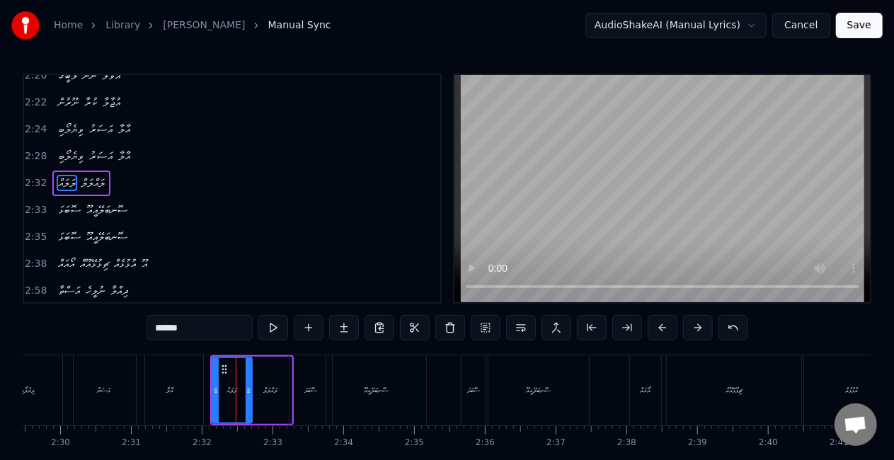
scroll to position [1036, 0]
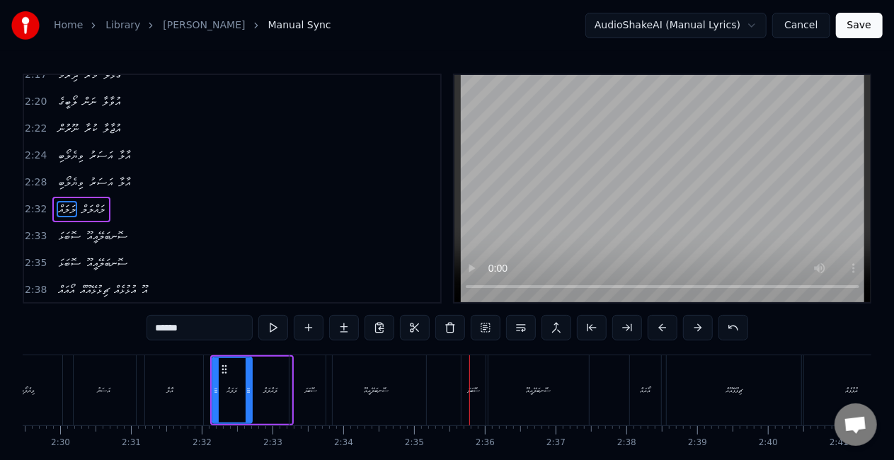
click at [399, 372] on div "ސޮނބަލޭއީއޫ" at bounding box center [376, 390] width 100 height 70
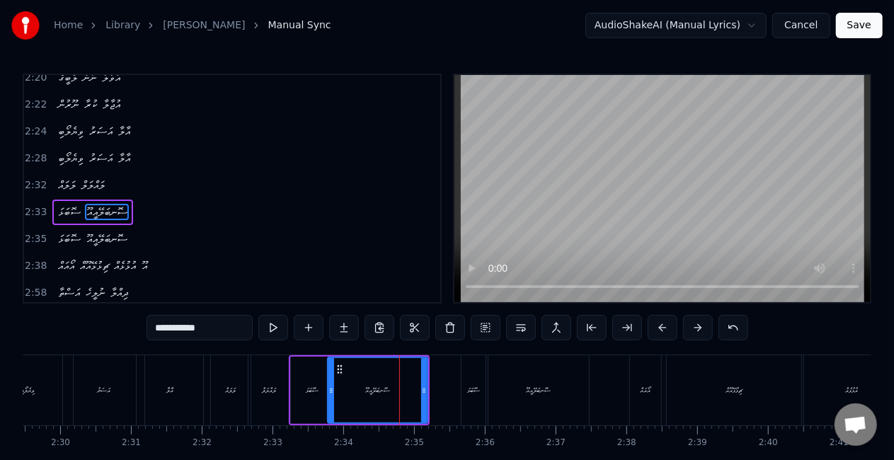
scroll to position [1062, 0]
click at [319, 388] on div "ސޮބަޅަ" at bounding box center [312, 390] width 13 height 11
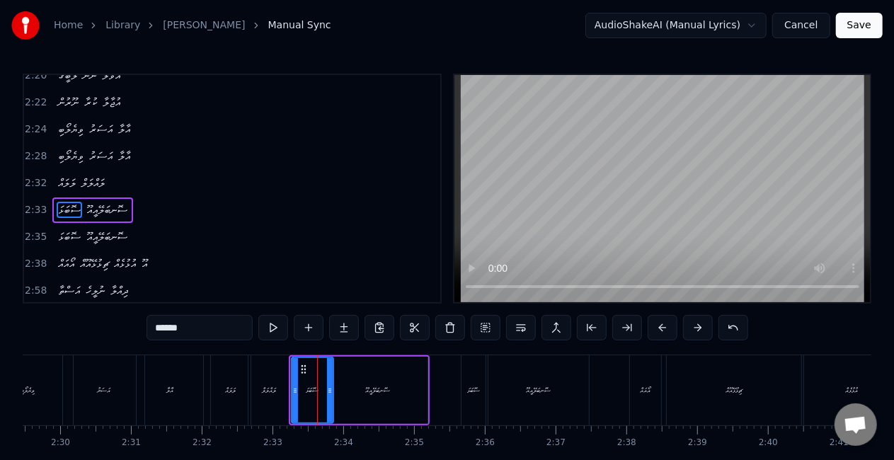
click at [297, 388] on icon at bounding box center [295, 390] width 6 height 11
click at [321, 401] on div "ސޮބަޅަ" at bounding box center [312, 390] width 40 height 64
click at [332, 394] on icon at bounding box center [334, 390] width 6 height 11
click at [280, 395] on div "ލައްލަލް" at bounding box center [269, 390] width 42 height 70
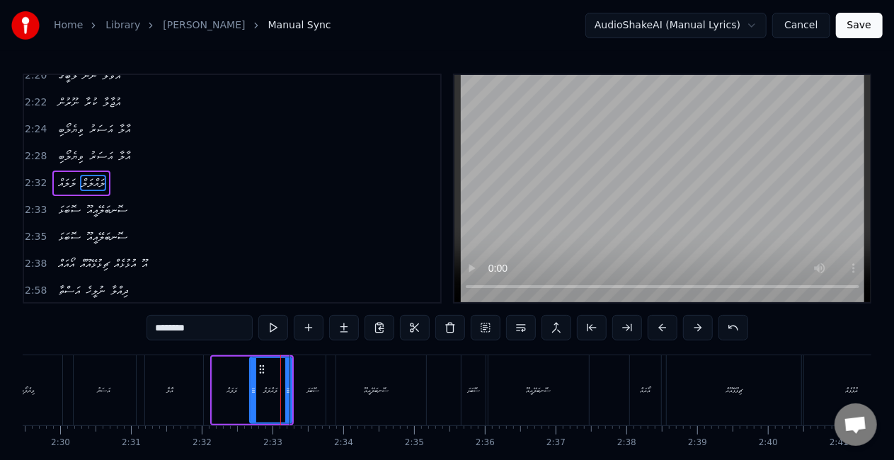
scroll to position [1036, 0]
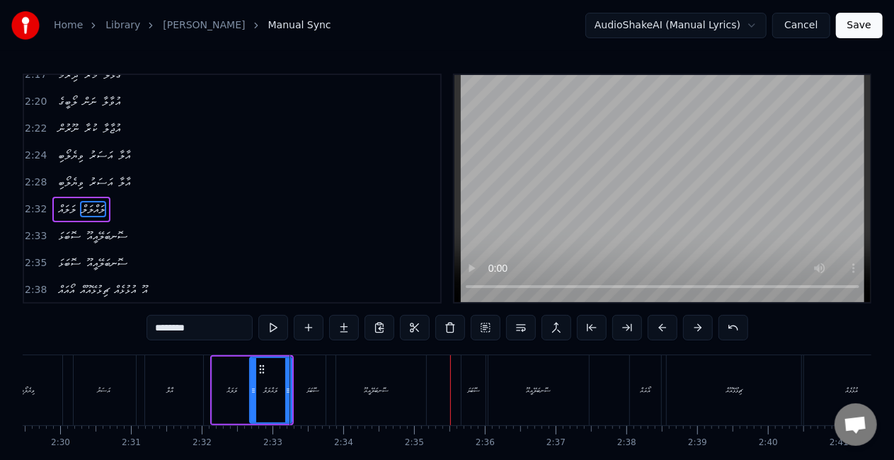
click at [418, 369] on div "ސޮނބަލޭއީއޫ" at bounding box center [376, 390] width 100 height 70
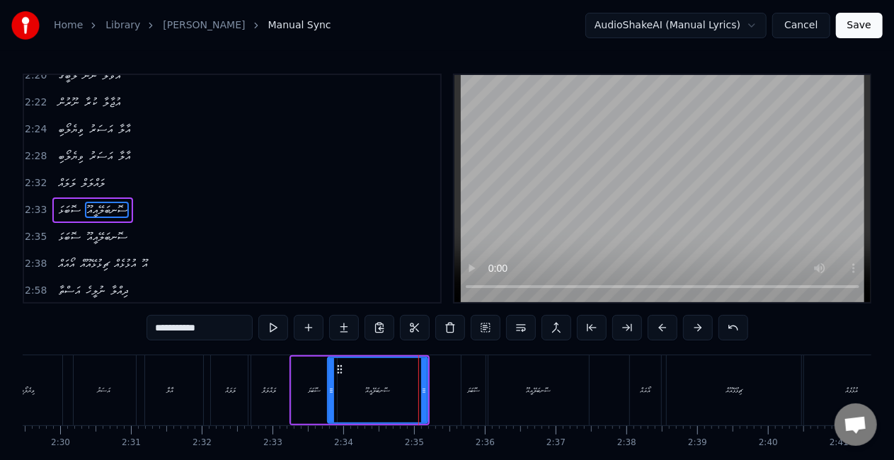
scroll to position [1062, 0]
drag, startPoint x: 422, startPoint y: 396, endPoint x: 409, endPoint y: 394, distance: 13.1
click at [409, 394] on div at bounding box center [411, 390] width 6 height 64
drag, startPoint x: 328, startPoint y: 391, endPoint x: 320, endPoint y: 389, distance: 8.6
click at [320, 389] on icon at bounding box center [323, 390] width 6 height 11
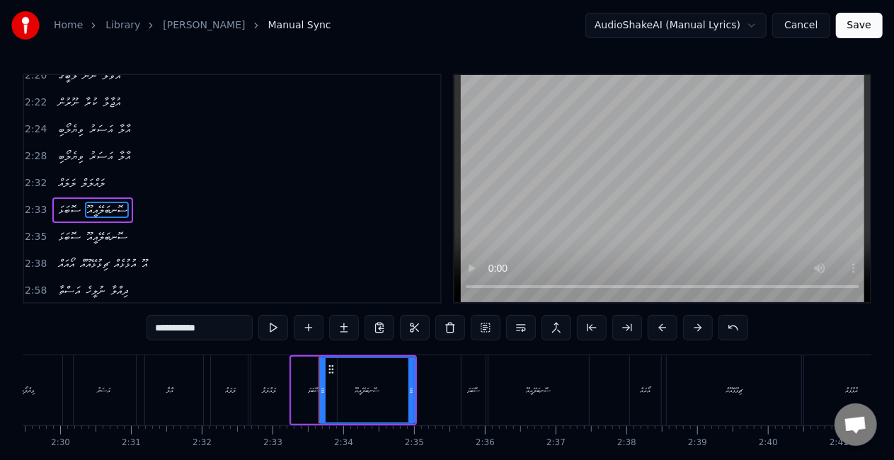
click at [219, 386] on div "ލަލައް" at bounding box center [231, 390] width 40 height 70
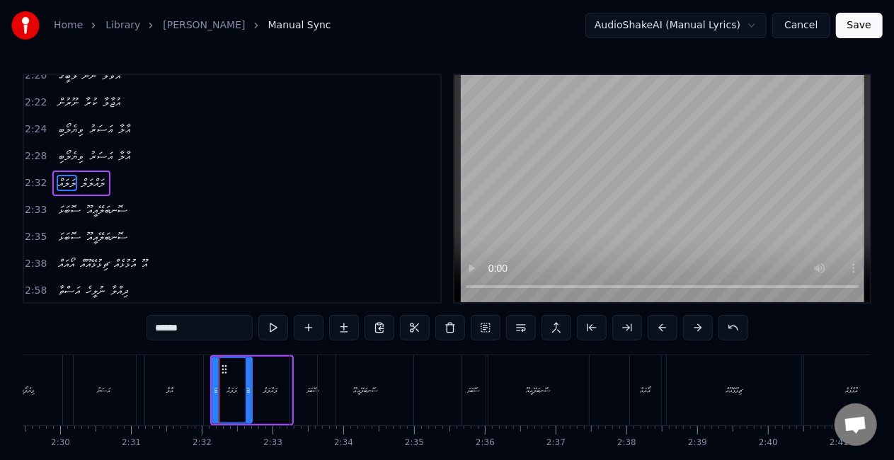
scroll to position [1036, 0]
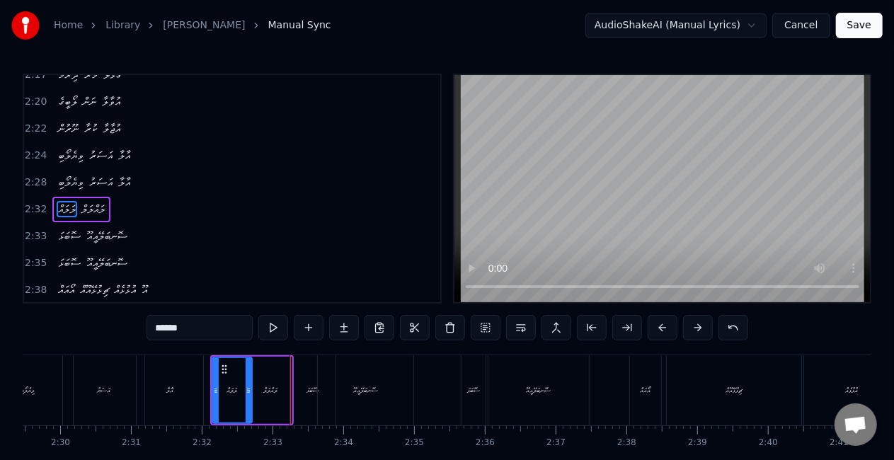
click at [275, 396] on div "ލައްލަލް" at bounding box center [271, 390] width 42 height 67
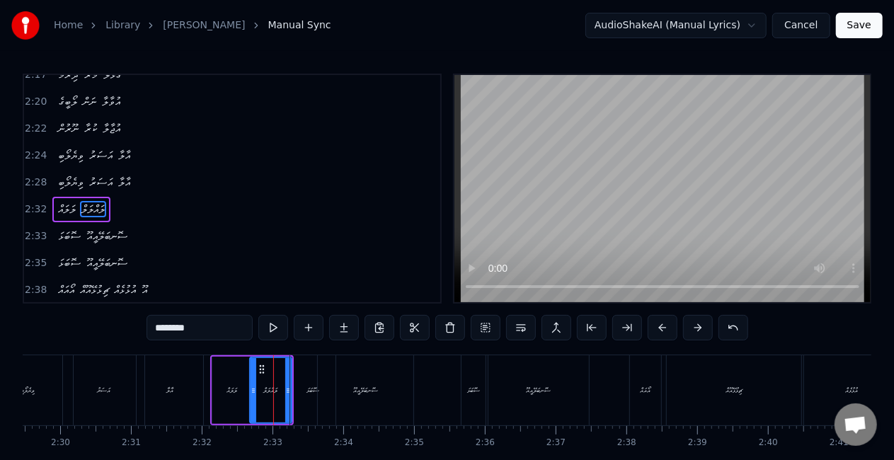
click at [226, 375] on div "ލަލައް" at bounding box center [232, 390] width 40 height 67
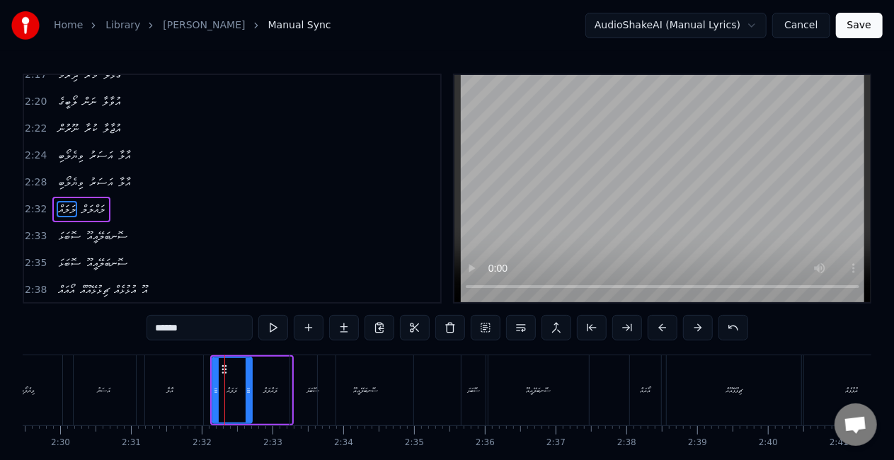
click at [311, 379] on div "ސޮބަޅަ" at bounding box center [312, 390] width 45 height 70
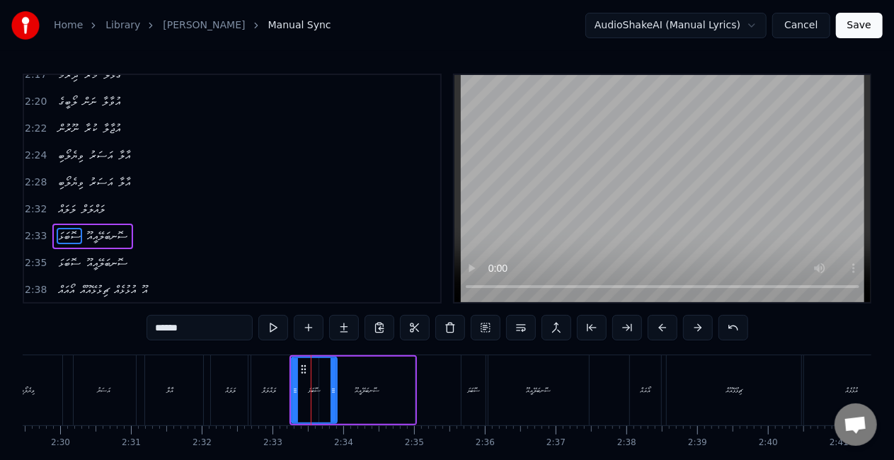
scroll to position [1062, 0]
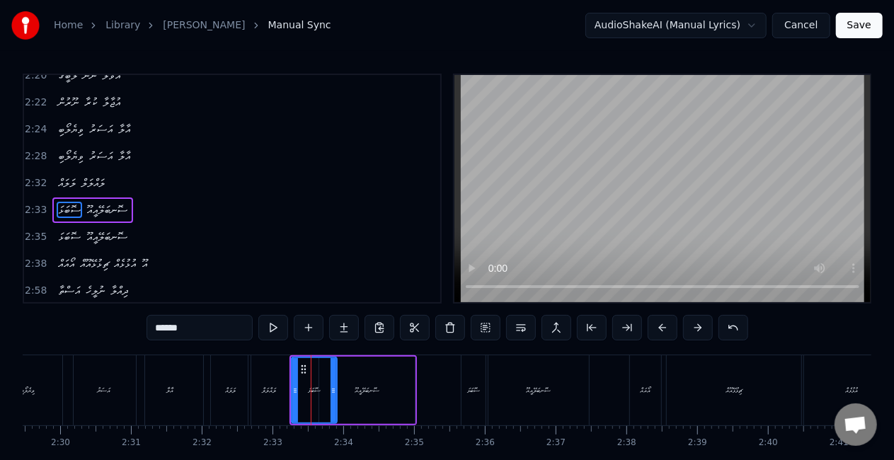
click at [296, 385] on icon at bounding box center [295, 390] width 6 height 11
click at [347, 379] on div "ސޮނބަލޭއީއޫ" at bounding box center [367, 390] width 96 height 67
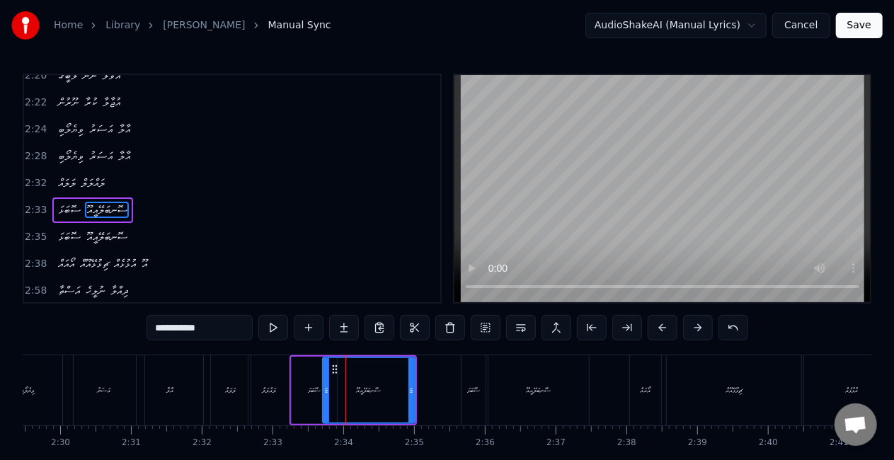
click at [328, 392] on icon at bounding box center [326, 390] width 6 height 11
click at [201, 374] on div "އާލާ" at bounding box center [170, 390] width 67 height 70
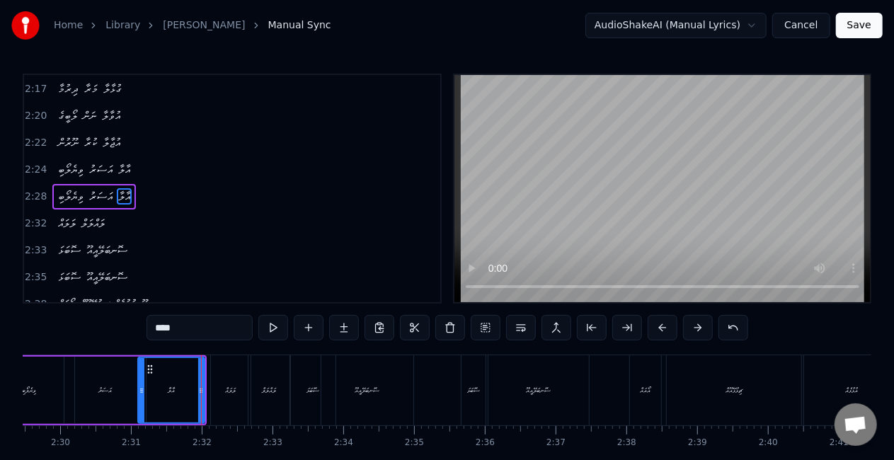
scroll to position [1009, 0]
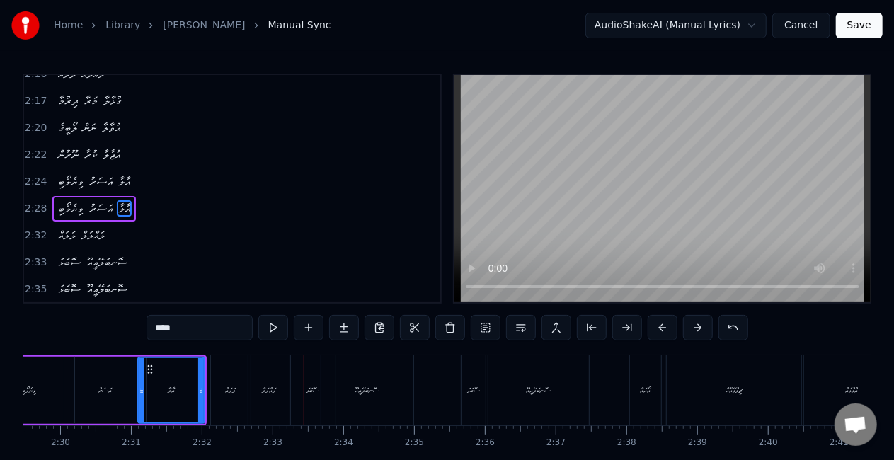
click at [229, 391] on div "ލަލައް" at bounding box center [231, 390] width 11 height 11
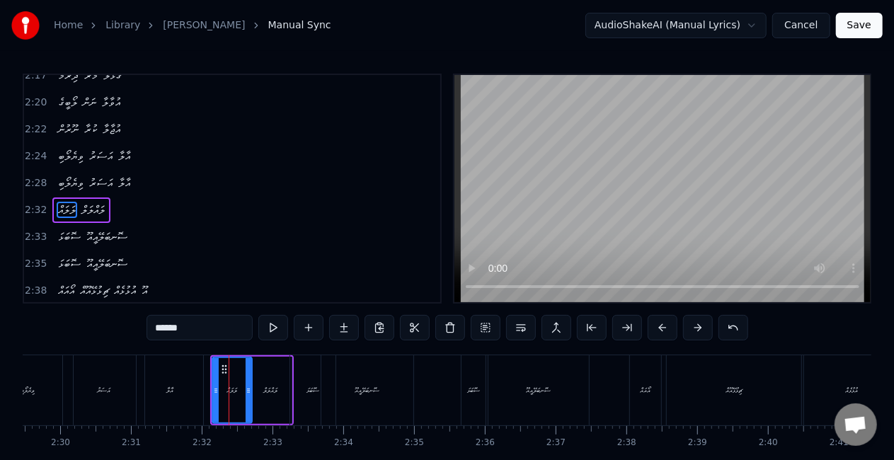
scroll to position [1036, 0]
click at [210, 389] on icon at bounding box center [212, 390] width 6 height 11
click at [249, 386] on icon at bounding box center [249, 390] width 6 height 11
click at [256, 386] on div "ލައްލަލް" at bounding box center [271, 390] width 42 height 67
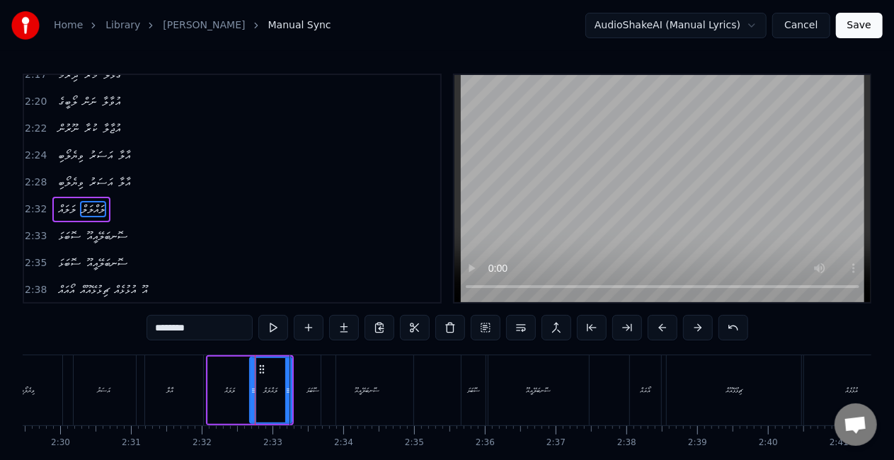
click at [290, 386] on div "ސޮބަޅަ" at bounding box center [313, 390] width 47 height 70
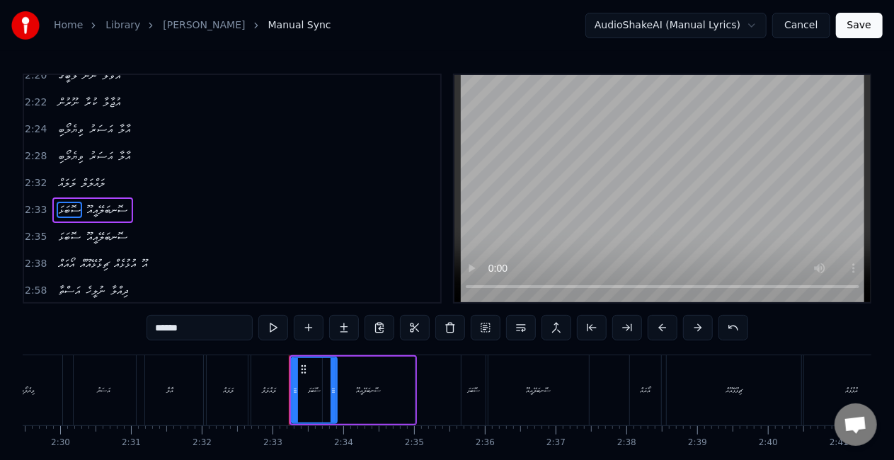
click at [273, 386] on div "ލައްލަލް" at bounding box center [270, 390] width 14 height 11
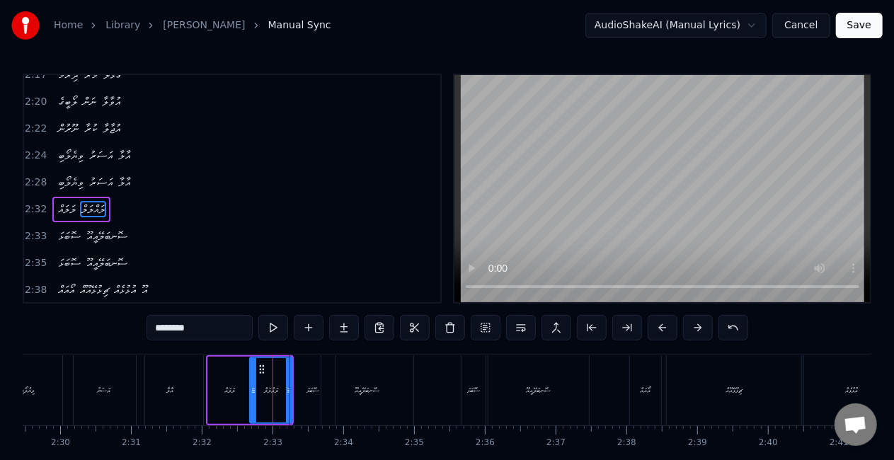
click at [287, 385] on icon at bounding box center [289, 390] width 6 height 11
click at [297, 385] on div "ސޮބަޅަ" at bounding box center [312, 390] width 45 height 70
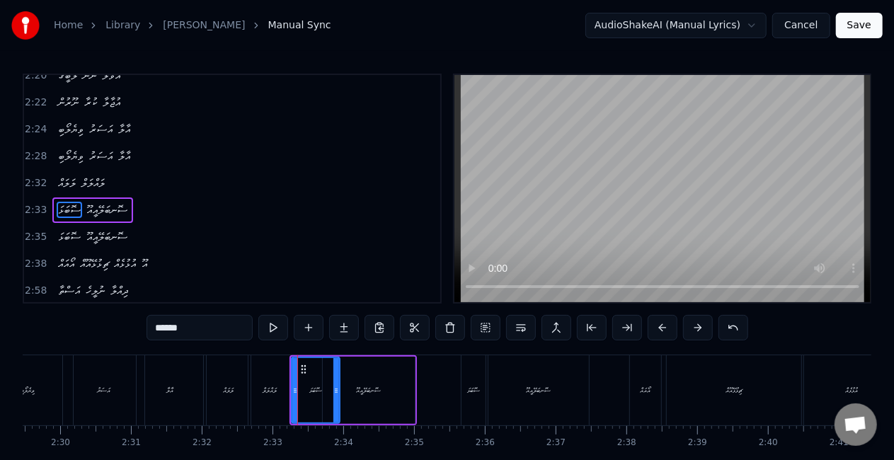
click at [337, 391] on icon at bounding box center [336, 390] width 6 height 11
click at [369, 388] on div "ސޮނބަލޭއީއޫ" at bounding box center [369, 390] width 25 height 11
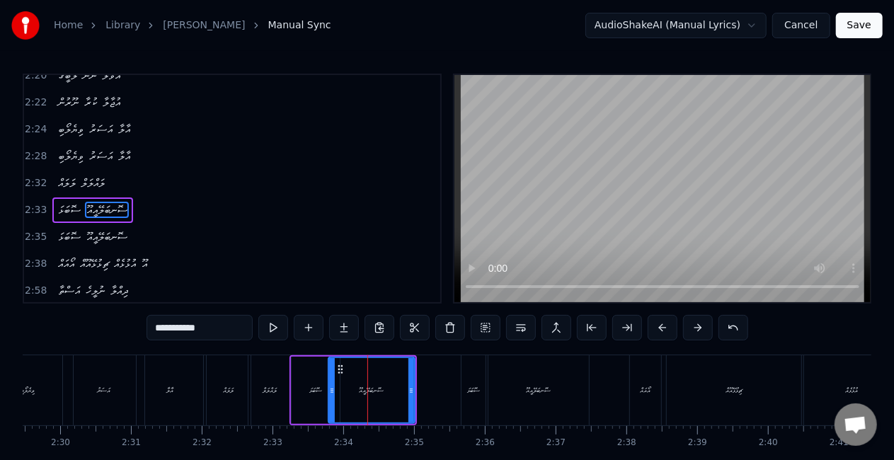
click at [331, 391] on icon at bounding box center [332, 390] width 6 height 11
click at [207, 385] on div "ލަލައް" at bounding box center [229, 390] width 44 height 70
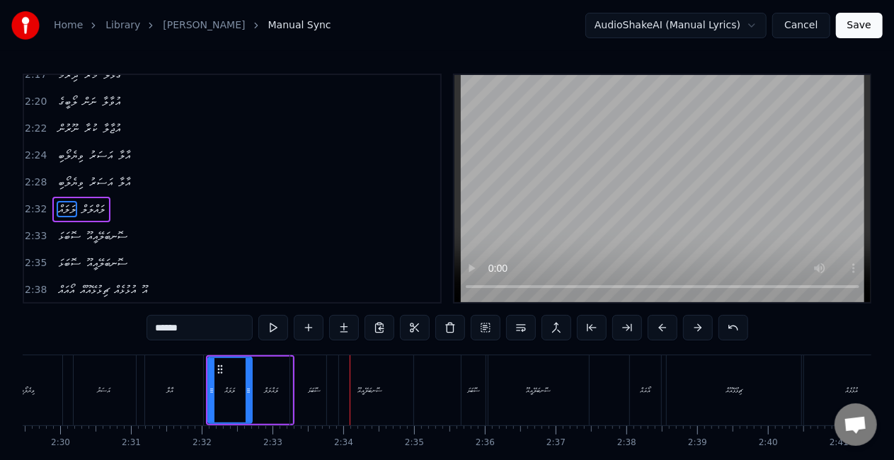
click at [188, 389] on div "އާލާ" at bounding box center [170, 390] width 67 height 70
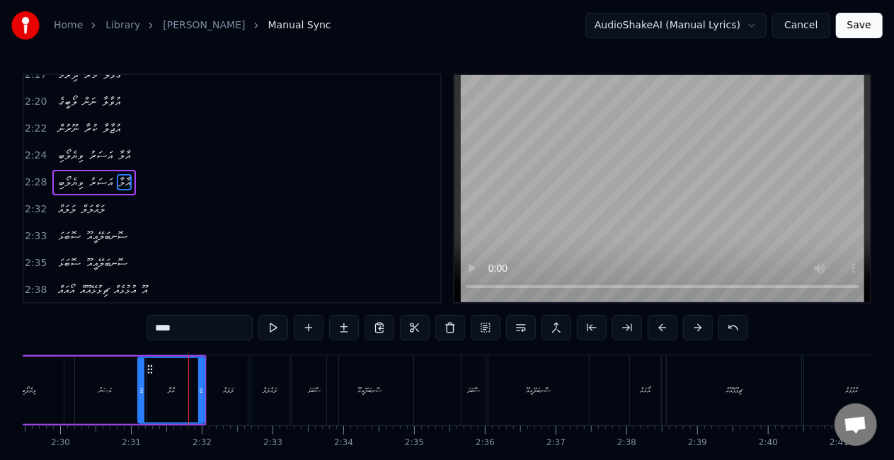
scroll to position [1009, 0]
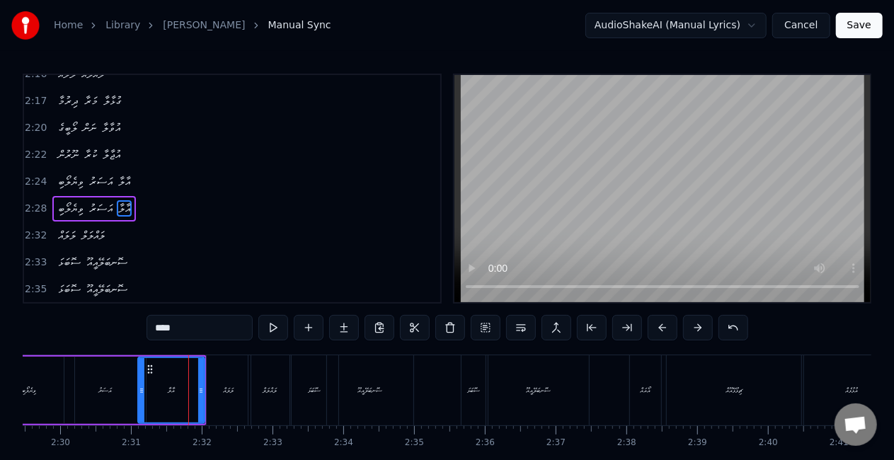
click at [235, 382] on div "ލަލައް" at bounding box center [229, 390] width 44 height 70
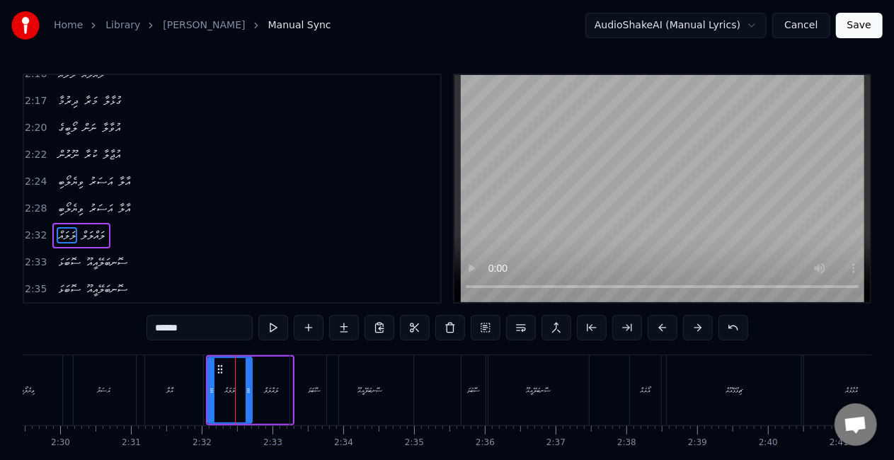
scroll to position [1036, 0]
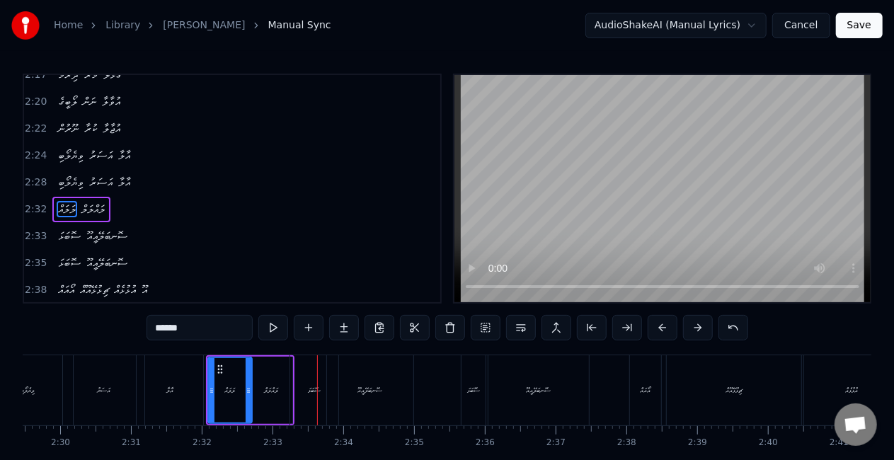
click at [312, 396] on div "ސޮބަޅަ" at bounding box center [314, 390] width 48 height 70
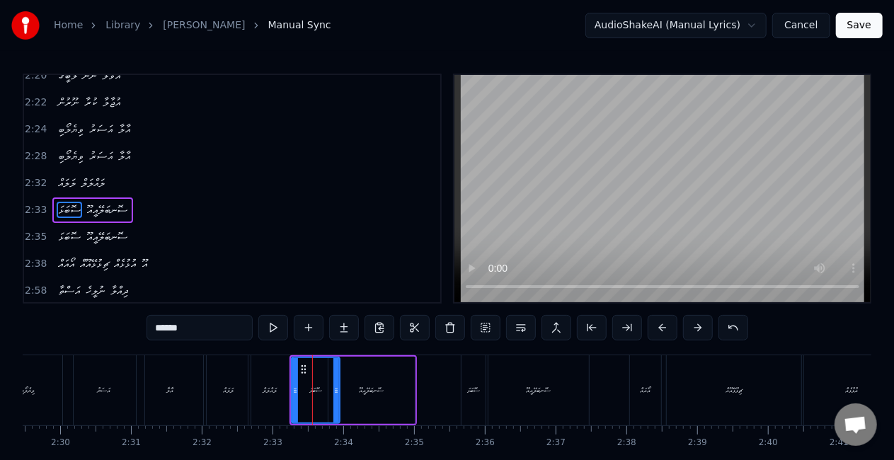
click at [282, 390] on div "ލައްލަލް" at bounding box center [269, 390] width 42 height 70
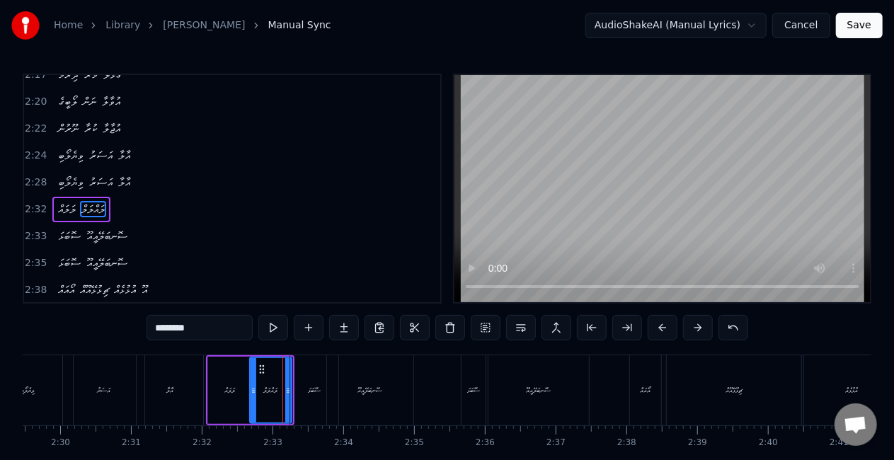
click at [287, 389] on icon at bounding box center [288, 390] width 6 height 11
click at [229, 392] on div "ލަލައް" at bounding box center [230, 390] width 11 height 11
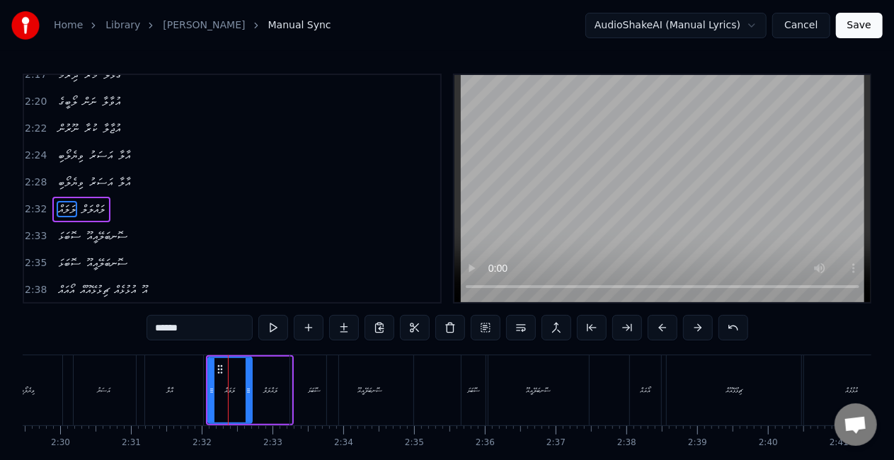
click at [160, 392] on div "އާލާ" at bounding box center [170, 390] width 67 height 70
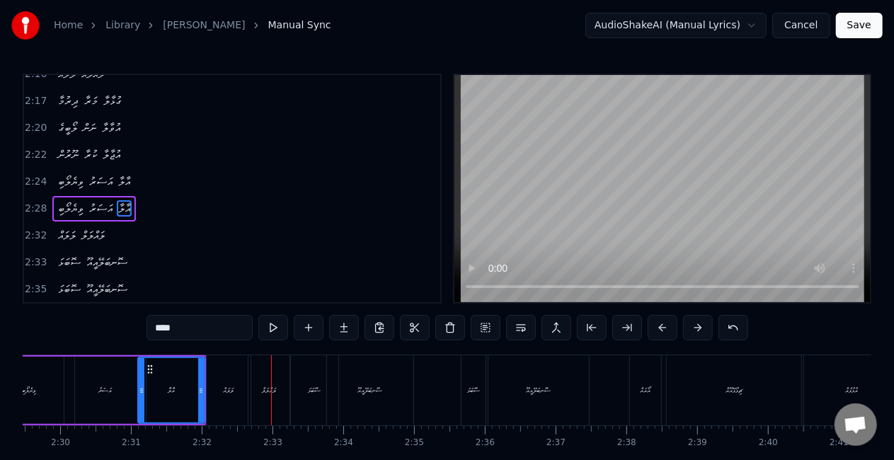
click at [96, 402] on div "އަސަރު" at bounding box center [104, 390] width 81 height 67
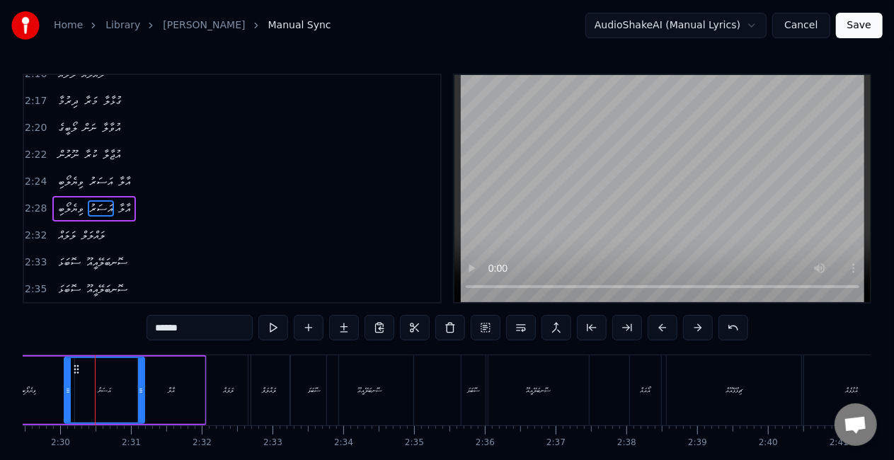
click at [139, 397] on div at bounding box center [141, 390] width 6 height 64
click at [161, 392] on div "އާލާ" at bounding box center [171, 390] width 67 height 67
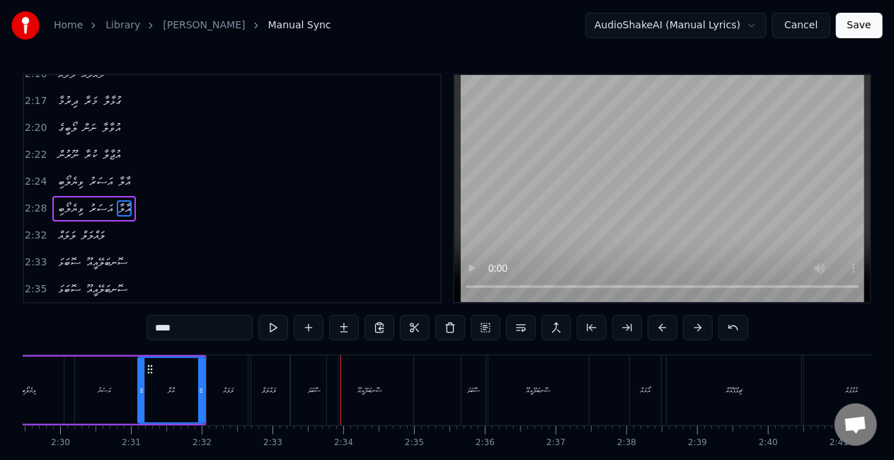
click at [311, 392] on div "ސޮބަޅަ" at bounding box center [314, 390] width 13 height 11
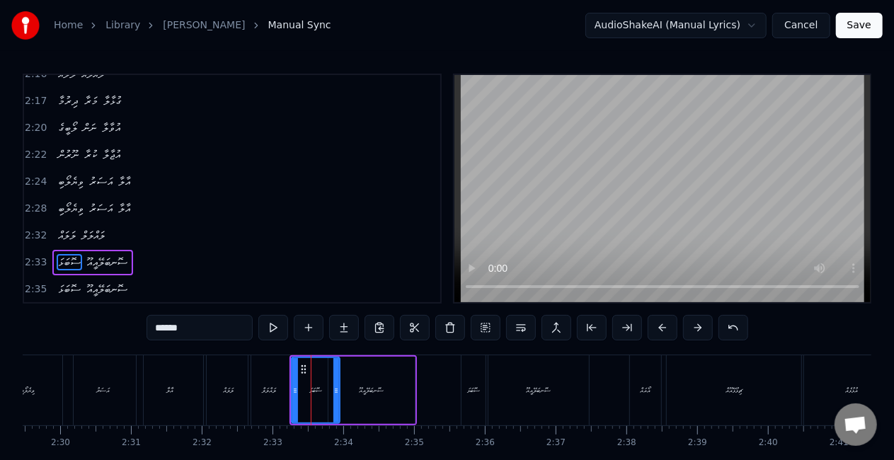
scroll to position [1062, 0]
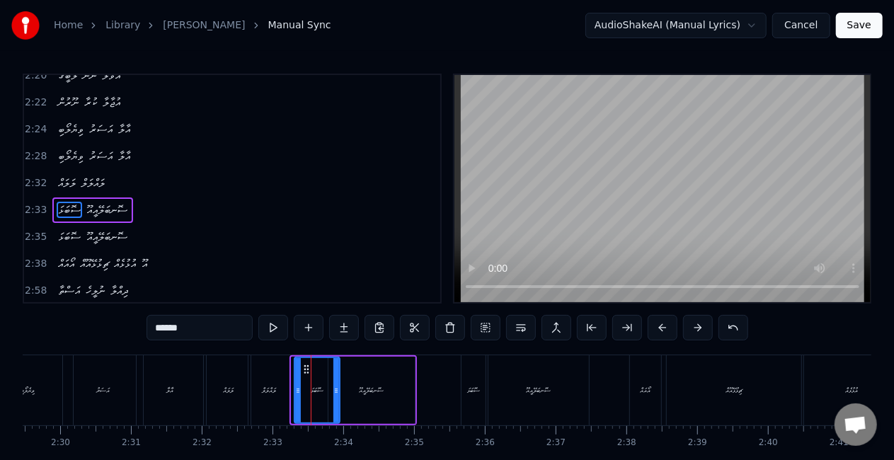
click at [296, 394] on icon at bounding box center [298, 390] width 6 height 11
click at [279, 387] on div "ލައްލަލް" at bounding box center [269, 390] width 42 height 70
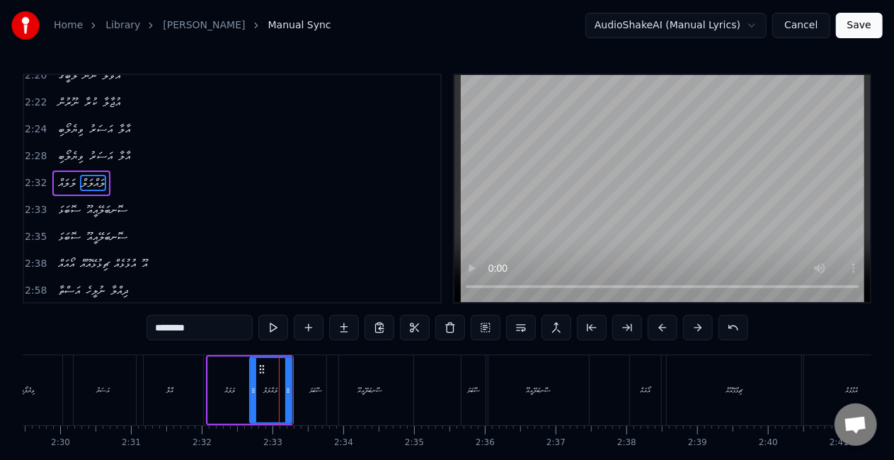
scroll to position [1036, 0]
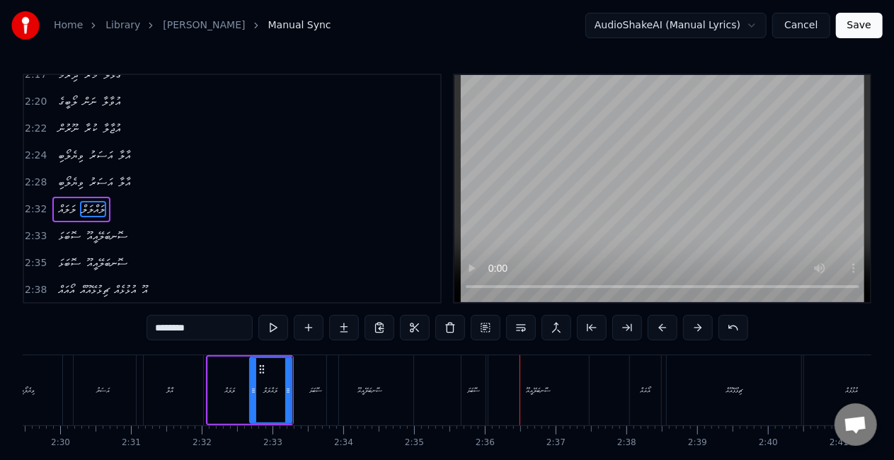
click at [468, 371] on div "ސޮބަޅަ" at bounding box center [474, 390] width 24 height 70
type input "******"
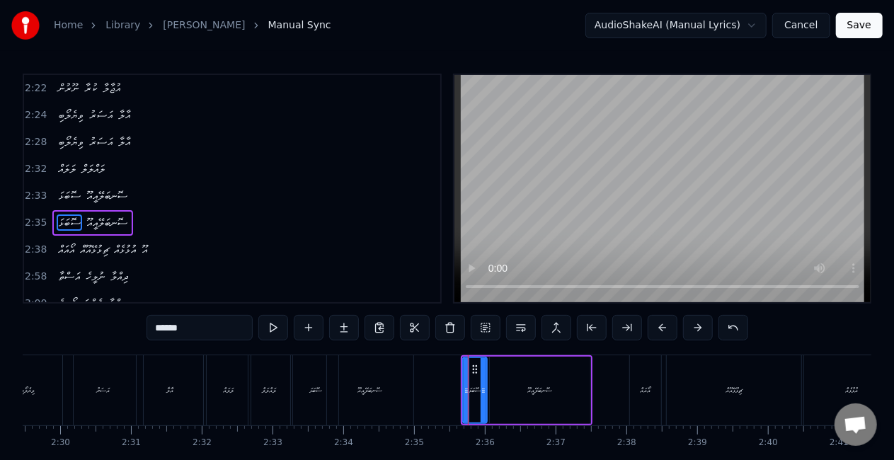
scroll to position [1089, 0]
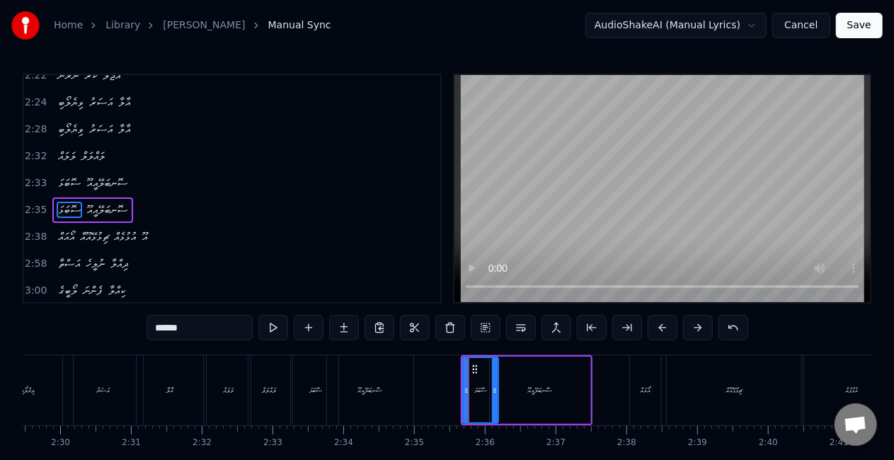
drag, startPoint x: 481, startPoint y: 389, endPoint x: 493, endPoint y: 391, distance: 11.5
click at [493, 391] on icon at bounding box center [495, 390] width 6 height 11
drag, startPoint x: 464, startPoint y: 399, endPoint x: 459, endPoint y: 393, distance: 8.0
click at [459, 393] on div at bounding box center [461, 390] width 6 height 64
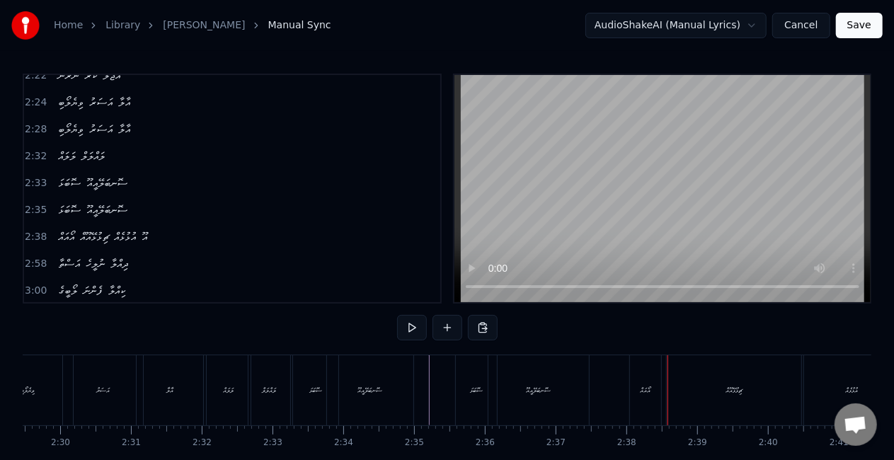
click at [476, 381] on div "ސޮބަޅަ" at bounding box center [476, 390] width 41 height 70
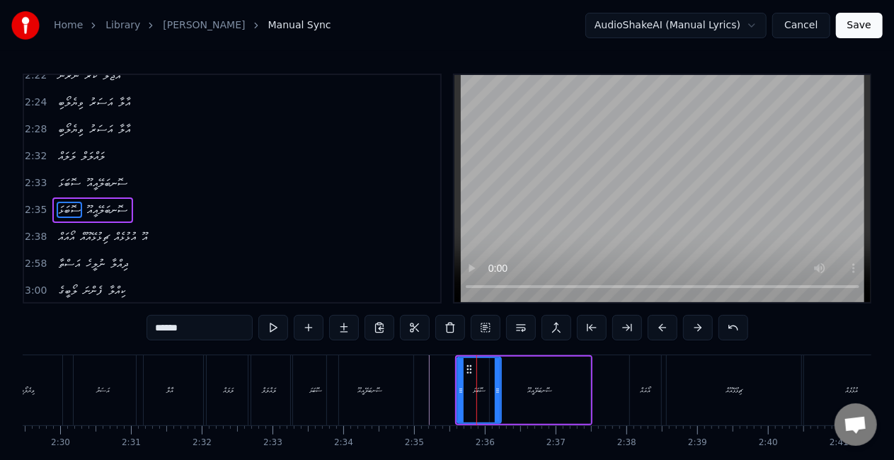
click at [496, 391] on icon at bounding box center [498, 390] width 6 height 11
click at [453, 382] on div at bounding box center [455, 390] width 6 height 64
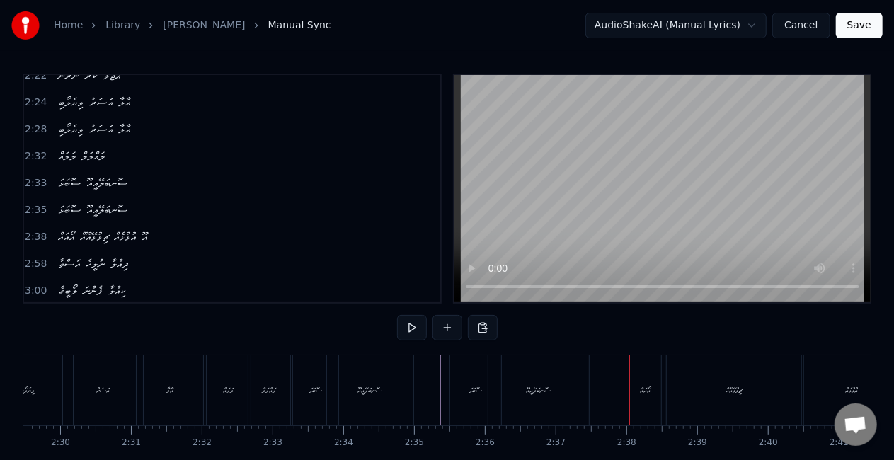
click at [454, 387] on div "ސޮބަޅަ" at bounding box center [475, 390] width 51 height 70
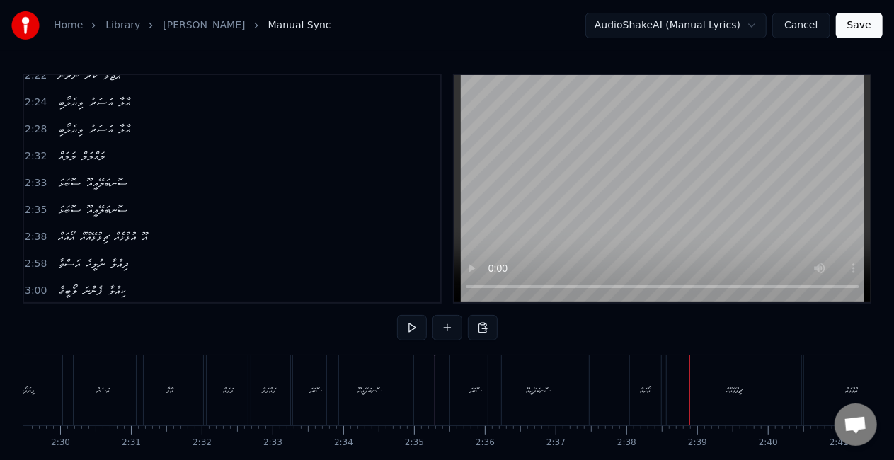
click at [554, 386] on div "ސޮނބަލޭއީއޫ" at bounding box center [538, 390] width 101 height 70
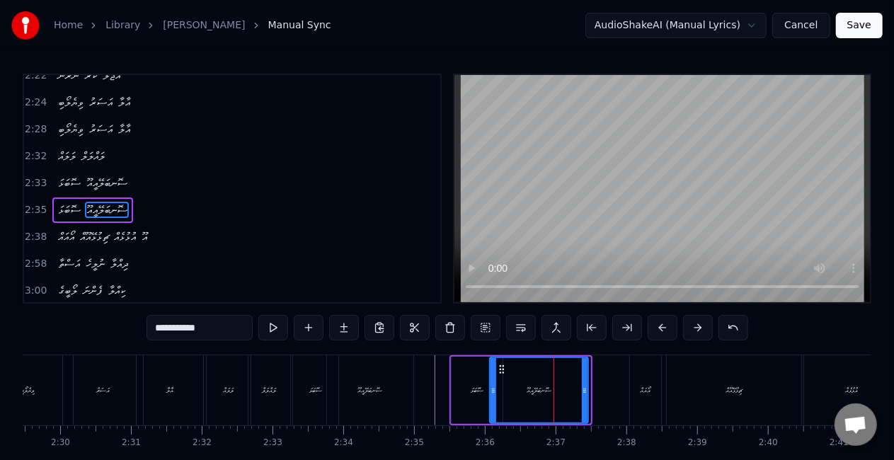
click at [584, 396] on div at bounding box center [585, 390] width 6 height 64
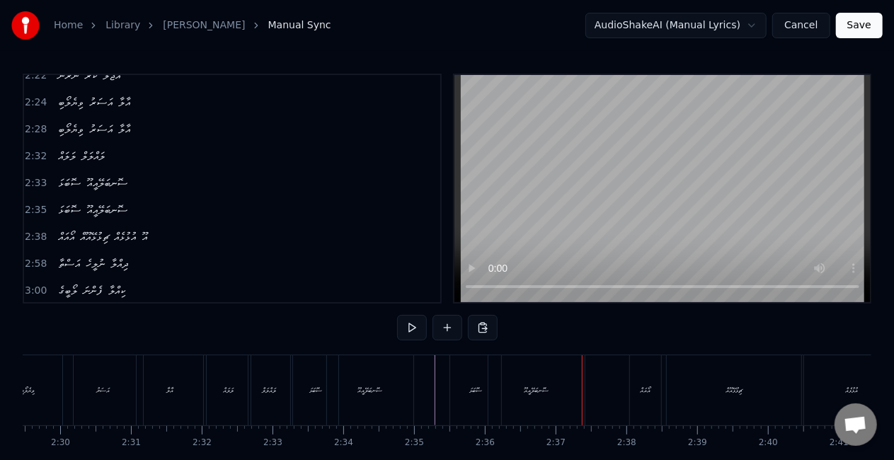
click at [526, 395] on div "ސޮނބަލޭއީއޫ" at bounding box center [537, 390] width 25 height 11
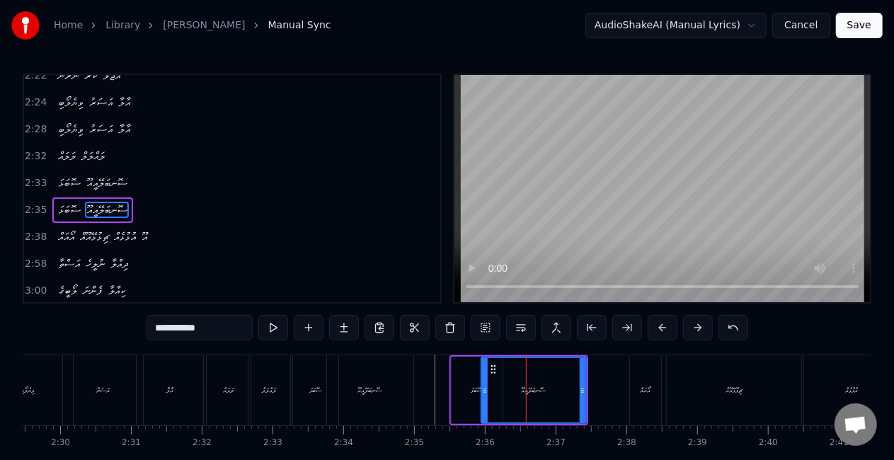
drag, startPoint x: 494, startPoint y: 394, endPoint x: 486, endPoint y: 392, distance: 8.6
click at [486, 392] on icon at bounding box center [485, 390] width 6 height 11
click at [453, 385] on div "ސޮބަޅަ" at bounding box center [477, 390] width 51 height 67
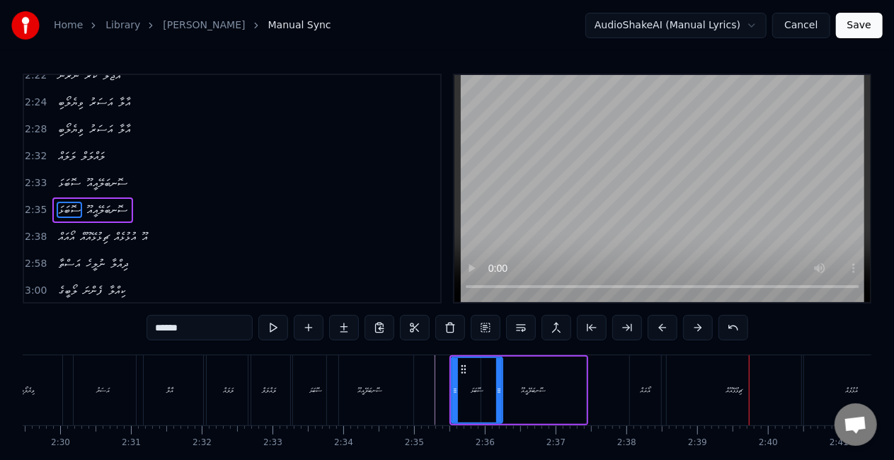
click at [644, 392] on div "އޯއައް" at bounding box center [646, 390] width 11 height 11
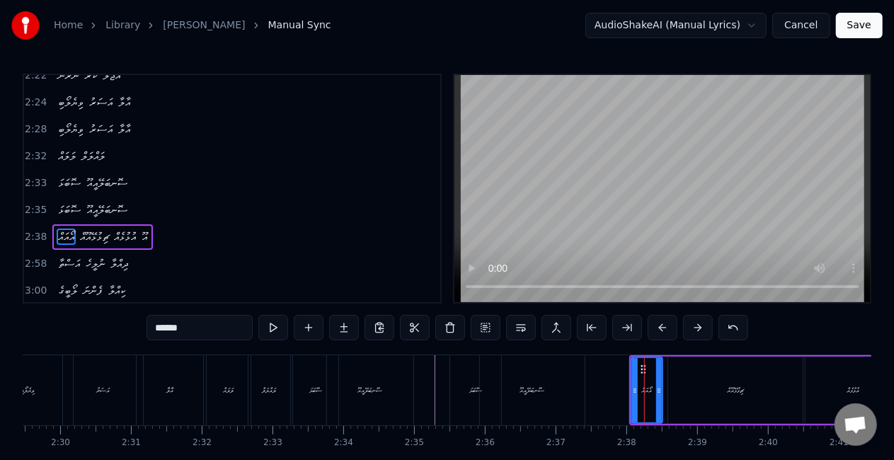
scroll to position [1115, 0]
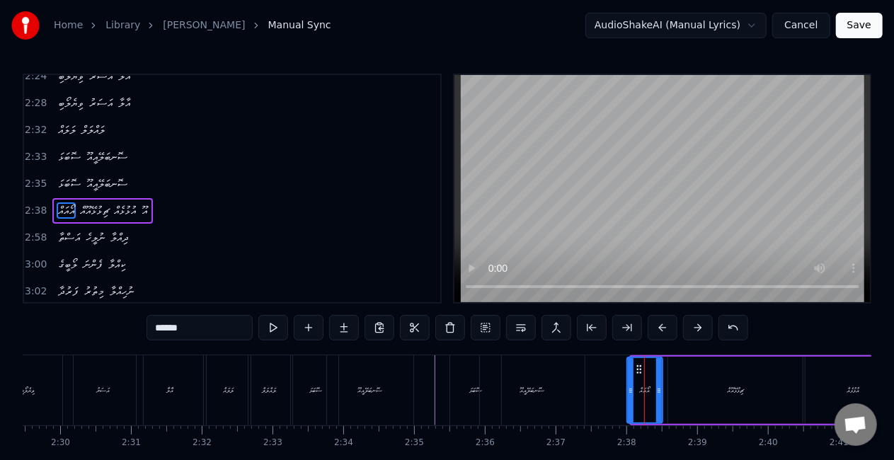
click at [628, 388] on icon at bounding box center [631, 390] width 6 height 11
drag, startPoint x: 658, startPoint y: 392, endPoint x: 677, endPoint y: 391, distance: 19.2
click at [666, 392] on icon at bounding box center [663, 390] width 6 height 11
click at [704, 387] on div "ޗިޅުޅޭއޫއް" at bounding box center [735, 390] width 134 height 67
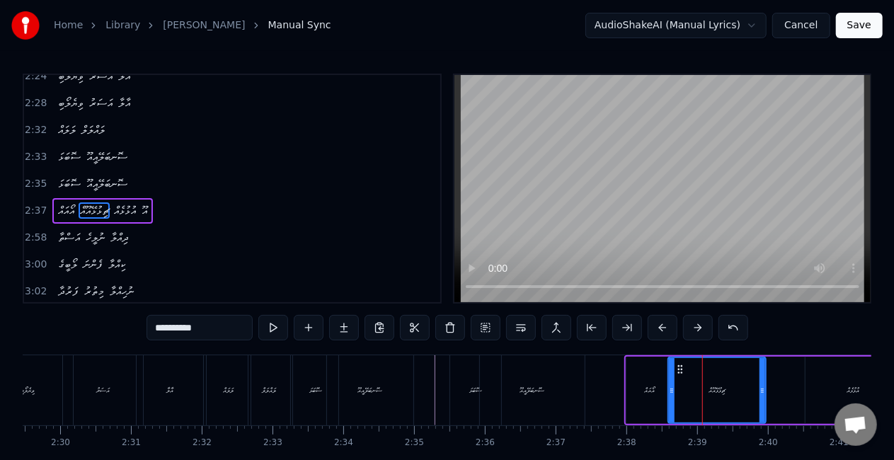
drag, startPoint x: 797, startPoint y: 392, endPoint x: 760, endPoint y: 392, distance: 36.8
click at [760, 392] on icon at bounding box center [763, 390] width 6 height 11
click at [452, 398] on div "ސޮބަޅަ" at bounding box center [475, 390] width 51 height 70
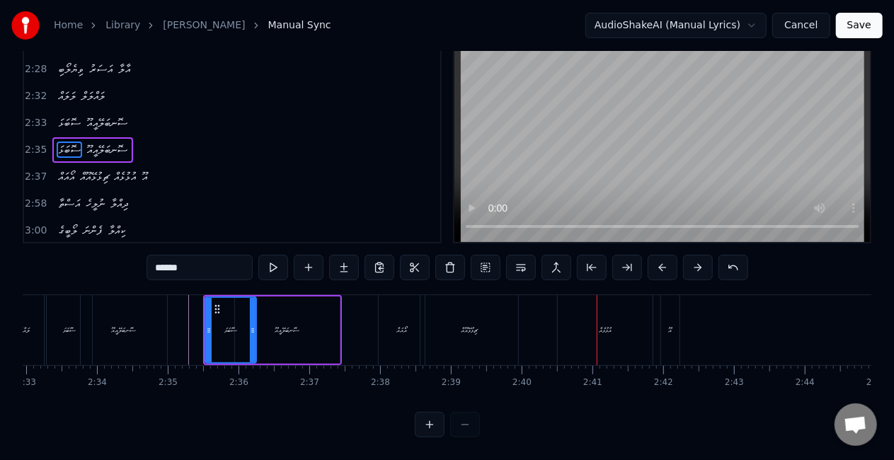
scroll to position [0, 10799]
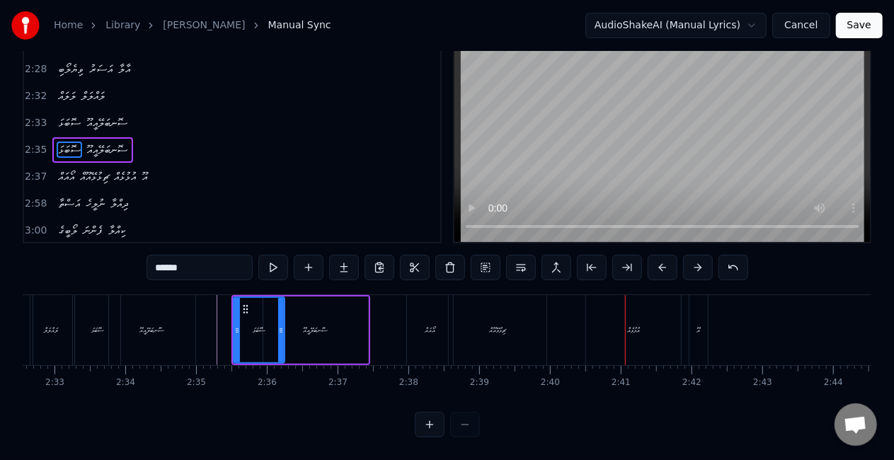
click at [497, 334] on div "ޗިޅުޅޭއޫއް" at bounding box center [498, 330] width 98 height 70
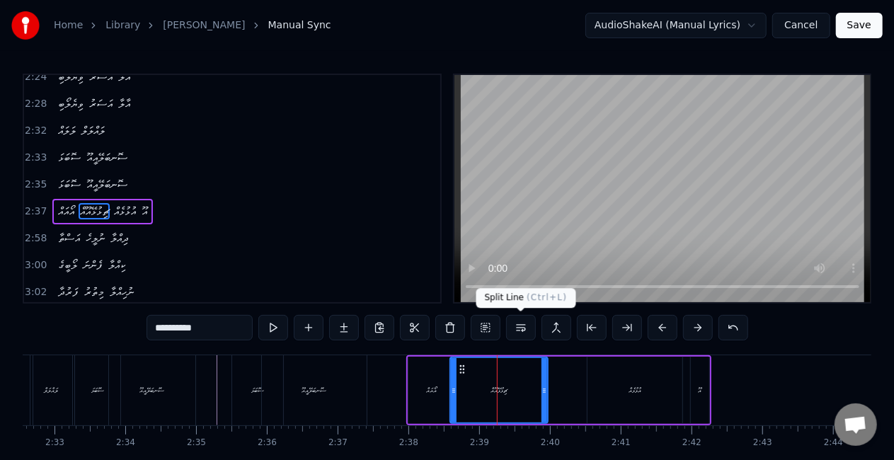
scroll to position [1115, 0]
click at [606, 389] on div "އުޅުޅެއް" at bounding box center [635, 390] width 95 height 67
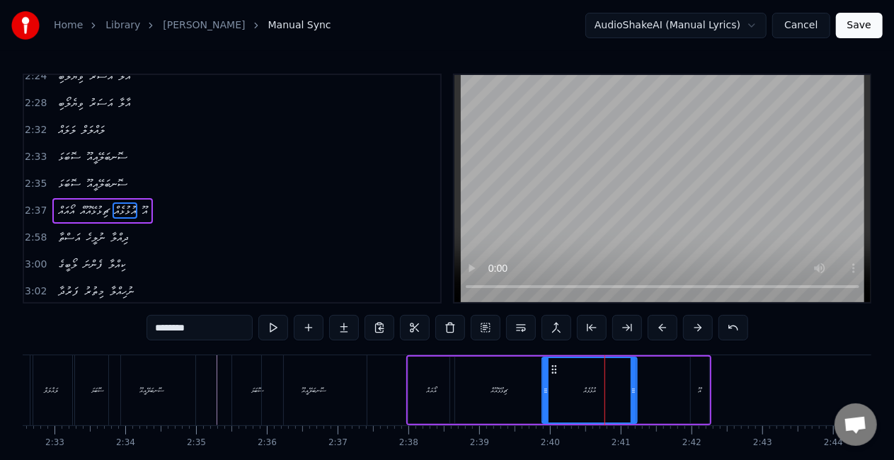
drag, startPoint x: 599, startPoint y: 370, endPoint x: 554, endPoint y: 367, distance: 45.4
click at [554, 367] on icon at bounding box center [554, 369] width 11 height 11
click at [566, 385] on div "އުޅުޅެއް" at bounding box center [589, 390] width 93 height 64
click at [409, 386] on div "އޯއައް" at bounding box center [431, 390] width 46 height 67
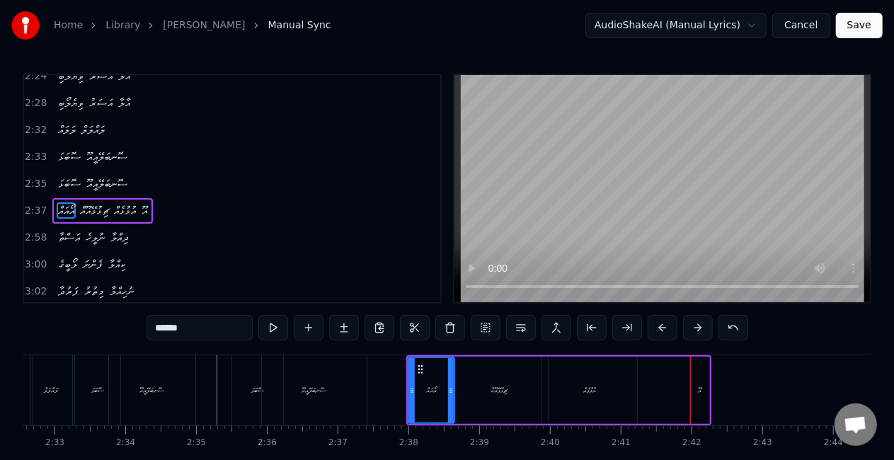
click at [549, 392] on div "އުޅުޅެއް" at bounding box center [589, 390] width 95 height 67
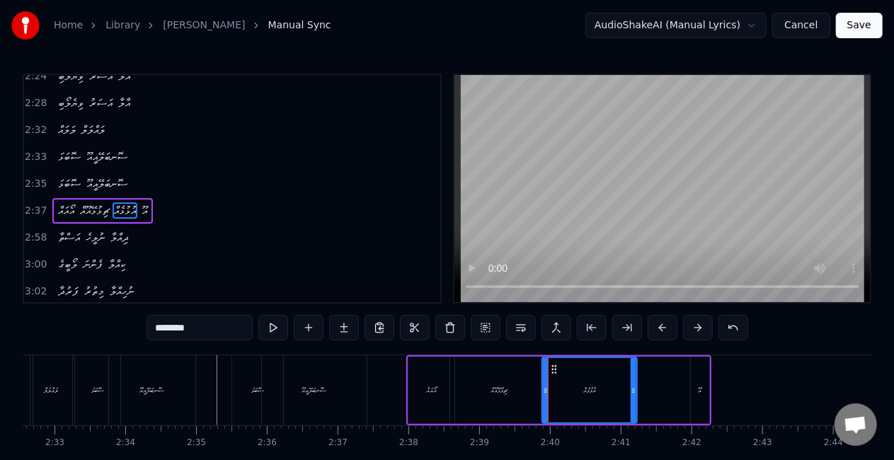
click at [692, 389] on div "އޫ" at bounding box center [700, 390] width 18 height 67
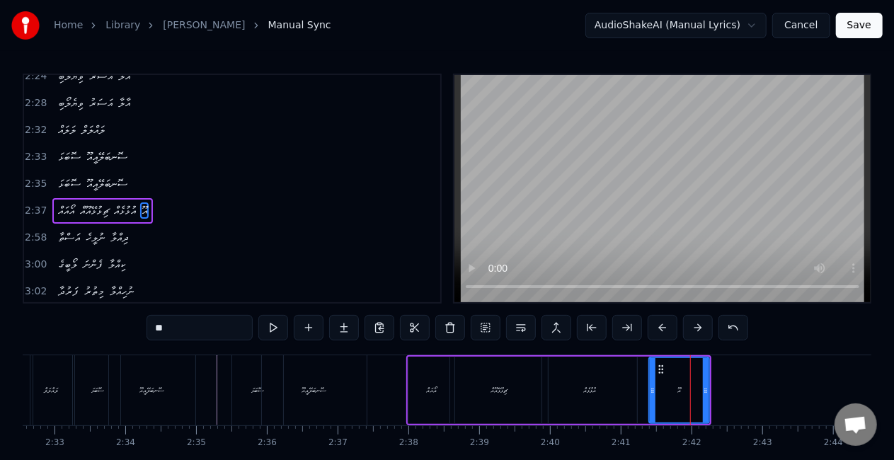
drag, startPoint x: 692, startPoint y: 386, endPoint x: 651, endPoint y: 380, distance: 42.2
click at [651, 380] on div at bounding box center [653, 390] width 6 height 64
click at [583, 385] on div "އުޅުޅެއް" at bounding box center [589, 390] width 13 height 11
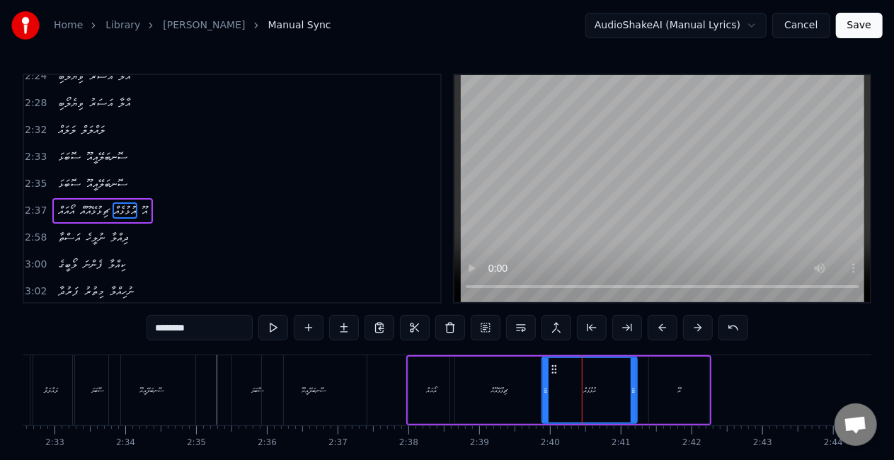
click at [476, 384] on div "ޗިޅުޅޭއޫއް" at bounding box center [499, 390] width 98 height 67
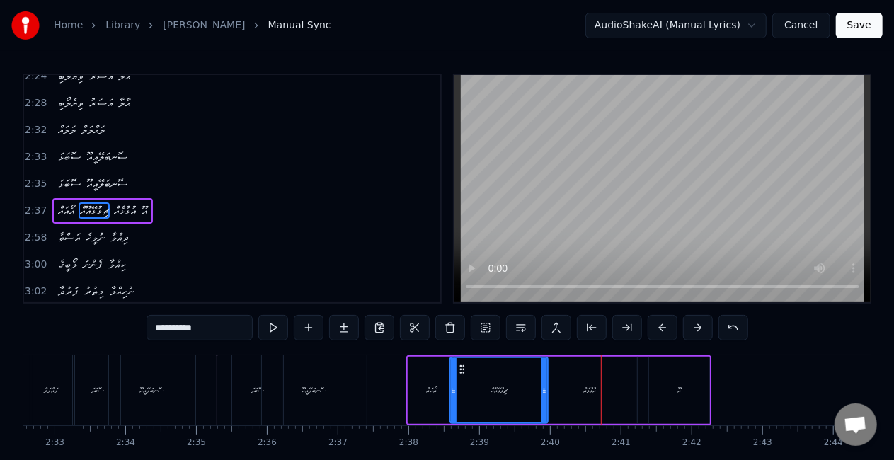
click at [578, 382] on div "އުޅުޅެއް" at bounding box center [589, 390] width 95 height 67
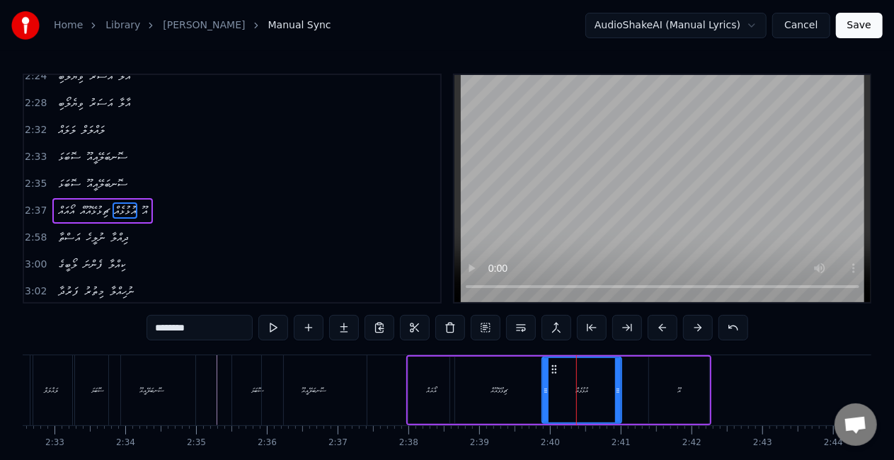
drag, startPoint x: 631, startPoint y: 385, endPoint x: 616, endPoint y: 383, distance: 15.7
click at [616, 383] on div at bounding box center [618, 390] width 6 height 64
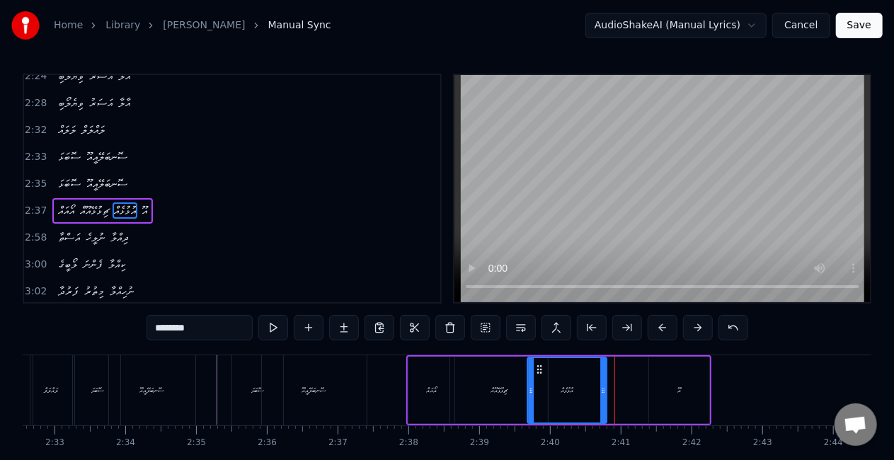
drag, startPoint x: 551, startPoint y: 369, endPoint x: 537, endPoint y: 367, distance: 14.2
click at [537, 367] on icon at bounding box center [539, 369] width 11 height 11
click at [483, 380] on div "ޗިޅުޅޭއޫއް" at bounding box center [499, 390] width 98 height 67
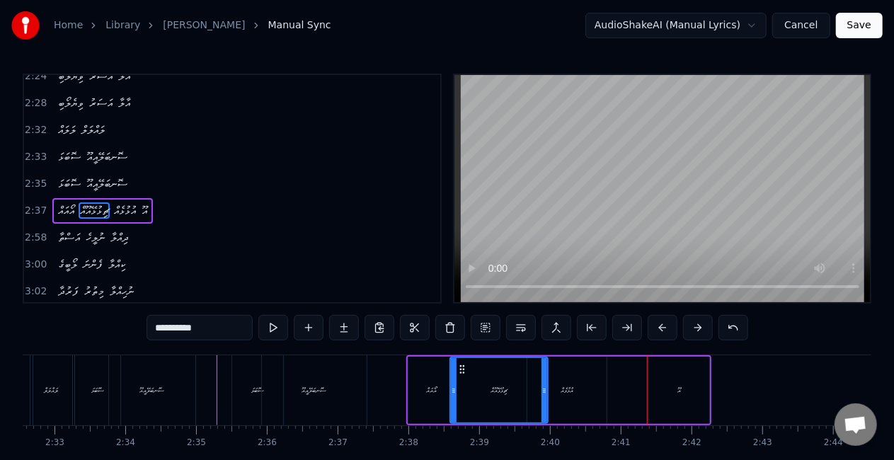
click at [596, 376] on div "އުޅުޅެއް" at bounding box center [566, 390] width 79 height 67
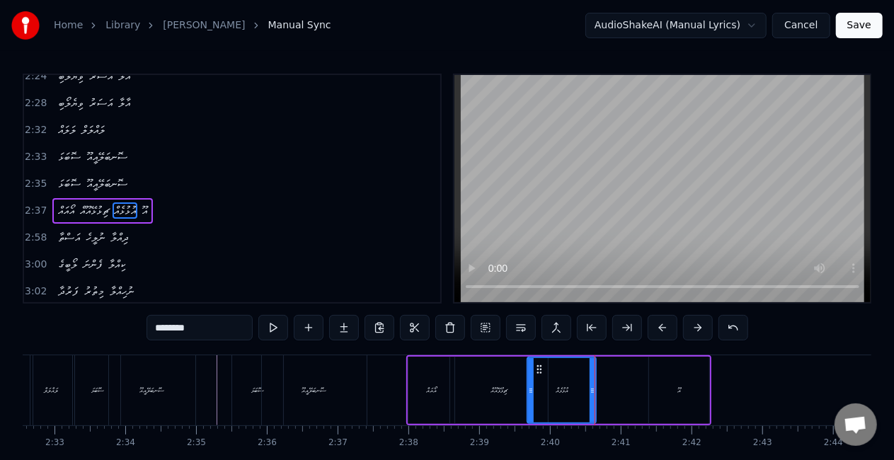
drag, startPoint x: 600, startPoint y: 386, endPoint x: 585, endPoint y: 385, distance: 14.2
click at [590, 385] on icon at bounding box center [593, 390] width 6 height 11
click at [513, 379] on div "ޗިޅުޅޭއޫއް" at bounding box center [499, 390] width 98 height 67
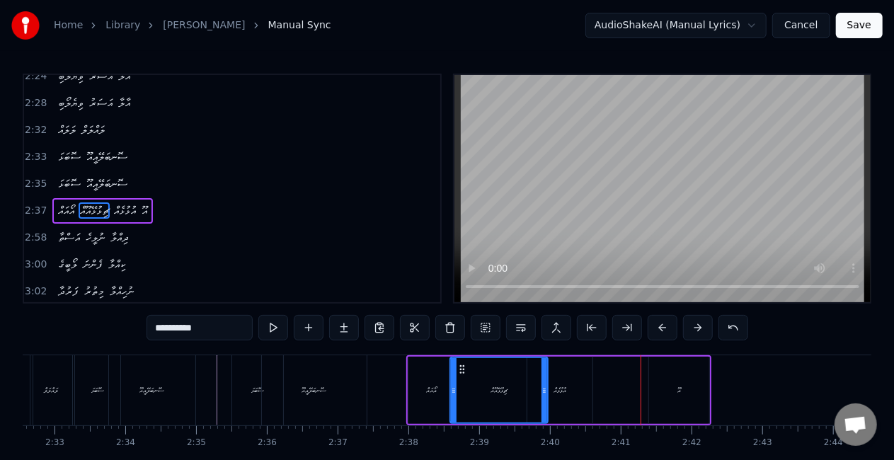
click at [682, 387] on div "އޫ" at bounding box center [679, 390] width 60 height 67
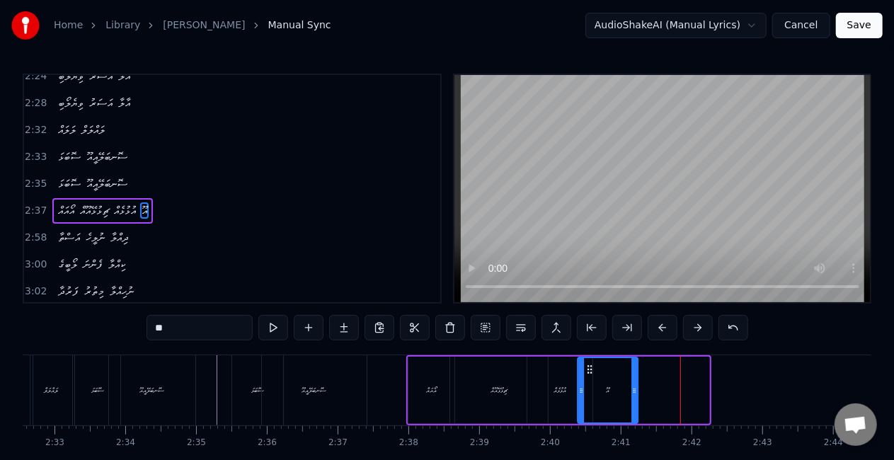
drag, startPoint x: 664, startPoint y: 367, endPoint x: 593, endPoint y: 366, distance: 70.8
click at [593, 366] on icon at bounding box center [589, 369] width 11 height 11
click at [519, 382] on div "ޗިޅުޅޭއޫއް" at bounding box center [499, 390] width 98 height 67
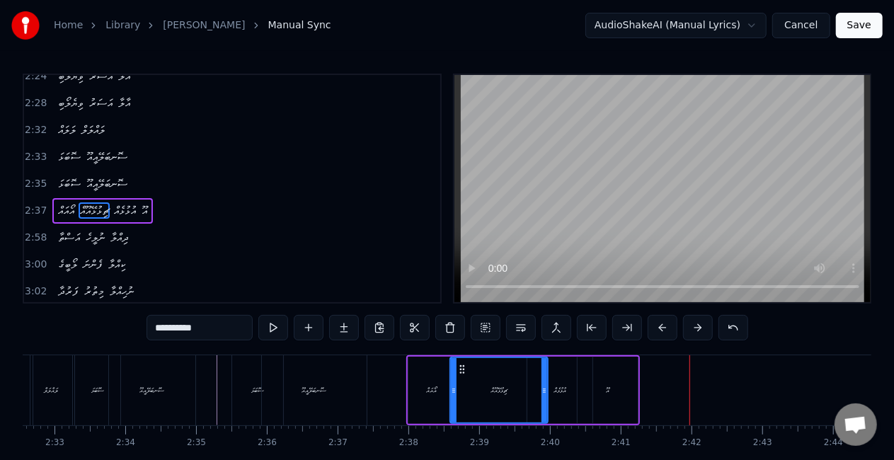
click at [607, 390] on div "އޫ" at bounding box center [608, 390] width 4 height 11
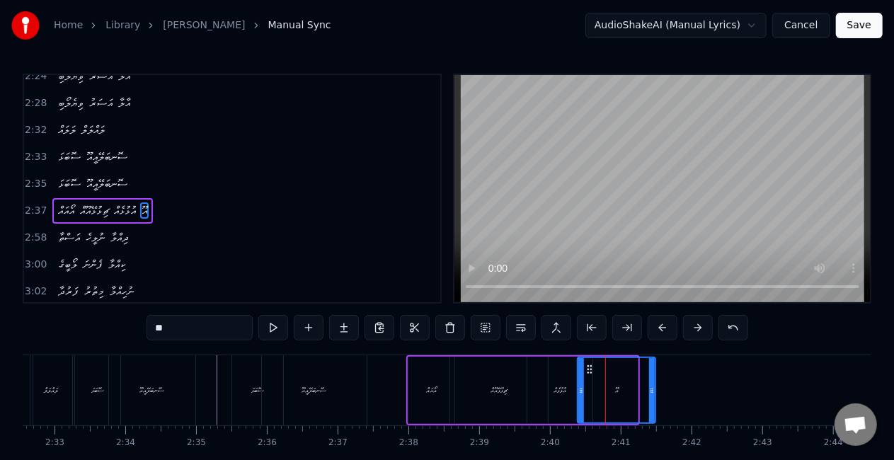
drag, startPoint x: 636, startPoint y: 384, endPoint x: 653, endPoint y: 390, distance: 18.6
click at [653, 390] on icon at bounding box center [652, 390] width 6 height 11
click at [508, 385] on div "ޗިޅުޅޭއޫއް" at bounding box center [499, 390] width 16 height 11
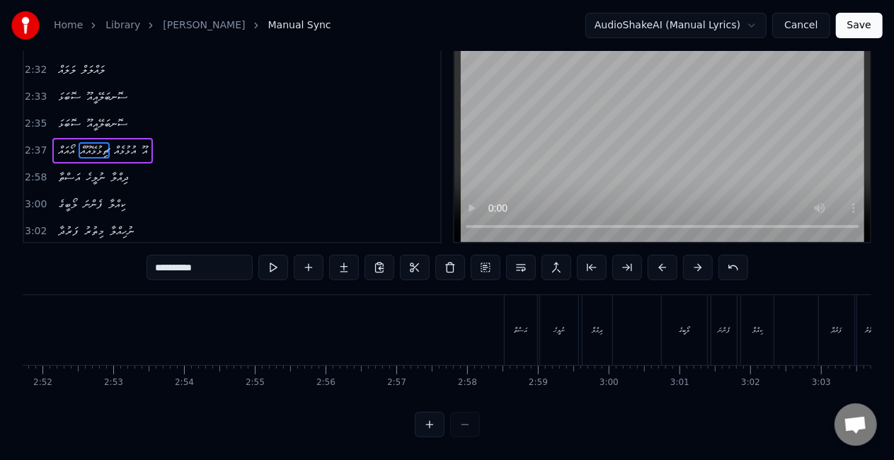
scroll to position [0, 12193]
click at [484, 325] on div "އަސްތާ" at bounding box center [483, 330] width 13 height 11
type input "******"
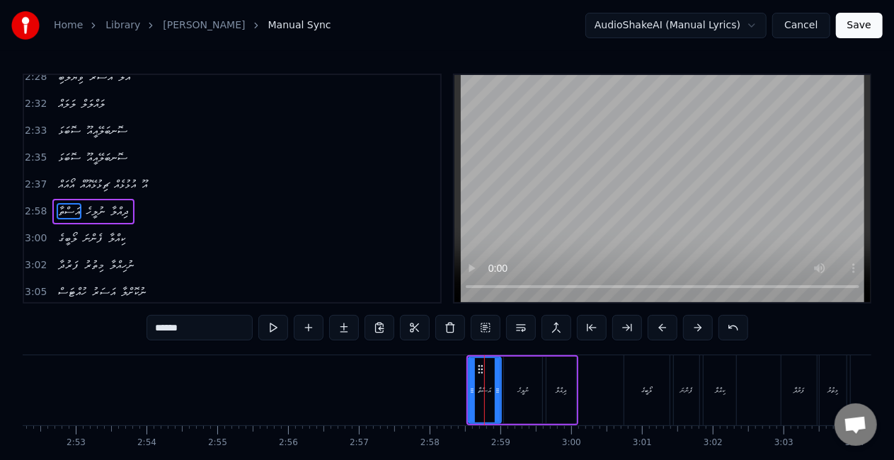
scroll to position [1141, 0]
drag, startPoint x: 470, startPoint y: 389, endPoint x: 459, endPoint y: 388, distance: 11.4
click at [459, 388] on icon at bounding box center [461, 390] width 6 height 11
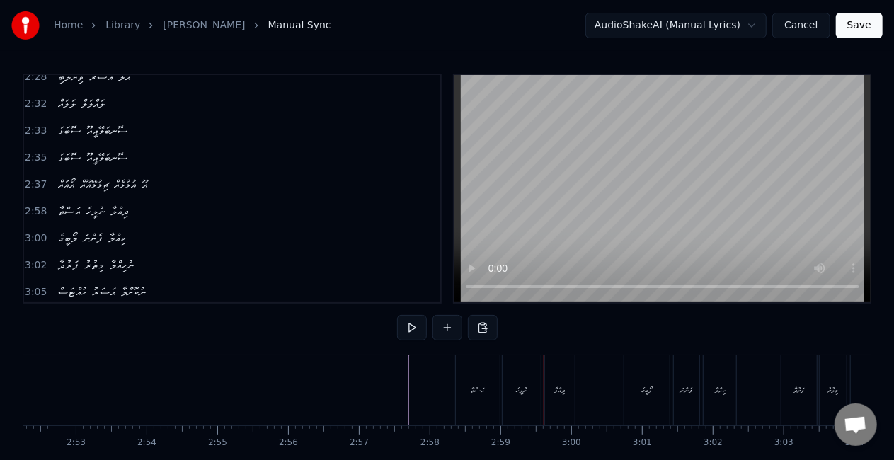
click at [469, 386] on div "އަސްތާ" at bounding box center [478, 390] width 44 height 70
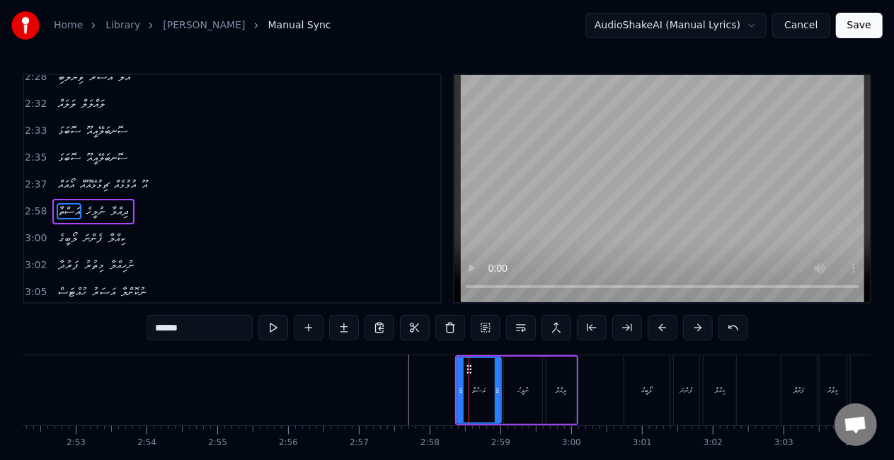
click at [526, 392] on div "ނުލީހެ" at bounding box center [522, 390] width 11 height 11
type input "******"
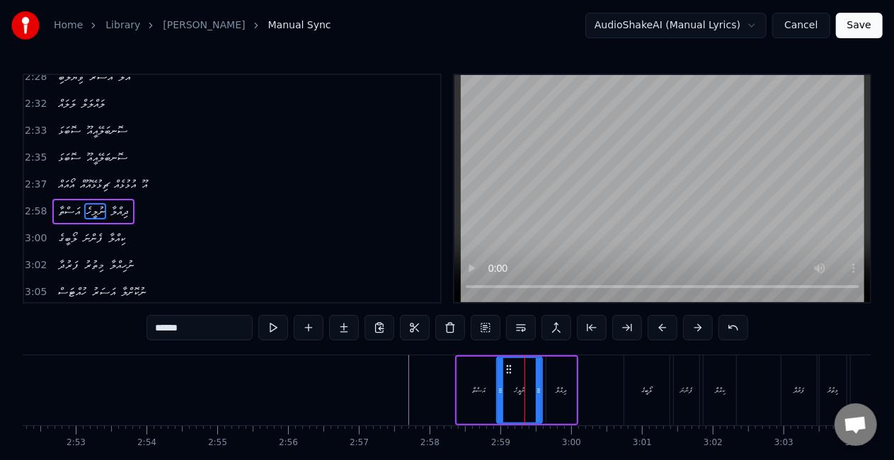
drag, startPoint x: 505, startPoint y: 388, endPoint x: 498, endPoint y: 386, distance: 7.2
click at [498, 386] on icon at bounding box center [501, 390] width 6 height 11
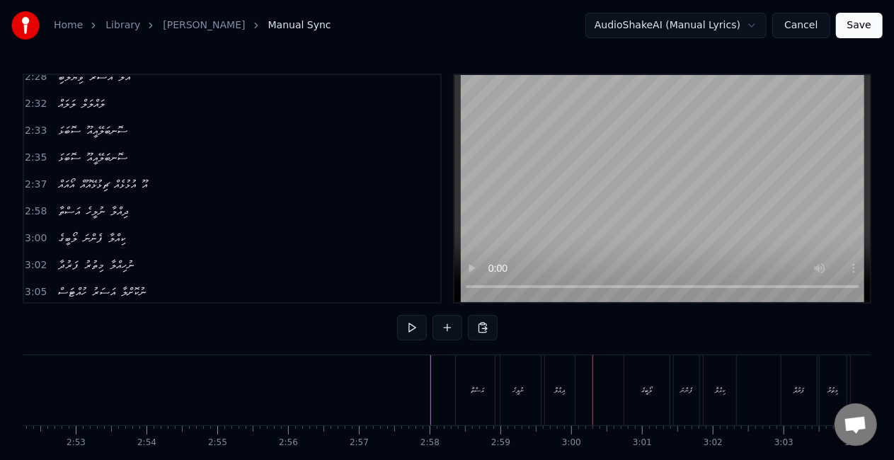
click at [532, 388] on div "ނުލީހެ" at bounding box center [518, 390] width 45 height 70
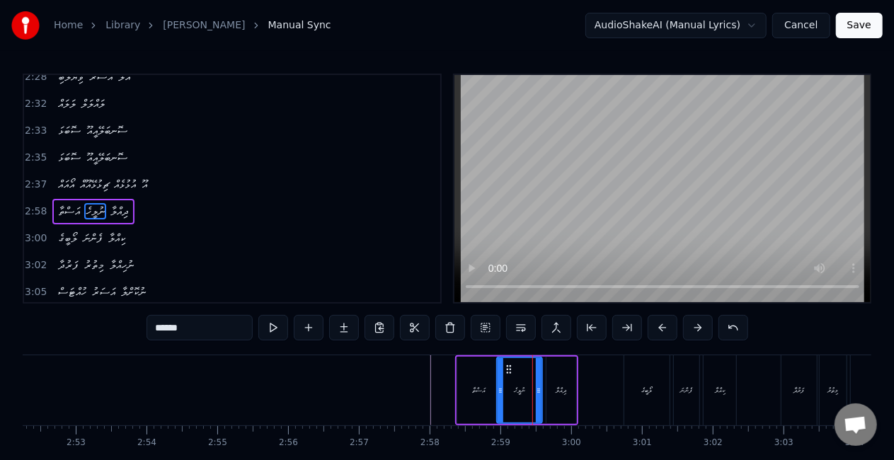
click at [559, 389] on div "ދިއްލާ" at bounding box center [561, 390] width 11 height 11
type input "******"
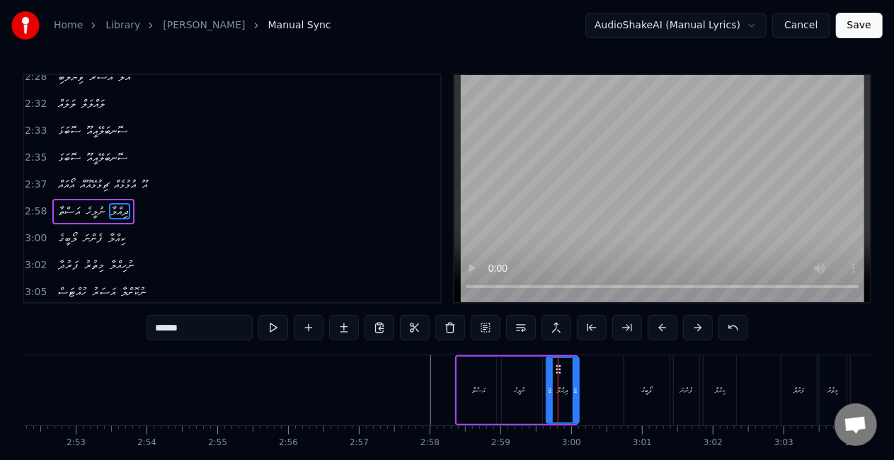
click at [576, 393] on icon at bounding box center [576, 390] width 6 height 11
click at [544, 393] on icon at bounding box center [545, 390] width 6 height 11
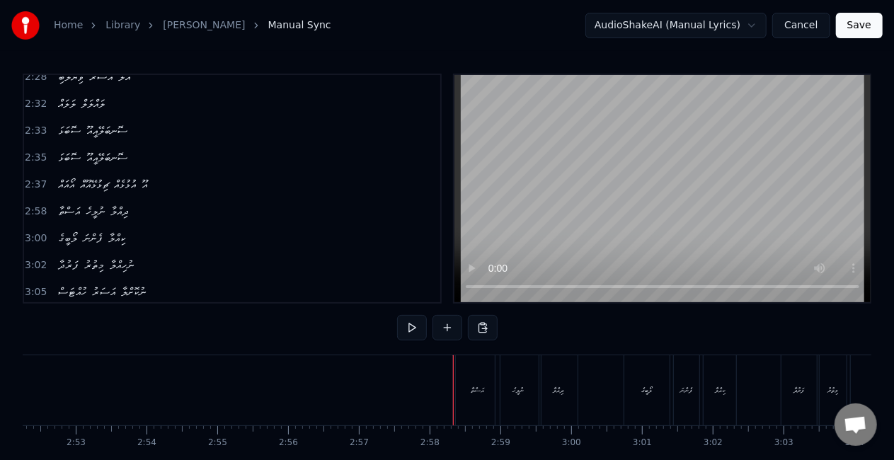
click at [555, 394] on div "ދިއްލާ" at bounding box center [559, 390] width 11 height 11
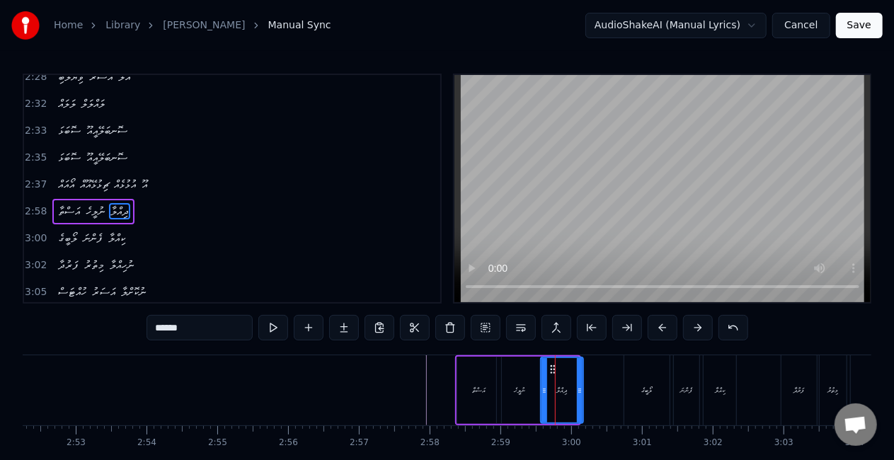
click at [579, 400] on div at bounding box center [580, 390] width 6 height 64
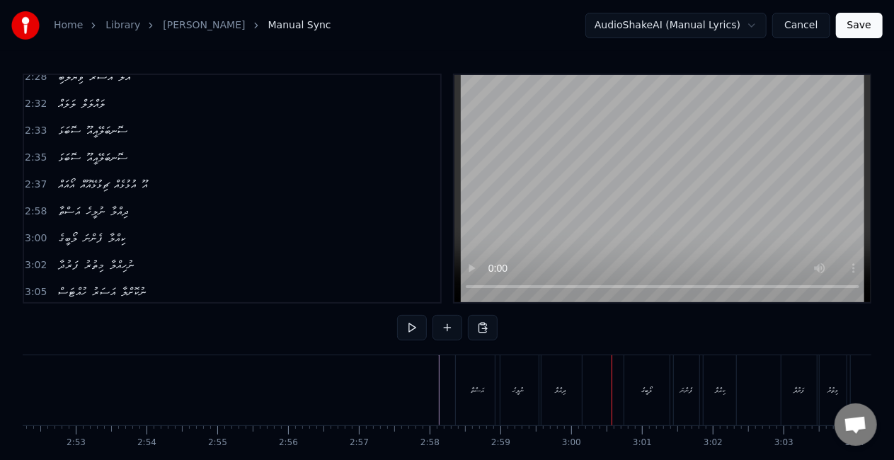
click at [631, 384] on div "ލޯބީގެ" at bounding box center [646, 390] width 45 height 70
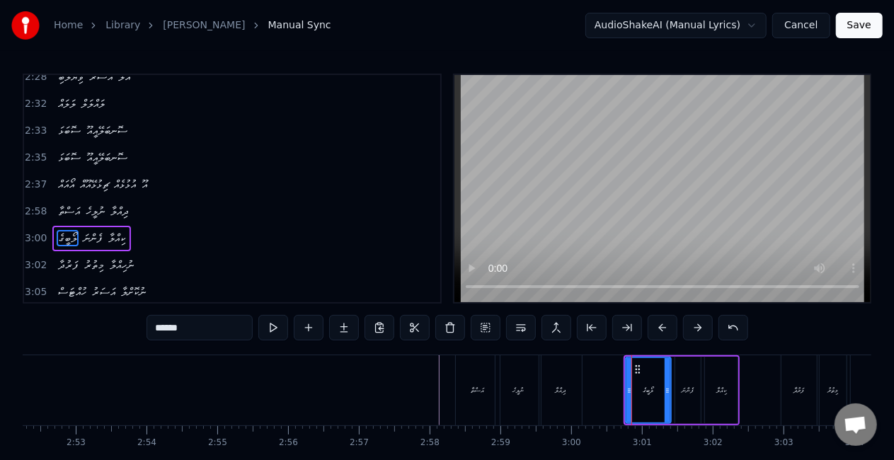
scroll to position [1168, 0]
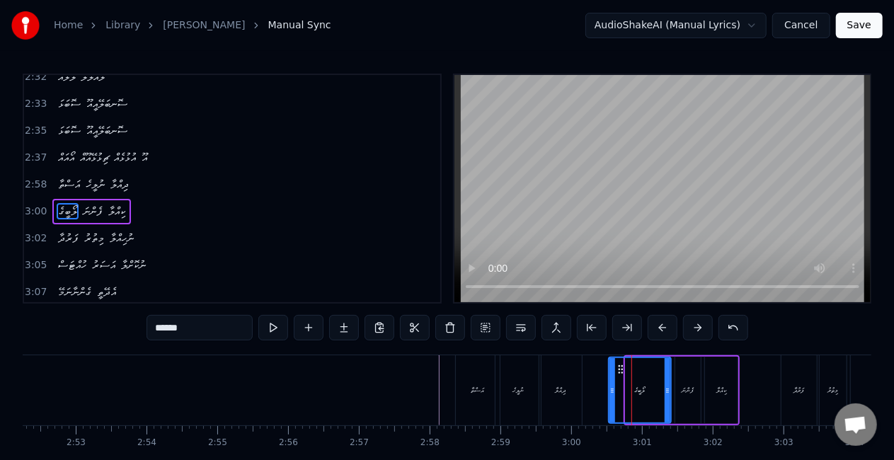
drag, startPoint x: 627, startPoint y: 394, endPoint x: 610, endPoint y: 391, distance: 17.2
click at [610, 391] on icon at bounding box center [612, 390] width 6 height 11
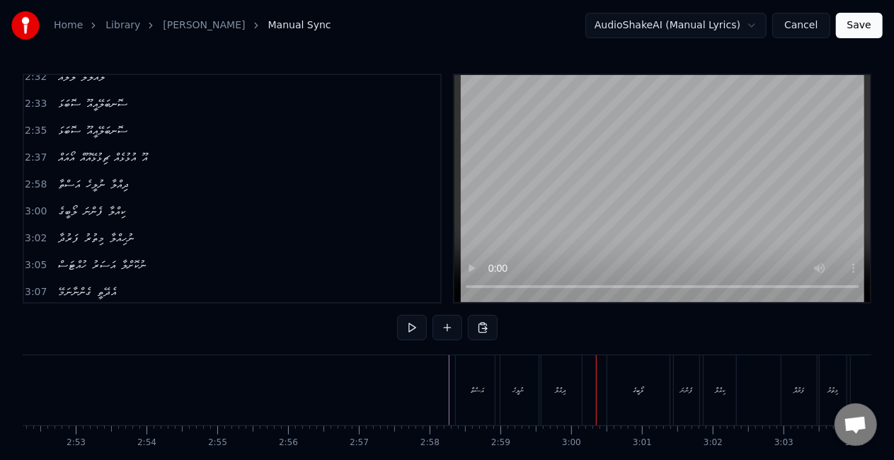
click at [522, 374] on div "ނުލީހެ" at bounding box center [518, 390] width 45 height 70
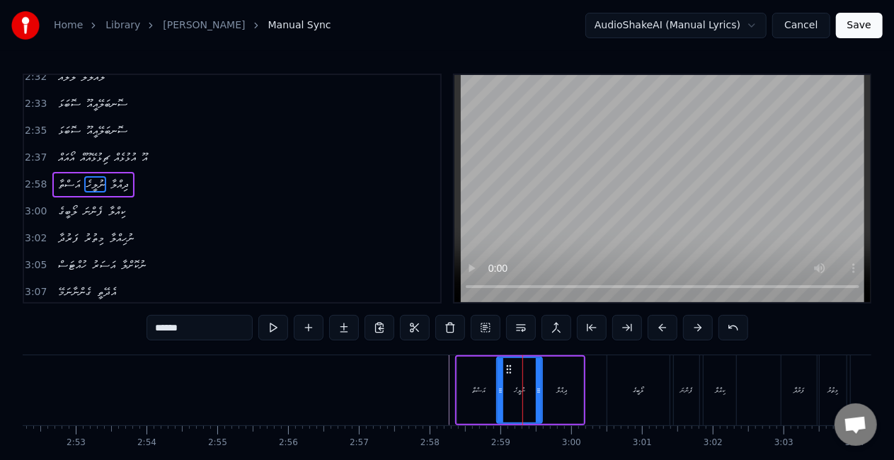
scroll to position [1141, 0]
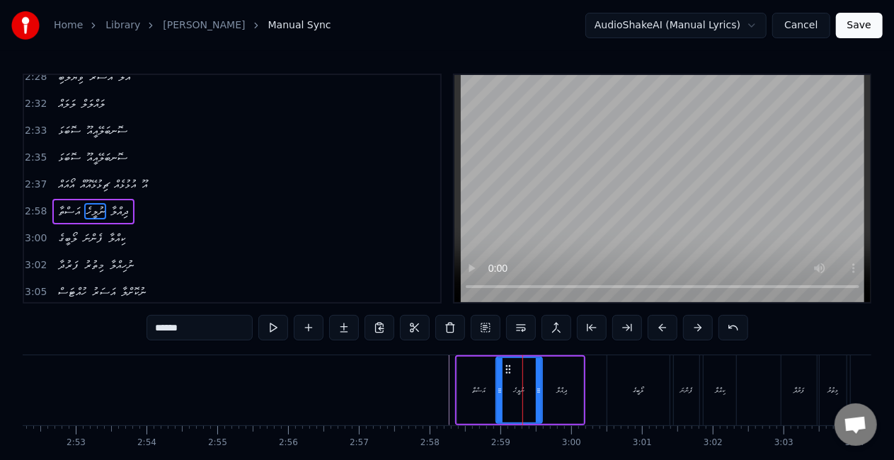
click at [498, 391] on icon at bounding box center [500, 390] width 6 height 11
click at [539, 394] on icon at bounding box center [541, 390] width 6 height 11
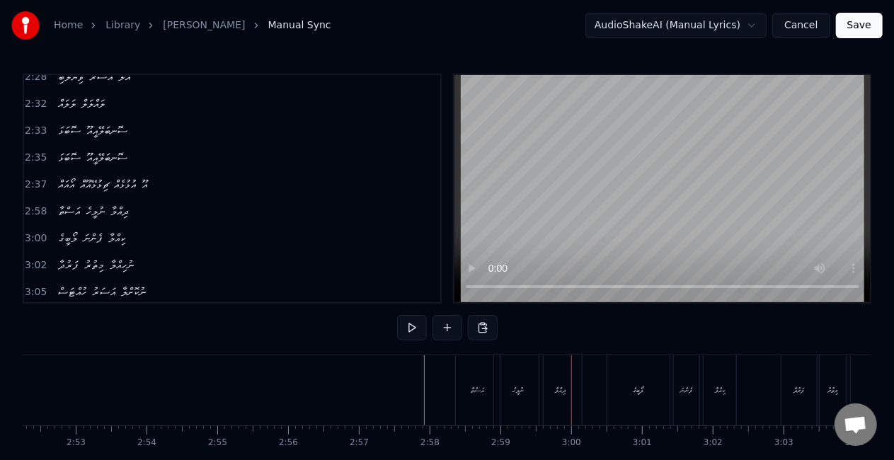
click at [515, 386] on div "ނުލީހެ" at bounding box center [518, 390] width 11 height 11
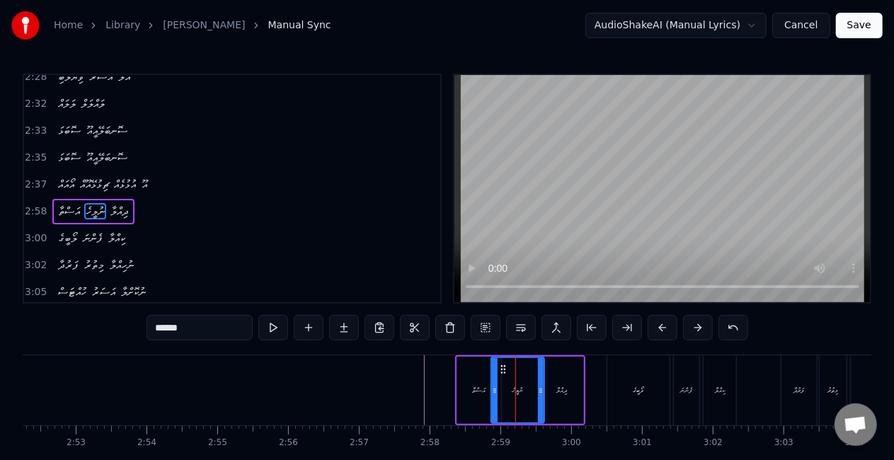
drag, startPoint x: 498, startPoint y: 391, endPoint x: 483, endPoint y: 393, distance: 15.0
click at [494, 394] on icon at bounding box center [495, 390] width 6 height 11
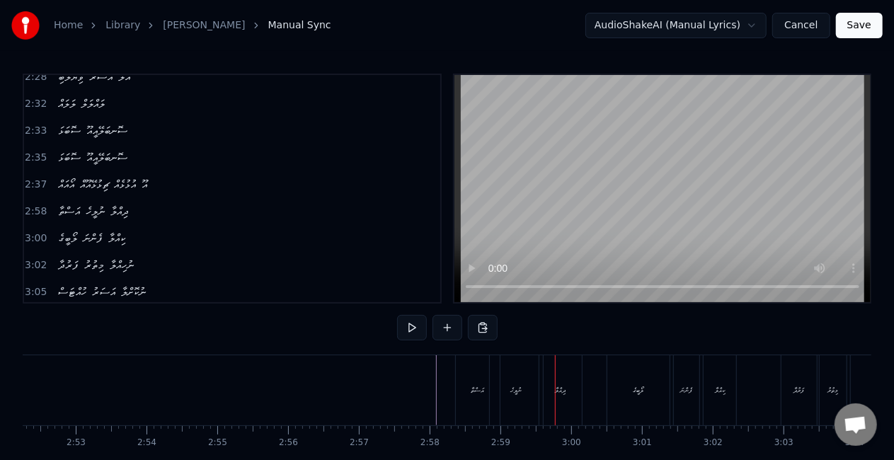
click at [514, 379] on div "ނުލީހެ" at bounding box center [516, 390] width 53 height 70
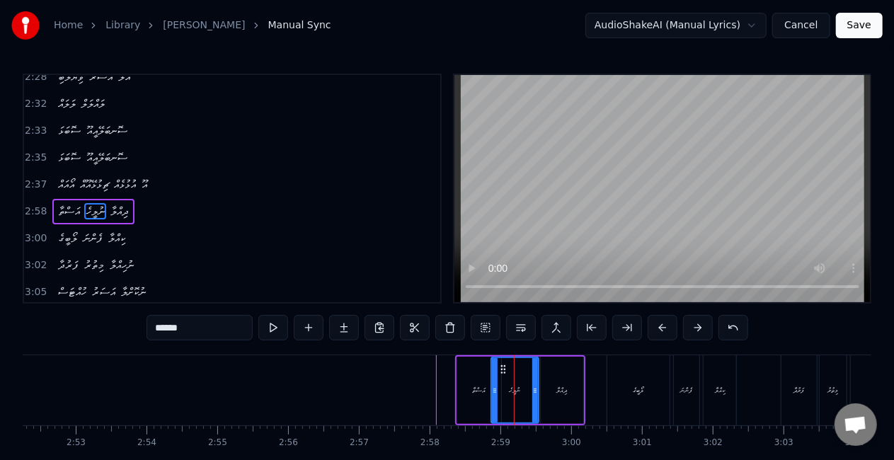
click at [532, 382] on div at bounding box center [535, 390] width 6 height 64
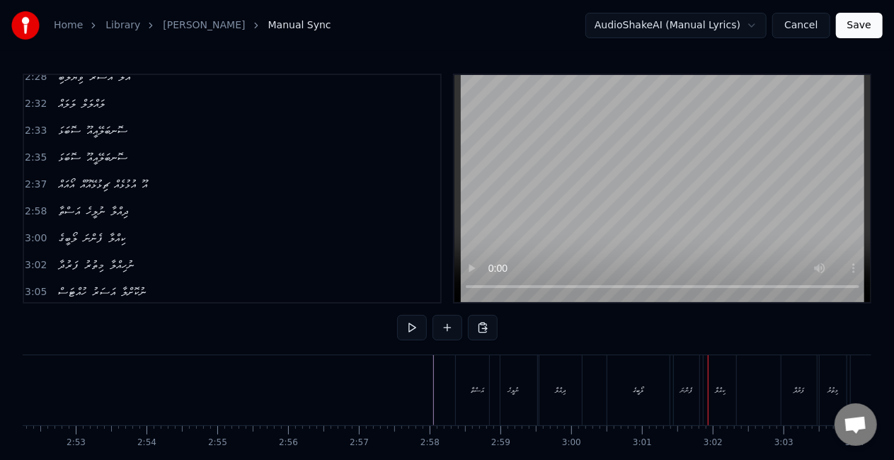
click at [625, 389] on div "ލޯބީގެ" at bounding box center [638, 390] width 62 height 70
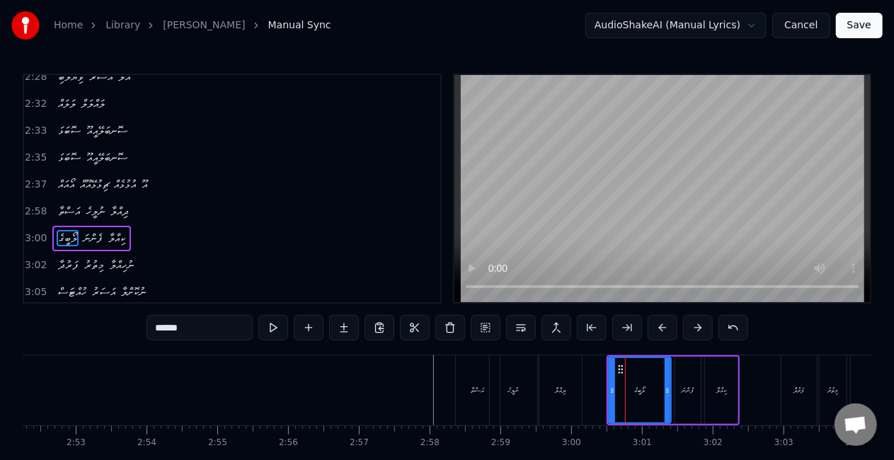
scroll to position [1168, 0]
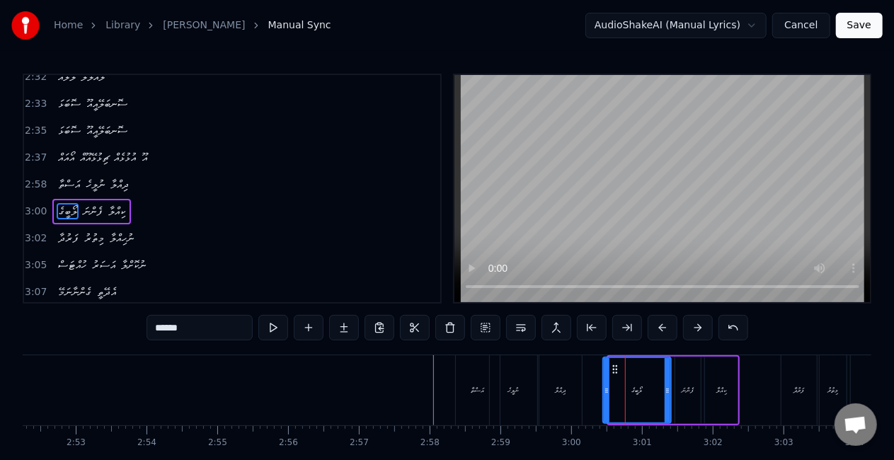
click at [606, 388] on icon at bounding box center [607, 390] width 6 height 11
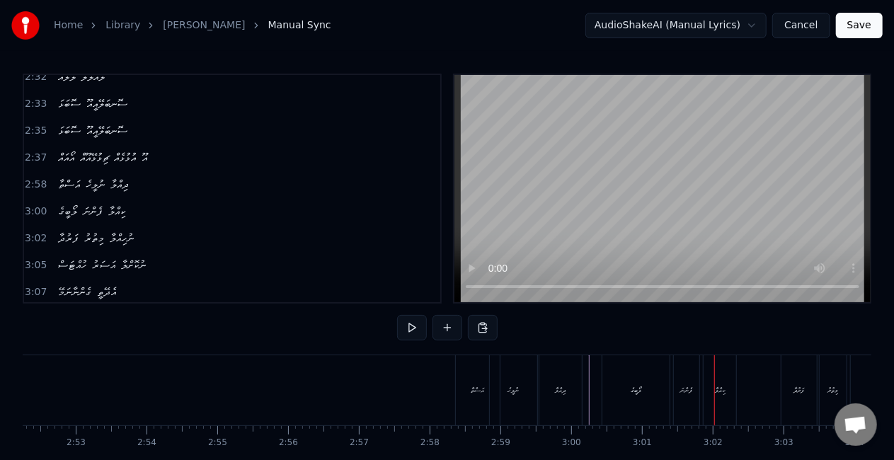
click at [688, 381] on div "ފެންނަ" at bounding box center [686, 390] width 25 height 70
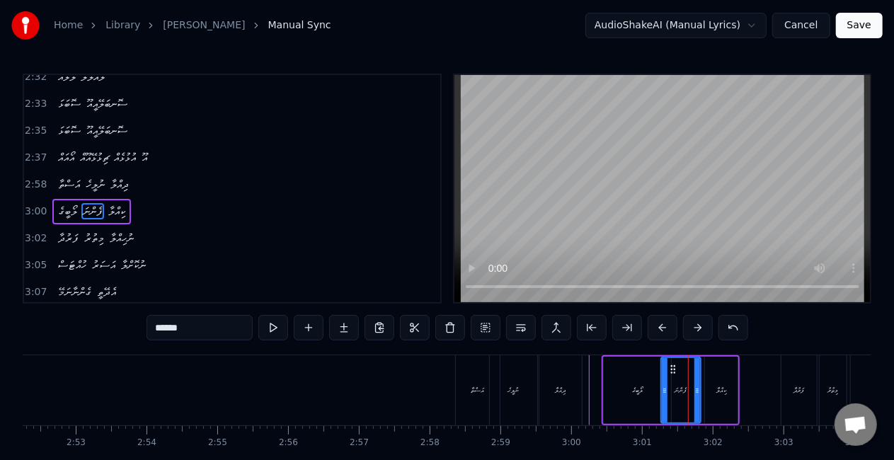
drag, startPoint x: 680, startPoint y: 386, endPoint x: 665, endPoint y: 385, distance: 14.2
click at [665, 385] on icon at bounding box center [665, 390] width 6 height 11
click at [610, 390] on div "ލޯބީގެ" at bounding box center [637, 390] width 67 height 67
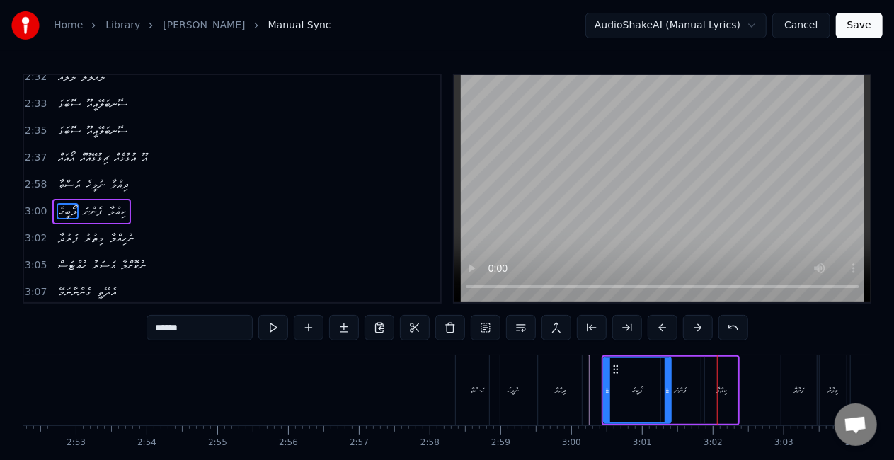
click at [675, 384] on div "ފެންނަ" at bounding box center [681, 390] width 40 height 67
type input "******"
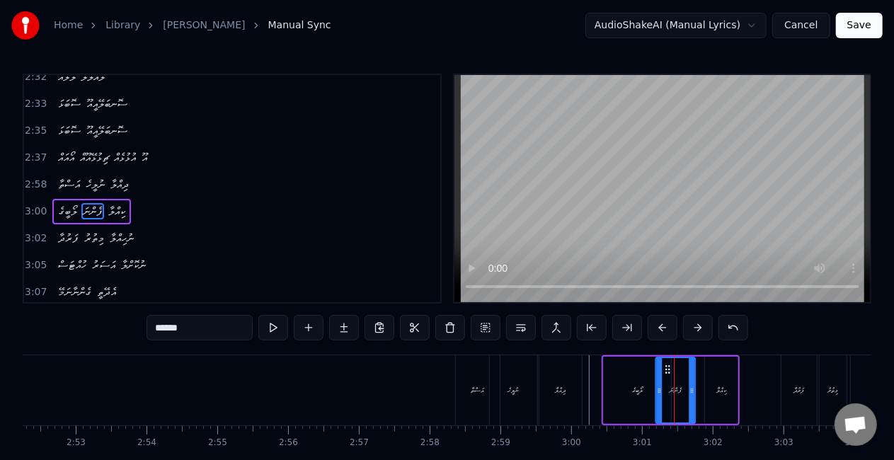
click at [668, 368] on icon at bounding box center [667, 369] width 11 height 11
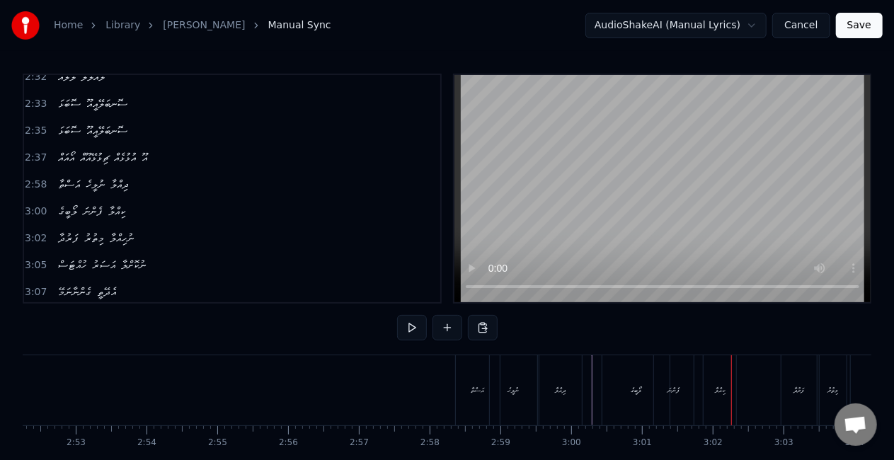
click at [694, 405] on div "ލޯބީގެ ފެންނަ ކިއްލާ" at bounding box center [671, 390] width 138 height 70
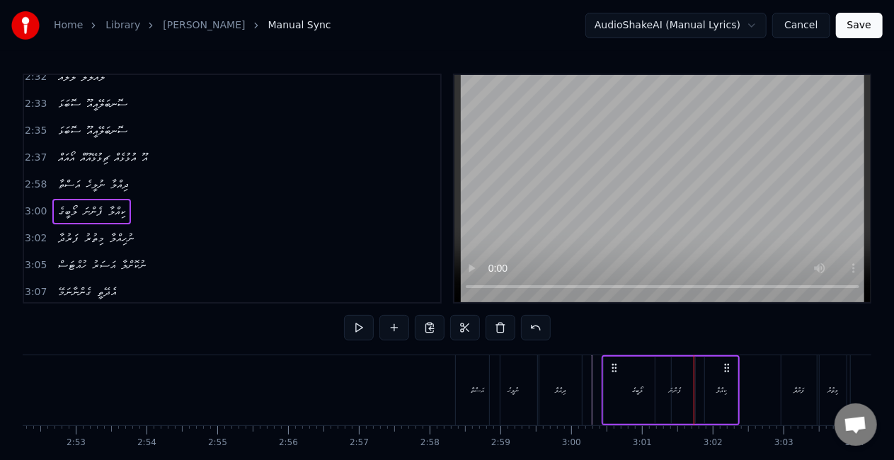
click at [672, 388] on div "ފެންނަ" at bounding box center [676, 390] width 12 height 11
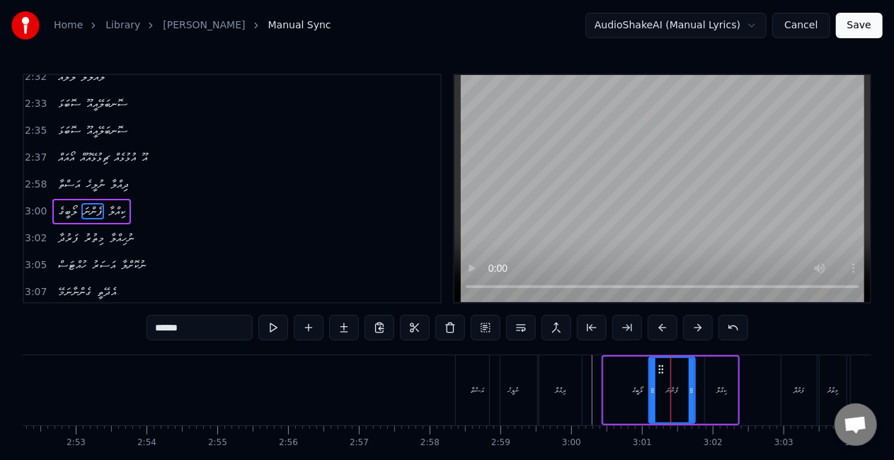
click at [653, 385] on icon at bounding box center [653, 390] width 6 height 11
click at [617, 386] on div "ލޯބީގެ" at bounding box center [637, 390] width 67 height 67
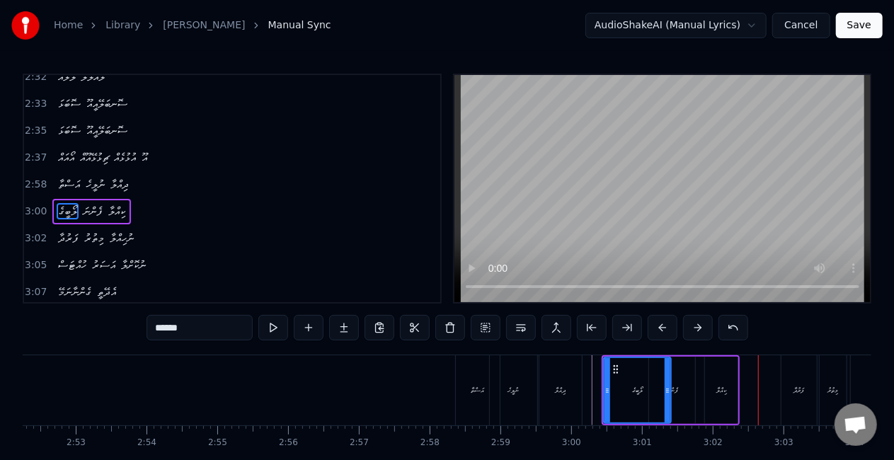
click at [736, 382] on div "ކިއްލާ" at bounding box center [721, 390] width 34 height 67
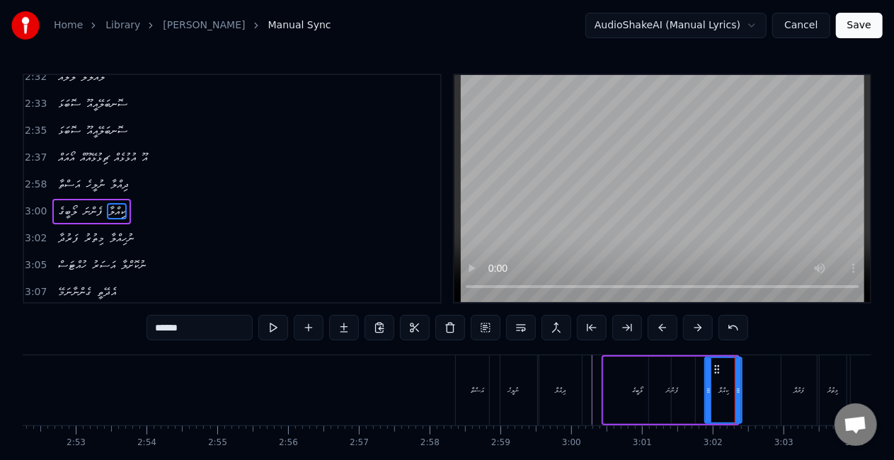
click at [737, 381] on div at bounding box center [738, 390] width 6 height 64
drag, startPoint x: 706, startPoint y: 389, endPoint x: 694, endPoint y: 389, distance: 12.0
click at [694, 389] on icon at bounding box center [697, 390] width 6 height 11
click at [654, 394] on div "ފެންނަ" at bounding box center [672, 390] width 46 height 67
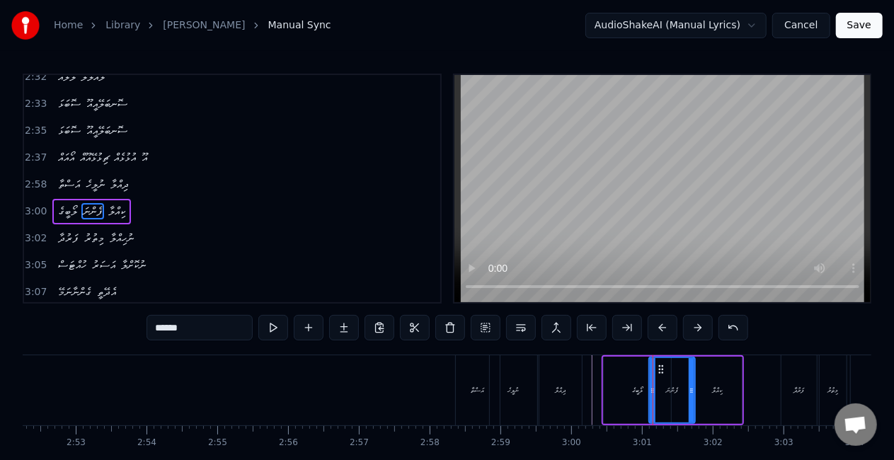
click at [610, 377] on div "ލޯބީގެ" at bounding box center [637, 390] width 67 height 67
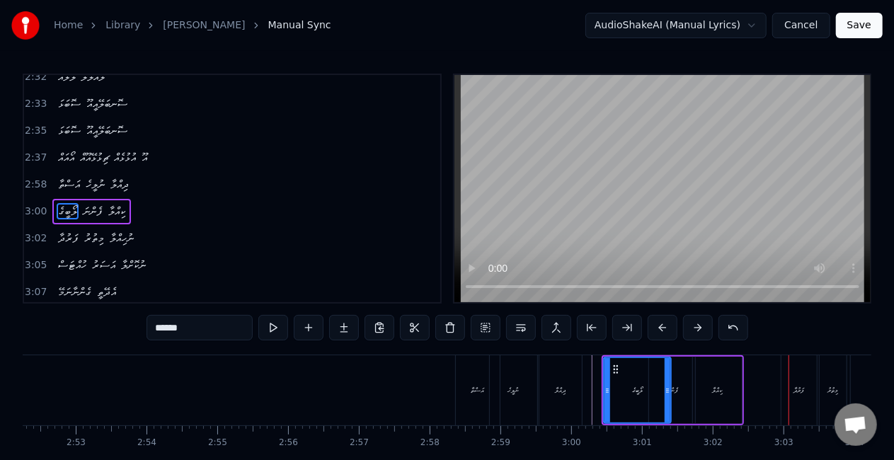
click at [725, 389] on div "ކިއްލާ" at bounding box center [717, 390] width 49 height 67
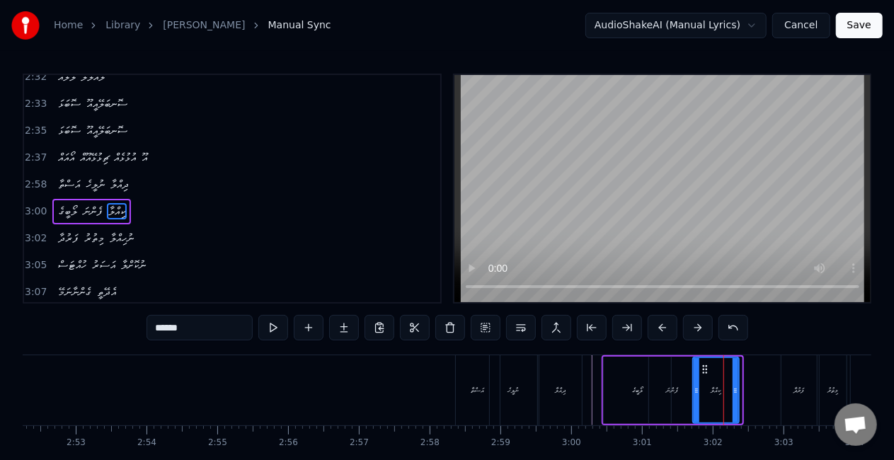
click at [733, 389] on icon at bounding box center [736, 390] width 6 height 11
click at [694, 391] on icon at bounding box center [694, 390] width 6 height 11
click at [658, 386] on div "ފެންނަ" at bounding box center [672, 390] width 46 height 67
type input "******"
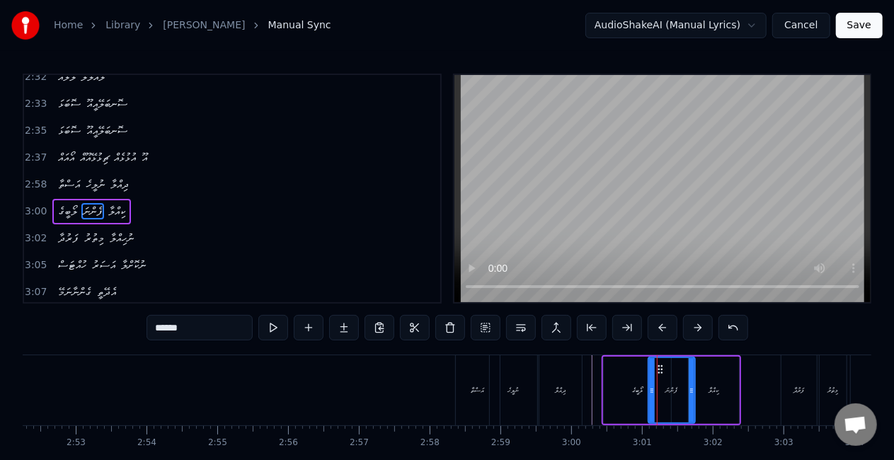
click at [653, 391] on icon at bounding box center [652, 390] width 6 height 11
click at [602, 377] on div "ލޯބީގެ ފެންނަ ކިއްލާ" at bounding box center [671, 390] width 139 height 70
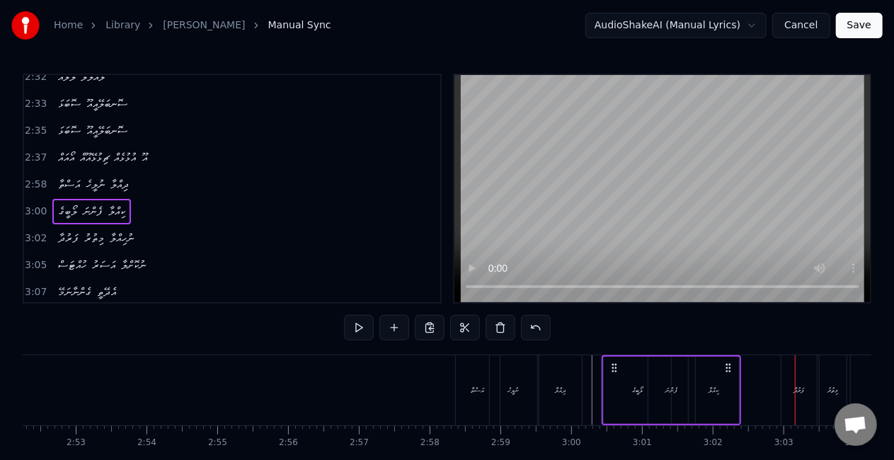
click at [701, 367] on div "ކިއްލާ" at bounding box center [714, 390] width 50 height 67
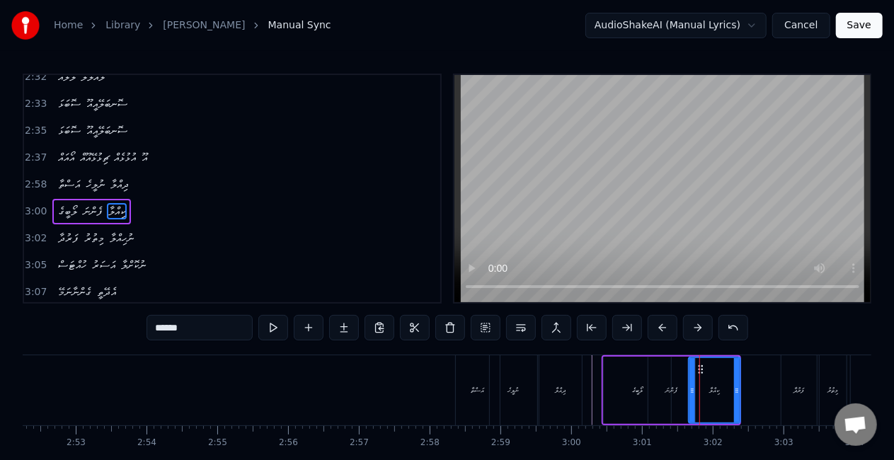
click at [736, 391] on icon at bounding box center [737, 390] width 6 height 11
click at [605, 371] on div "ލޯބީގެ" at bounding box center [637, 390] width 67 height 67
type input "******"
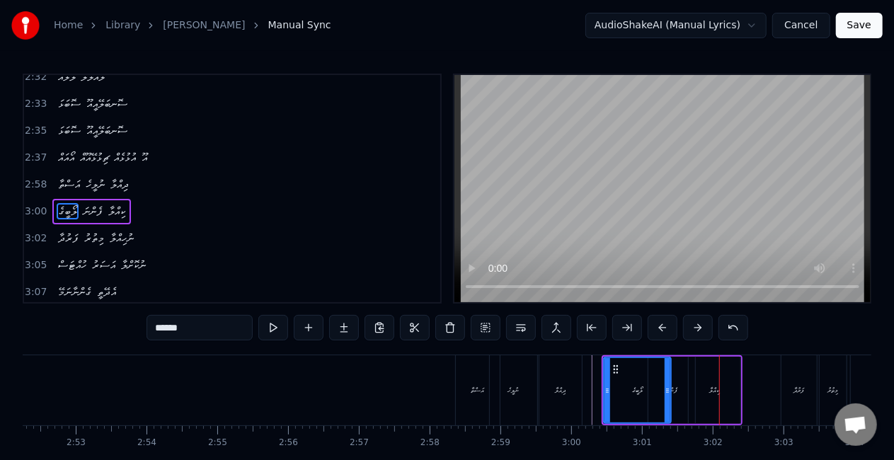
drag, startPoint x: 645, startPoint y: 404, endPoint x: 651, endPoint y: 396, distance: 10.2
click at [645, 403] on div "ލޯބީގެ" at bounding box center [638, 390] width 66 height 64
click at [614, 372] on icon at bounding box center [612, 369] width 11 height 11
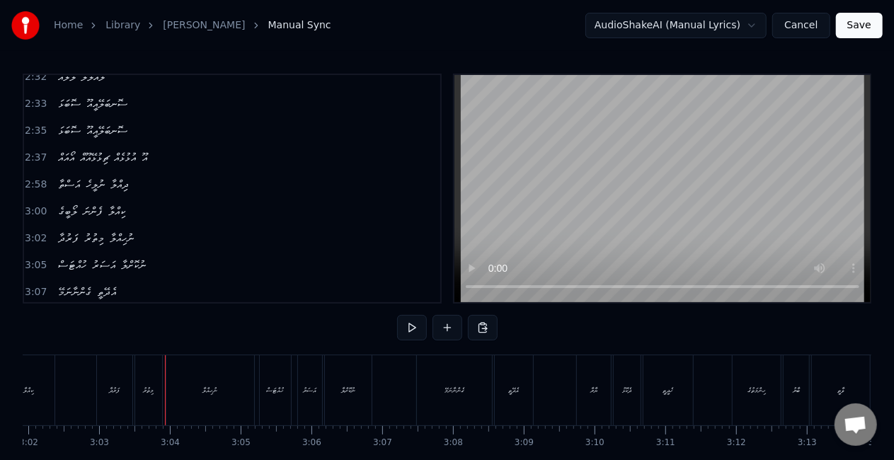
scroll to position [0, 12912]
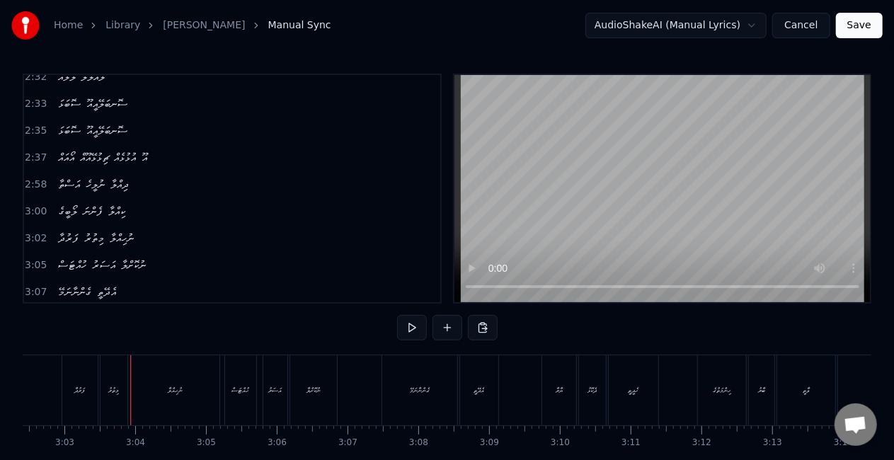
click at [72, 400] on div "ފަރުދާ" at bounding box center [79, 390] width 35 height 70
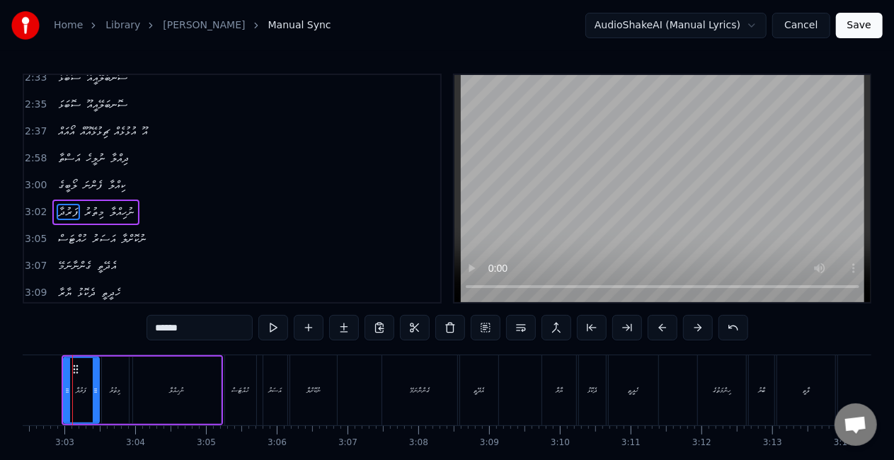
scroll to position [0, 12891]
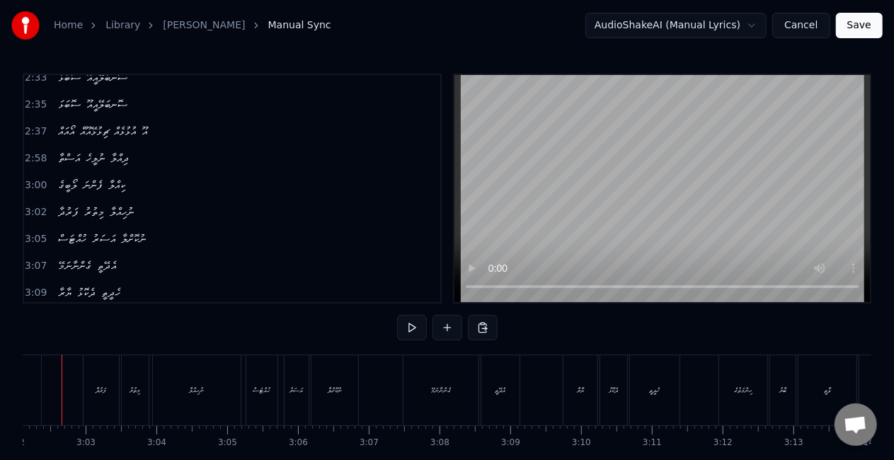
click at [99, 389] on div "ފަރުދާ" at bounding box center [101, 390] width 11 height 11
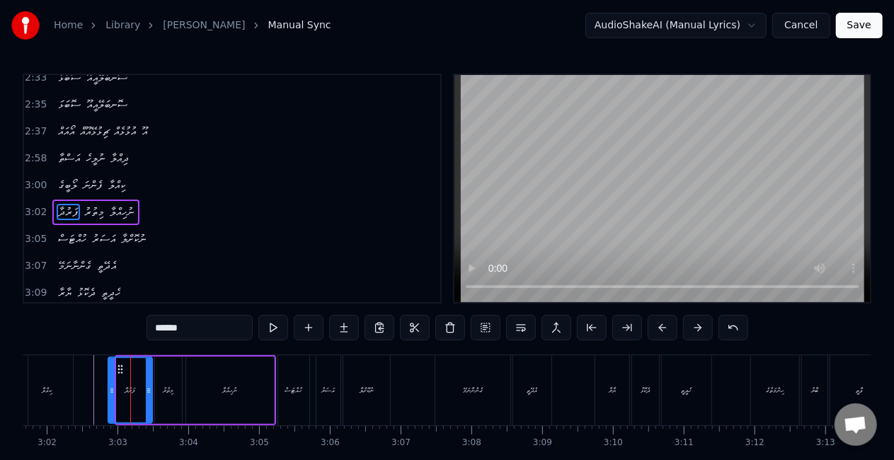
drag, startPoint x: 119, startPoint y: 387, endPoint x: 110, endPoint y: 387, distance: 8.5
click at [110, 387] on icon at bounding box center [112, 390] width 6 height 11
click at [154, 393] on icon at bounding box center [152, 390] width 6 height 11
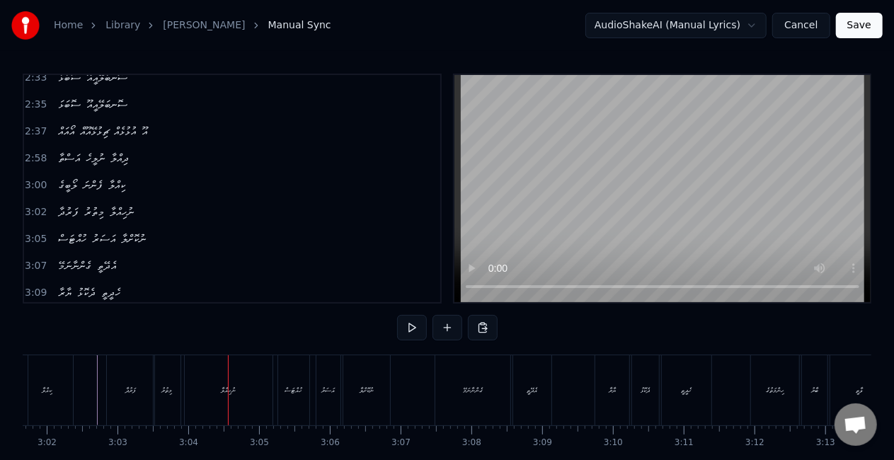
click at [170, 390] on div "މިތުރު" at bounding box center [167, 390] width 11 height 11
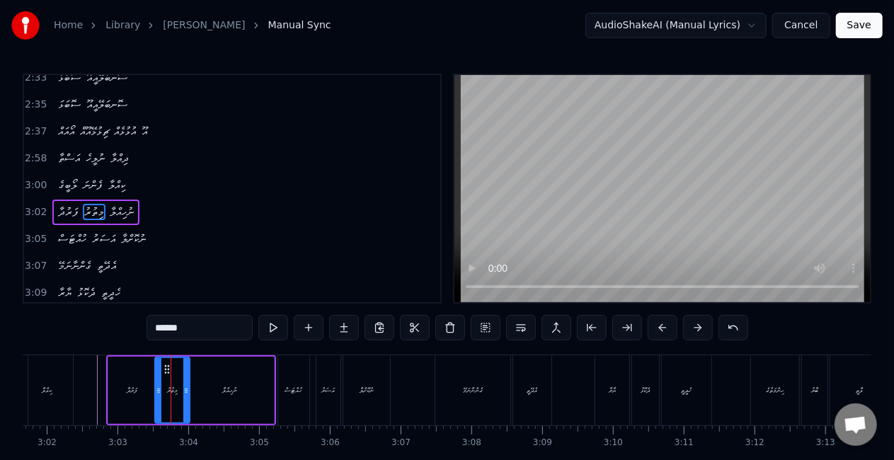
drag, startPoint x: 180, startPoint y: 389, endPoint x: 188, endPoint y: 391, distance: 7.9
click at [188, 391] on icon at bounding box center [186, 390] width 6 height 11
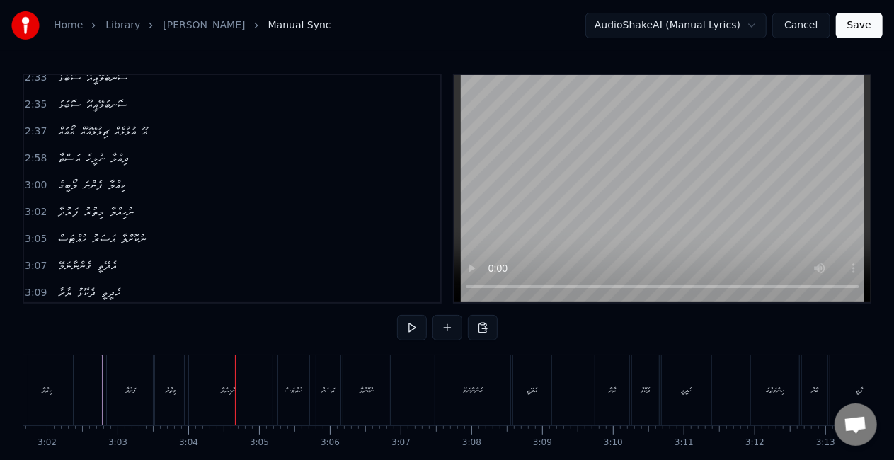
click at [229, 389] on div "ނުހިއްލާ" at bounding box center [229, 390] width 15 height 11
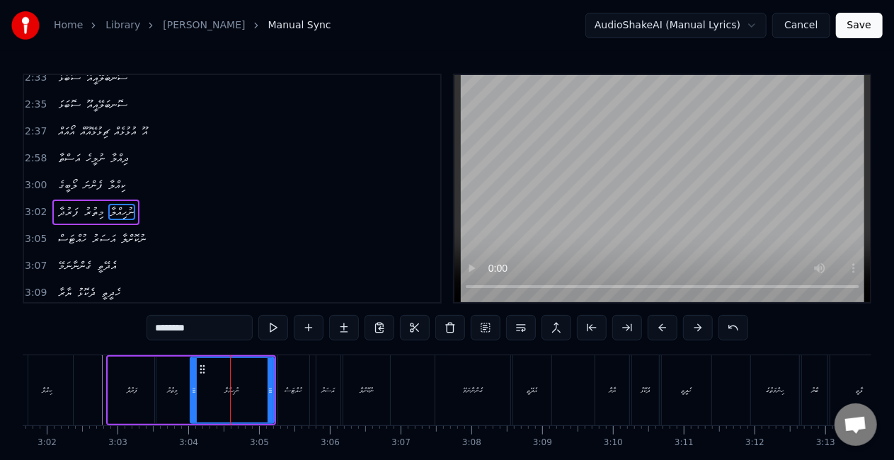
click at [194, 387] on icon at bounding box center [194, 390] width 6 height 11
click at [156, 382] on div "މިތުރު" at bounding box center [172, 390] width 35 height 67
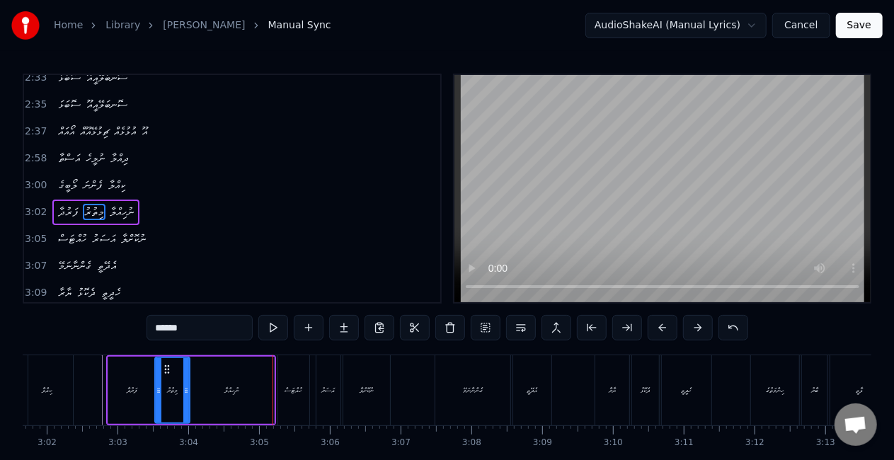
drag, startPoint x: 242, startPoint y: 401, endPoint x: 252, endPoint y: 395, distance: 11.4
click at [242, 401] on div "ނުހިއްލާ" at bounding box center [232, 390] width 84 height 67
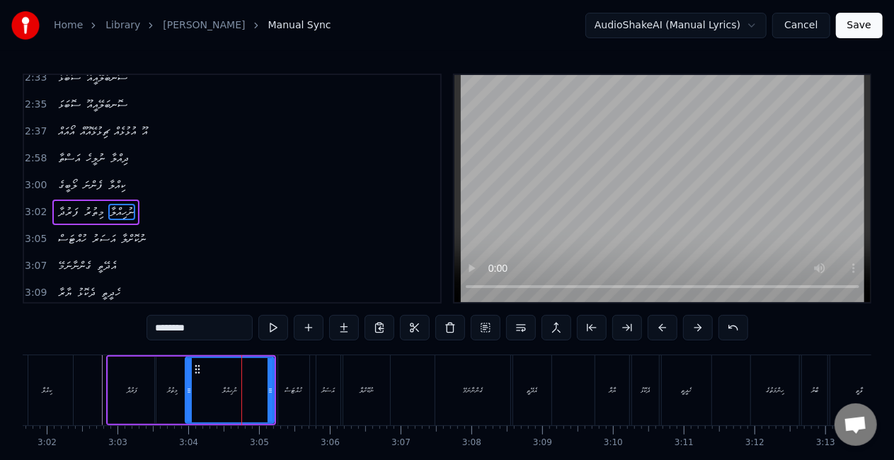
drag, startPoint x: 195, startPoint y: 391, endPoint x: 188, endPoint y: 386, distance: 8.3
click at [190, 391] on icon at bounding box center [189, 390] width 6 height 11
click at [174, 386] on div "މިތުރު" at bounding box center [172, 390] width 11 height 11
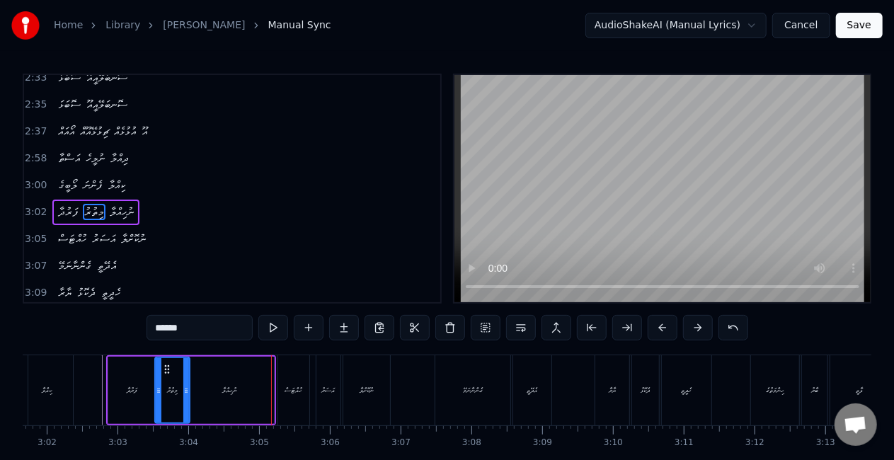
click at [265, 388] on div "ނުހިއްލާ" at bounding box center [229, 390] width 88 height 67
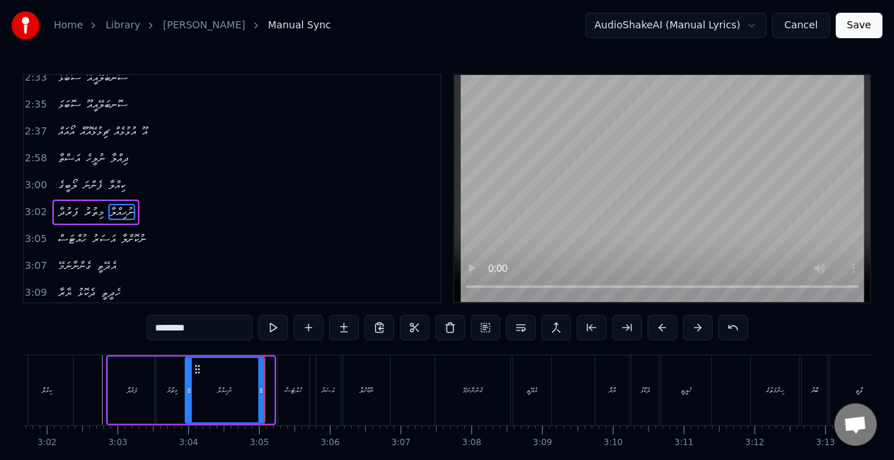
drag, startPoint x: 268, startPoint y: 386, endPoint x: 259, endPoint y: 386, distance: 9.2
click at [259, 386] on icon at bounding box center [261, 390] width 6 height 11
click at [241, 388] on div "ނުހިއްލާ" at bounding box center [225, 390] width 78 height 64
drag, startPoint x: 176, startPoint y: 374, endPoint x: 201, endPoint y: 355, distance: 31.4
click at [176, 374] on div "މިތުރު" at bounding box center [172, 390] width 35 height 67
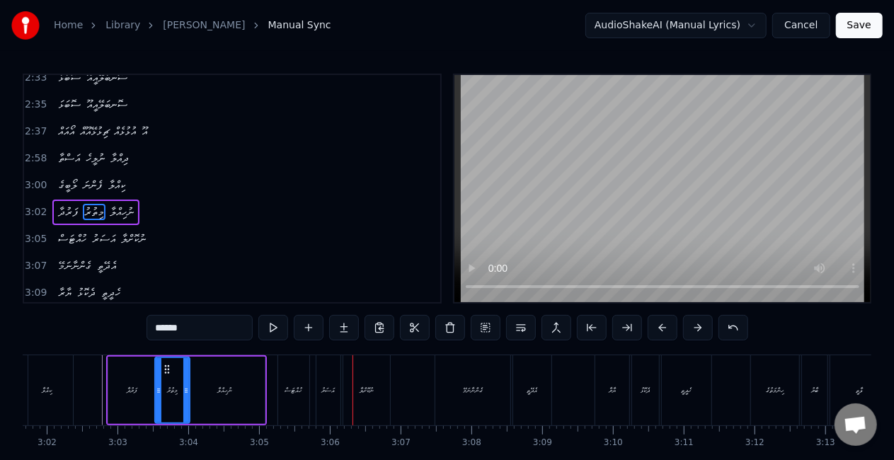
click at [288, 392] on div "ހުއްޓަސް" at bounding box center [294, 390] width 18 height 11
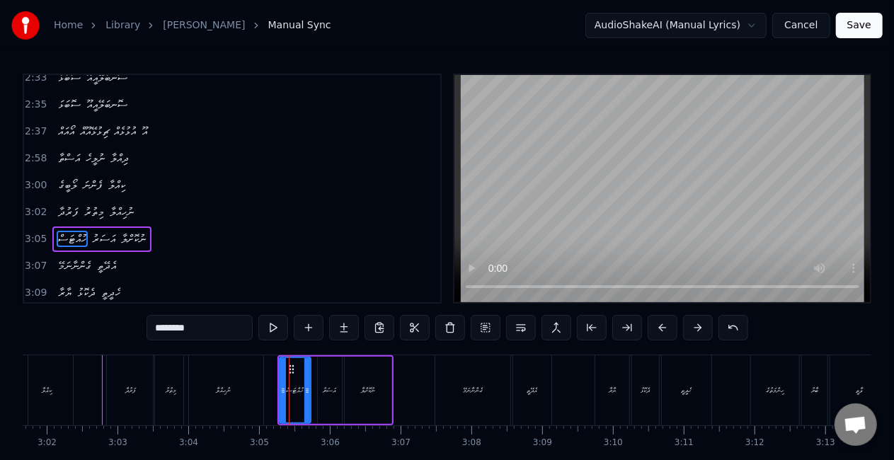
scroll to position [1220, 0]
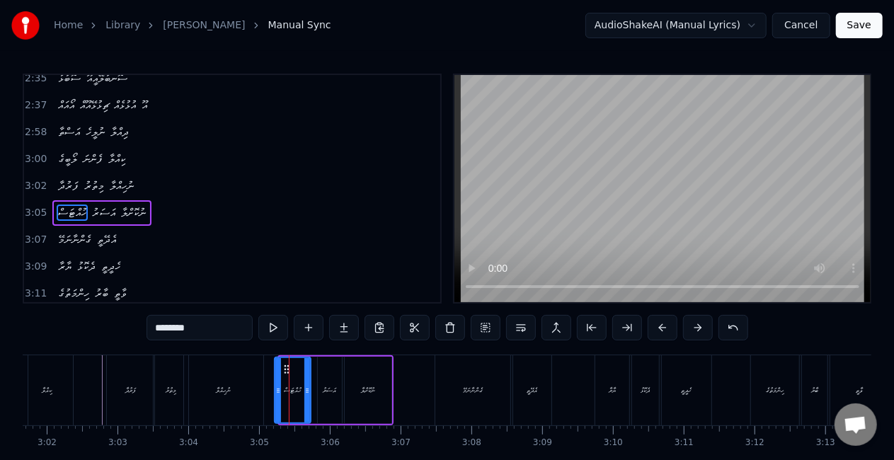
click at [277, 389] on icon at bounding box center [278, 390] width 6 height 11
click at [306, 389] on icon at bounding box center [309, 390] width 6 height 11
click at [323, 386] on div "އަސަރު" at bounding box center [329, 390] width 13 height 11
type input "******"
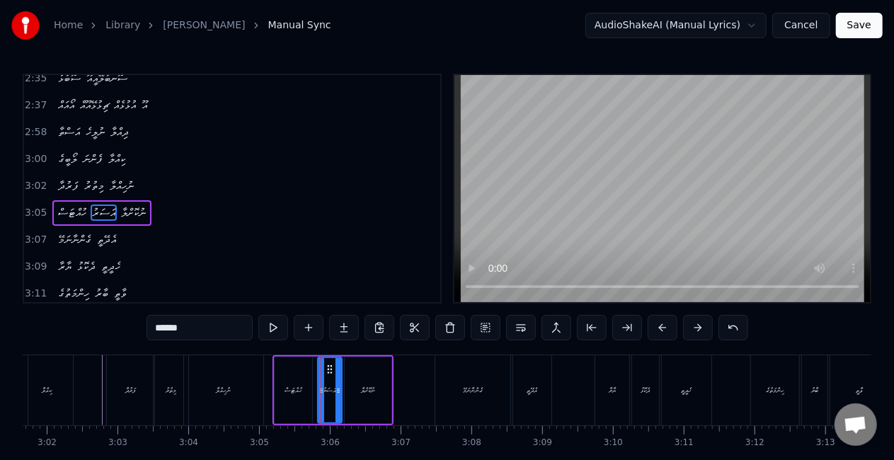
click at [321, 386] on div at bounding box center [321, 390] width 1 height 70
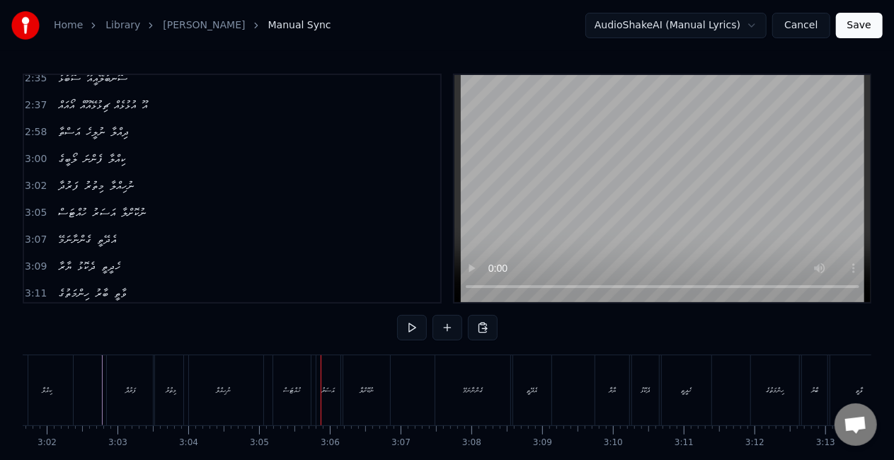
click at [323, 388] on div "އަސަރު" at bounding box center [328, 390] width 13 height 11
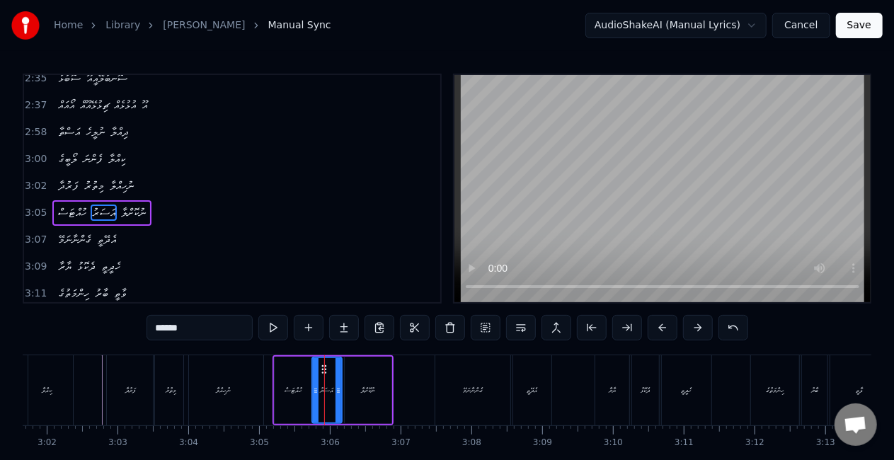
click at [314, 388] on icon at bounding box center [316, 390] width 6 height 11
click at [285, 360] on div "ހުއްޓަސް" at bounding box center [294, 390] width 38 height 67
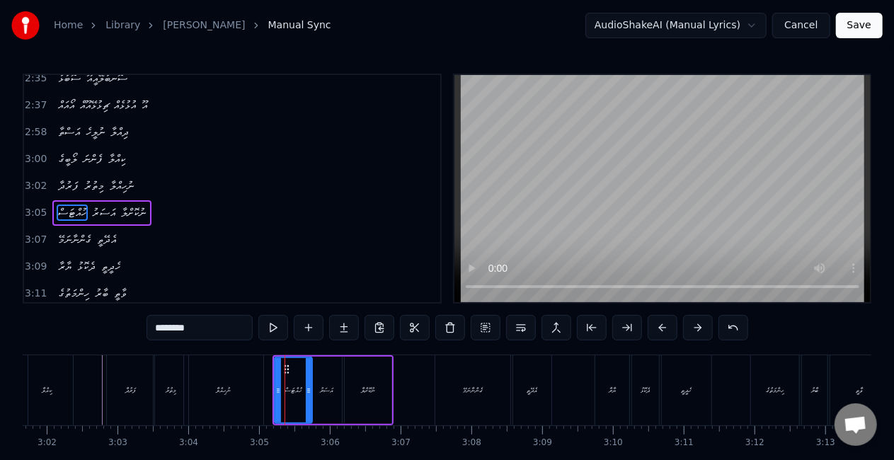
click at [335, 385] on div "އަސަރު" at bounding box center [327, 390] width 30 height 67
type input "******"
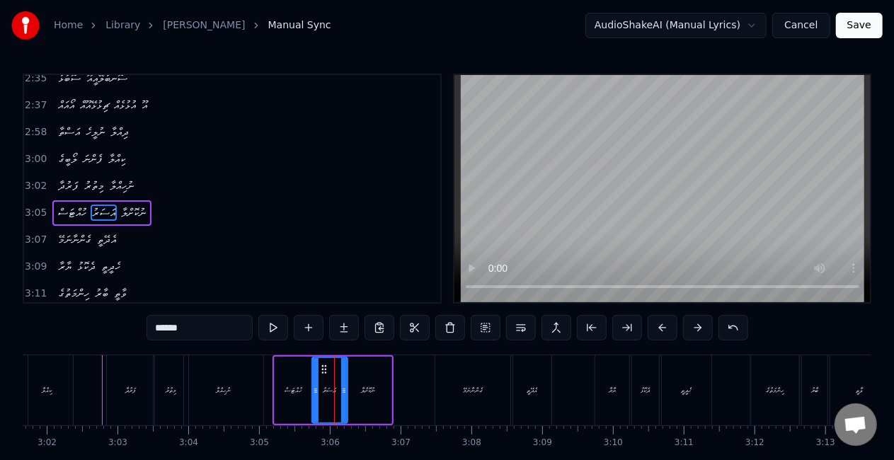
click at [343, 390] on icon at bounding box center [344, 390] width 6 height 11
click at [264, 386] on div "ފަރުދާ މިތުރު ނުހިއްލާ" at bounding box center [186, 390] width 161 height 70
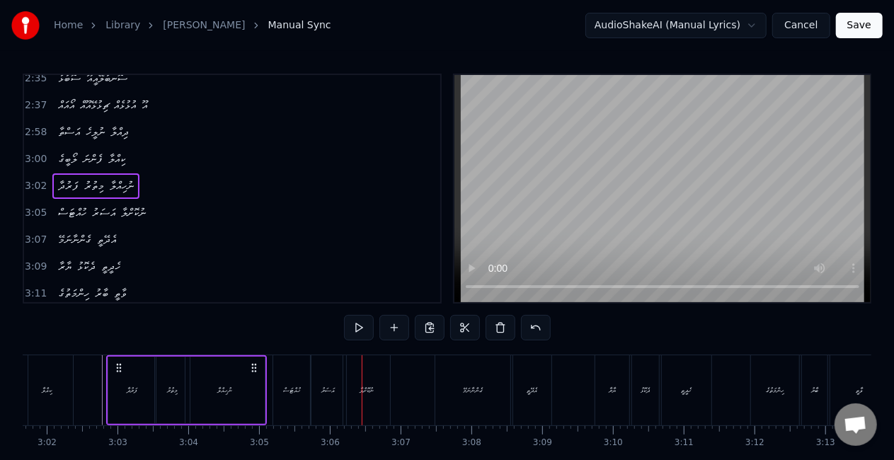
click at [278, 377] on div "ހުއްޓަސް" at bounding box center [292, 390] width 38 height 70
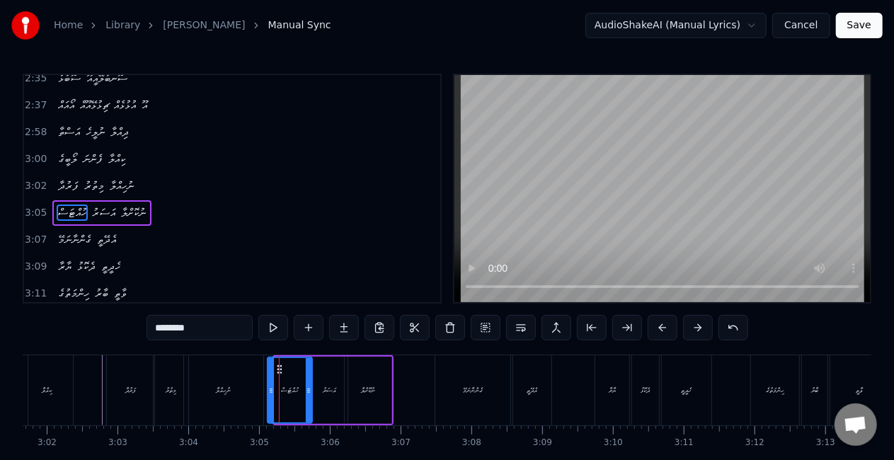
drag, startPoint x: 275, startPoint y: 389, endPoint x: 268, endPoint y: 386, distance: 7.6
click at [268, 386] on icon at bounding box center [271, 390] width 6 height 11
drag, startPoint x: 307, startPoint y: 389, endPoint x: 315, endPoint y: 391, distance: 7.9
click at [315, 391] on icon at bounding box center [317, 390] width 6 height 11
drag, startPoint x: 219, startPoint y: 388, endPoint x: 234, endPoint y: 375, distance: 19.0
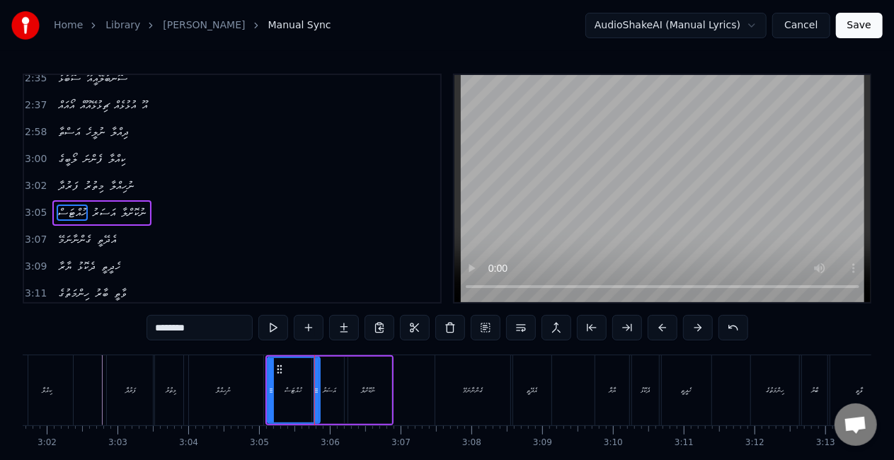
click at [219, 385] on div "ނުހިއްލާ" at bounding box center [224, 390] width 15 height 11
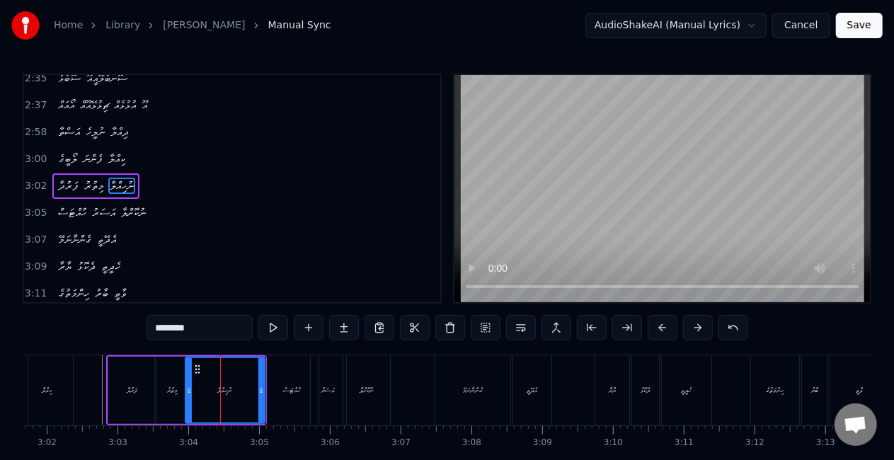
scroll to position [1194, 0]
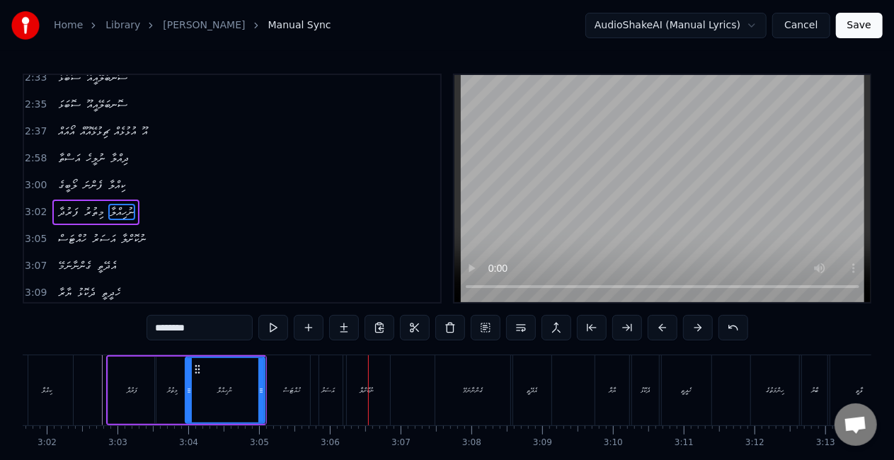
click at [322, 389] on div "އަސަރު" at bounding box center [328, 390] width 13 height 11
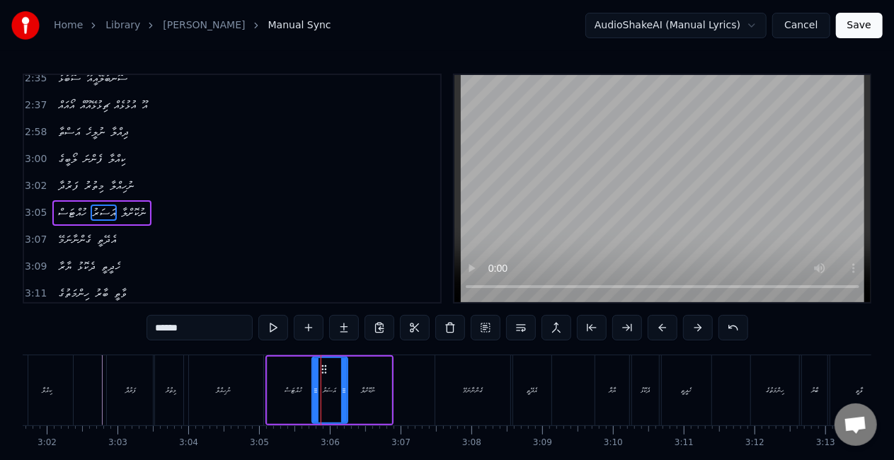
scroll to position [1220, 0]
click at [348, 392] on circle at bounding box center [348, 392] width 1 height 1
click at [313, 393] on icon at bounding box center [314, 390] width 6 height 11
click at [282, 388] on div "ހުއްޓަސް" at bounding box center [294, 390] width 52 height 67
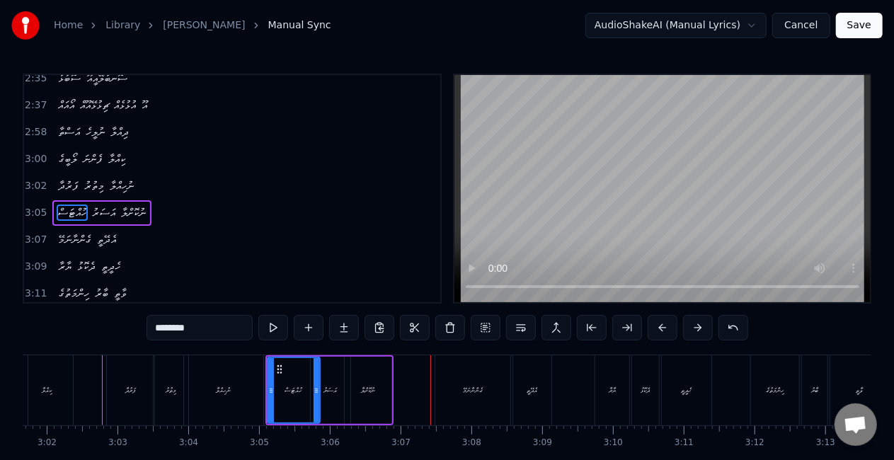
click at [372, 372] on div "ނުކޮށްލާ" at bounding box center [368, 390] width 47 height 67
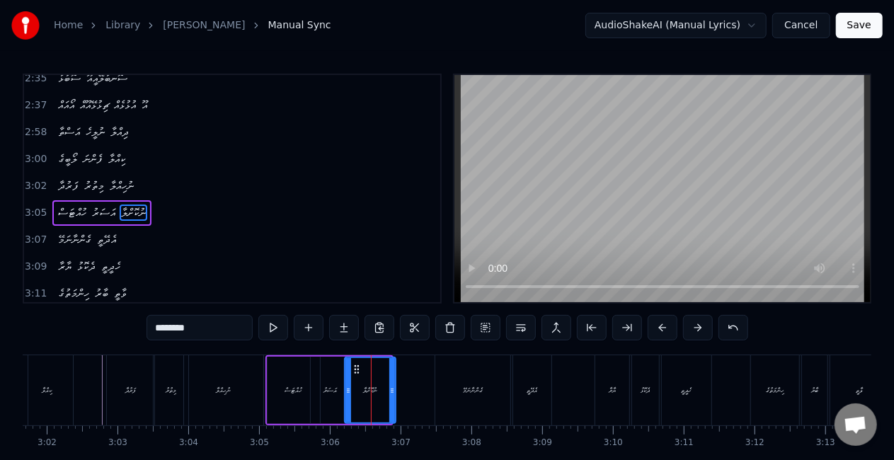
click at [393, 387] on icon at bounding box center [392, 390] width 6 height 11
click at [344, 389] on icon at bounding box center [346, 390] width 6 height 11
click at [272, 385] on div "ހުއްޓަސް" at bounding box center [294, 390] width 52 height 67
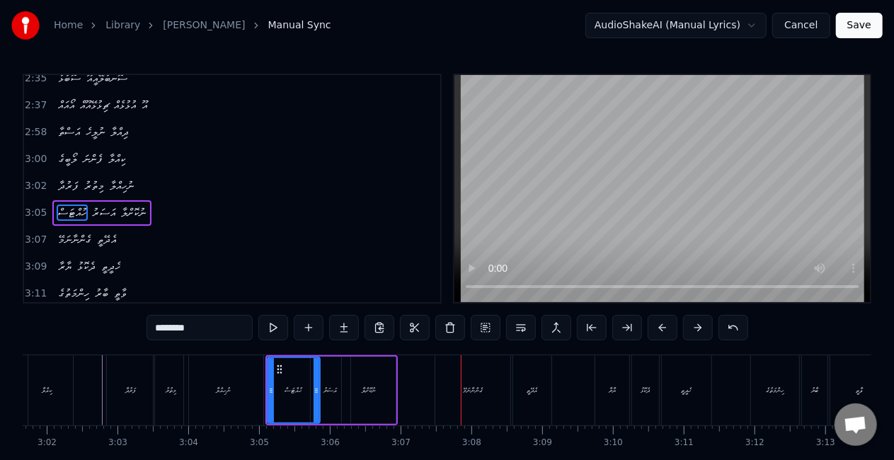
click at [258, 370] on div "ނުހިއްލާ" at bounding box center [223, 390] width 79 height 70
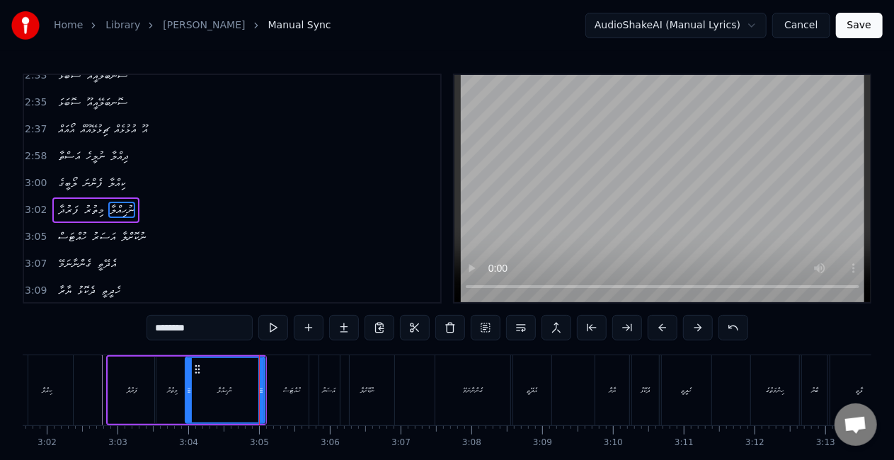
scroll to position [1194, 0]
click at [288, 388] on div "ހުއްޓަސް" at bounding box center [293, 390] width 18 height 11
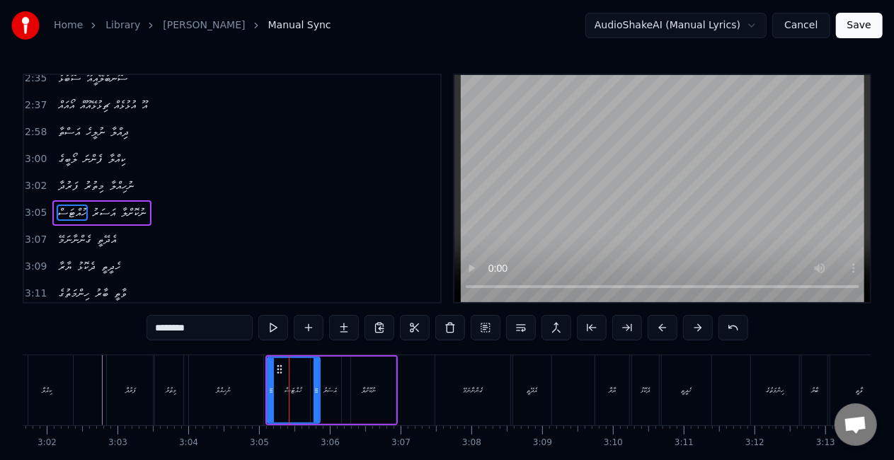
scroll to position [1220, 0]
click at [272, 386] on icon at bounding box center [273, 390] width 6 height 11
click at [320, 381] on div "އަސަރު" at bounding box center [331, 390] width 40 height 67
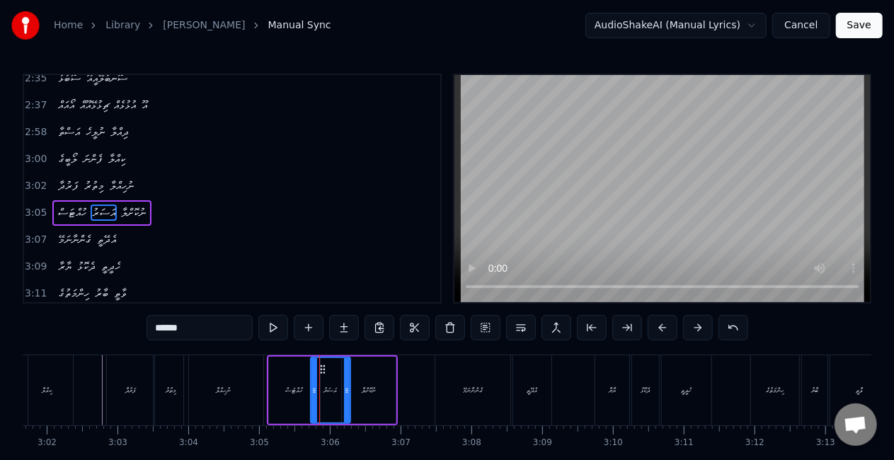
click at [274, 386] on div "ހުއްޓަސް" at bounding box center [294, 390] width 51 height 67
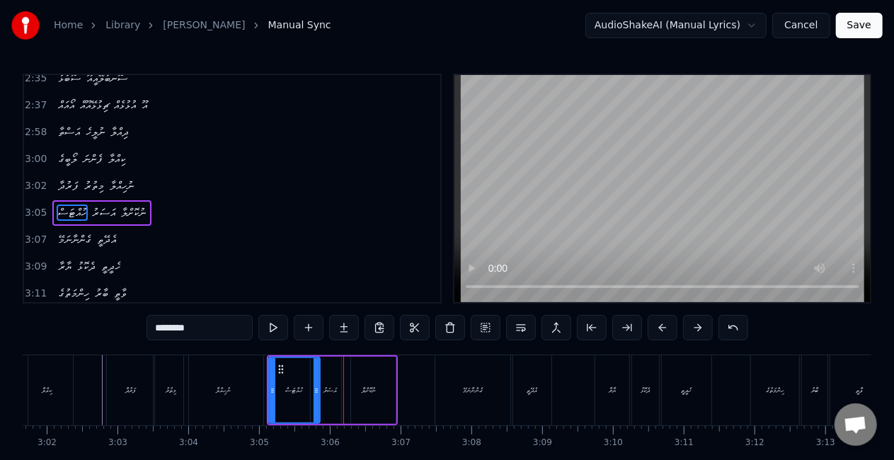
drag, startPoint x: 208, startPoint y: 397, endPoint x: 244, endPoint y: 358, distance: 52.6
click at [208, 396] on div "ނުހިއްލާ" at bounding box center [223, 390] width 79 height 70
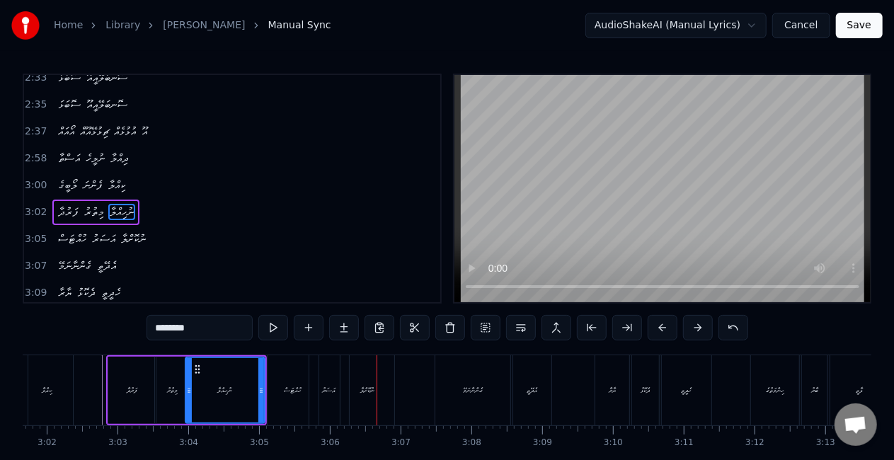
click at [319, 389] on div "އަސަރު" at bounding box center [329, 390] width 40 height 70
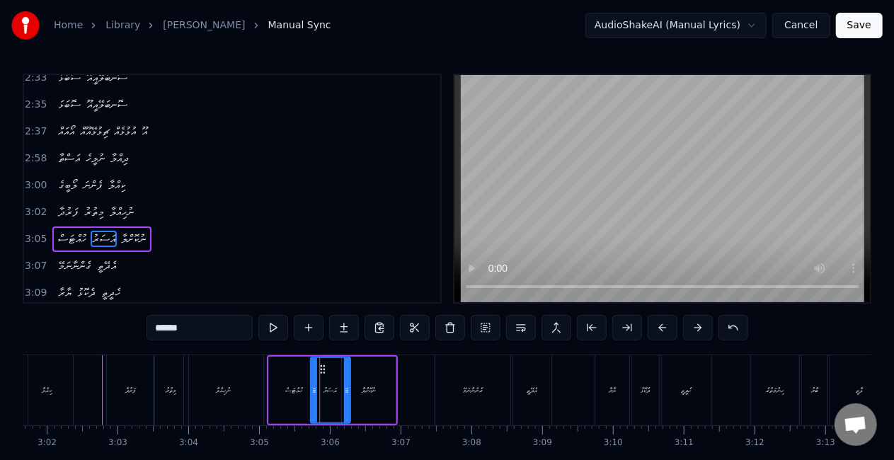
scroll to position [1220, 0]
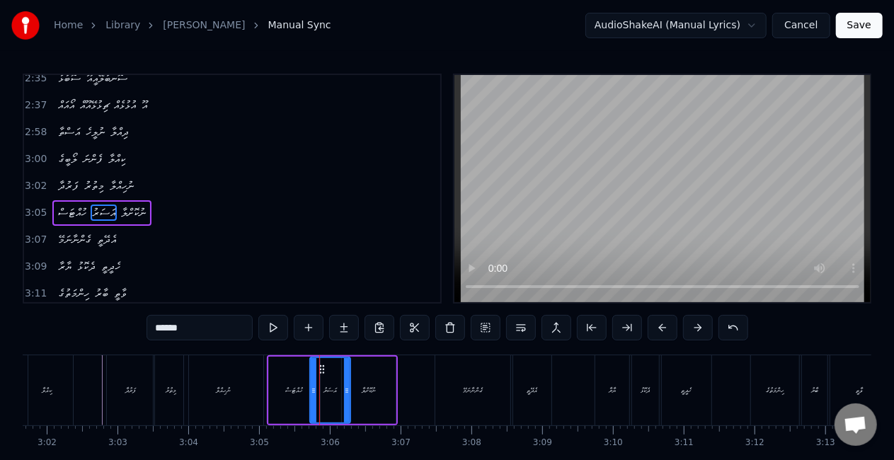
click at [312, 392] on icon at bounding box center [314, 390] width 6 height 11
click at [277, 392] on div "ހުއްޓަސް" at bounding box center [294, 390] width 51 height 67
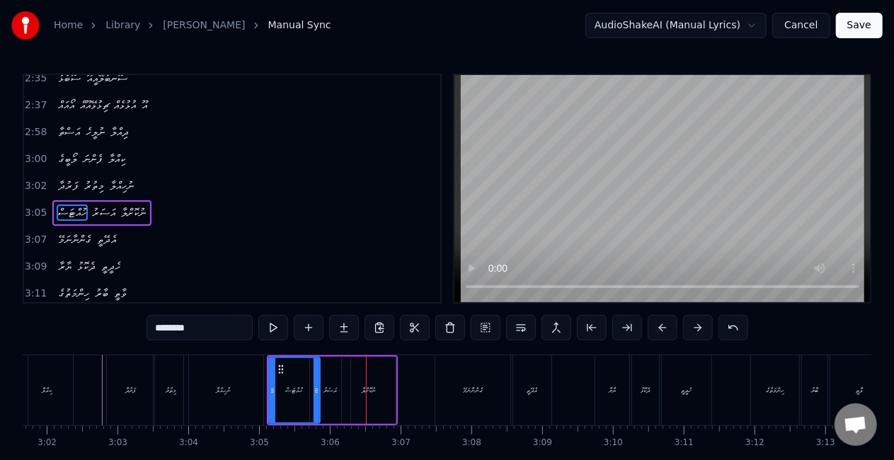
click at [246, 394] on div "ނުހިއްލާ" at bounding box center [223, 390] width 79 height 70
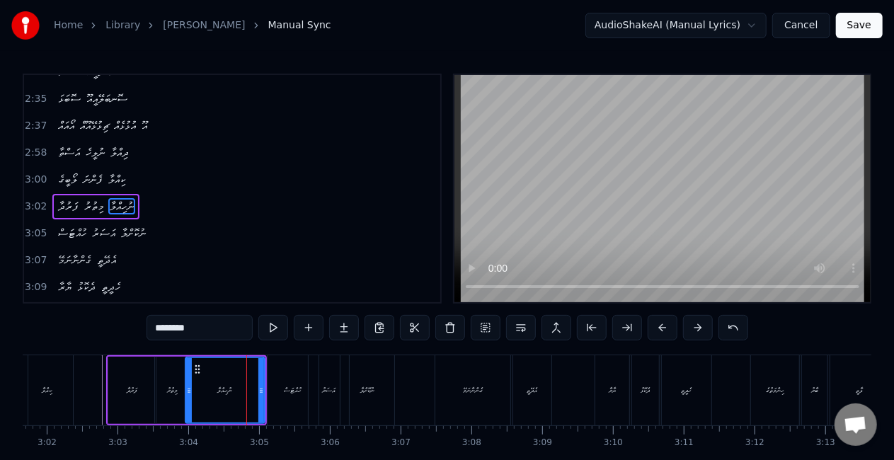
scroll to position [1194, 0]
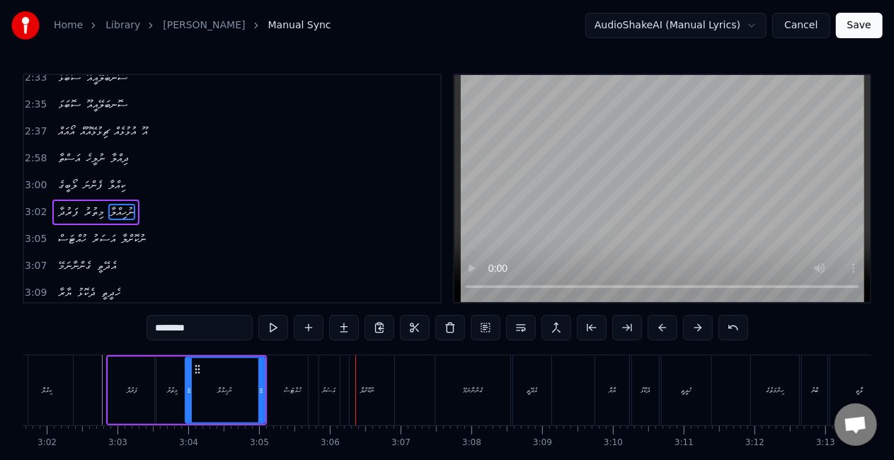
click at [322, 395] on div "އަސަރު" at bounding box center [328, 390] width 13 height 11
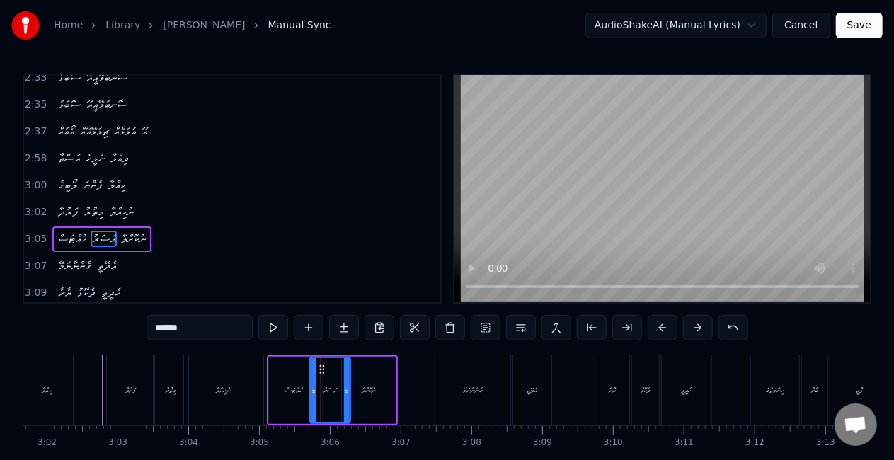
scroll to position [1220, 0]
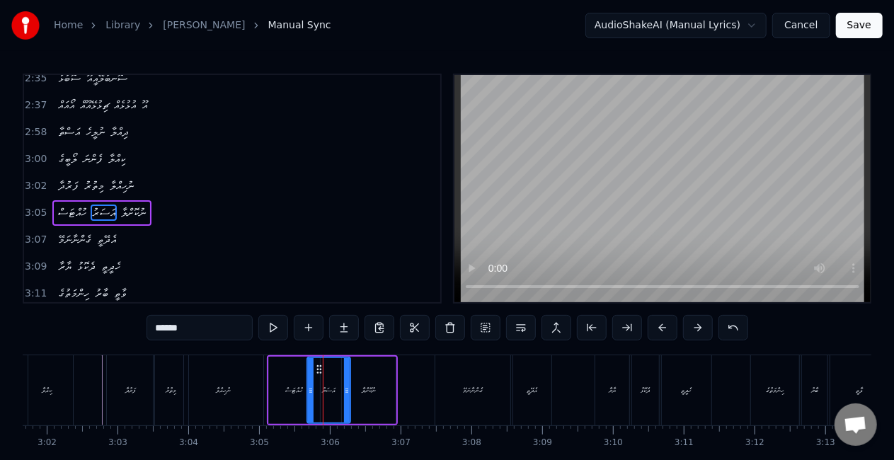
click at [309, 394] on icon at bounding box center [311, 390] width 6 height 11
click at [256, 394] on div "ނުހިއްލާ" at bounding box center [223, 390] width 79 height 70
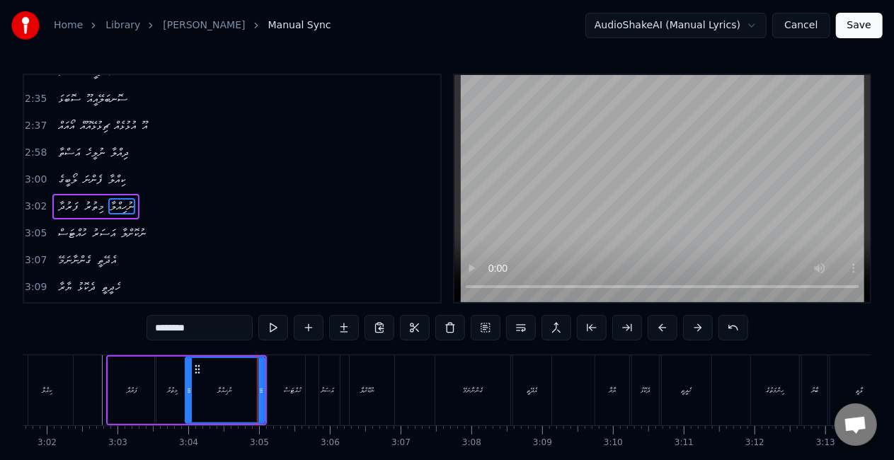
scroll to position [1194, 0]
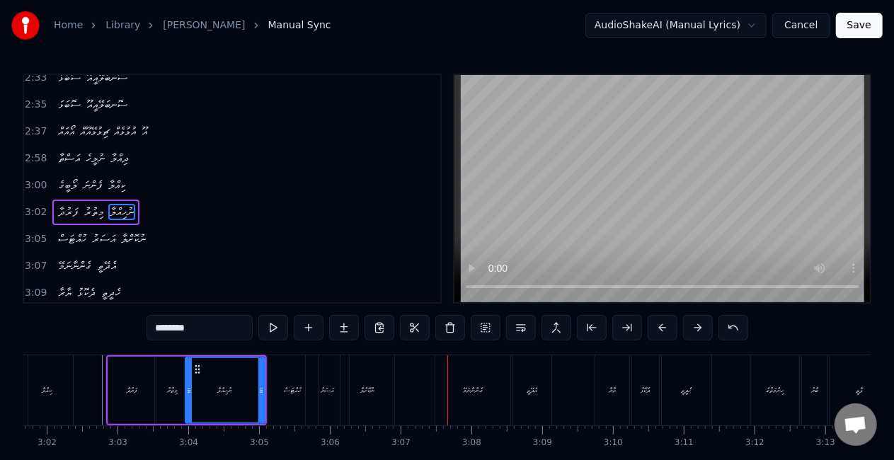
click at [382, 399] on div "ނުކޮށްލާ" at bounding box center [367, 390] width 54 height 70
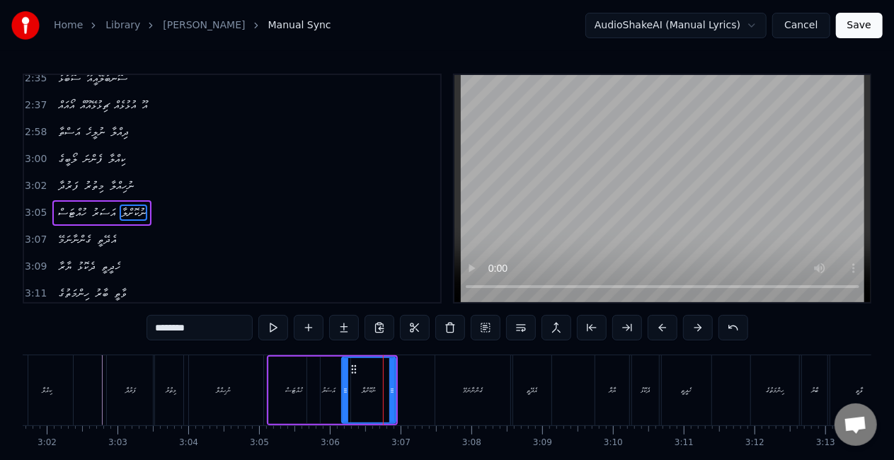
scroll to position [1220, 0]
click at [386, 386] on icon at bounding box center [388, 390] width 6 height 11
click at [290, 392] on div "ހުއްޓަސް" at bounding box center [295, 390] width 18 height 11
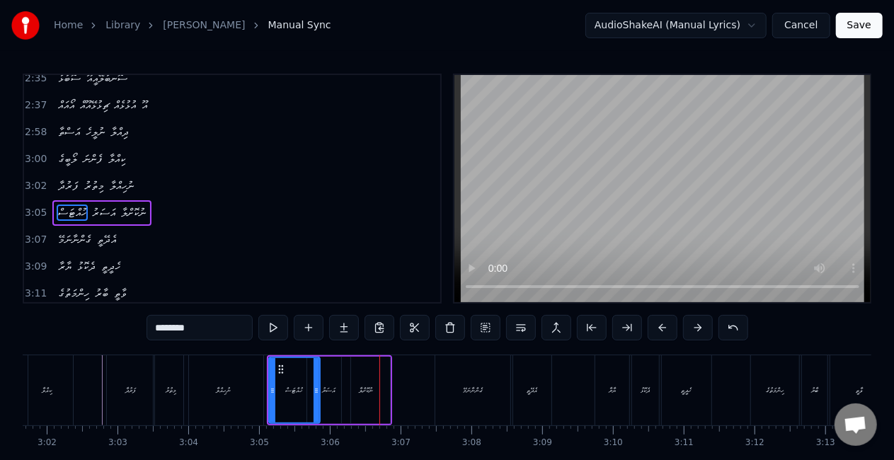
click at [328, 391] on div "އަސަރު" at bounding box center [328, 390] width 13 height 11
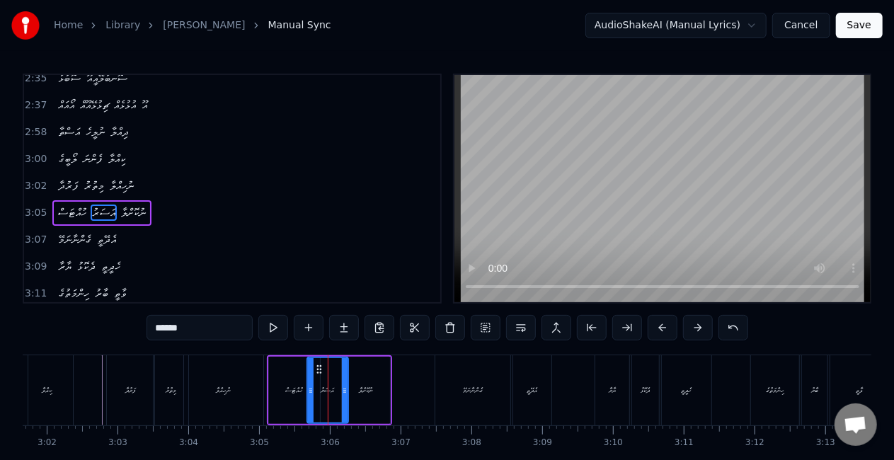
click at [342, 398] on div at bounding box center [345, 390] width 6 height 64
drag, startPoint x: 273, startPoint y: 397, endPoint x: 304, endPoint y: 363, distance: 46.1
click at [273, 396] on div "ހުއްޓަސް" at bounding box center [294, 390] width 51 height 67
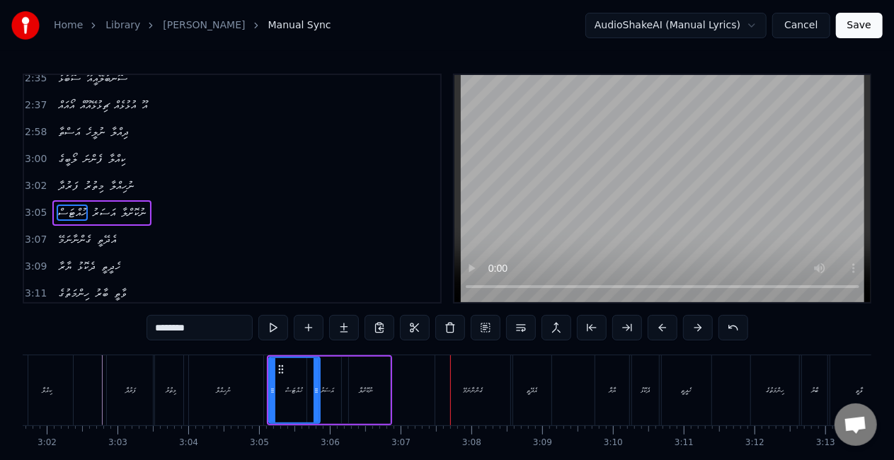
click at [371, 382] on div "ނުކޮށްލާ" at bounding box center [366, 390] width 48 height 67
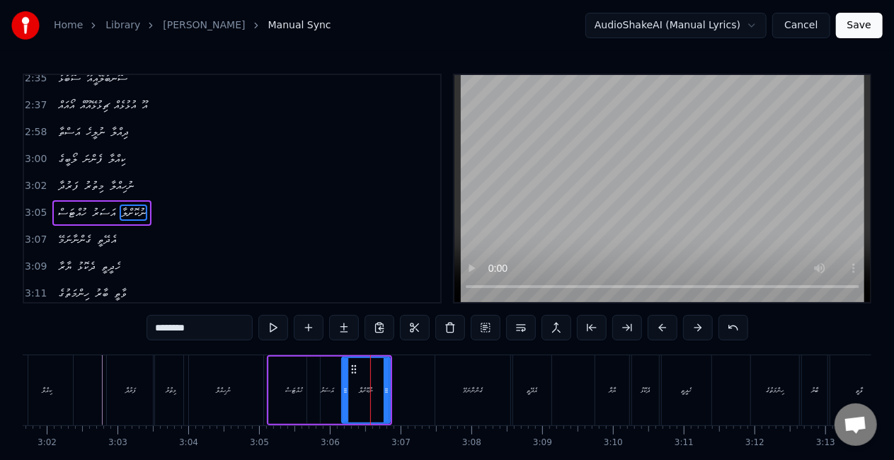
click at [384, 389] on icon at bounding box center [387, 390] width 6 height 11
click at [452, 385] on div "ގެންނާނަމޭ" at bounding box center [472, 390] width 75 height 70
type input "**********"
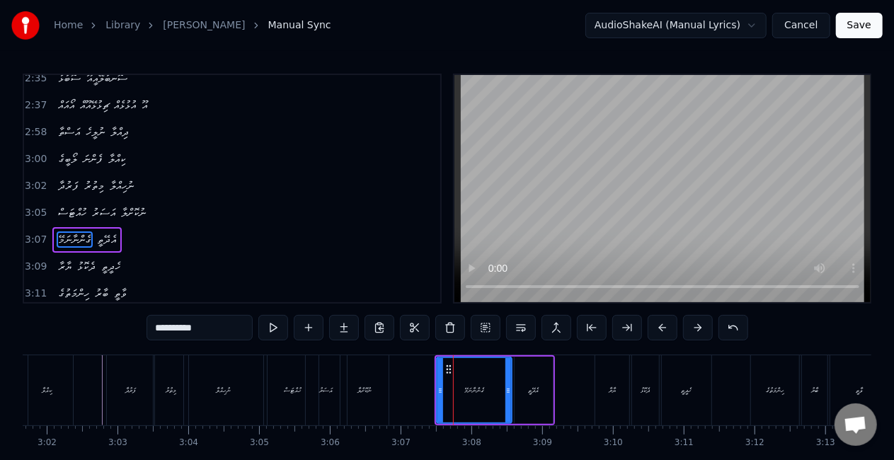
scroll to position [1247, 0]
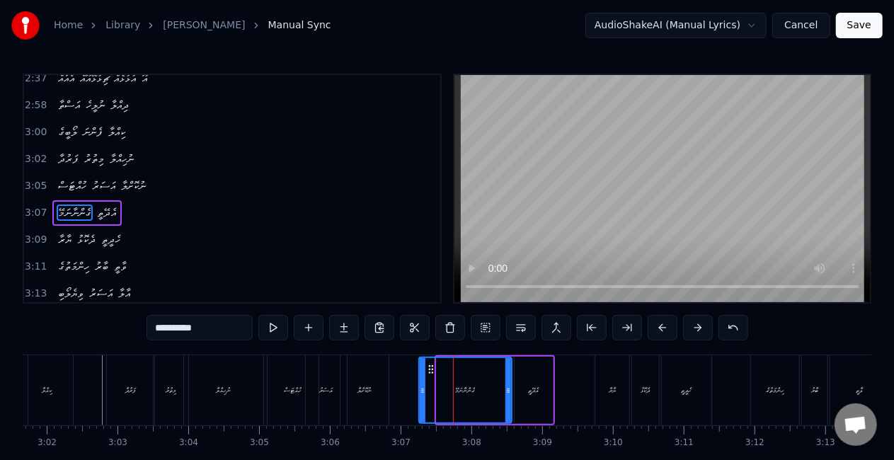
drag, startPoint x: 440, startPoint y: 389, endPoint x: 423, endPoint y: 388, distance: 17.0
click at [423, 387] on icon at bounding box center [423, 390] width 6 height 11
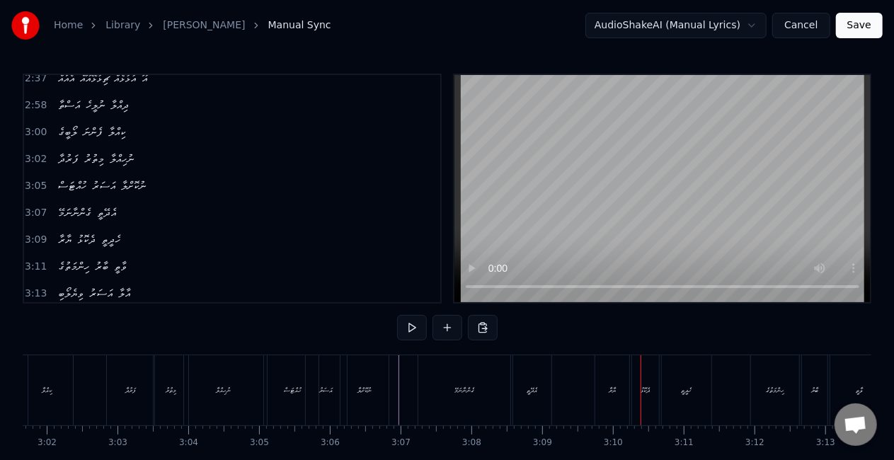
click at [610, 389] on div "ޔާރާ" at bounding box center [612, 390] width 7 height 11
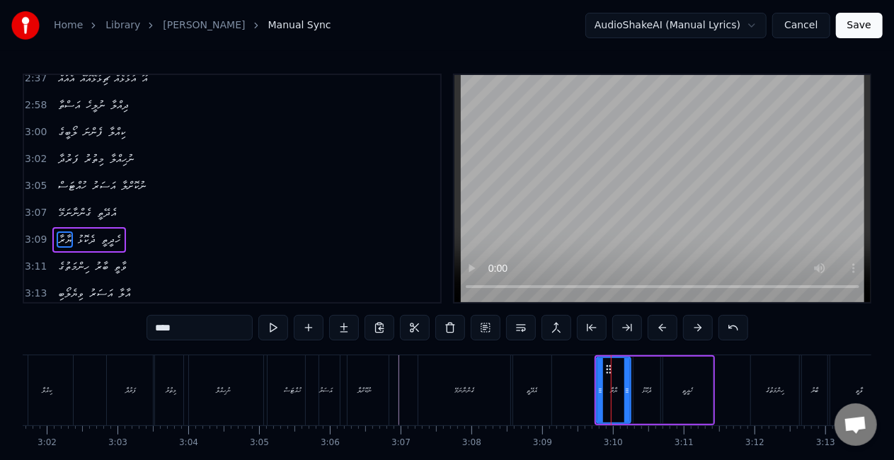
scroll to position [1273, 0]
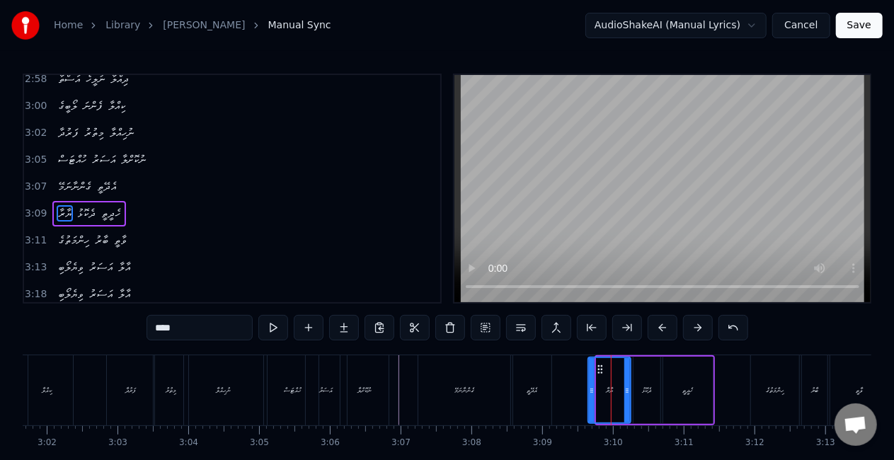
drag, startPoint x: 599, startPoint y: 396, endPoint x: 588, endPoint y: 392, distance: 12.1
click at [590, 392] on div at bounding box center [592, 390] width 6 height 64
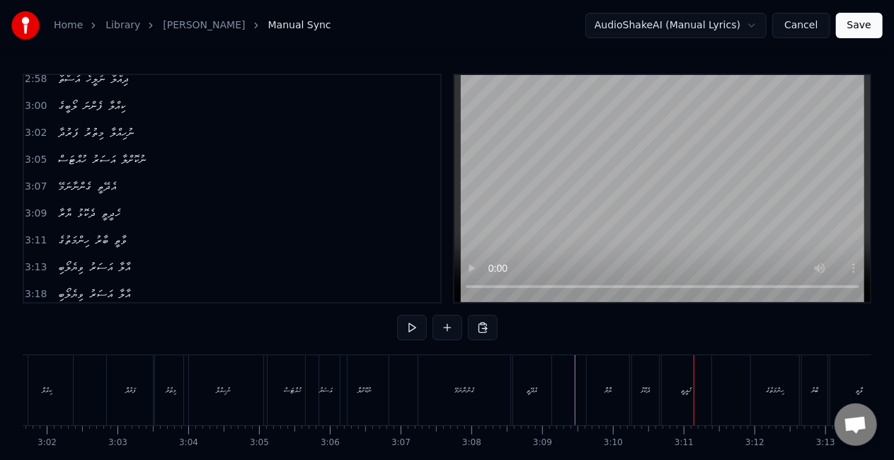
click at [634, 372] on div "ދެކޮޅު" at bounding box center [645, 390] width 27 height 70
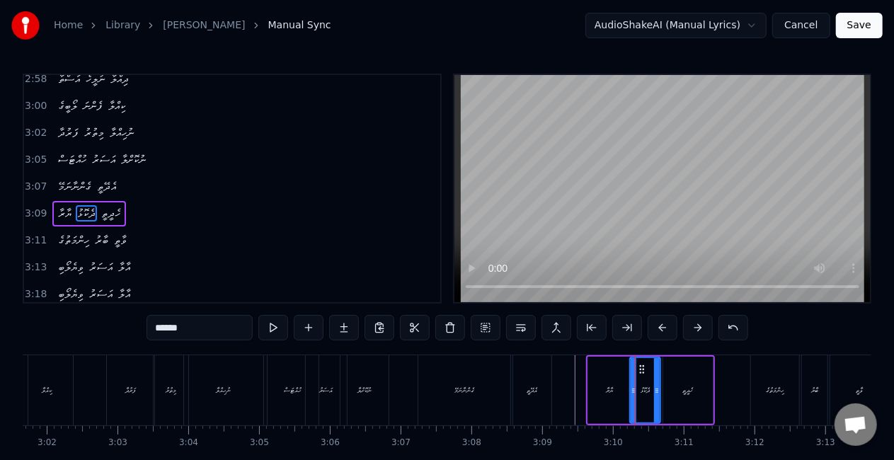
click at [631, 381] on div at bounding box center [634, 390] width 6 height 64
click at [657, 388] on icon at bounding box center [659, 390] width 6 height 11
click at [672, 387] on div "ހެދީތީ" at bounding box center [688, 390] width 50 height 67
type input "******"
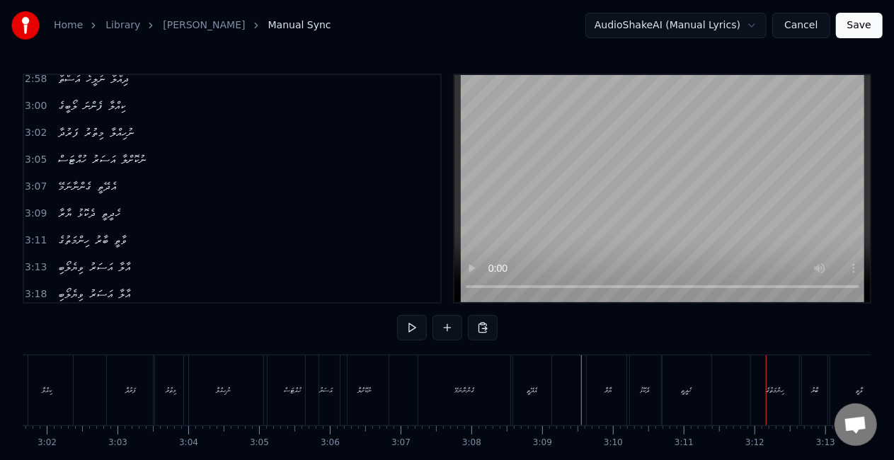
click at [425, 384] on div "ގެންނާނަމޭ" at bounding box center [464, 390] width 92 height 70
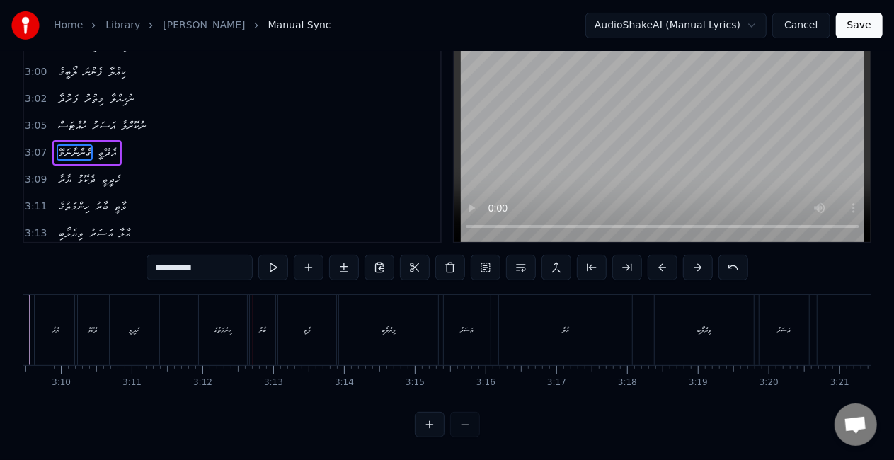
scroll to position [0, 13401]
click at [219, 309] on div "ހިންމަތުގެ" at bounding box center [233, 330] width 48 height 70
type input "**********"
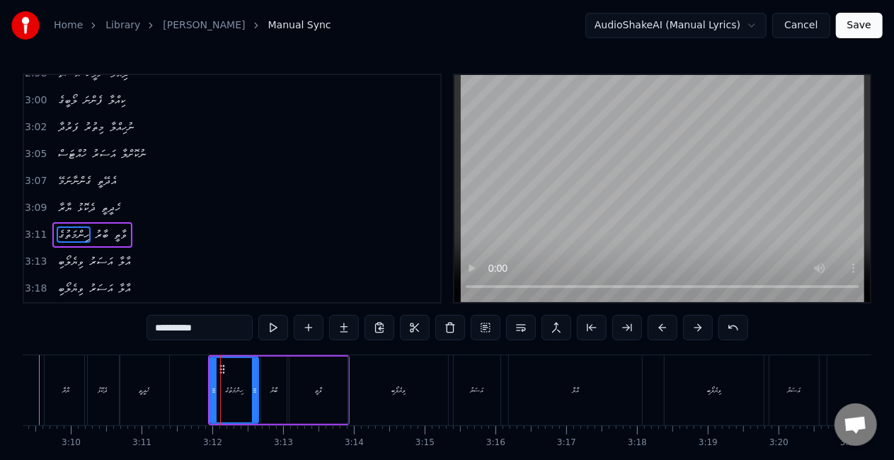
scroll to position [1300, 0]
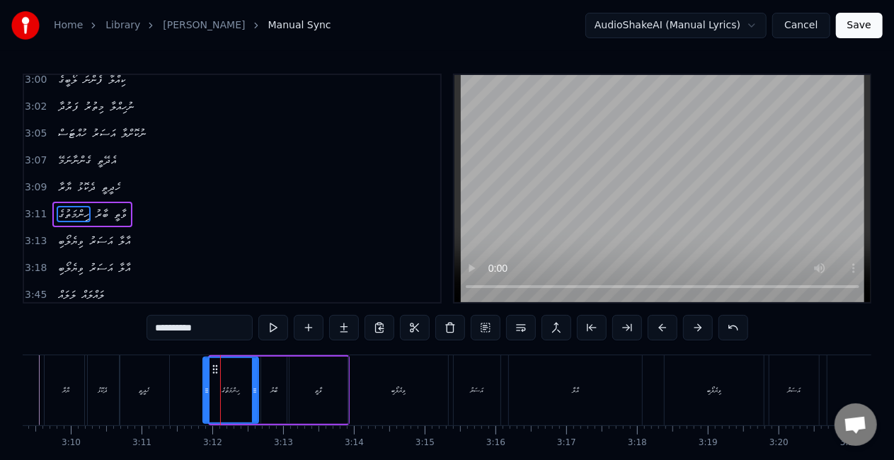
drag, startPoint x: 214, startPoint y: 387, endPoint x: 206, endPoint y: 383, distance: 8.9
click at [206, 383] on div at bounding box center [207, 390] width 6 height 64
click at [256, 389] on icon at bounding box center [256, 390] width 6 height 11
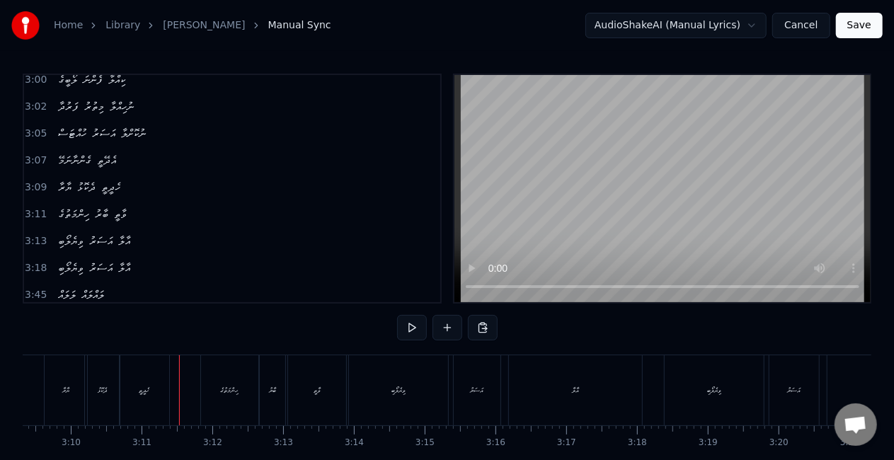
click at [453, 260] on div at bounding box center [662, 189] width 419 height 230
click at [241, 382] on div "ހިންމަތުގެ" at bounding box center [229, 390] width 57 height 70
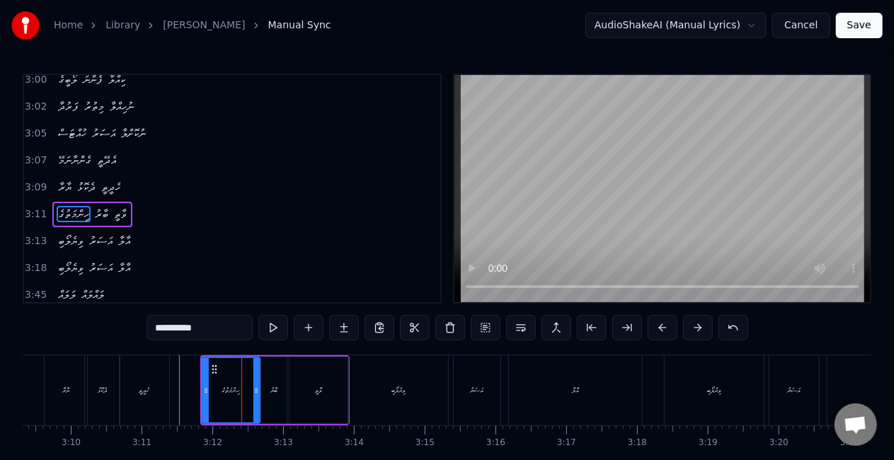
click at [277, 394] on div "ބާރު" at bounding box center [273, 390] width 7 height 11
type input "****"
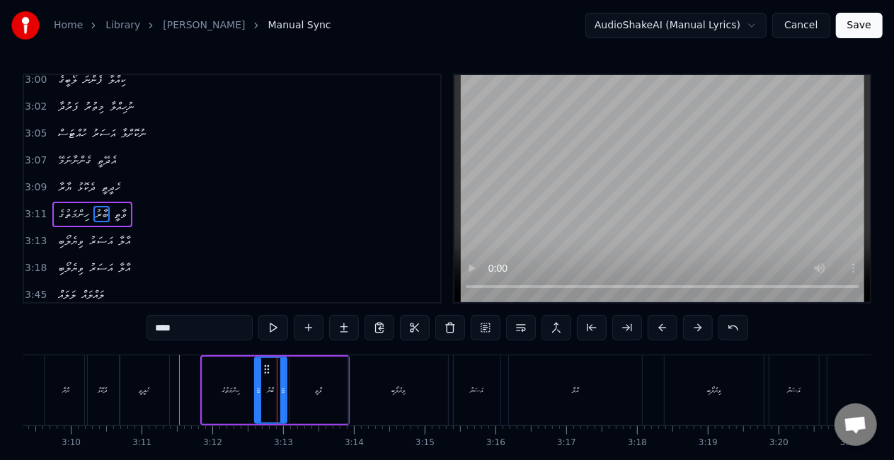
click at [259, 391] on icon at bounding box center [259, 390] width 6 height 11
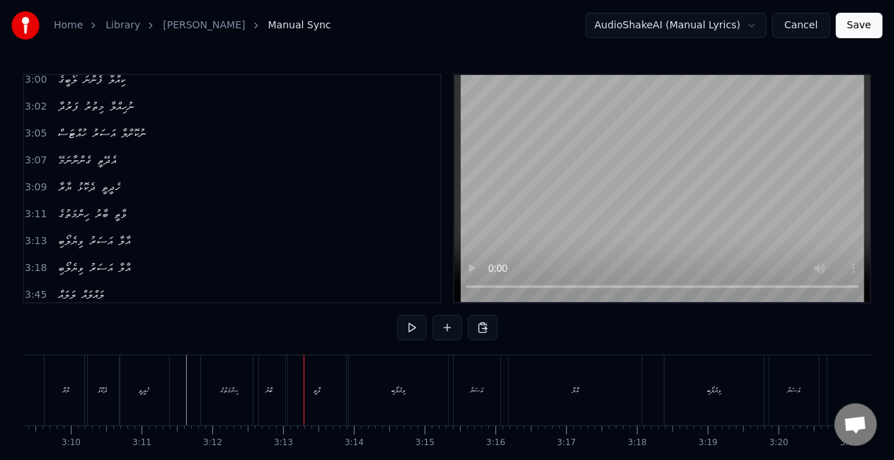
click at [275, 389] on div "ބާރު" at bounding box center [269, 390] width 32 height 70
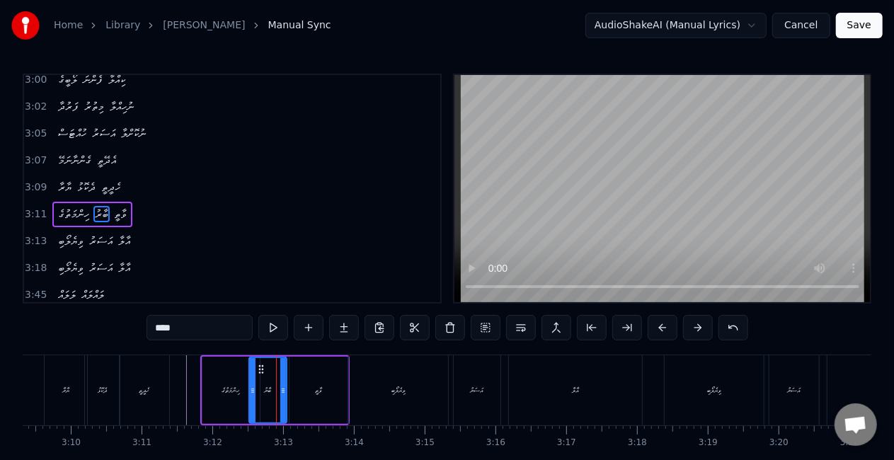
click at [251, 386] on icon at bounding box center [253, 390] width 6 height 11
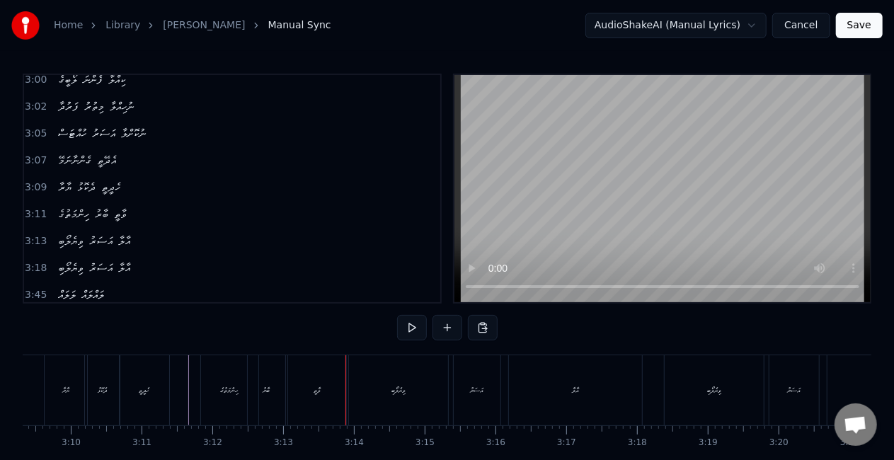
click at [266, 399] on div "ބާރު" at bounding box center [267, 390] width 38 height 70
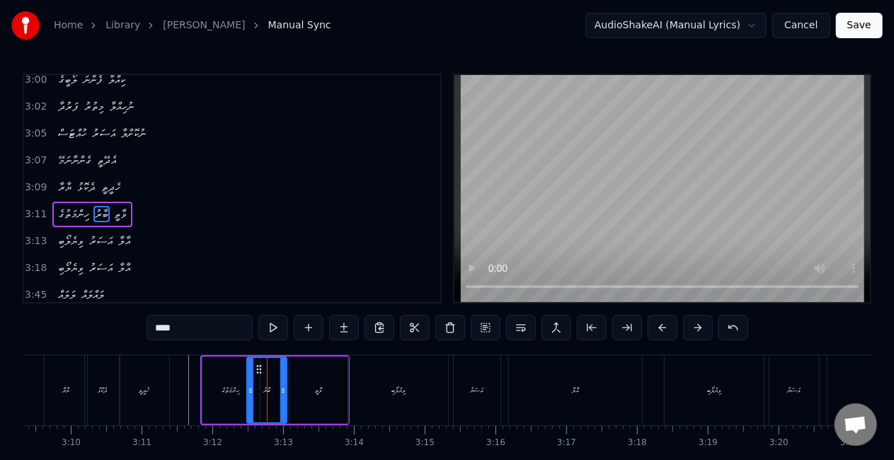
click at [251, 391] on circle at bounding box center [251, 390] width 1 height 1
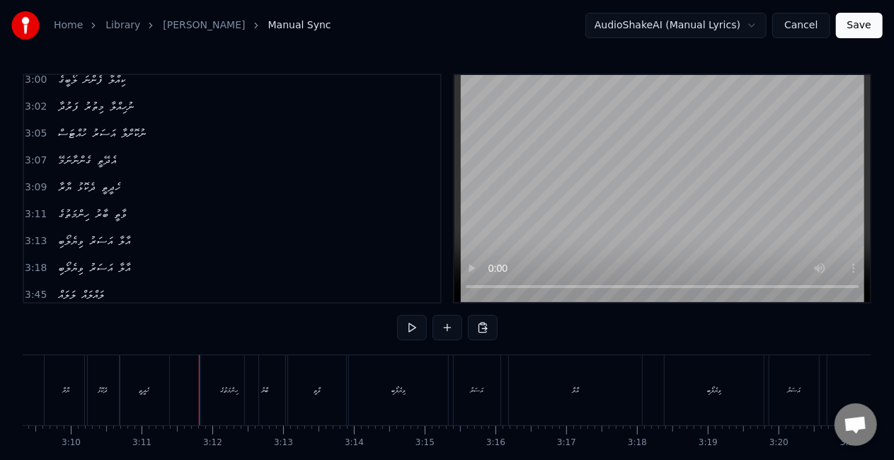
click at [208, 386] on div "ހިންމަތުގެ" at bounding box center [229, 390] width 57 height 70
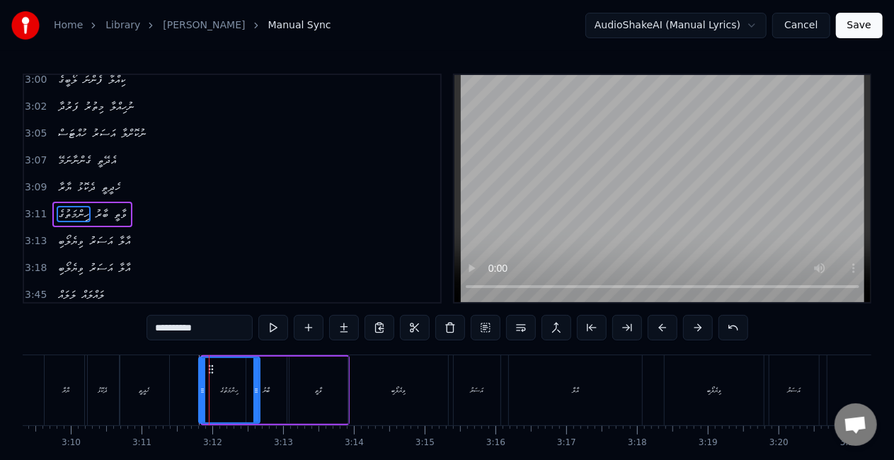
click at [202, 389] on icon at bounding box center [203, 390] width 6 height 11
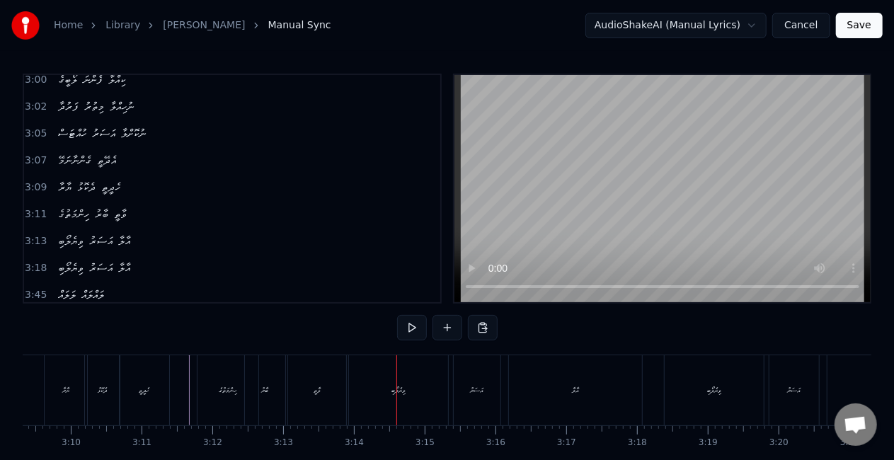
drag, startPoint x: 380, startPoint y: 396, endPoint x: 415, endPoint y: 388, distance: 35.7
click at [380, 396] on div "ވިޔެލޯބި" at bounding box center [398, 390] width 99 height 70
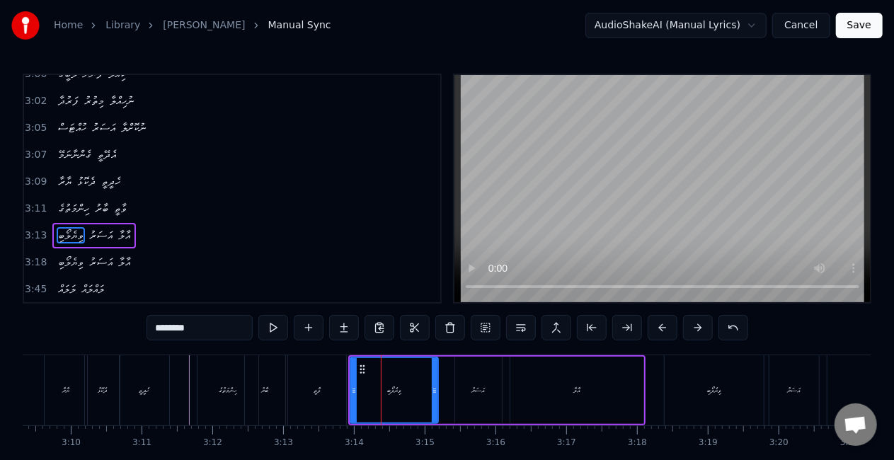
drag, startPoint x: 446, startPoint y: 394, endPoint x: 435, endPoint y: 394, distance: 11.3
click at [435, 394] on icon at bounding box center [435, 390] width 6 height 11
click at [348, 394] on div at bounding box center [350, 390] width 6 height 64
click at [321, 392] on div "ވާތީ" at bounding box center [317, 390] width 58 height 70
type input "****"
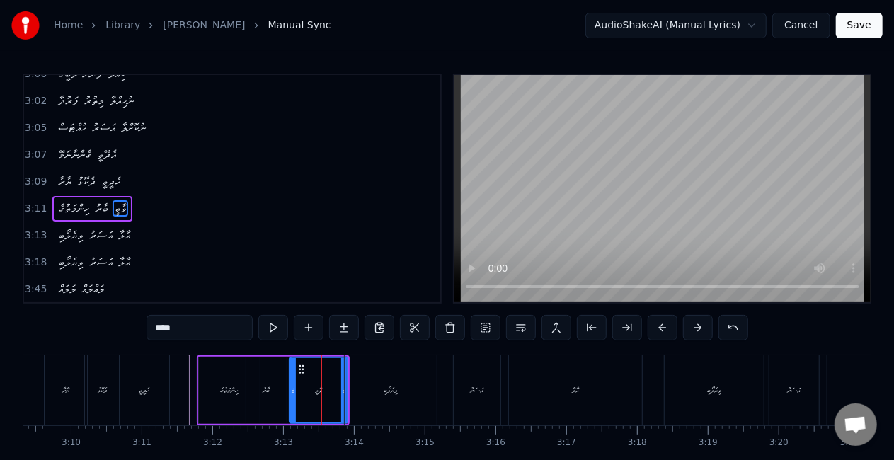
scroll to position [1300, 0]
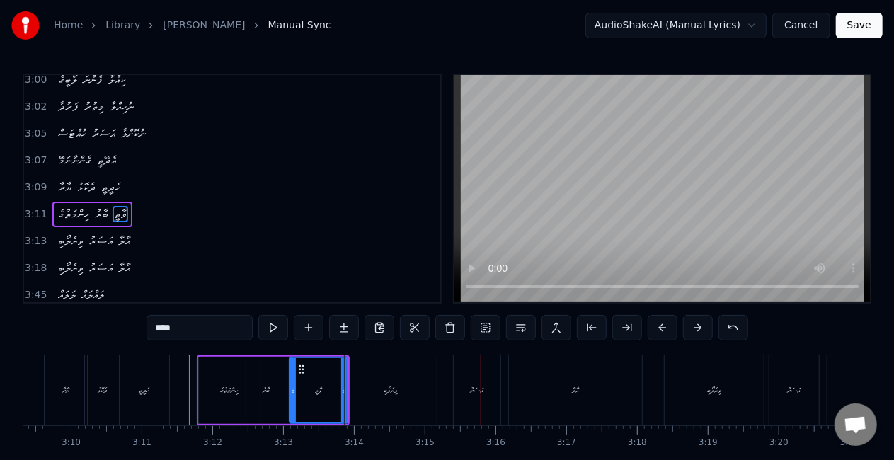
click at [447, 377] on div "ވިޔެލޯބި އަސަރު އާލާ" at bounding box center [495, 390] width 302 height 70
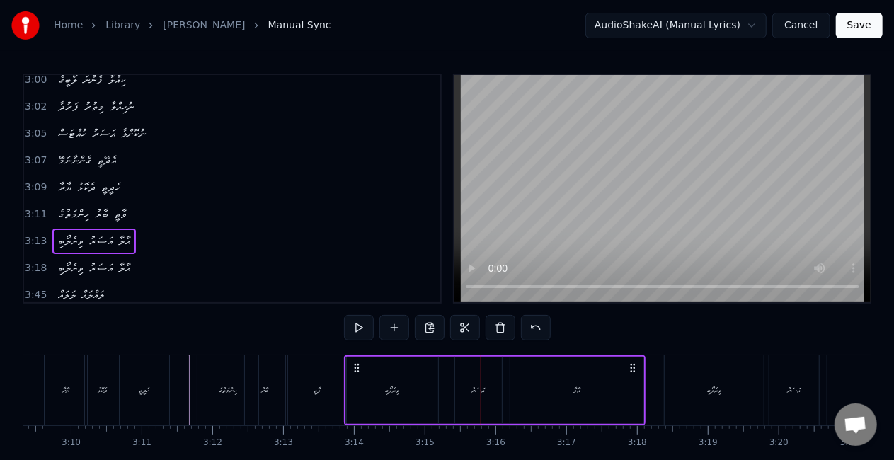
click at [472, 378] on div "އަސަރު" at bounding box center [478, 390] width 47 height 67
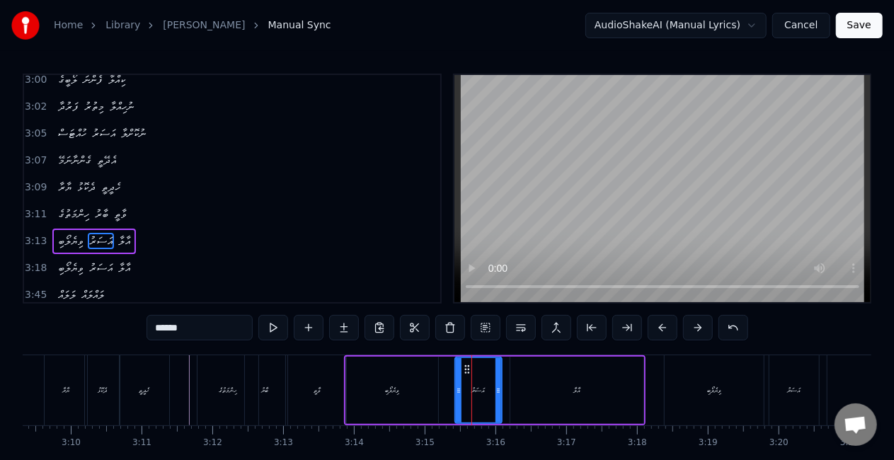
scroll to position [1305, 0]
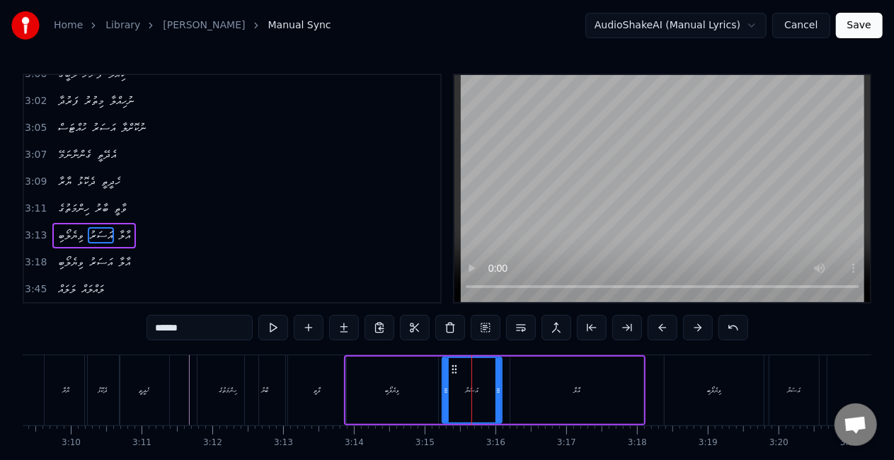
drag, startPoint x: 457, startPoint y: 395, endPoint x: 445, endPoint y: 394, distance: 12.8
click at [445, 394] on icon at bounding box center [446, 390] width 6 height 11
click at [423, 394] on div "ވިޔެލޯބި" at bounding box center [392, 390] width 92 height 67
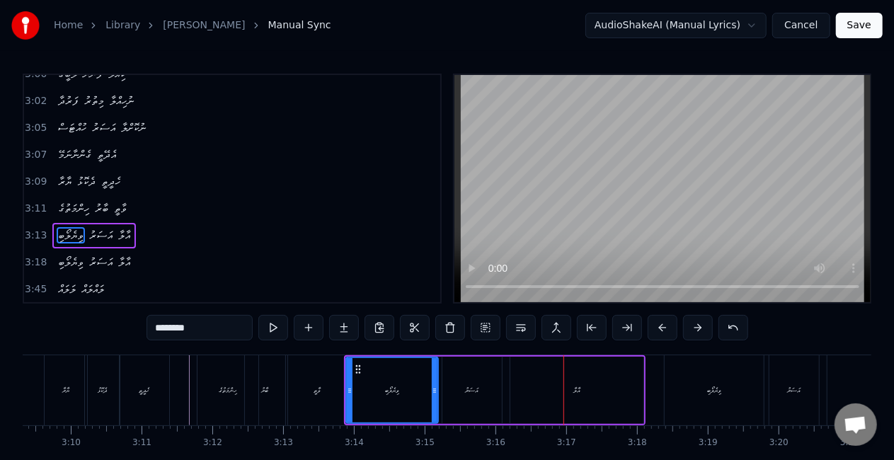
click at [563, 382] on div "އާލާ" at bounding box center [576, 390] width 133 height 67
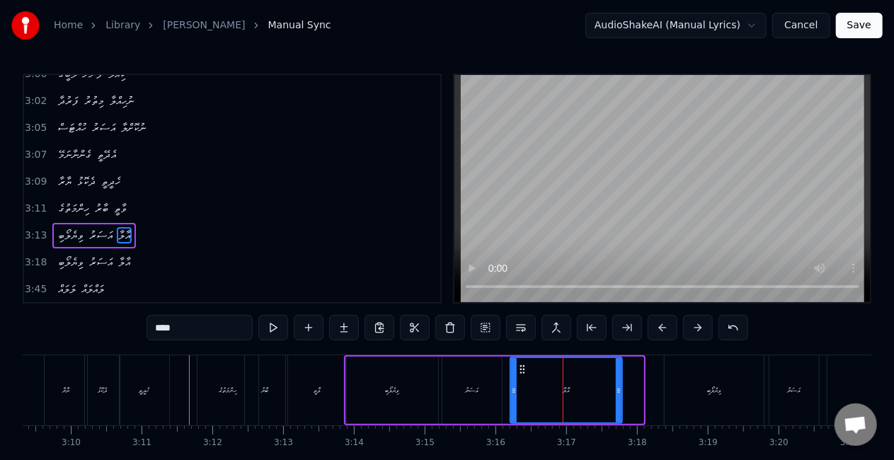
drag, startPoint x: 640, startPoint y: 391, endPoint x: 619, endPoint y: 386, distance: 21.7
click at [619, 386] on icon at bounding box center [619, 390] width 6 height 11
drag, startPoint x: 511, startPoint y: 396, endPoint x: 503, endPoint y: 393, distance: 8.3
click at [510, 393] on div at bounding box center [513, 390] width 6 height 64
click at [545, 387] on div "އާލާ" at bounding box center [562, 390] width 118 height 64
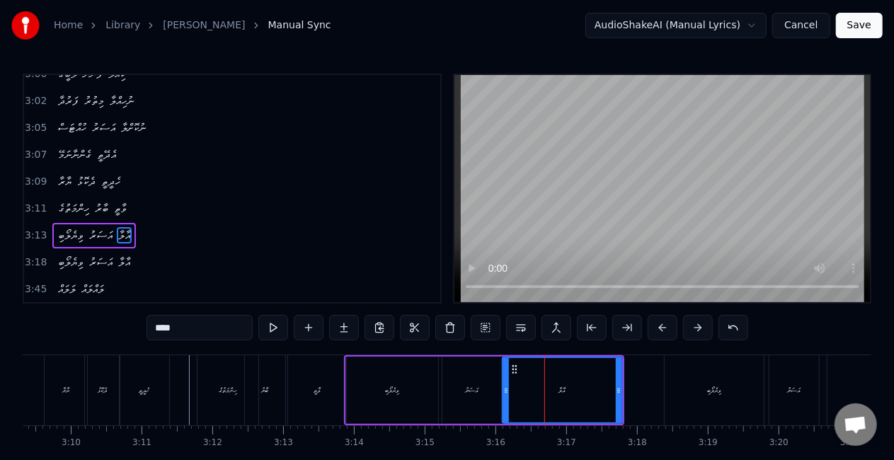
click at [396, 384] on div "ވިޔެލޯބި" at bounding box center [392, 390] width 92 height 67
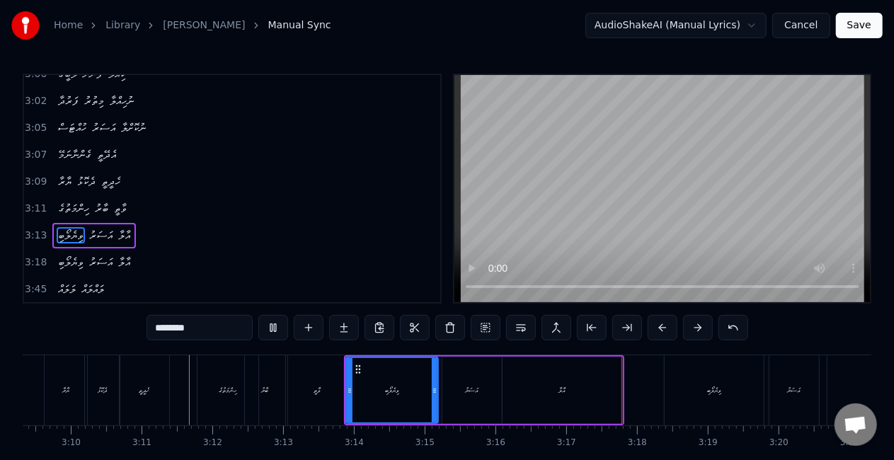
click at [561, 377] on div "އާލާ" at bounding box center [563, 390] width 120 height 67
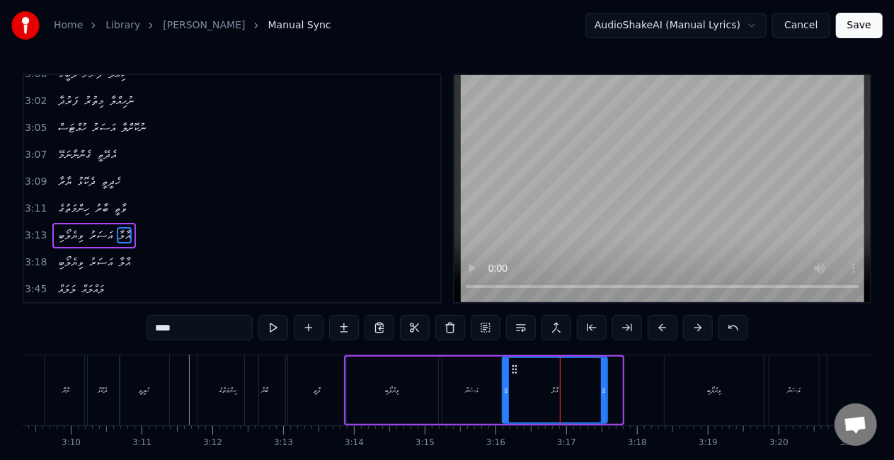
drag, startPoint x: 619, startPoint y: 386, endPoint x: 602, endPoint y: 385, distance: 17.0
click at [602, 385] on icon at bounding box center [604, 390] width 6 height 11
click at [443, 384] on div "އަސަރު" at bounding box center [471, 390] width 59 height 67
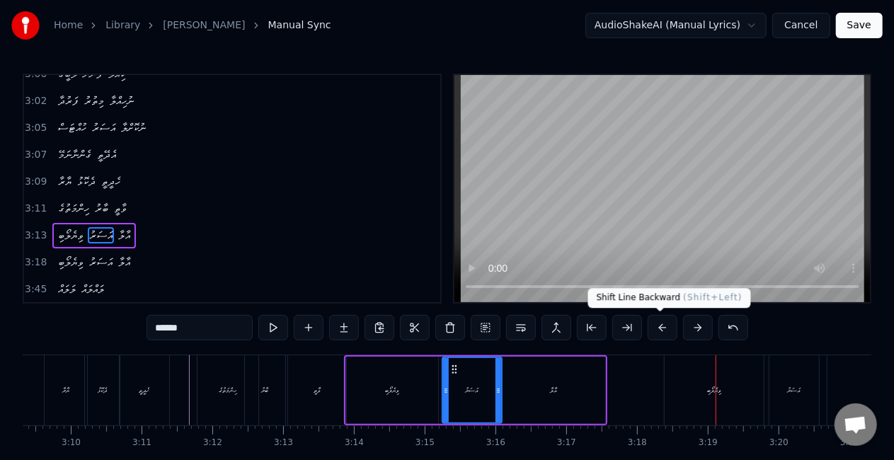
click at [701, 384] on div "ވިޔެލޯބި" at bounding box center [714, 390] width 99 height 70
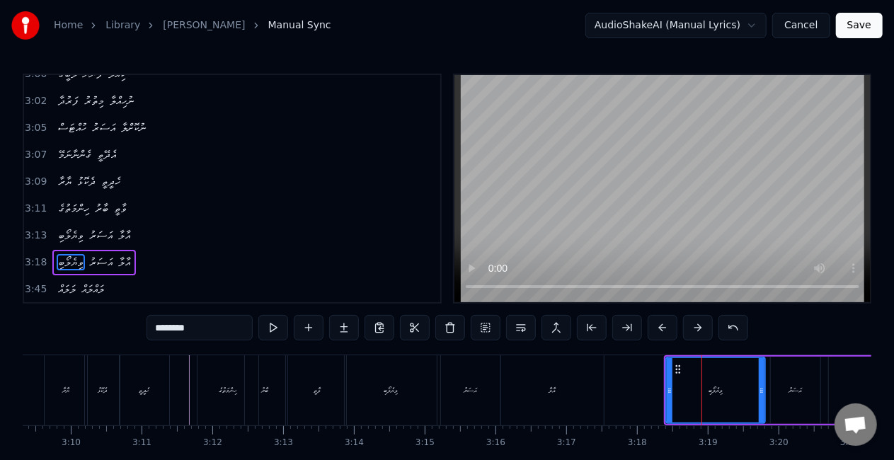
scroll to position [6, 0]
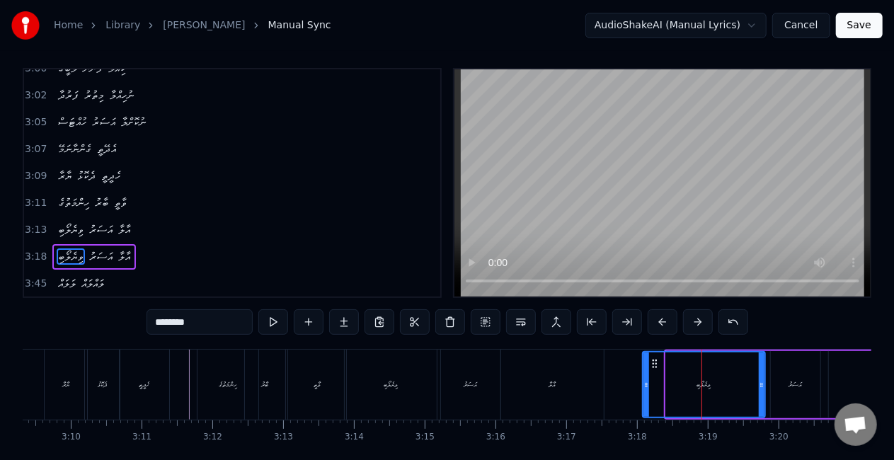
drag, startPoint x: 666, startPoint y: 394, endPoint x: 643, endPoint y: 379, distance: 27.3
click at [643, 379] on div at bounding box center [646, 385] width 6 height 64
click at [663, 384] on div "ވިޔެލޯބި" at bounding box center [703, 385] width 121 height 64
click at [595, 365] on div "އާލާ" at bounding box center [552, 385] width 103 height 70
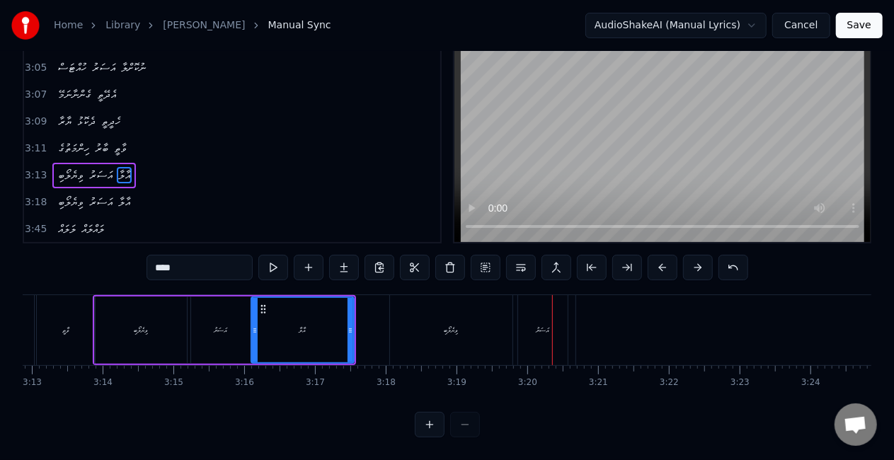
scroll to position [0, 13634]
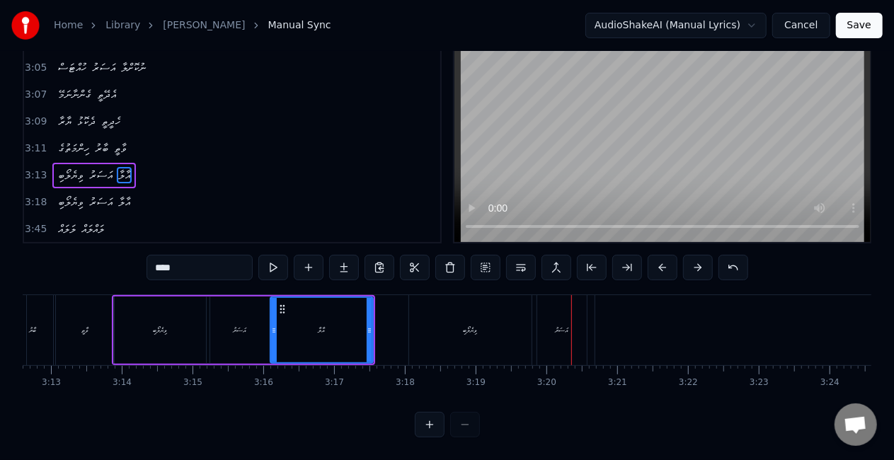
click at [227, 323] on div "އަސަރު" at bounding box center [239, 330] width 59 height 67
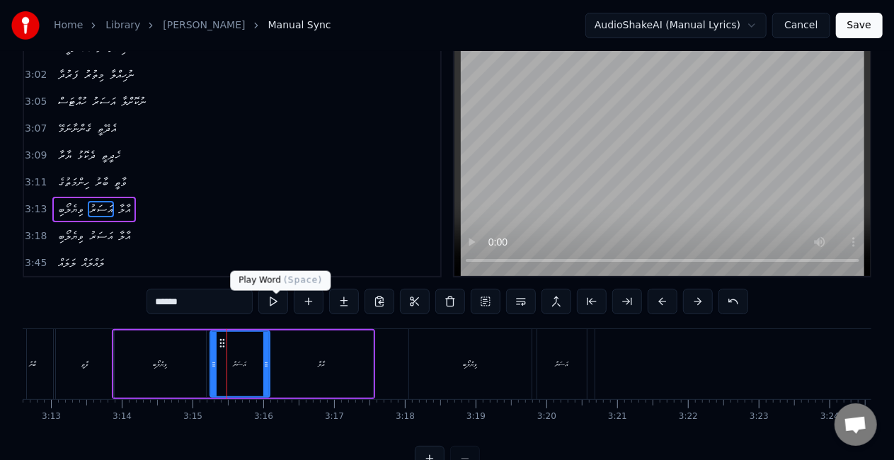
scroll to position [0, 0]
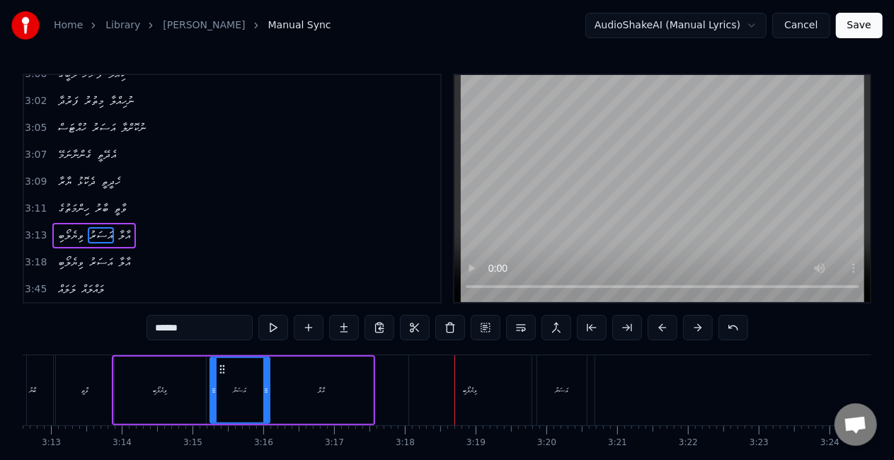
click at [453, 385] on div "ވިޔެލޯބި" at bounding box center [470, 390] width 122 height 70
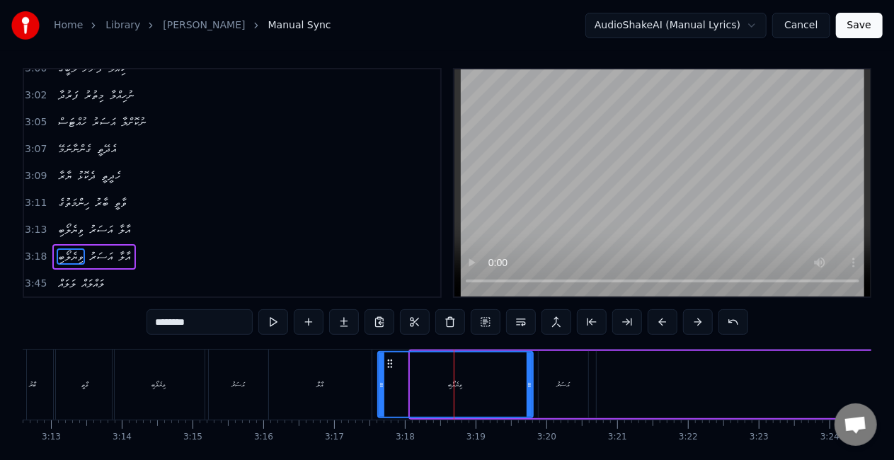
drag, startPoint x: 412, startPoint y: 382, endPoint x: 379, endPoint y: 378, distance: 32.8
click at [379, 379] on icon at bounding box center [382, 384] width 6 height 11
drag, startPoint x: 529, startPoint y: 386, endPoint x: 517, endPoint y: 384, distance: 12.2
click at [517, 384] on icon at bounding box center [518, 384] width 6 height 11
click at [396, 383] on div "ވިޔެލޯބި" at bounding box center [450, 385] width 142 height 64
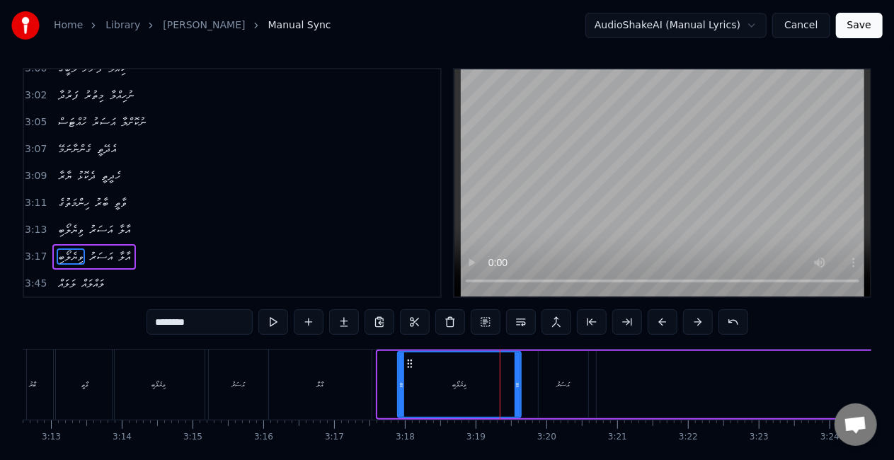
drag, startPoint x: 381, startPoint y: 377, endPoint x: 401, endPoint y: 380, distance: 20.0
click at [401, 380] on div at bounding box center [402, 385] width 6 height 64
click at [370, 385] on div "އާލާ" at bounding box center [320, 385] width 103 height 70
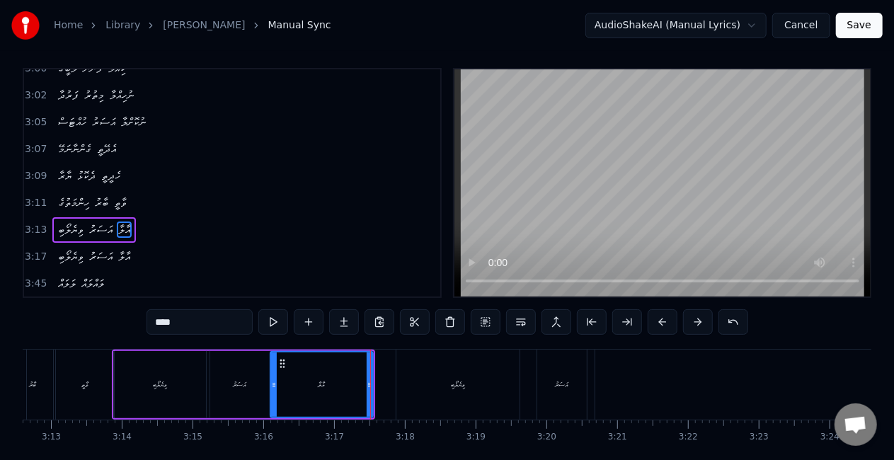
scroll to position [0, 0]
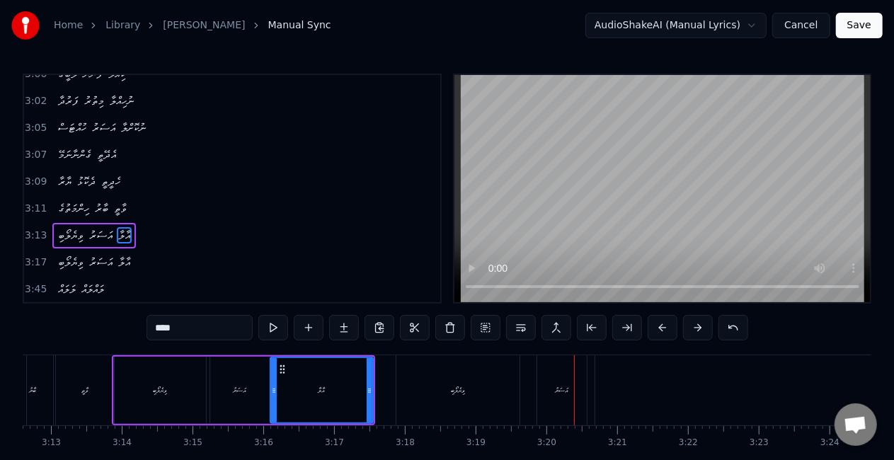
click at [559, 377] on div "އަސަރު" at bounding box center [562, 390] width 50 height 70
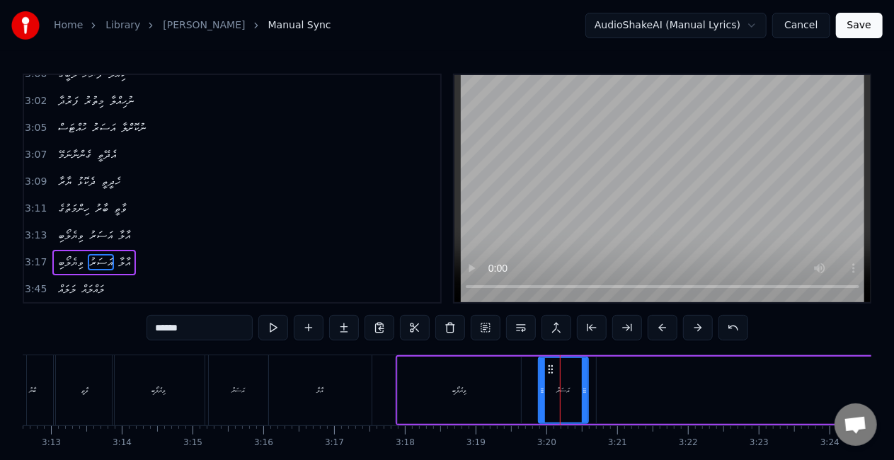
scroll to position [6, 0]
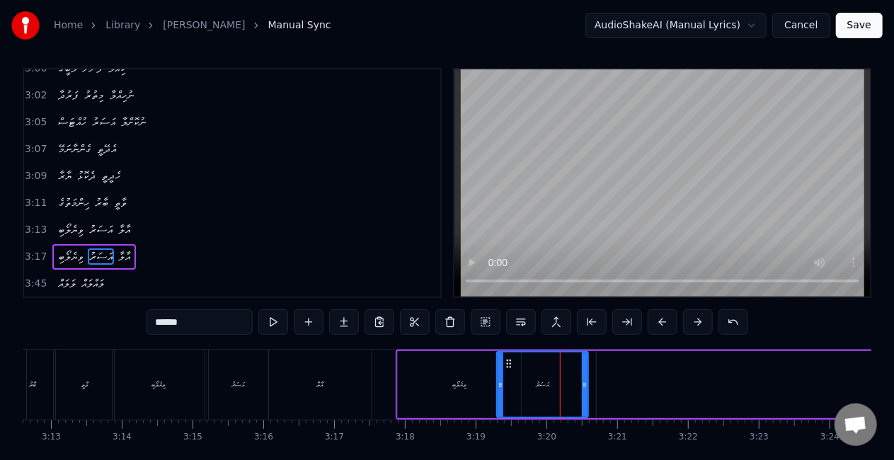
drag, startPoint x: 542, startPoint y: 384, endPoint x: 501, endPoint y: 385, distance: 40.4
click at [501, 385] on icon at bounding box center [501, 384] width 6 height 11
drag, startPoint x: 583, startPoint y: 382, endPoint x: 572, endPoint y: 382, distance: 10.6
click at [572, 382] on icon at bounding box center [574, 384] width 6 height 11
click at [449, 385] on div "ވިޔެލޯބި" at bounding box center [459, 384] width 123 height 67
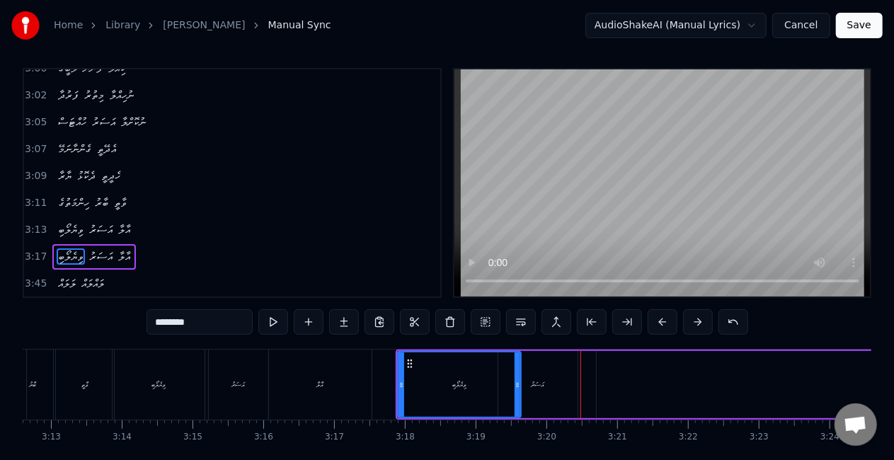
click at [552, 385] on div "އަސަރު" at bounding box center [537, 384] width 79 height 67
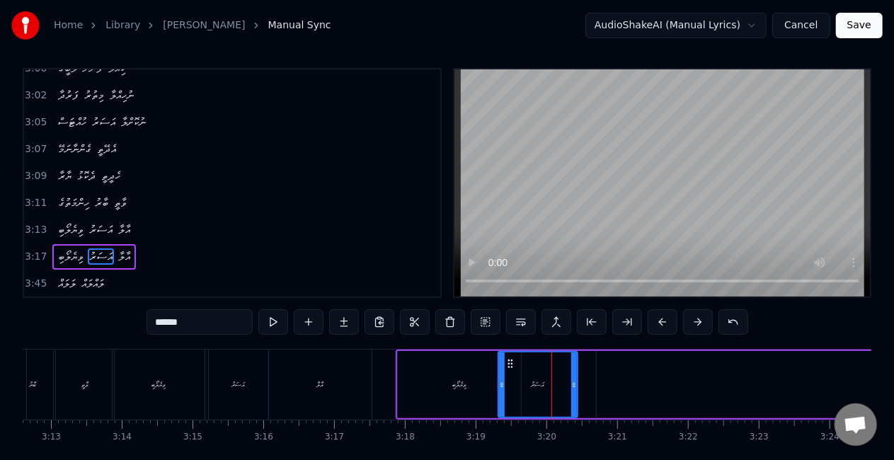
click at [461, 382] on div "ވިޔެލޯބި" at bounding box center [459, 384] width 14 height 11
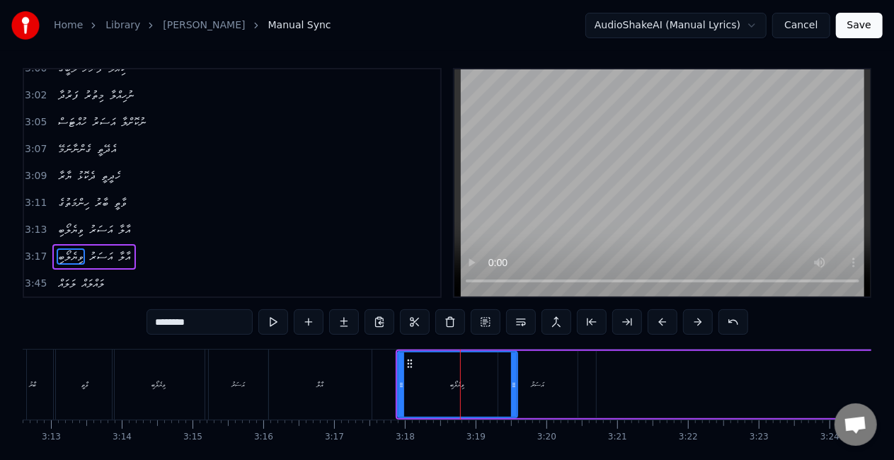
click at [511, 384] on icon at bounding box center [514, 384] width 6 height 11
click at [546, 382] on div "އަސަރު" at bounding box center [537, 384] width 79 height 67
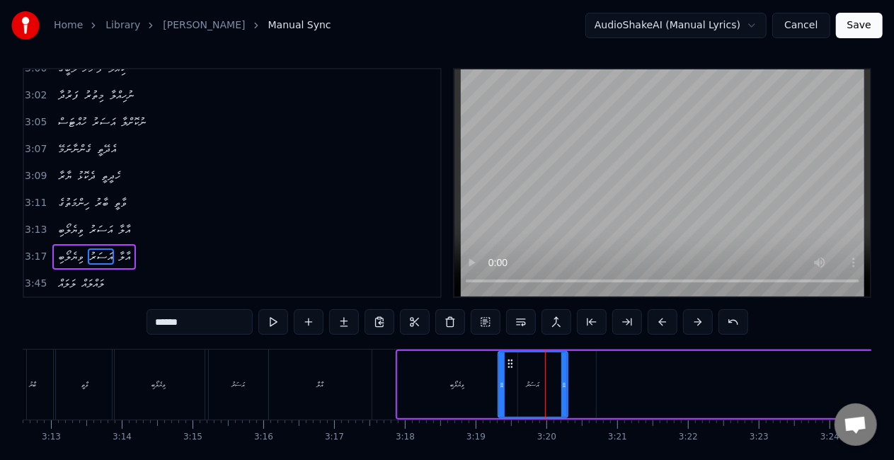
drag, startPoint x: 574, startPoint y: 389, endPoint x: 564, endPoint y: 387, distance: 10.1
click at [564, 387] on icon at bounding box center [564, 384] width 6 height 11
click at [460, 386] on div "ވިޔެލޯބި" at bounding box center [458, 384] width 14 height 11
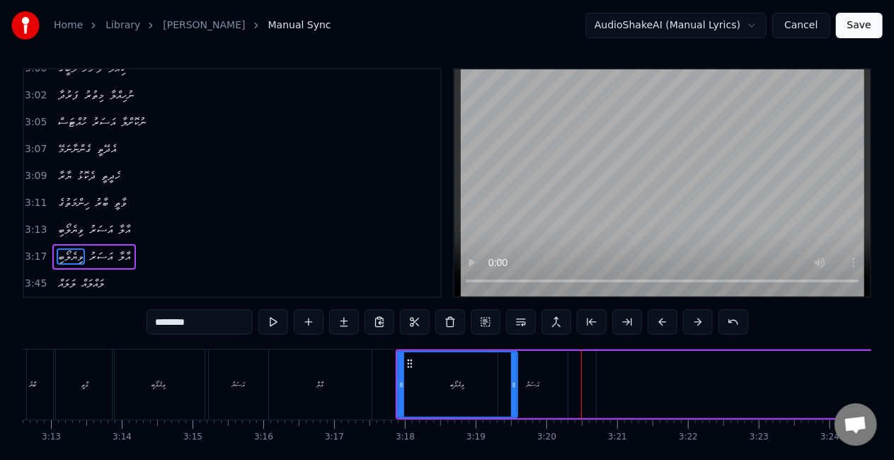
click at [541, 384] on div "އަސަރު" at bounding box center [532, 384] width 69 height 67
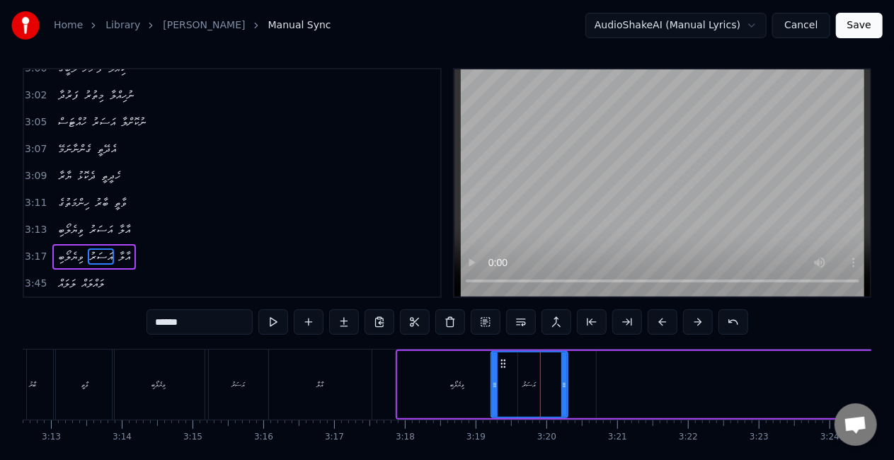
drag, startPoint x: 501, startPoint y: 382, endPoint x: 494, endPoint y: 384, distance: 7.4
click at [494, 384] on icon at bounding box center [495, 384] width 6 height 11
click at [434, 382] on div "ވިޔެލޯބި" at bounding box center [458, 384] width 120 height 67
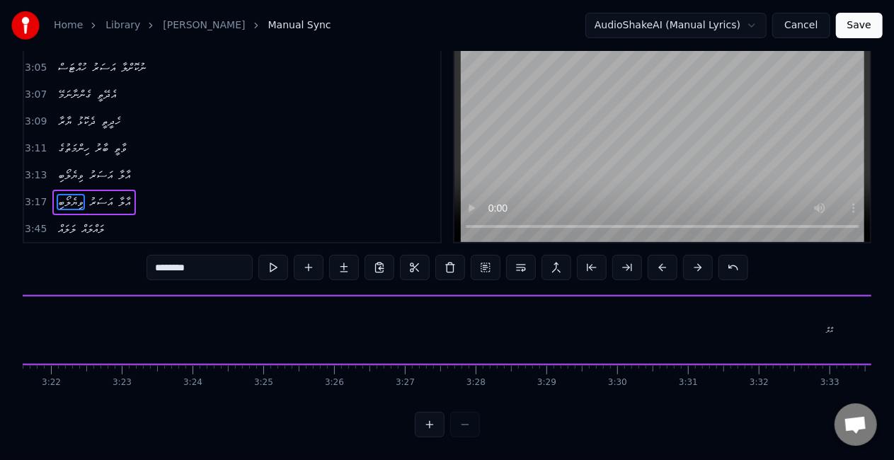
scroll to position [0, 14289]
click at [798, 319] on div "އާލާ" at bounding box center [811, 330] width 1740 height 67
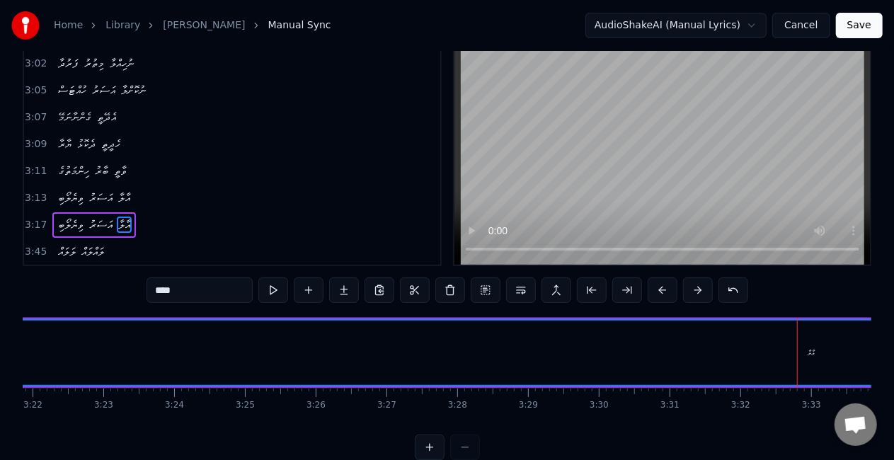
scroll to position [6, 0]
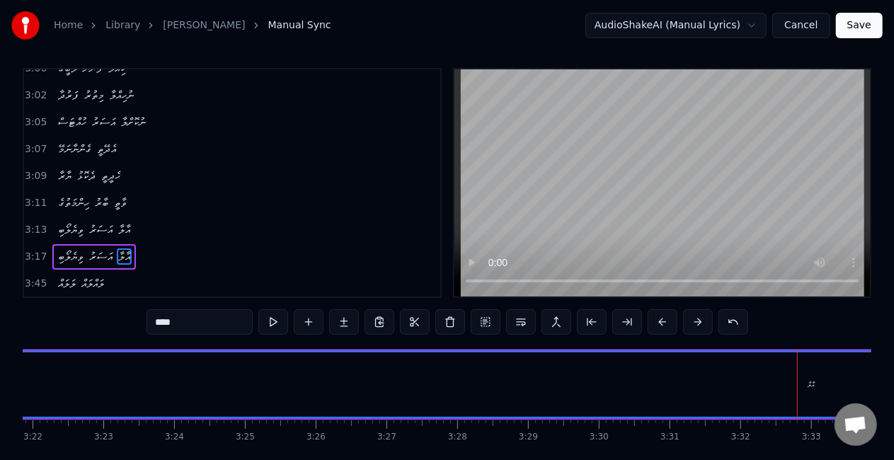
click at [809, 382] on div "އާލާ" at bounding box center [811, 384] width 7 height 11
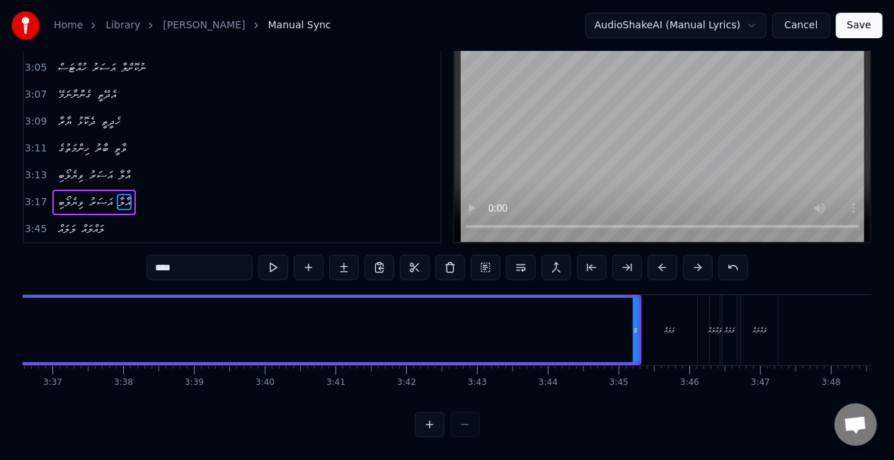
scroll to position [0, 15406]
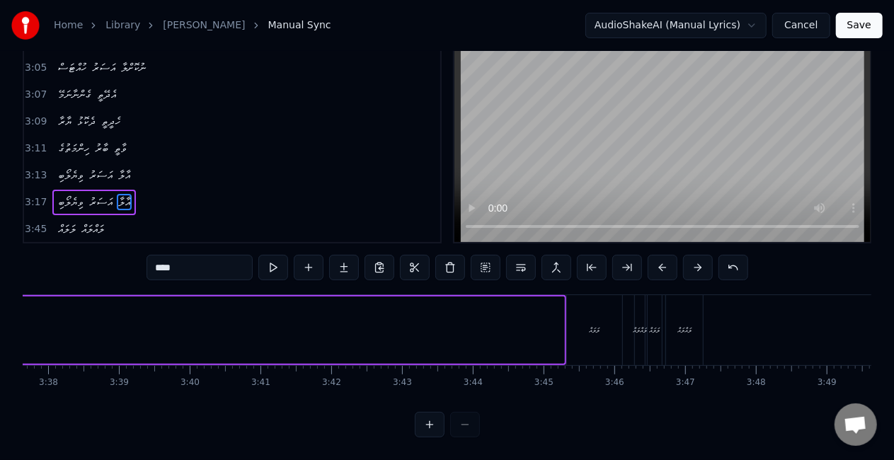
drag, startPoint x: 562, startPoint y: 324, endPoint x: 4, endPoint y: 332, distance: 557.9
click at [4, 332] on div "Home Library [PERSON_NAME] Manual Sync AudioShakeAI (Manual Lyrics) Cancel Save…" at bounding box center [447, 189] width 894 height 498
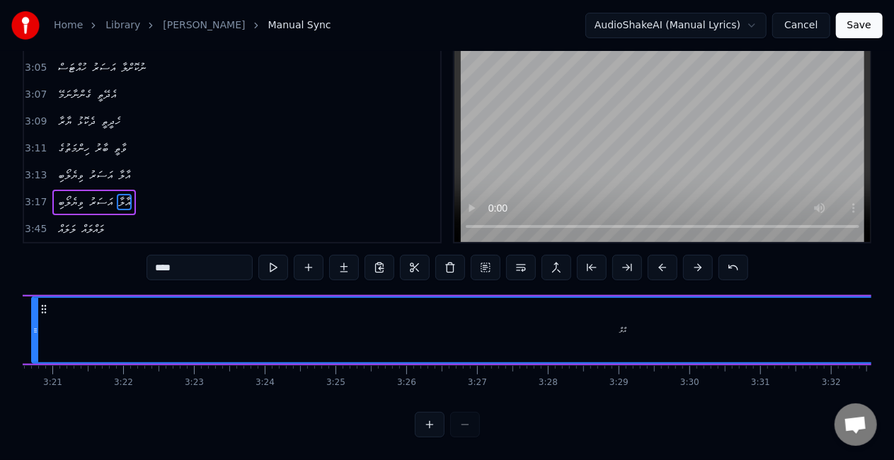
scroll to position [0, 14554]
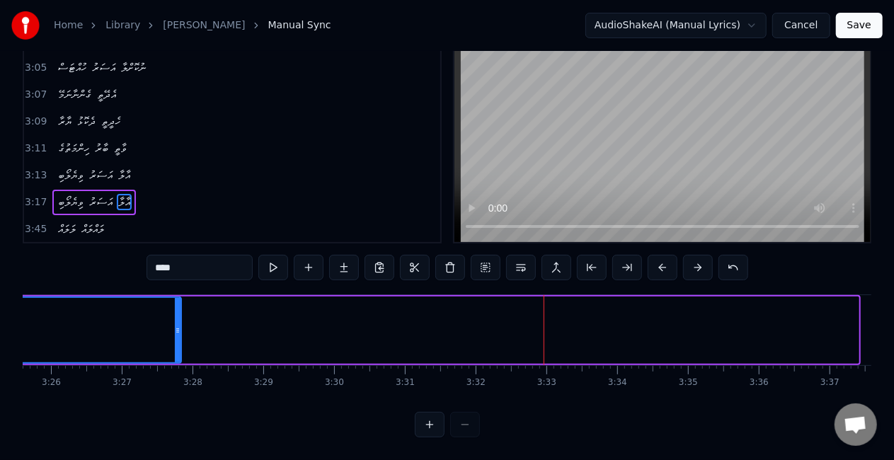
drag, startPoint x: 852, startPoint y: 323, endPoint x: 174, endPoint y: 315, distance: 677.5
click at [175, 315] on div at bounding box center [178, 330] width 6 height 64
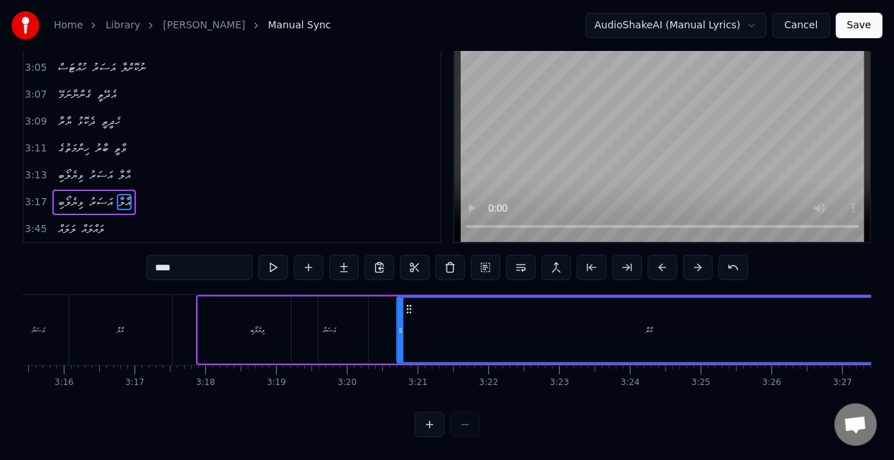
scroll to position [0, 13871]
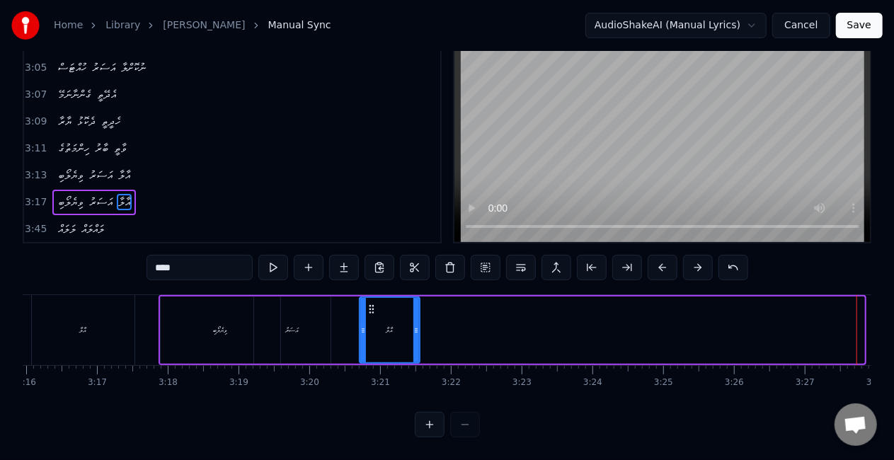
drag, startPoint x: 862, startPoint y: 326, endPoint x: 418, endPoint y: 312, distance: 444.7
click at [418, 312] on div at bounding box center [416, 330] width 6 height 64
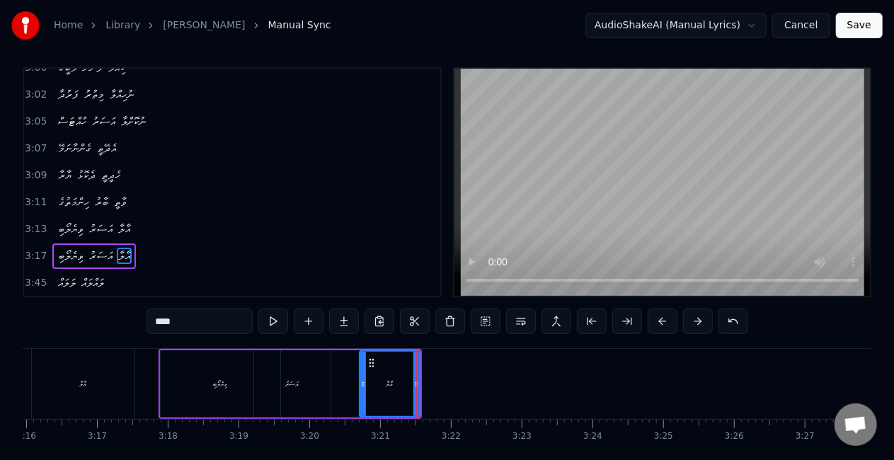
scroll to position [6, 0]
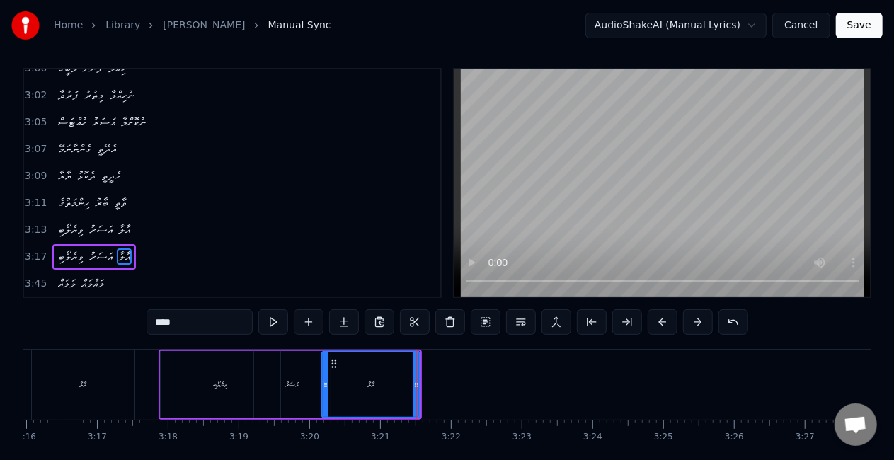
drag, startPoint x: 365, startPoint y: 381, endPoint x: 327, endPoint y: 373, distance: 38.3
click at [327, 373] on div at bounding box center [326, 385] width 6 height 64
click at [299, 386] on div "އަސަރު" at bounding box center [292, 384] width 13 height 11
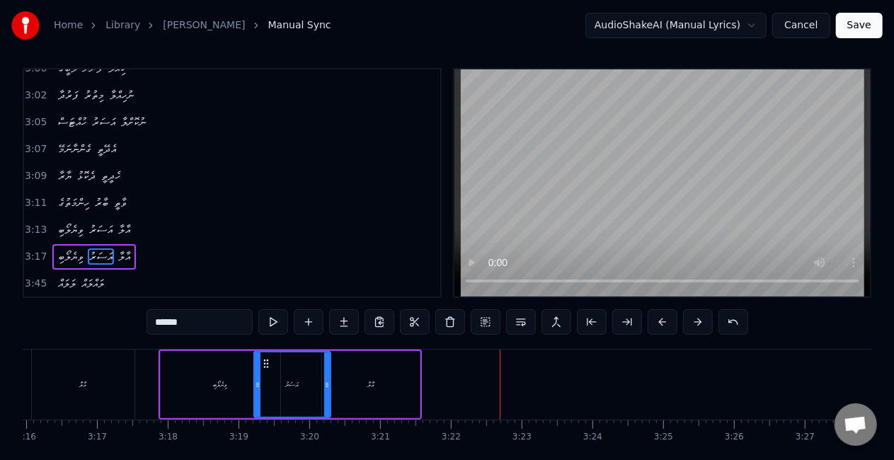
click at [392, 382] on div "އާލާ" at bounding box center [371, 384] width 98 height 67
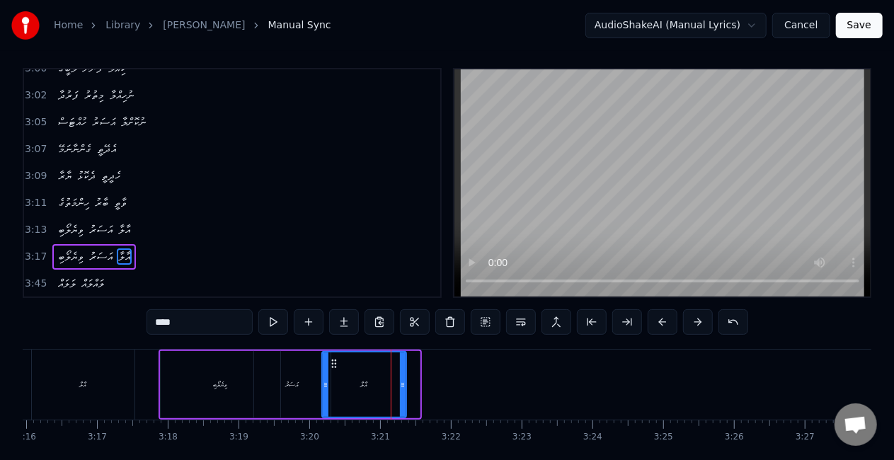
drag, startPoint x: 416, startPoint y: 389, endPoint x: 402, endPoint y: 385, distance: 14.1
click at [402, 385] on div at bounding box center [403, 385] width 6 height 64
click at [337, 384] on div "އާލާ" at bounding box center [364, 385] width 83 height 64
click at [302, 370] on div "އަސަރު" at bounding box center [292, 384] width 76 height 67
type input "******"
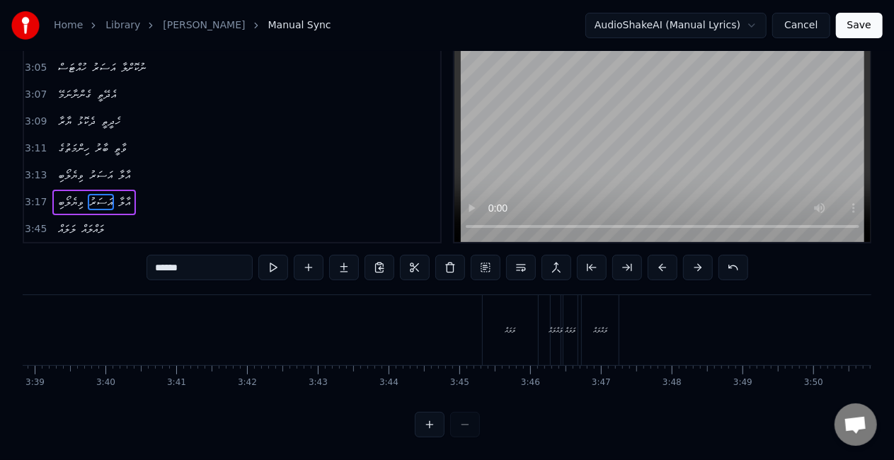
scroll to position [0, 15509]
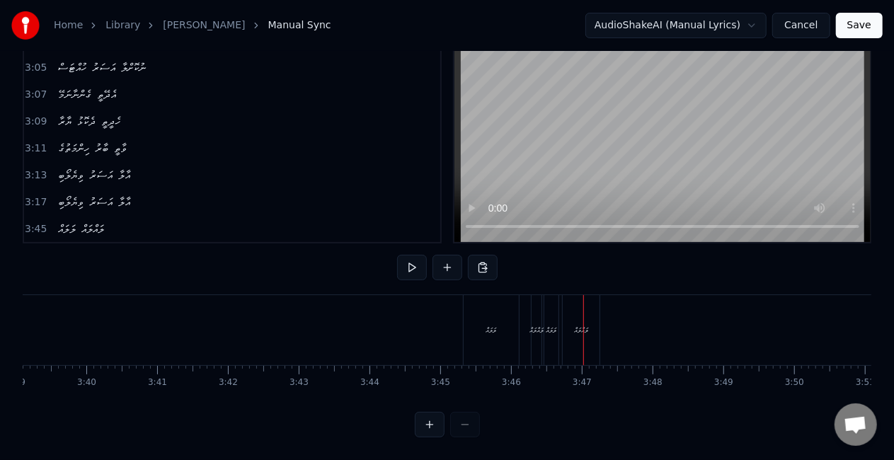
click at [548, 325] on div "ލަލައް" at bounding box center [551, 330] width 11 height 11
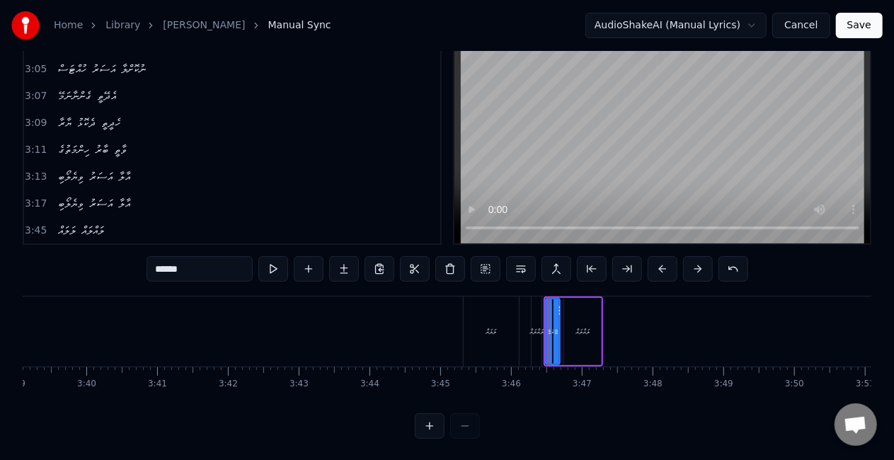
click at [520, 328] on div "ލަލައް ލައްލައް" at bounding box center [504, 332] width 82 height 70
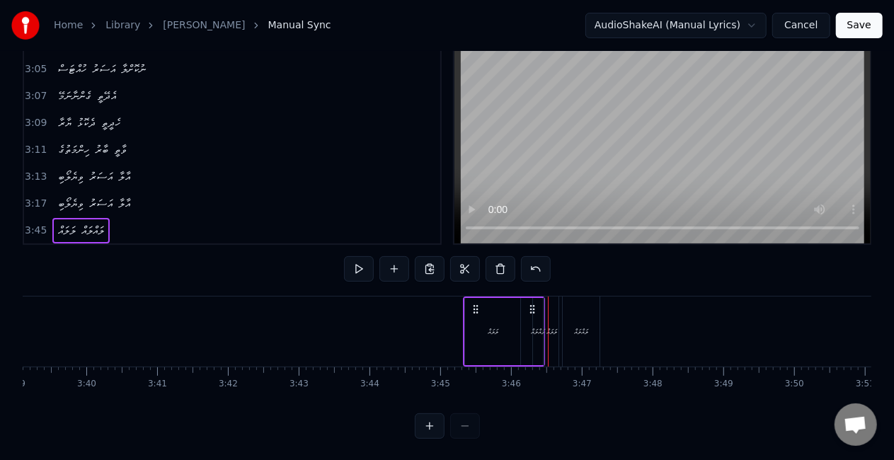
click at [476, 306] on icon at bounding box center [475, 309] width 11 height 11
click at [468, 298] on div "ލަލައް" at bounding box center [492, 331] width 57 height 67
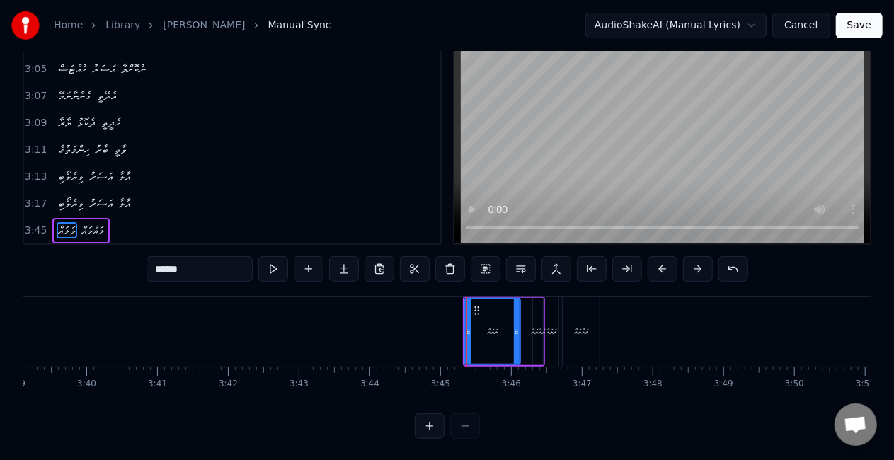
scroll to position [33, 0]
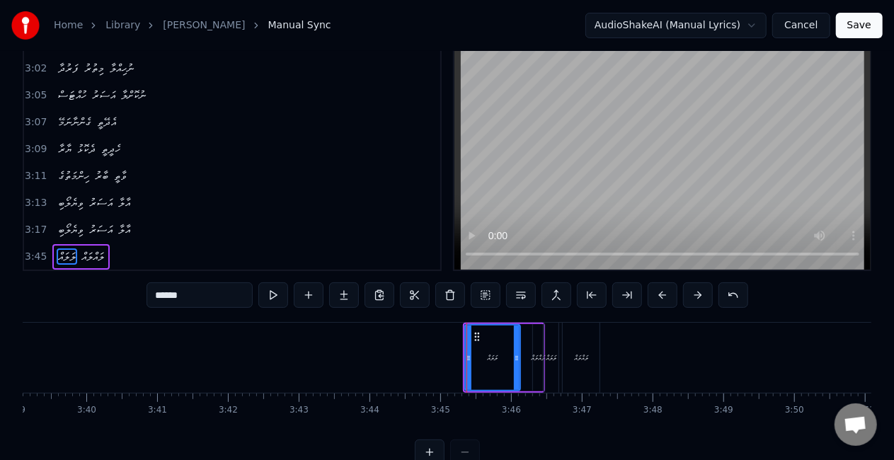
click at [527, 328] on div "ލަލައް ލައްލައް" at bounding box center [504, 358] width 82 height 70
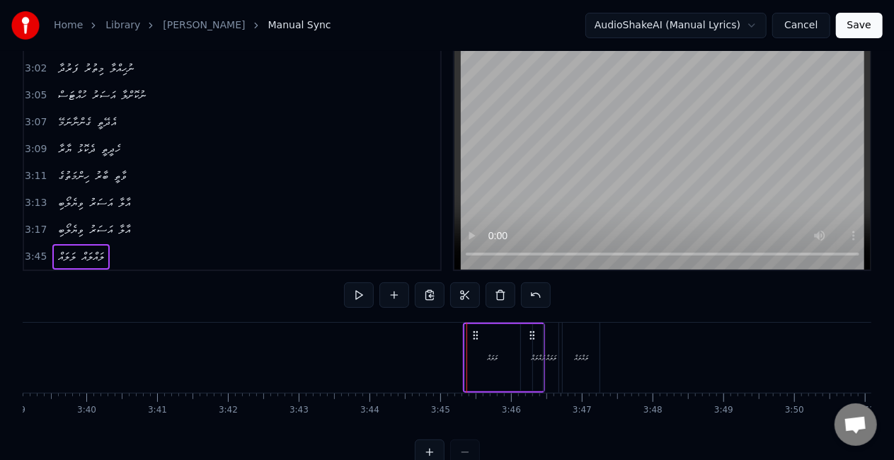
click at [521, 327] on div "ލަލައް ލައްލައް" at bounding box center [504, 358] width 82 height 70
drag, startPoint x: 522, startPoint y: 323, endPoint x: 509, endPoint y: 323, distance: 13.4
click at [509, 323] on div "ލަލައް ލައްލައް" at bounding box center [504, 358] width 82 height 70
click at [522, 320] on div "0:25 ދިރުމާ މަރާ ގުޅާލާ 0:28 ލޯބީގެ ނަން އުވާލާ 0:30 ނޫރުން ކުރާ އުޖާލާ 0:32 ވި…" at bounding box center [447, 253] width 849 height 424
click at [519, 323] on div "ލަލައް ލައްލައް" at bounding box center [504, 358] width 82 height 70
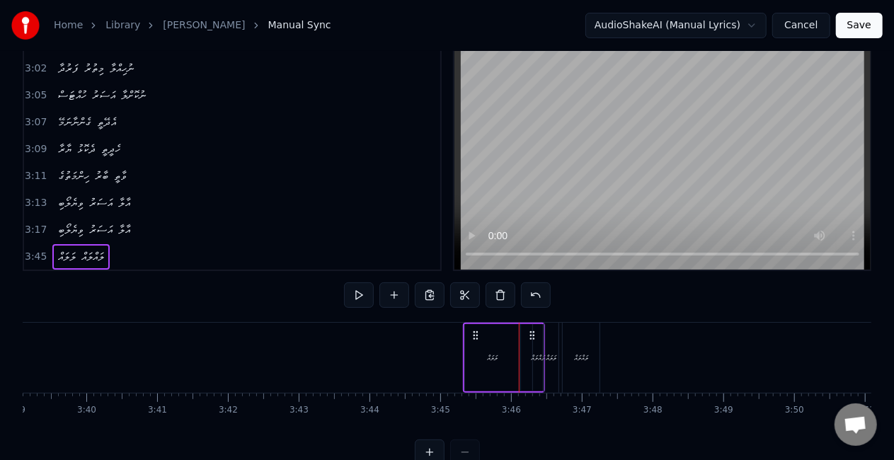
click at [521, 353] on div "ލަލައް ލައްލައް" at bounding box center [504, 358] width 82 height 70
click at [502, 353] on div "ލަލައް" at bounding box center [492, 357] width 55 height 67
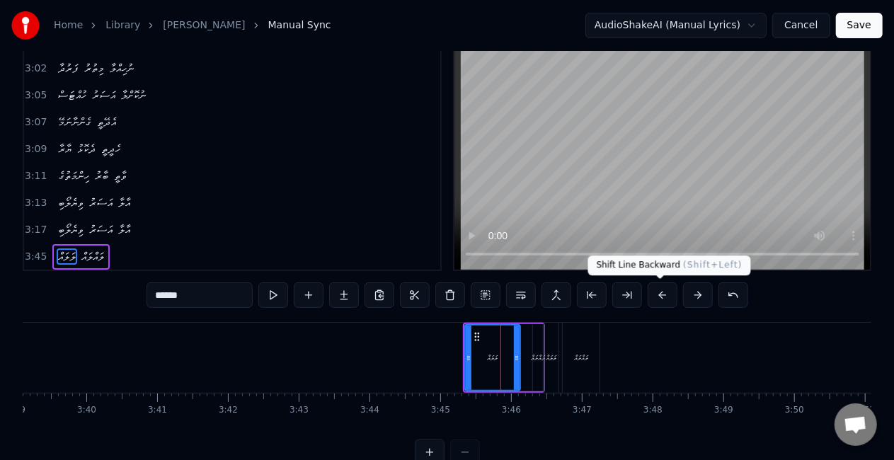
click at [655, 295] on button at bounding box center [663, 294] width 30 height 25
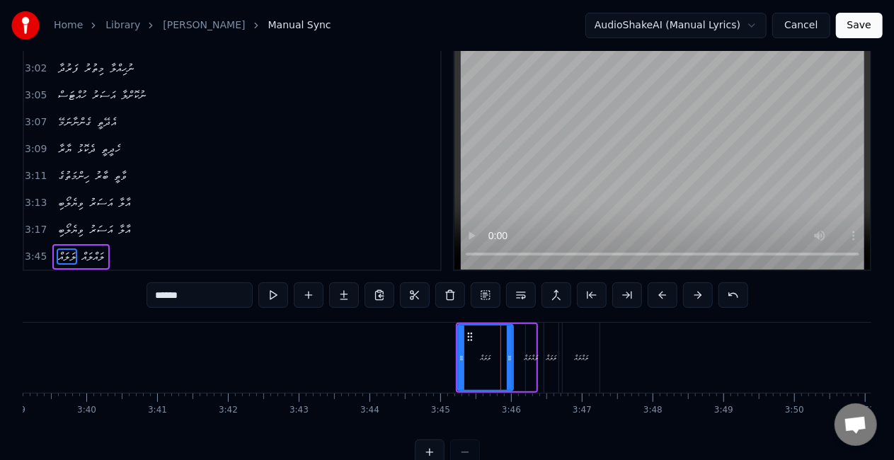
click at [655, 295] on button at bounding box center [663, 294] width 30 height 25
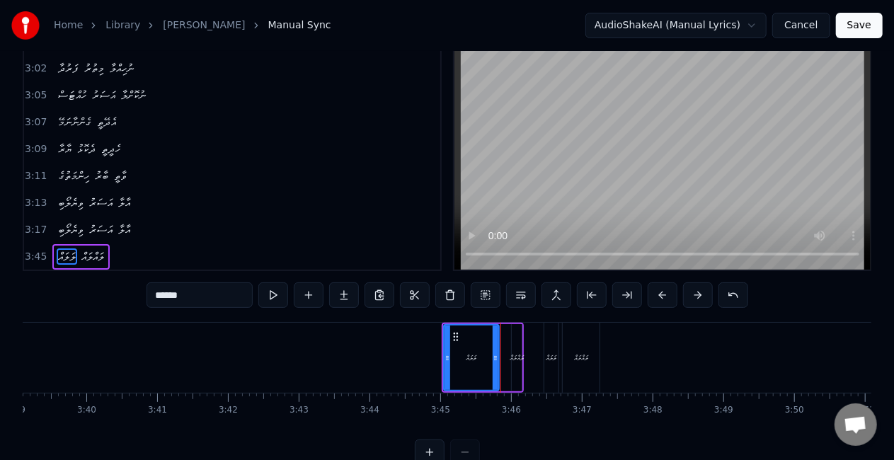
click at [655, 295] on button at bounding box center [663, 294] width 30 height 25
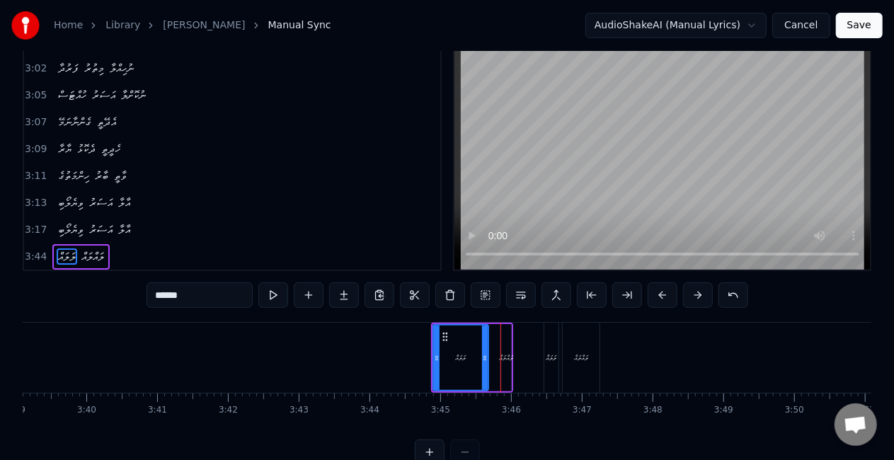
click at [655, 295] on button at bounding box center [663, 294] width 30 height 25
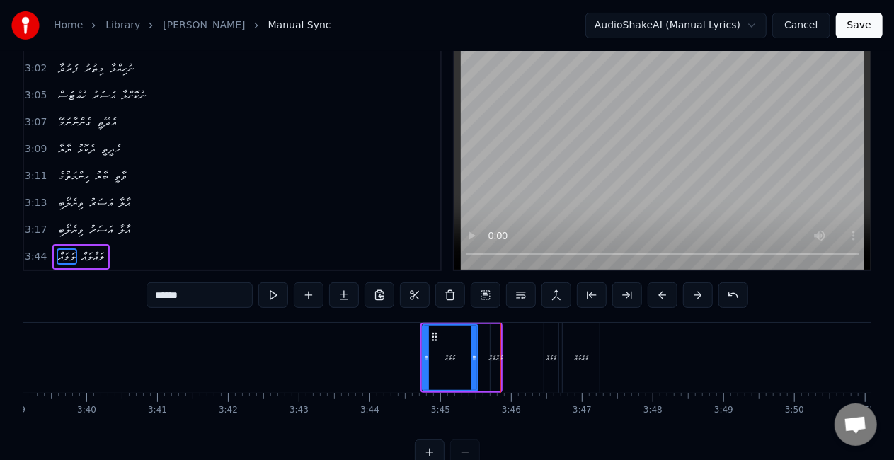
click at [655, 295] on button at bounding box center [663, 294] width 30 height 25
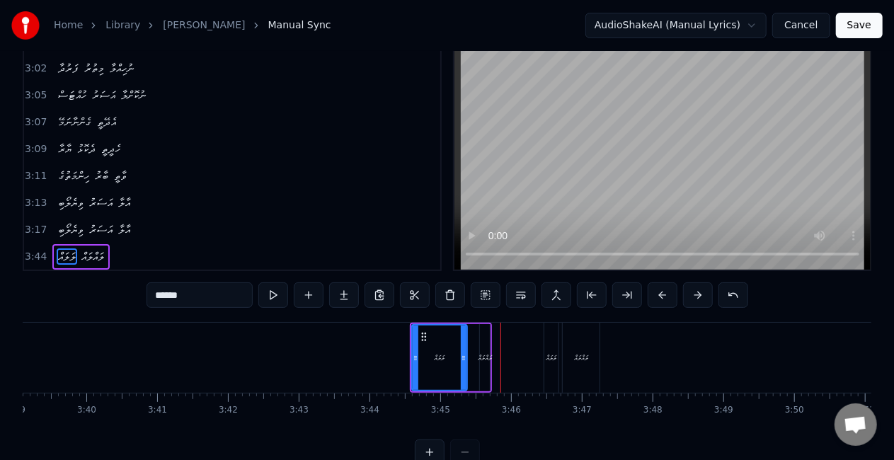
click at [655, 295] on button at bounding box center [663, 294] width 30 height 25
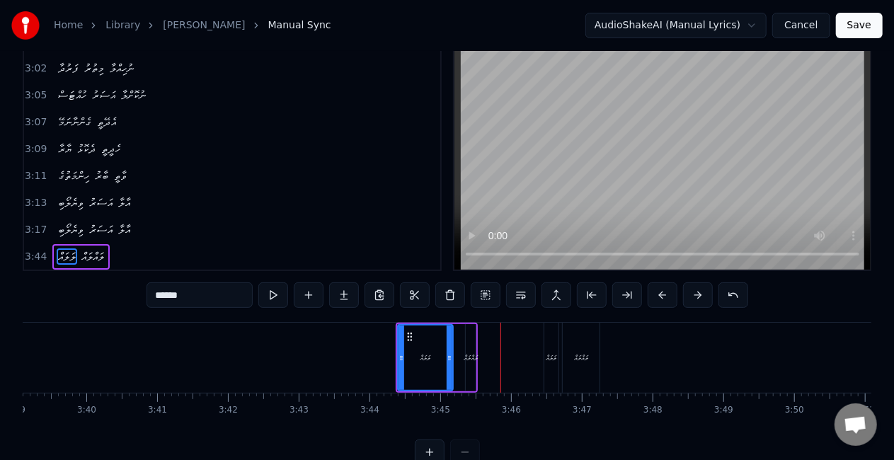
click at [655, 295] on button at bounding box center [663, 294] width 30 height 25
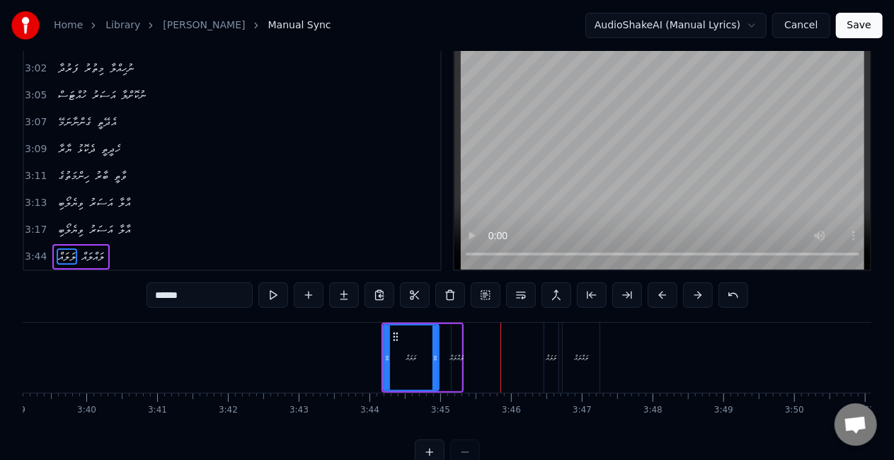
click at [655, 295] on button at bounding box center [663, 294] width 30 height 25
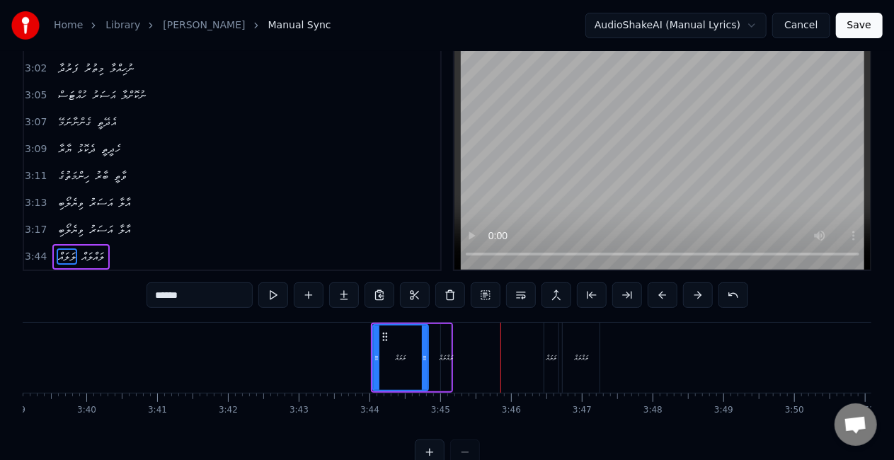
click at [655, 295] on button at bounding box center [663, 294] width 30 height 25
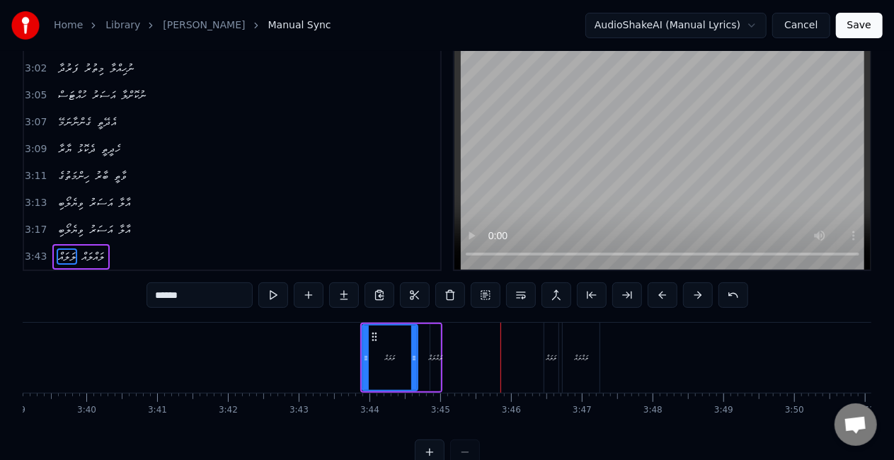
click at [655, 295] on button at bounding box center [663, 294] width 30 height 25
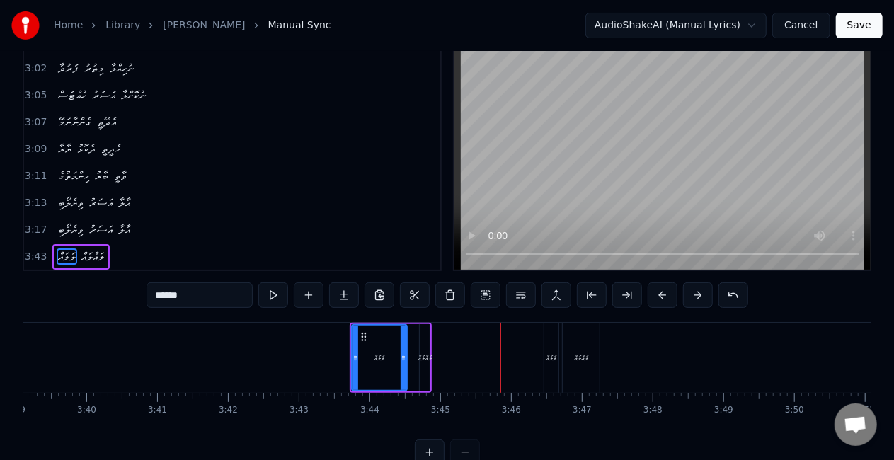
click at [655, 295] on button at bounding box center [663, 294] width 30 height 25
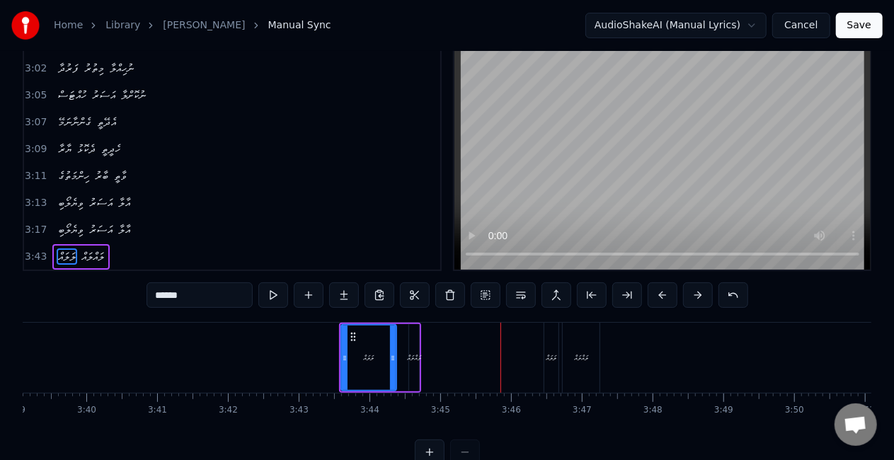
click at [665, 293] on button at bounding box center [663, 294] width 30 height 25
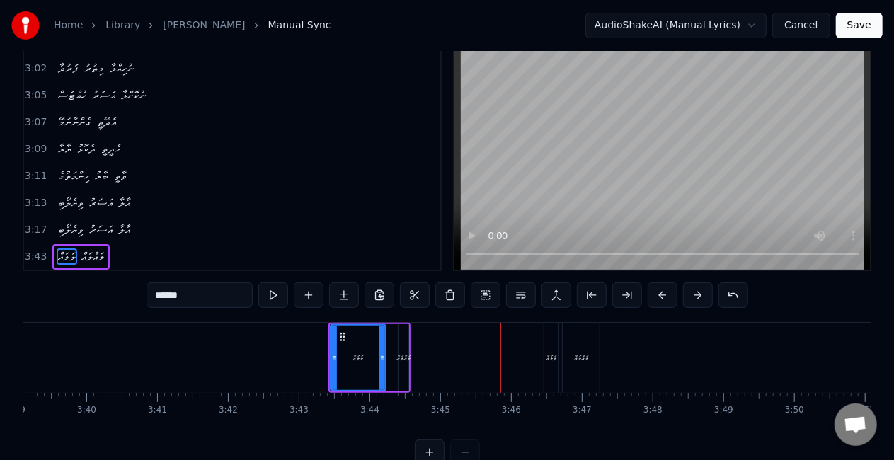
click at [665, 293] on button at bounding box center [663, 294] width 30 height 25
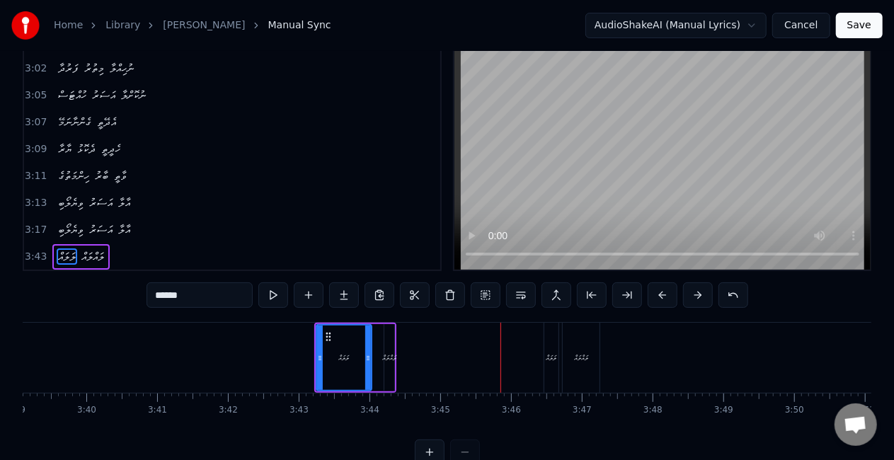
click at [665, 293] on button at bounding box center [663, 294] width 30 height 25
click at [566, 344] on div "ލައްލައް" at bounding box center [581, 358] width 37 height 70
type input "********"
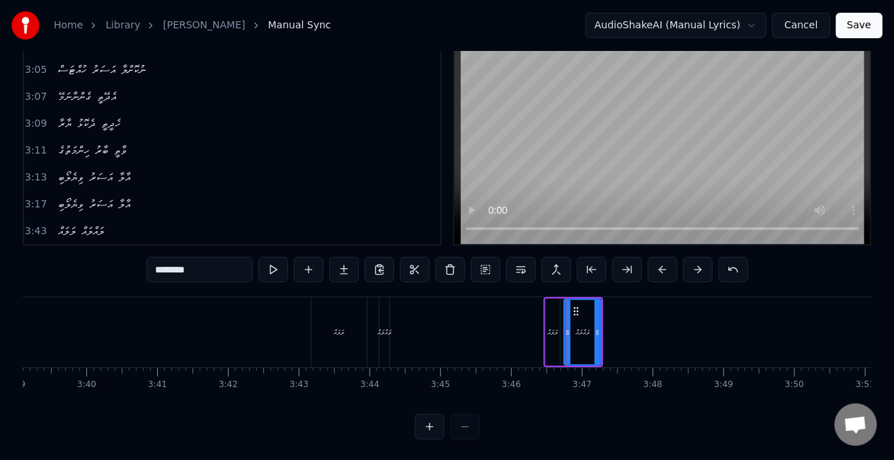
scroll to position [59, 0]
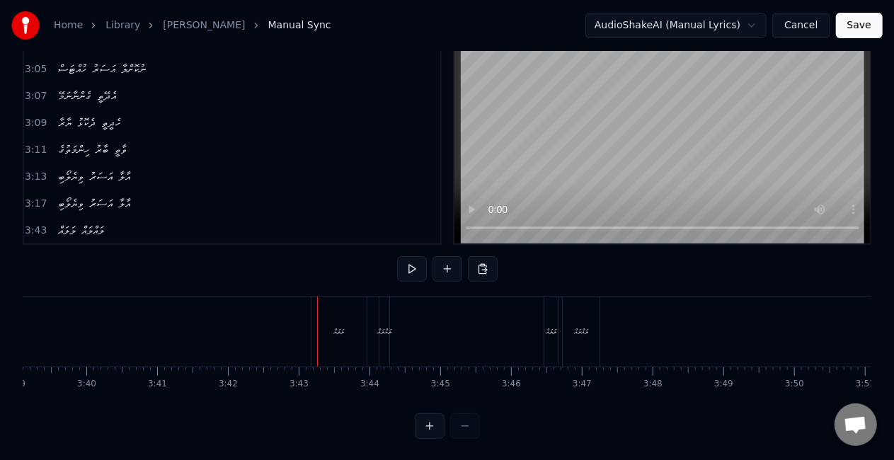
click at [317, 325] on div at bounding box center [317, 332] width 1 height 70
click at [334, 331] on div "ލަލައް" at bounding box center [339, 331] width 11 height 11
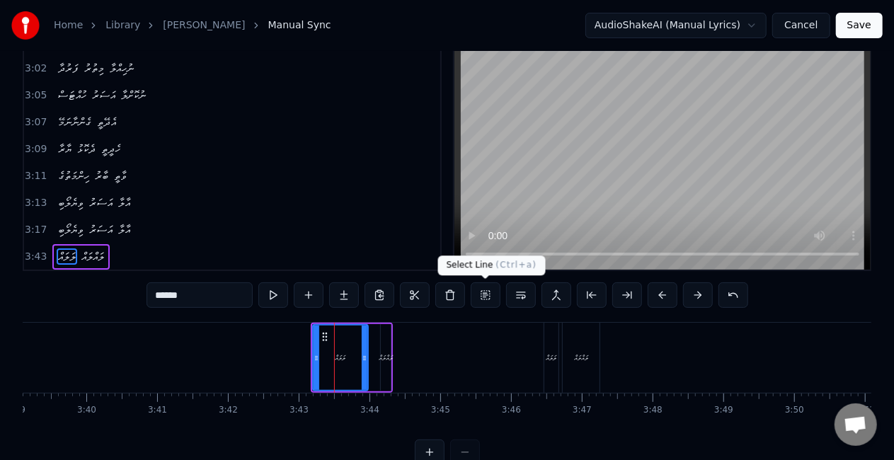
click at [483, 294] on button at bounding box center [486, 294] width 30 height 25
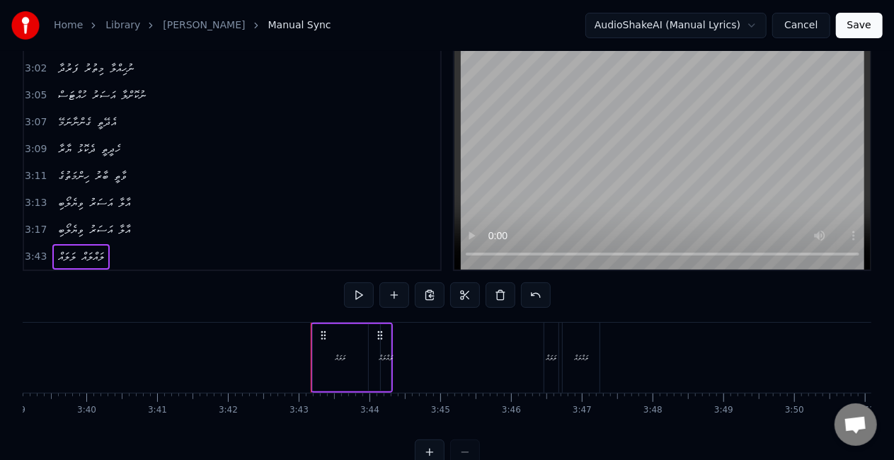
click at [364, 348] on div "ލަލައް" at bounding box center [340, 357] width 55 height 67
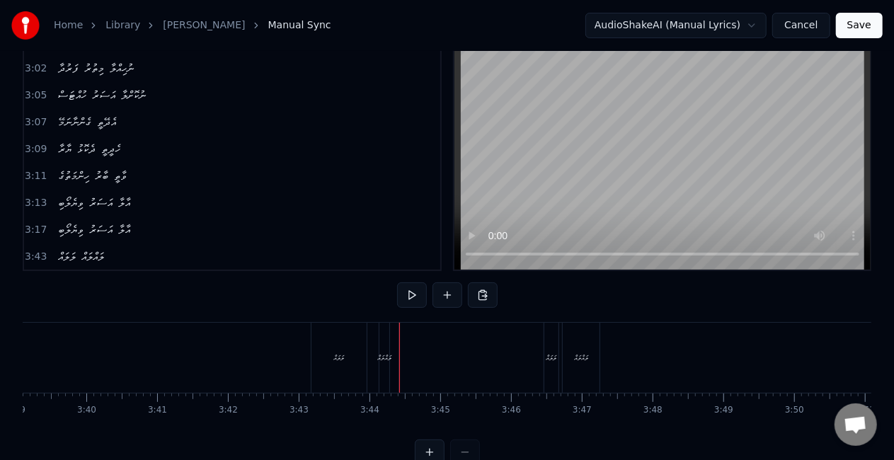
click at [314, 341] on div "ލަލައް" at bounding box center [338, 358] width 55 height 70
click at [392, 341] on div "ލަލައް ލައްލައް" at bounding box center [352, 358] width 82 height 70
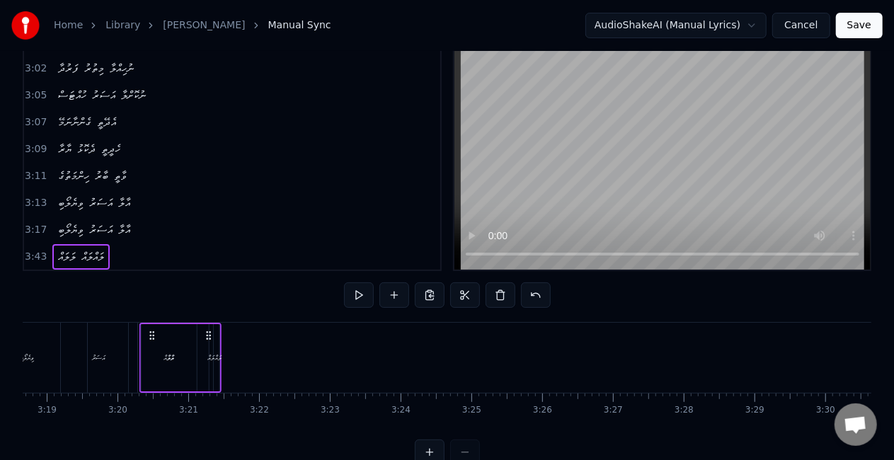
scroll to position [0, 14056]
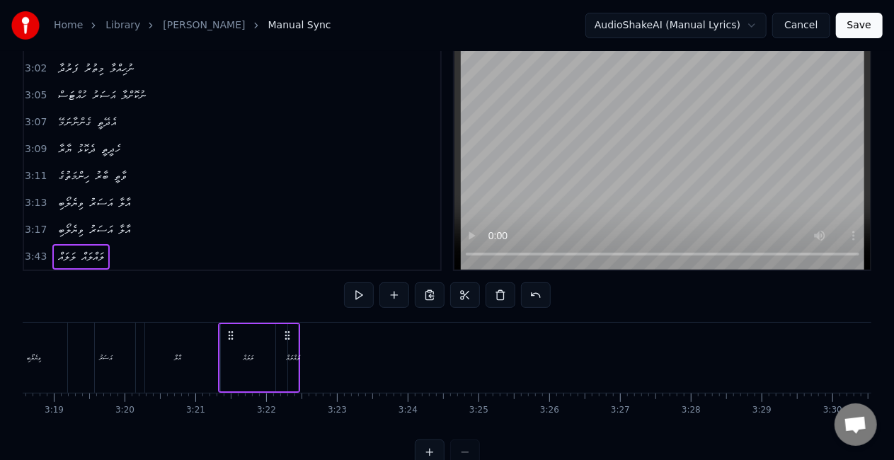
drag, startPoint x: 324, startPoint y: 333, endPoint x: 231, endPoint y: 344, distance: 94.0
click at [231, 344] on div "ލަލައް ލައްލައް" at bounding box center [259, 358] width 82 height 70
click at [224, 345] on div "ލަލައް" at bounding box center [247, 357] width 55 height 67
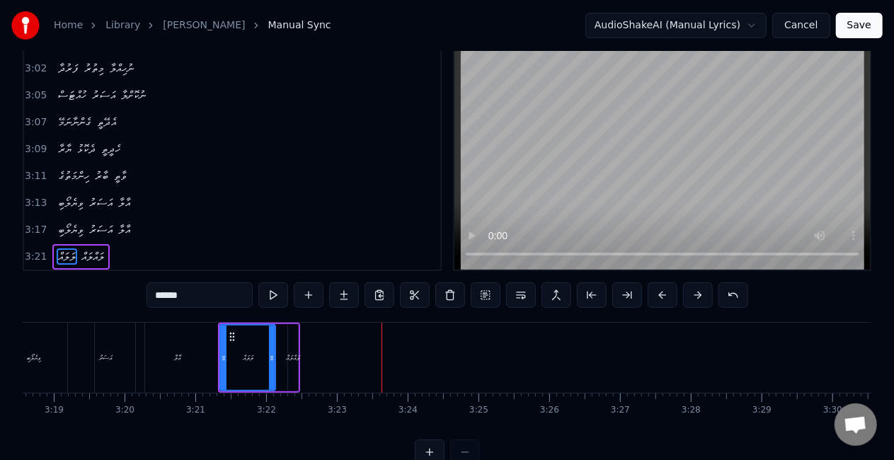
click at [243, 356] on div "ލަލައް" at bounding box center [248, 358] width 11 height 11
click at [256, 351] on div "ލަލައް" at bounding box center [248, 358] width 54 height 64
click at [263, 357] on icon at bounding box center [266, 358] width 6 height 11
click at [289, 357] on div "ލައްލައް" at bounding box center [293, 358] width 14 height 11
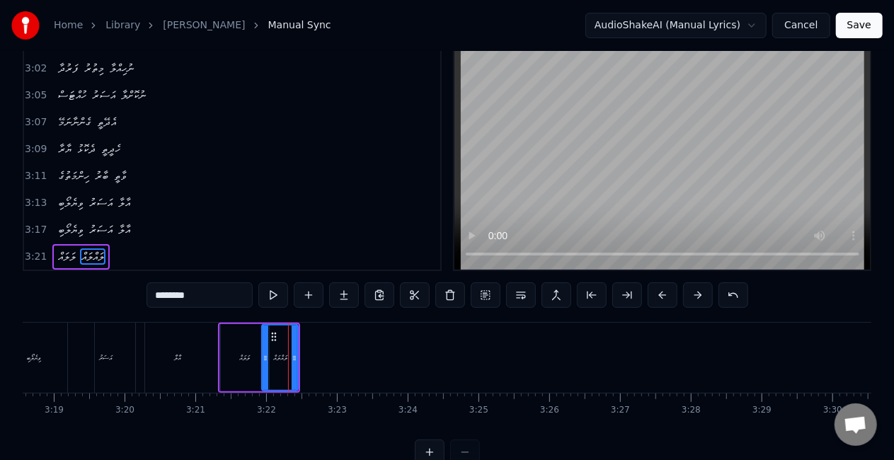
drag, startPoint x: 290, startPoint y: 355, endPoint x: 263, endPoint y: 355, distance: 26.2
click at [263, 355] on icon at bounding box center [266, 358] width 6 height 11
click at [220, 354] on div "ލަލައް" at bounding box center [244, 357] width 49 height 67
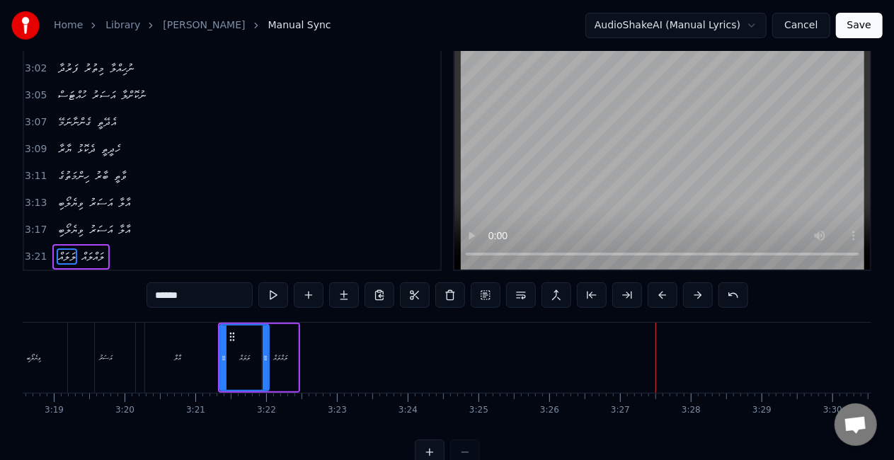
click at [212, 344] on div "އާލާ" at bounding box center [178, 358] width 84 height 70
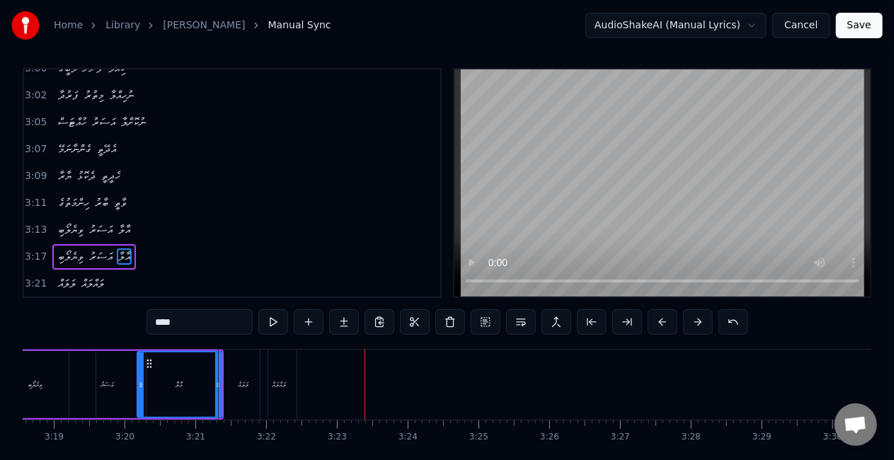
click at [275, 381] on div "ލައްލައް" at bounding box center [279, 384] width 14 height 11
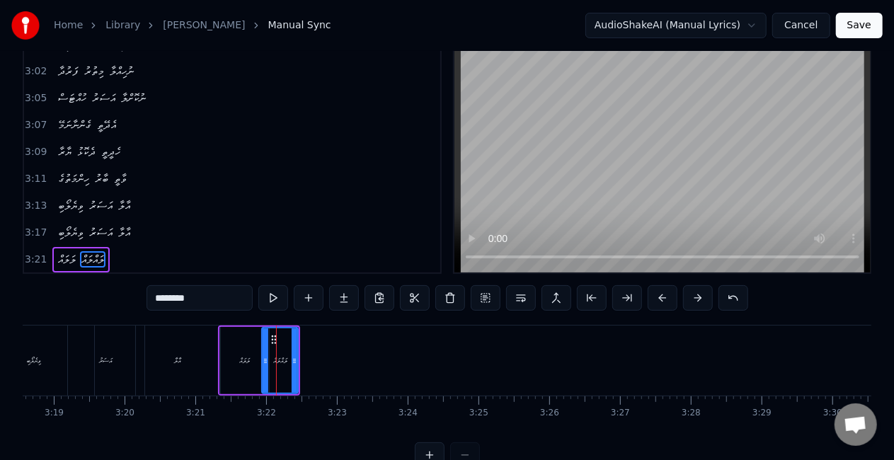
scroll to position [33, 0]
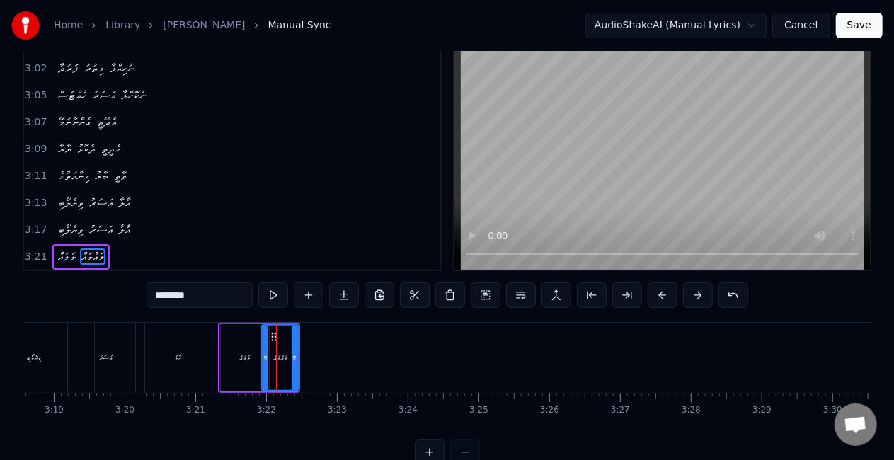
click at [246, 369] on div "ލަލައް" at bounding box center [244, 357] width 49 height 67
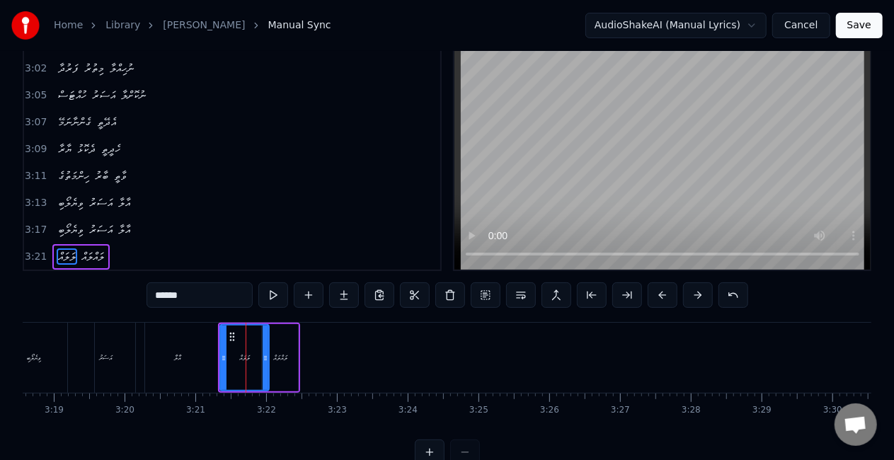
click at [288, 360] on div "ލައްލައް" at bounding box center [280, 357] width 36 height 67
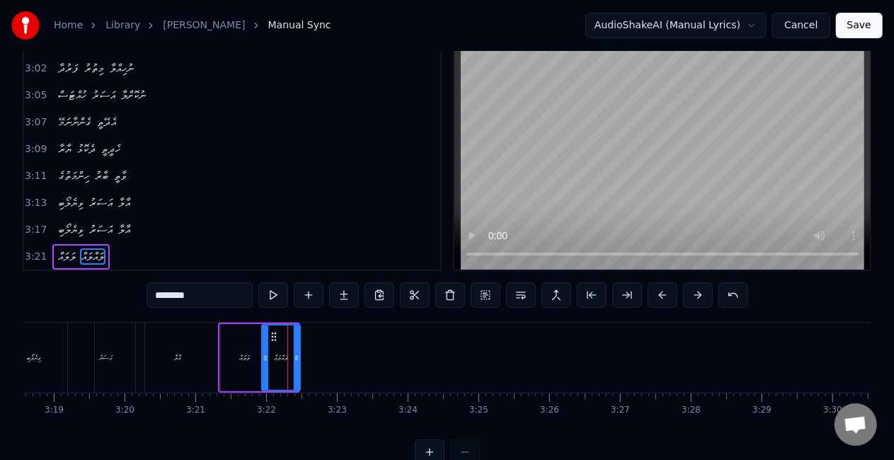
click at [299, 354] on icon at bounding box center [297, 358] width 6 height 11
click at [242, 355] on div "ލަލައް" at bounding box center [244, 358] width 11 height 11
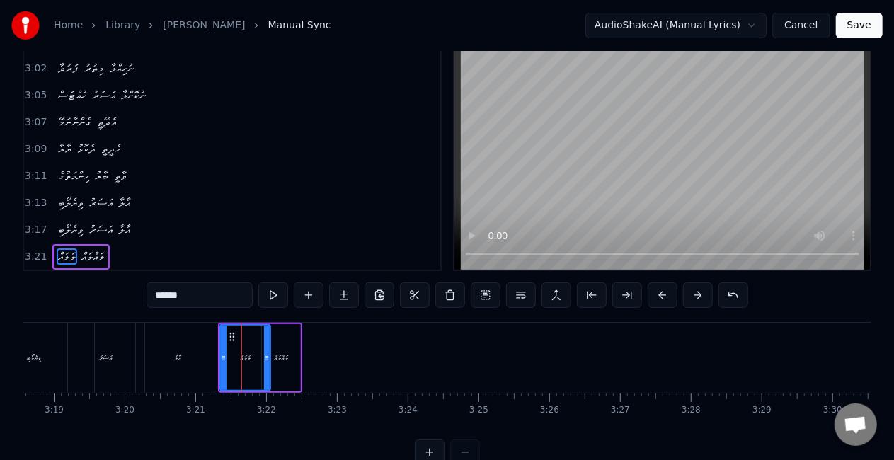
click at [265, 359] on icon at bounding box center [267, 358] width 6 height 11
click at [280, 353] on div "ލައްލައް" at bounding box center [281, 358] width 14 height 11
type input "********"
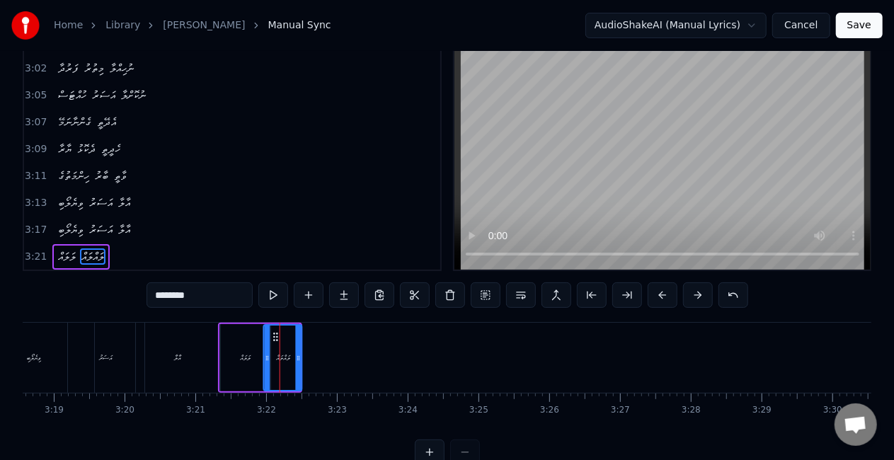
click at [277, 333] on circle at bounding box center [277, 333] width 1 height 1
click at [302, 344] on div at bounding box center [301, 358] width 6 height 64
click at [218, 356] on div "ލަލައް ލައްލައް" at bounding box center [262, 358] width 88 height 70
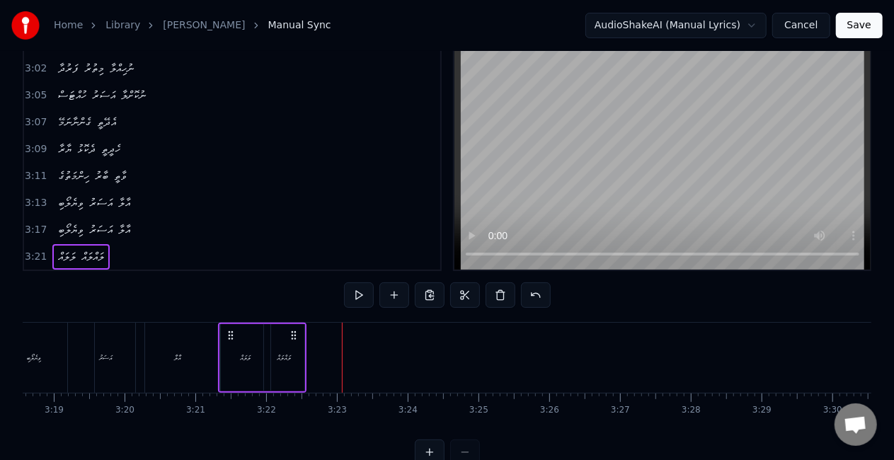
click at [197, 360] on div "އާލާ" at bounding box center [178, 358] width 84 height 70
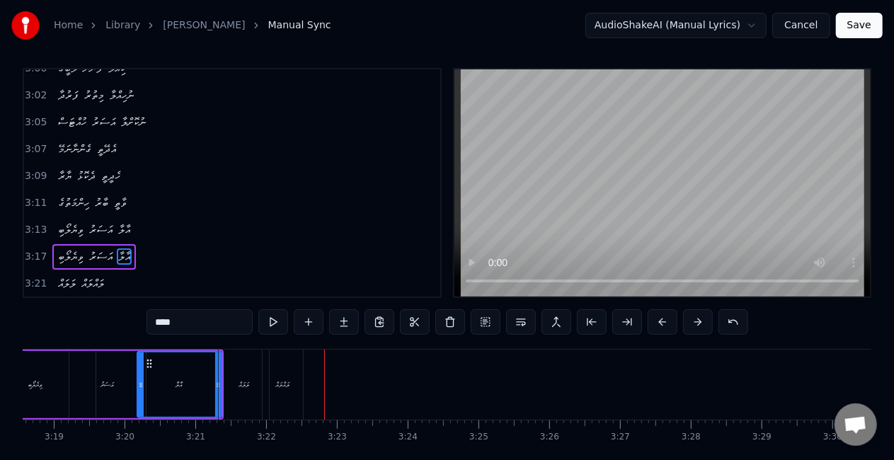
click at [257, 372] on div "ލަލައް" at bounding box center [244, 385] width 50 height 70
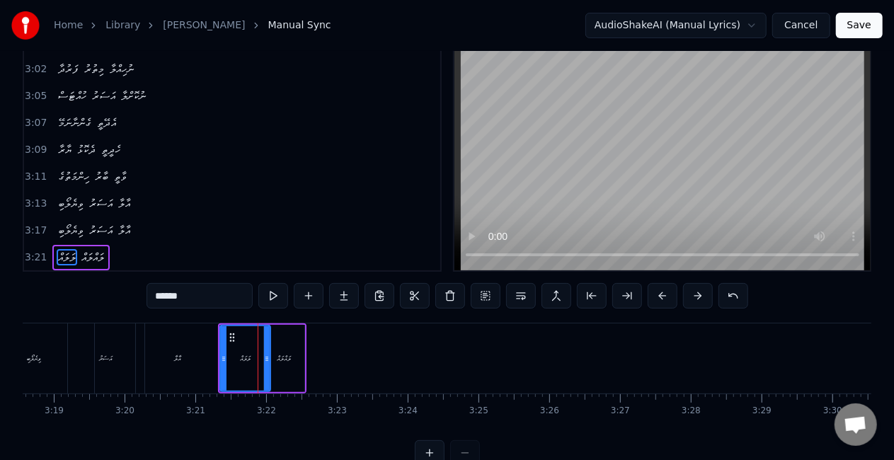
scroll to position [33, 0]
drag, startPoint x: 277, startPoint y: 343, endPoint x: 287, endPoint y: 343, distance: 9.9
click at [287, 343] on div "ލައްލައް" at bounding box center [284, 357] width 40 height 67
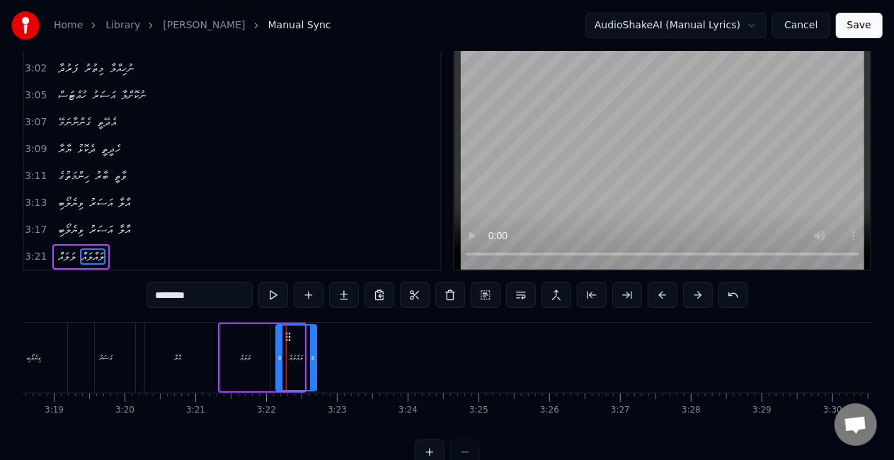
drag, startPoint x: 279, startPoint y: 337, endPoint x: 291, endPoint y: 337, distance: 12.0
click at [291, 337] on icon at bounding box center [287, 336] width 11 height 11
click at [255, 345] on div "ލަލައް" at bounding box center [245, 357] width 50 height 67
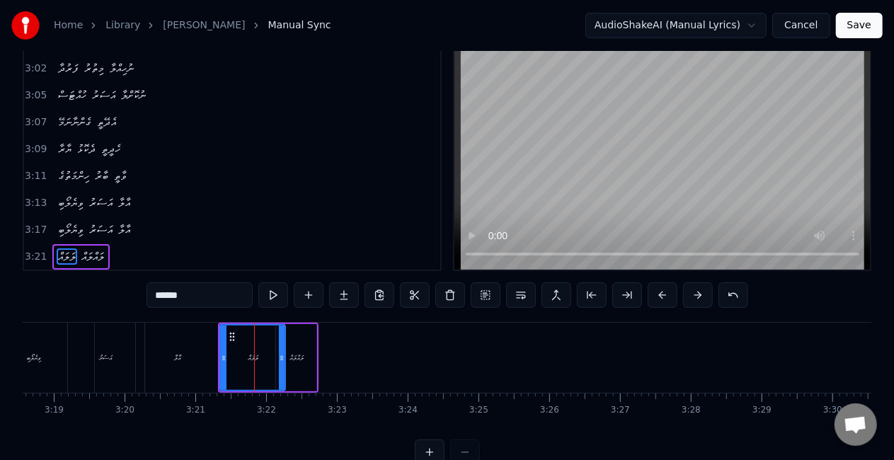
drag, startPoint x: 268, startPoint y: 349, endPoint x: 283, endPoint y: 348, distance: 14.9
click at [283, 348] on div at bounding box center [282, 358] width 6 height 64
click at [291, 348] on div "ލައްލައް" at bounding box center [296, 357] width 40 height 67
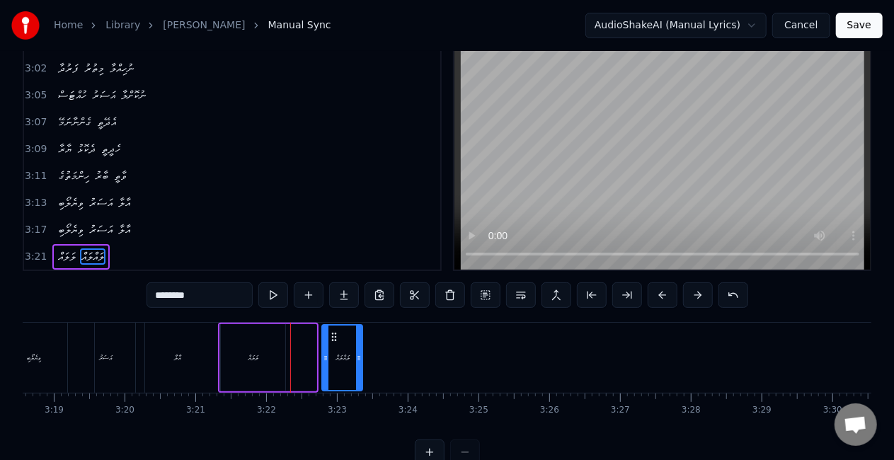
drag, startPoint x: 287, startPoint y: 332, endPoint x: 333, endPoint y: 333, distance: 46.0
click at [333, 333] on icon at bounding box center [334, 336] width 11 height 11
click at [238, 351] on div "ލަލައް" at bounding box center [252, 357] width 65 height 67
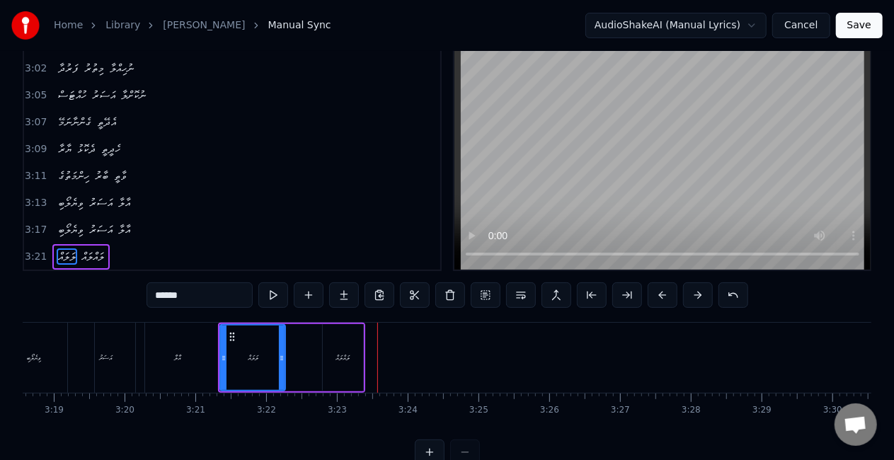
click at [326, 360] on div "ލައްލައް" at bounding box center [343, 357] width 40 height 67
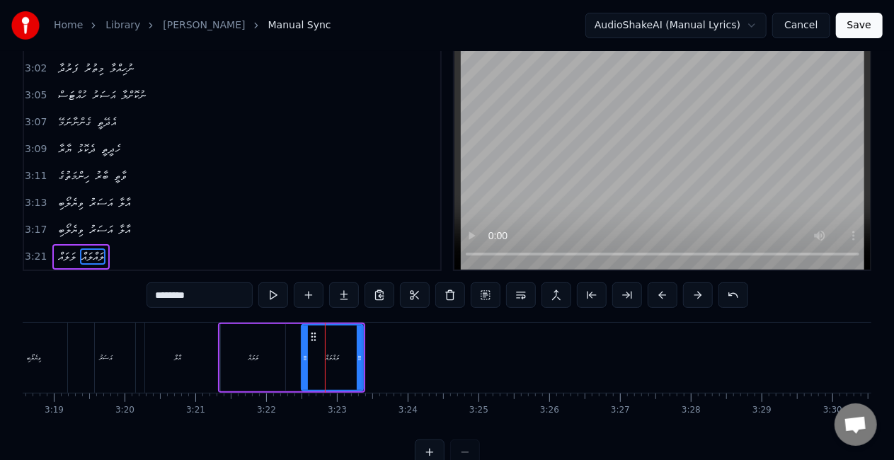
drag, startPoint x: 323, startPoint y: 360, endPoint x: 302, endPoint y: 358, distance: 21.3
click at [302, 358] on icon at bounding box center [305, 358] width 6 height 11
click at [234, 363] on div "ލަލައް" at bounding box center [252, 357] width 65 height 67
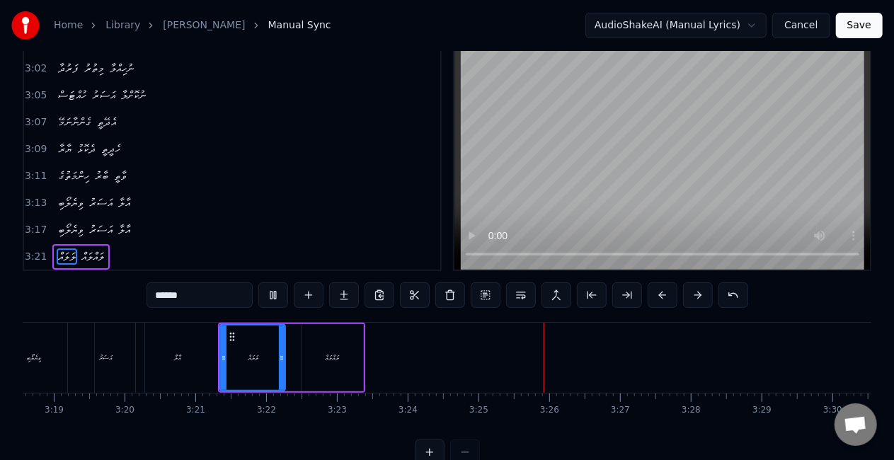
click at [249, 358] on div "ލަލައް" at bounding box center [253, 358] width 11 height 11
click at [228, 355] on div "ލަލައް" at bounding box center [253, 358] width 64 height 64
click at [304, 364] on div "ލައްލައް" at bounding box center [333, 357] width 62 height 67
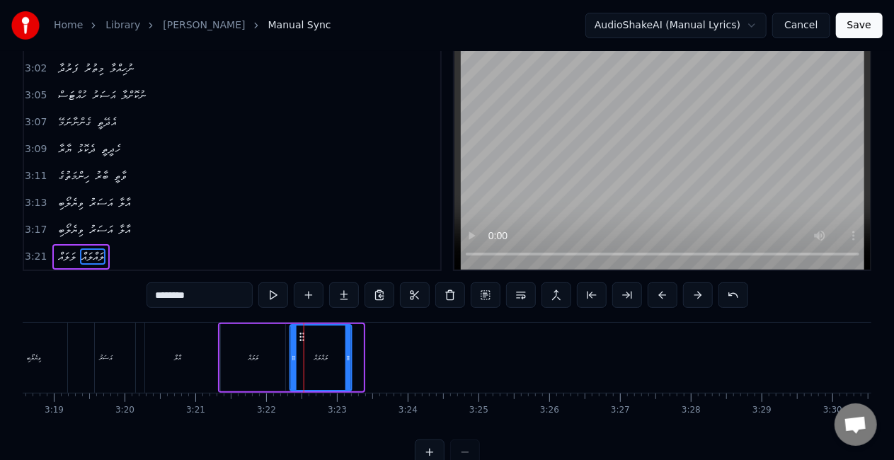
drag, startPoint x: 314, startPoint y: 333, endPoint x: 303, endPoint y: 333, distance: 11.3
click at [239, 353] on div "ލަލައް" at bounding box center [252, 357] width 65 height 67
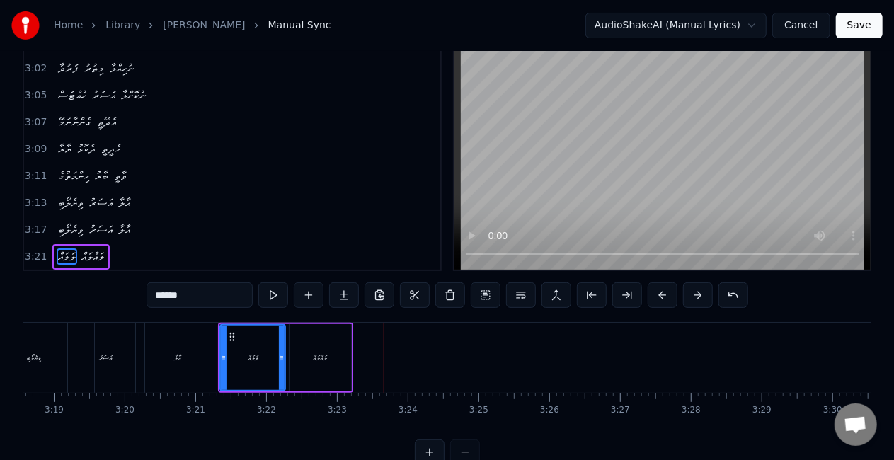
click at [324, 361] on div "ލައްލައް" at bounding box center [320, 358] width 14 height 11
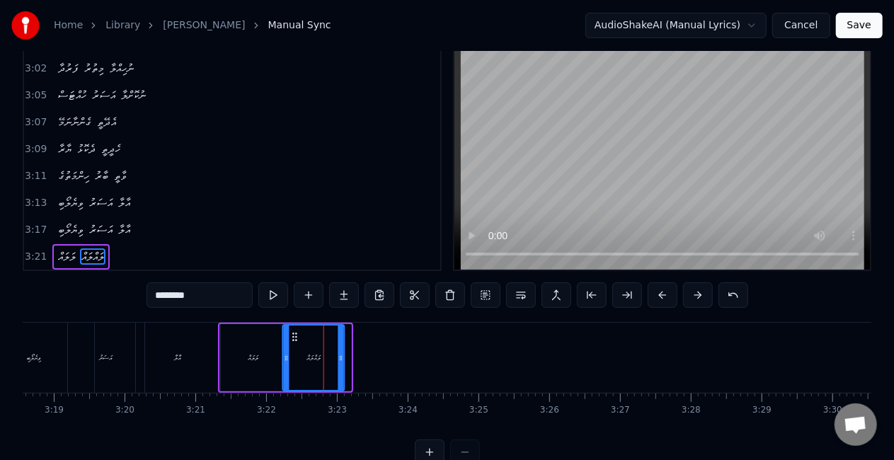
drag, startPoint x: 302, startPoint y: 337, endPoint x: 292, endPoint y: 337, distance: 9.9
click at [296, 337] on circle at bounding box center [296, 336] width 1 height 1
click at [243, 348] on div "ލަލައް" at bounding box center [252, 357] width 65 height 67
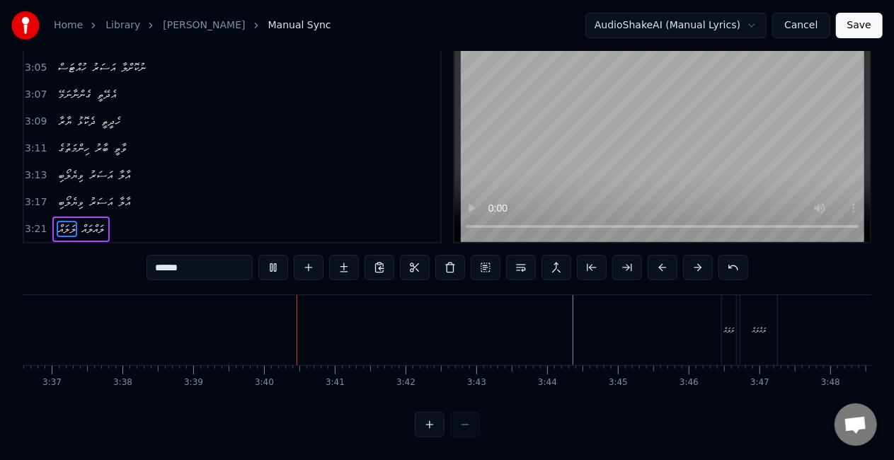
scroll to position [0, 15496]
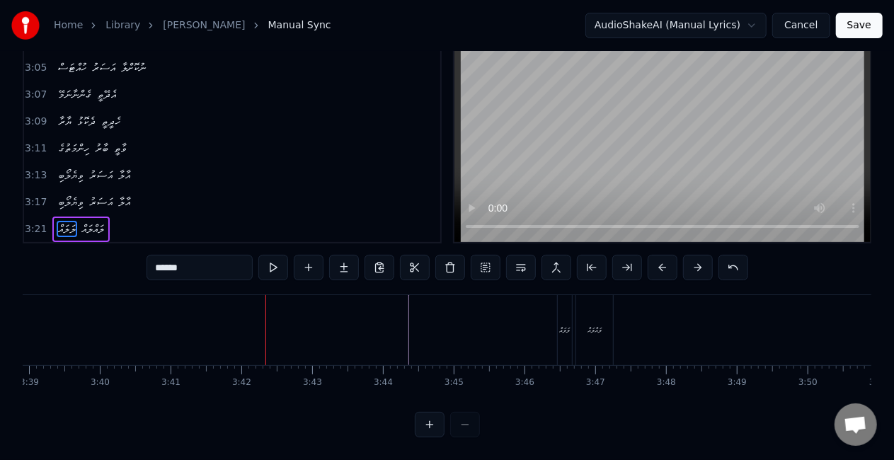
click at [559, 310] on div "ލަލައް" at bounding box center [565, 330] width 14 height 70
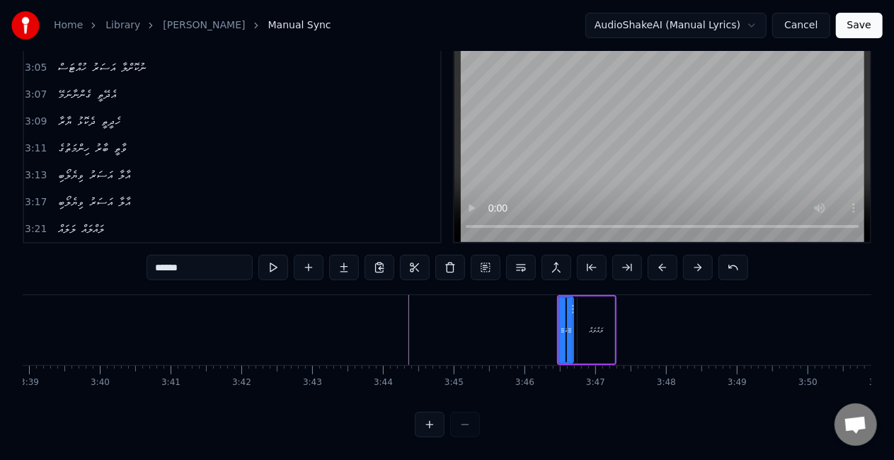
scroll to position [59, 0]
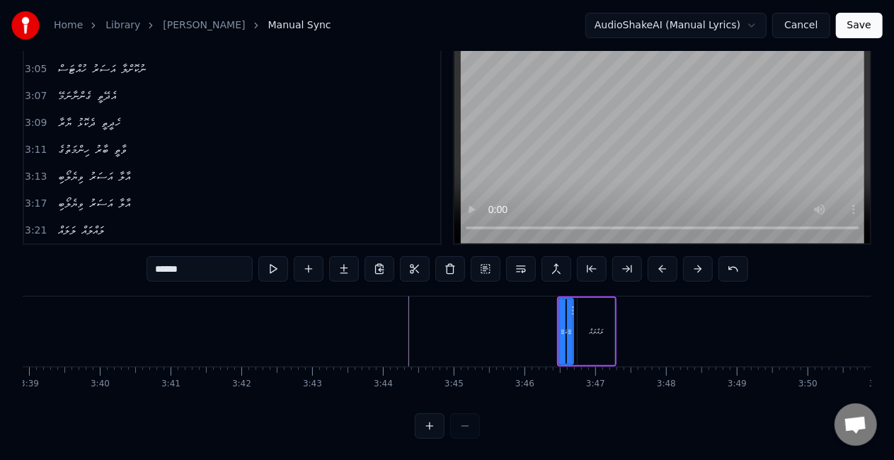
type input "********"
click at [584, 313] on icon at bounding box center [589, 310] width 11 height 11
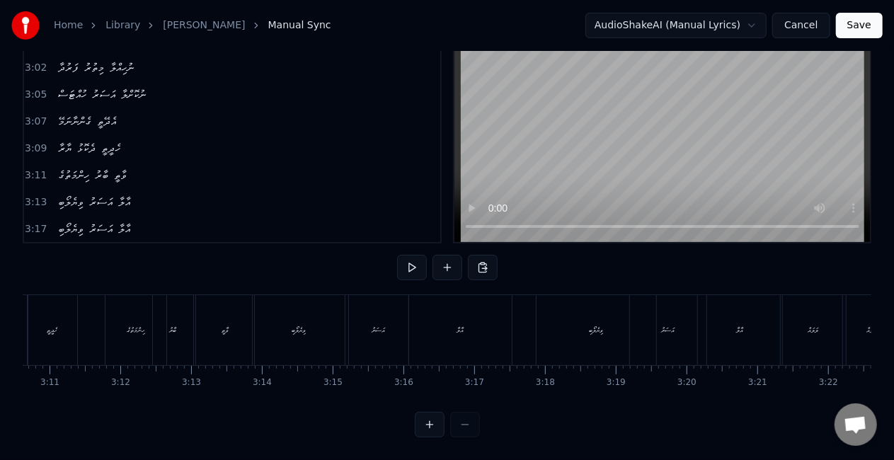
scroll to position [0, 13503]
click at [780, 314] on div "ލަލައް" at bounding box center [804, 330] width 65 height 70
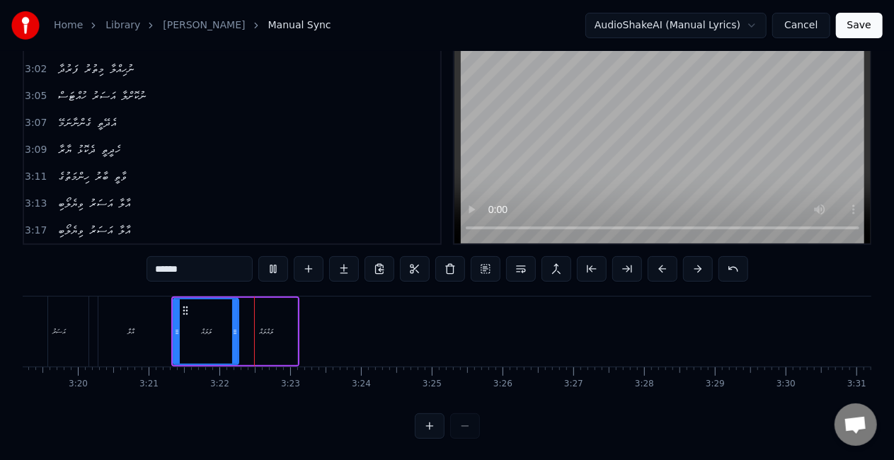
scroll to position [0, 14223]
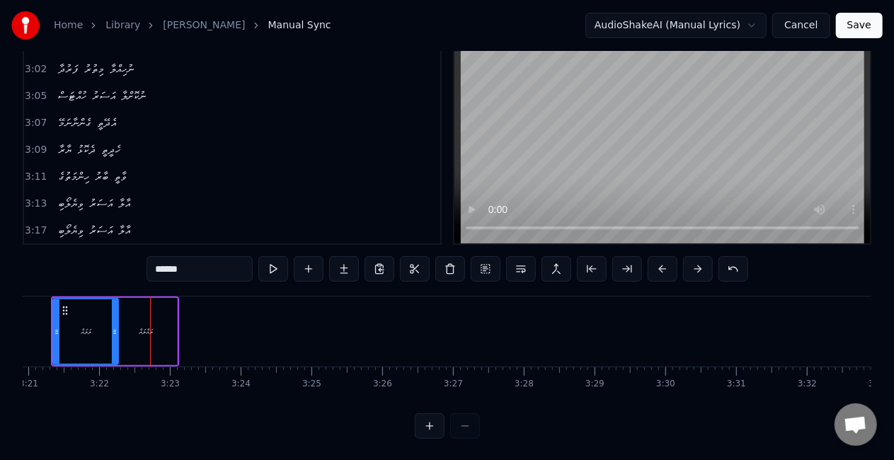
click at [76, 324] on div "ލަލައް" at bounding box center [86, 331] width 64 height 64
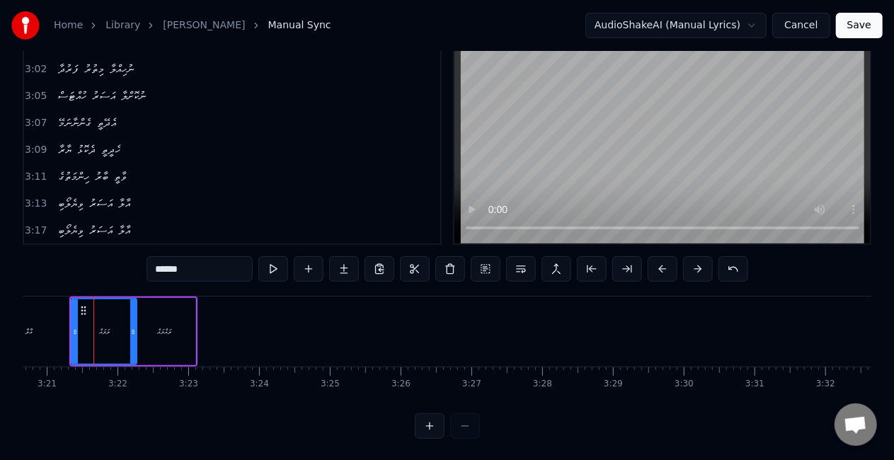
click at [149, 326] on div "ލައްލައް" at bounding box center [165, 331] width 62 height 67
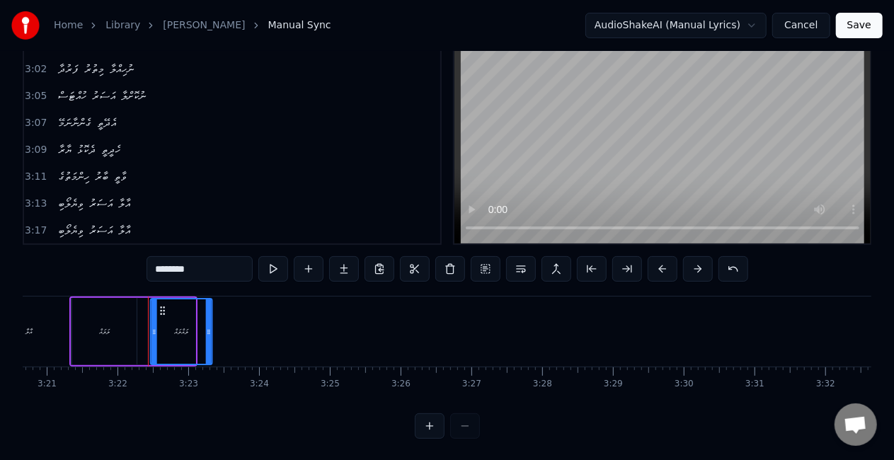
drag, startPoint x: 149, startPoint y: 310, endPoint x: 166, endPoint y: 310, distance: 17.0
click at [166, 310] on icon at bounding box center [162, 310] width 11 height 11
drag, startPoint x: 72, startPoint y: 322, endPoint x: 76, endPoint y: 313, distance: 10.1
click at [72, 321] on div "ލަލައް" at bounding box center [103, 331] width 65 height 67
type input "******"
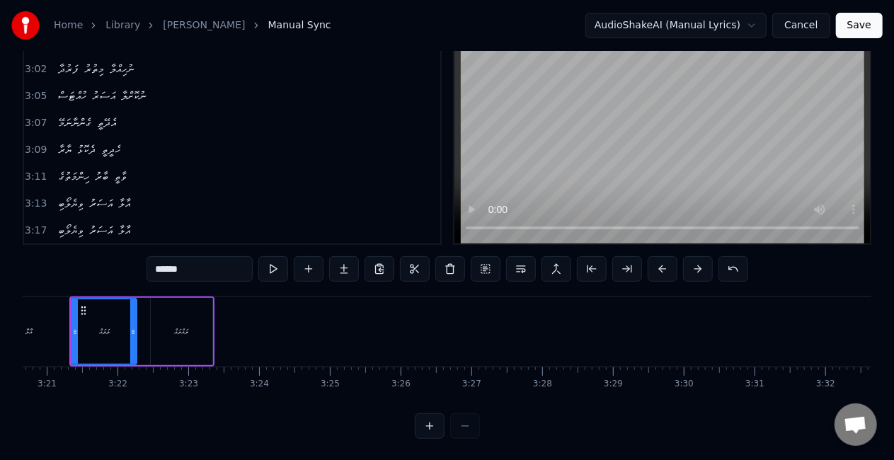
scroll to position [0, 14182]
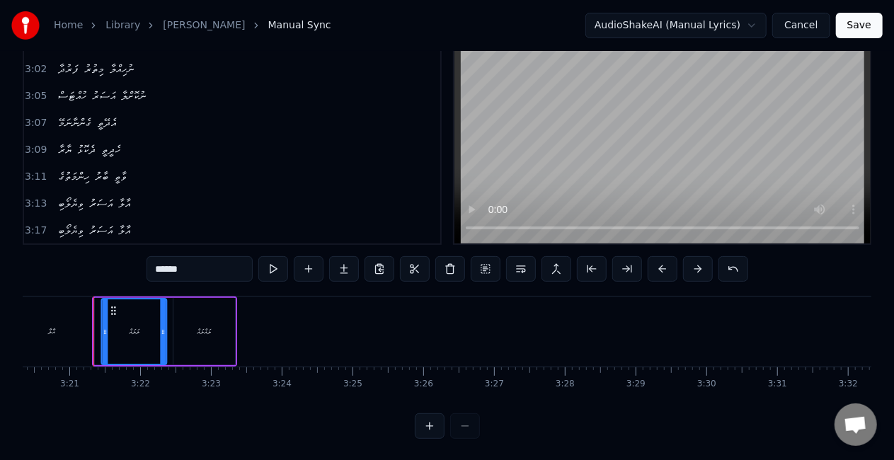
click at [112, 311] on icon at bounding box center [113, 310] width 11 height 11
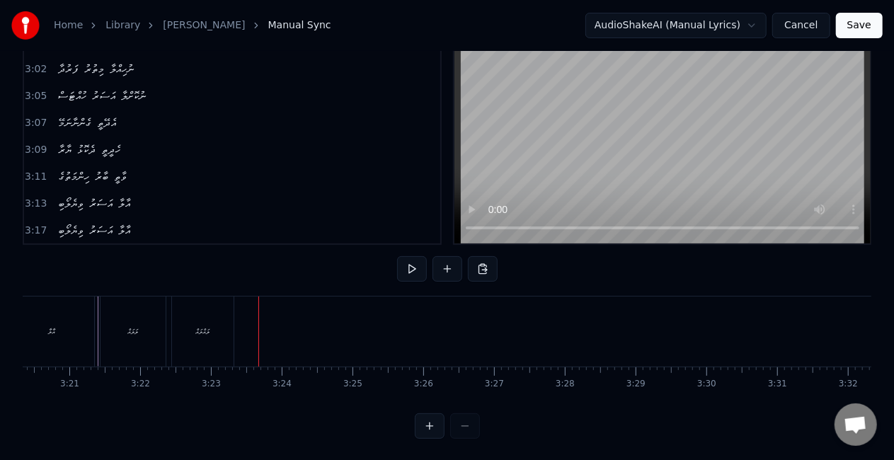
click at [205, 320] on div "ލައްލައް" at bounding box center [203, 332] width 62 height 70
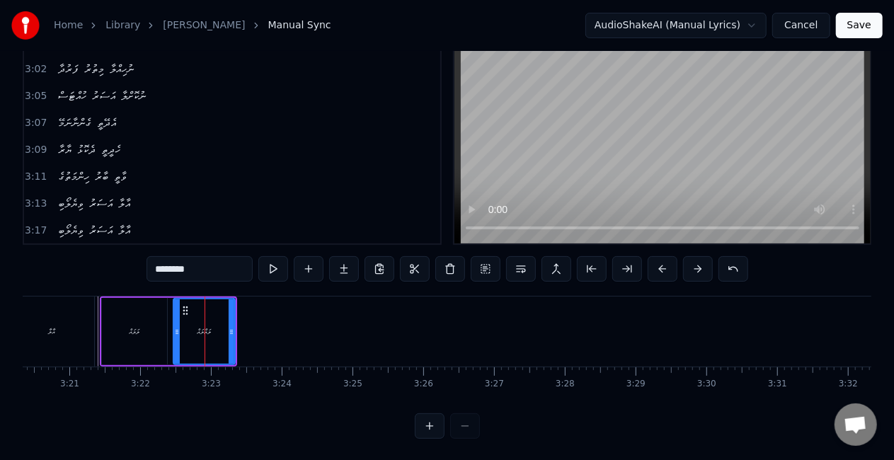
click at [119, 328] on div "ލަލައް" at bounding box center [134, 331] width 65 height 67
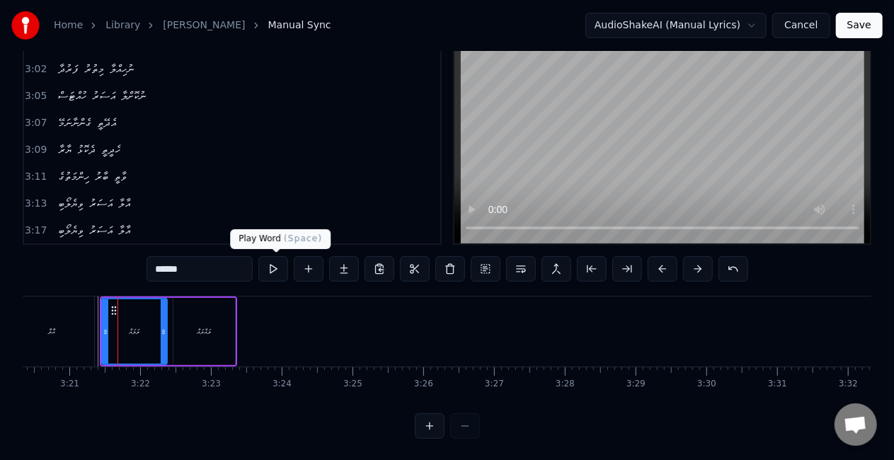
click at [275, 265] on button at bounding box center [273, 268] width 30 height 25
click at [205, 321] on div "ލައްލައް" at bounding box center [204, 331] width 62 height 67
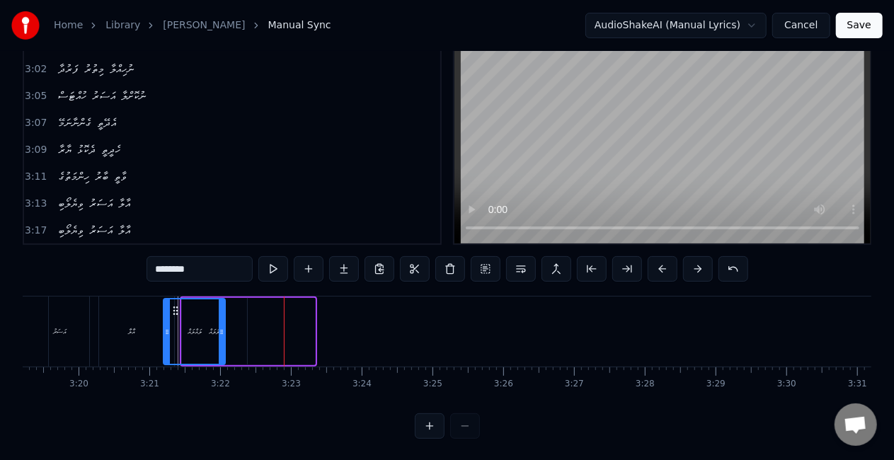
scroll to position [0, 14083]
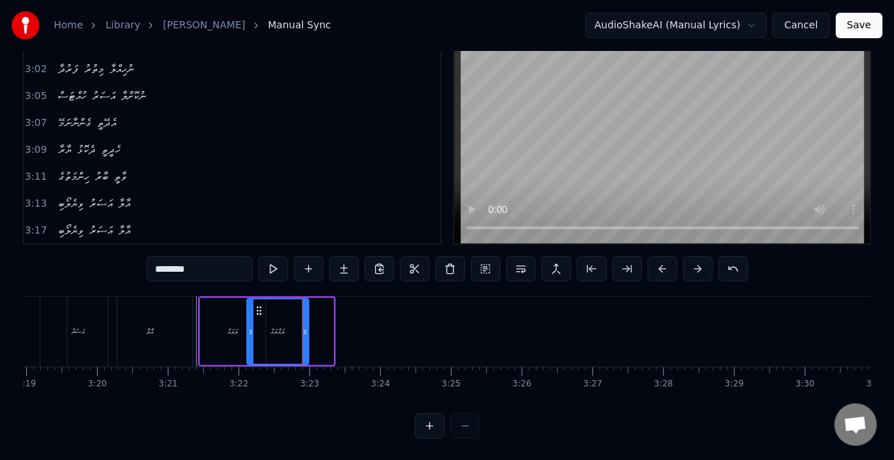
drag, startPoint x: 185, startPoint y: 309, endPoint x: 259, endPoint y: 303, distance: 73.9
click at [259, 303] on div "ލައްލައް" at bounding box center [278, 331] width 60 height 64
click at [210, 311] on div "ލަލައް" at bounding box center [232, 331] width 65 height 67
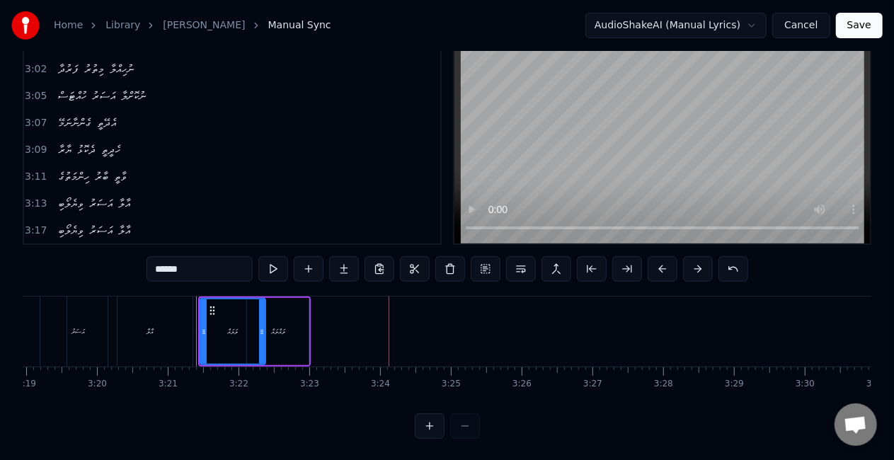
click at [292, 322] on div "ލައްލައް" at bounding box center [278, 331] width 62 height 67
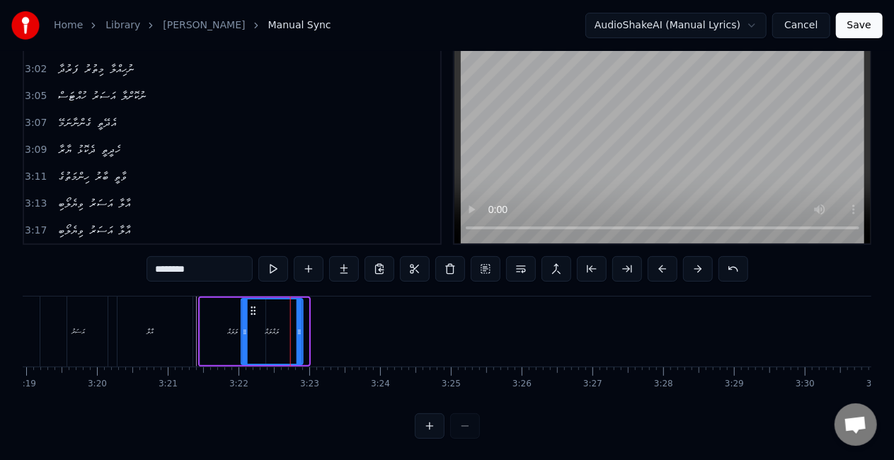
click at [255, 308] on icon at bounding box center [253, 310] width 11 height 11
click at [215, 322] on div "ލަލައް" at bounding box center [232, 331] width 65 height 67
type input "******"
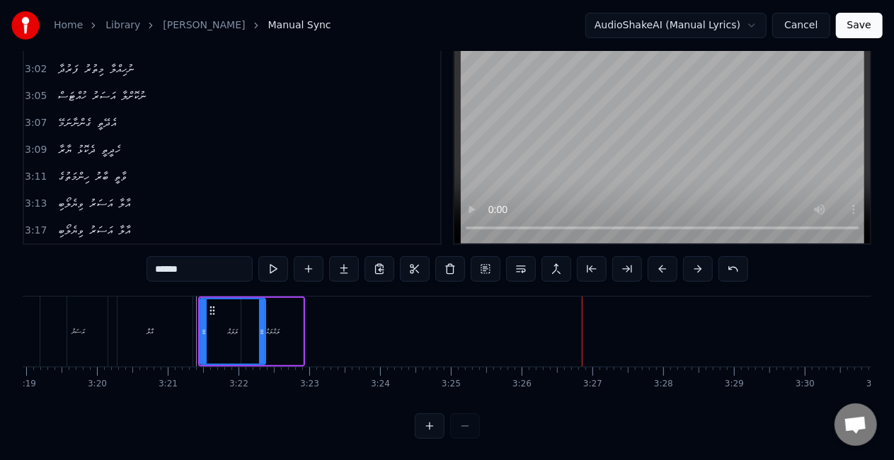
click at [861, 20] on button "Save" at bounding box center [859, 25] width 47 height 25
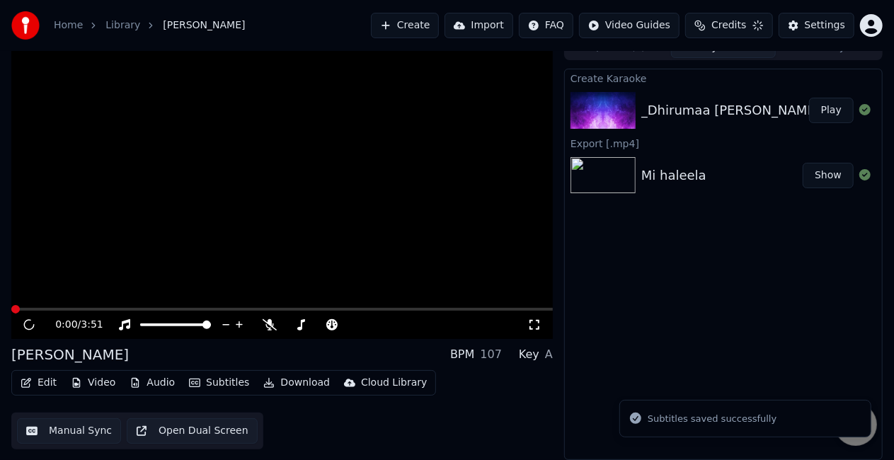
scroll to position [16, 0]
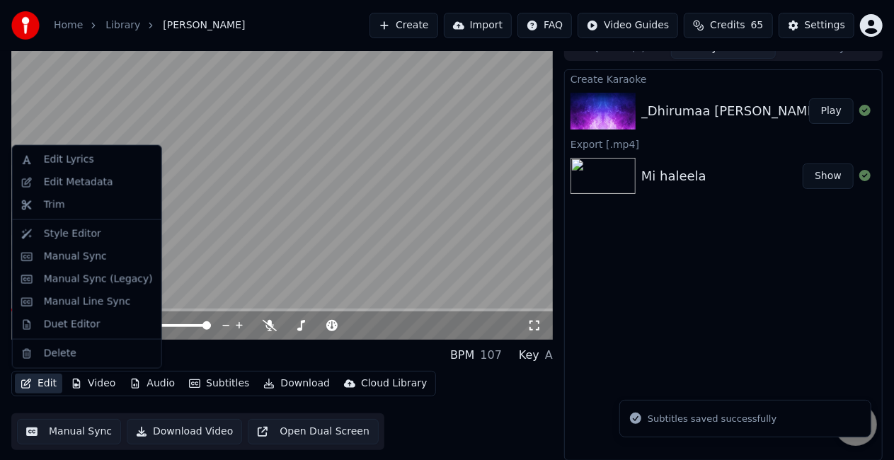
click at [38, 384] on button "Edit" at bounding box center [38, 384] width 47 height 20
click at [75, 331] on div "Duet Editor" at bounding box center [72, 325] width 57 height 14
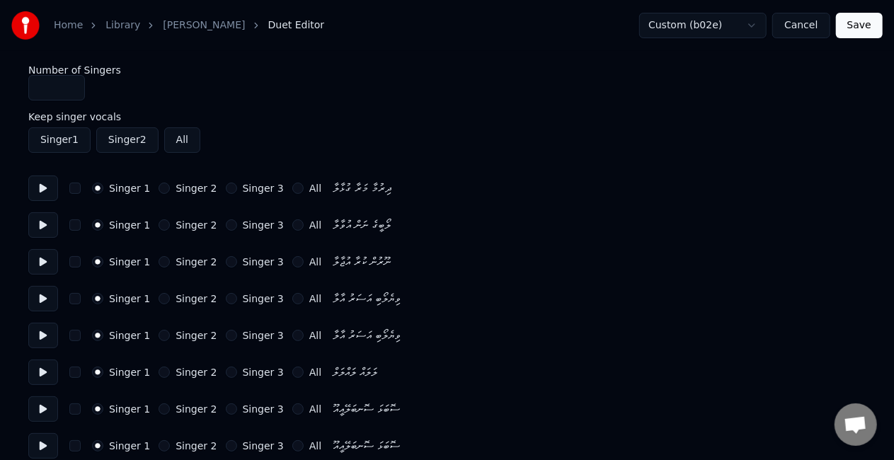
type input "*"
click at [68, 82] on input "*" at bounding box center [56, 87] width 57 height 25
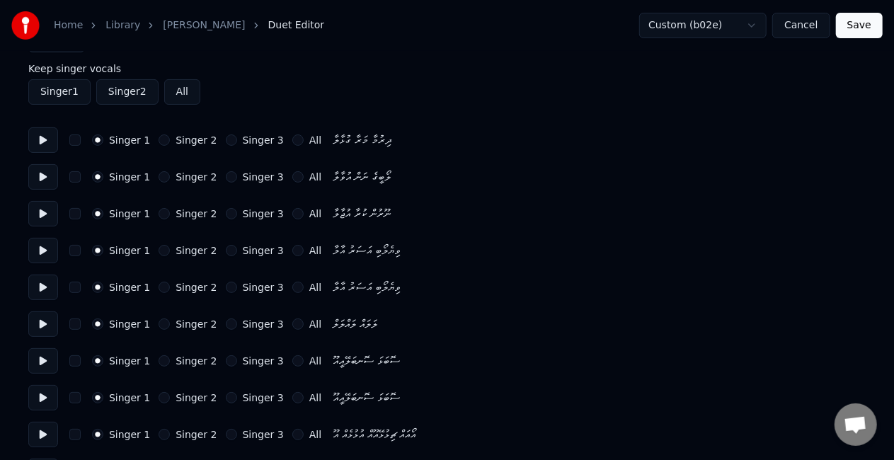
scroll to position [71, 0]
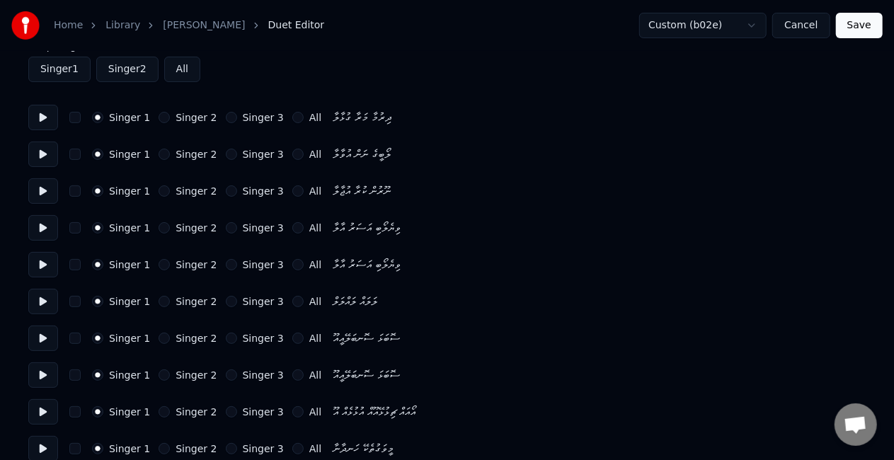
click at [44, 120] on button at bounding box center [43, 117] width 30 height 25
click at [37, 153] on button at bounding box center [43, 154] width 30 height 25
click at [41, 188] on button at bounding box center [43, 190] width 30 height 25
click at [41, 229] on button at bounding box center [43, 227] width 30 height 25
click at [41, 265] on button at bounding box center [43, 264] width 30 height 25
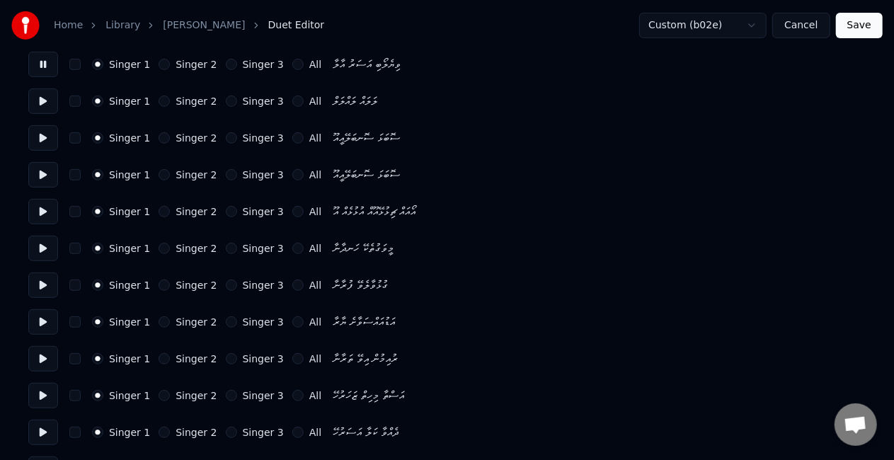
scroll to position [283, 0]
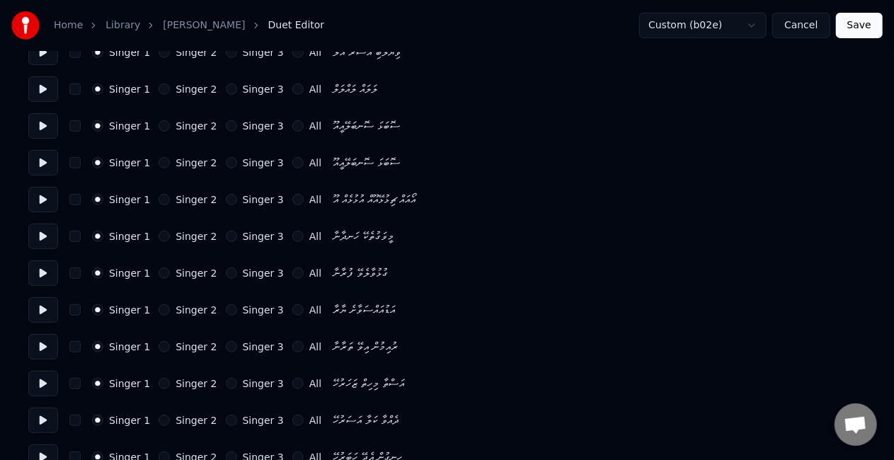
click at [852, 25] on button "Save" at bounding box center [859, 25] width 47 height 25
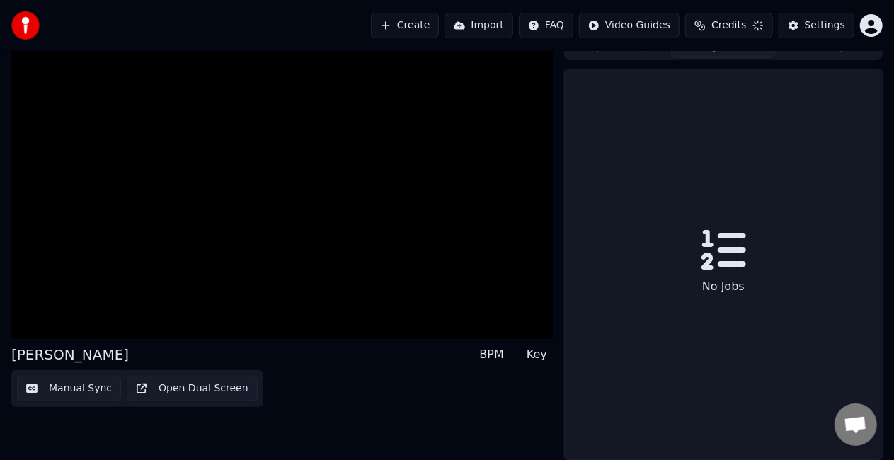
scroll to position [16, 0]
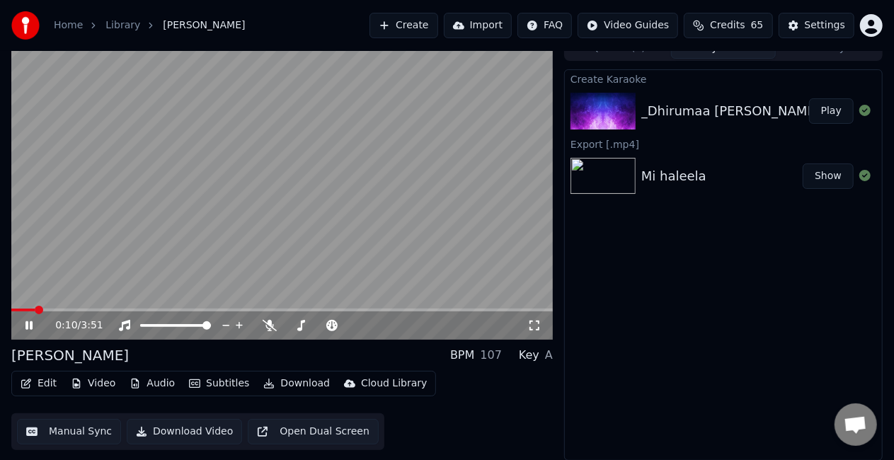
click at [35, 310] on span at bounding box center [282, 310] width 542 height 3
click at [79, 309] on span at bounding box center [282, 310] width 542 height 3
click at [320, 182] on video at bounding box center [282, 187] width 542 height 304
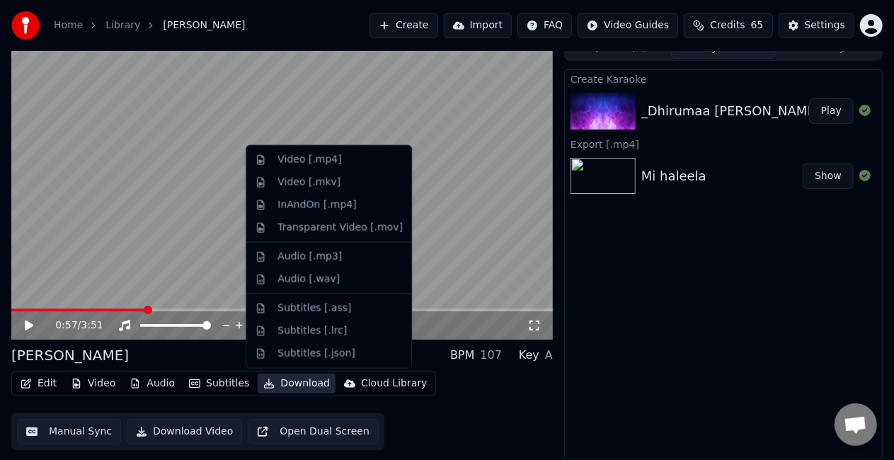
click at [284, 383] on button "Download" at bounding box center [297, 384] width 78 height 20
click at [350, 160] on div "Video [.mp4]" at bounding box center [339, 160] width 125 height 14
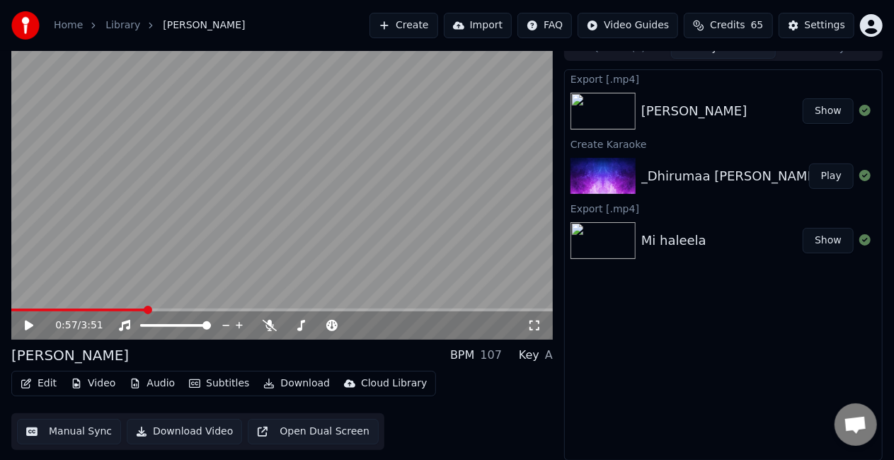
click at [280, 273] on video at bounding box center [282, 187] width 542 height 304
click at [331, 216] on video at bounding box center [282, 187] width 542 height 304
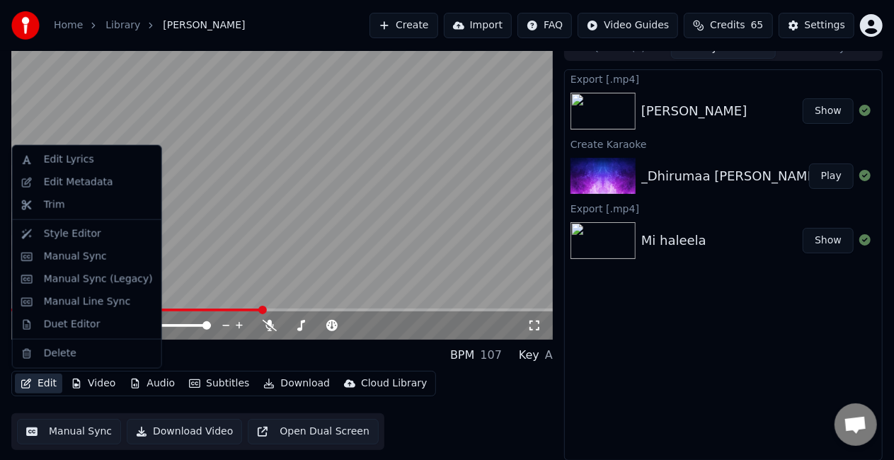
click at [45, 382] on button "Edit" at bounding box center [38, 384] width 47 height 20
click at [65, 326] on div "Duet Editor" at bounding box center [72, 325] width 57 height 14
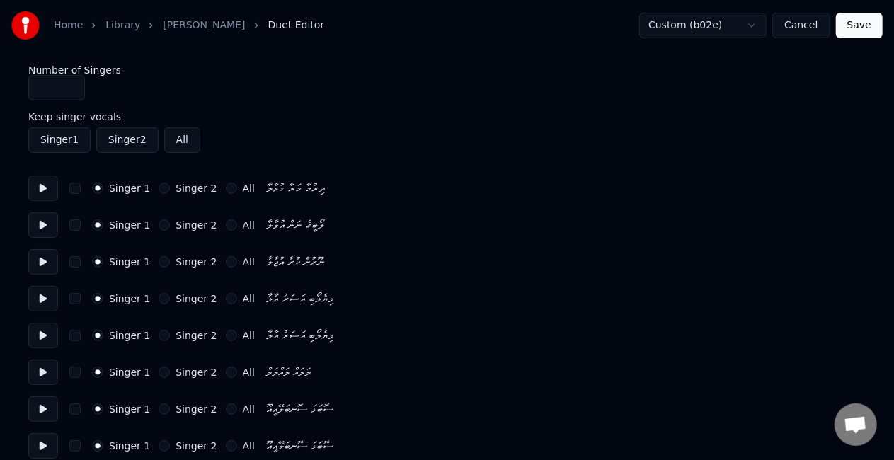
type input "*"
click at [74, 86] on input "*" at bounding box center [56, 87] width 57 height 25
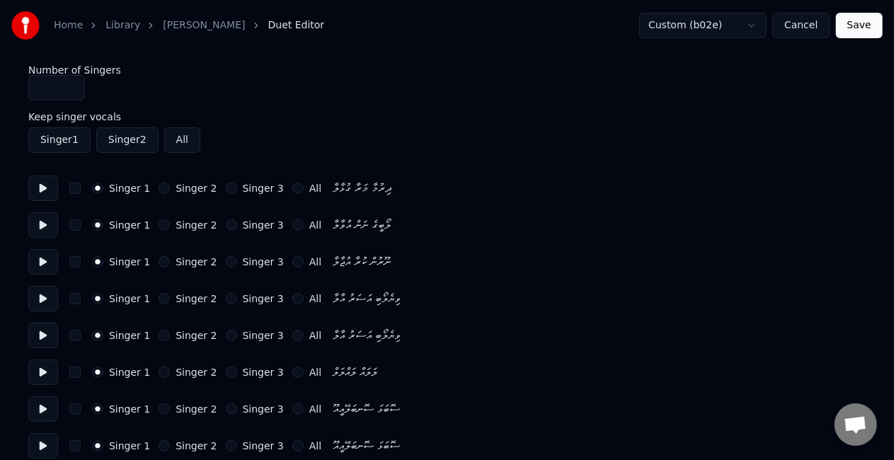
scroll to position [71, 0]
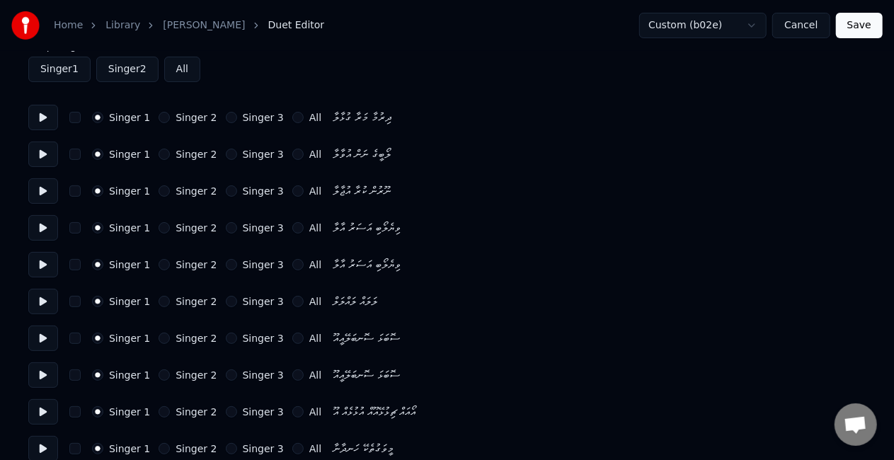
click at [159, 228] on button "Singer 2" at bounding box center [164, 227] width 11 height 11
click at [161, 258] on div "Singer 1 Singer 2 Singer 3 All ވިޔެލޯބި އަސަރު އާލާ" at bounding box center [446, 264] width 837 height 25
click at [159, 262] on button "Singer 2" at bounding box center [164, 264] width 11 height 11
click at [226, 300] on button "Singer 3" at bounding box center [231, 301] width 11 height 11
click at [226, 336] on button "Singer 3" at bounding box center [231, 338] width 11 height 11
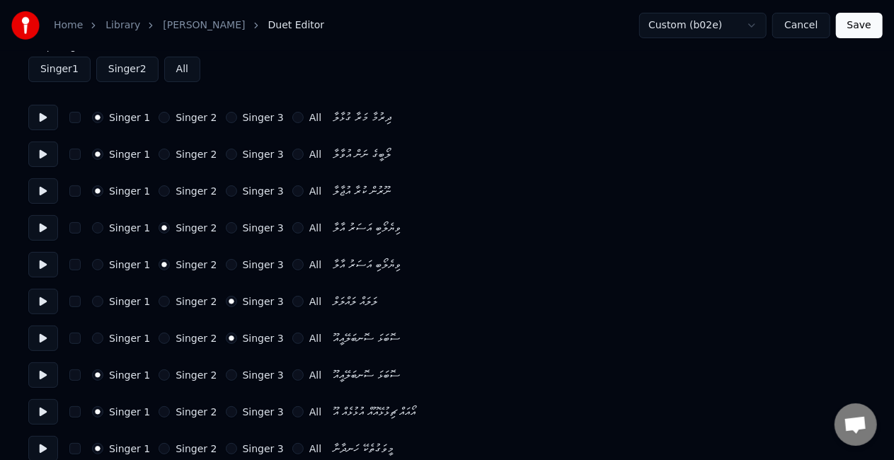
click at [217, 367] on div "Singer 1 Singer 2 Singer 3 All ސޮބަޅަ ސޮނބަލޭއީއޫ" at bounding box center [446, 374] width 837 height 25
click at [226, 378] on button "Singer 3" at bounding box center [231, 375] width 11 height 11
click at [226, 408] on button "Singer 3" at bounding box center [231, 411] width 11 height 11
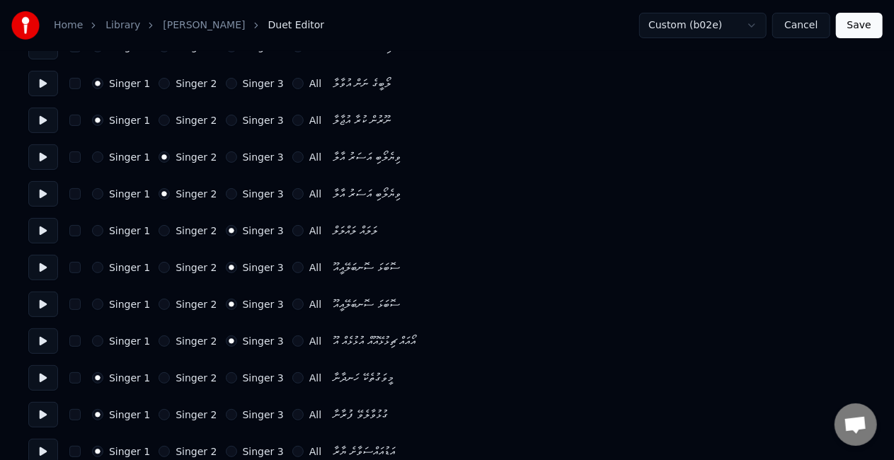
click at [159, 377] on button "Singer 2" at bounding box center [164, 377] width 11 height 11
click at [159, 412] on button "Singer 2" at bounding box center [164, 414] width 11 height 11
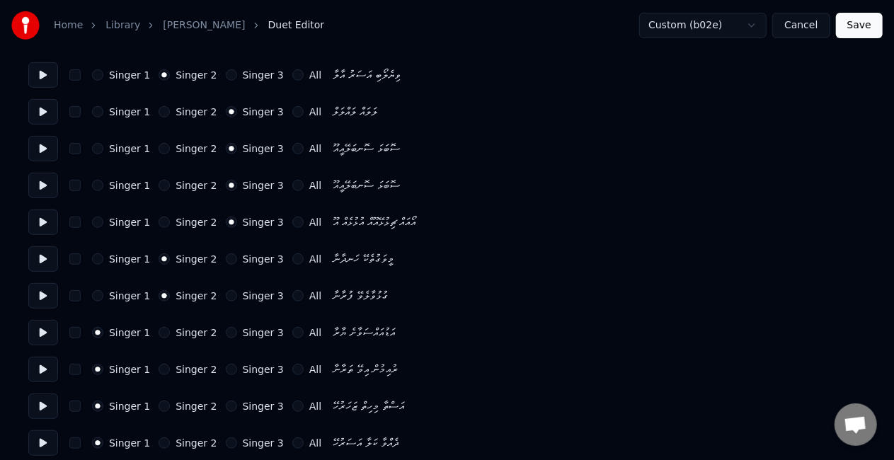
scroll to position [283, 0]
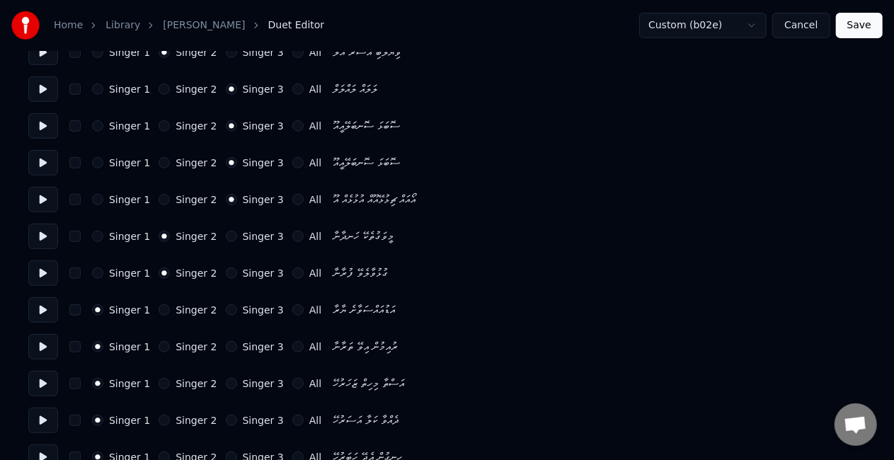
click at [160, 382] on button "Singer 2" at bounding box center [164, 383] width 11 height 11
click at [97, 233] on button "Singer 1" at bounding box center [97, 236] width 11 height 11
click at [159, 237] on button "Singer 2" at bounding box center [164, 236] width 11 height 11
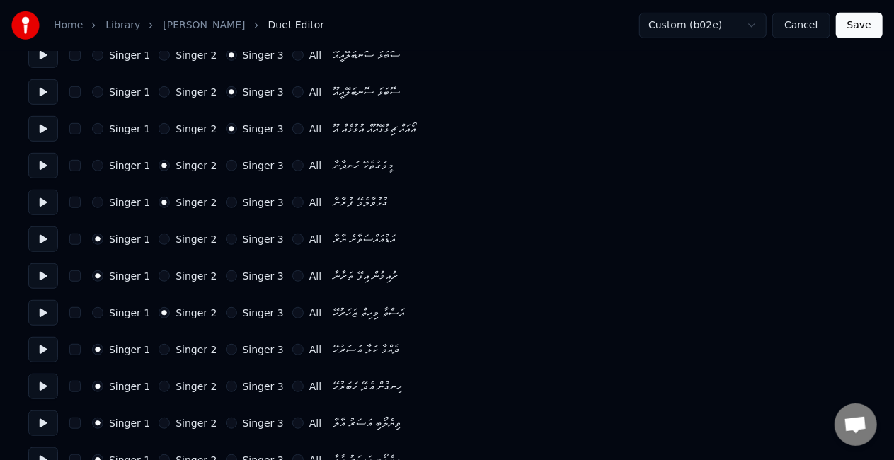
click at [161, 348] on button "Singer 2" at bounding box center [164, 349] width 11 height 11
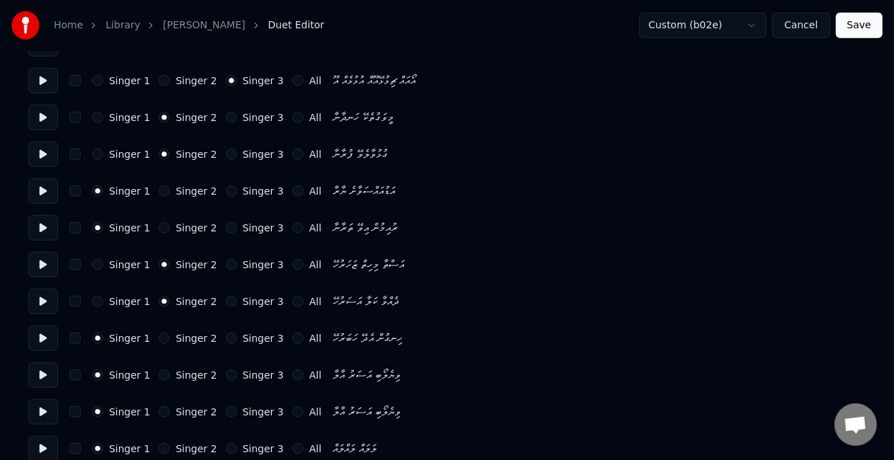
scroll to position [425, 0]
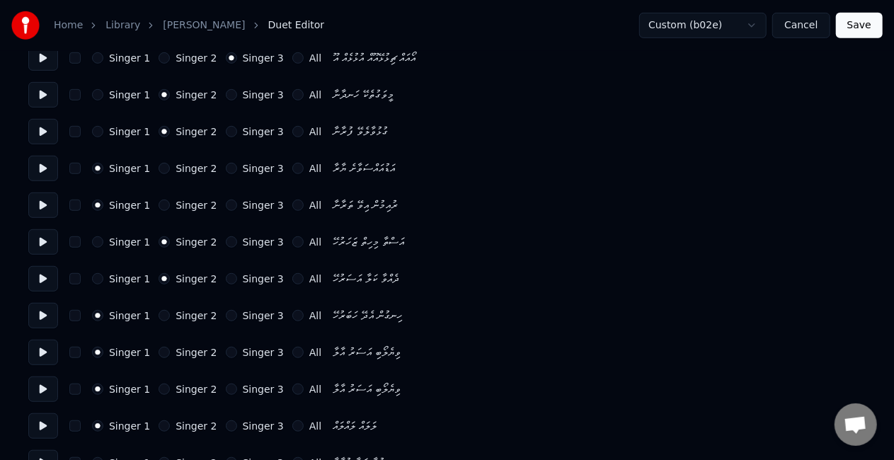
click at [160, 315] on button "Singer 2" at bounding box center [164, 315] width 11 height 11
click at [226, 351] on button "Singer 3" at bounding box center [231, 352] width 11 height 11
click at [226, 385] on button "Singer 3" at bounding box center [231, 389] width 11 height 11
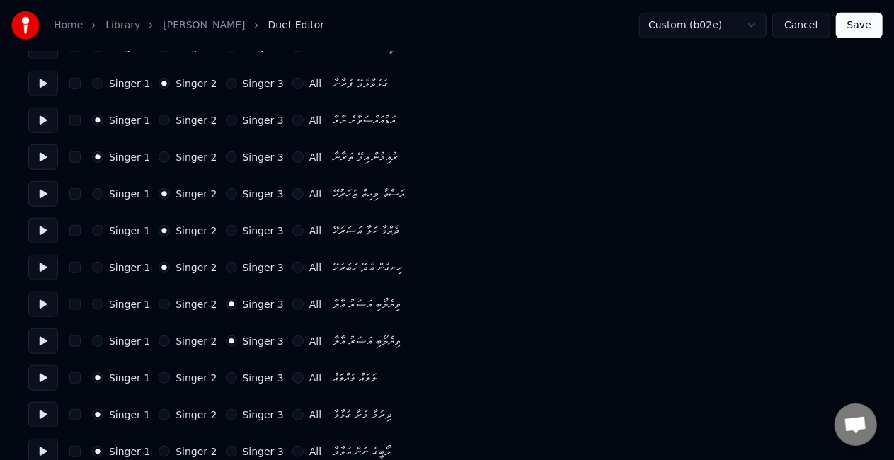
scroll to position [496, 0]
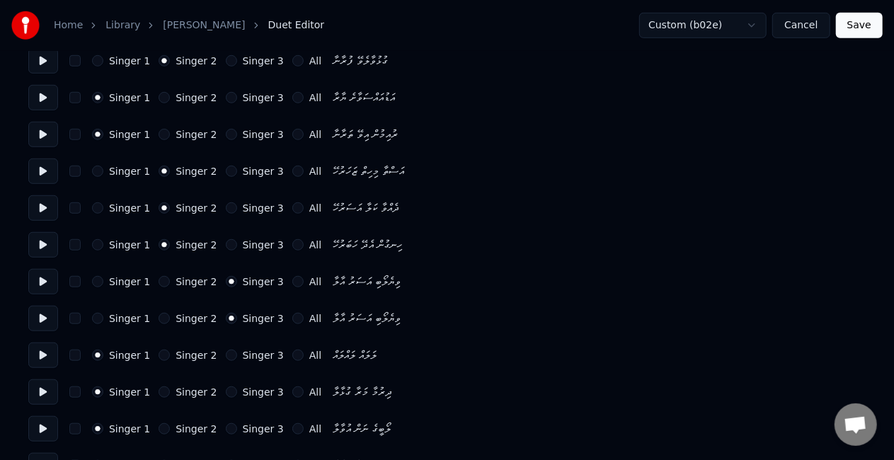
click at [226, 353] on button "Singer 3" at bounding box center [231, 355] width 11 height 11
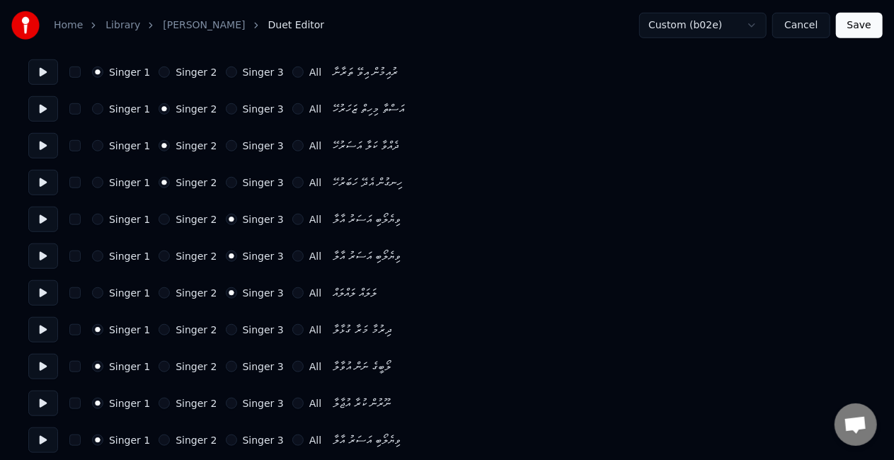
scroll to position [637, 0]
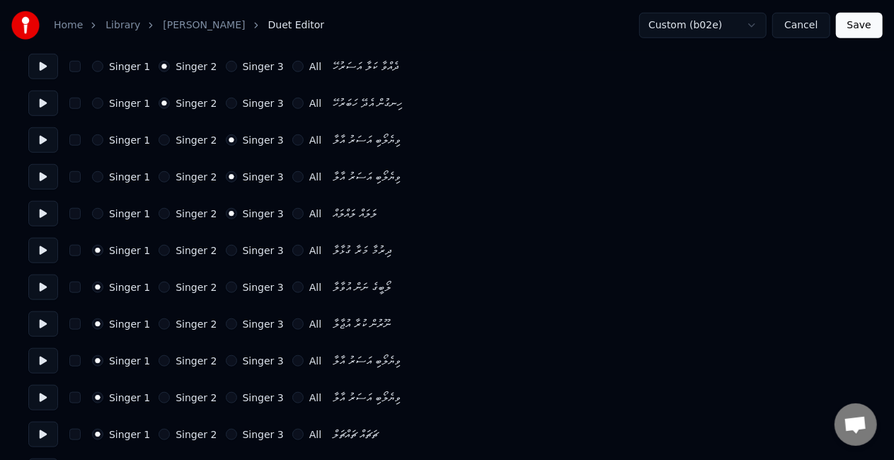
click at [162, 357] on button "Singer 2" at bounding box center [164, 360] width 11 height 11
click at [159, 394] on button "Singer 2" at bounding box center [164, 397] width 11 height 11
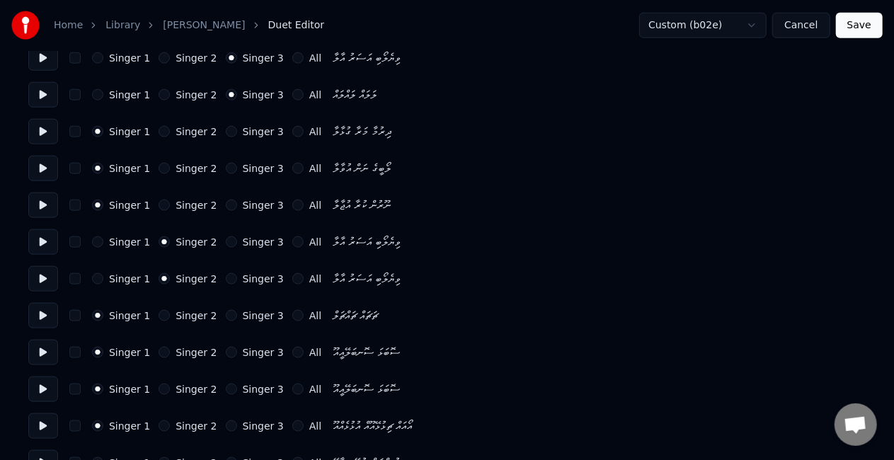
scroll to position [779, 0]
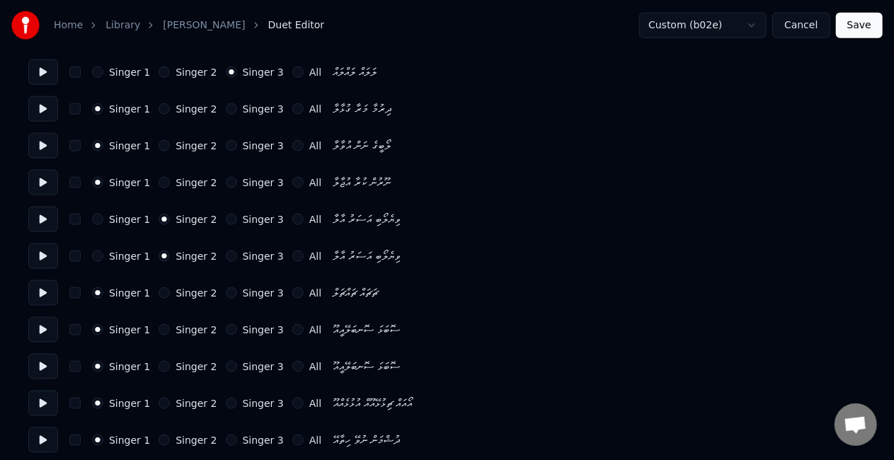
click at [226, 292] on button "Singer 3" at bounding box center [231, 292] width 11 height 11
click at [226, 330] on button "Singer 3" at bounding box center [231, 329] width 11 height 11
click at [226, 371] on button "Singer 3" at bounding box center [231, 366] width 11 height 11
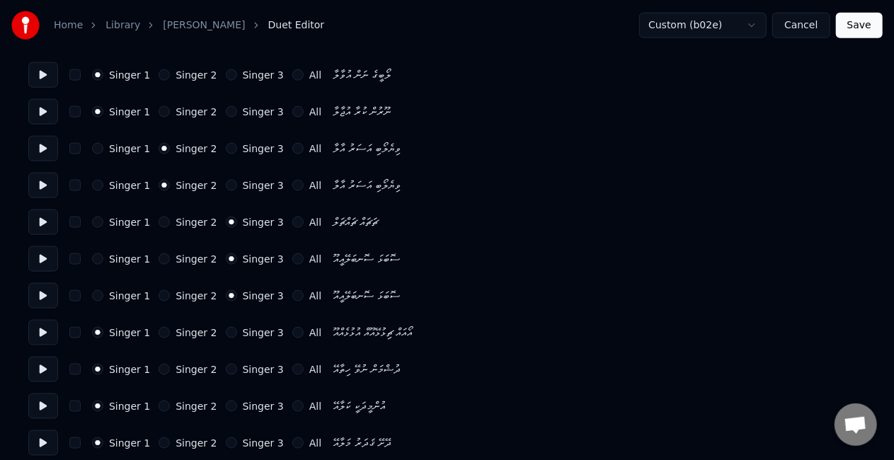
click at [226, 330] on button "Singer 3" at bounding box center [231, 332] width 11 height 11
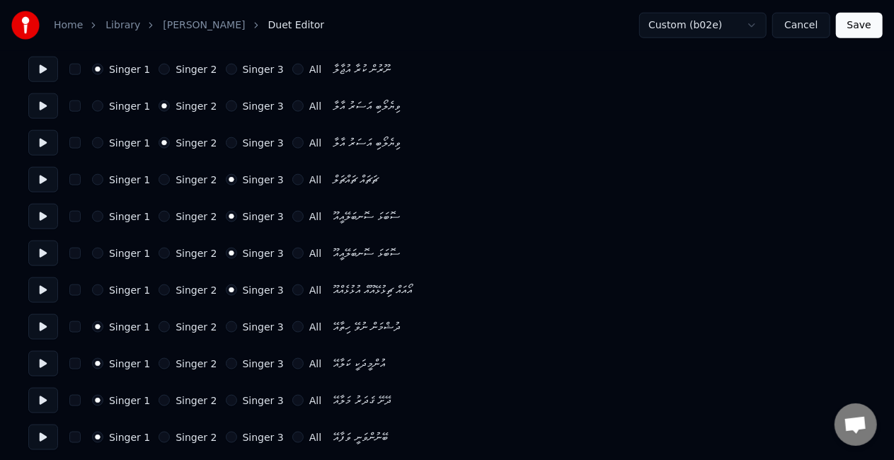
scroll to position [991, 0]
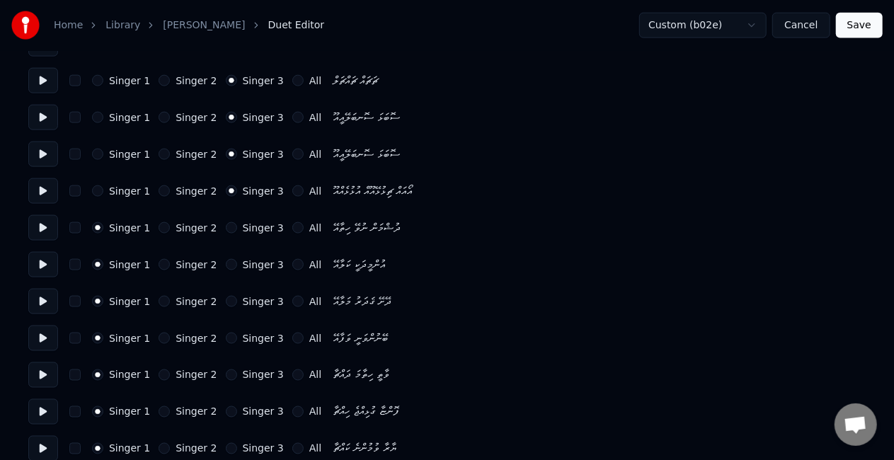
click at [159, 304] on button "Singer 2" at bounding box center [164, 301] width 11 height 11
click at [159, 338] on button "Singer 2" at bounding box center [164, 338] width 11 height 11
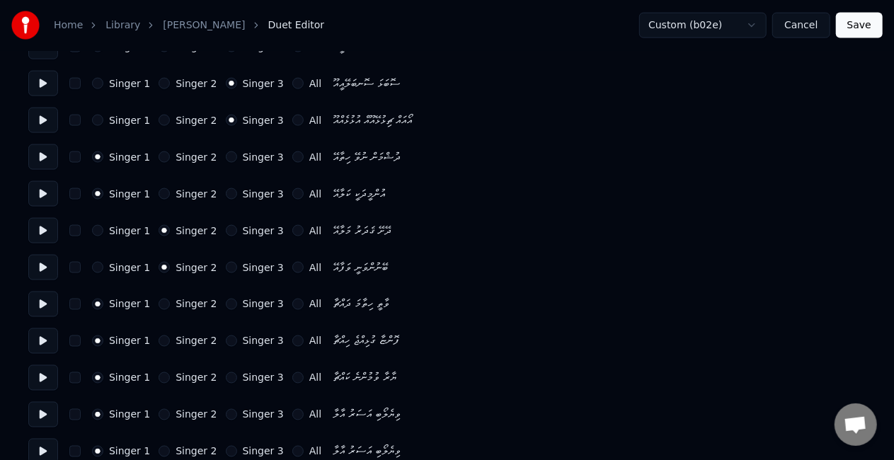
click at [161, 375] on button "Singer 2" at bounding box center [164, 377] width 11 height 11
click at [161, 416] on button "Singer 2" at bounding box center [164, 414] width 11 height 11
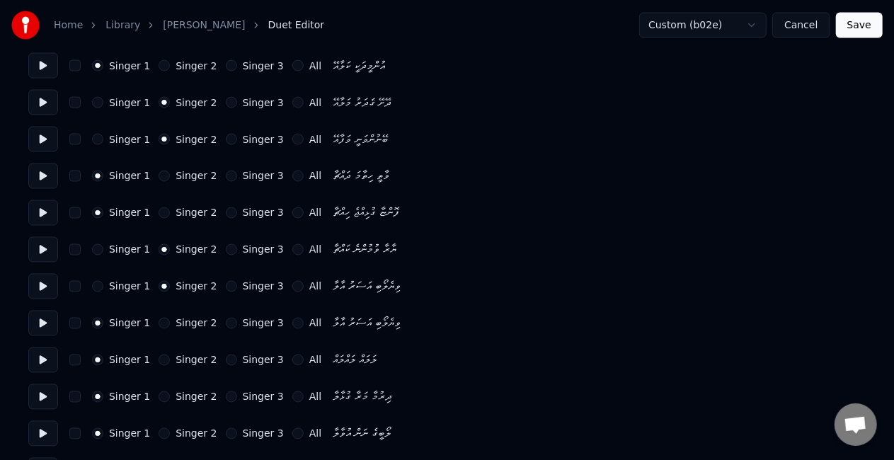
scroll to position [1345, 0]
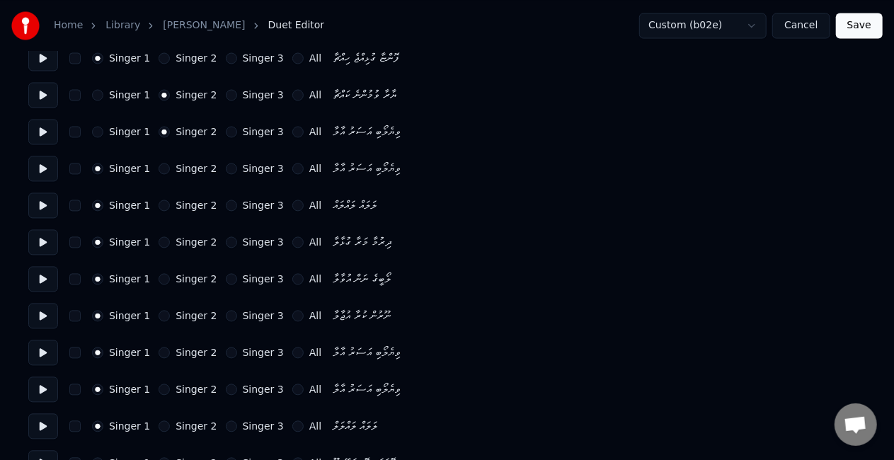
click at [159, 166] on button "Singer 2" at bounding box center [164, 168] width 11 height 11
click at [226, 205] on button "Singer 3" at bounding box center [231, 205] width 11 height 11
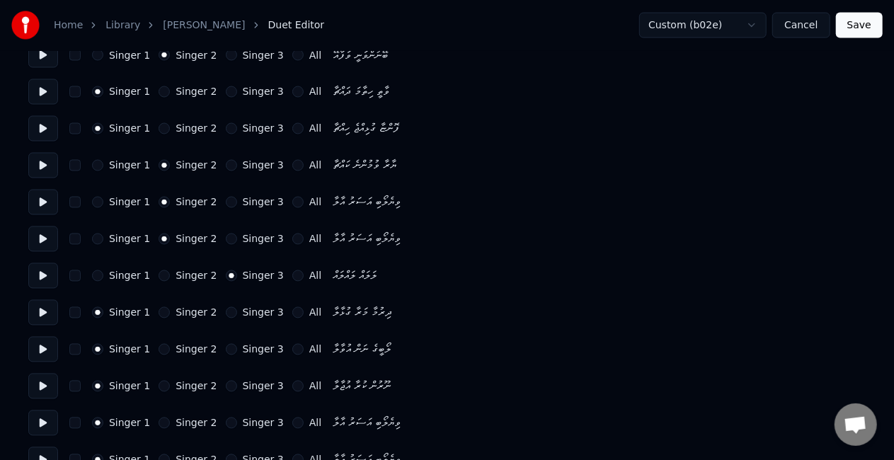
click at [93, 159] on div "Singer 1 Singer 2 Singer 3 All ޔާރާ ވުމުންނެ ކައްޗާ" at bounding box center [446, 165] width 837 height 25
click at [95, 162] on button "Singer 1" at bounding box center [97, 165] width 11 height 11
click at [226, 202] on button "Singer 3" at bounding box center [231, 202] width 11 height 11
click at [226, 235] on button "Singer 3" at bounding box center [231, 239] width 11 height 11
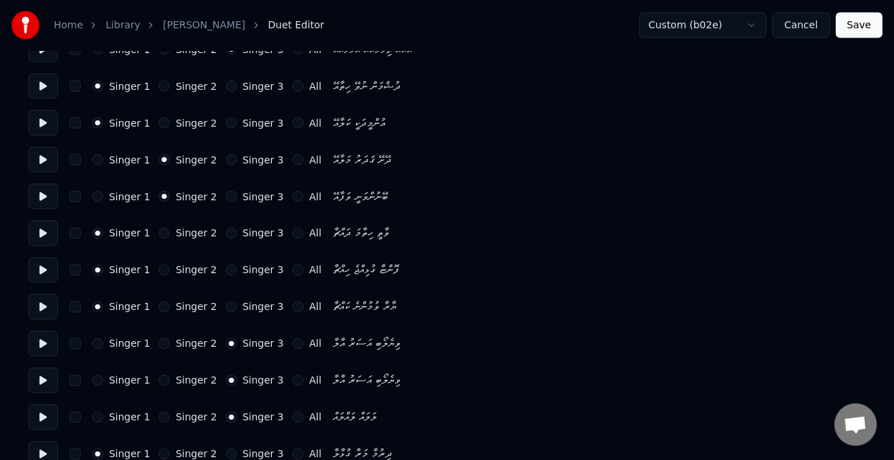
scroll to position [1203, 0]
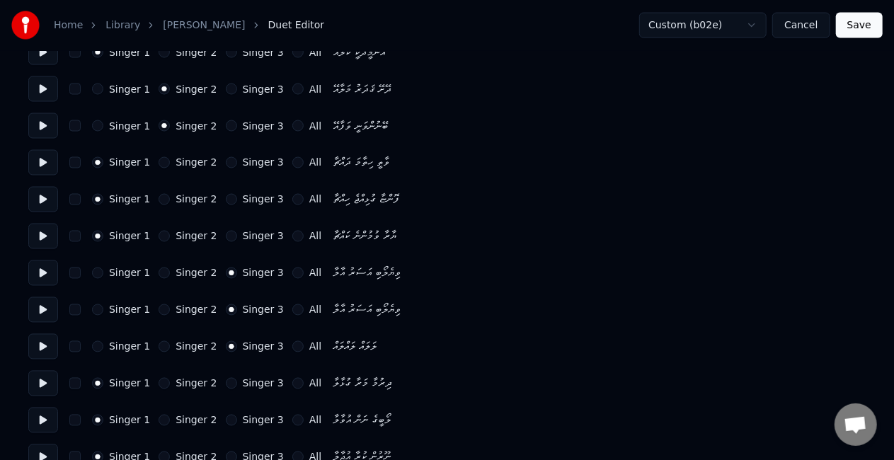
click at [40, 268] on button at bounding box center [43, 272] width 30 height 25
click at [44, 308] on button at bounding box center [43, 309] width 30 height 25
click at [41, 201] on button at bounding box center [43, 199] width 30 height 25
click at [38, 160] on button at bounding box center [43, 162] width 30 height 25
click at [37, 123] on button at bounding box center [43, 125] width 30 height 25
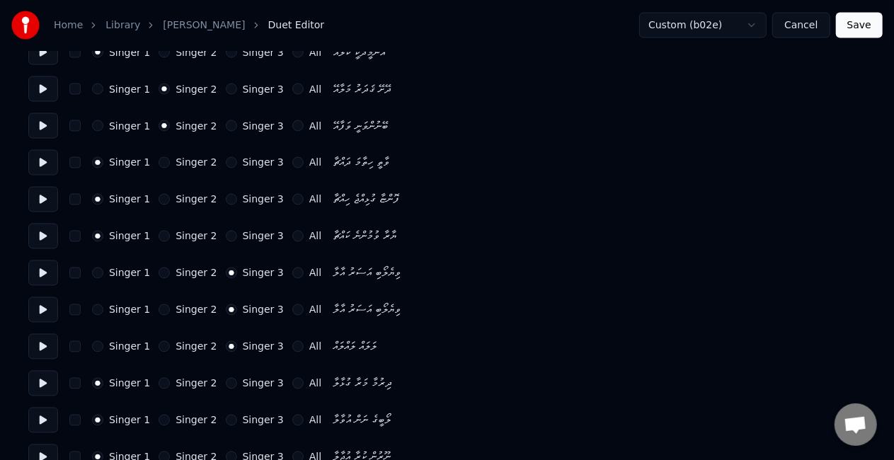
click at [37, 123] on button at bounding box center [43, 125] width 30 height 25
click at [45, 159] on button at bounding box center [43, 162] width 30 height 25
click at [42, 199] on button at bounding box center [43, 199] width 30 height 25
click at [42, 238] on button at bounding box center [43, 236] width 30 height 25
click at [46, 270] on button at bounding box center [43, 272] width 30 height 25
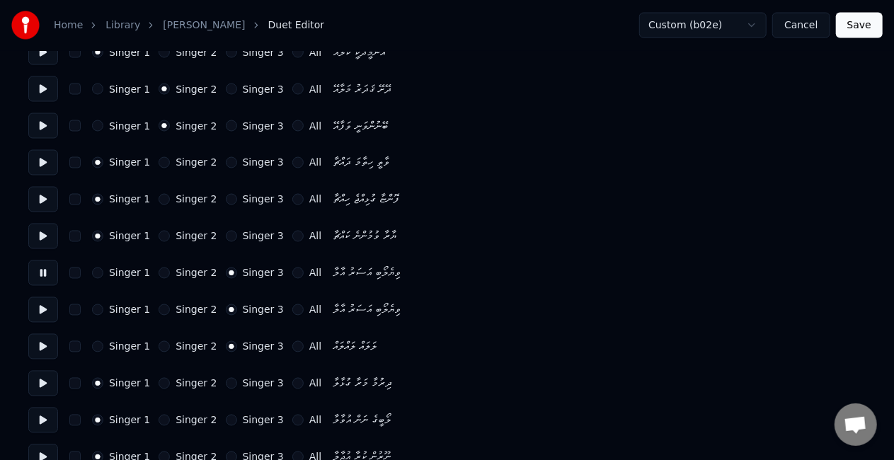
click at [45, 310] on button at bounding box center [43, 309] width 30 height 25
click at [44, 344] on button at bounding box center [43, 346] width 30 height 25
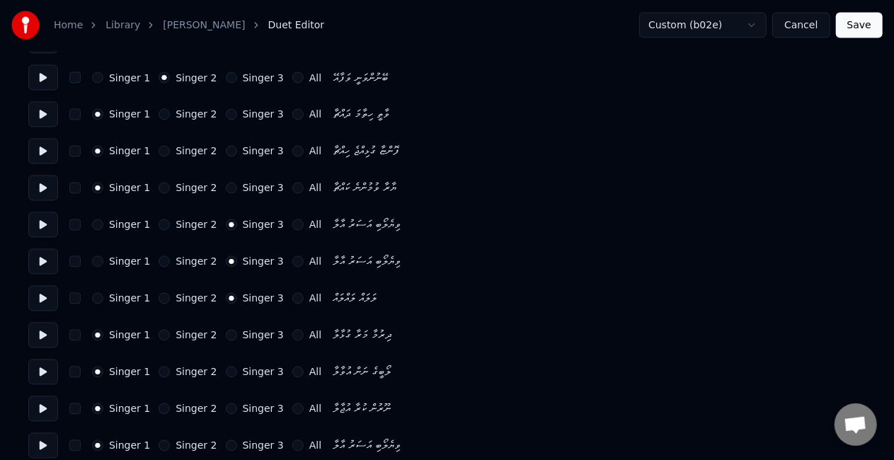
scroll to position [1274, 0]
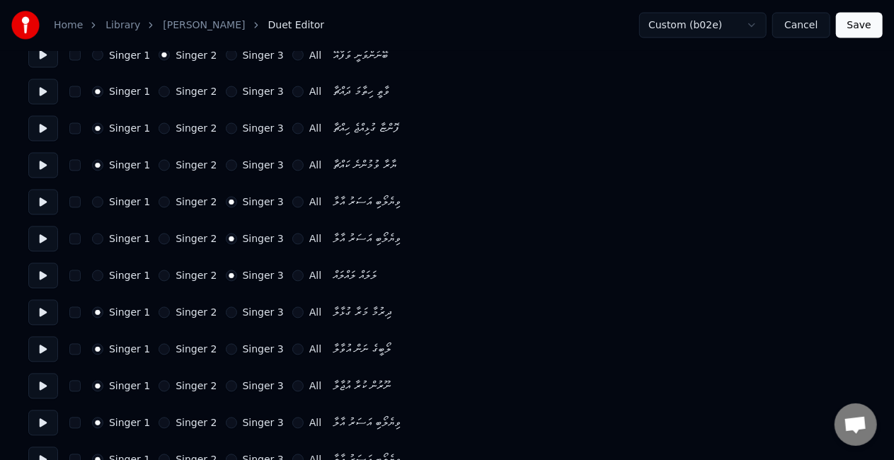
click at [47, 312] on button at bounding box center [43, 312] width 30 height 25
click at [166, 314] on div "Singer 2" at bounding box center [188, 312] width 58 height 11
click at [161, 313] on button "Singer 2" at bounding box center [164, 312] width 11 height 11
click at [161, 343] on div "Singer 1 Singer 2 Singer 3 All ލޯބީގެ ނަން އުވާލާ" at bounding box center [446, 349] width 837 height 25
click at [161, 348] on button "Singer 2" at bounding box center [164, 349] width 11 height 11
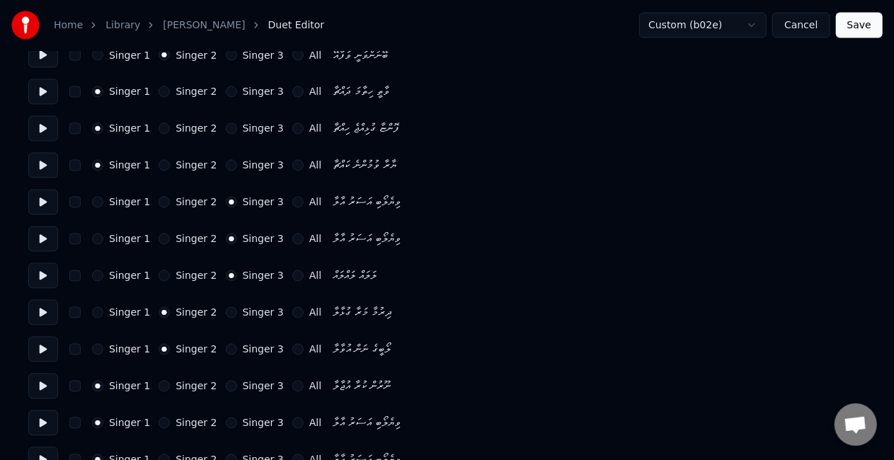
click at [162, 388] on button "Singer 2" at bounding box center [164, 386] width 11 height 11
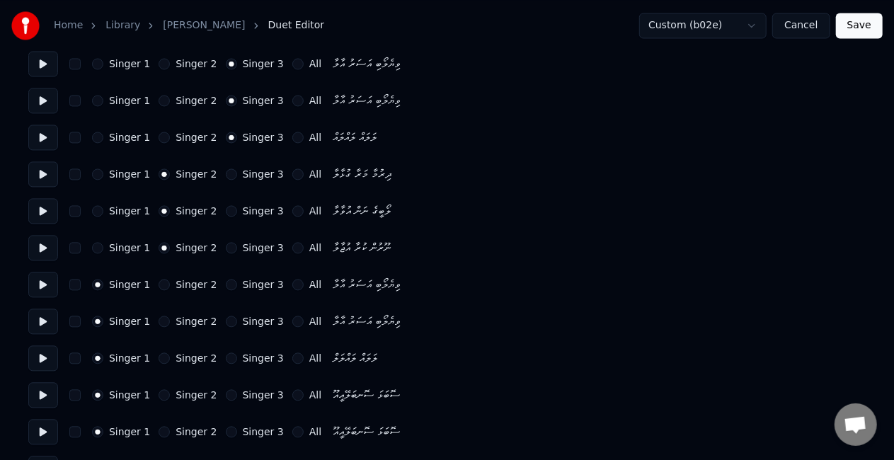
scroll to position [1416, 0]
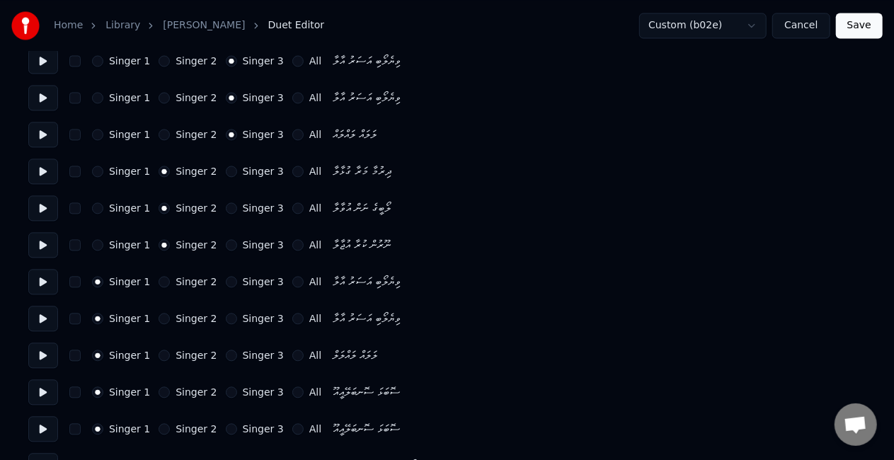
click at [159, 281] on button "Singer 2" at bounding box center [164, 281] width 11 height 11
click at [226, 280] on button "Singer 3" at bounding box center [231, 281] width 11 height 11
click at [226, 323] on button "Singer 3" at bounding box center [231, 318] width 11 height 11
click at [219, 346] on div "Singer 1 Singer 2 Singer 3 All ލަލައް ލައްލަލް" at bounding box center [446, 355] width 837 height 25
click at [226, 354] on button "Singer 3" at bounding box center [231, 355] width 11 height 11
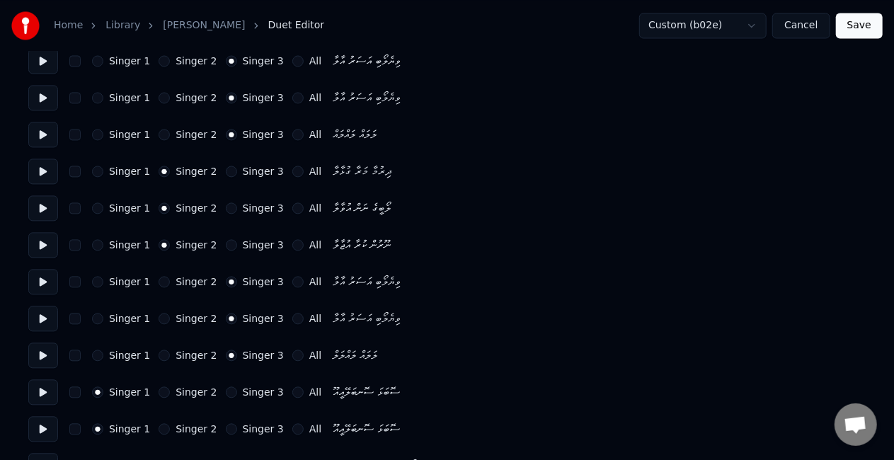
click at [226, 389] on button "Singer 3" at bounding box center [231, 391] width 11 height 11
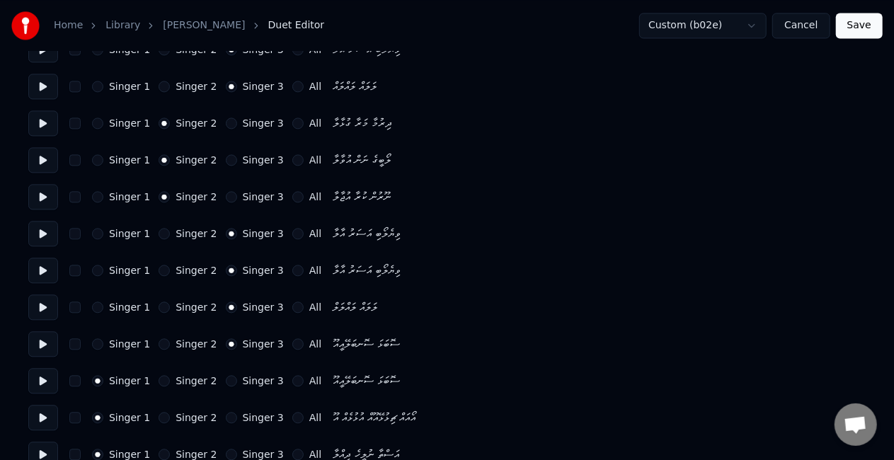
scroll to position [1487, 0]
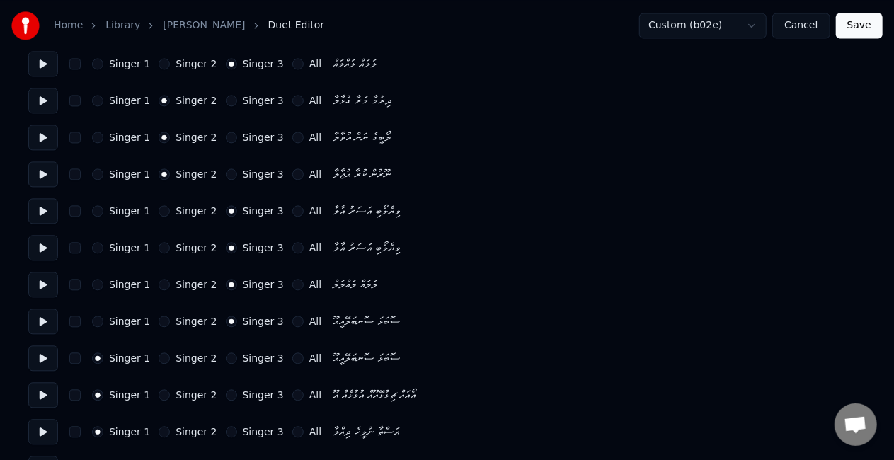
click at [226, 357] on button "Singer 3" at bounding box center [231, 358] width 11 height 11
click at [226, 391] on button "Singer 3" at bounding box center [231, 394] width 11 height 11
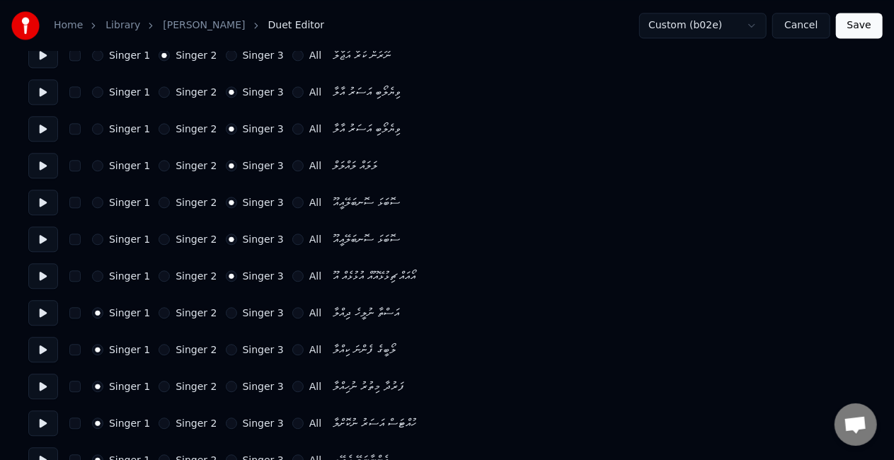
scroll to position [1628, 0]
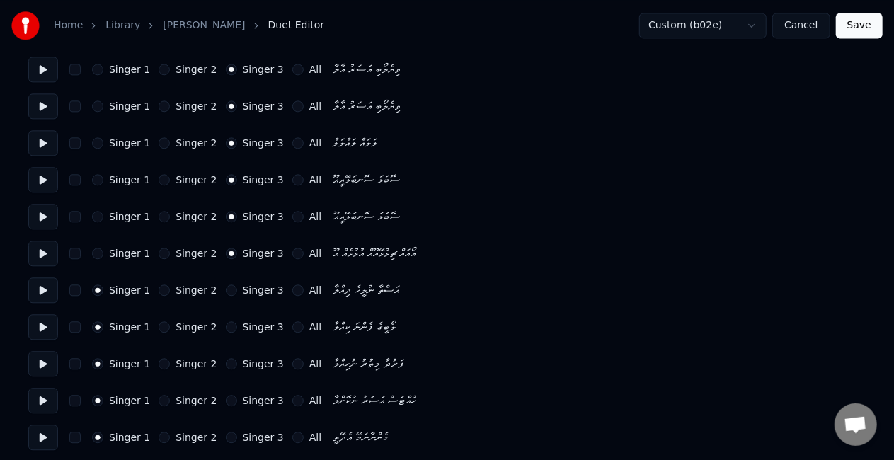
click at [40, 294] on button at bounding box center [43, 289] width 30 height 25
click at [40, 326] on button at bounding box center [43, 326] width 30 height 25
click at [41, 362] on button at bounding box center [43, 363] width 30 height 25
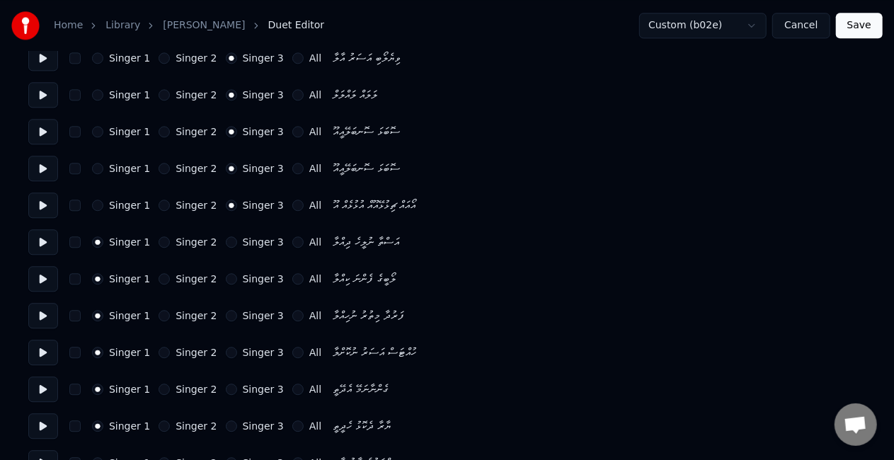
scroll to position [1699, 0]
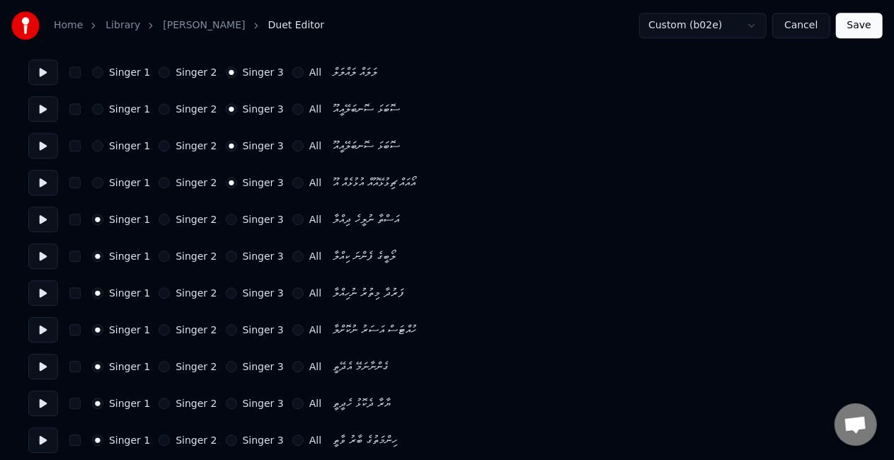
click at [40, 331] on button at bounding box center [43, 329] width 30 height 25
click at [47, 366] on button at bounding box center [43, 366] width 30 height 25
click at [159, 365] on button "Singer 2" at bounding box center [164, 366] width 11 height 11
click at [159, 404] on button "Singer 2" at bounding box center [164, 403] width 11 height 11
click at [42, 399] on button at bounding box center [43, 403] width 30 height 25
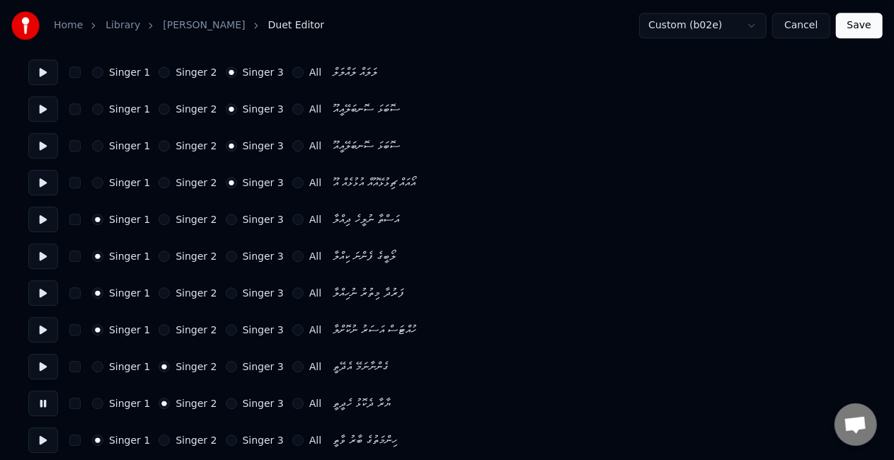
scroll to position [1770, 0]
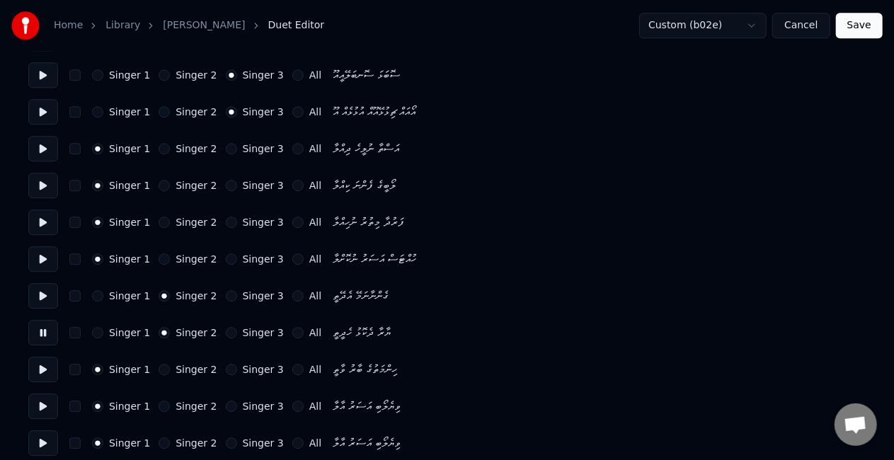
click at [44, 358] on button at bounding box center [43, 369] width 30 height 25
click at [159, 370] on button "Singer 2" at bounding box center [164, 369] width 11 height 11
click at [43, 408] on button at bounding box center [43, 406] width 30 height 25
click at [226, 407] on button "Singer 3" at bounding box center [231, 406] width 11 height 11
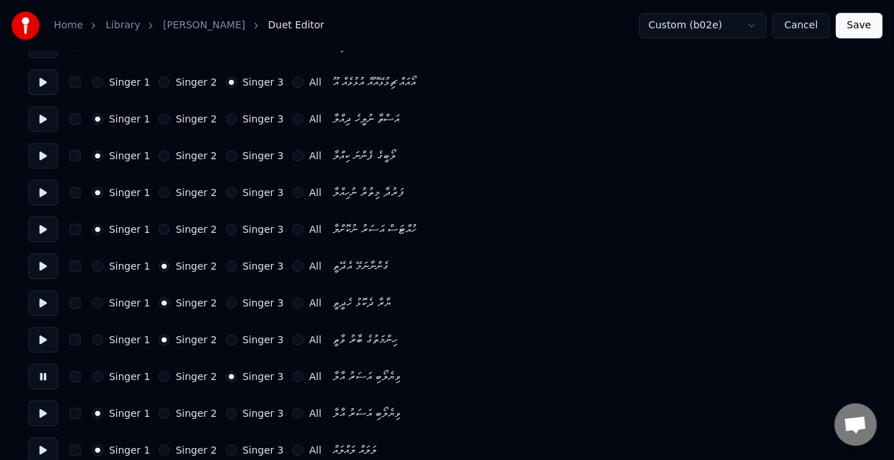
scroll to position [1816, 0]
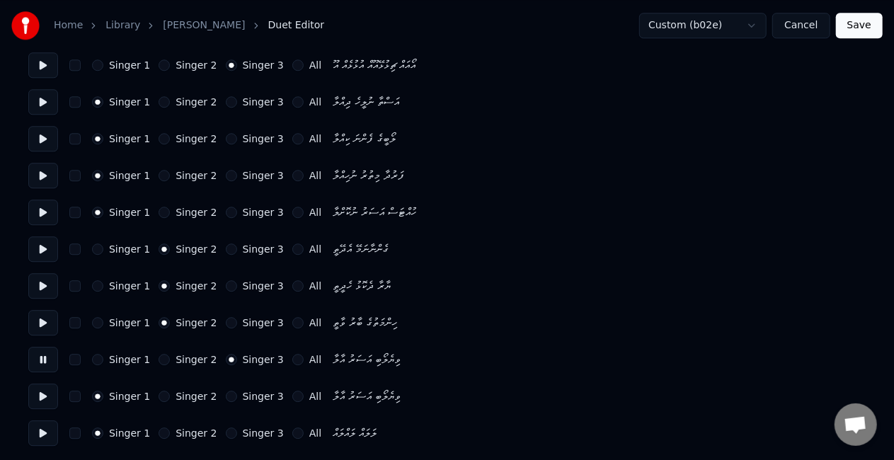
click at [226, 397] on button "Singer 3" at bounding box center [231, 396] width 11 height 11
click at [226, 428] on button "Singer 3" at bounding box center [231, 433] width 11 height 11
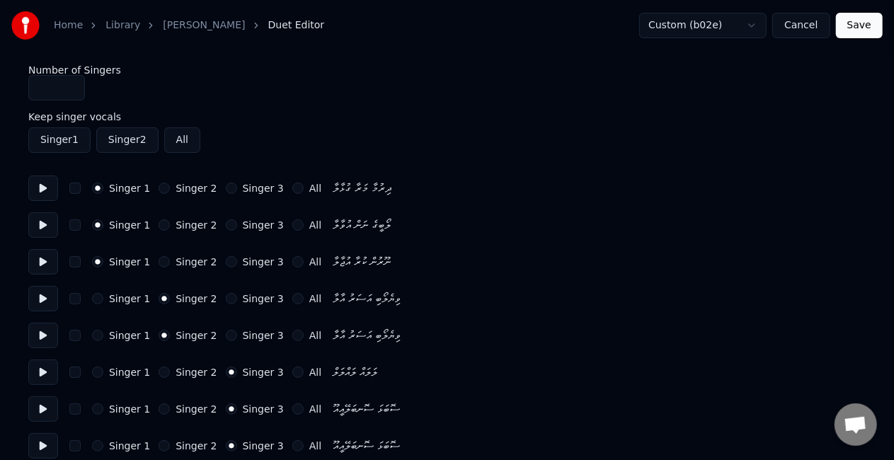
scroll to position [0, 0]
click at [35, 187] on button at bounding box center [43, 188] width 30 height 25
click at [42, 224] on button at bounding box center [43, 224] width 30 height 25
click at [42, 261] on button at bounding box center [43, 261] width 30 height 25
click at [42, 295] on button at bounding box center [43, 298] width 30 height 25
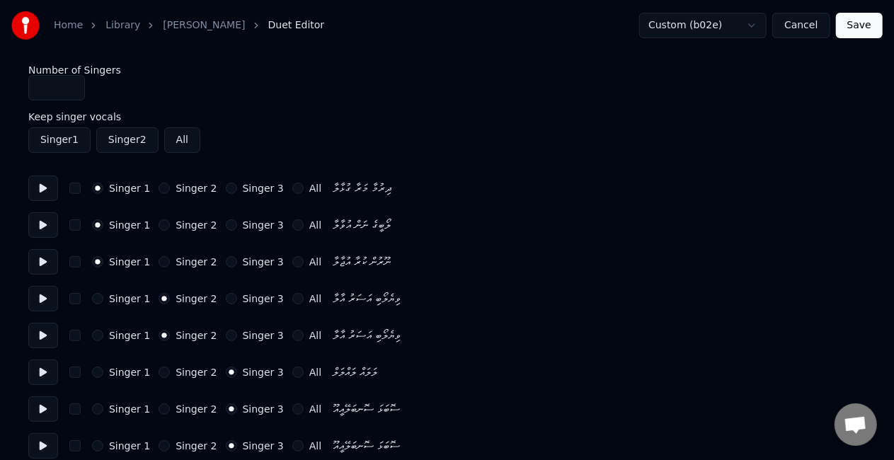
click at [42, 331] on button at bounding box center [43, 335] width 30 height 25
click at [95, 298] on button "Singer 1" at bounding box center [97, 298] width 11 height 11
click at [95, 323] on div "Singer 1 Singer 2 Singer 3 All ވިޔެލޯބި އަސަރު އާލާ" at bounding box center [446, 335] width 837 height 25
click at [92, 331] on div "Singer 1" at bounding box center [121, 335] width 58 height 11
click at [91, 335] on div "Singer 1 Singer 2 Singer 3 All ވިޔެލޯބި އަސަރު އާލާ" at bounding box center [446, 335] width 837 height 25
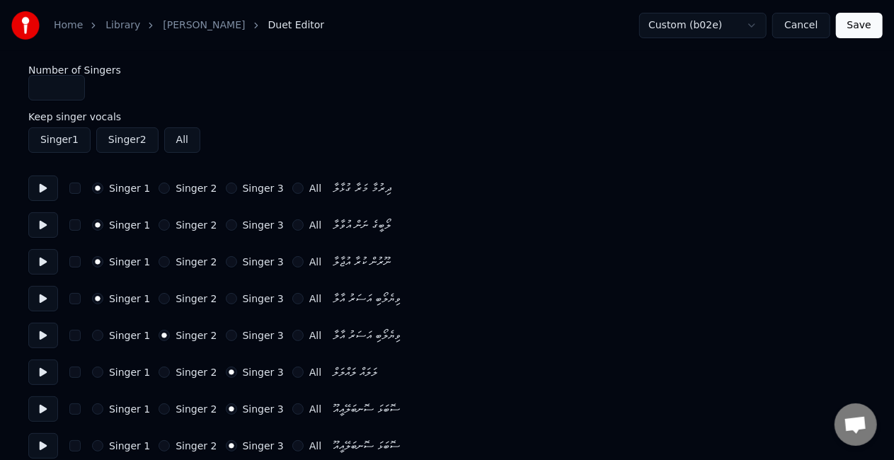
click at [93, 334] on button "Singer 1" at bounding box center [97, 335] width 11 height 11
click at [33, 333] on button at bounding box center [43, 335] width 30 height 25
click at [47, 260] on button at bounding box center [43, 261] width 30 height 25
click at [38, 298] on button at bounding box center [43, 298] width 30 height 25
click at [38, 334] on button at bounding box center [43, 335] width 30 height 25
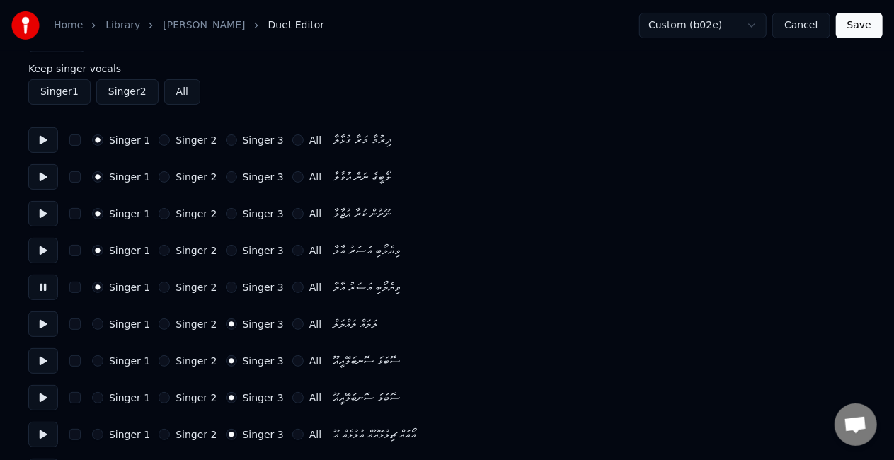
scroll to position [71, 0]
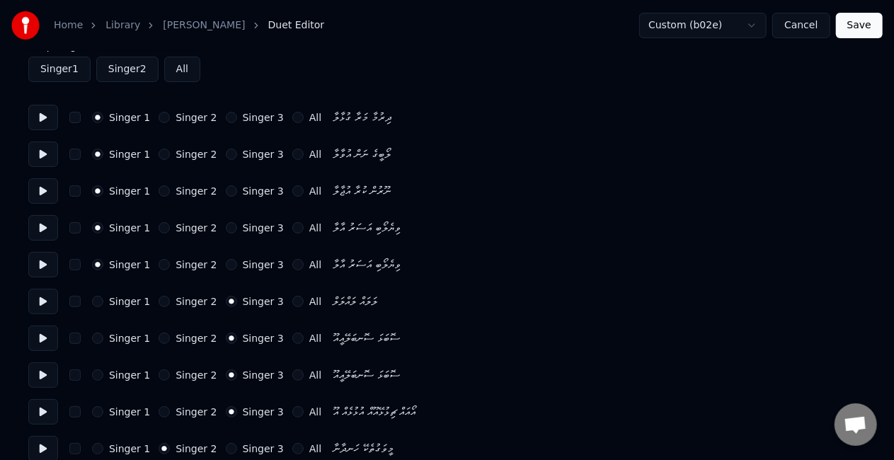
click at [45, 299] on button at bounding box center [43, 301] width 30 height 25
click at [42, 350] on button at bounding box center [43, 338] width 30 height 25
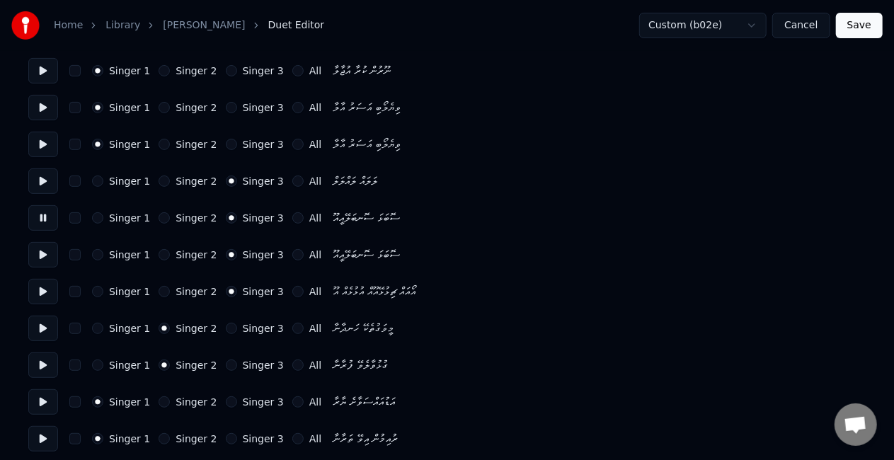
scroll to position [212, 0]
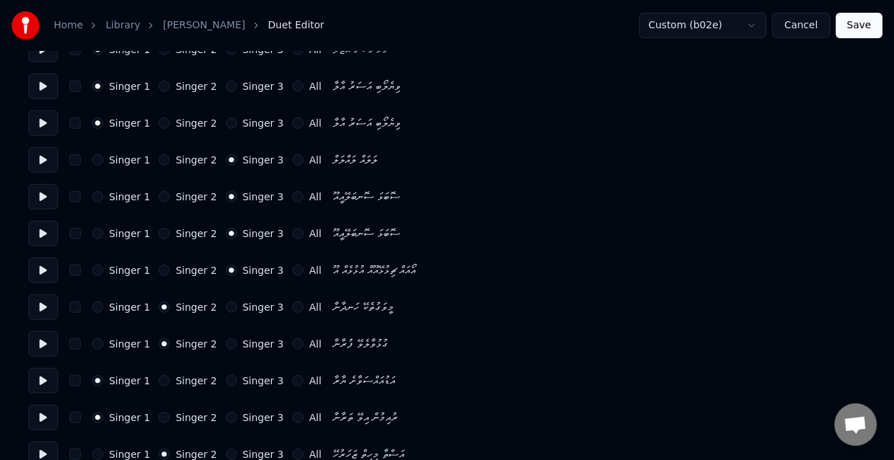
click at [44, 309] on button at bounding box center [43, 306] width 30 height 25
click at [42, 343] on button at bounding box center [43, 343] width 30 height 25
click at [159, 377] on div "Singer 2" at bounding box center [188, 380] width 58 height 11
click at [159, 381] on button "Singer 2" at bounding box center [164, 380] width 11 height 11
click at [39, 379] on button at bounding box center [43, 380] width 30 height 25
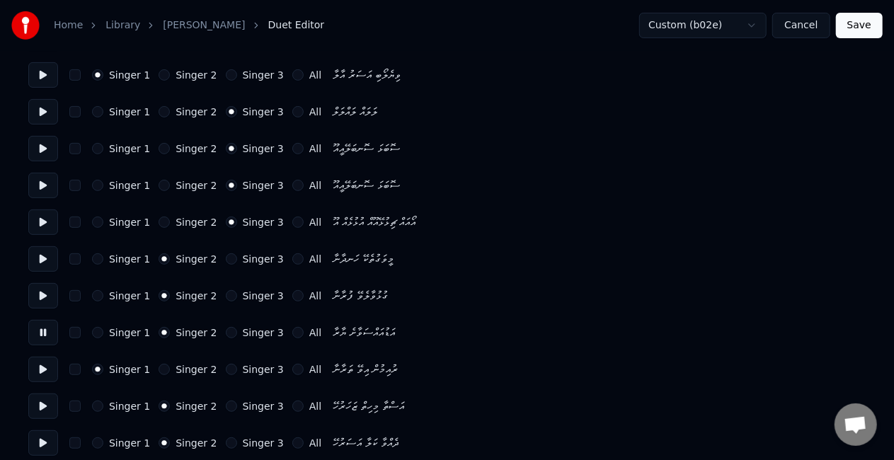
scroll to position [283, 0]
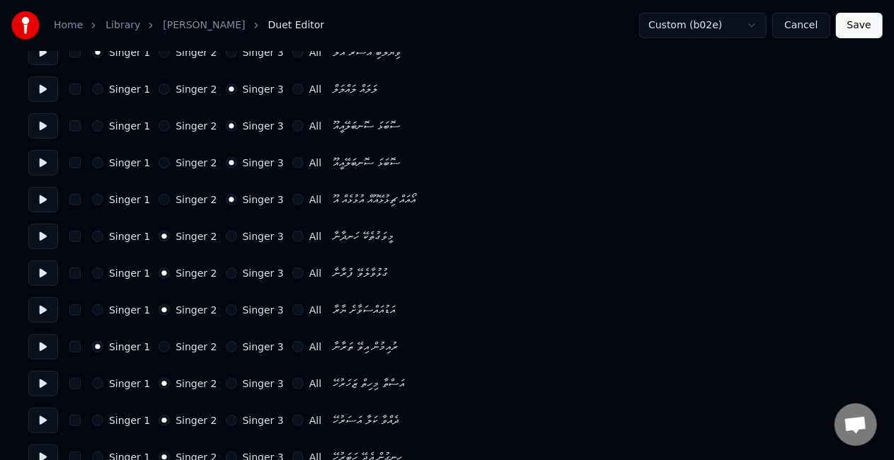
click at [159, 344] on button "Singer 2" at bounding box center [164, 346] width 11 height 11
click at [46, 347] on button at bounding box center [43, 346] width 30 height 25
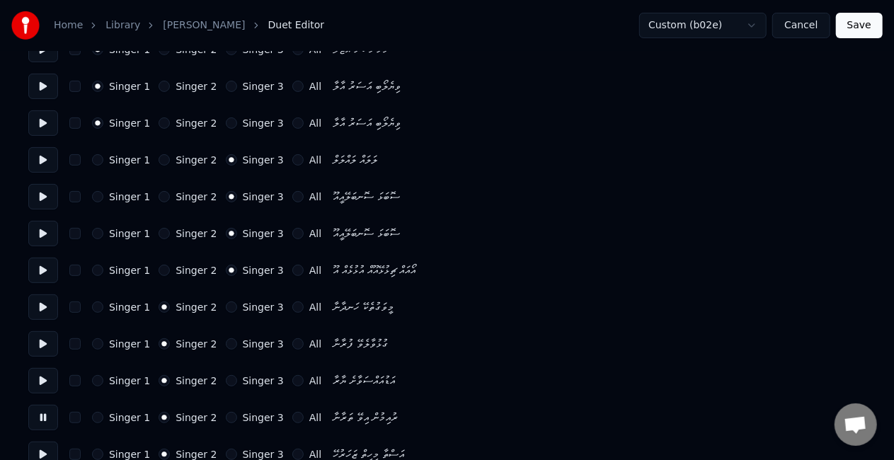
scroll to position [354, 0]
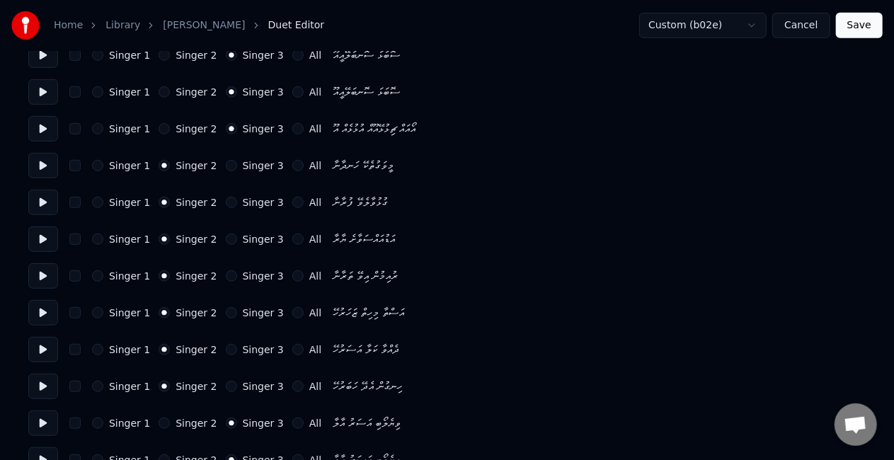
click at [96, 350] on button "Singer 1" at bounding box center [97, 349] width 11 height 11
click at [41, 345] on button at bounding box center [43, 349] width 30 height 25
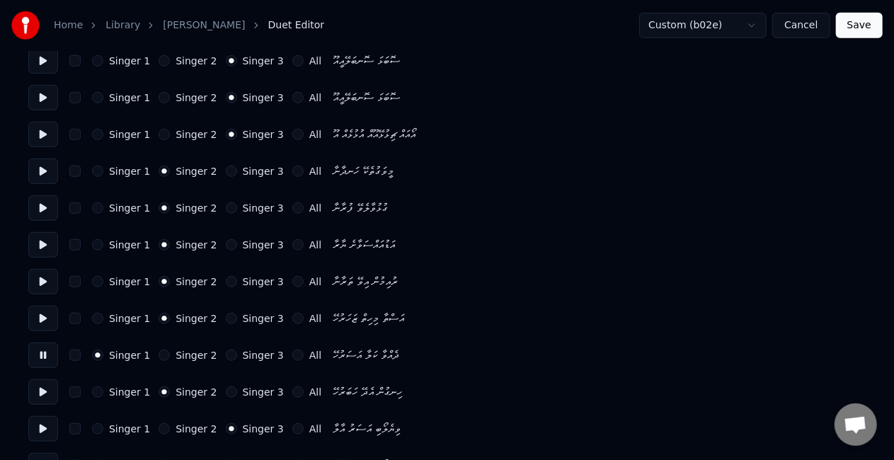
scroll to position [425, 0]
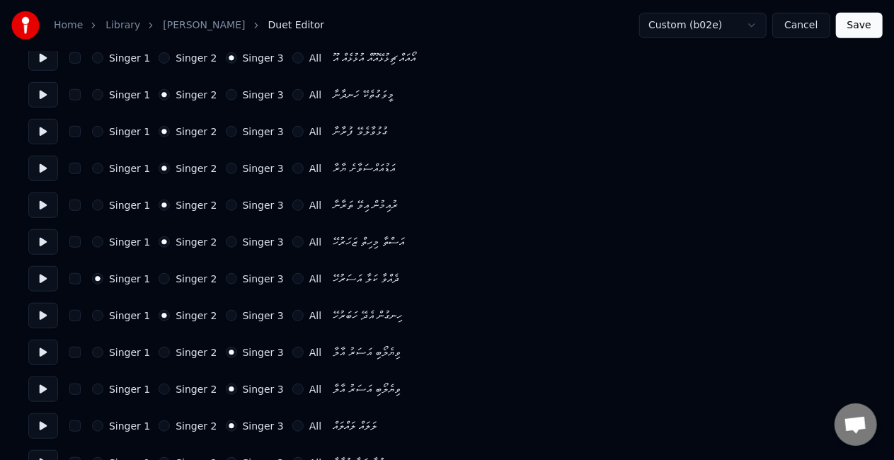
click at [101, 313] on button "Singer 1" at bounding box center [97, 315] width 11 height 11
click at [37, 308] on button at bounding box center [43, 315] width 30 height 25
click at [98, 353] on button "Singer 1" at bounding box center [97, 352] width 11 height 11
click at [37, 354] on button at bounding box center [43, 352] width 30 height 25
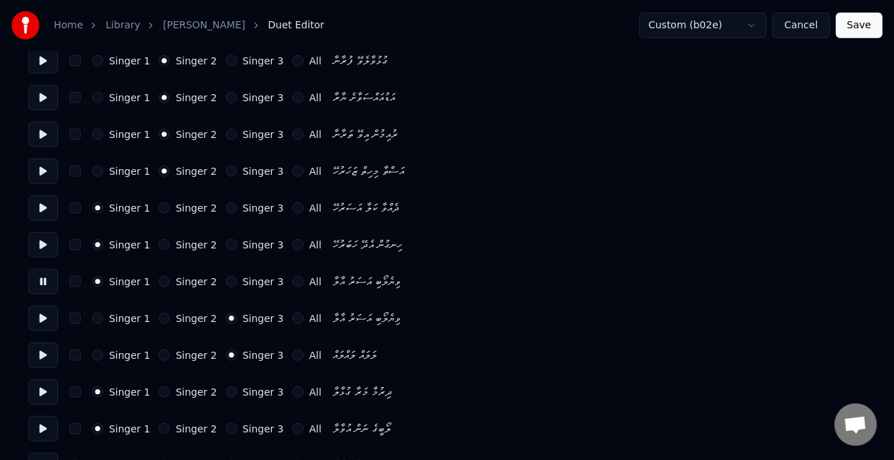
click at [95, 314] on button "Singer 1" at bounding box center [97, 318] width 11 height 11
click at [44, 315] on button at bounding box center [43, 318] width 30 height 25
click at [49, 356] on button at bounding box center [43, 355] width 30 height 25
click at [38, 388] on button at bounding box center [43, 391] width 30 height 25
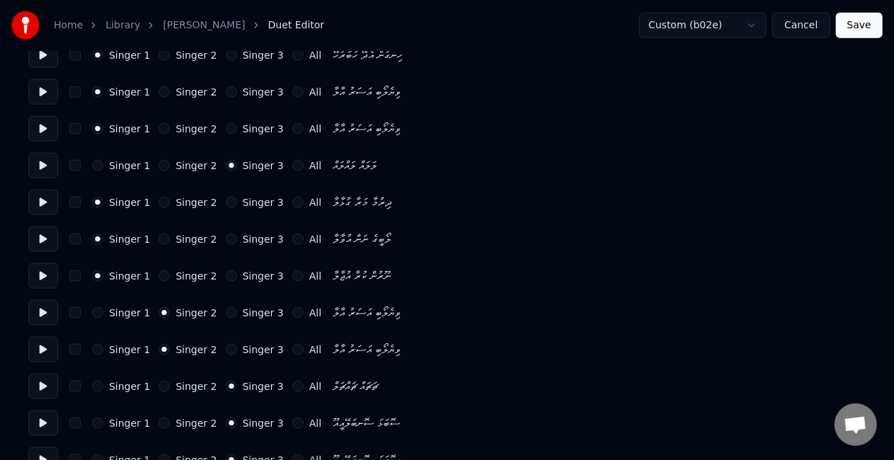
scroll to position [708, 0]
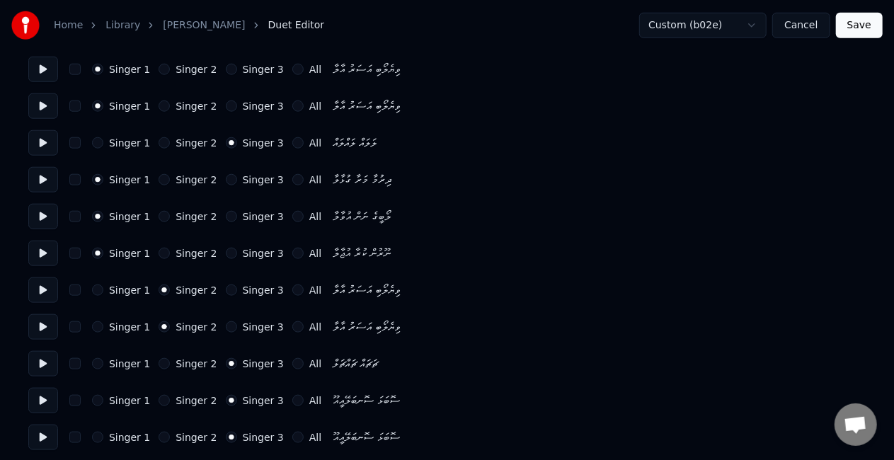
click at [159, 178] on button "Singer 2" at bounding box center [164, 179] width 11 height 11
click at [46, 181] on button at bounding box center [43, 179] width 30 height 25
click at [44, 212] on button at bounding box center [43, 216] width 30 height 25
click at [159, 212] on div "Singer 2" at bounding box center [188, 216] width 58 height 11
click at [159, 213] on button "Singer 2" at bounding box center [164, 216] width 11 height 11
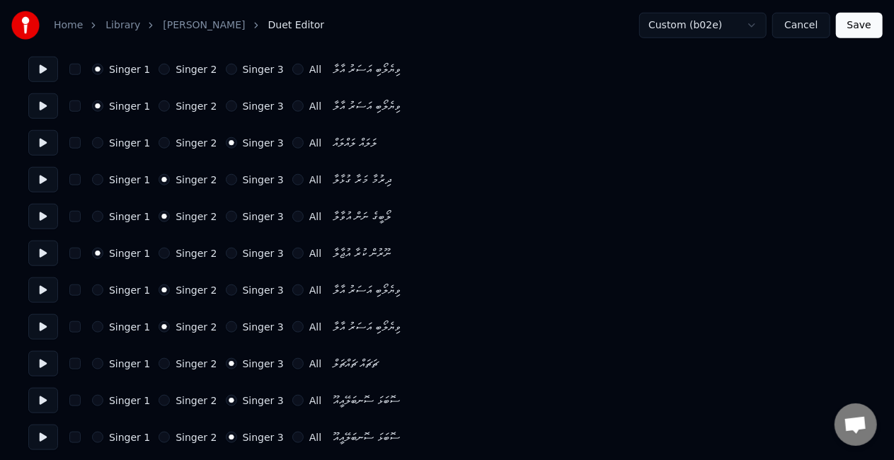
click at [44, 255] on button at bounding box center [43, 253] width 30 height 25
click at [159, 248] on div "Singer 2" at bounding box center [188, 253] width 58 height 11
click at [158, 247] on div "Singer 1 Singer 2 Singer 3 All ނޫރުން ކުރާ އުޖާލާ" at bounding box center [446, 253] width 837 height 25
click at [159, 253] on button "Singer 2" at bounding box center [164, 253] width 11 height 11
click at [41, 251] on button at bounding box center [43, 253] width 30 height 25
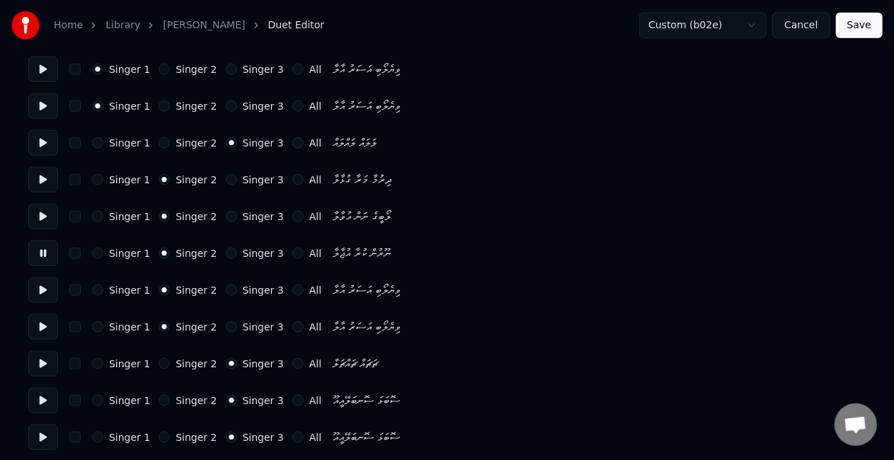
click at [42, 270] on div "Number of Singers * Keep singer vocals Singer 1 Singer 2 All Singer 1 Singer 2 …" at bounding box center [446, 455] width 837 height 2197
click at [45, 294] on button at bounding box center [43, 289] width 30 height 25
click at [41, 328] on button at bounding box center [43, 326] width 30 height 25
click at [42, 362] on button at bounding box center [43, 363] width 30 height 25
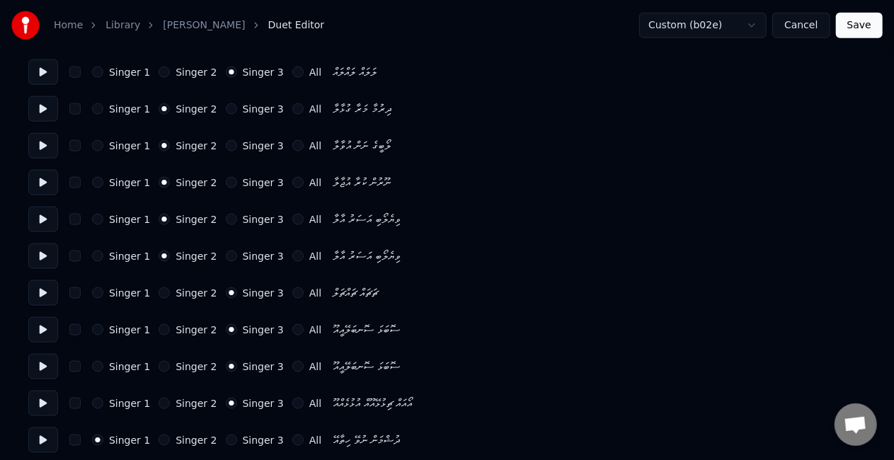
click at [47, 326] on button at bounding box center [43, 329] width 30 height 25
click at [41, 365] on button at bounding box center [43, 366] width 30 height 25
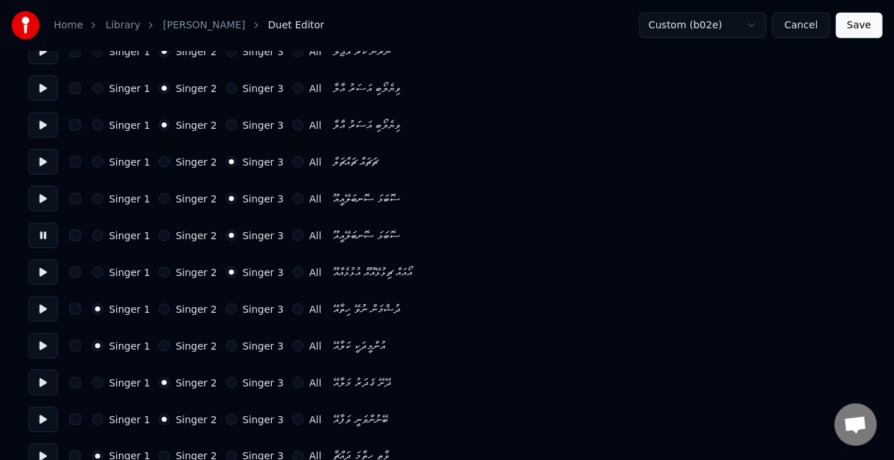
scroll to position [920, 0]
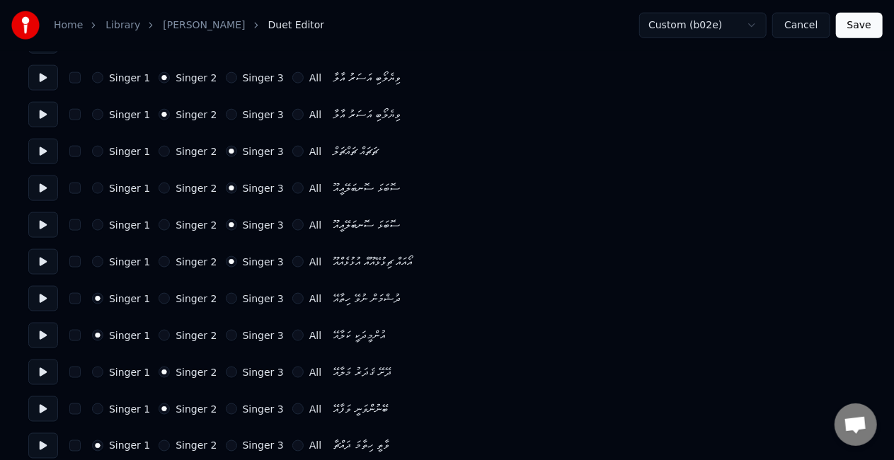
click at [41, 265] on button at bounding box center [43, 261] width 30 height 25
click at [47, 294] on button at bounding box center [43, 298] width 30 height 25
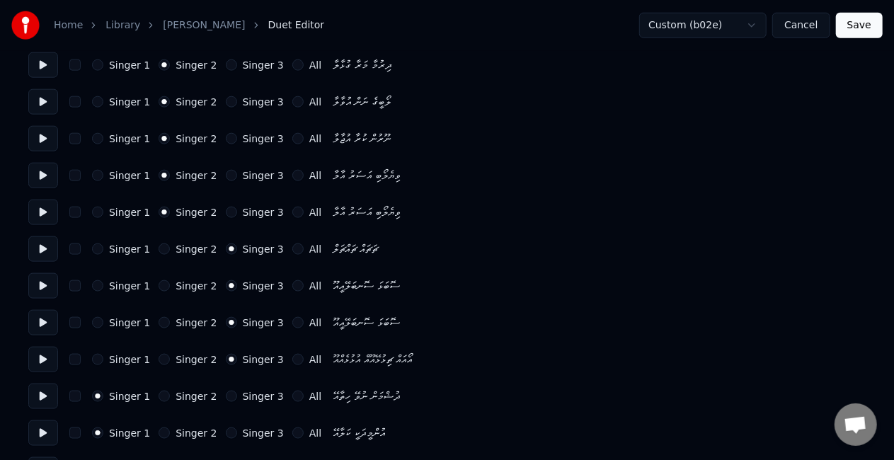
scroll to position [849, 0]
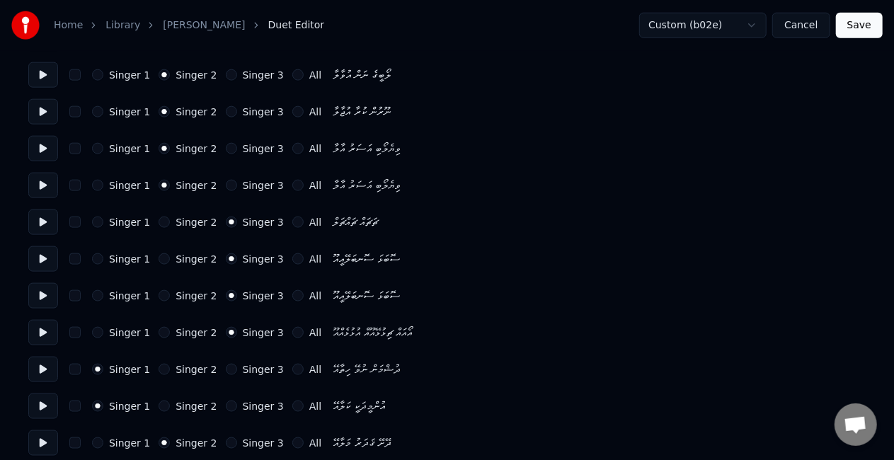
click at [35, 365] on button at bounding box center [43, 369] width 30 height 25
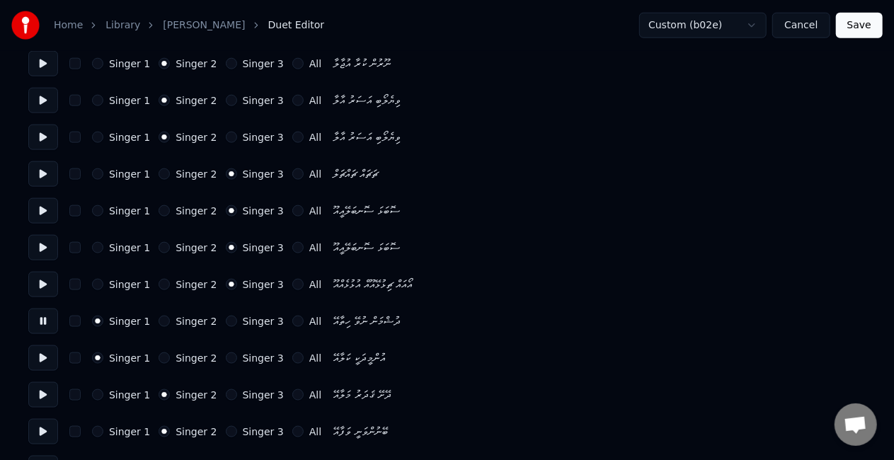
scroll to position [920, 0]
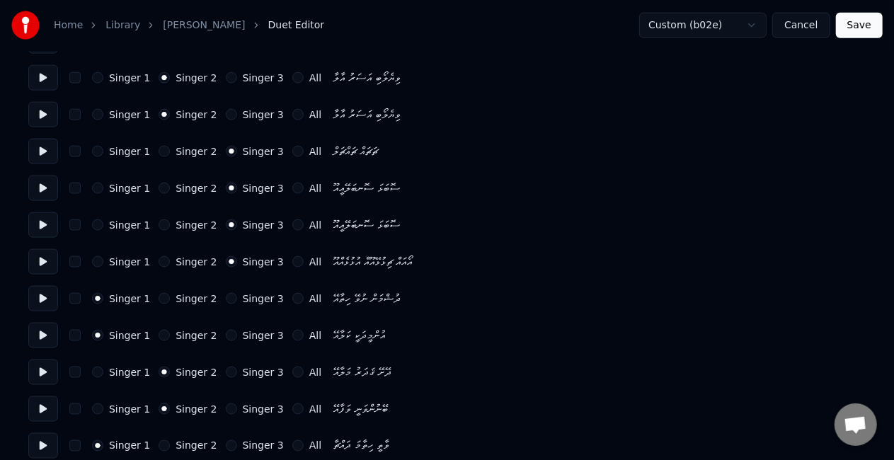
click at [38, 335] on button at bounding box center [43, 335] width 30 height 25
click at [41, 370] on button at bounding box center [43, 372] width 30 height 25
click at [98, 371] on button "Singer 1" at bounding box center [97, 372] width 11 height 11
click at [40, 408] on button at bounding box center [43, 408] width 30 height 25
click at [97, 406] on button "Singer 1" at bounding box center [97, 408] width 11 height 11
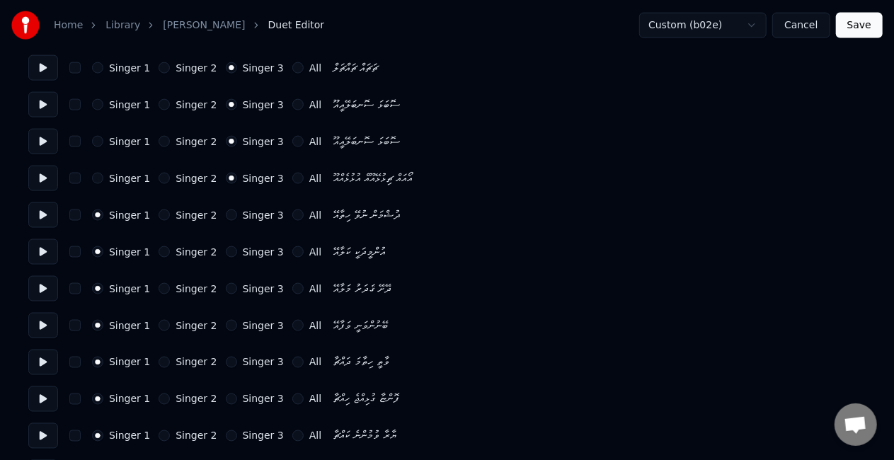
scroll to position [1062, 0]
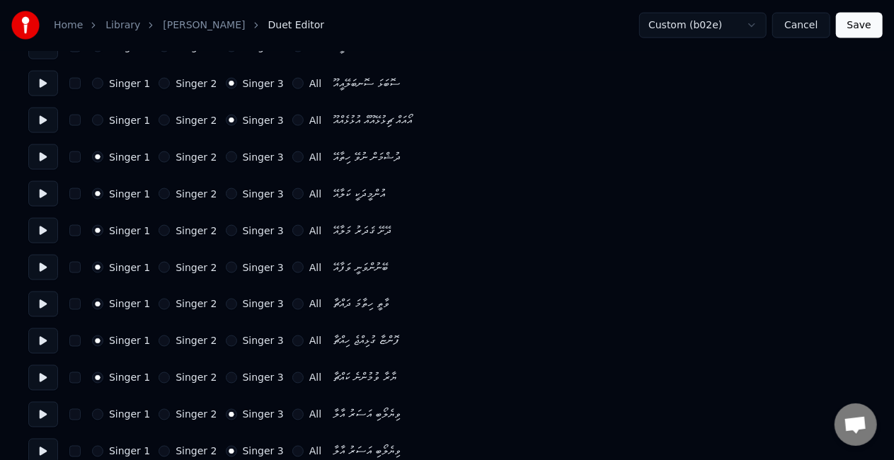
click at [41, 304] on button at bounding box center [43, 304] width 30 height 25
click at [159, 304] on button "Singer 2" at bounding box center [164, 304] width 11 height 11
click at [41, 338] on button at bounding box center [43, 340] width 30 height 25
click at [159, 340] on div "Singer 2" at bounding box center [188, 341] width 58 height 11
click at [159, 340] on button "Singer 2" at bounding box center [164, 341] width 11 height 11
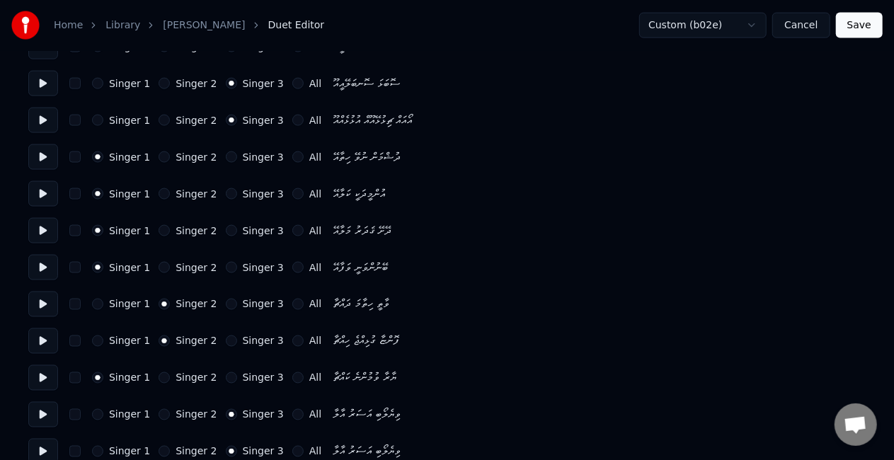
click at [35, 383] on button at bounding box center [43, 377] width 30 height 25
click at [163, 376] on button "Singer 2" at bounding box center [164, 377] width 11 height 11
click at [41, 408] on button at bounding box center [43, 414] width 30 height 25
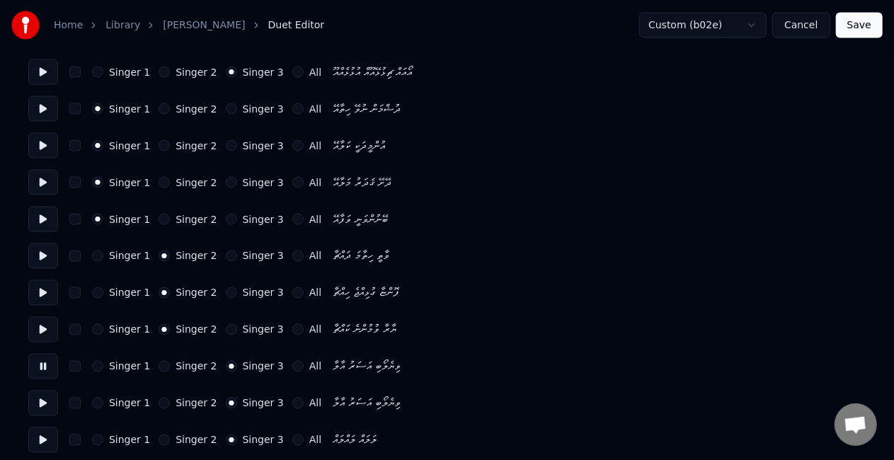
scroll to position [1133, 0]
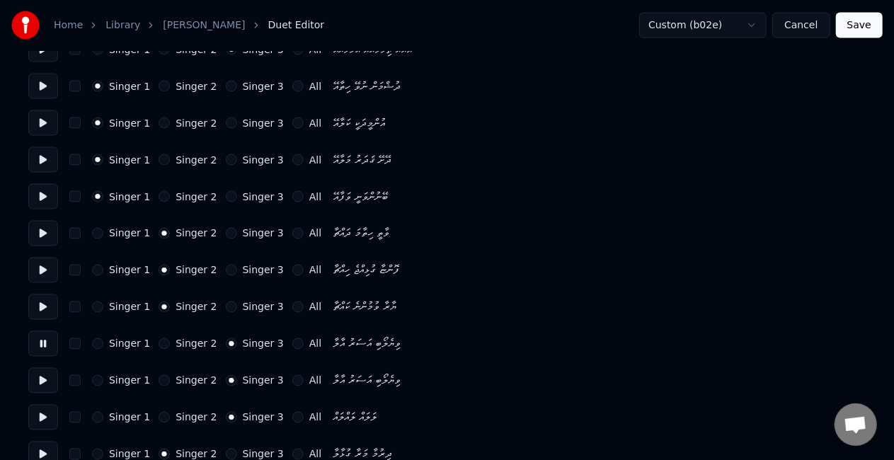
click at [44, 379] on button at bounding box center [43, 380] width 30 height 25
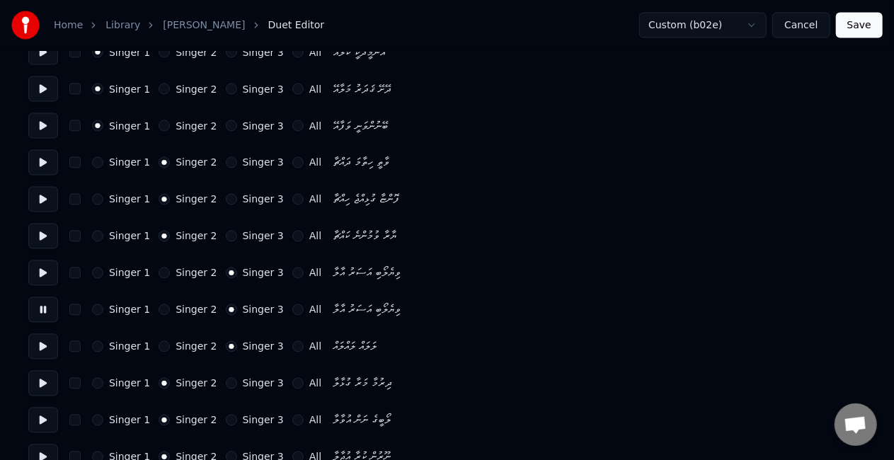
click at [38, 345] on button at bounding box center [43, 346] width 30 height 25
click at [42, 386] on button at bounding box center [43, 383] width 30 height 25
click at [96, 384] on button "Singer 1" at bounding box center [97, 383] width 11 height 11
drag, startPoint x: 40, startPoint y: 419, endPoint x: 42, endPoint y: 412, distance: 7.6
click at [40, 416] on button at bounding box center [43, 420] width 30 height 25
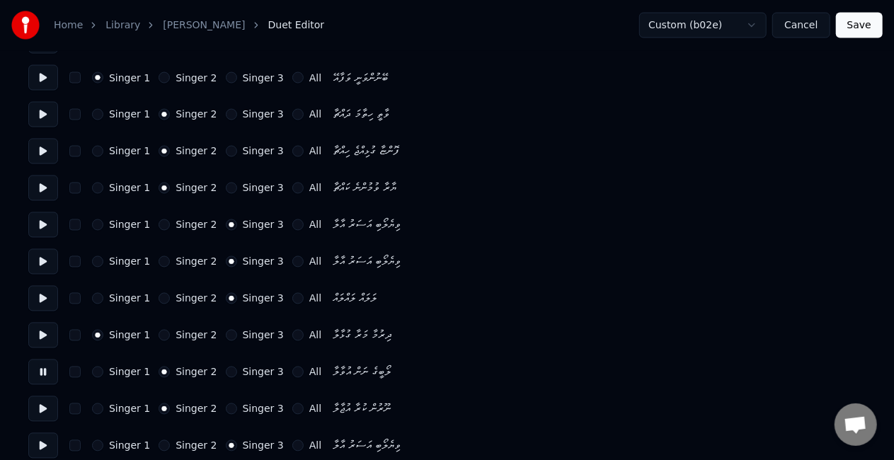
scroll to position [1274, 0]
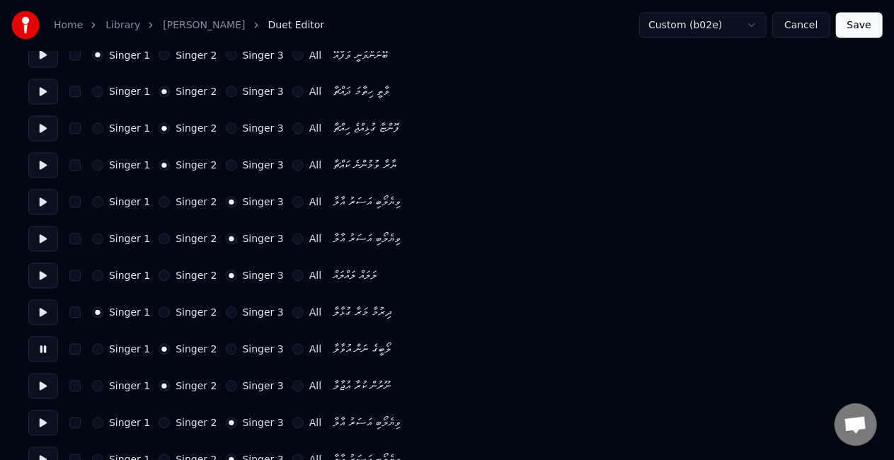
click at [101, 352] on button "Singer 1" at bounding box center [97, 349] width 11 height 11
click at [44, 384] on button at bounding box center [43, 386] width 30 height 25
click at [98, 386] on button "Singer 1" at bounding box center [97, 386] width 11 height 11
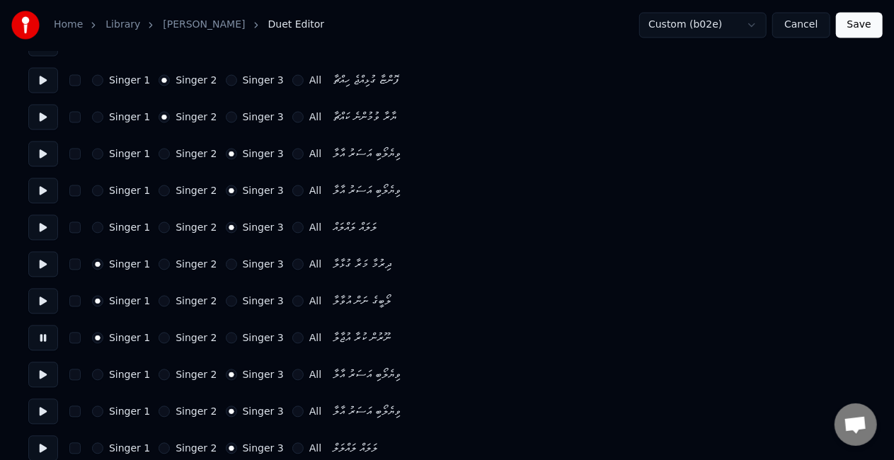
scroll to position [1345, 0]
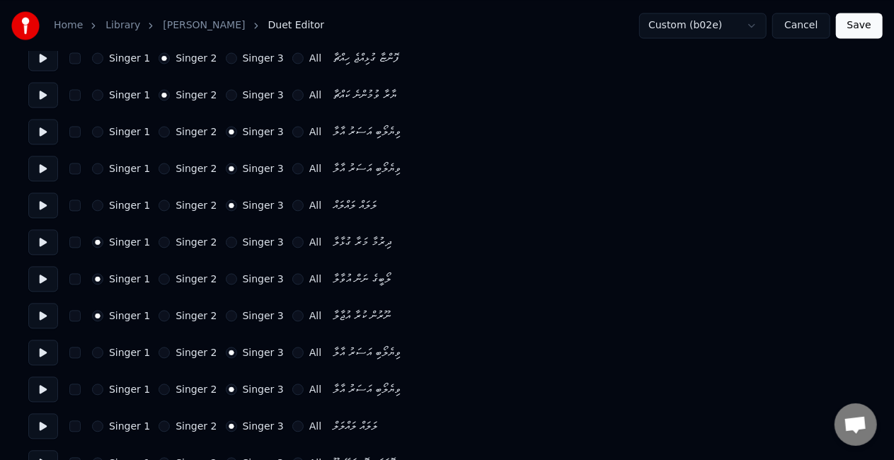
drag, startPoint x: 41, startPoint y: 353, endPoint x: 46, endPoint y: 347, distance: 8.1
click at [41, 353] on button at bounding box center [43, 352] width 30 height 25
click at [99, 354] on button "Singer 1" at bounding box center [97, 352] width 11 height 11
click at [44, 389] on button at bounding box center [43, 389] width 30 height 25
click at [100, 384] on button "Singer 1" at bounding box center [97, 389] width 11 height 11
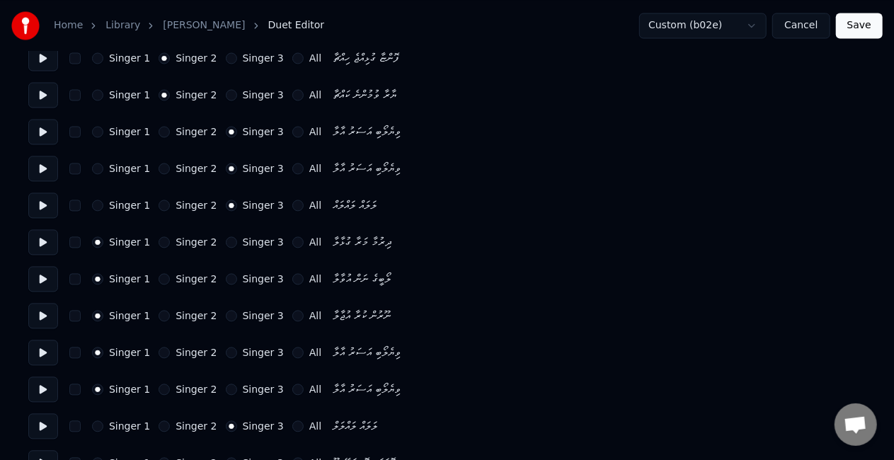
drag, startPoint x: 31, startPoint y: 425, endPoint x: 60, endPoint y: 411, distance: 32.3
click at [31, 423] on button at bounding box center [43, 425] width 30 height 25
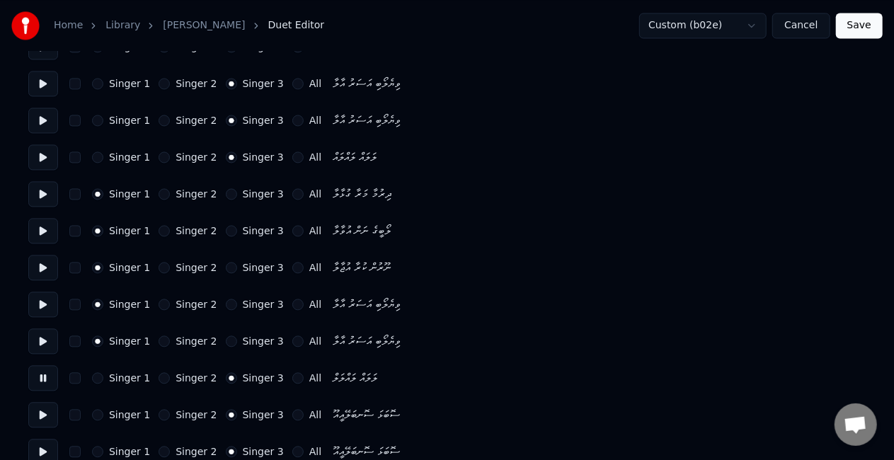
scroll to position [1416, 0]
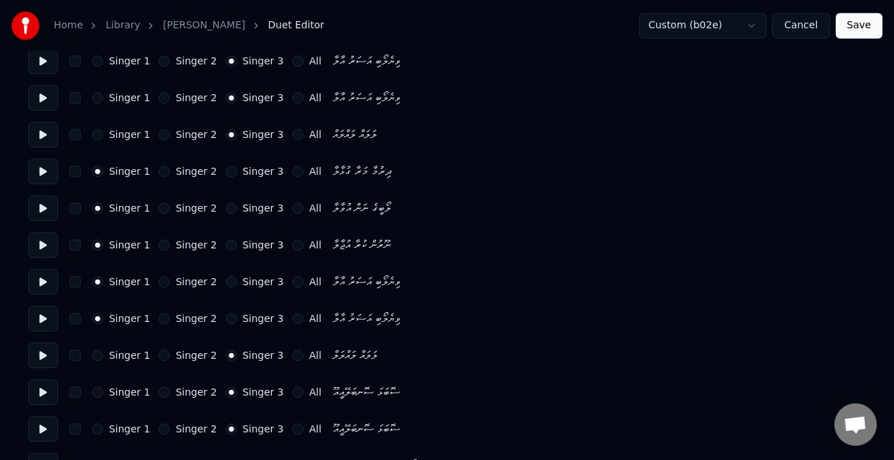
click at [40, 391] on button at bounding box center [43, 391] width 30 height 25
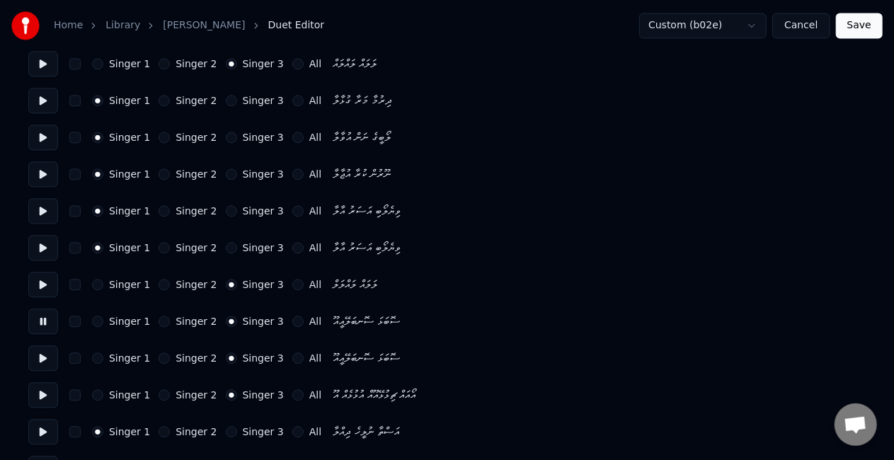
scroll to position [1770, 0]
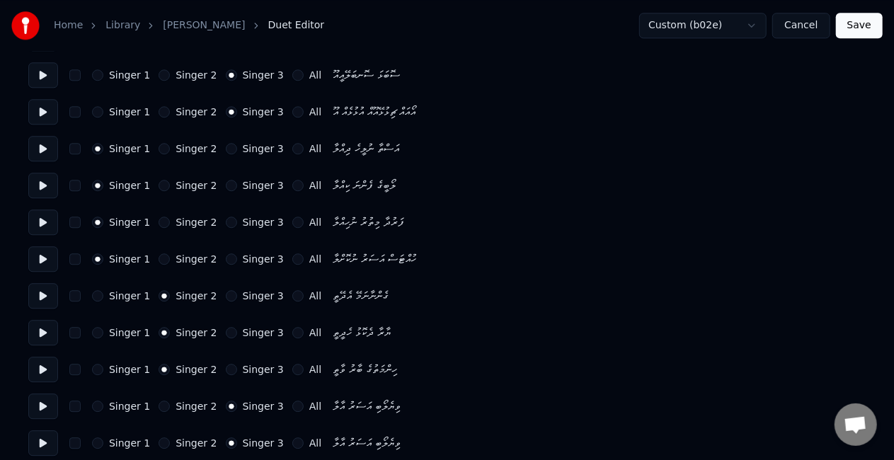
click at [35, 303] on button at bounding box center [43, 295] width 30 height 25
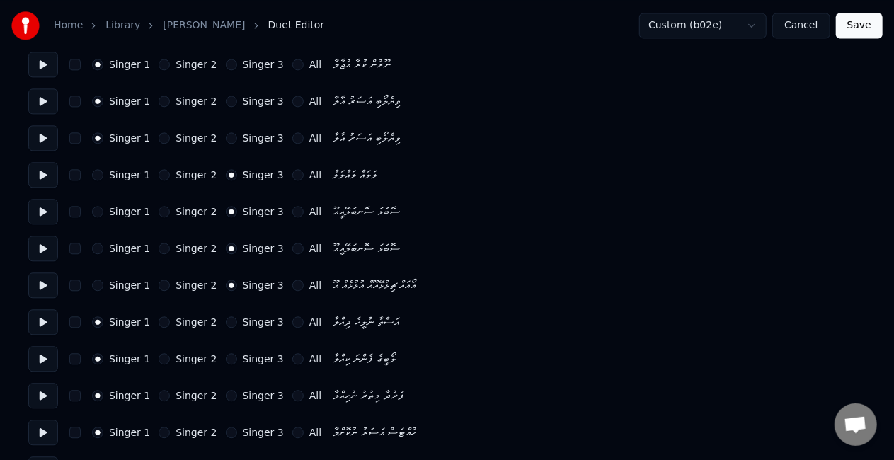
scroll to position [1675, 0]
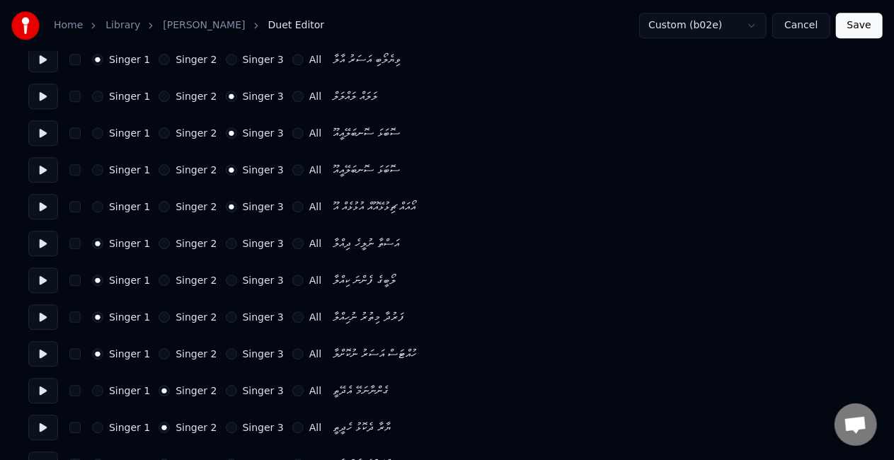
click at [45, 127] on button at bounding box center [43, 132] width 30 height 25
click at [42, 175] on button at bounding box center [43, 169] width 30 height 25
click at [37, 199] on button at bounding box center [43, 206] width 30 height 25
click at [40, 244] on button at bounding box center [43, 243] width 30 height 25
click at [41, 277] on button at bounding box center [43, 280] width 30 height 25
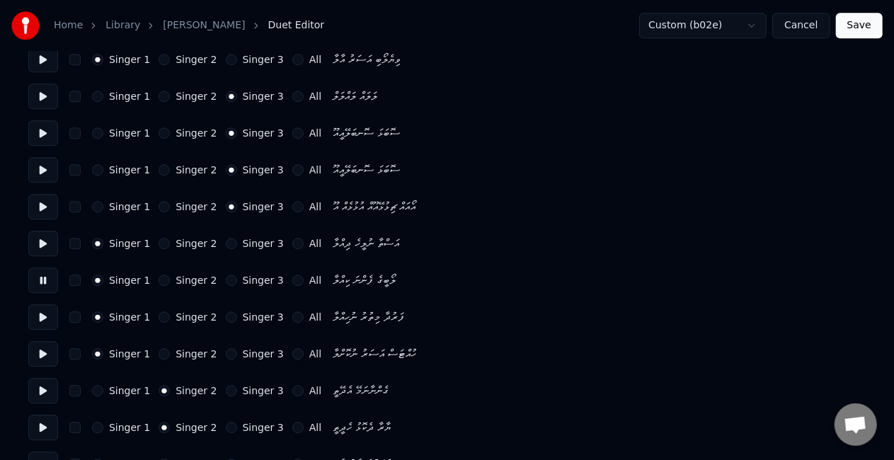
click at [40, 316] on button at bounding box center [43, 316] width 30 height 25
click at [38, 351] on button at bounding box center [43, 353] width 30 height 25
click at [42, 388] on button at bounding box center [43, 390] width 30 height 25
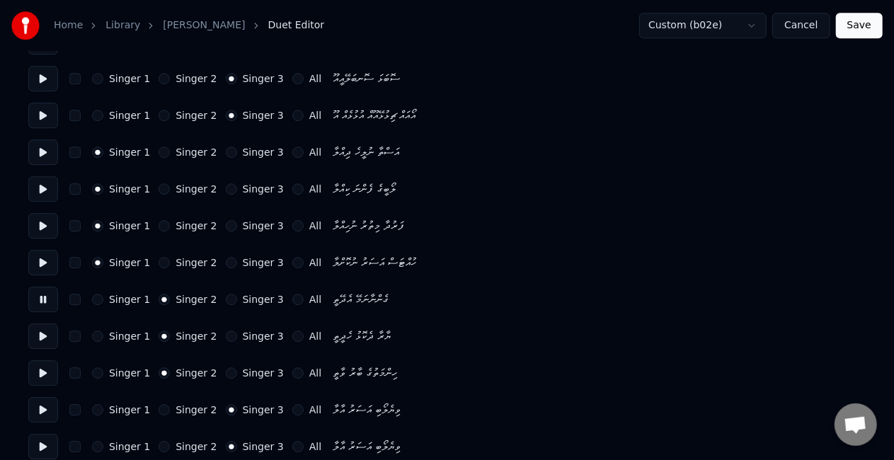
scroll to position [1816, 0]
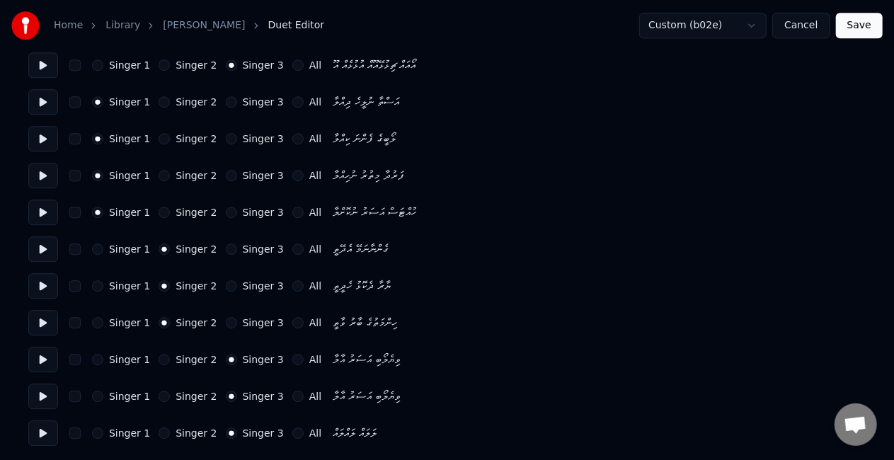
click at [40, 286] on button at bounding box center [43, 285] width 30 height 25
click at [38, 323] on button at bounding box center [43, 322] width 30 height 25
click at [38, 363] on button at bounding box center [43, 359] width 30 height 25
click at [39, 363] on button at bounding box center [43, 359] width 30 height 25
click at [159, 357] on button "Singer 2" at bounding box center [164, 359] width 11 height 11
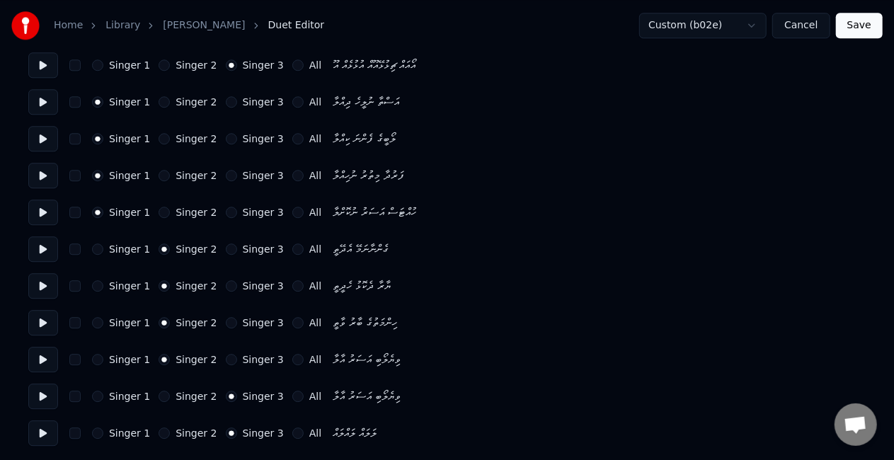
click at [159, 394] on button "Singer 2" at bounding box center [164, 396] width 11 height 11
click at [38, 362] on button at bounding box center [43, 359] width 30 height 25
click at [39, 397] on button at bounding box center [43, 396] width 30 height 25
click at [46, 426] on button at bounding box center [43, 432] width 30 height 25
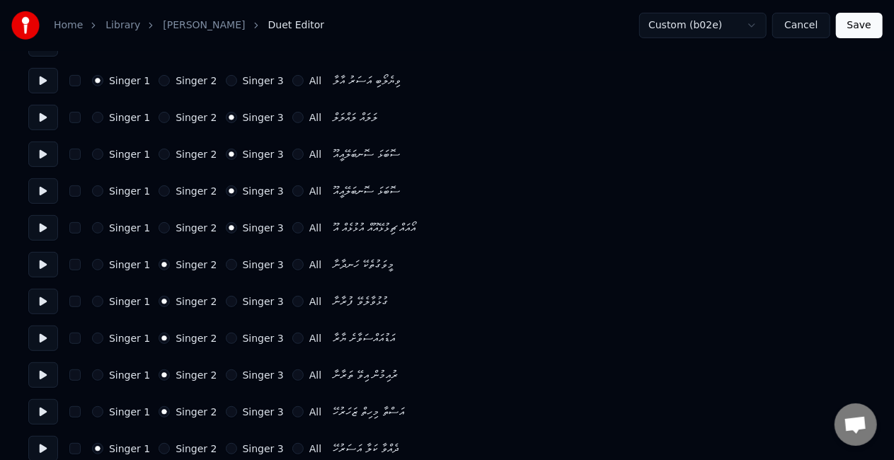
scroll to position [259, 0]
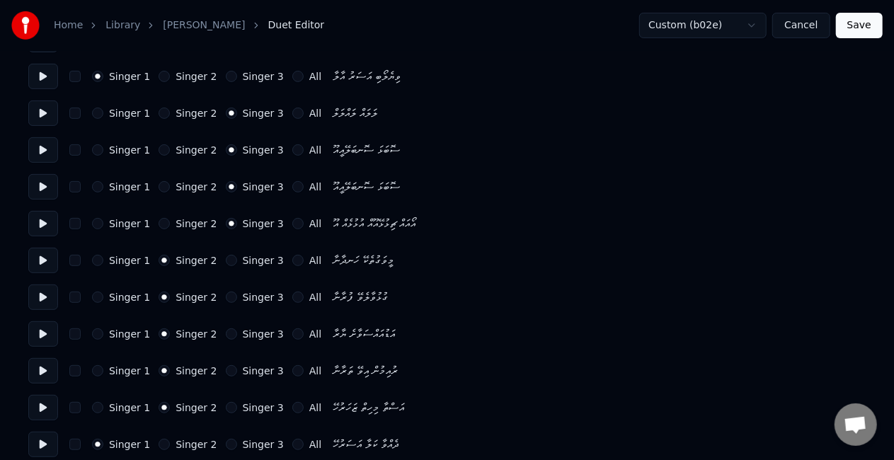
click at [856, 24] on button "Save" at bounding box center [859, 25] width 47 height 25
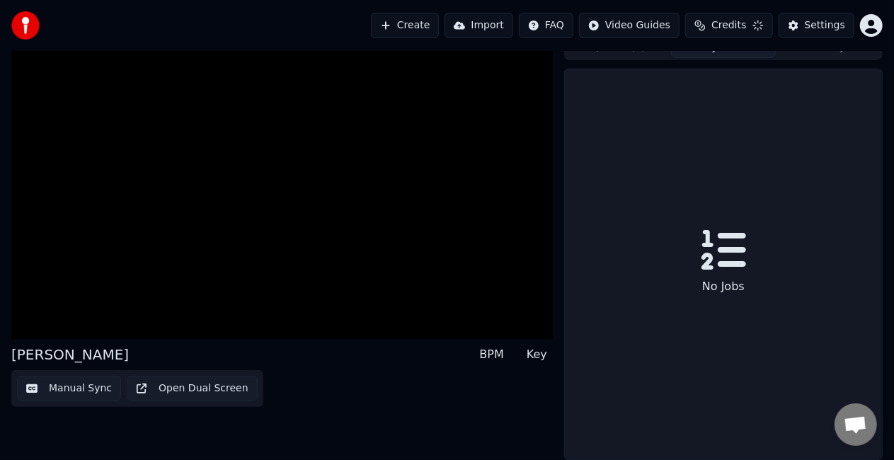
scroll to position [16, 0]
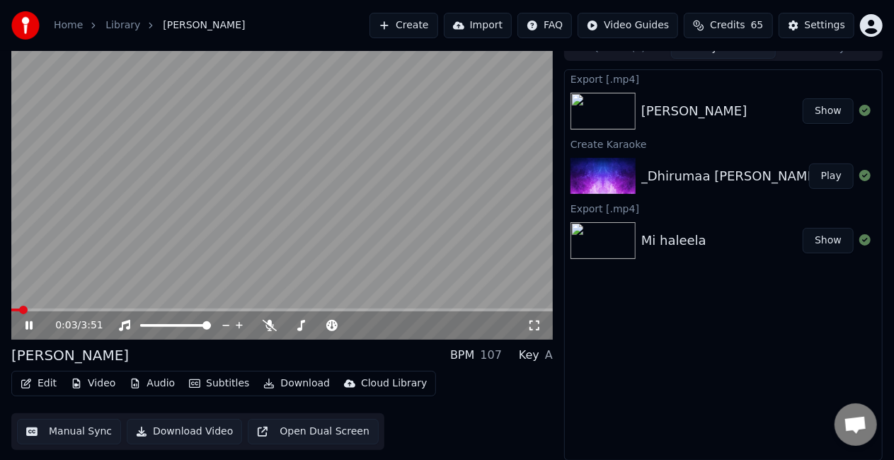
click at [538, 321] on icon at bounding box center [534, 326] width 10 height 10
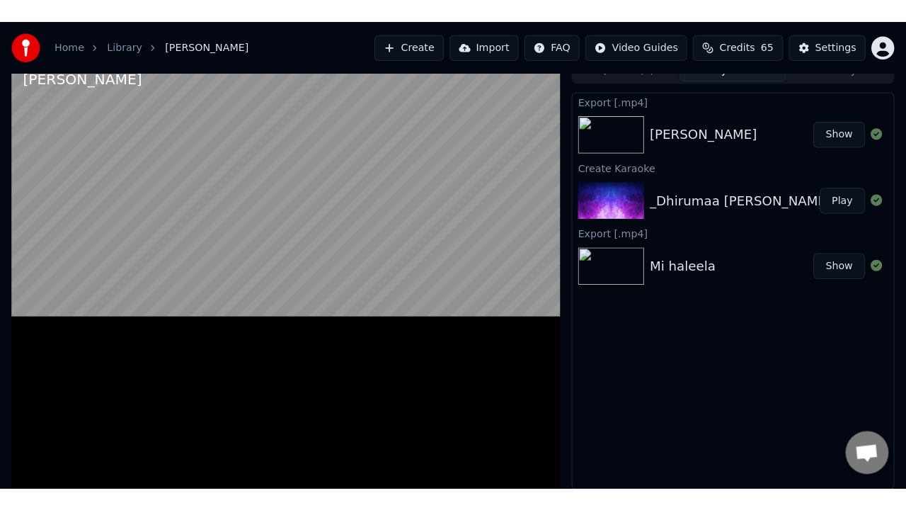
scroll to position [8, 0]
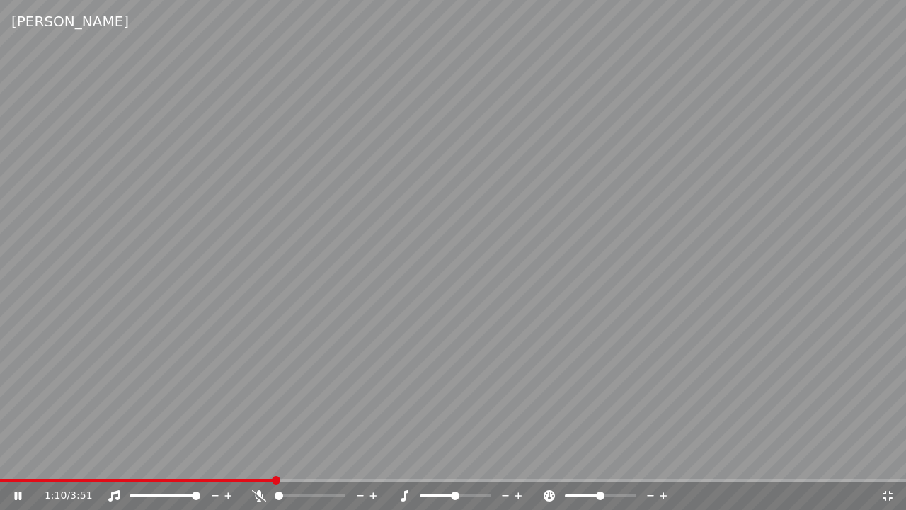
click at [589, 316] on video at bounding box center [453, 255] width 906 height 510
click at [881, 459] on icon at bounding box center [888, 495] width 14 height 11
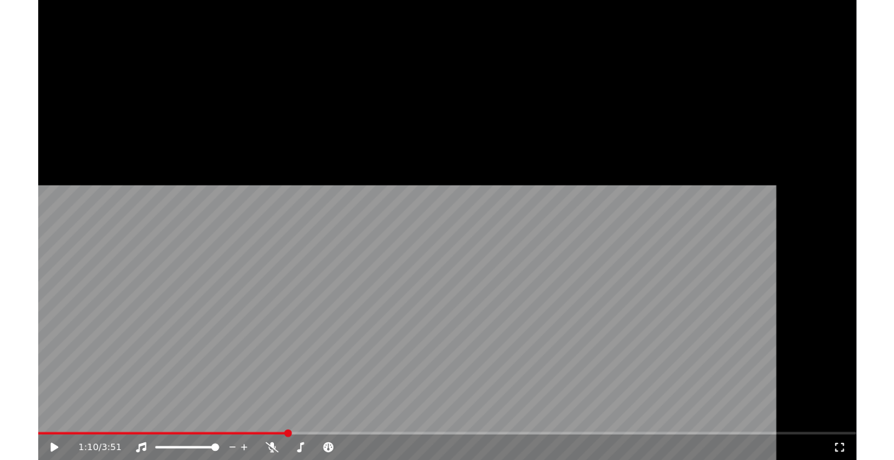
scroll to position [16, 0]
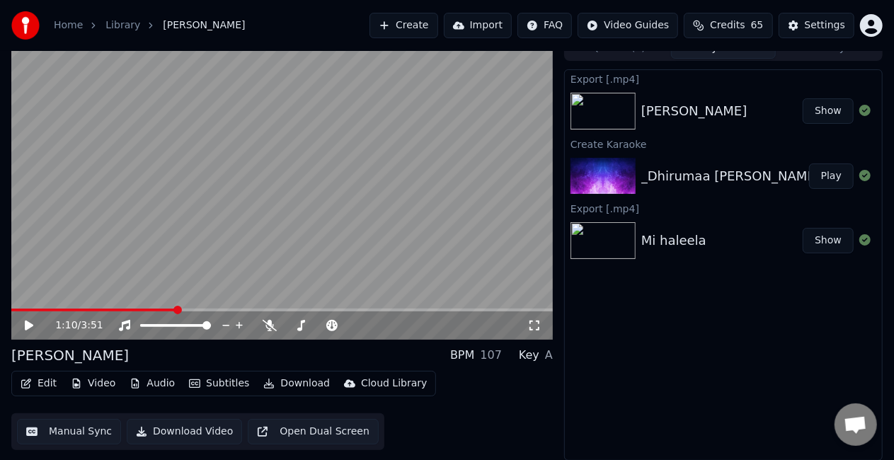
click at [62, 434] on button "Manual Sync" at bounding box center [69, 431] width 104 height 25
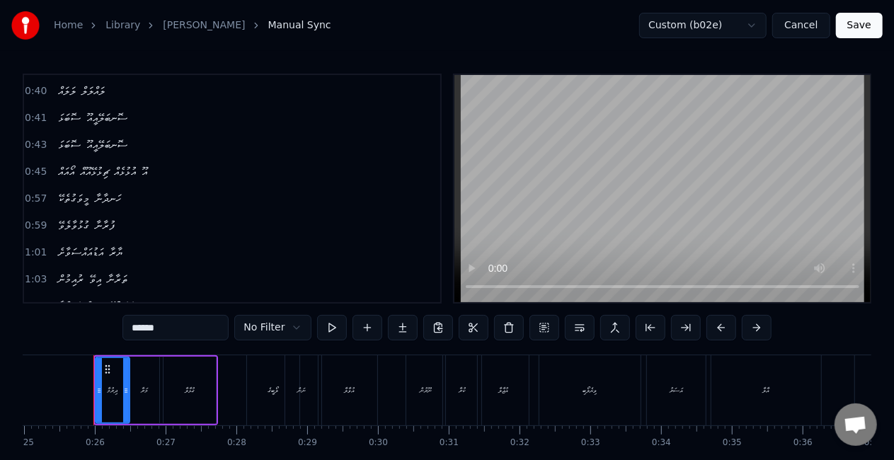
scroll to position [142, 0]
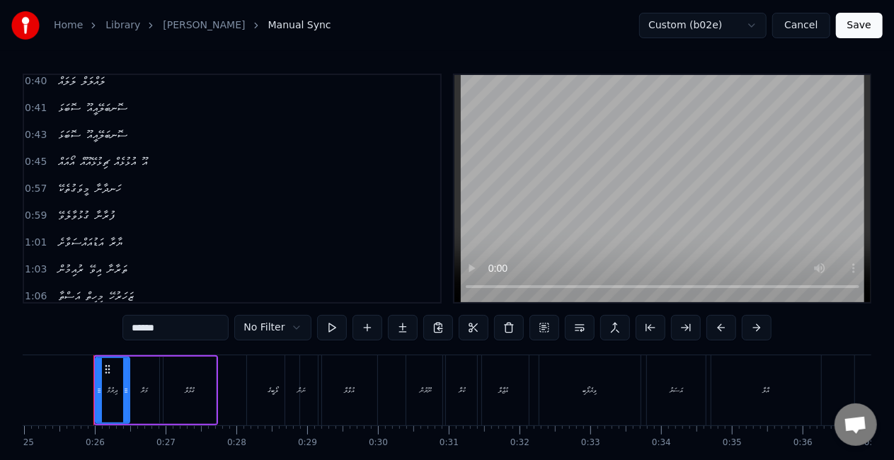
click at [859, 16] on button "Save" at bounding box center [859, 25] width 47 height 25
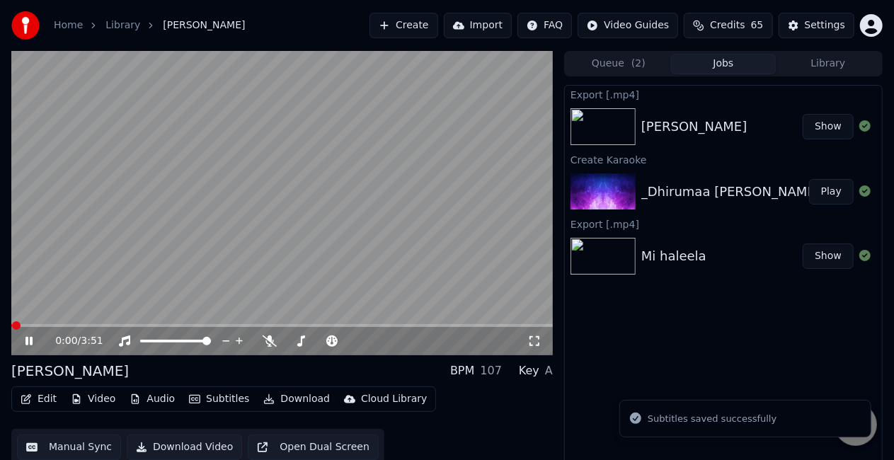
click at [77, 445] on button "Manual Sync" at bounding box center [69, 447] width 104 height 25
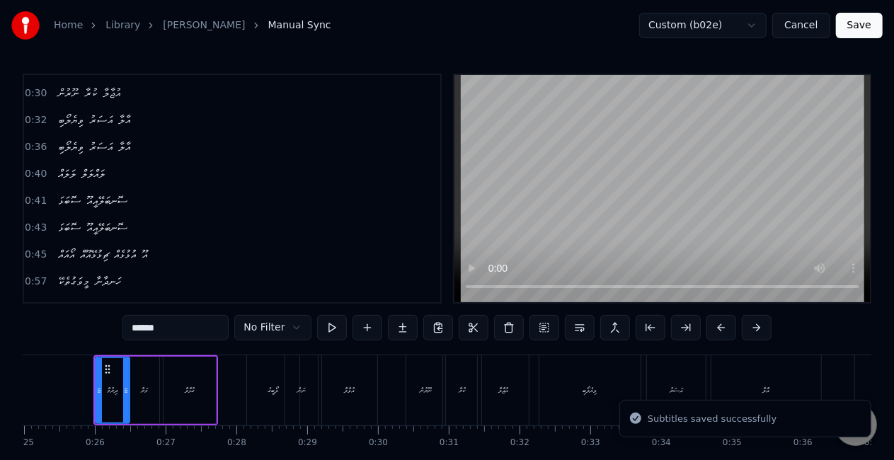
scroll to position [142, 0]
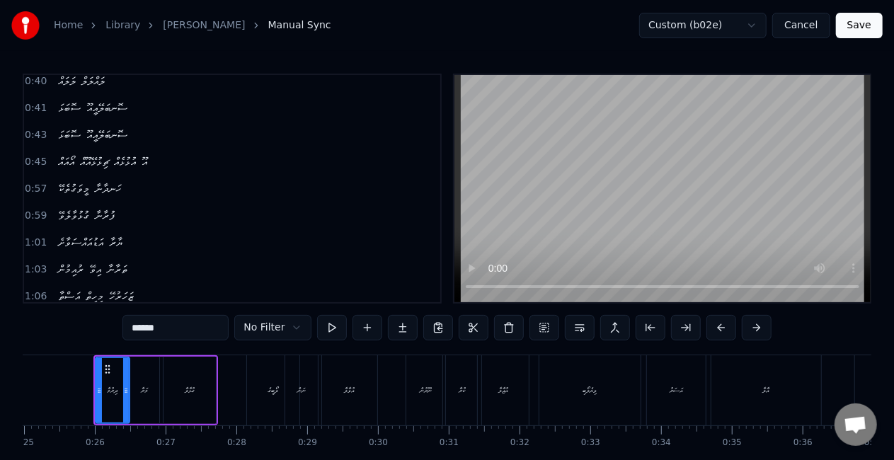
click at [871, 24] on button "Save" at bounding box center [859, 25] width 47 height 25
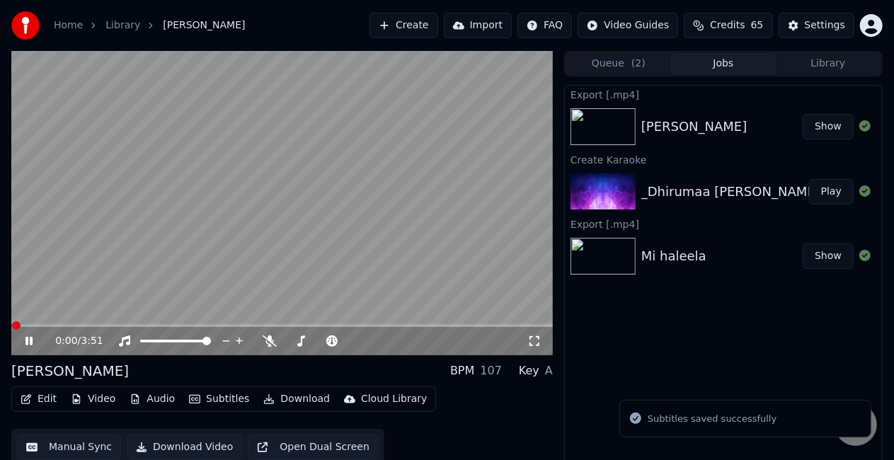
click at [69, 440] on button "Manual Sync" at bounding box center [69, 447] width 104 height 25
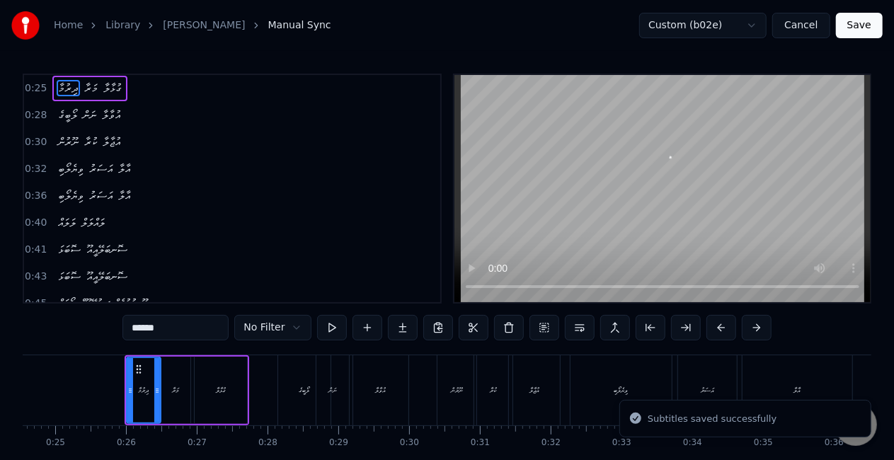
scroll to position [0, 1768]
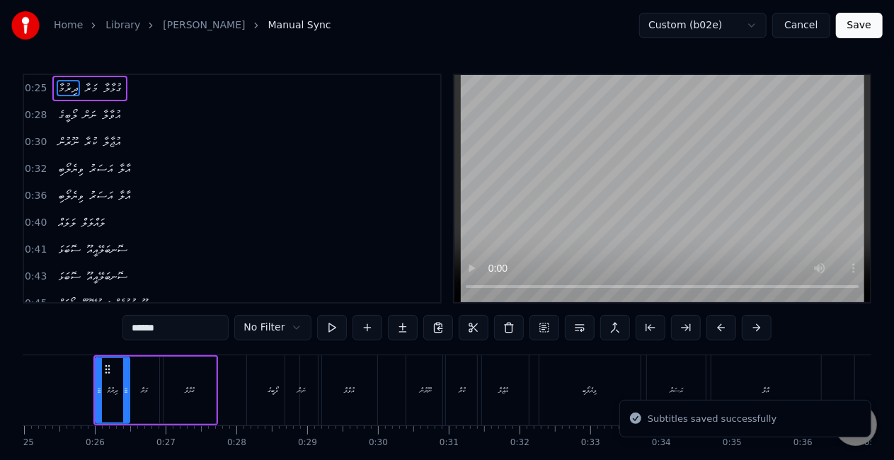
click at [879, 20] on button "Save" at bounding box center [859, 25] width 47 height 25
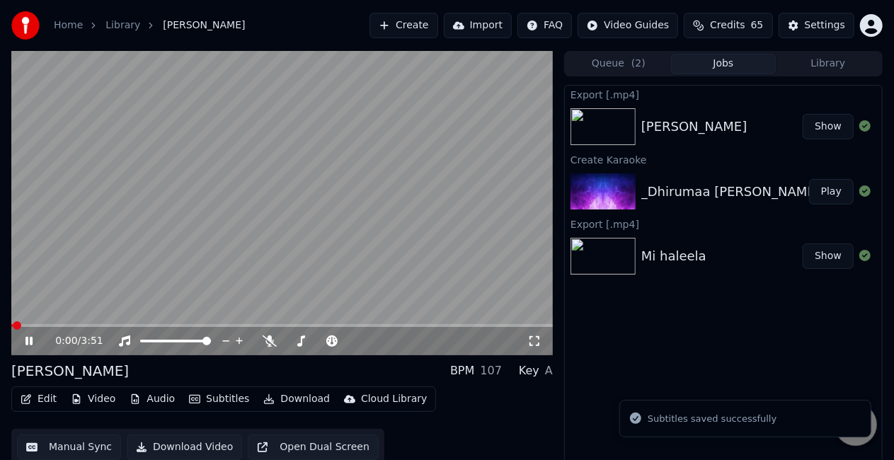
click at [37, 397] on button "Edit" at bounding box center [38, 399] width 47 height 20
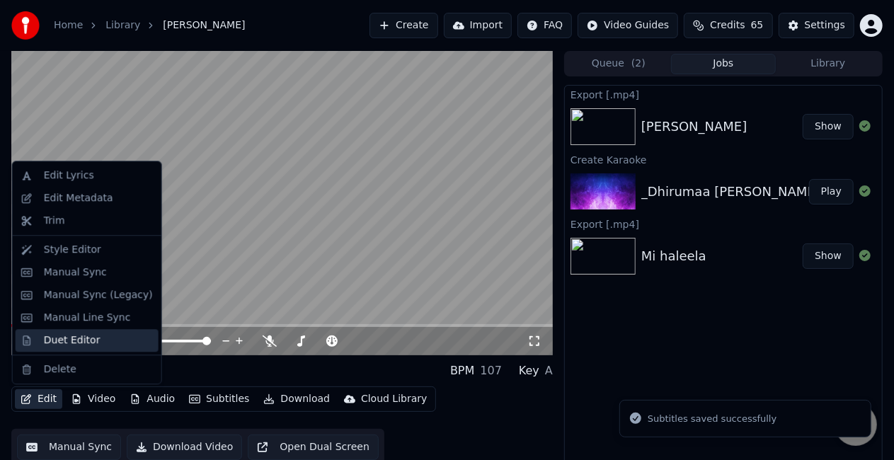
click at [55, 345] on div "Duet Editor" at bounding box center [72, 340] width 57 height 14
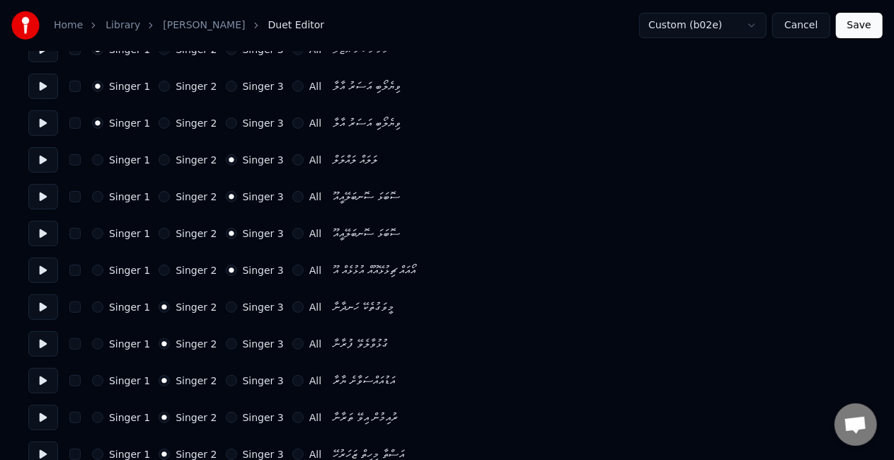
scroll to position [283, 0]
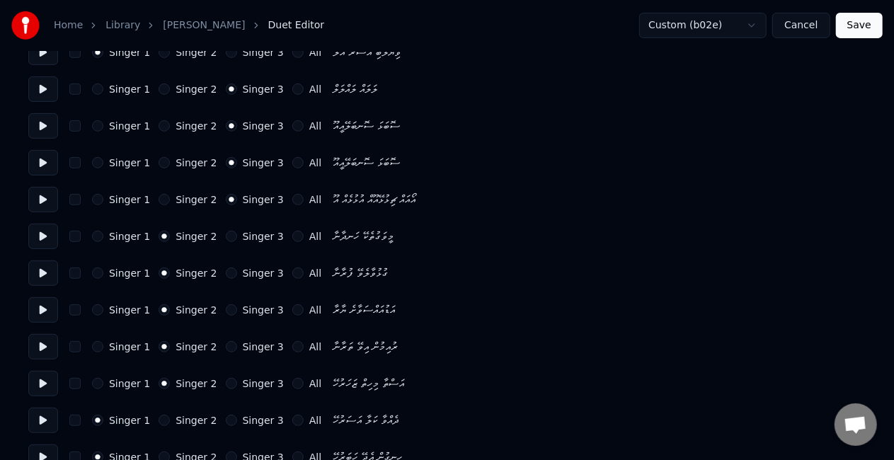
click at [44, 386] on button at bounding box center [43, 383] width 30 height 25
click at [98, 383] on button "Singer 1" at bounding box center [97, 383] width 11 height 11
click at [43, 344] on button at bounding box center [43, 346] width 30 height 25
click at [40, 381] on button at bounding box center [43, 383] width 30 height 25
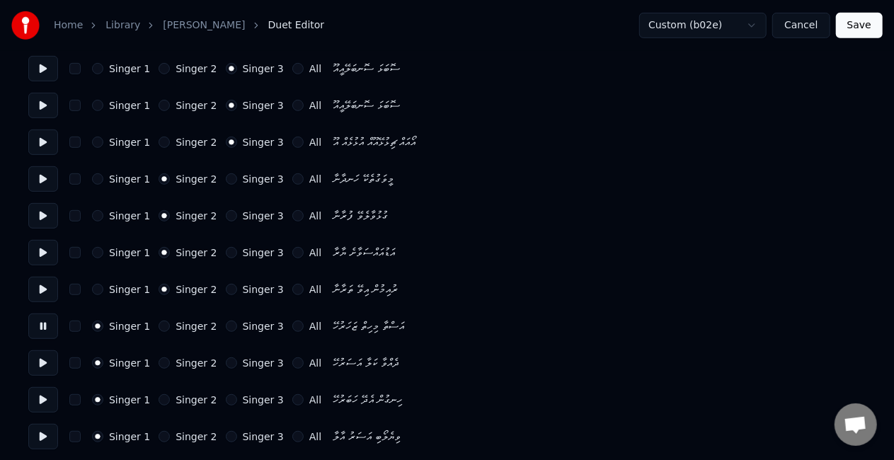
scroll to position [354, 0]
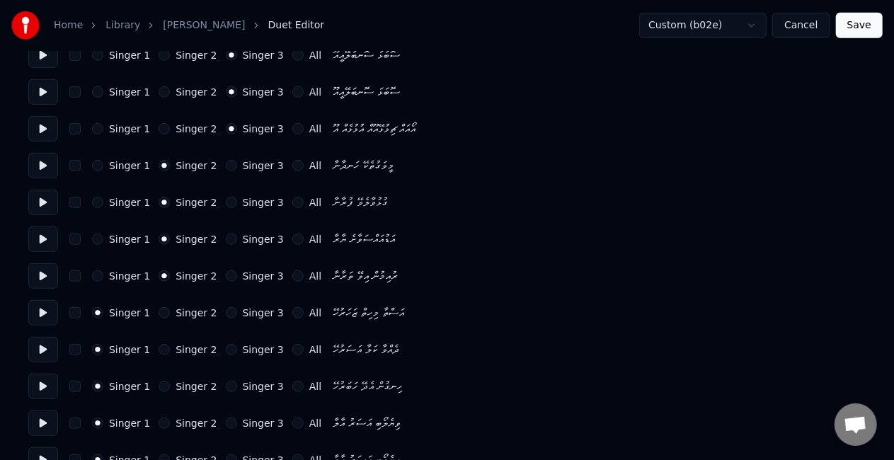
click at [42, 350] on button at bounding box center [43, 349] width 30 height 25
click at [41, 390] on button at bounding box center [43, 386] width 30 height 25
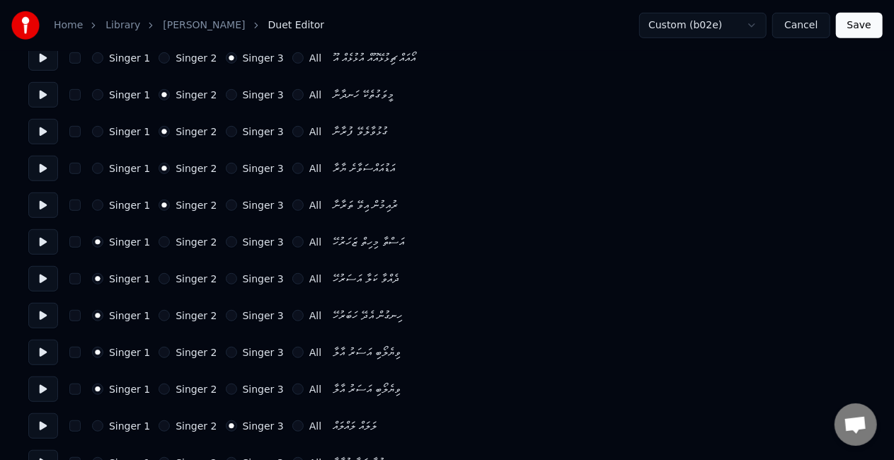
click at [41, 391] on button at bounding box center [43, 389] width 30 height 25
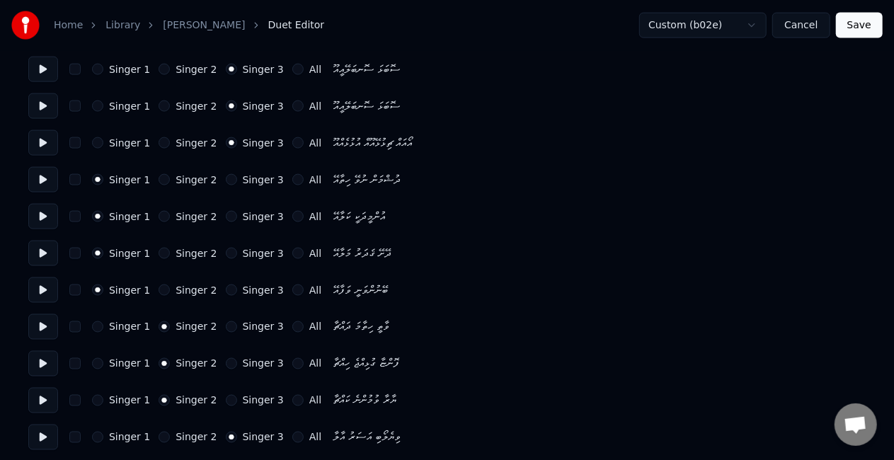
scroll to position [1062, 0]
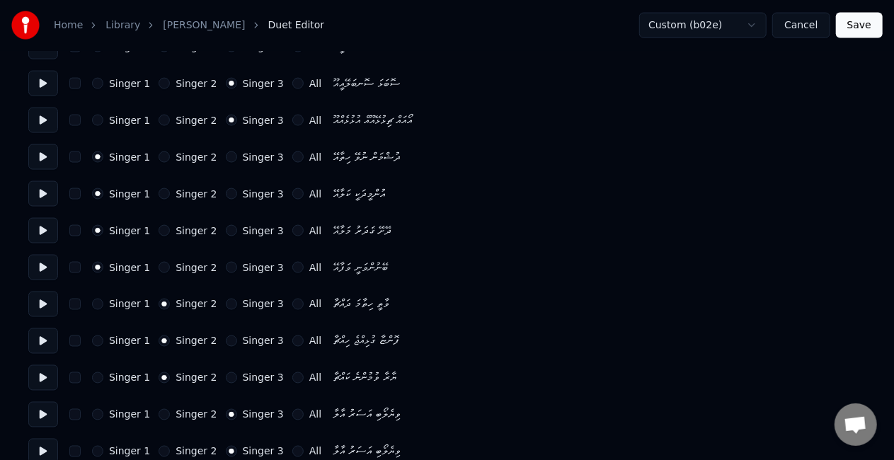
click at [36, 268] on button at bounding box center [43, 267] width 30 height 25
click at [39, 306] on button at bounding box center [43, 304] width 30 height 25
click at [40, 336] on button at bounding box center [43, 340] width 30 height 25
click at [856, 28] on button "Save" at bounding box center [859, 25] width 47 height 25
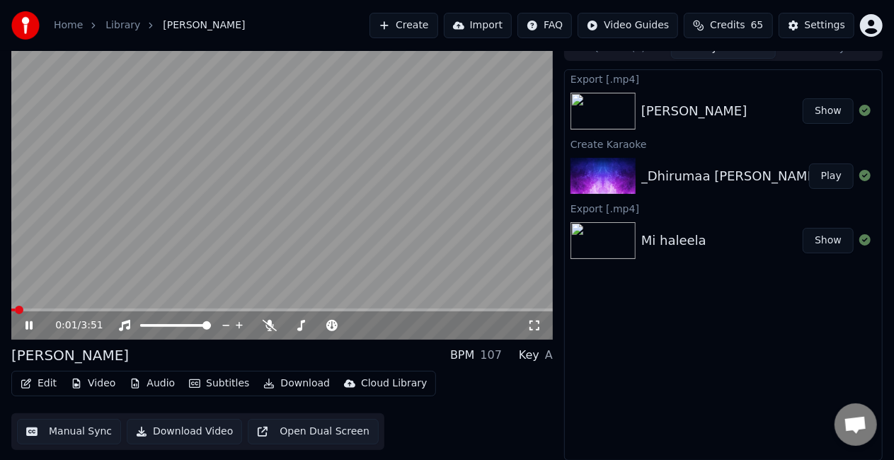
click at [168, 309] on span at bounding box center [282, 310] width 542 height 3
click at [244, 228] on video at bounding box center [282, 187] width 542 height 304
click at [143, 307] on video at bounding box center [282, 187] width 542 height 304
click at [142, 309] on span at bounding box center [76, 310] width 131 height 3
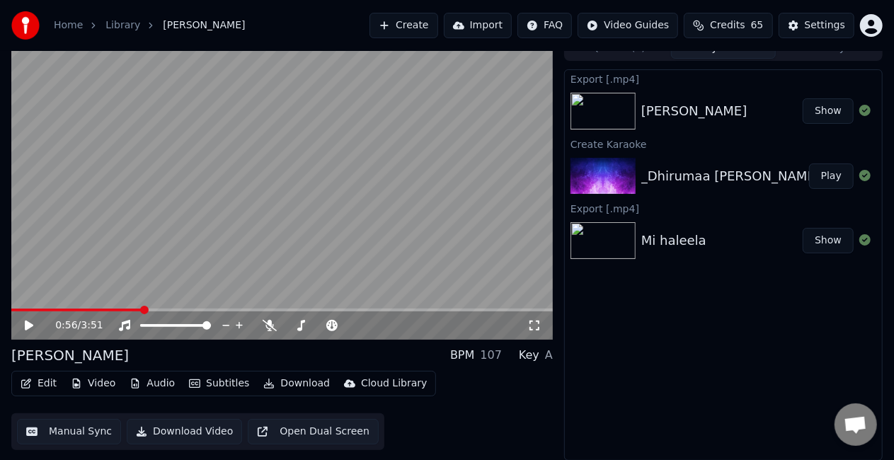
click at [202, 244] on video at bounding box center [282, 187] width 542 height 304
click at [183, 309] on span at bounding box center [112, 310] width 202 height 3
click at [147, 307] on video at bounding box center [282, 187] width 542 height 304
click at [147, 309] on span at bounding box center [79, 310] width 136 height 3
click at [227, 220] on video at bounding box center [282, 187] width 542 height 304
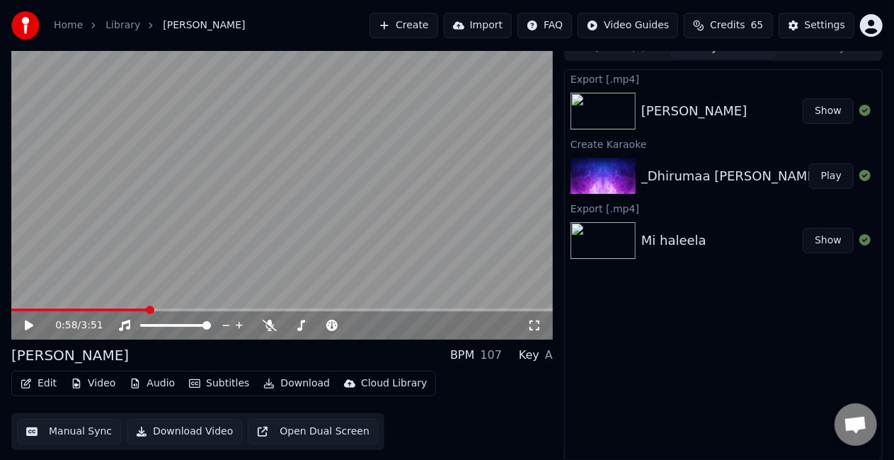
click at [292, 198] on video at bounding box center [282, 187] width 542 height 304
click at [378, 207] on video at bounding box center [282, 187] width 542 height 304
click at [148, 306] on video at bounding box center [282, 187] width 542 height 304
click at [147, 310] on span at bounding box center [79, 310] width 136 height 3
click at [244, 205] on video at bounding box center [282, 187] width 542 height 304
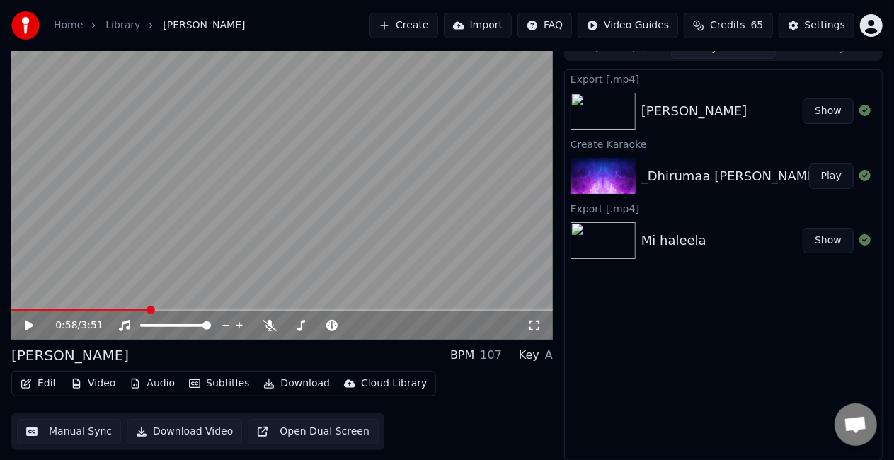
click at [361, 173] on video at bounding box center [282, 187] width 542 height 304
click at [392, 197] on video at bounding box center [282, 187] width 542 height 304
click at [263, 382] on icon "button" at bounding box center [268, 384] width 11 height 10
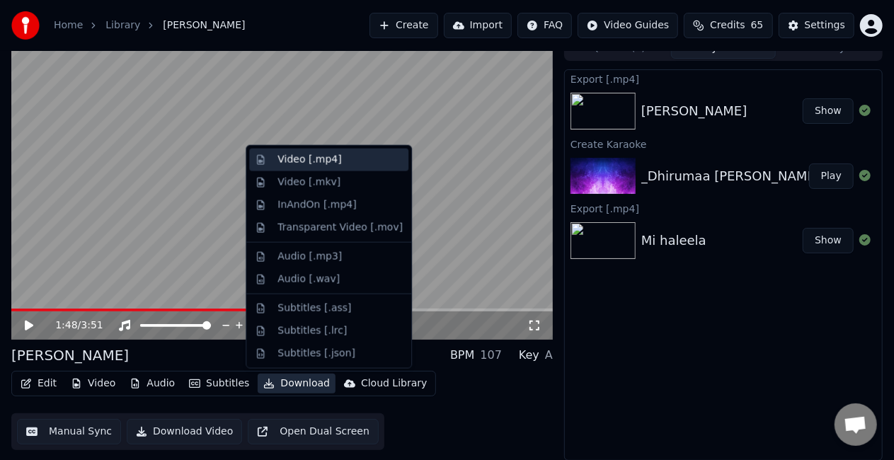
click at [292, 162] on div "Video [.mp4]" at bounding box center [309, 160] width 64 height 14
